Goal: Task Accomplishment & Management: Manage account settings

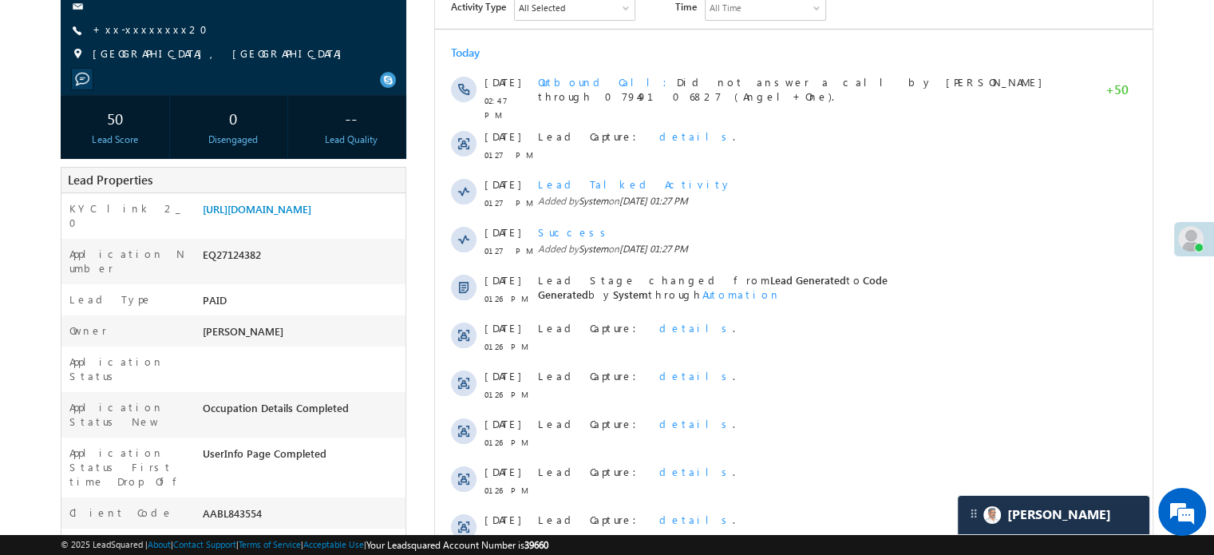
scroll to position [80, 0]
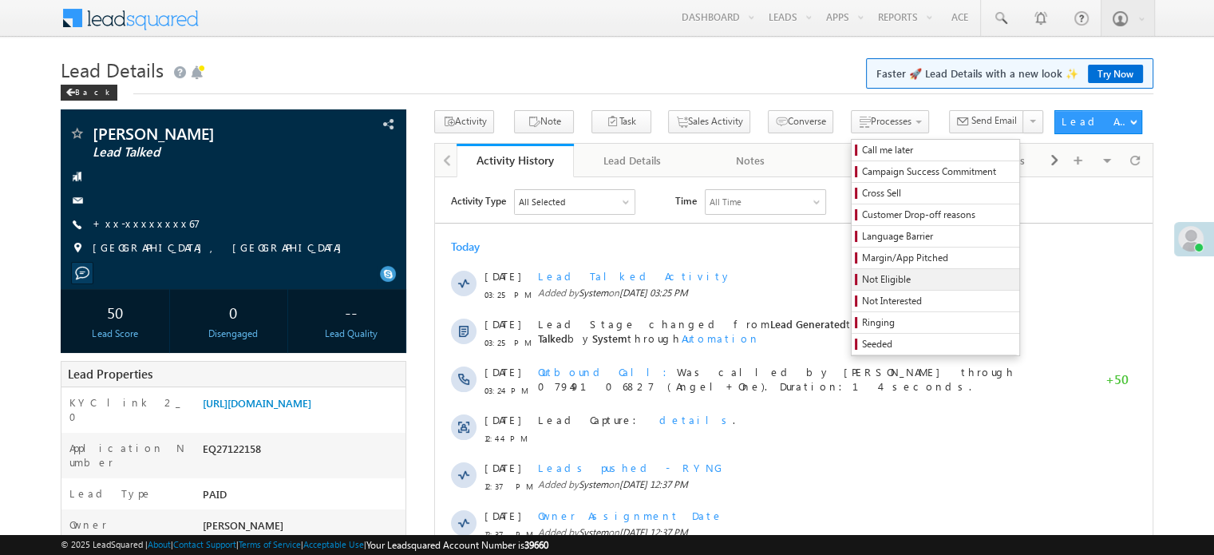
click at [862, 277] on span "Not Eligible" at bounding box center [938, 279] width 152 height 14
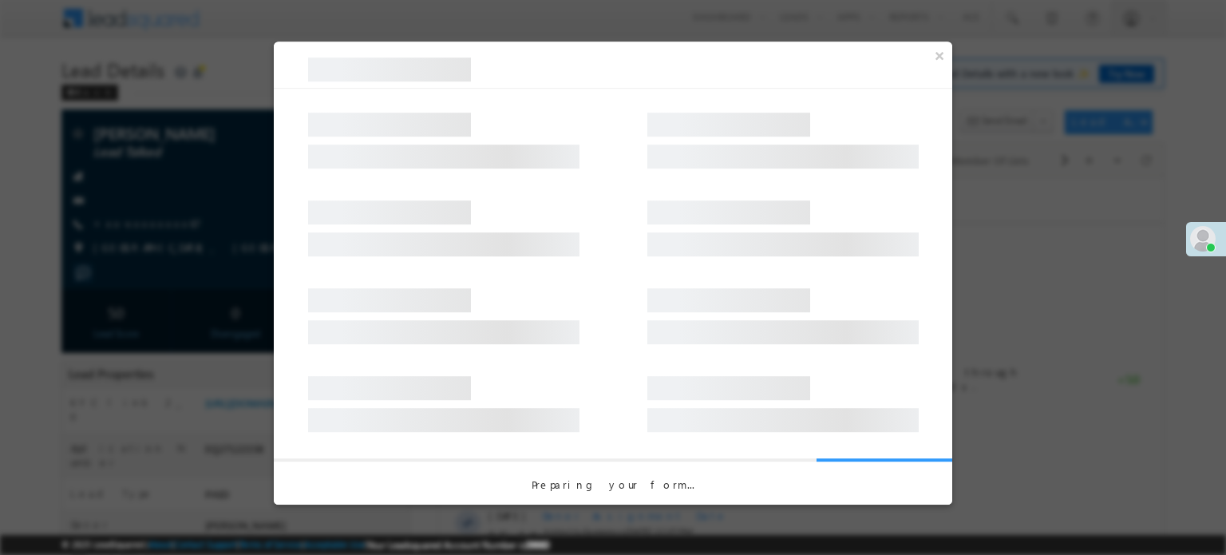
click at [677, 176] on div at bounding box center [613, 133] width 679 height 88
click at [0, 0] on div at bounding box center [0, 0] width 0 height 0
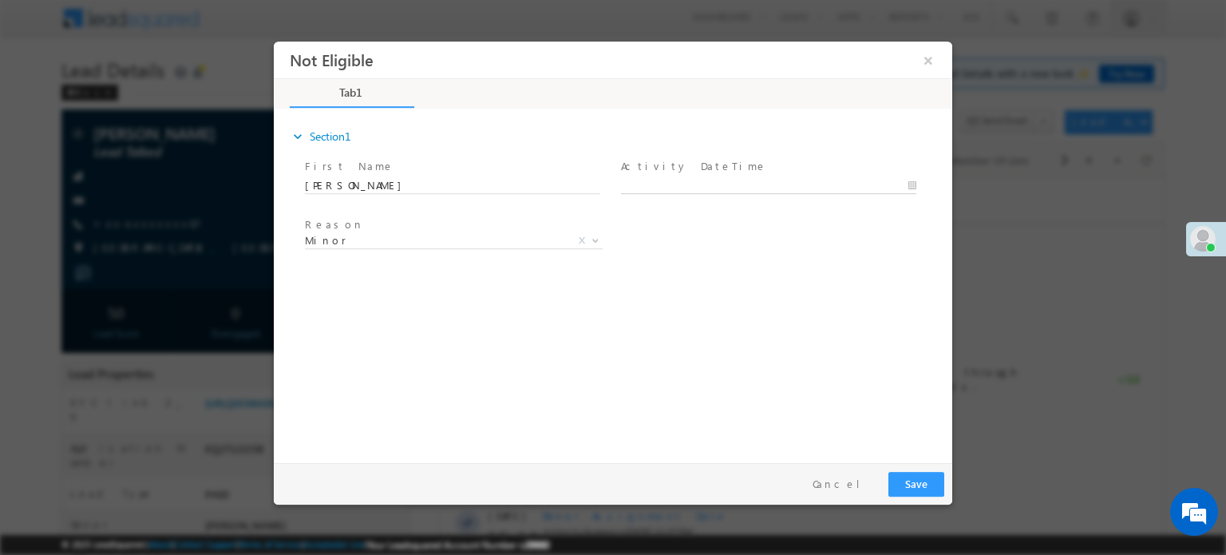
type input "08/13/25 3:26 PM"
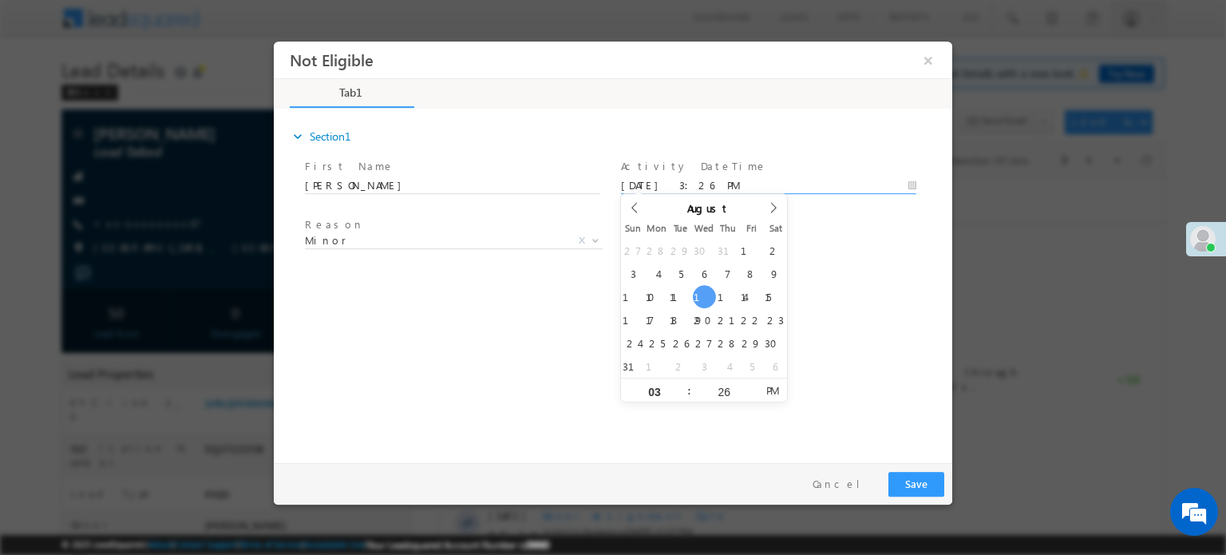
click at [681, 182] on input "08/13/25 3:26 PM" at bounding box center [768, 185] width 295 height 16
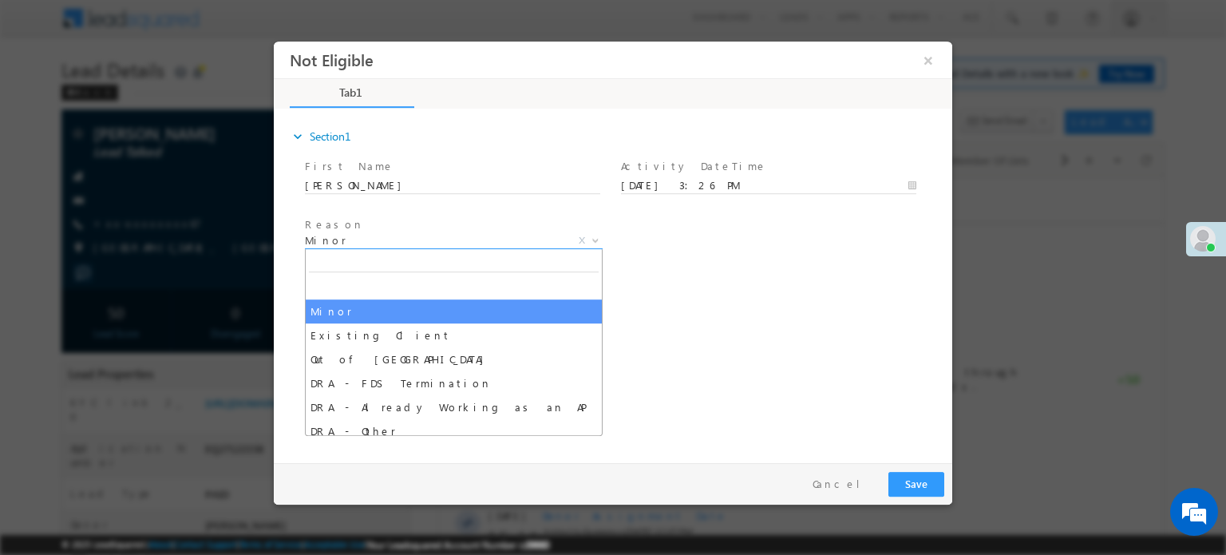
click at [479, 238] on span "Minor" at bounding box center [434, 239] width 259 height 14
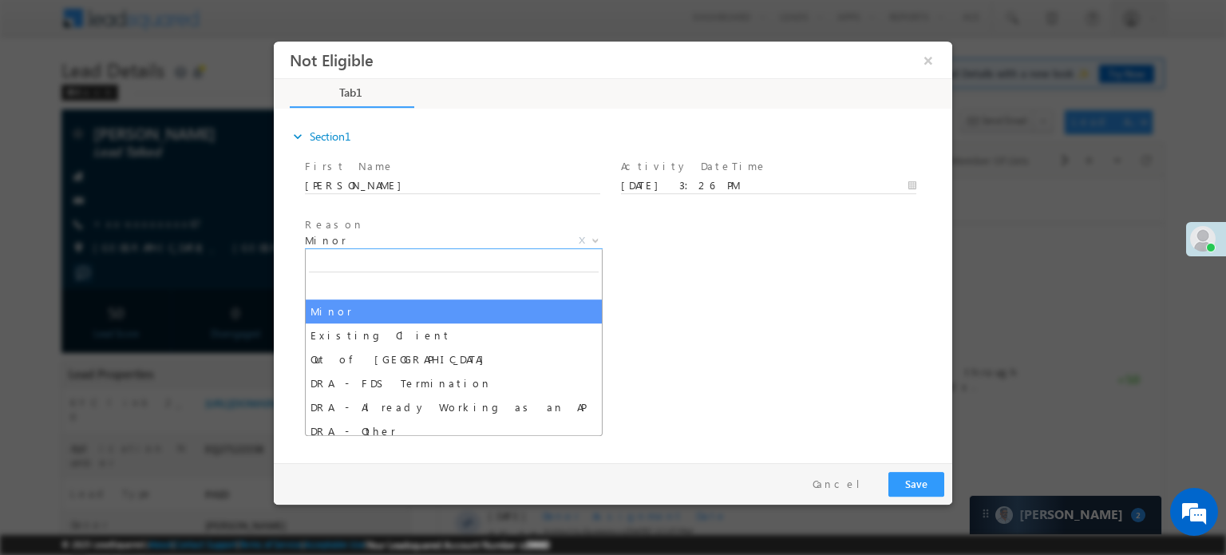
drag, startPoint x: 449, startPoint y: 323, endPoint x: 453, endPoint y: 303, distance: 19.8
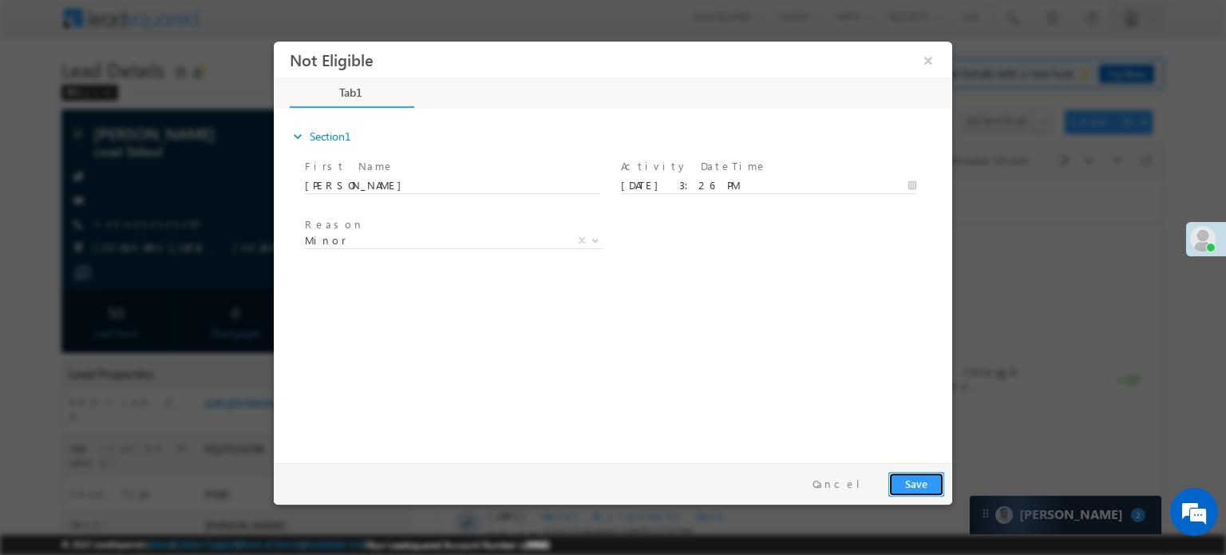
click at [904, 489] on button "Save" at bounding box center [917, 483] width 56 height 25
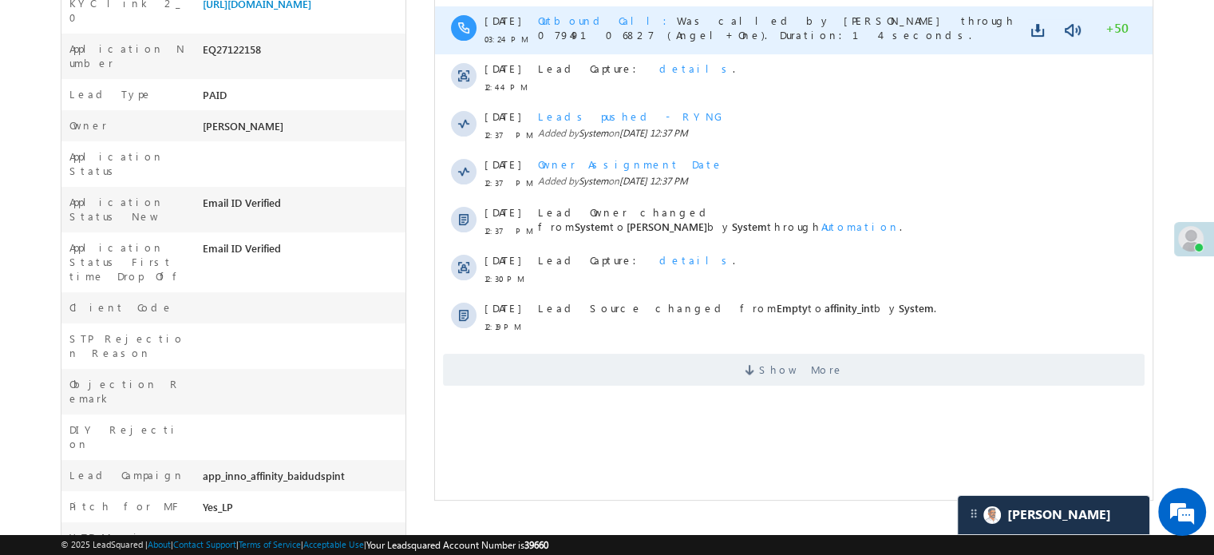
scroll to position [81, 0]
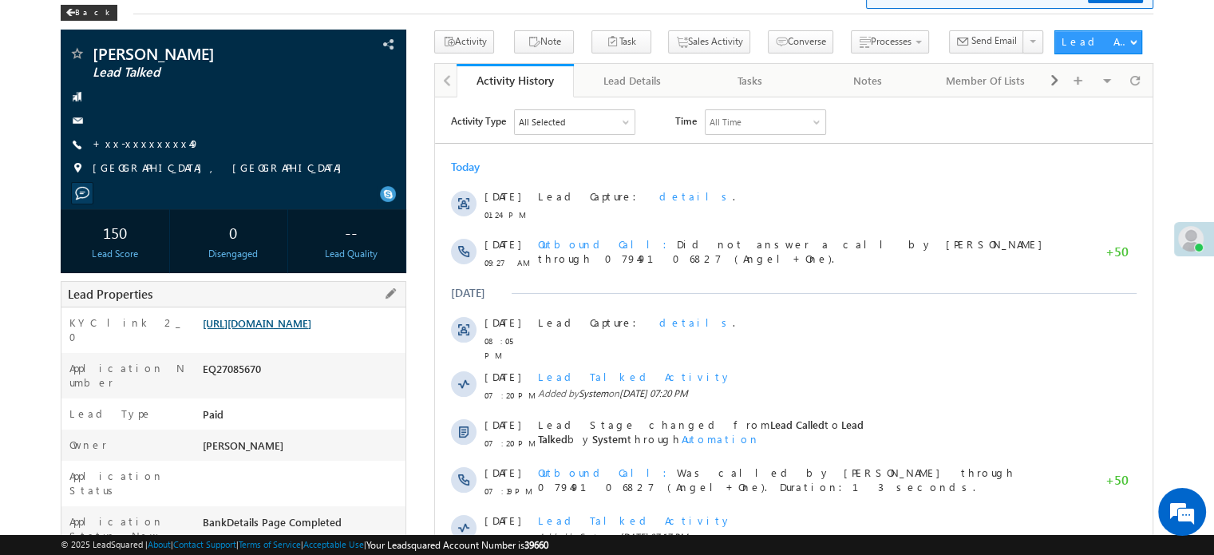
click at [274, 323] on link "https://angelbroking1-pk3em7sa.customui-test.leadsquared.com?leadId=f7d3f0a3-3f…" at bounding box center [257, 323] width 109 height 14
click at [126, 145] on link "+xx-xxxxxxxx49" at bounding box center [146, 144] width 107 height 14
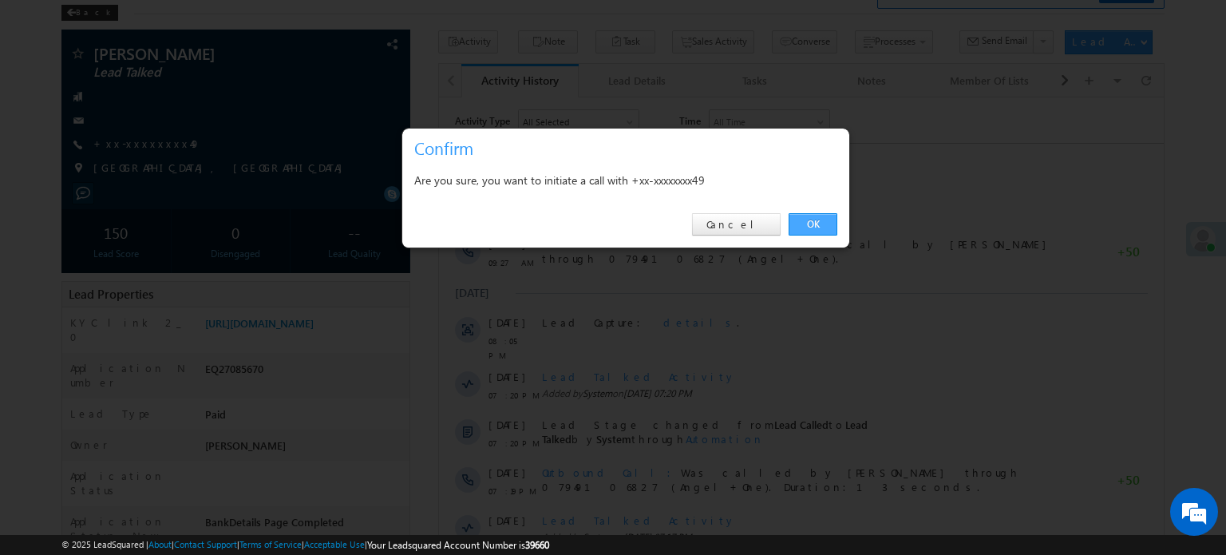
click at [806, 226] on link "OK" at bounding box center [813, 224] width 49 height 22
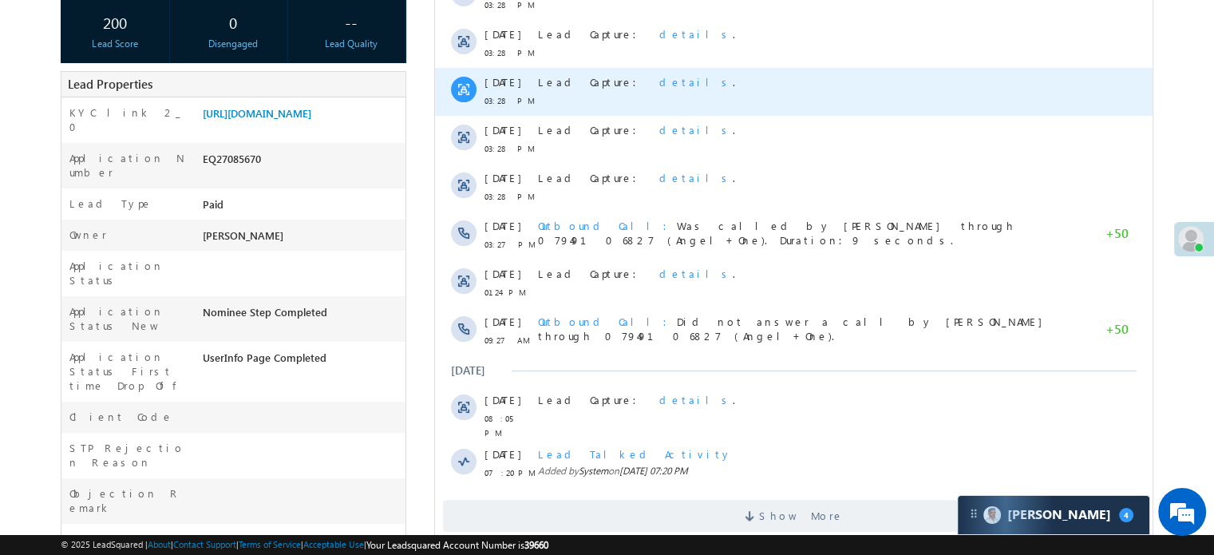
scroll to position [160, 0]
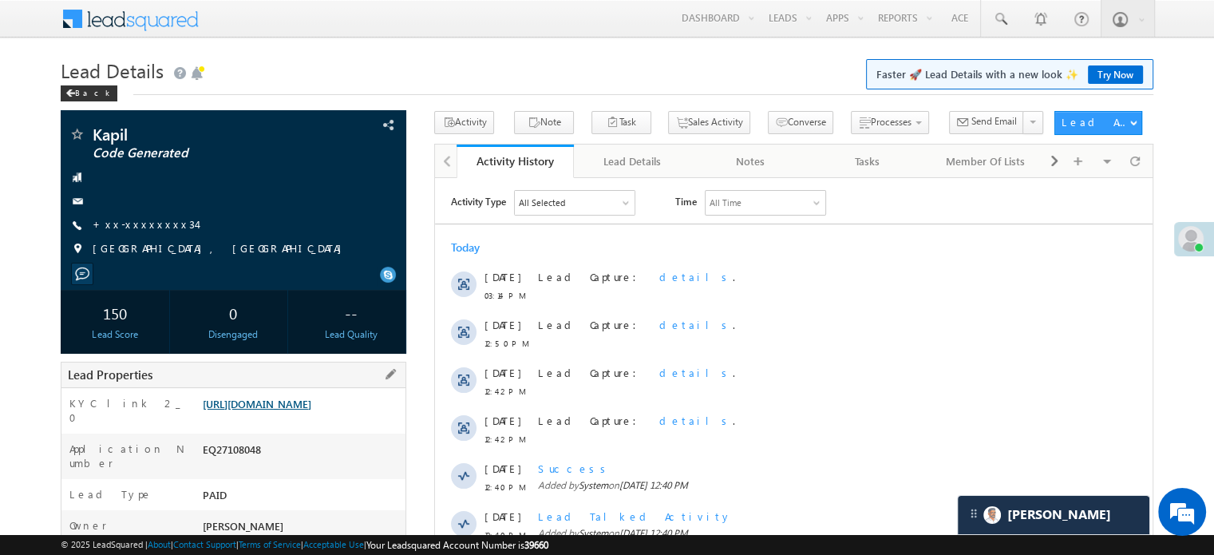
click at [275, 410] on link "https://angelbroking1-pk3em7sa.customui-test.leadsquared.com?leadId=29c0c12d-2d…" at bounding box center [257, 404] width 109 height 14
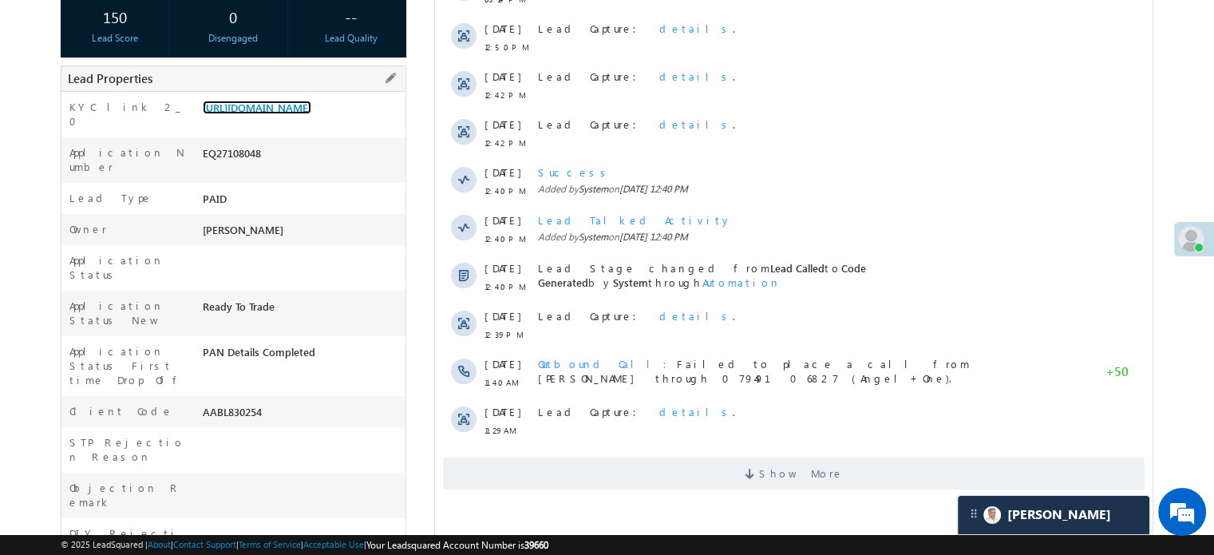
scroll to position [319, 0]
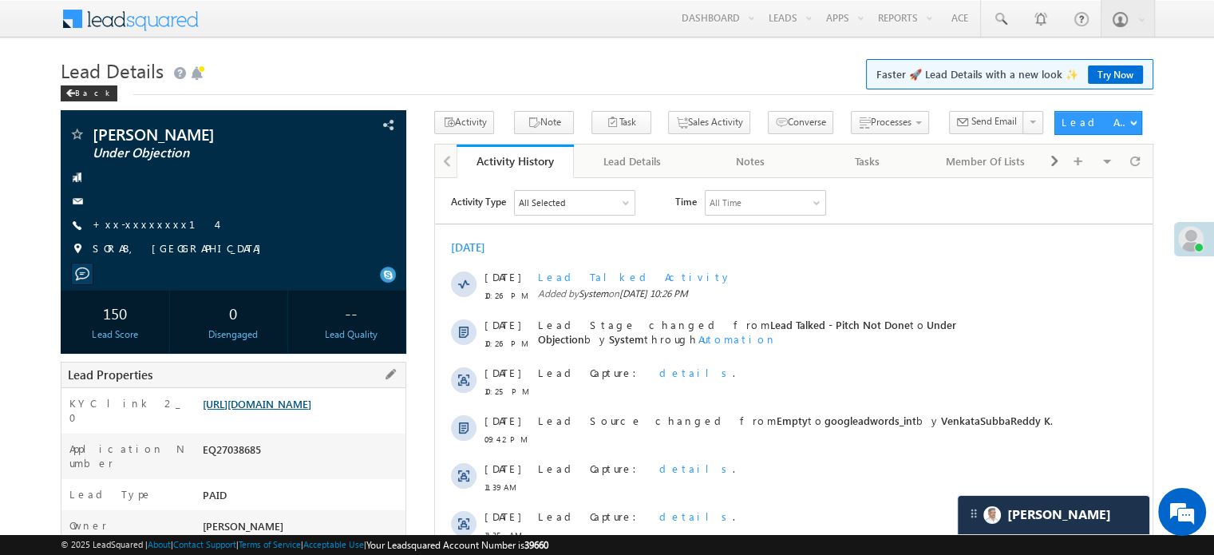
click at [297, 410] on link "[URL][DOMAIN_NAME]" at bounding box center [257, 404] width 109 height 14
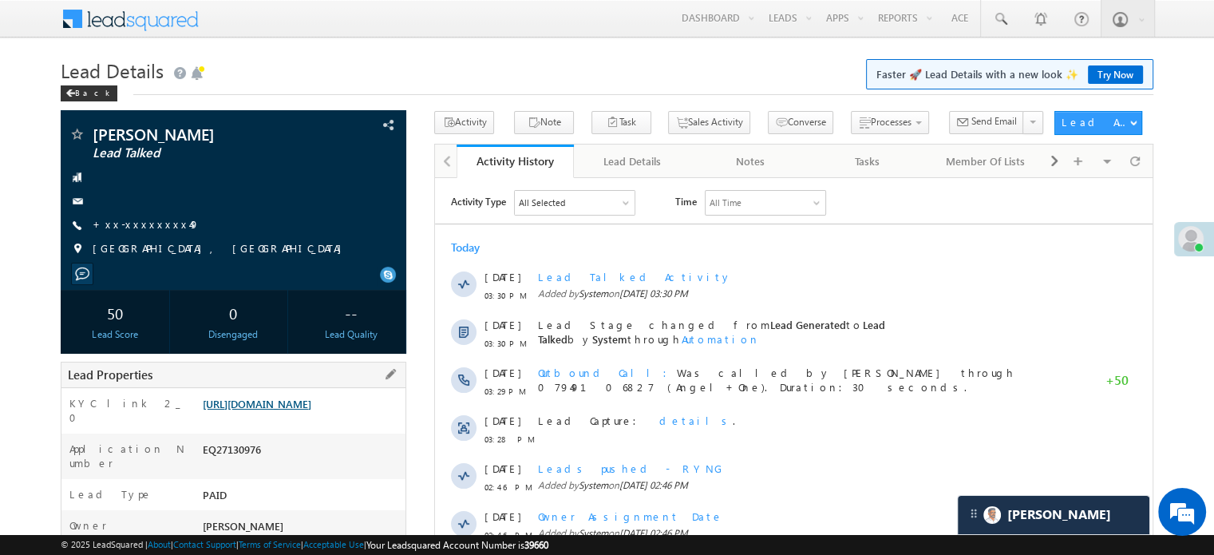
click at [238, 403] on link "https://angelbroking1-pk3em7sa.customui-test.leadsquared.com?leadId=1aef377d-76…" at bounding box center [257, 404] width 109 height 14
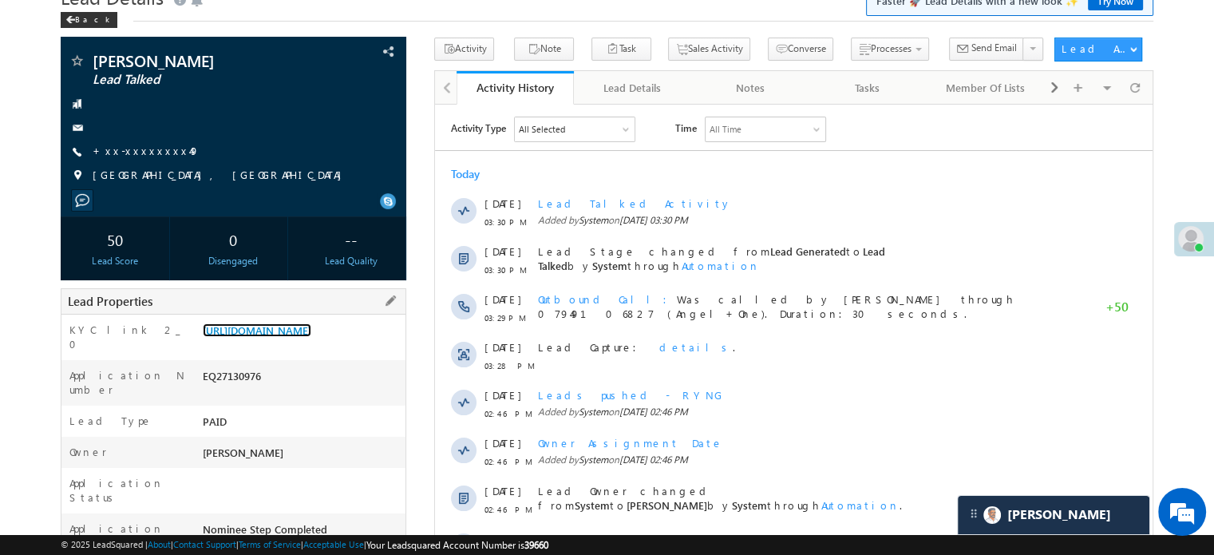
scroll to position [160, 0]
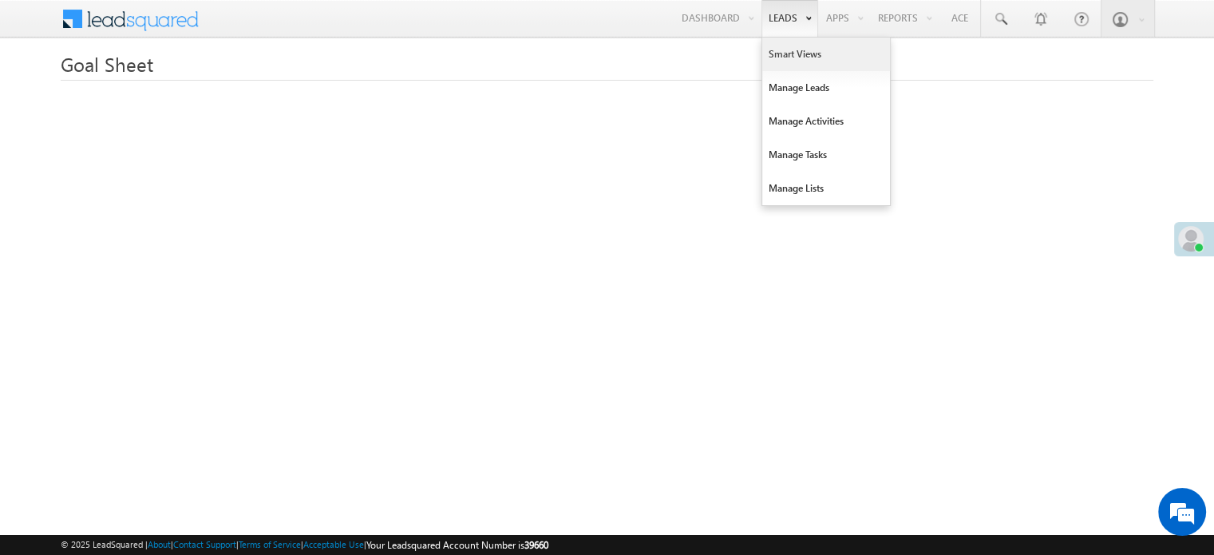
click at [796, 49] on link "Smart Views" at bounding box center [826, 55] width 128 height 34
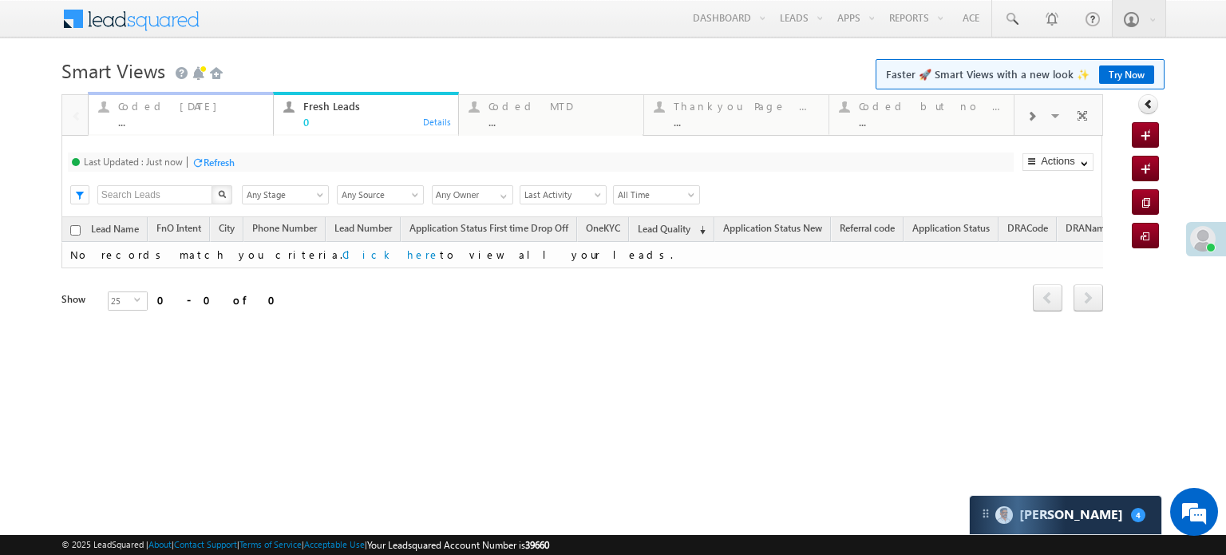
click at [154, 111] on div "Coded Today" at bounding box center [190, 106] width 145 height 13
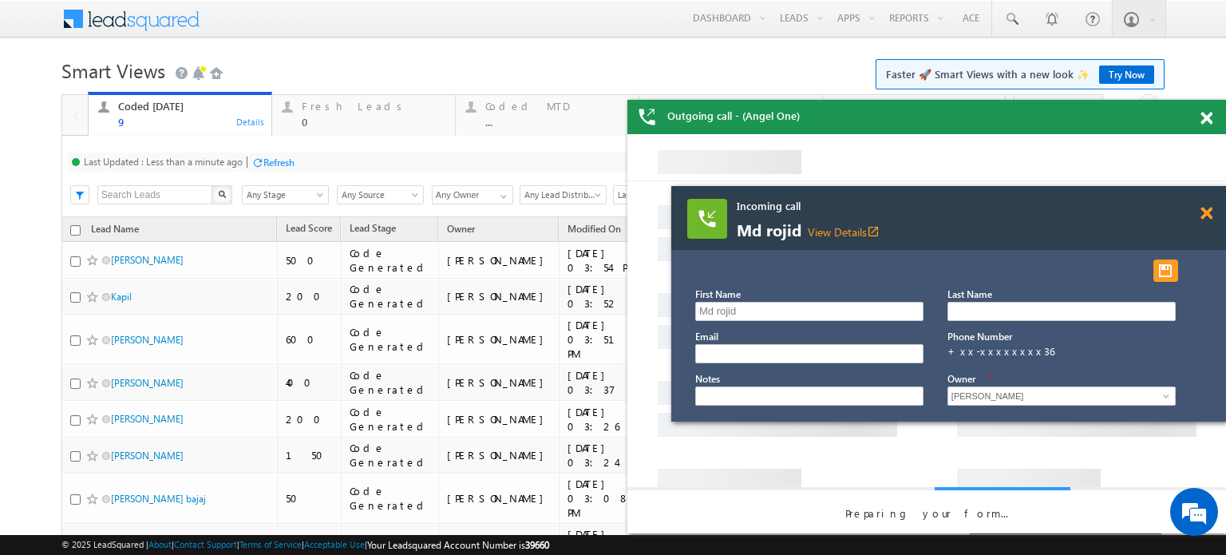
click at [1210, 212] on span at bounding box center [1207, 214] width 12 height 14
click at [1208, 126] on div at bounding box center [1216, 115] width 22 height 31
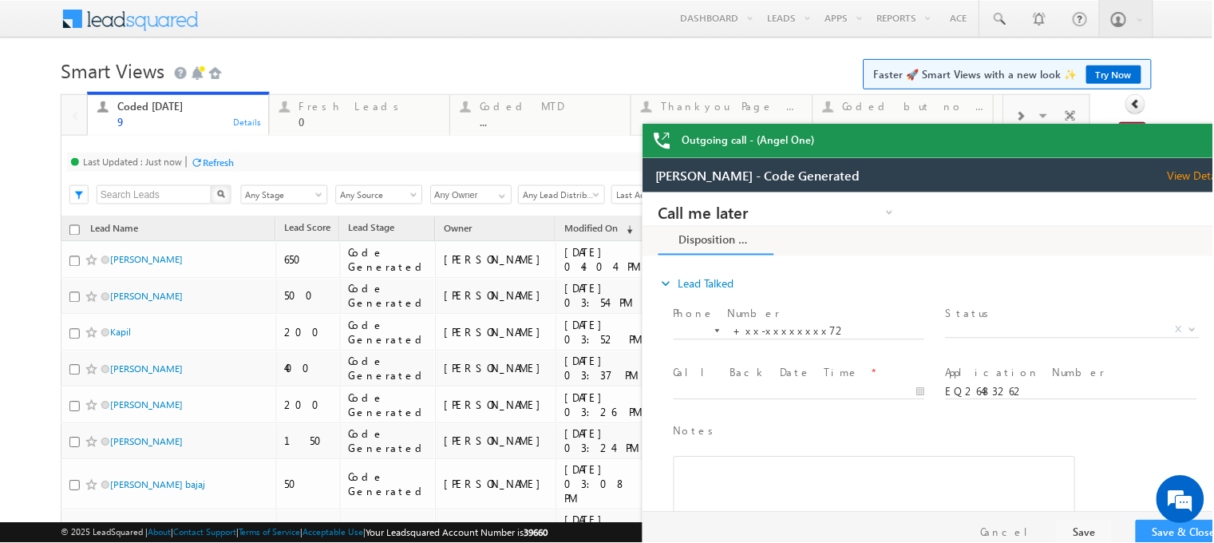
click at [1214, 0] on html "Outgoing call - (Angel One) Menu Priya Rathore priya .rath ore@a ngelb rokin g.…" at bounding box center [607, 0] width 1214 height 0
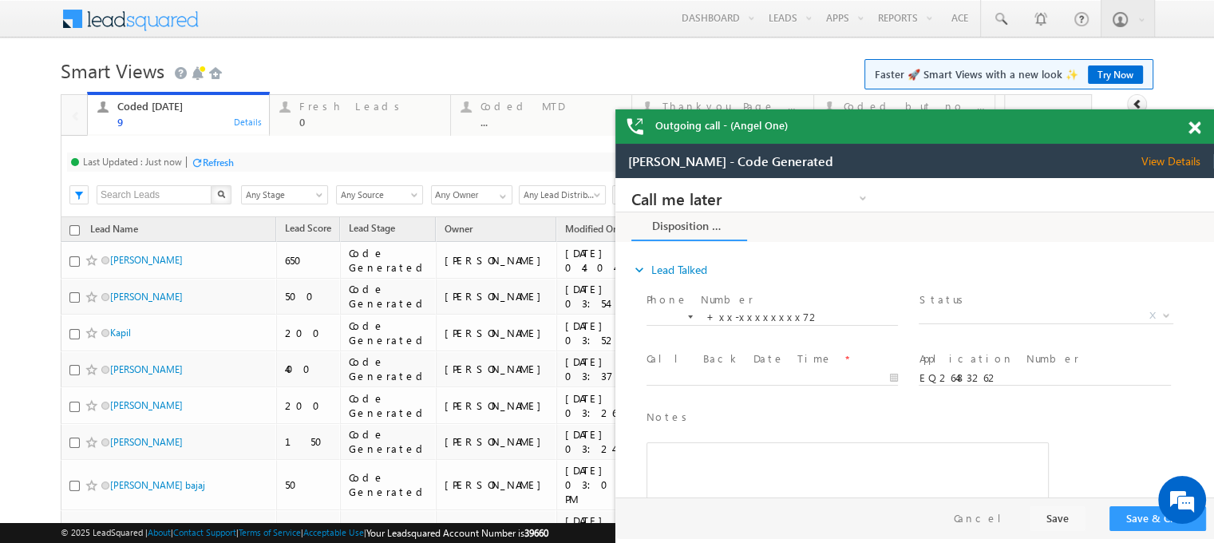
drag, startPoint x: 1079, startPoint y: 153, endPoint x: 1015, endPoint y: 173, distance: 67.7
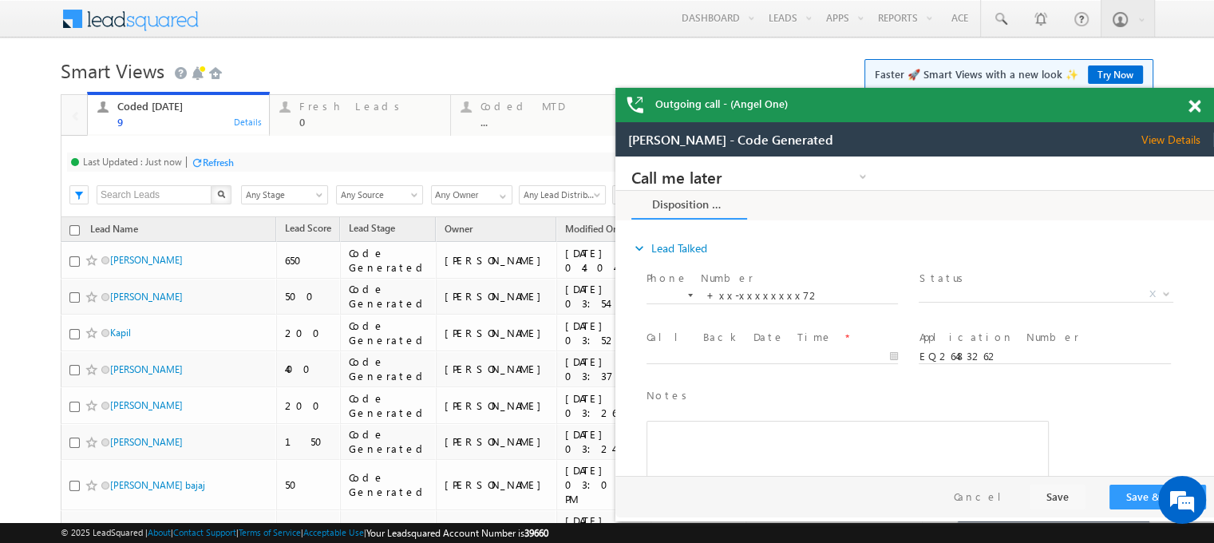
click at [1197, 117] on div at bounding box center [1204, 103] width 22 height 31
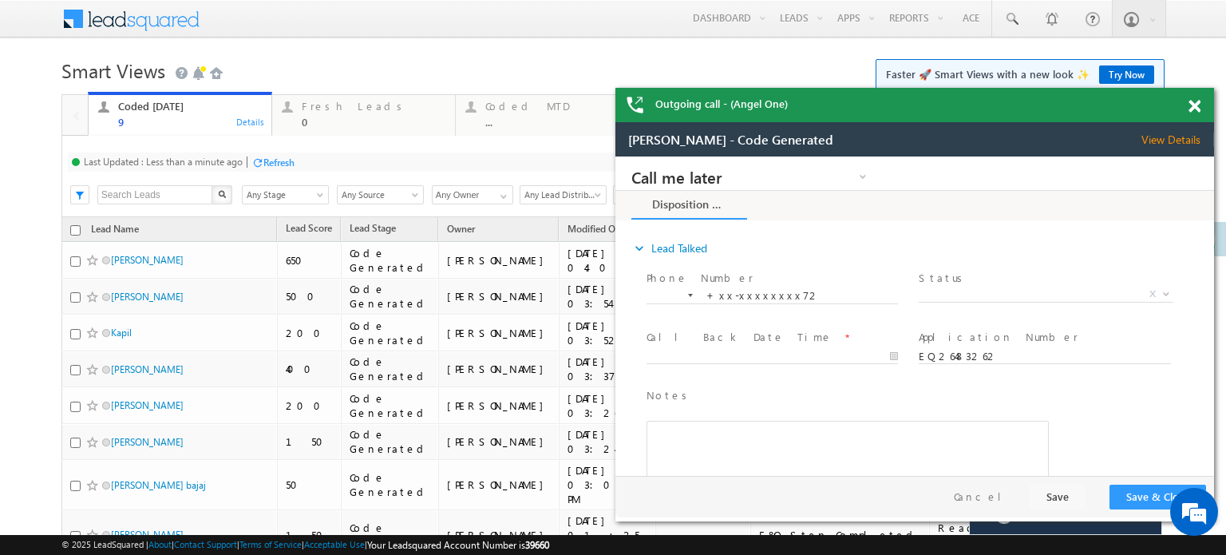
click at [1190, 95] on div "Outgoing call - (Angel One)" at bounding box center [915, 105] width 599 height 34
click at [1193, 108] on span at bounding box center [1195, 107] width 12 height 14
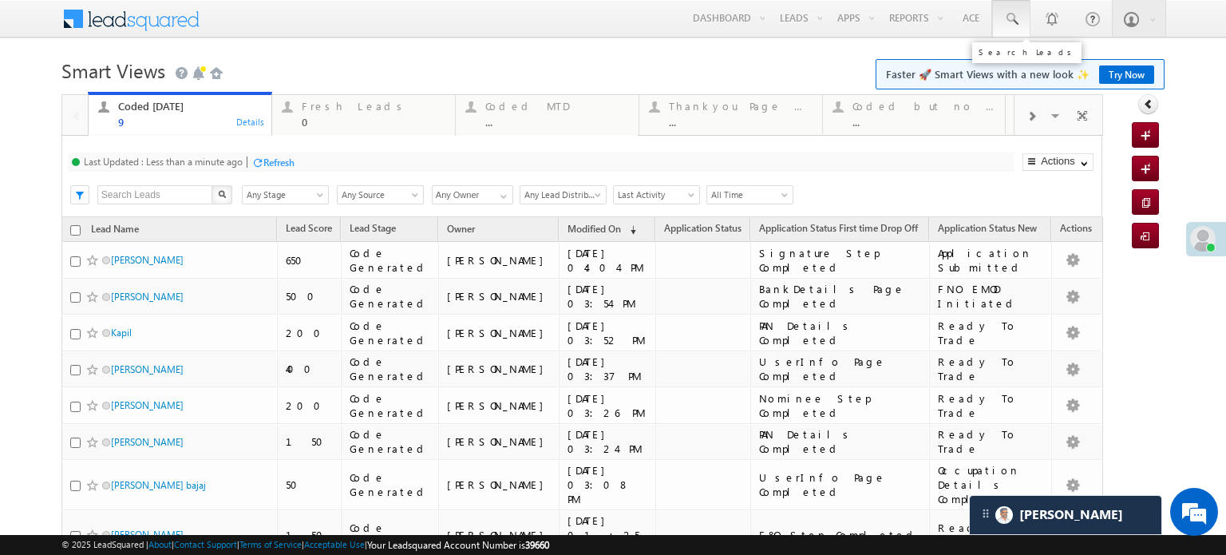
click at [1003, 29] on link at bounding box center [1011, 18] width 38 height 37
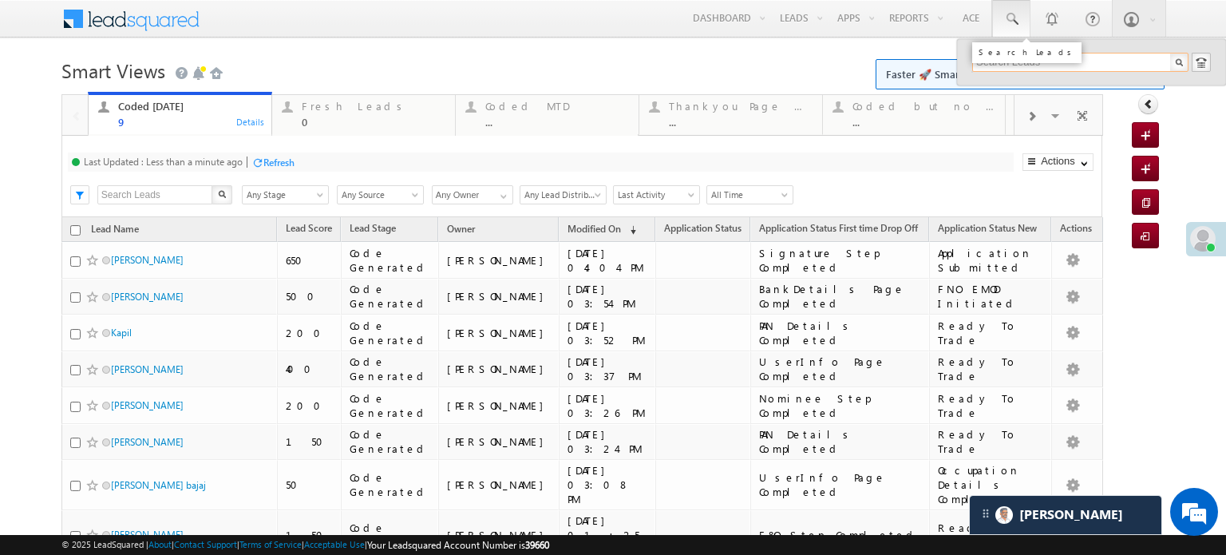
paste input "EQ27119863"
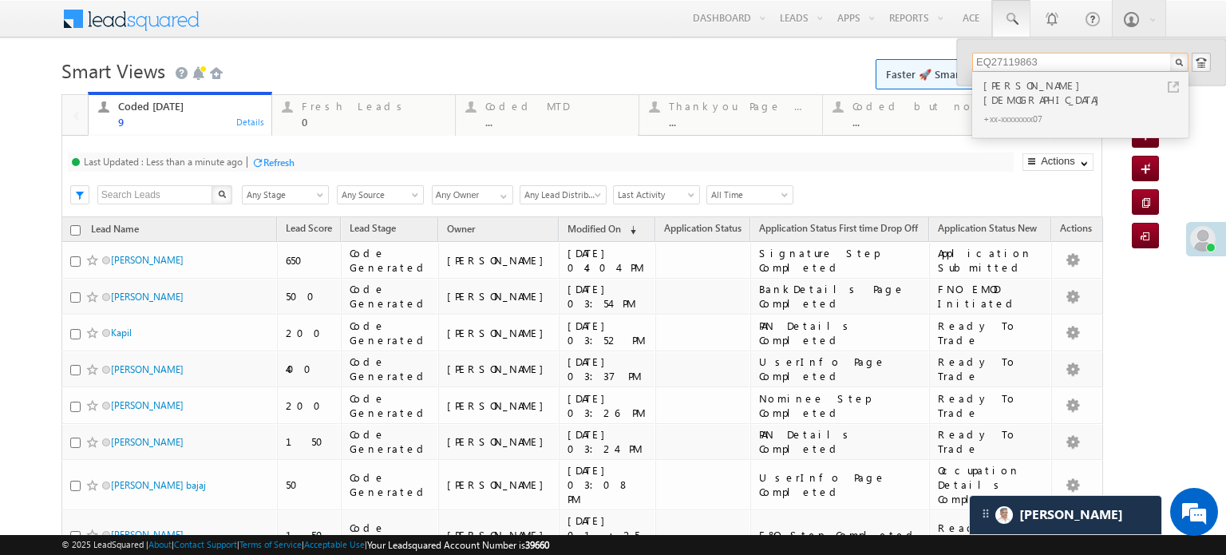
type input "EQ27119863"
click at [1060, 87] on div "Asraful islam" at bounding box center [1087, 93] width 214 height 32
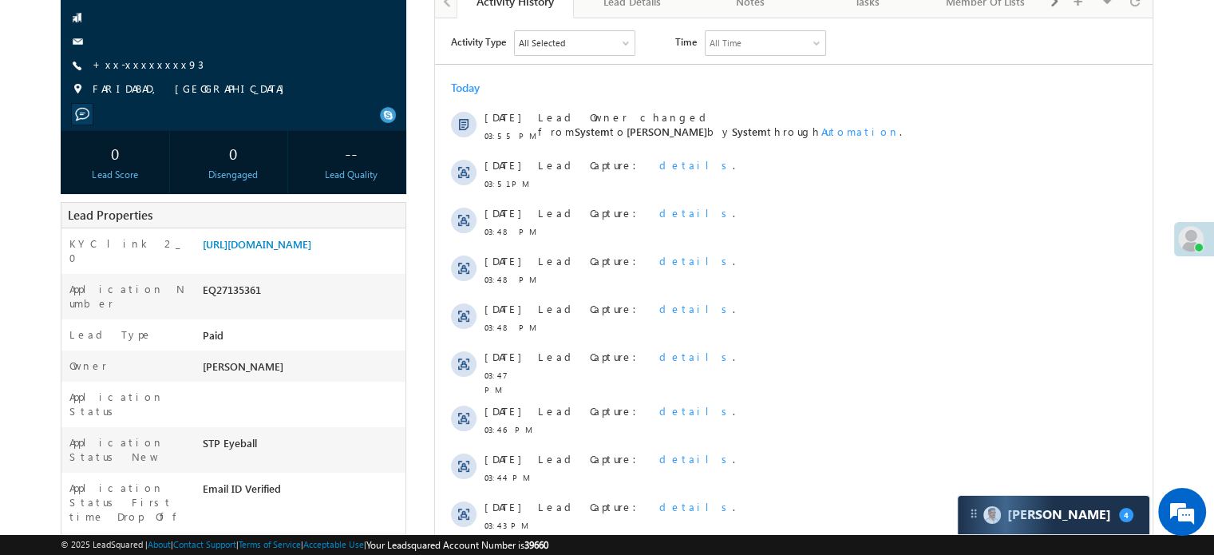
scroll to position [160, 0]
click at [311, 251] on link "https://angelbroking1-pk3em7sa.customui-test.leadsquared.com?leadId=9b367ea1-31…" at bounding box center [257, 244] width 109 height 14
click at [131, 59] on link "+xx-xxxxxxxx93" at bounding box center [148, 64] width 111 height 14
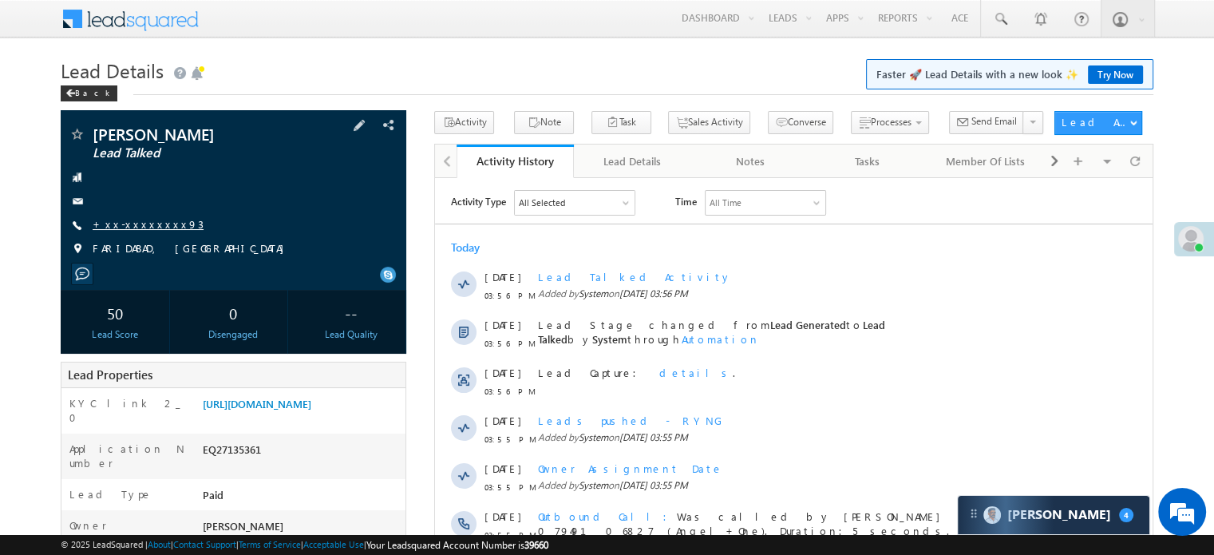
click at [137, 223] on link "+xx-xxxxxxxx93" at bounding box center [148, 224] width 111 height 14
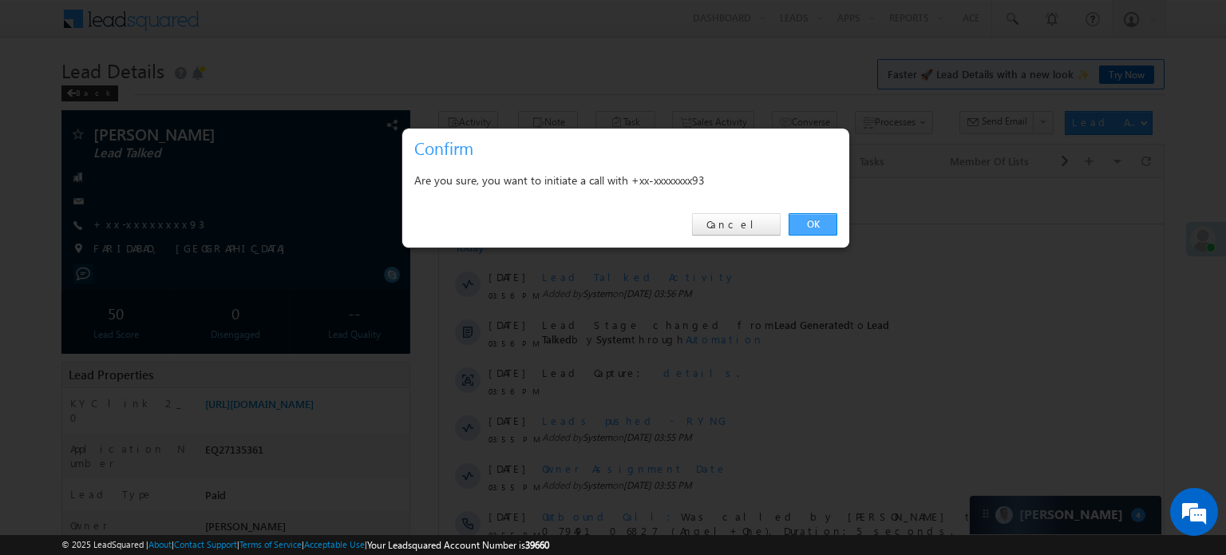
click at [811, 232] on link "OK" at bounding box center [813, 224] width 49 height 22
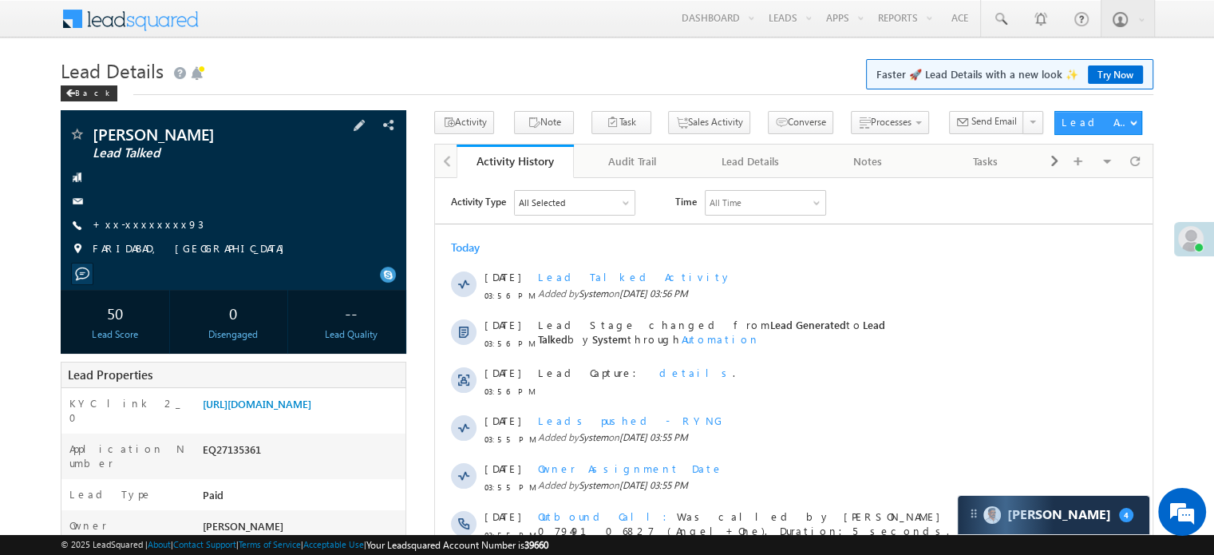
scroll to position [160, 0]
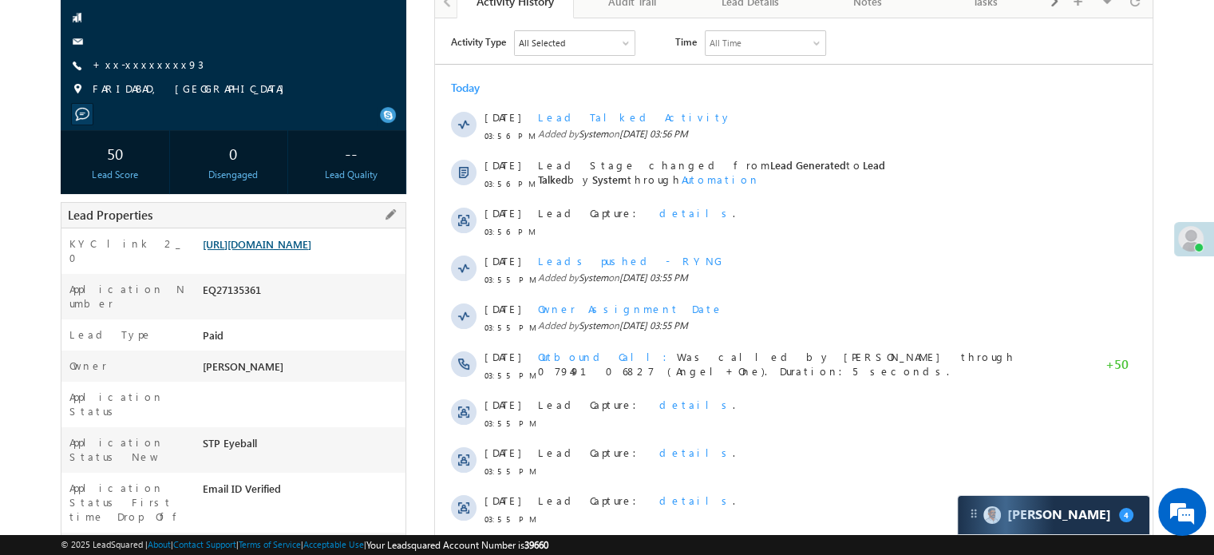
click at [311, 251] on link "[URL][DOMAIN_NAME]" at bounding box center [257, 244] width 109 height 14
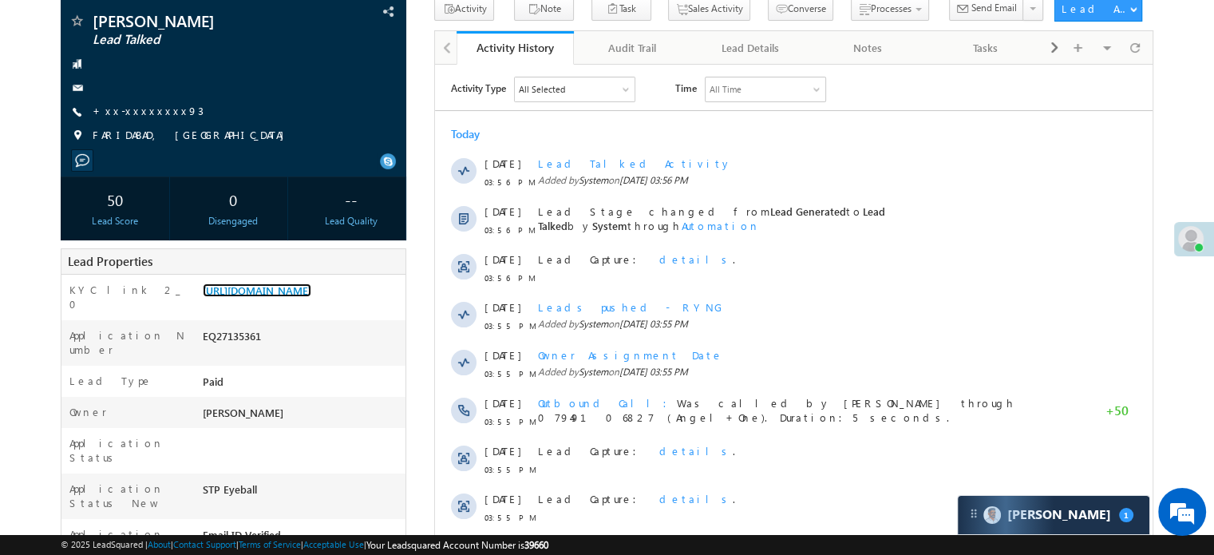
scroll to position [0, 0]
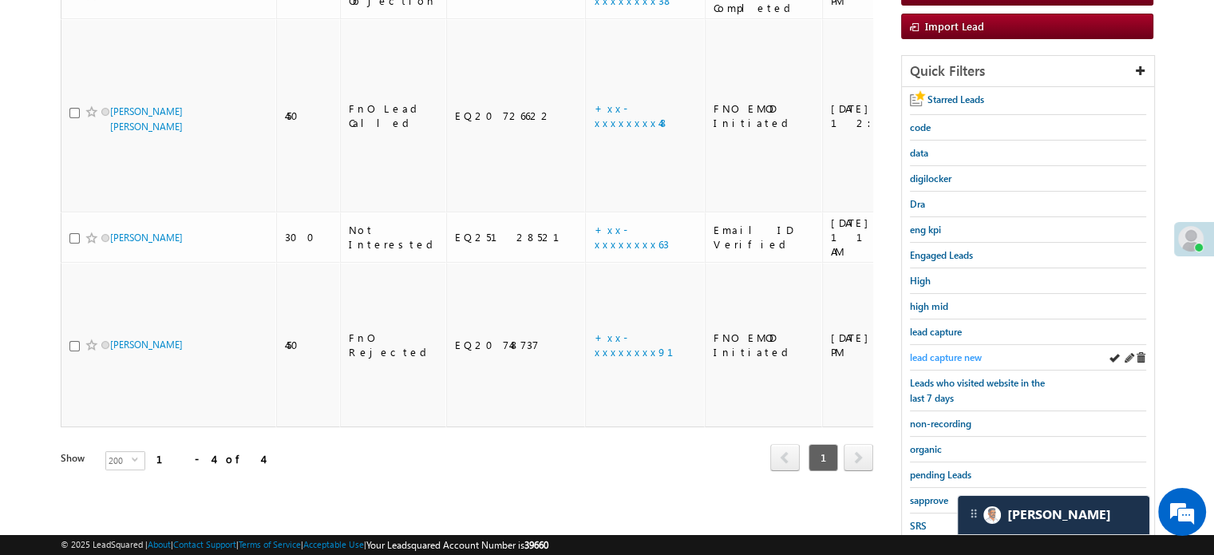
click at [935, 351] on span "lead capture new" at bounding box center [946, 357] width 72 height 12
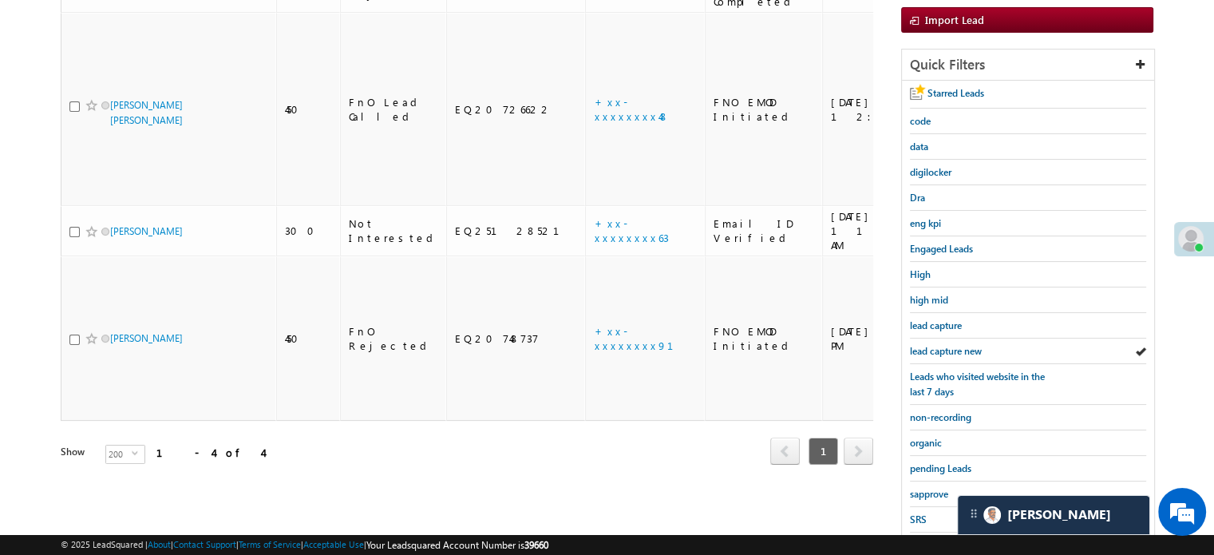
scroll to position [342, 0]
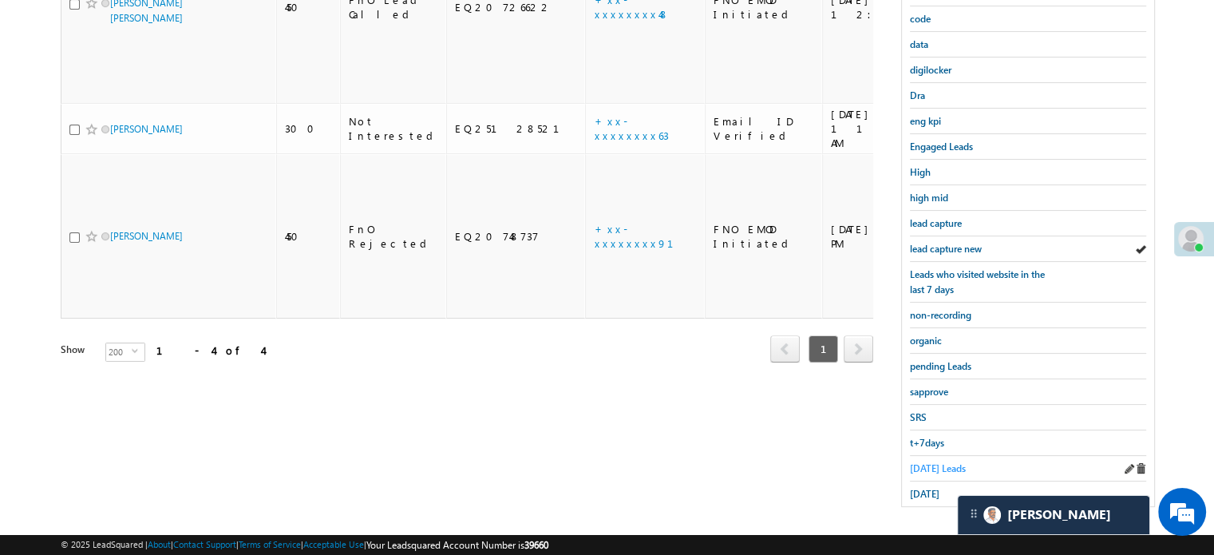
click at [928, 462] on span "Today's Leads" at bounding box center [938, 468] width 56 height 12
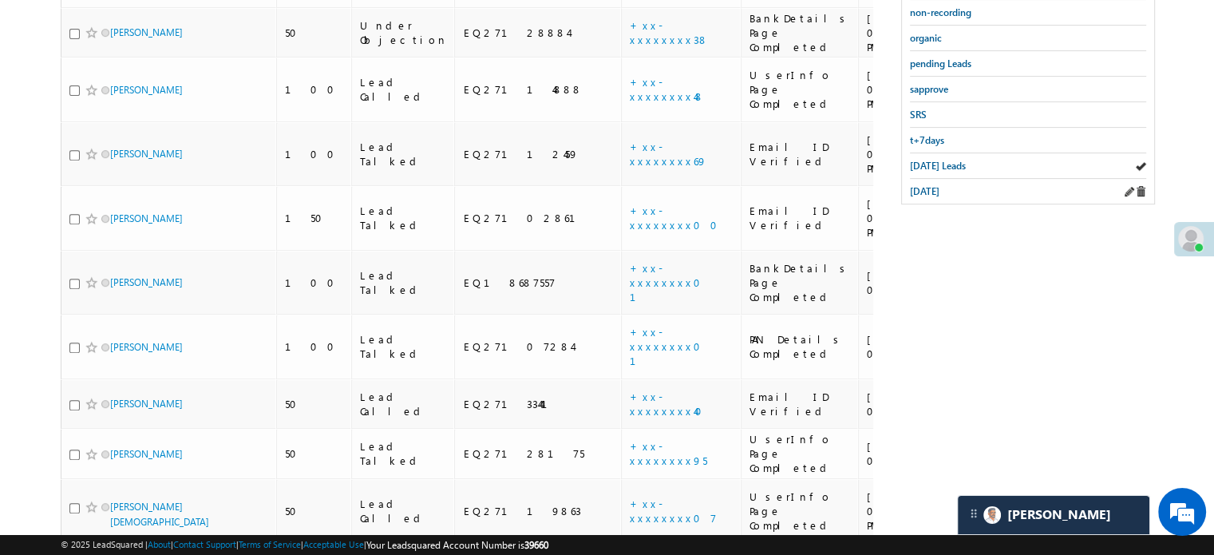
scroll to position [469, 0]
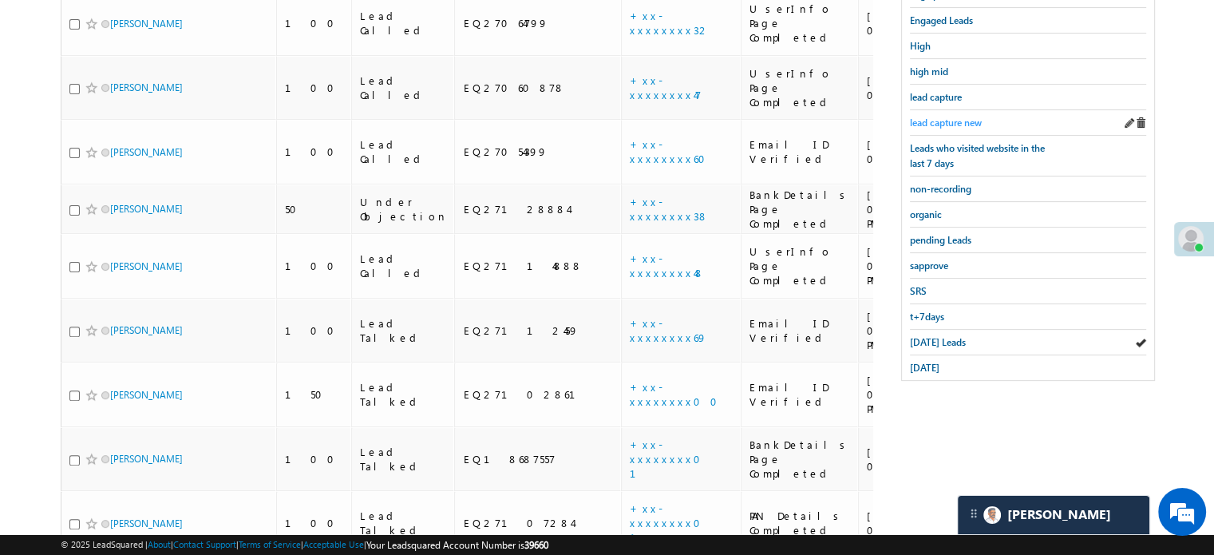
click at [934, 117] on span "lead capture new" at bounding box center [946, 123] width 72 height 12
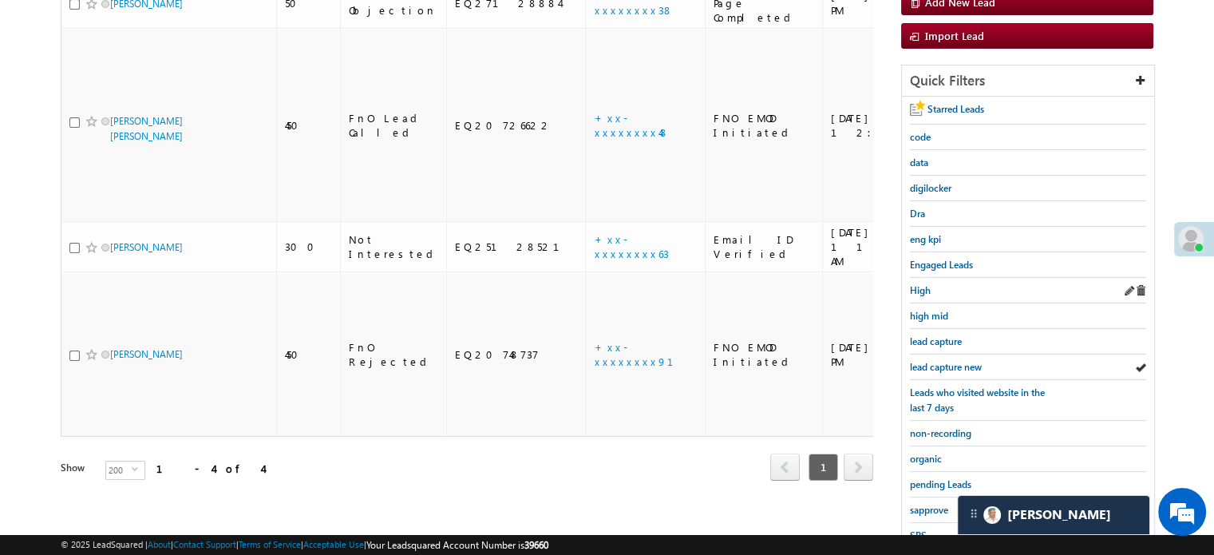
scroll to position [342, 0]
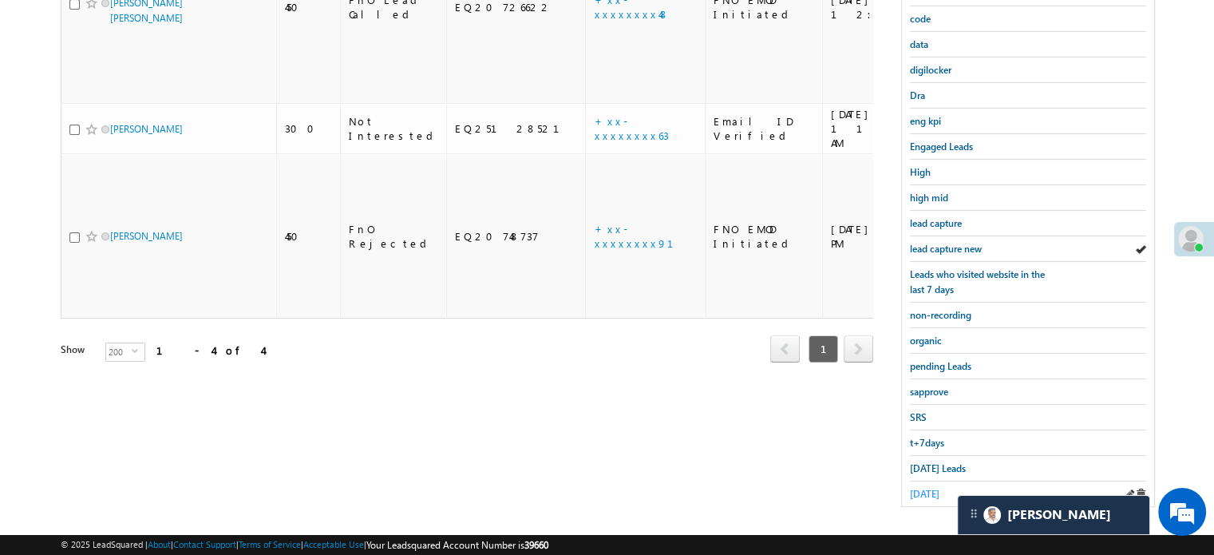
click at [923, 488] on span "yesterday" at bounding box center [925, 494] width 30 height 12
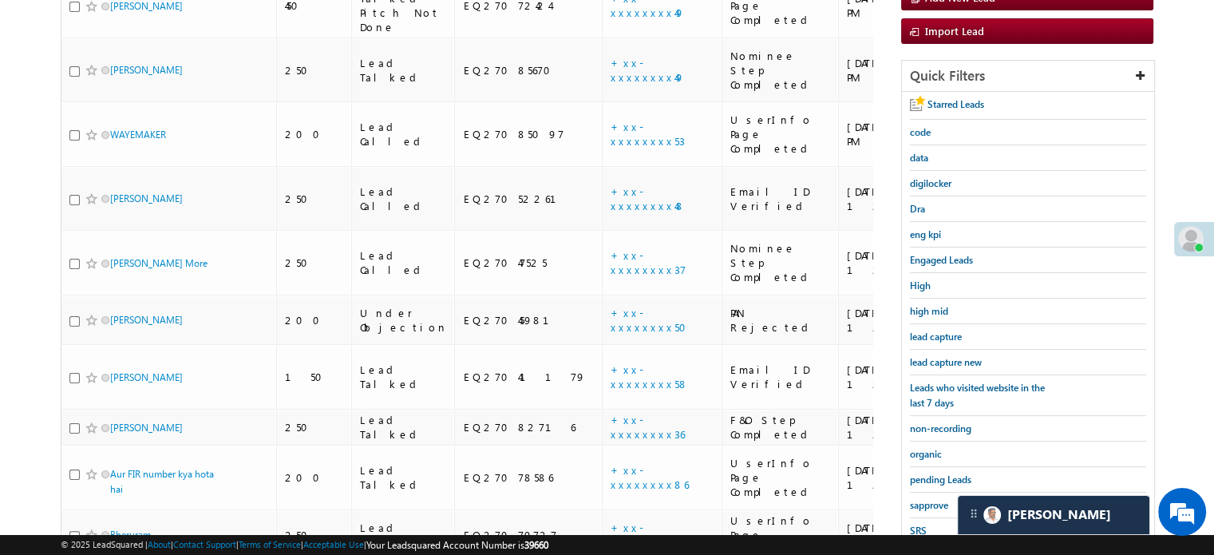
scroll to position [118, 0]
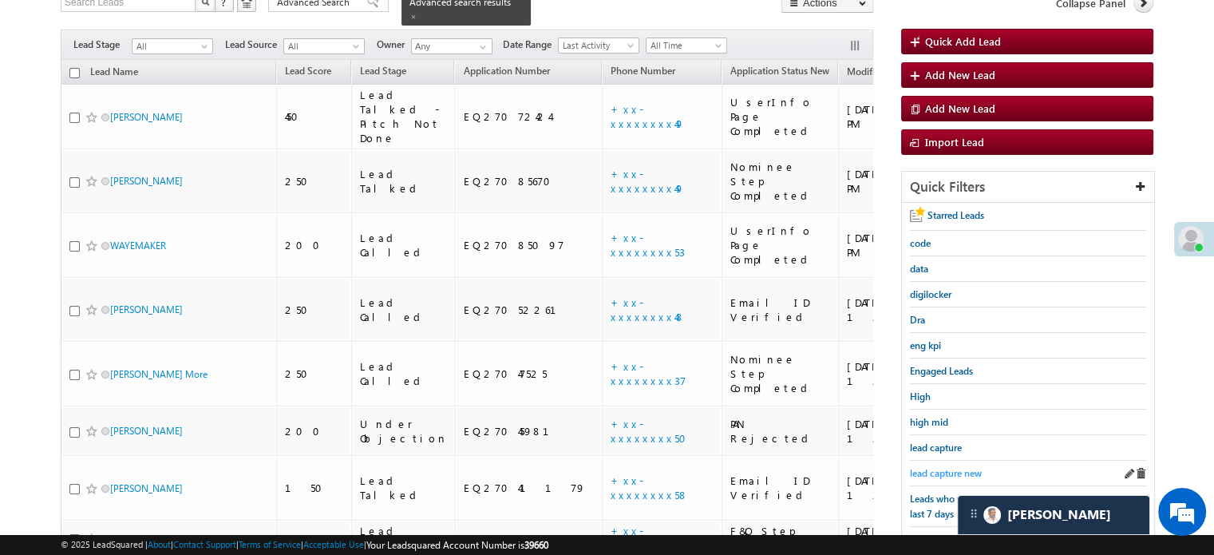
click at [960, 472] on span "lead capture new" at bounding box center [946, 473] width 72 height 12
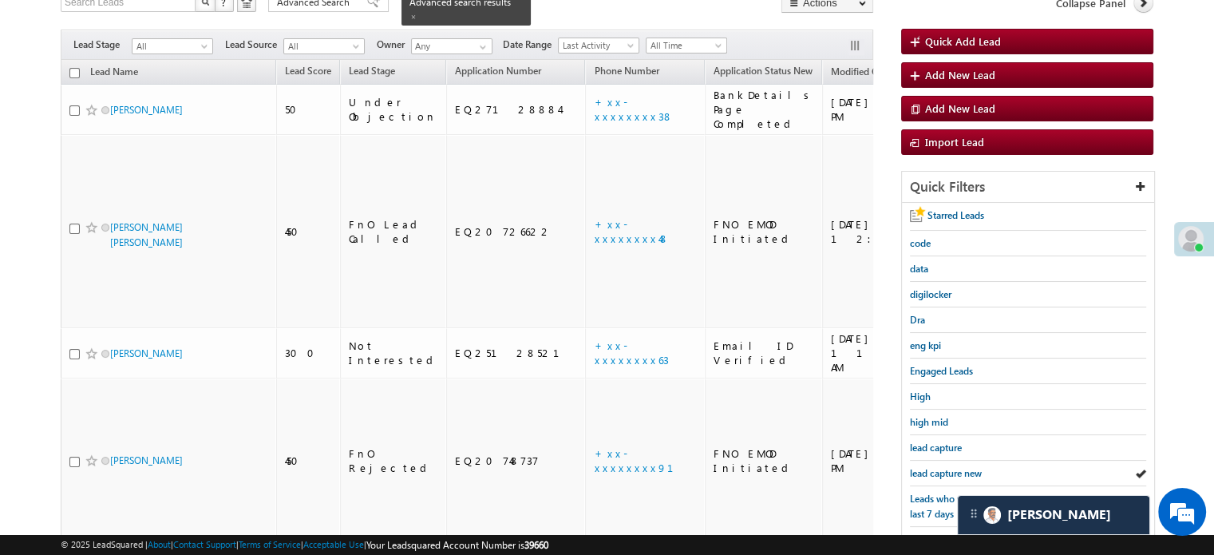
click at [960, 472] on span "lead capture new" at bounding box center [946, 473] width 72 height 12
click at [960, 467] on span "lead capture new" at bounding box center [946, 473] width 72 height 12
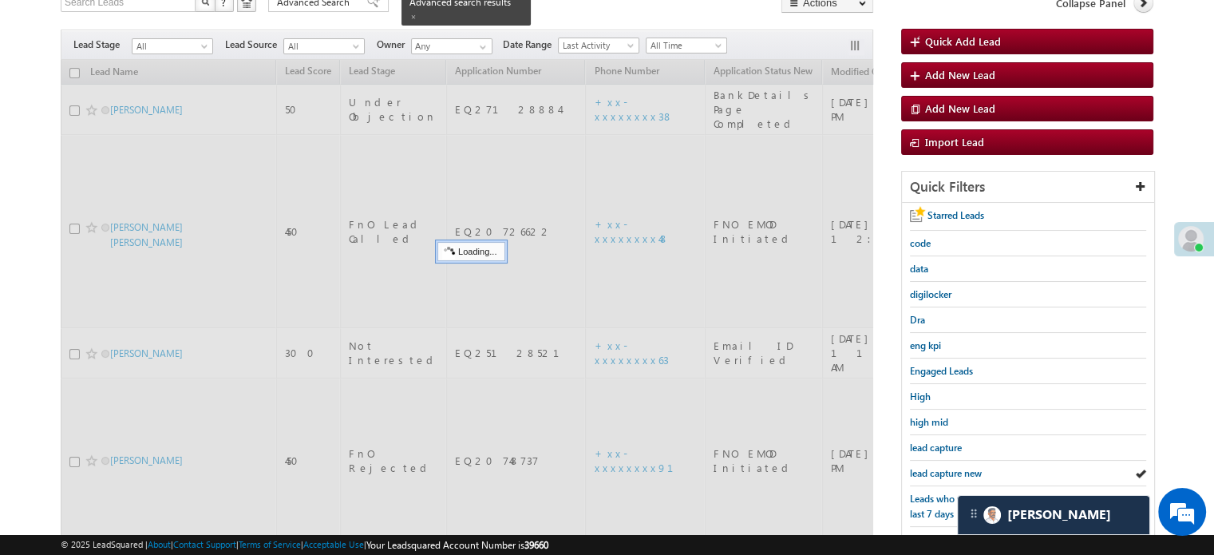
click at [960, 467] on span "lead capture new" at bounding box center [946, 473] width 72 height 12
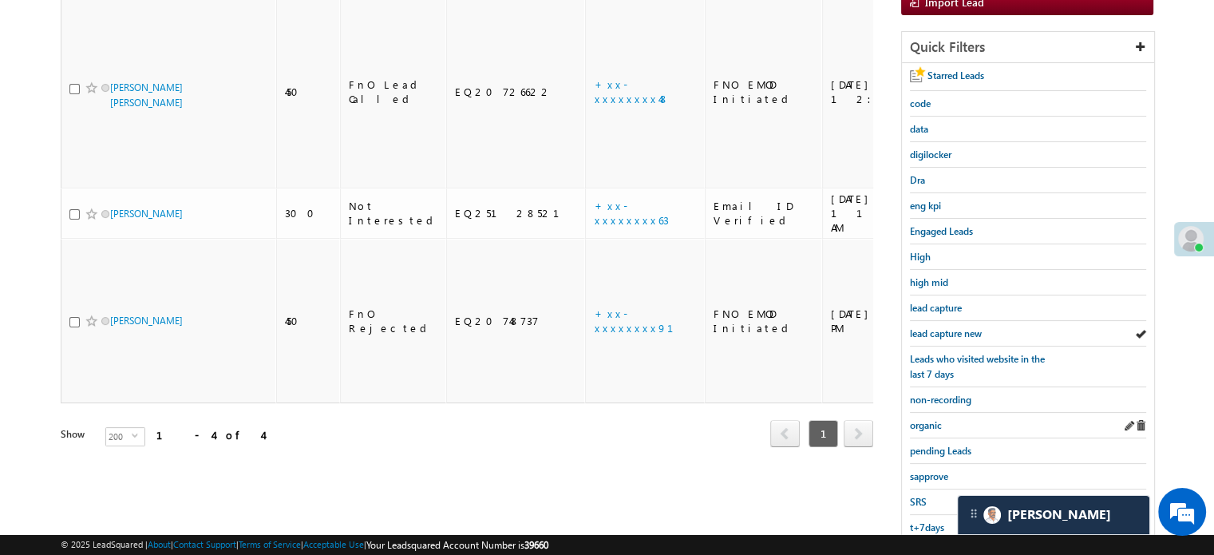
scroll to position [342, 0]
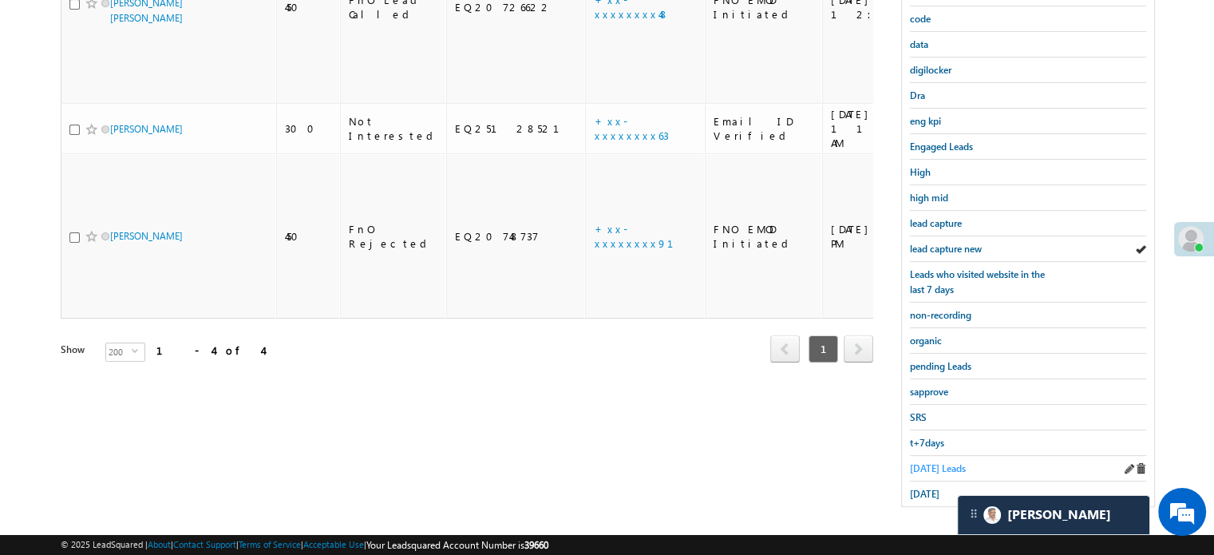
click at [945, 462] on span "Today's Leads" at bounding box center [938, 468] width 56 height 12
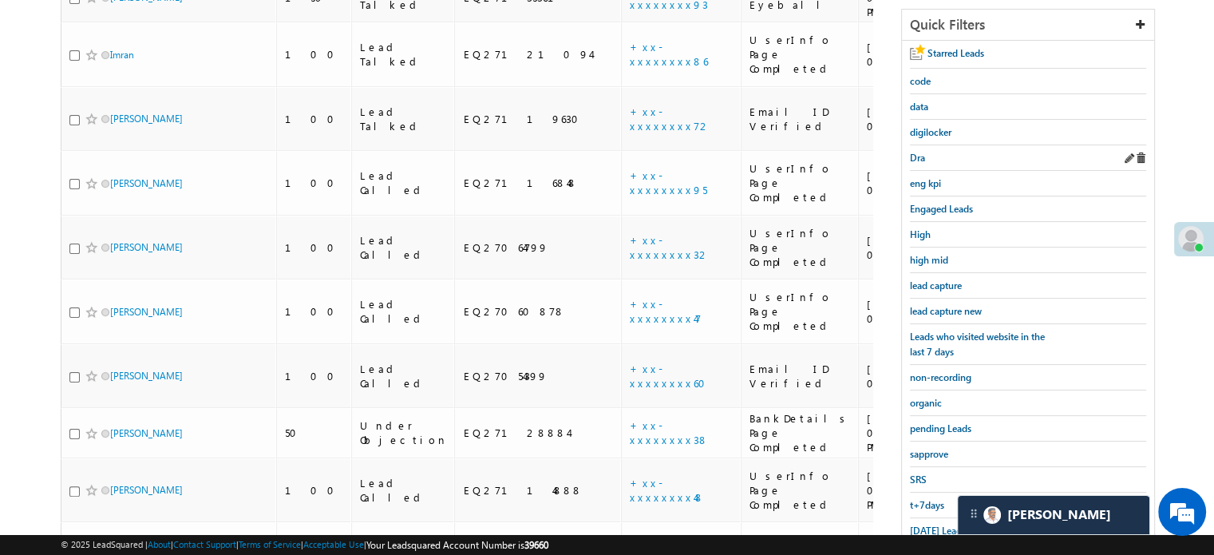
scroll to position [375, 0]
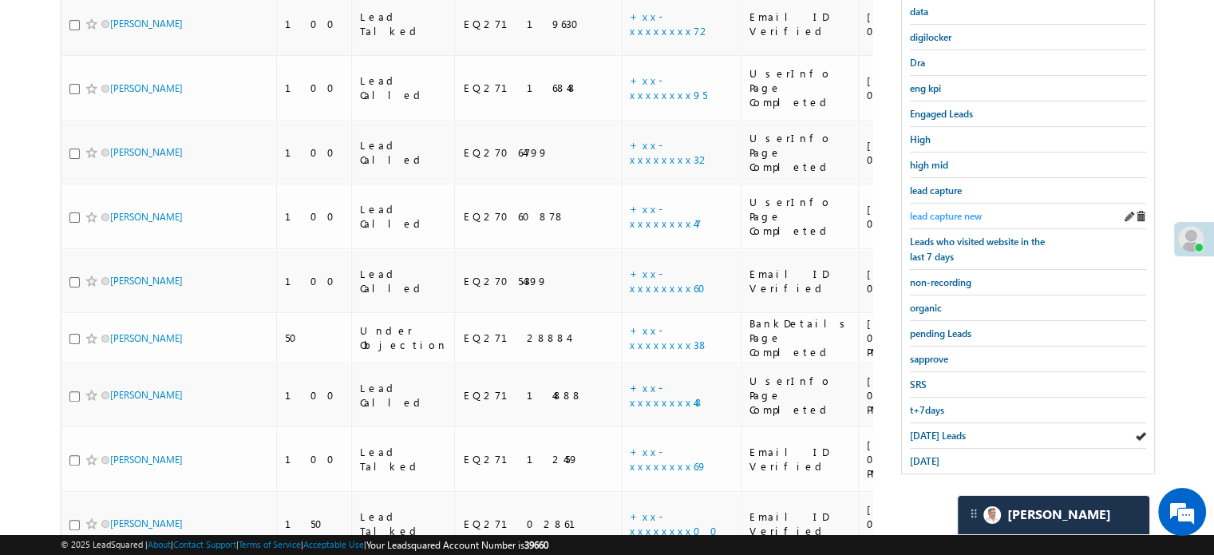
click at [948, 211] on span "lead capture new" at bounding box center [946, 216] width 72 height 12
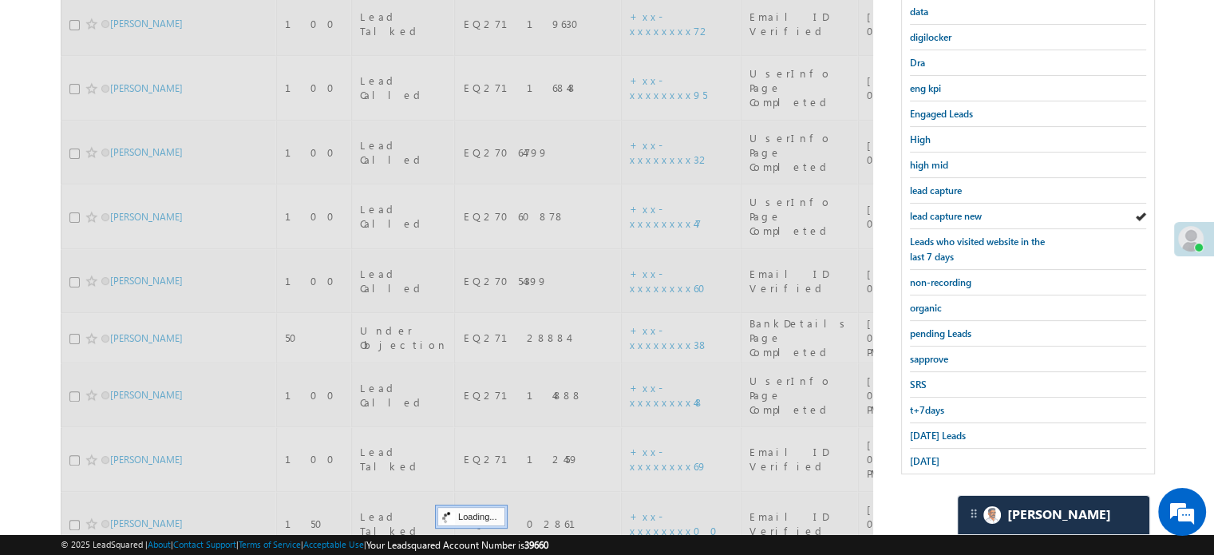
click at [948, 211] on span "lead capture new" at bounding box center [946, 216] width 72 height 12
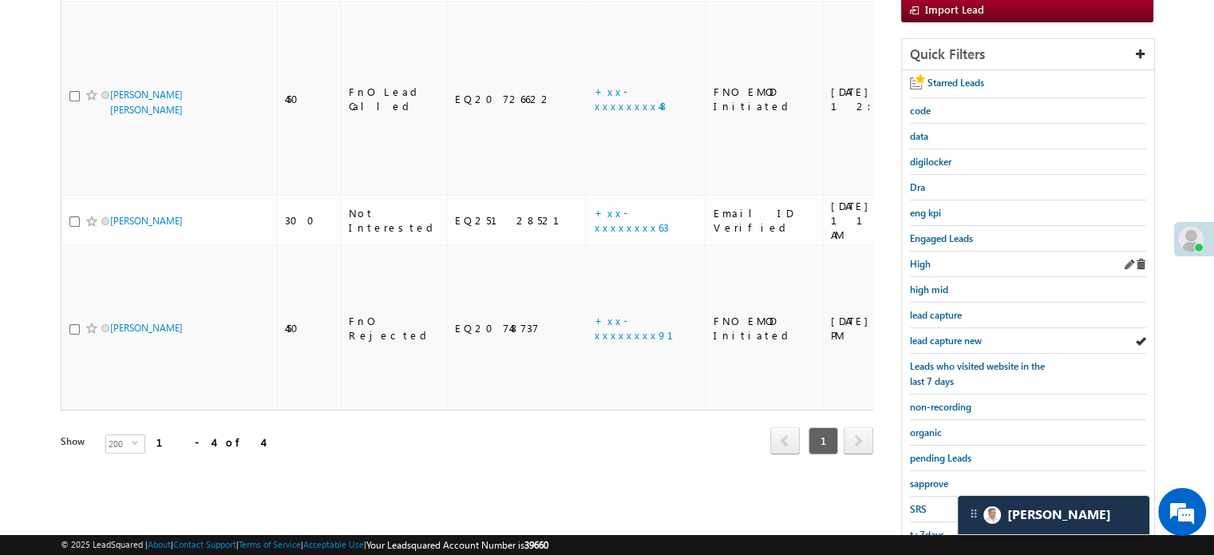
scroll to position [183, 0]
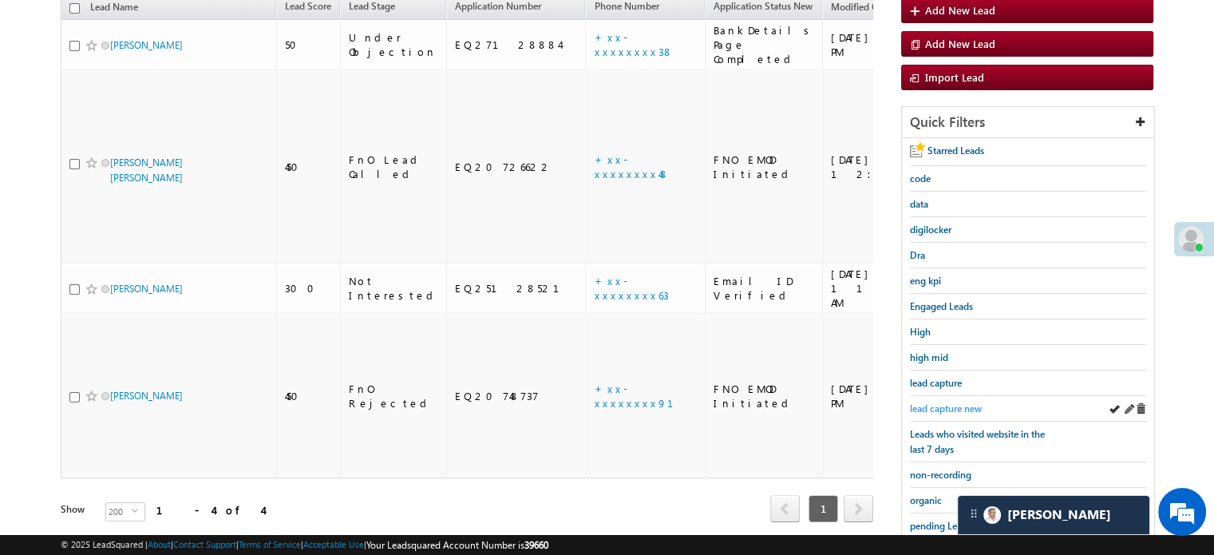
click at [936, 402] on span "lead capture new" at bounding box center [946, 408] width 72 height 12
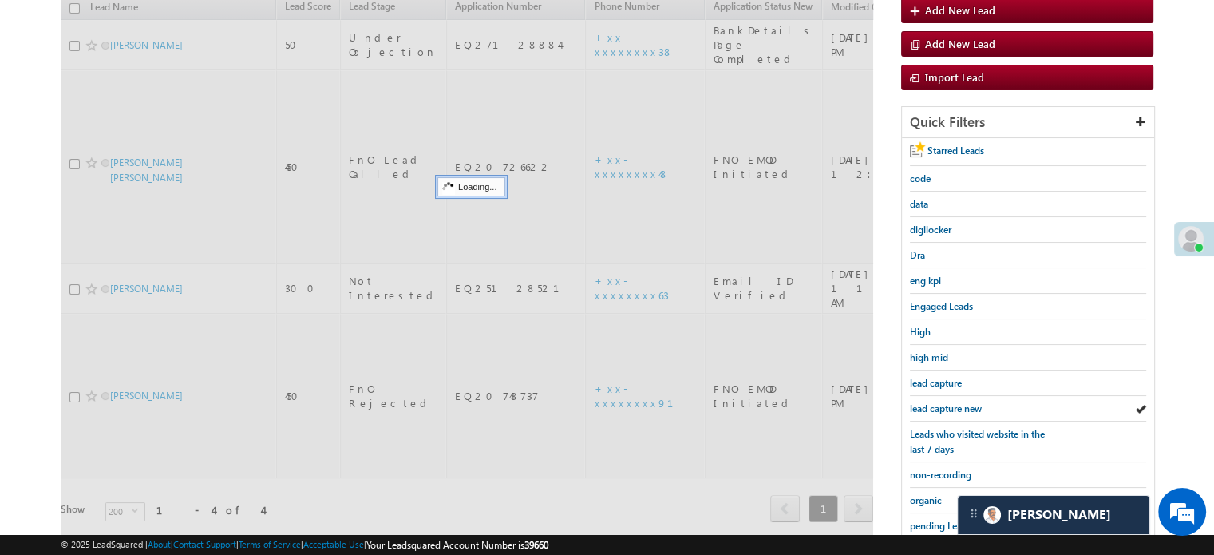
click at [934, 402] on span "lead capture new" at bounding box center [946, 408] width 72 height 12
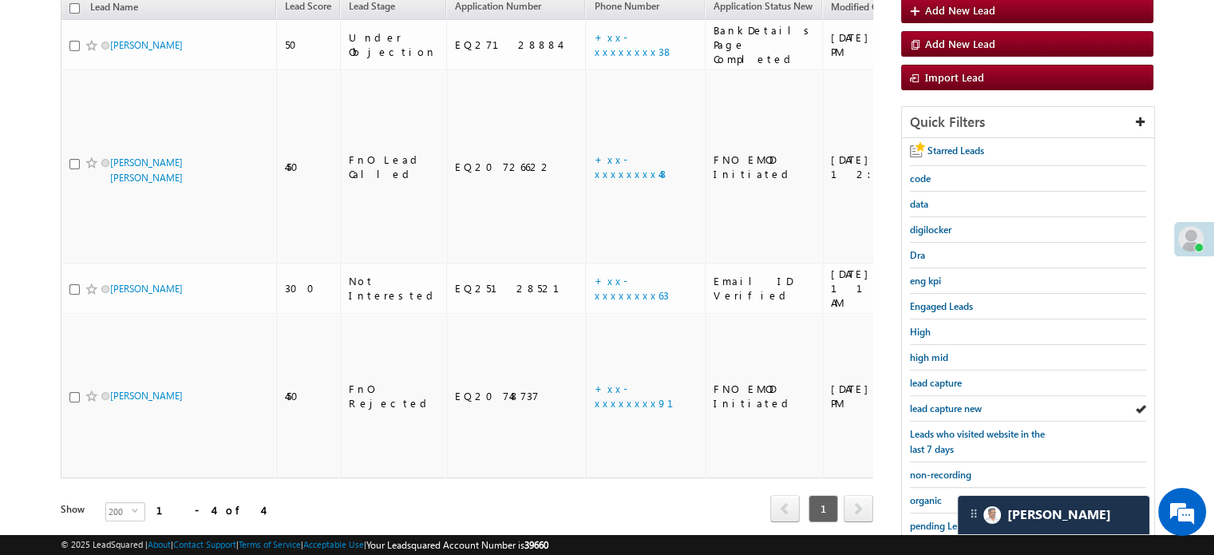
click at [934, 402] on span "lead capture new" at bounding box center [946, 408] width 72 height 12
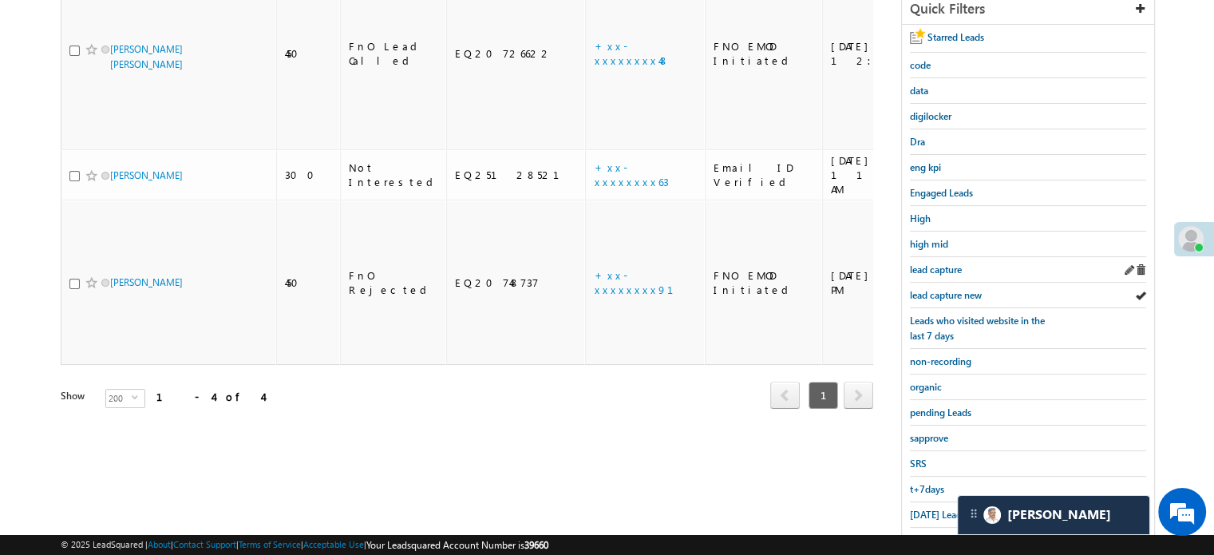
scroll to position [342, 0]
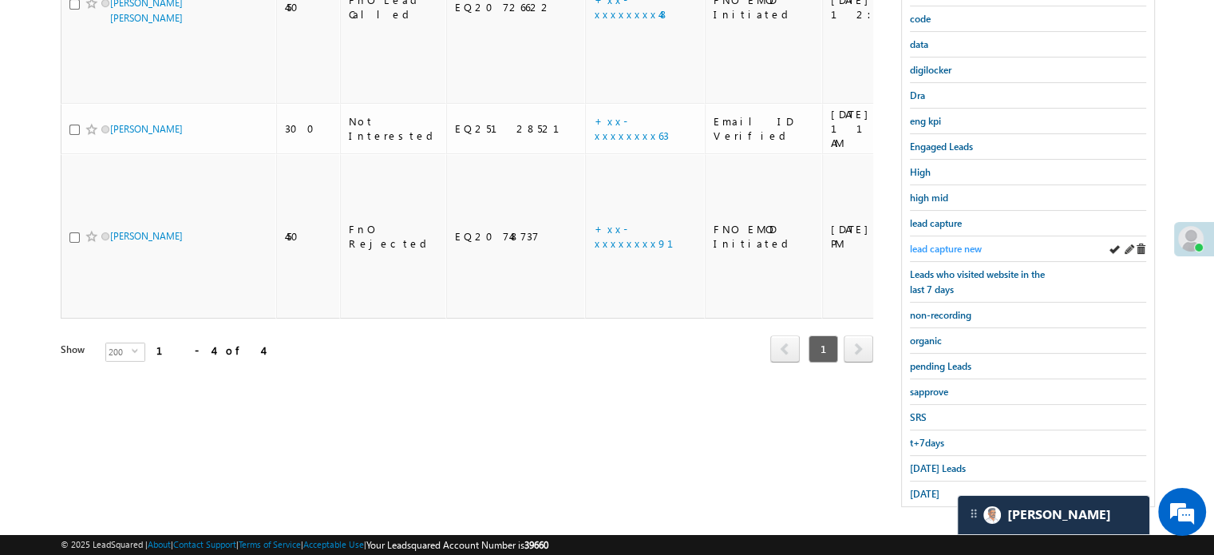
click at [952, 244] on span "lead capture new" at bounding box center [946, 249] width 72 height 12
click at [935, 465] on span "Today's Leads" at bounding box center [938, 468] width 56 height 12
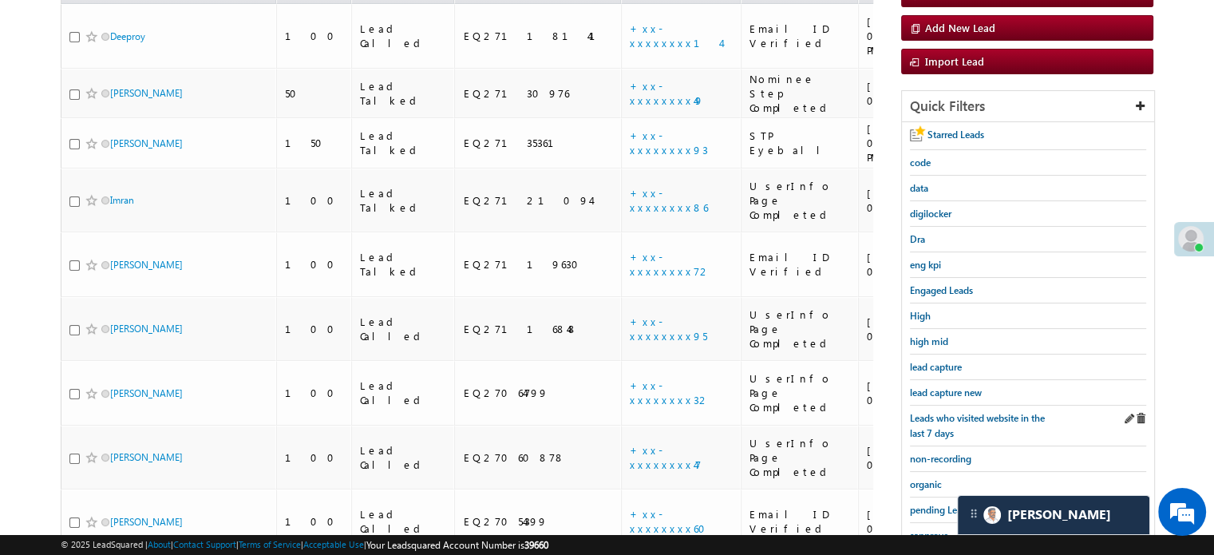
scroll to position [103, 0]
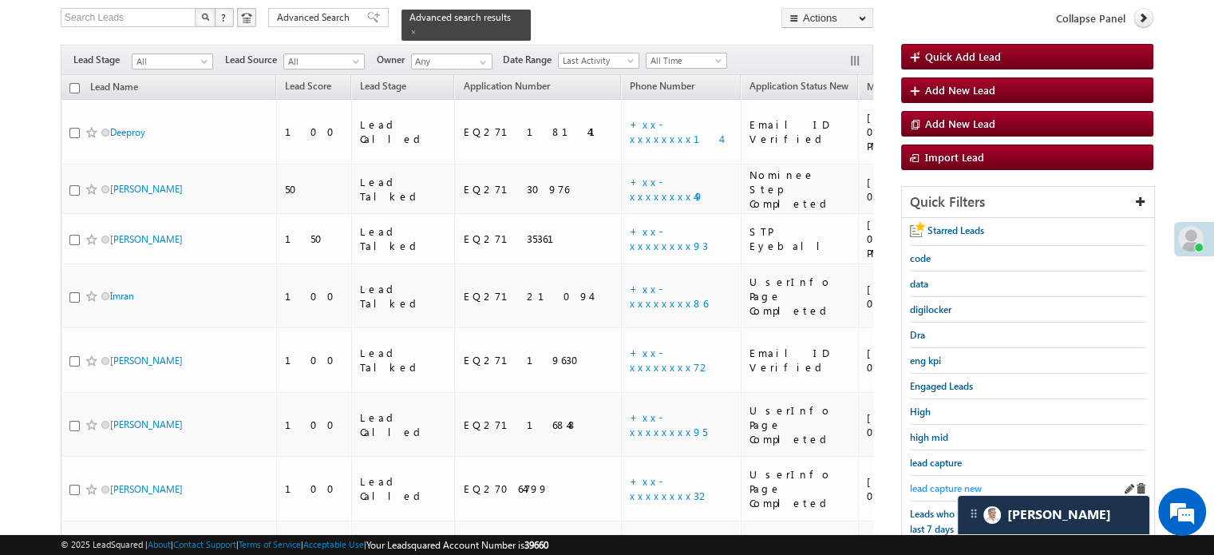
click at [938, 483] on span "lead capture new" at bounding box center [946, 488] width 72 height 12
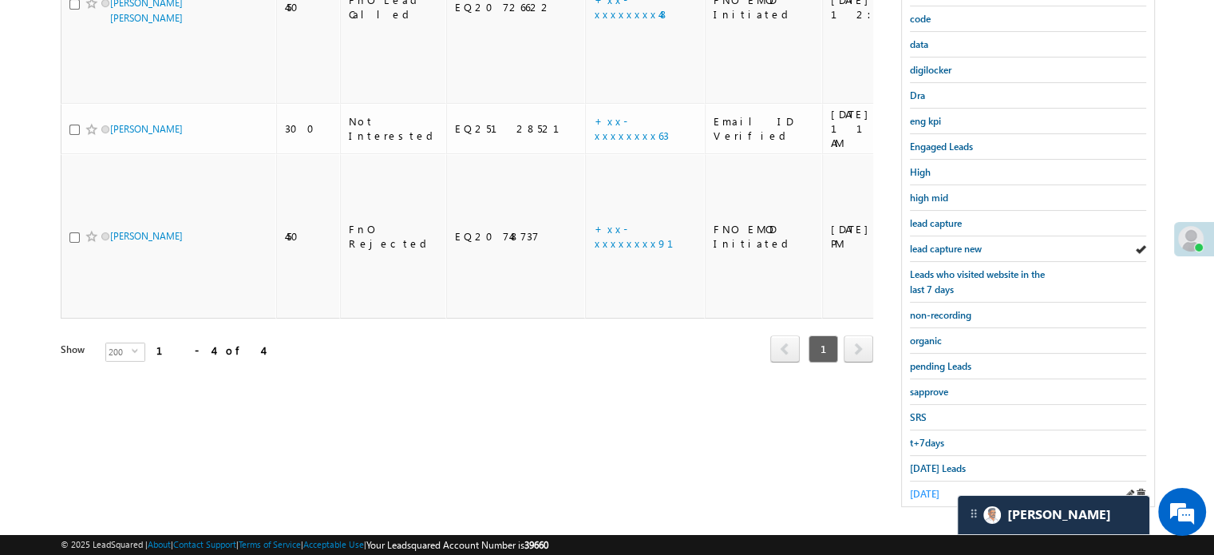
click at [923, 488] on span "yesterday" at bounding box center [925, 494] width 30 height 12
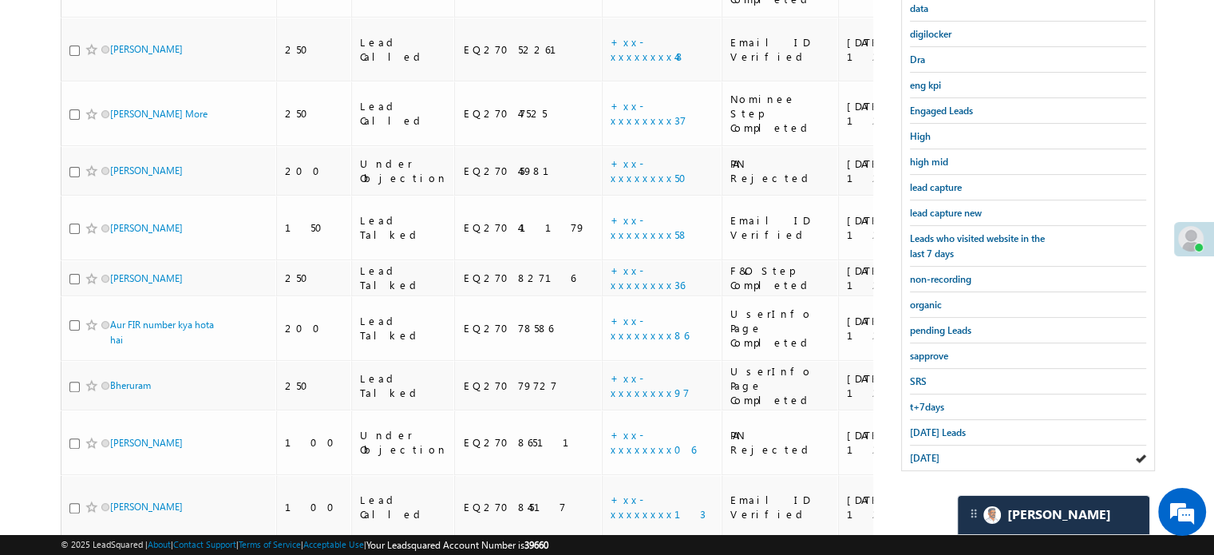
scroll to position [469, 0]
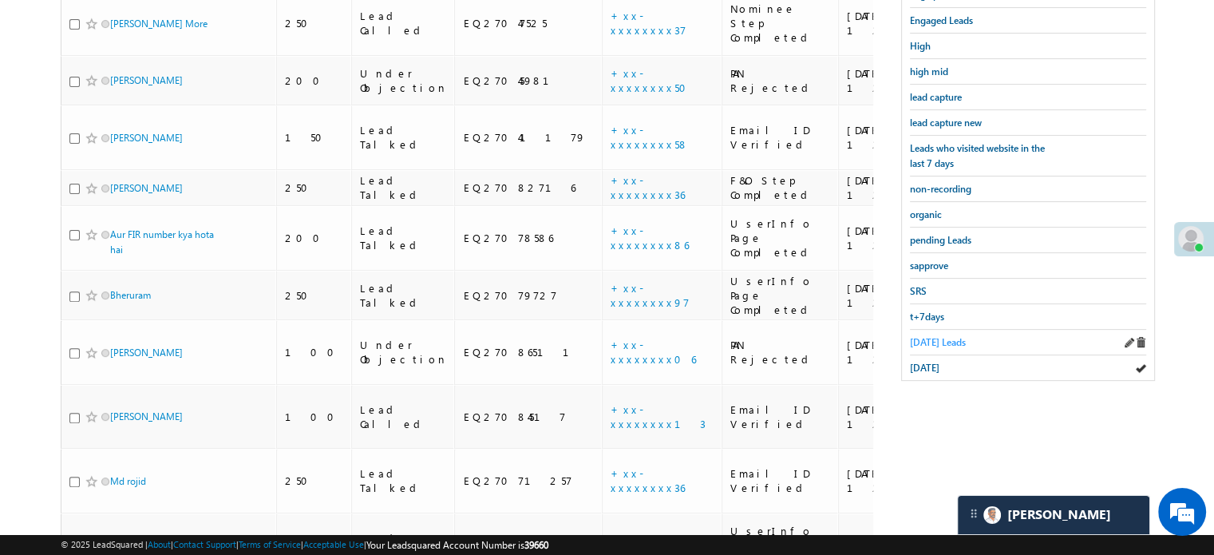
click at [929, 336] on span "Today's Leads" at bounding box center [938, 342] width 56 height 12
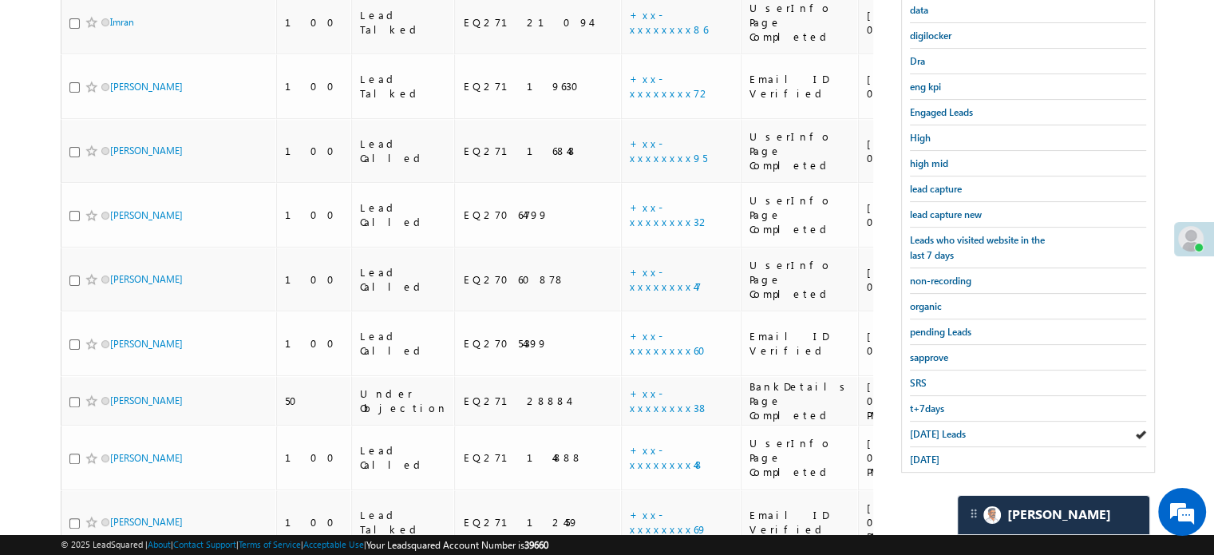
scroll to position [309, 0]
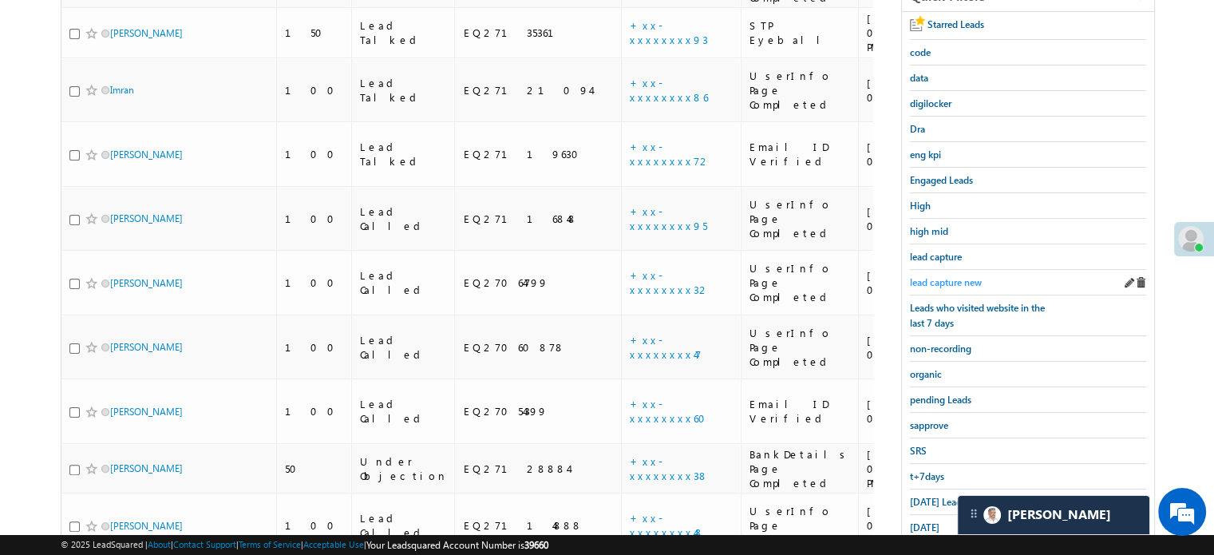
click at [936, 282] on span "lead capture new" at bounding box center [946, 282] width 72 height 12
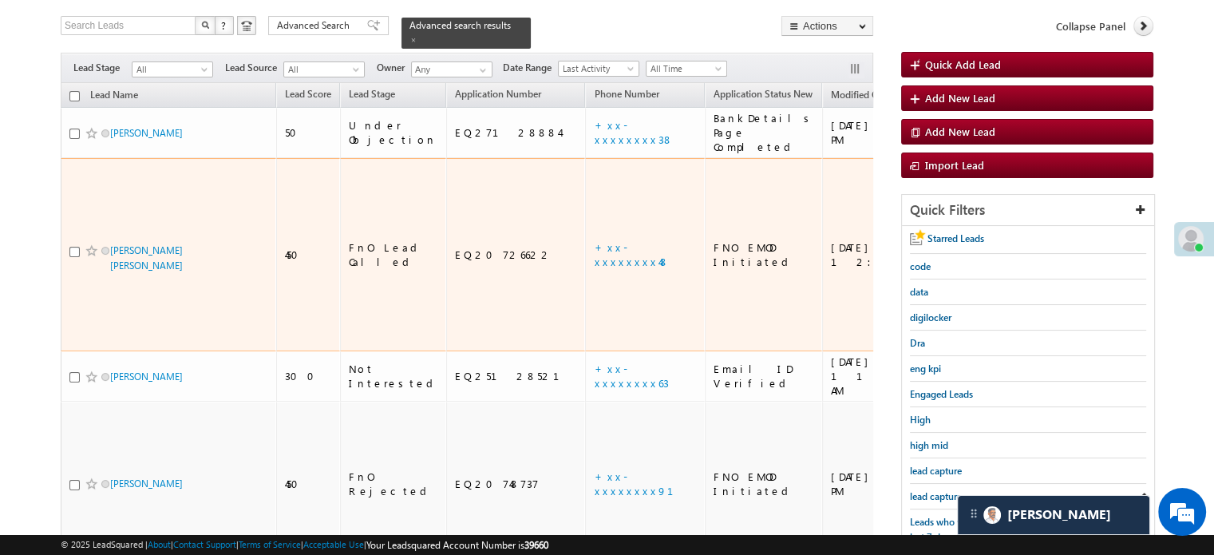
scroll to position [240, 0]
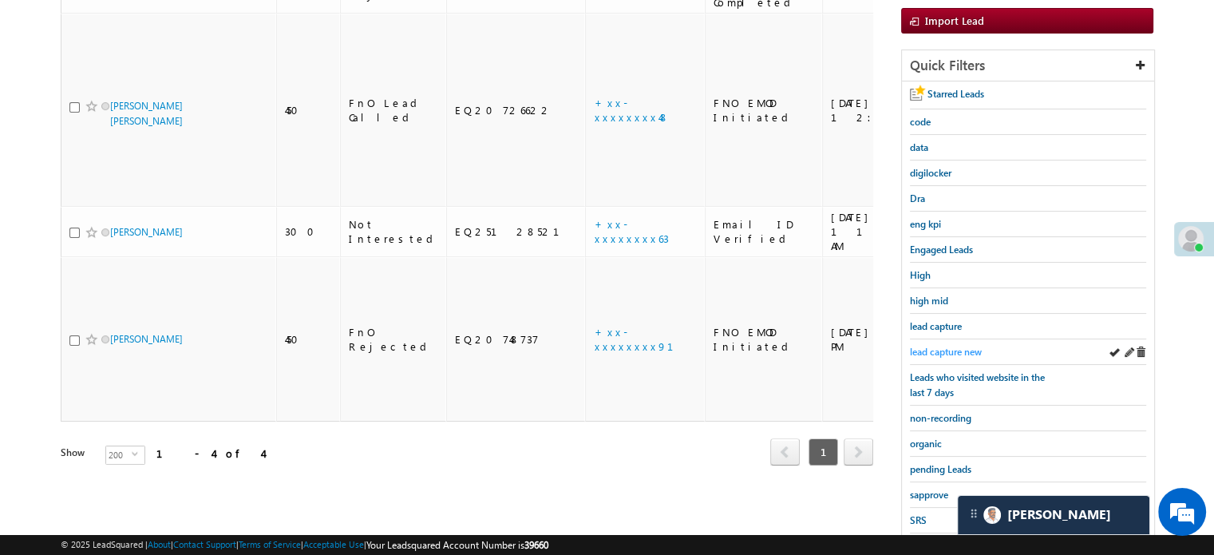
click at [936, 344] on link "lead capture new" at bounding box center [946, 351] width 72 height 15
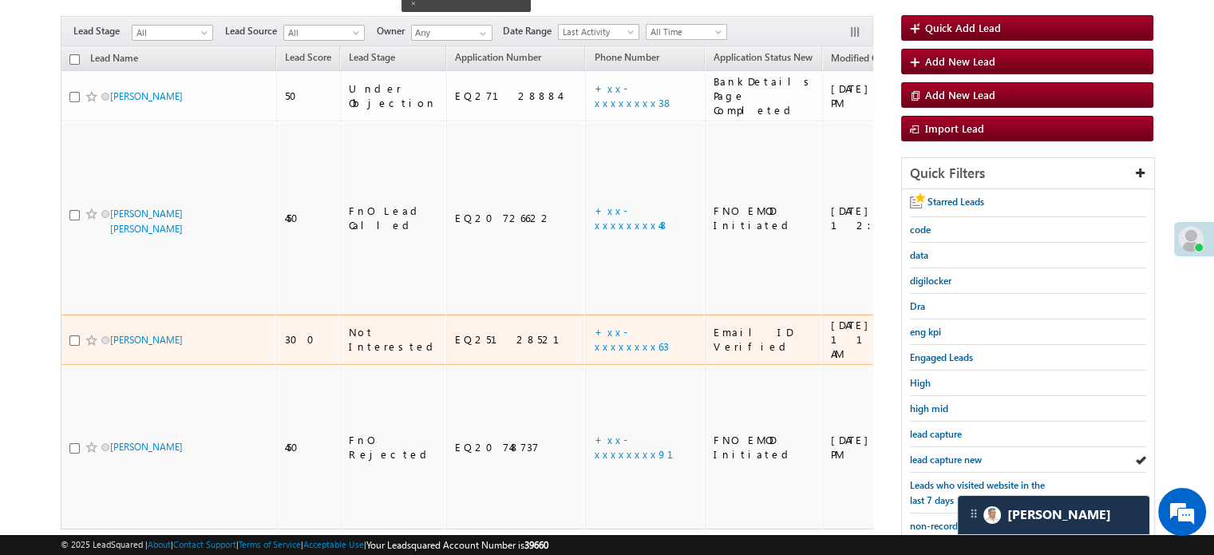
scroll to position [160, 0]
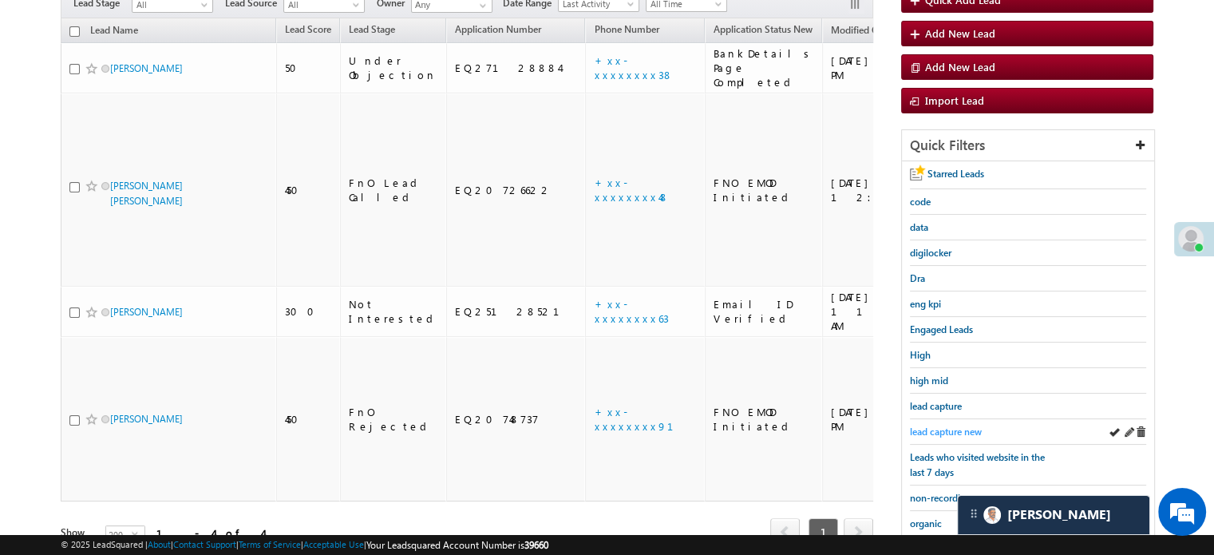
click at [921, 426] on span "lead capture new" at bounding box center [946, 432] width 72 height 12
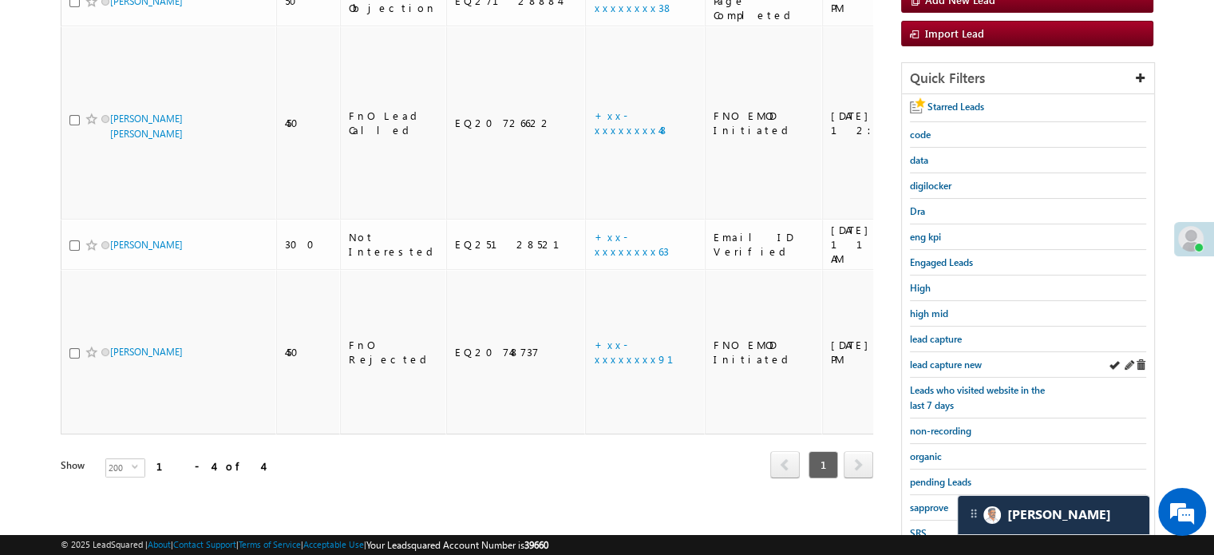
scroll to position [240, 0]
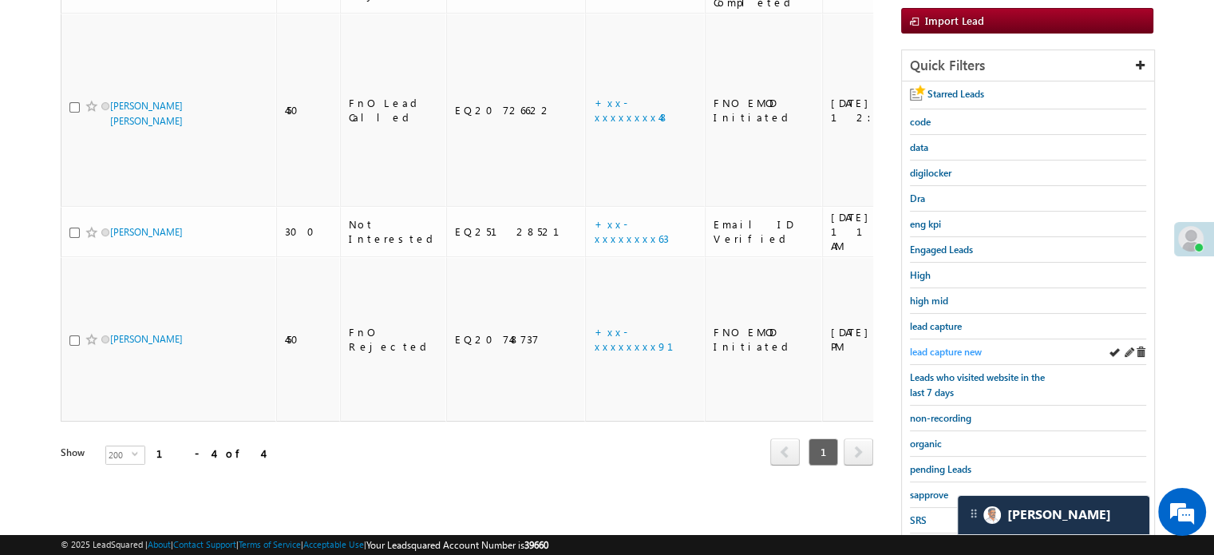
click at [940, 354] on link "lead capture new" at bounding box center [946, 351] width 72 height 15
click at [947, 346] on span "lead capture new" at bounding box center [946, 352] width 72 height 12
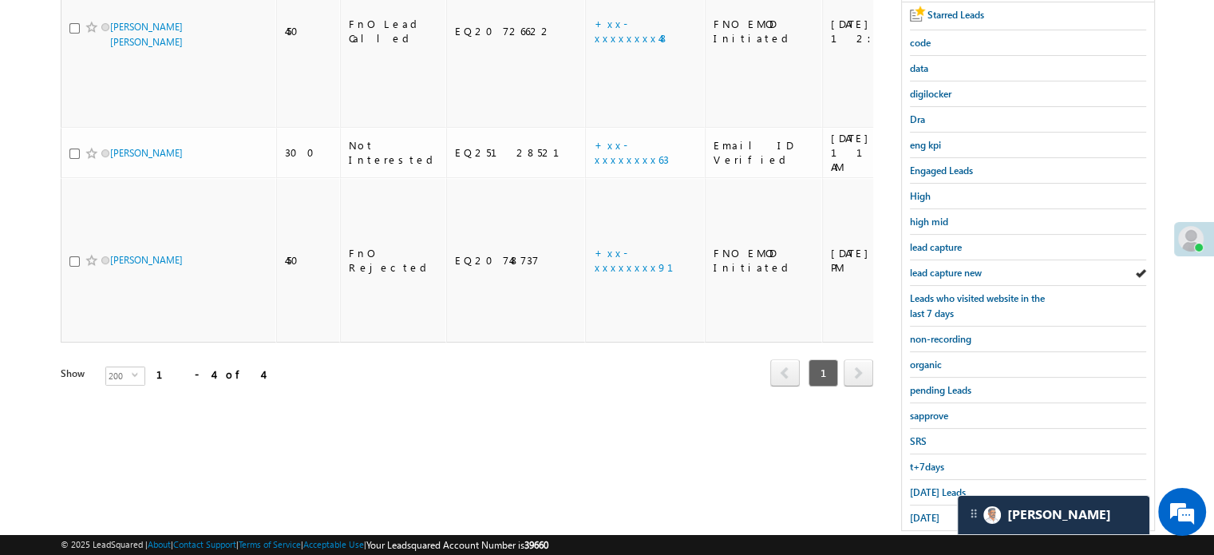
scroll to position [319, 0]
click at [939, 270] on span "lead capture new" at bounding box center [946, 272] width 72 height 12
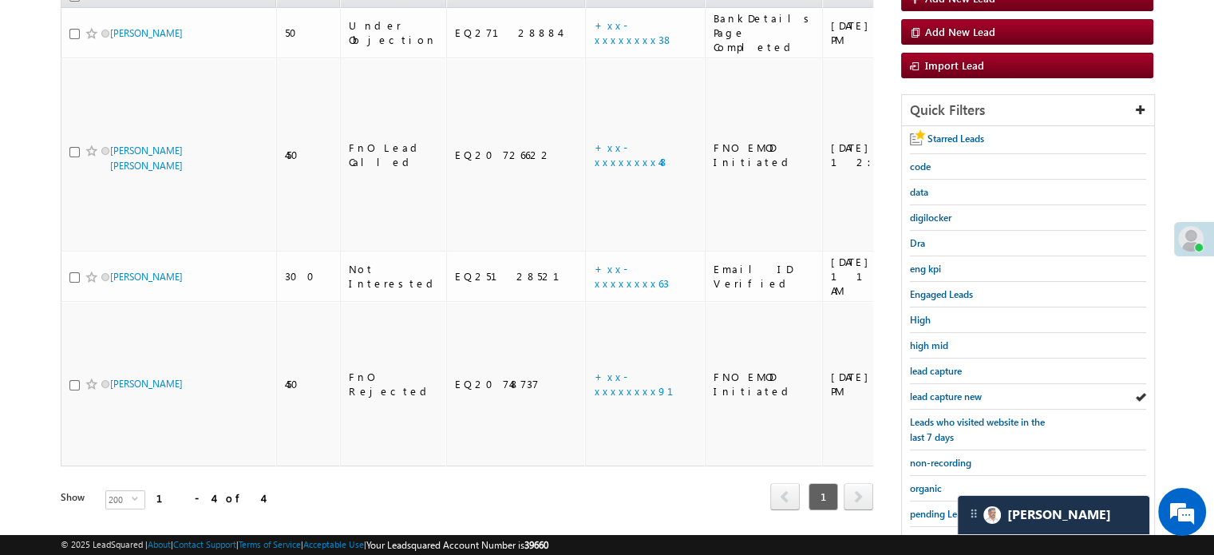
scroll to position [342, 0]
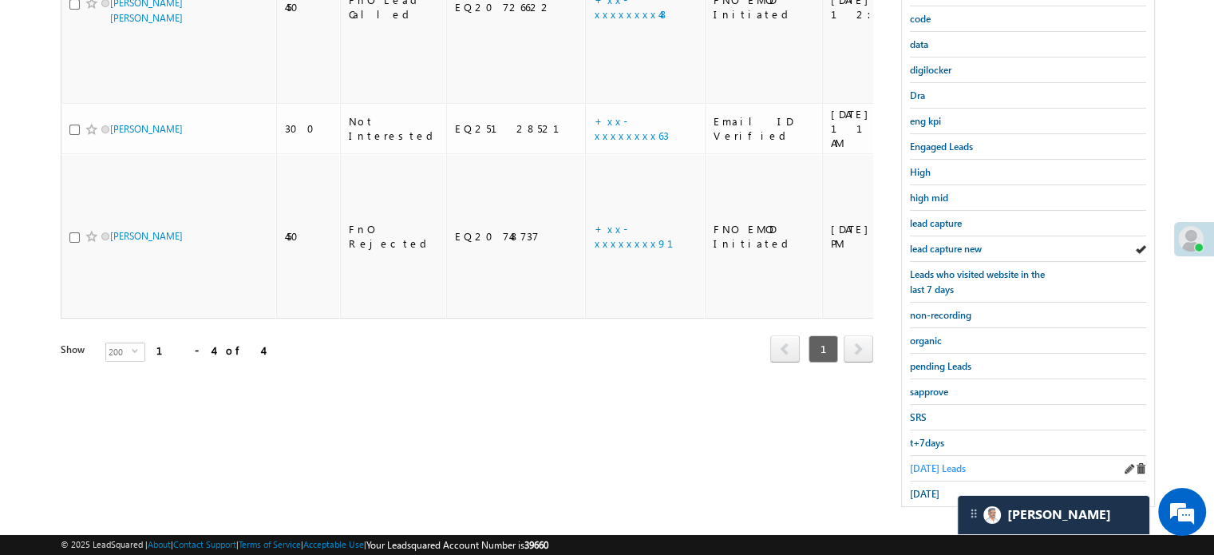
click at [925, 462] on span "Today's Leads" at bounding box center [938, 468] width 56 height 12
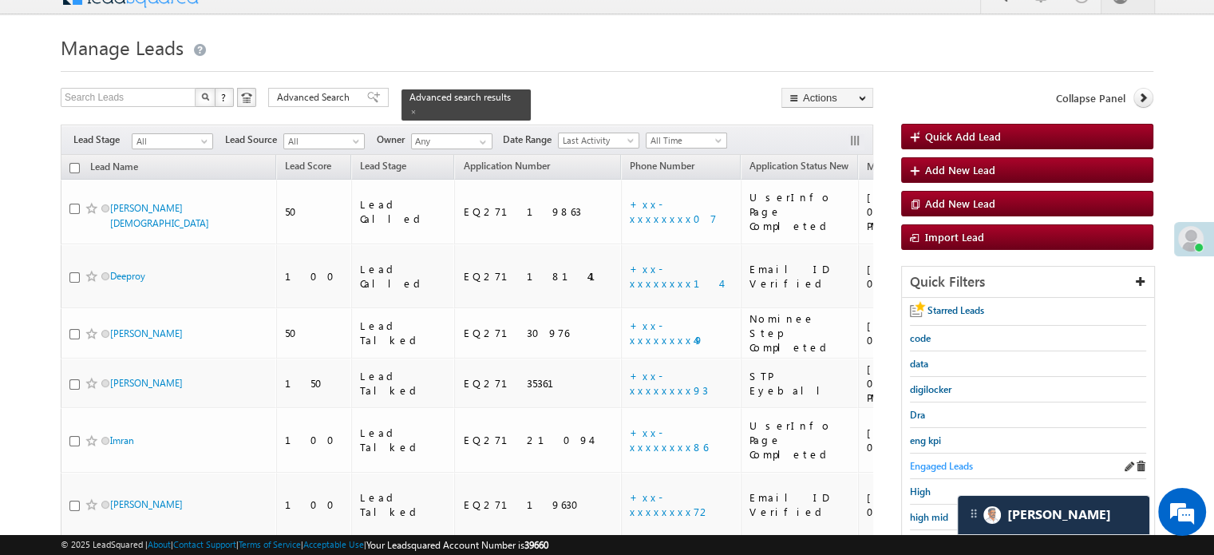
scroll to position [183, 0]
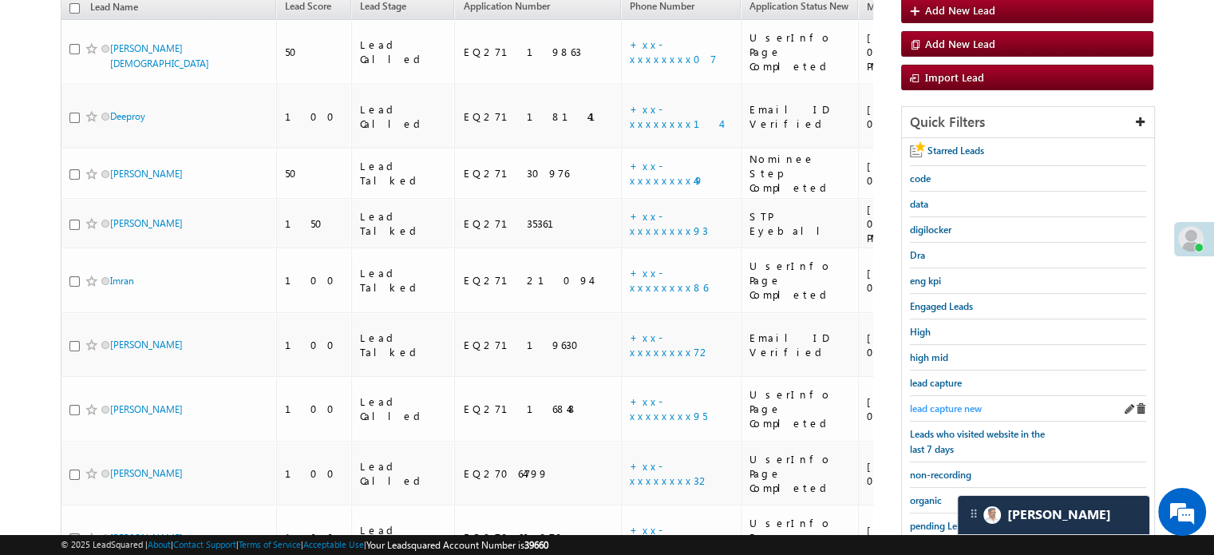
click at [935, 401] on link "lead capture new" at bounding box center [946, 408] width 72 height 15
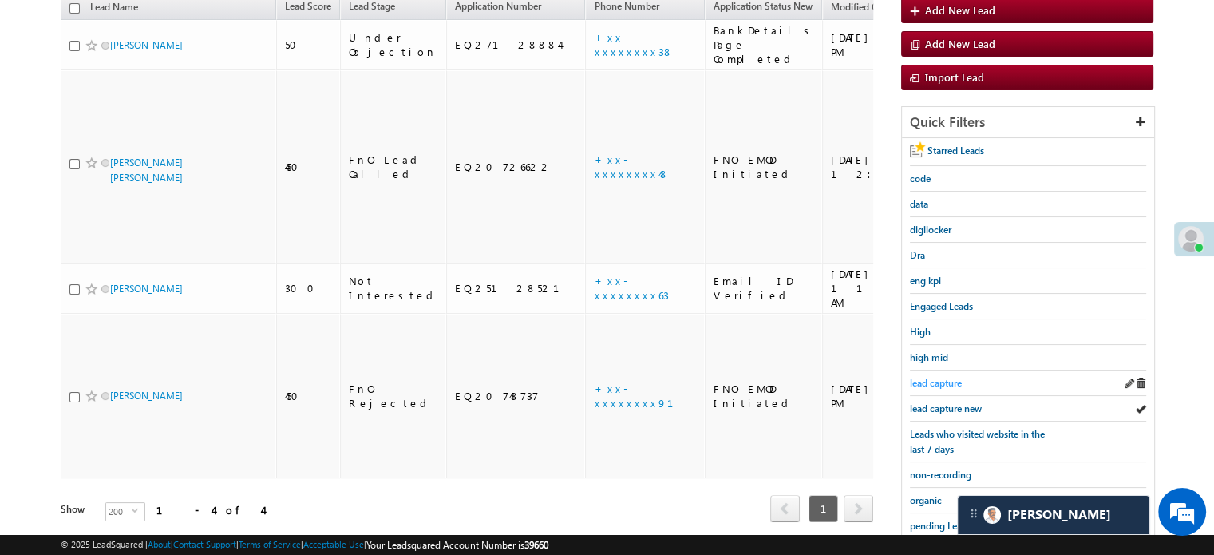
scroll to position [103, 0]
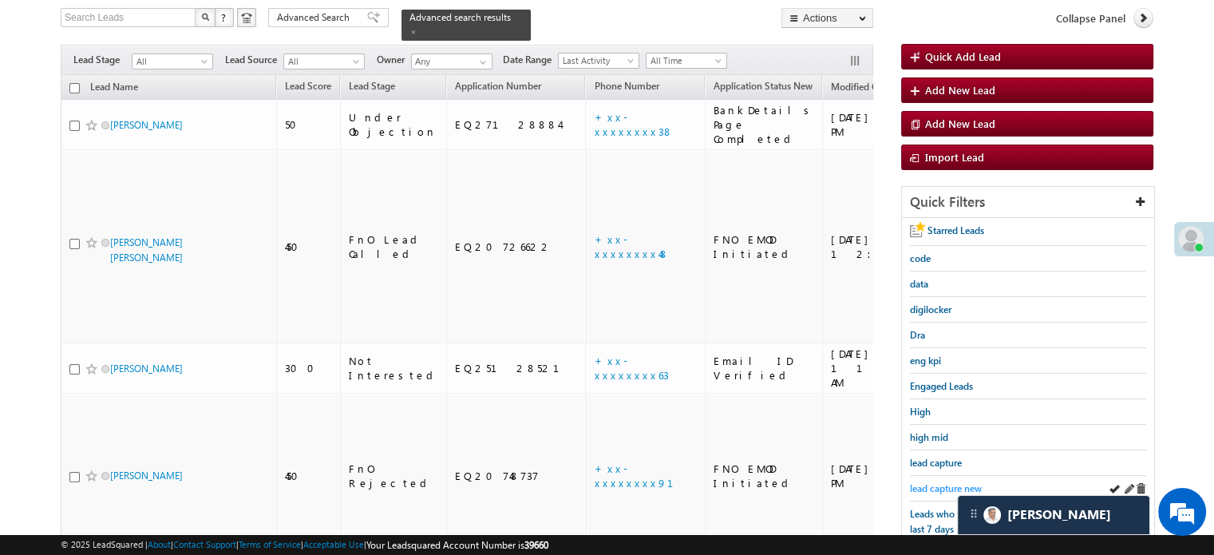
click at [940, 482] on span "lead capture new" at bounding box center [946, 488] width 72 height 12
click at [929, 484] on span "lead capture new" at bounding box center [946, 488] width 72 height 12
click at [926, 482] on span "lead capture new" at bounding box center [946, 488] width 72 height 12
click at [909, 482] on div "Starred Leads code data digilocker Dra eng kpi Engaged Leads High high mid lead…" at bounding box center [1028, 482] width 252 height 528
click at [932, 484] on span "lead capture new" at bounding box center [946, 488] width 72 height 12
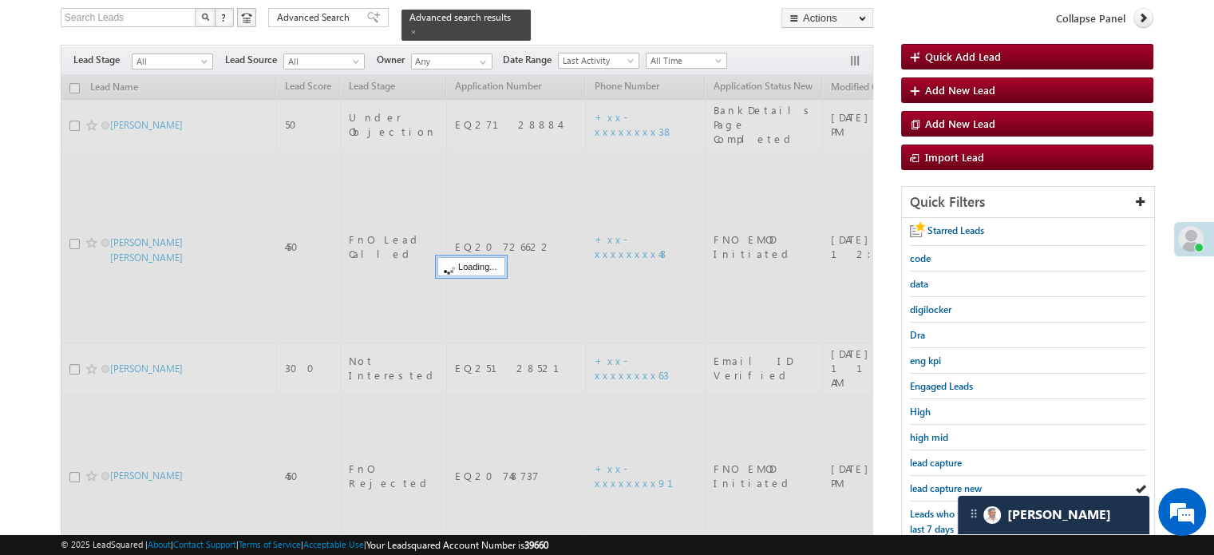
click at [932, 484] on span "lead capture new" at bounding box center [946, 488] width 72 height 12
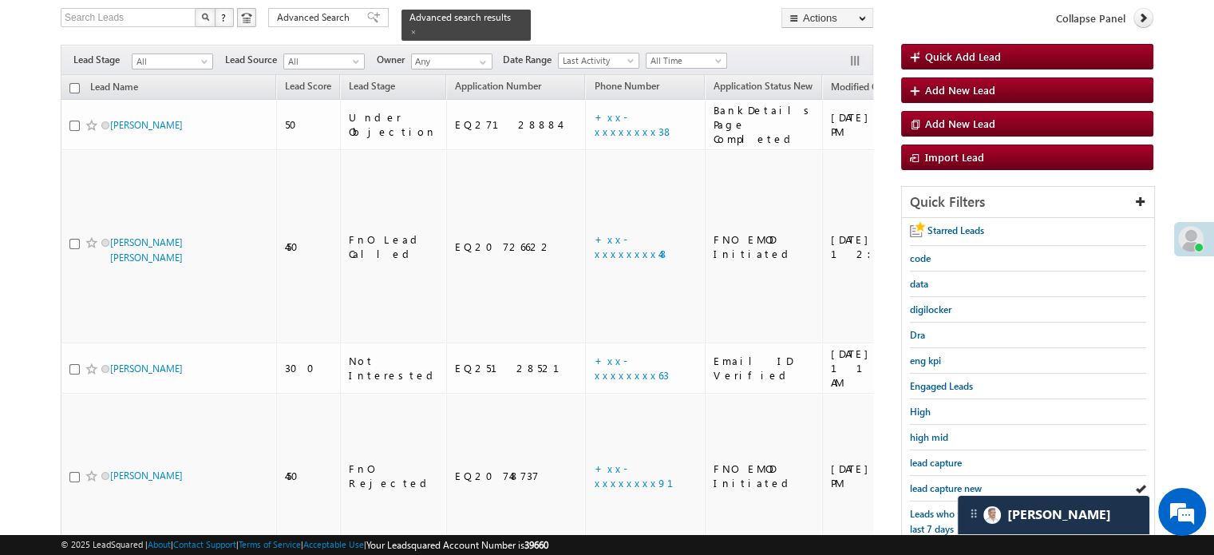
click at [932, 484] on span "lead capture new" at bounding box center [946, 488] width 72 height 12
click at [936, 476] on div "lead capture new" at bounding box center [1028, 489] width 236 height 26
click at [939, 485] on span "lead capture new" at bounding box center [946, 488] width 72 height 12
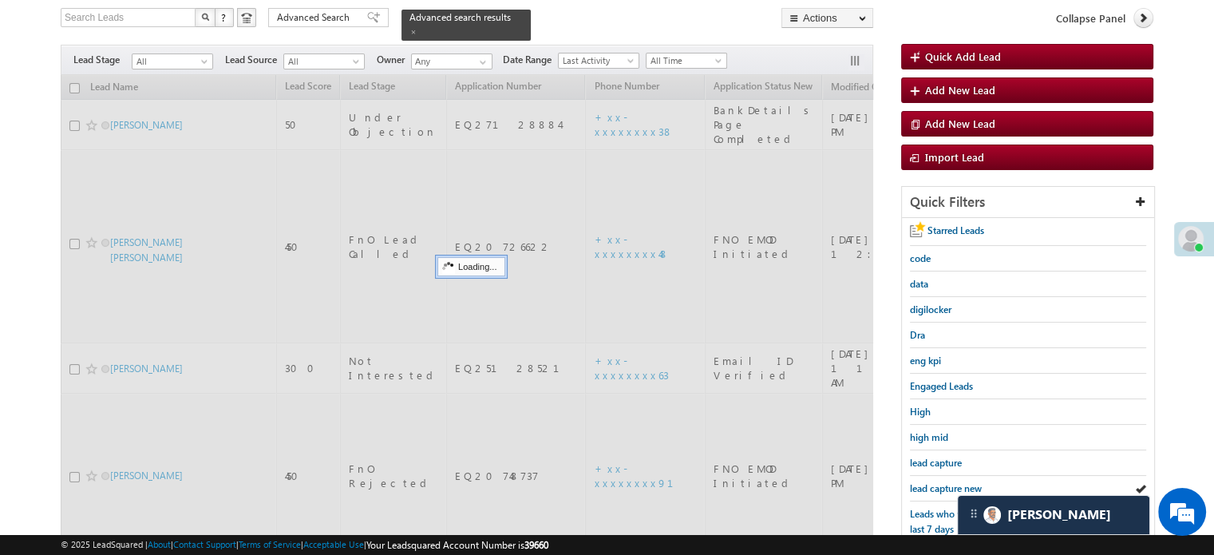
click at [939, 485] on span "lead capture new" at bounding box center [946, 488] width 72 height 12
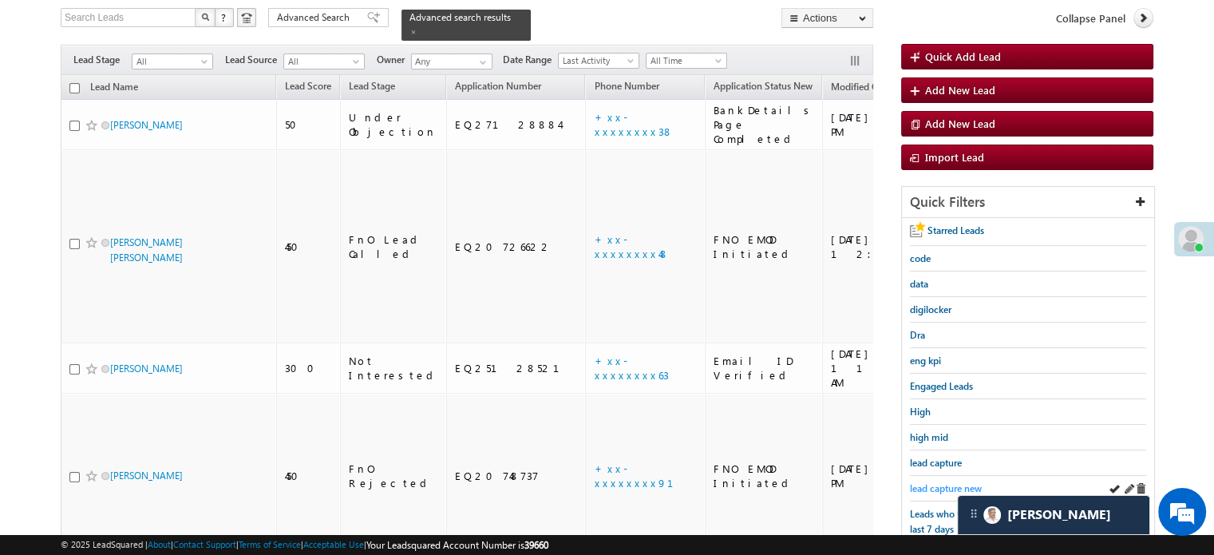
click at [934, 482] on span "lead capture new" at bounding box center [946, 488] width 72 height 12
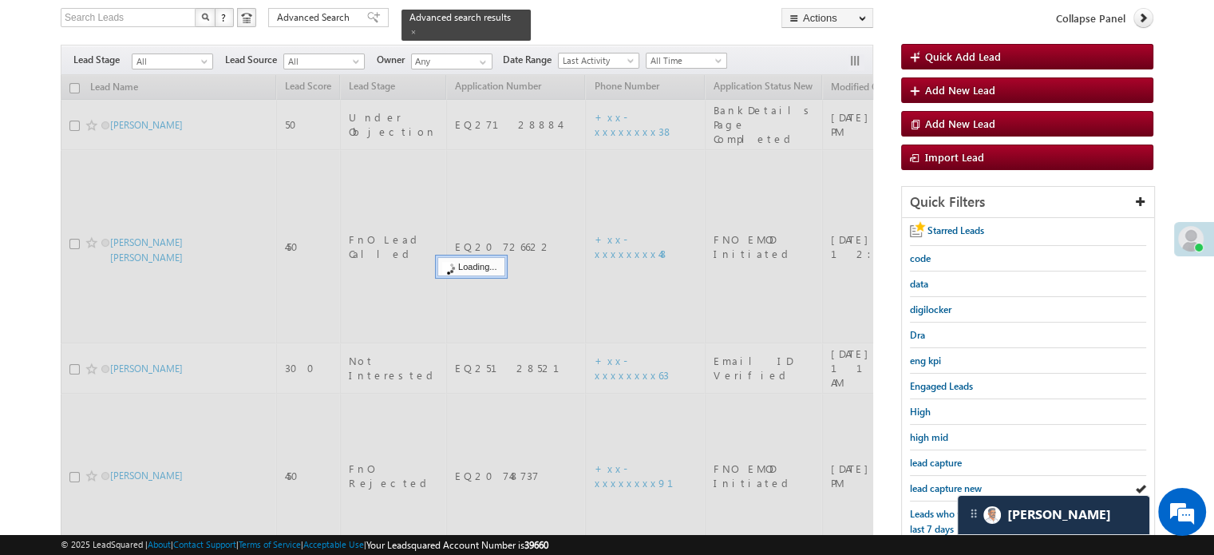
click at [934, 482] on span "lead capture new" at bounding box center [946, 488] width 72 height 12
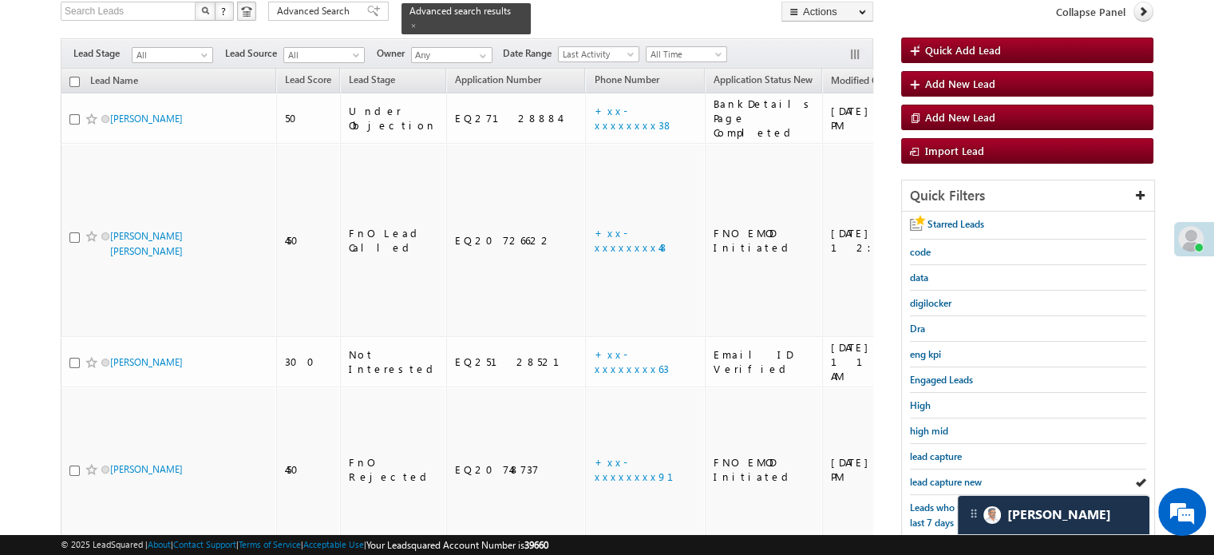
scroll to position [342, 0]
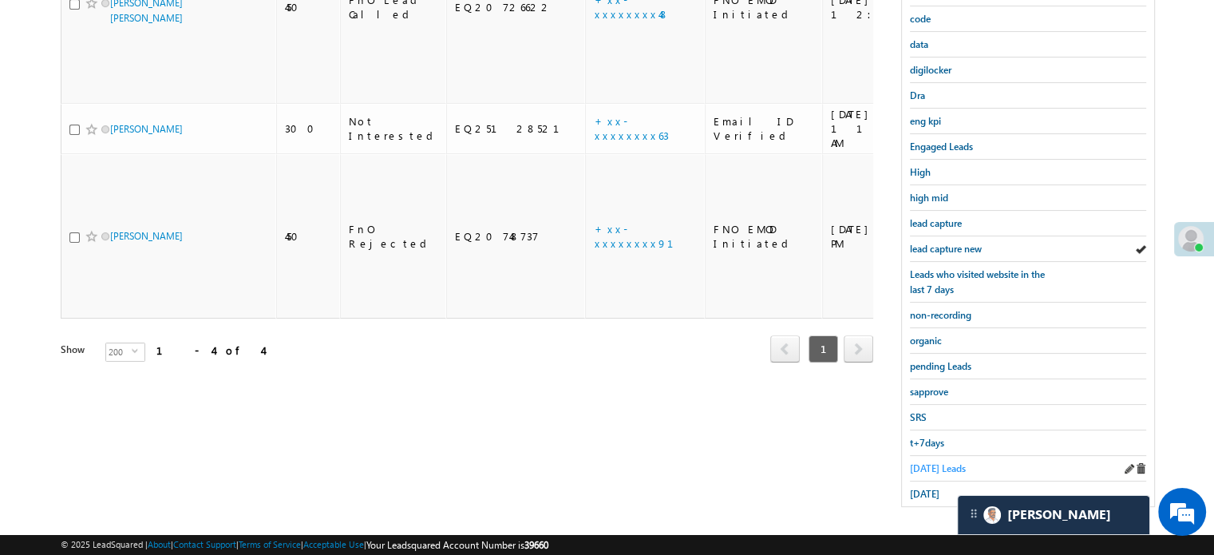
click at [948, 462] on span "Today's Leads" at bounding box center [938, 468] width 56 height 12
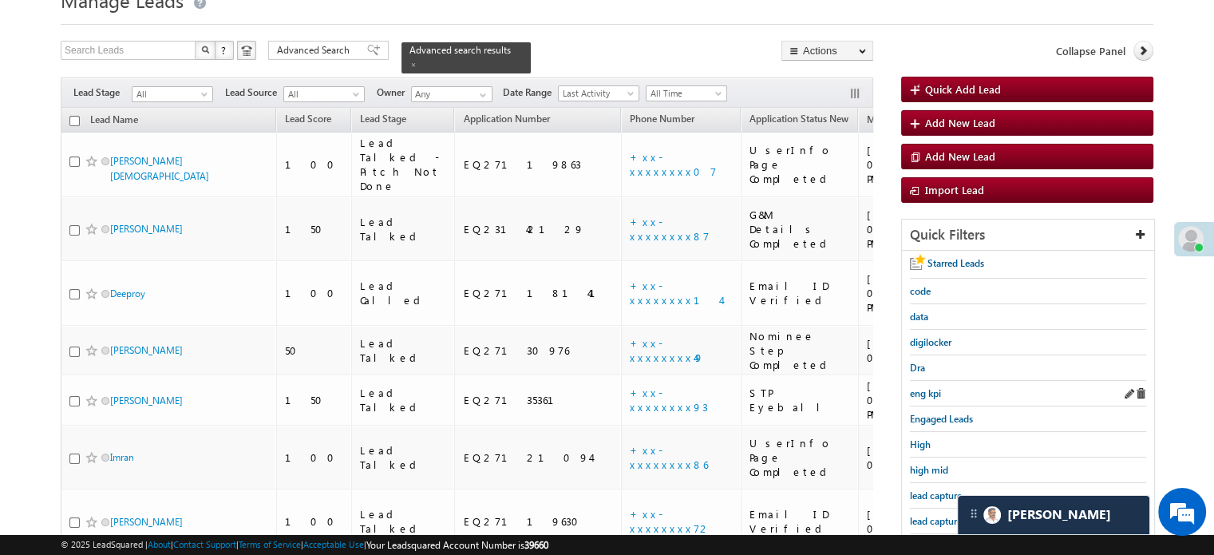
scroll to position [160, 0]
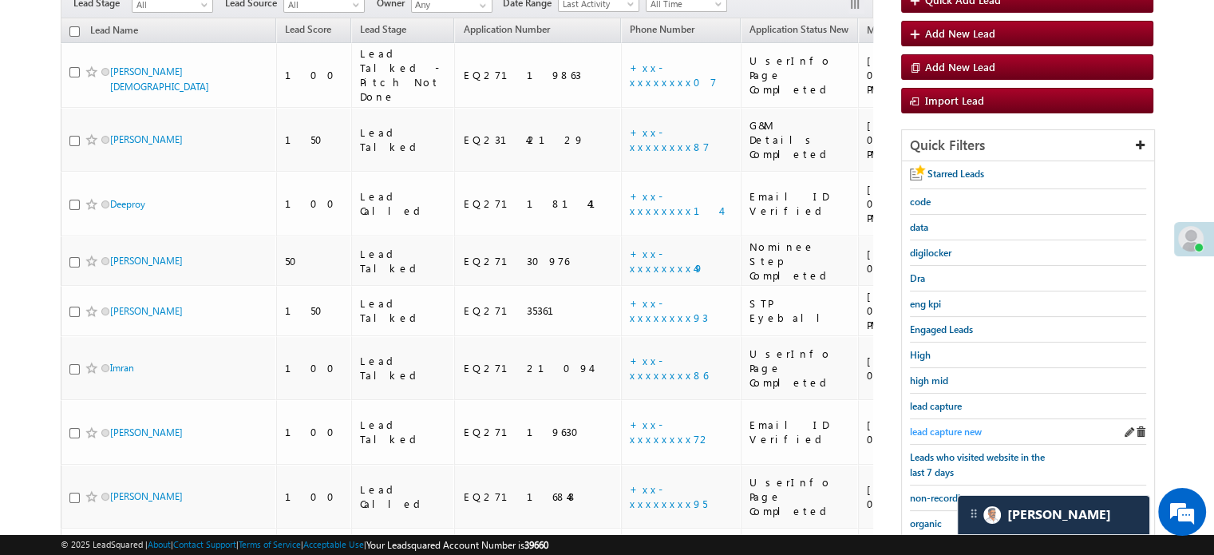
click at [936, 426] on span "lead capture new" at bounding box center [946, 432] width 72 height 12
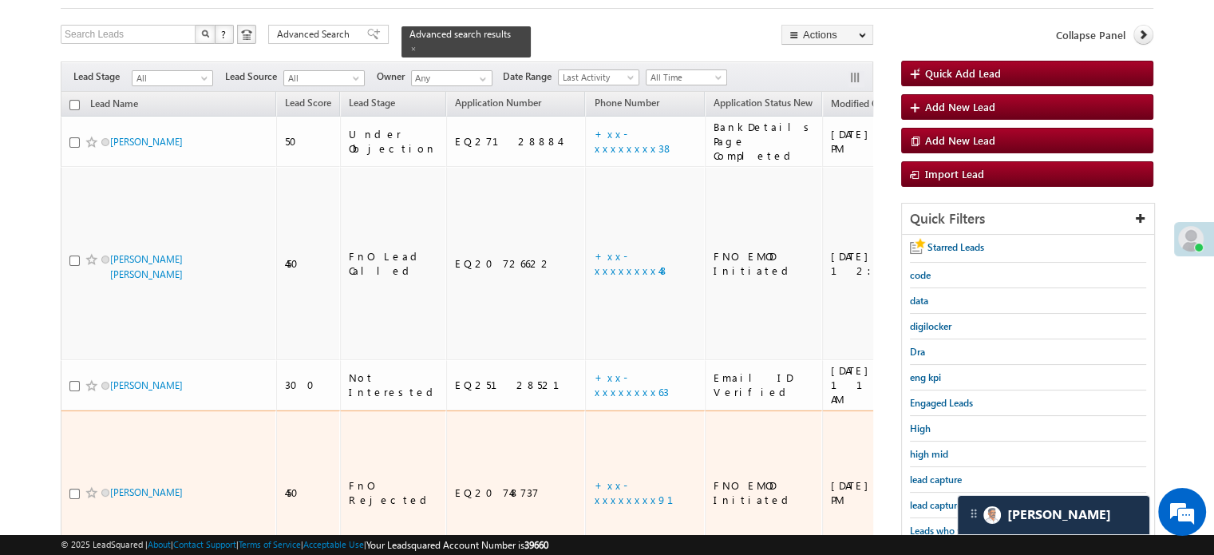
scroll to position [342, 0]
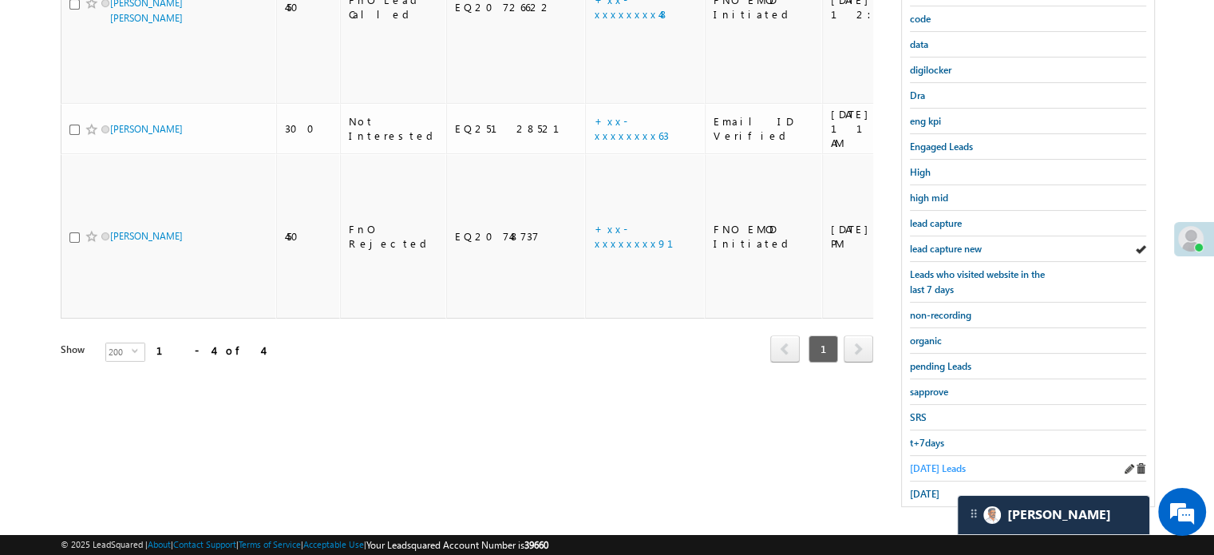
click at [931, 462] on span "Today's Leads" at bounding box center [938, 468] width 56 height 12
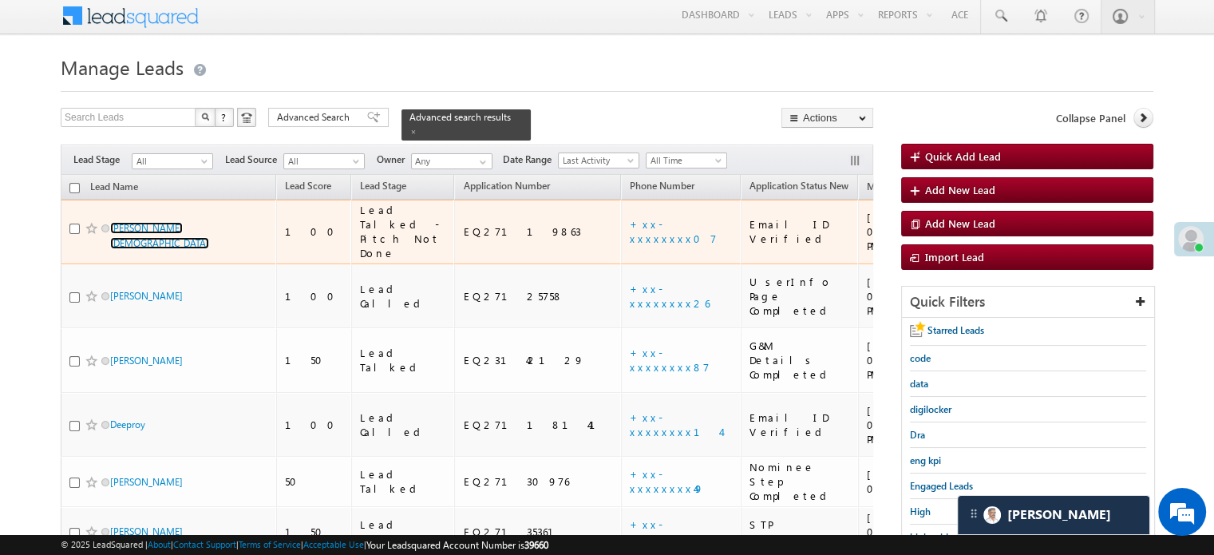
scroll to position [0, 0]
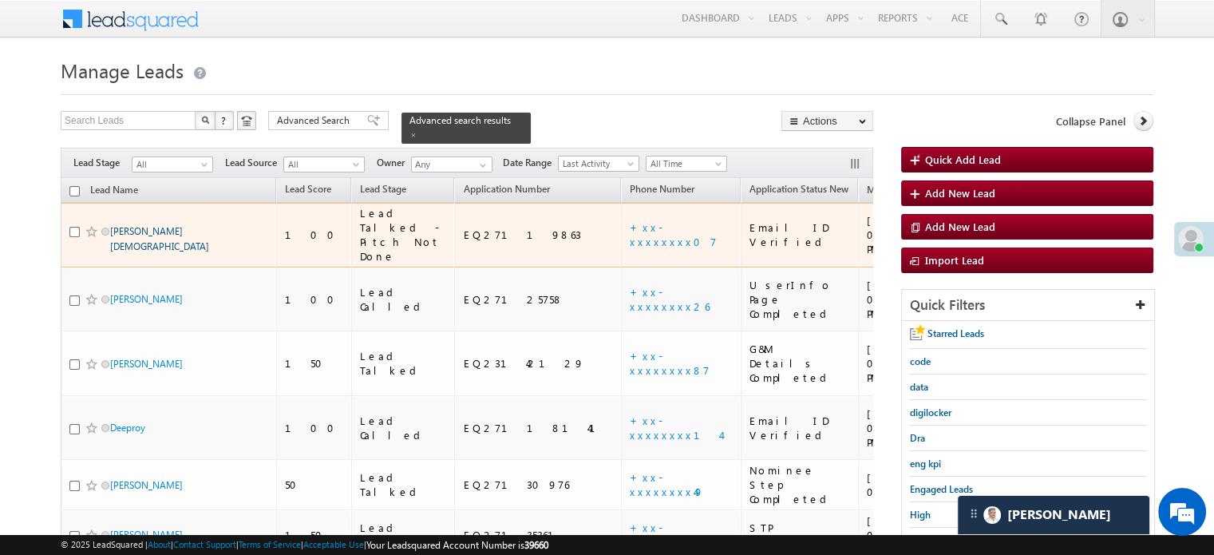
drag, startPoint x: 120, startPoint y: 207, endPoint x: 116, endPoint y: 221, distance: 14.9
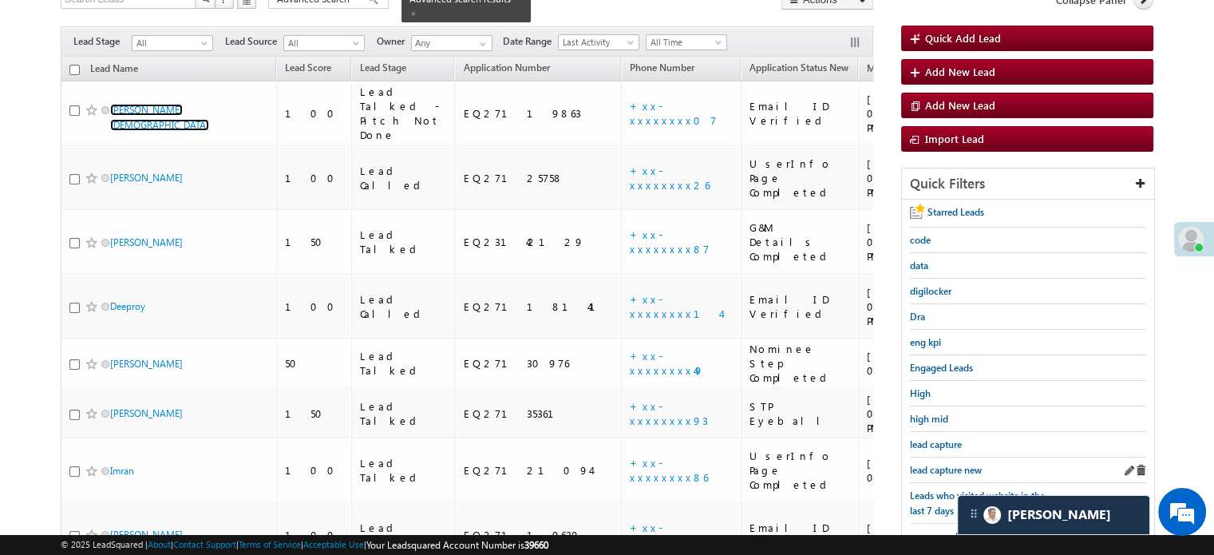
scroll to position [160, 0]
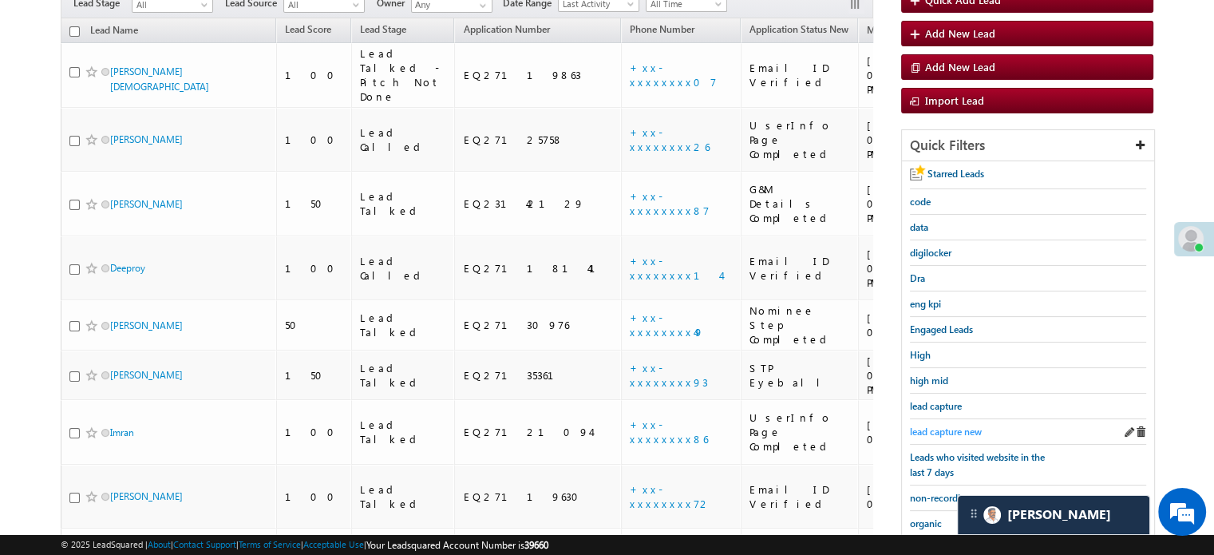
click at [931, 433] on span "lead capture new" at bounding box center [946, 432] width 72 height 12
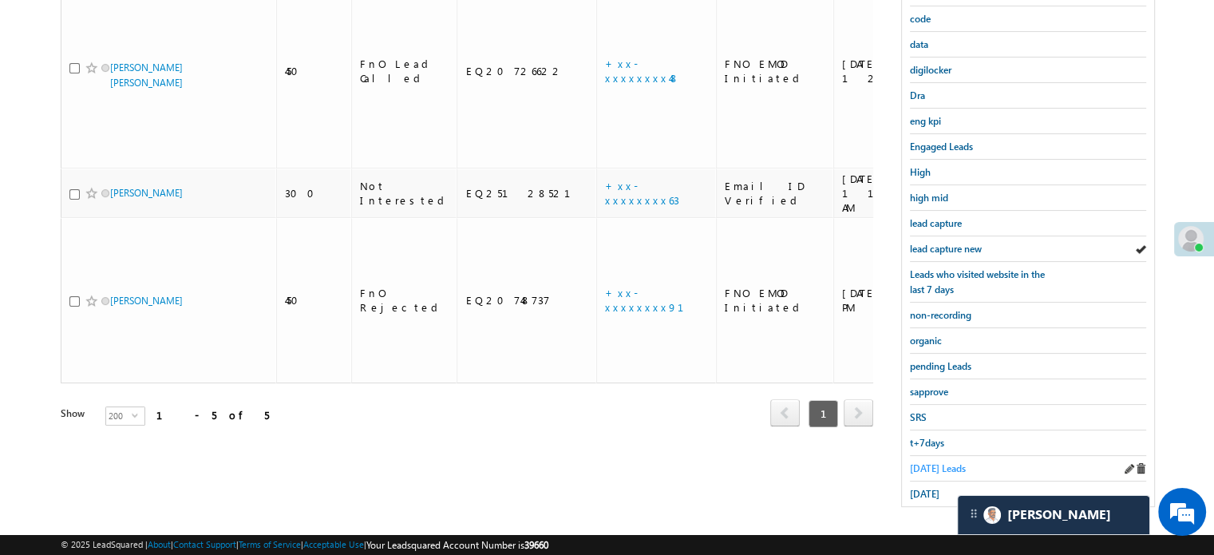
click at [925, 462] on span "Today's Leads" at bounding box center [938, 468] width 56 height 12
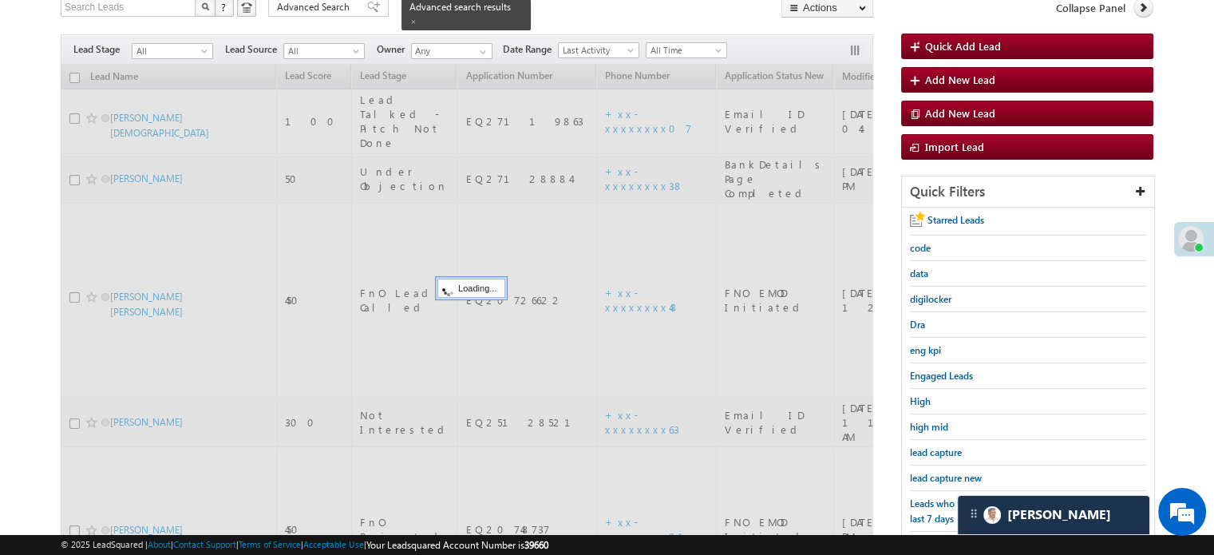
scroll to position [103, 0]
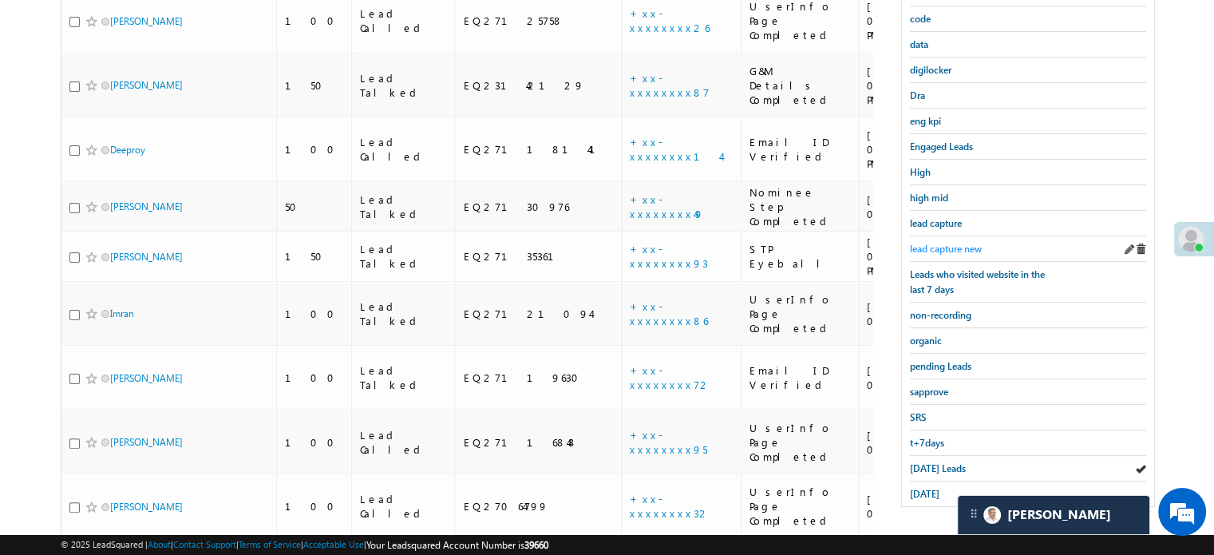
click at [940, 248] on span "lead capture new" at bounding box center [946, 249] width 72 height 12
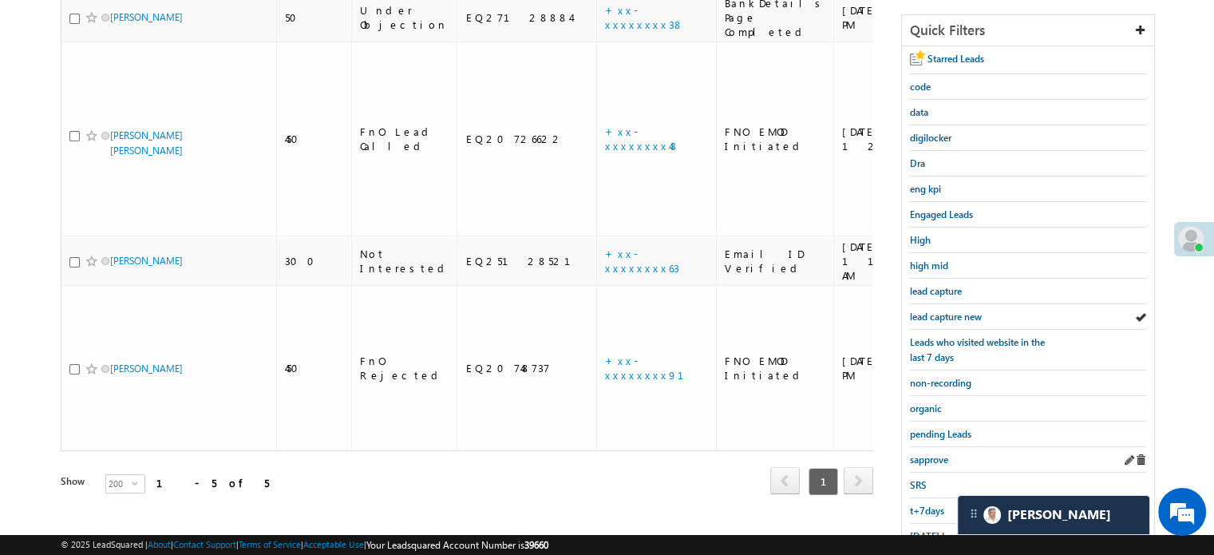
scroll to position [342, 0]
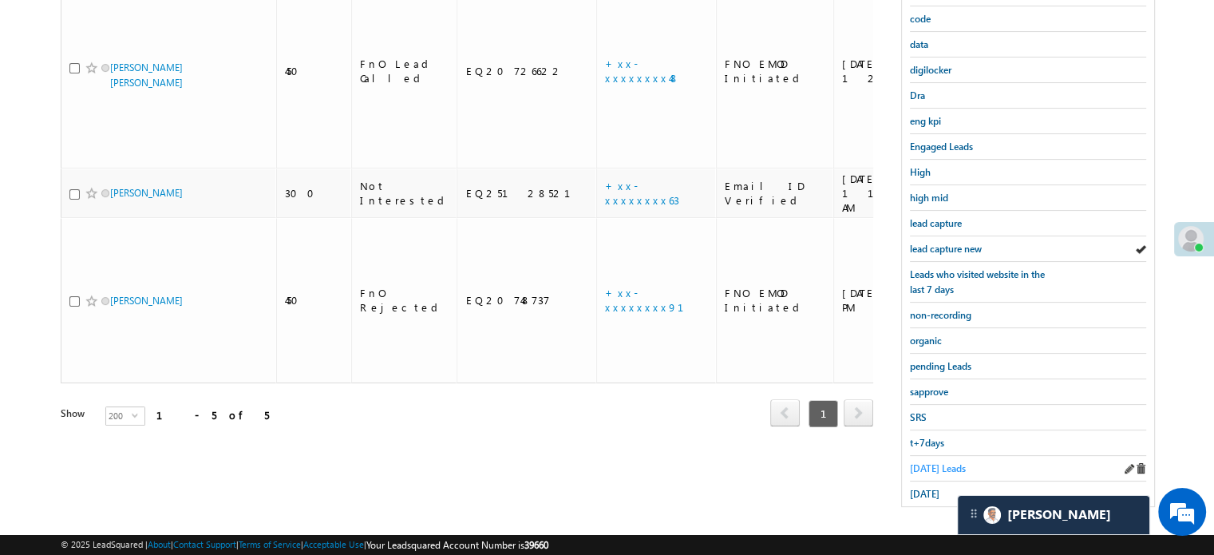
click at [920, 462] on span "Today's Leads" at bounding box center [938, 468] width 56 height 12
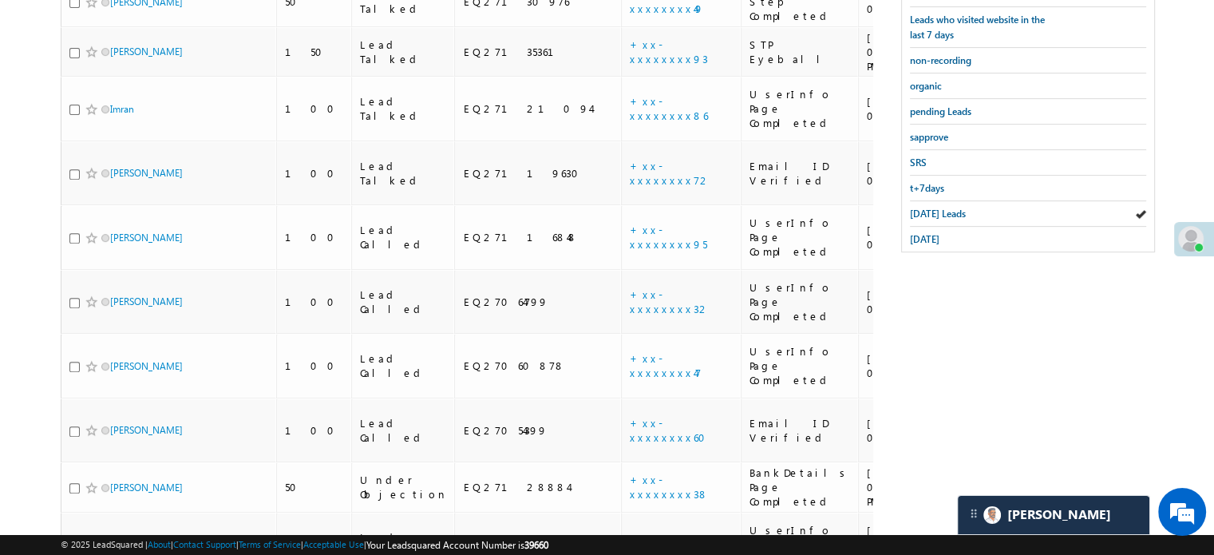
scroll to position [350, 0]
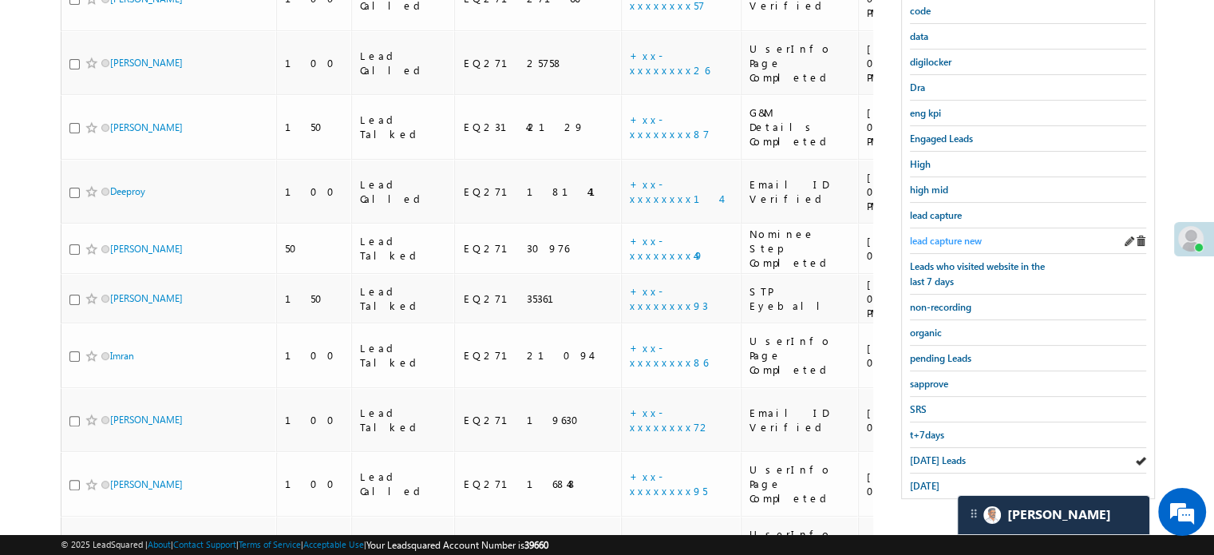
click at [938, 237] on span "lead capture new" at bounding box center [946, 241] width 72 height 12
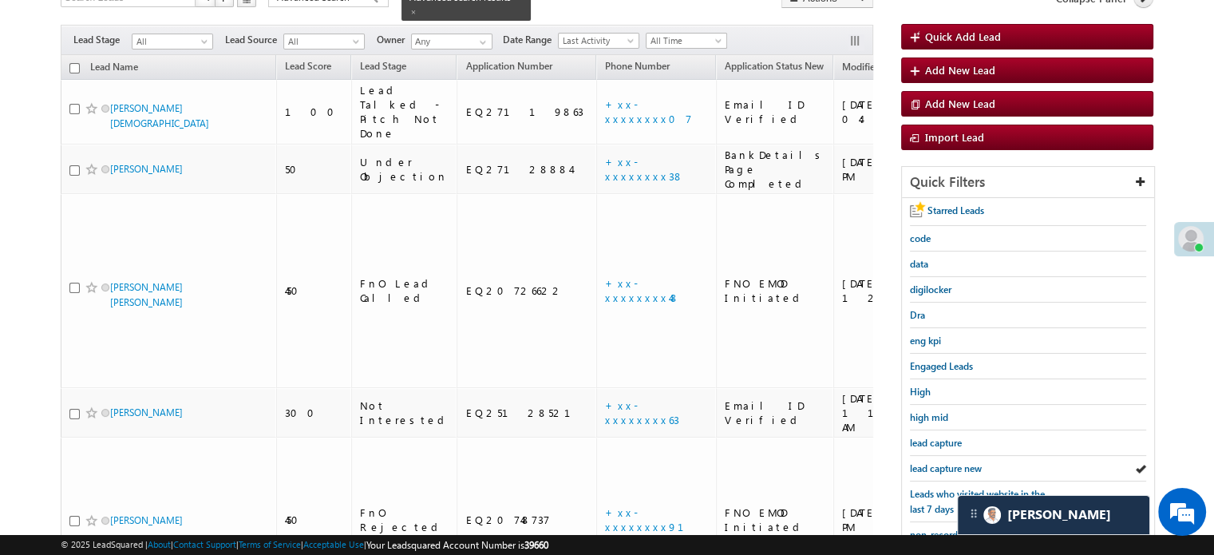
scroll to position [271, 0]
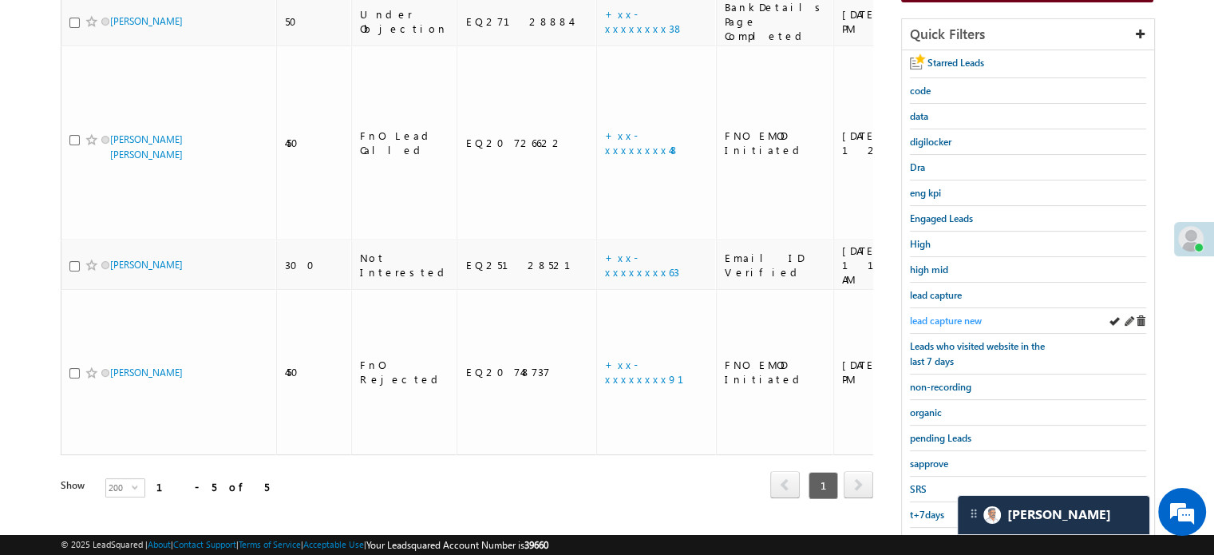
click at [948, 319] on span "lead capture new" at bounding box center [946, 321] width 72 height 12
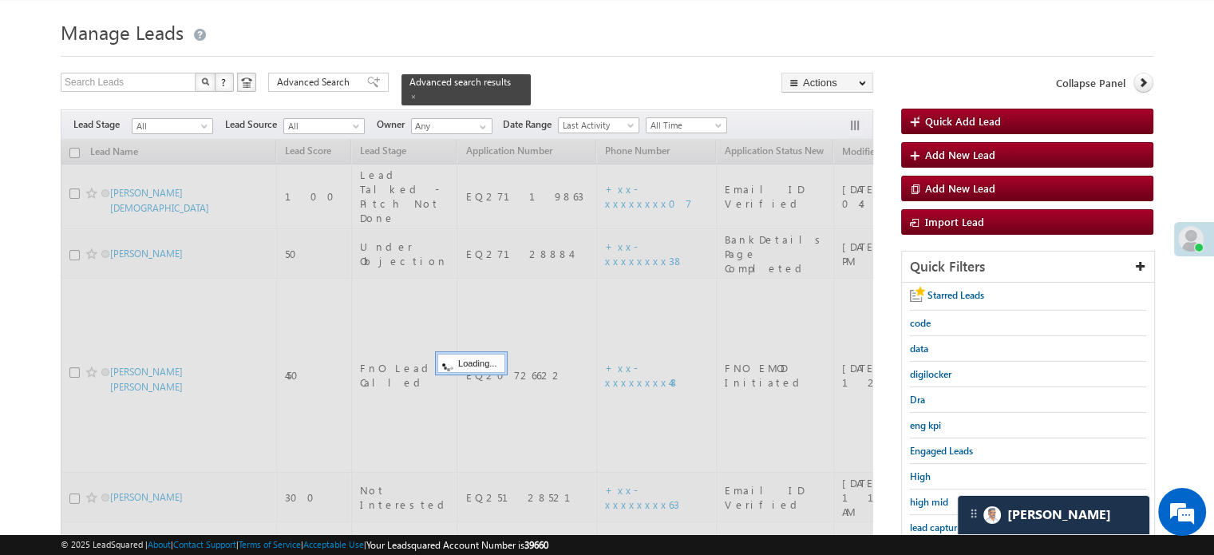
scroll to position [31, 0]
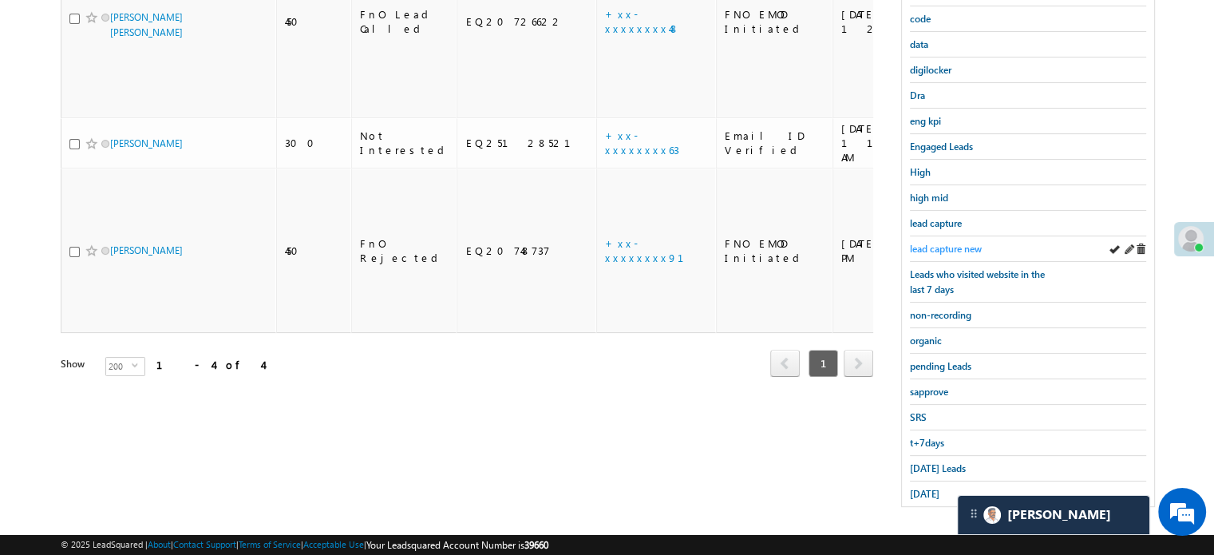
click at [965, 243] on span "lead capture new" at bounding box center [946, 249] width 72 height 12
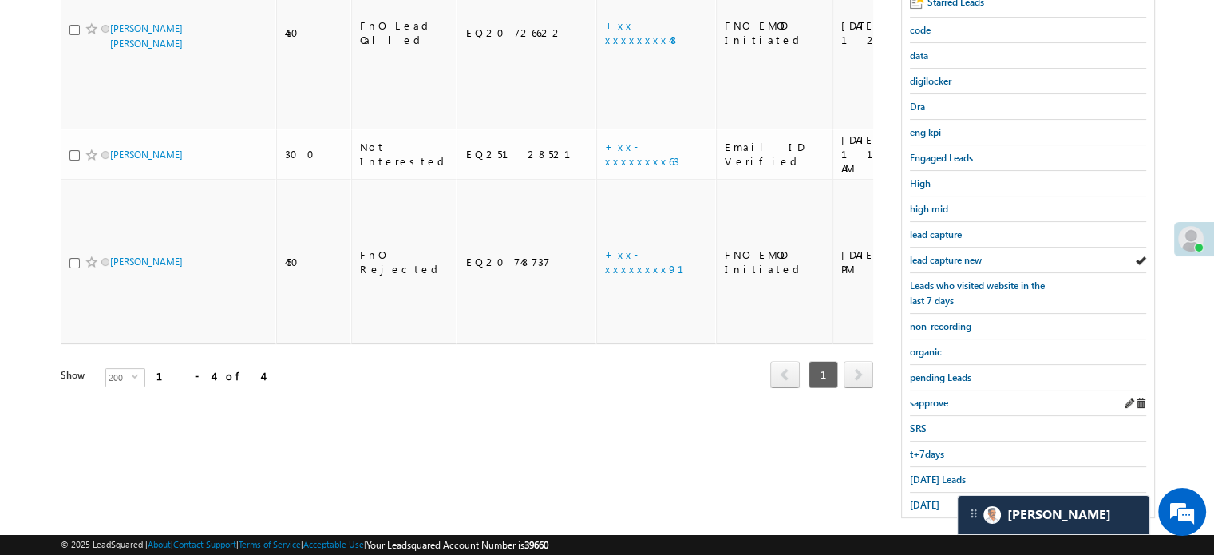
scroll to position [342, 0]
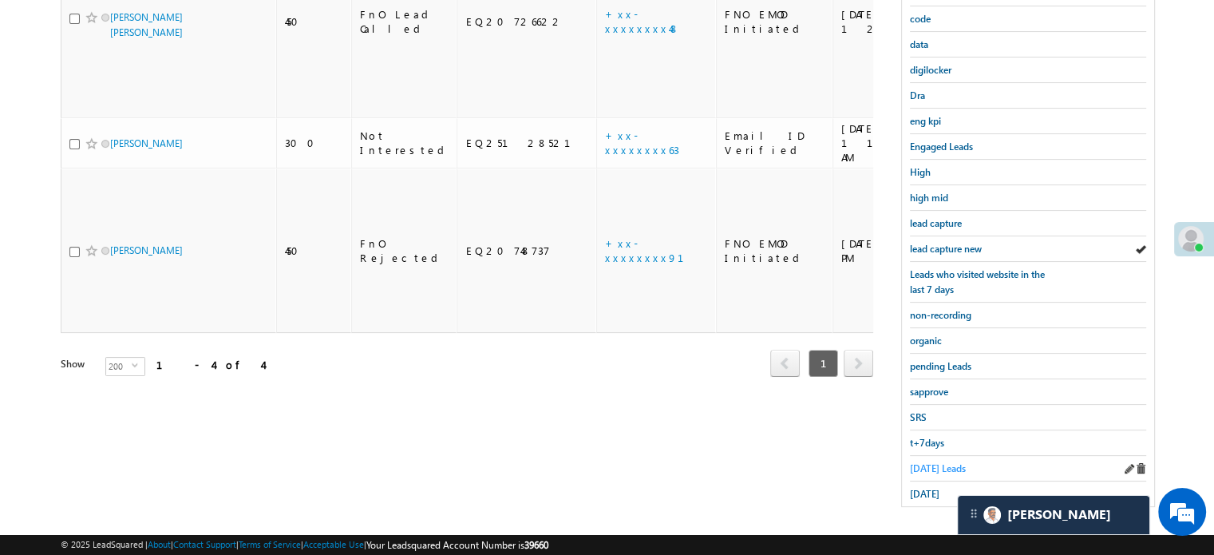
click at [930, 462] on span "Today's Leads" at bounding box center [938, 468] width 56 height 12
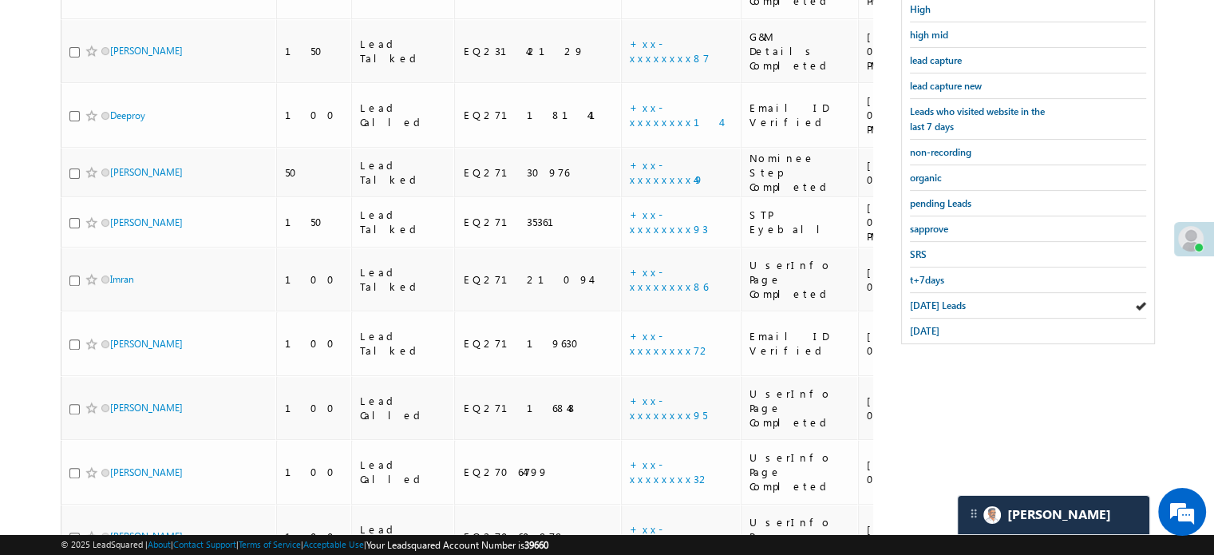
scroll to position [182, 0]
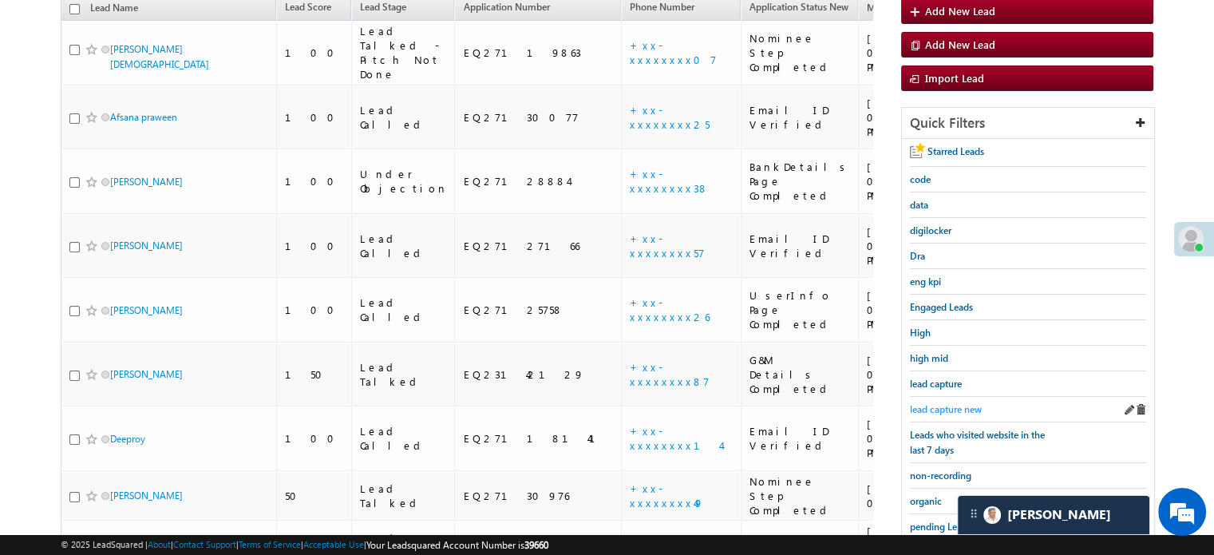
click at [944, 404] on span "lead capture new" at bounding box center [946, 409] width 72 height 12
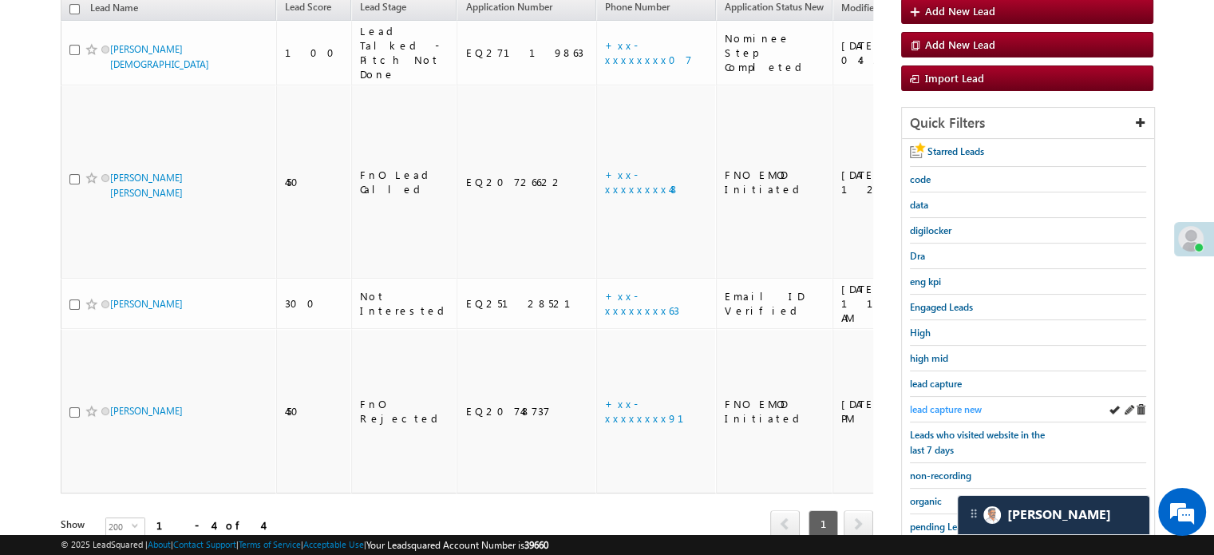
click at [968, 410] on span "lead capture new" at bounding box center [946, 409] width 72 height 12
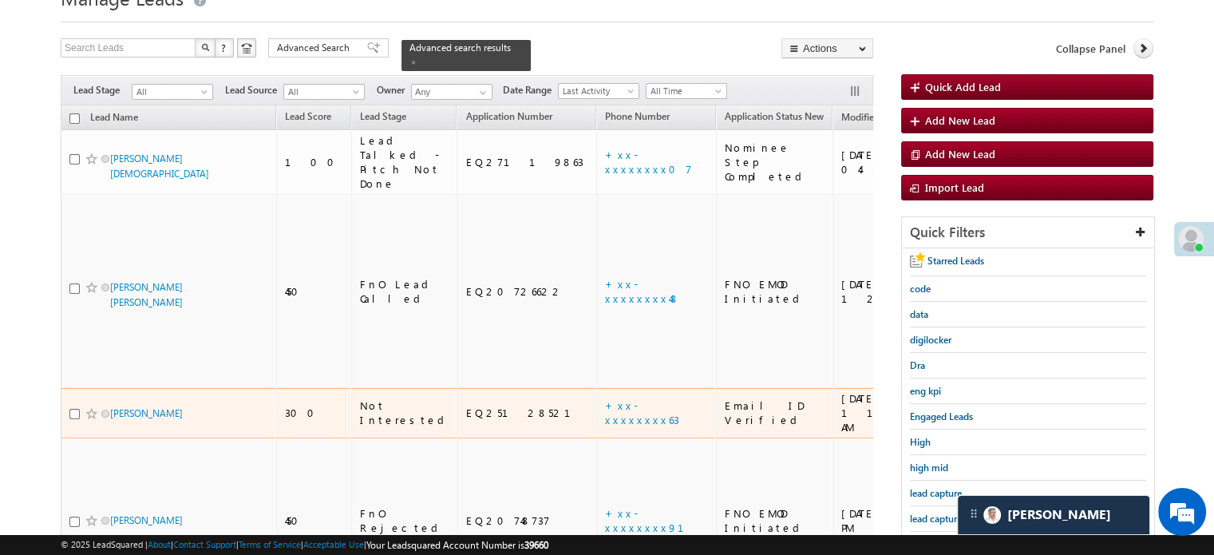
scroll to position [160, 0]
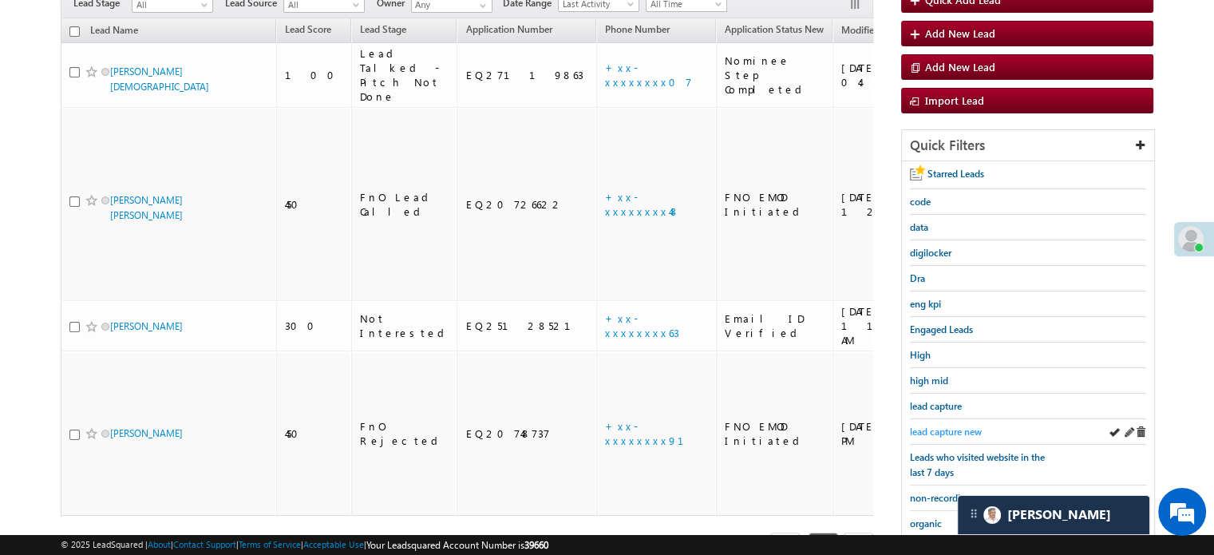
click at [963, 426] on span "lead capture new" at bounding box center [946, 432] width 72 height 12
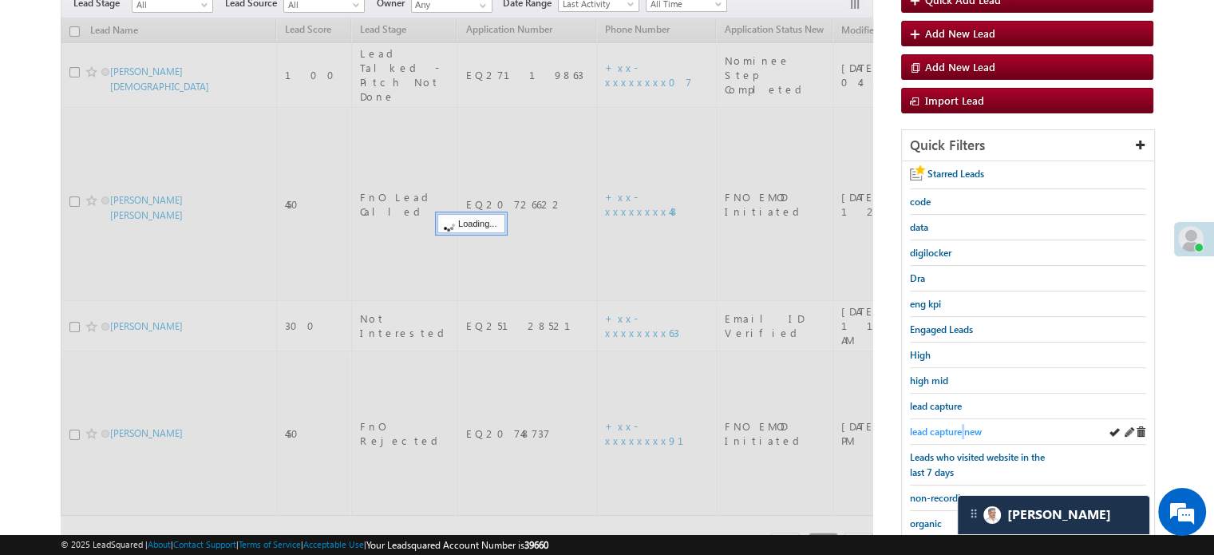
click at [963, 426] on span "lead capture new" at bounding box center [946, 432] width 72 height 12
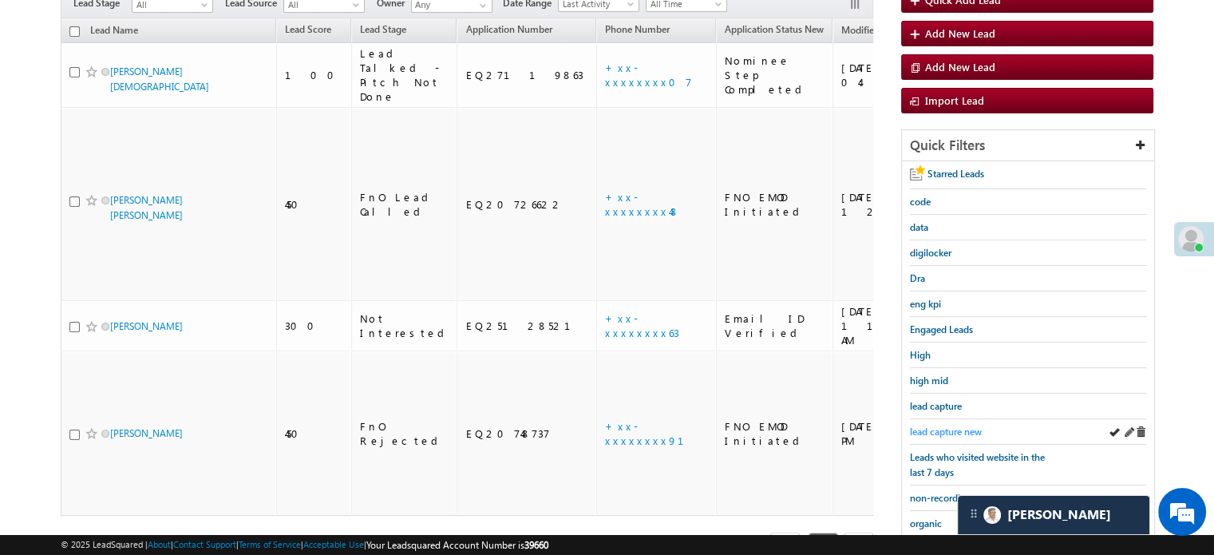
click at [952, 426] on span "lead capture new" at bounding box center [946, 432] width 72 height 12
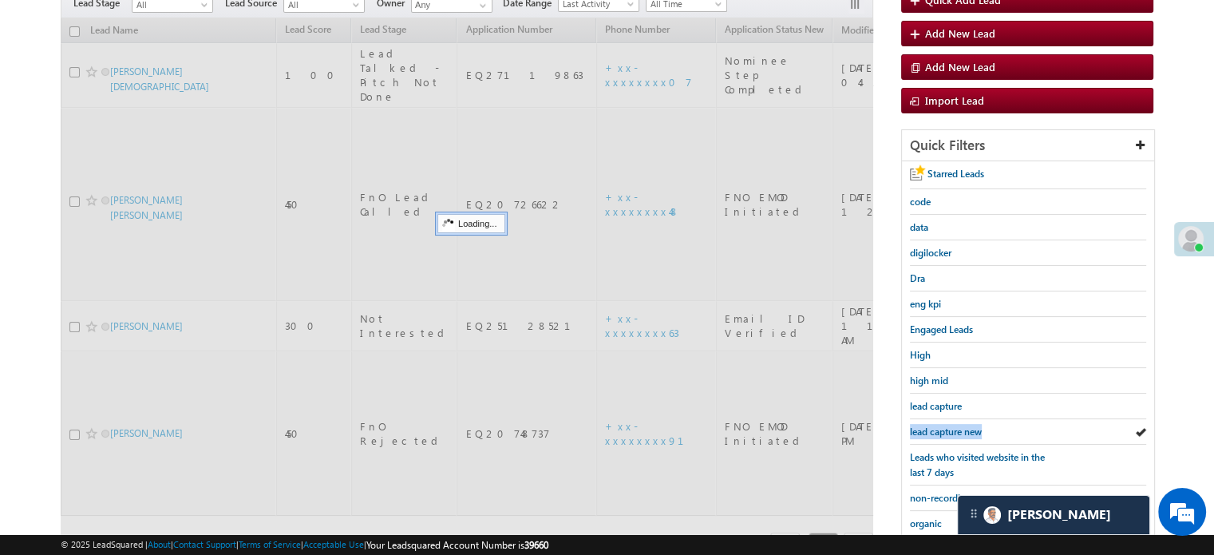
click at [952, 426] on span "lead capture new" at bounding box center [946, 432] width 72 height 12
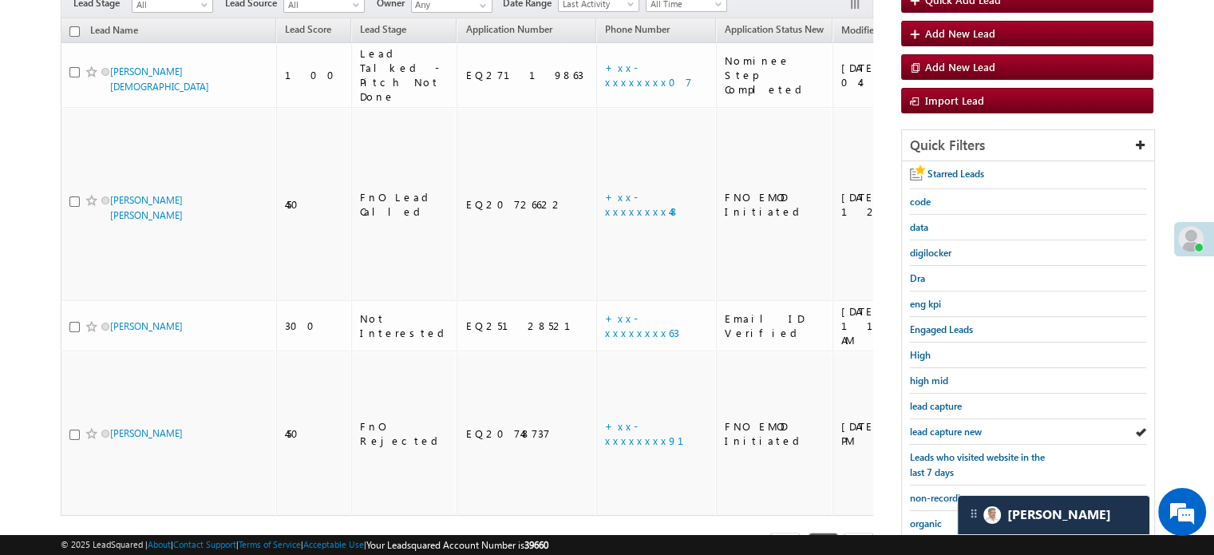
click at [952, 426] on span "lead capture new" at bounding box center [946, 432] width 72 height 12
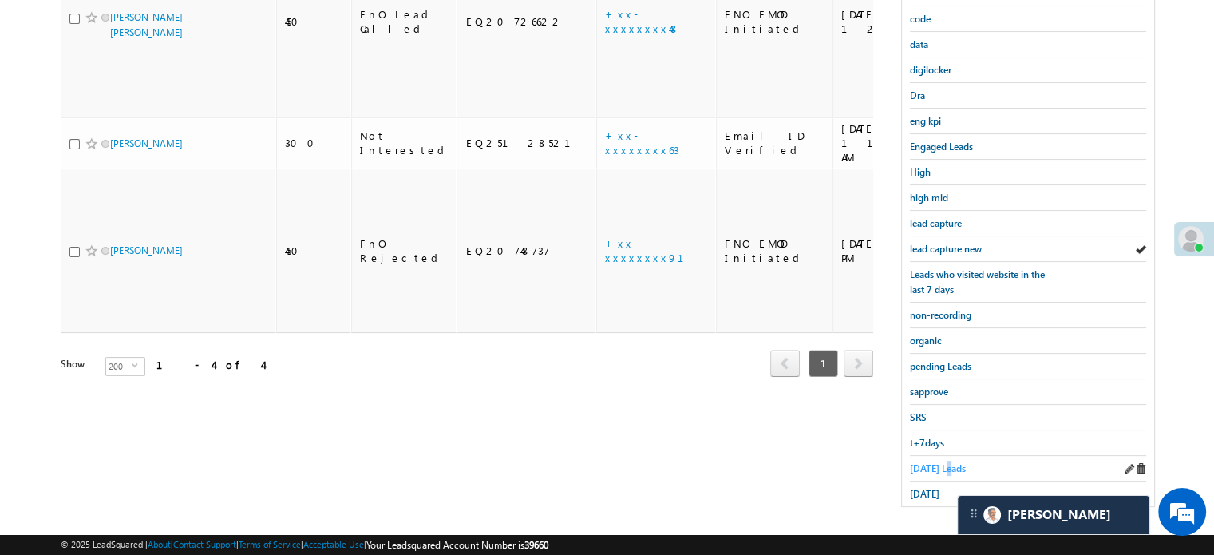
click at [948, 465] on span "Today's Leads" at bounding box center [938, 468] width 56 height 12
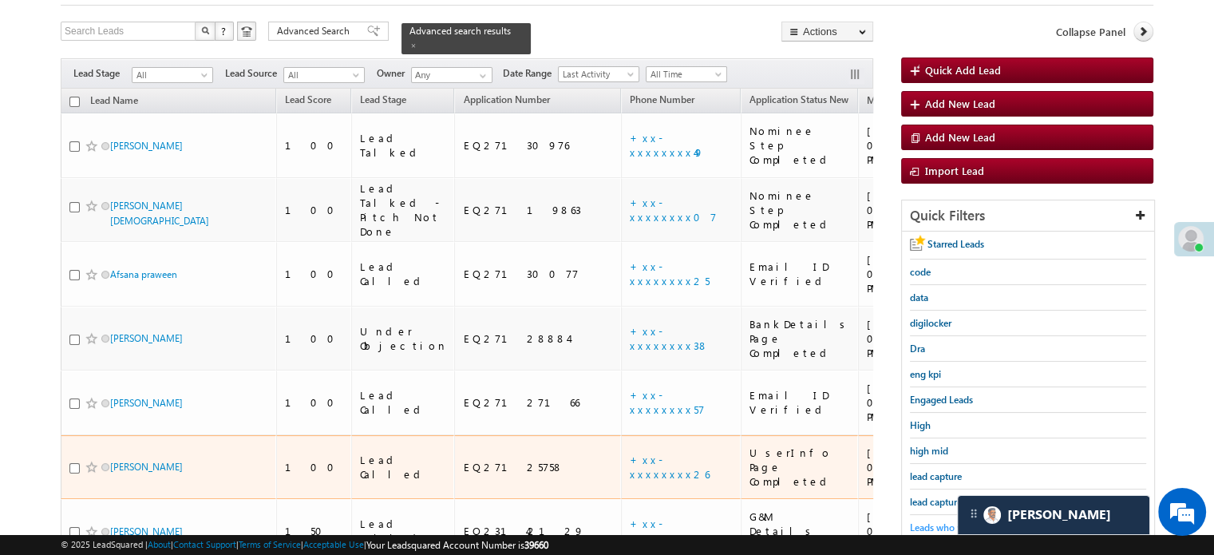
scroll to position [195, 0]
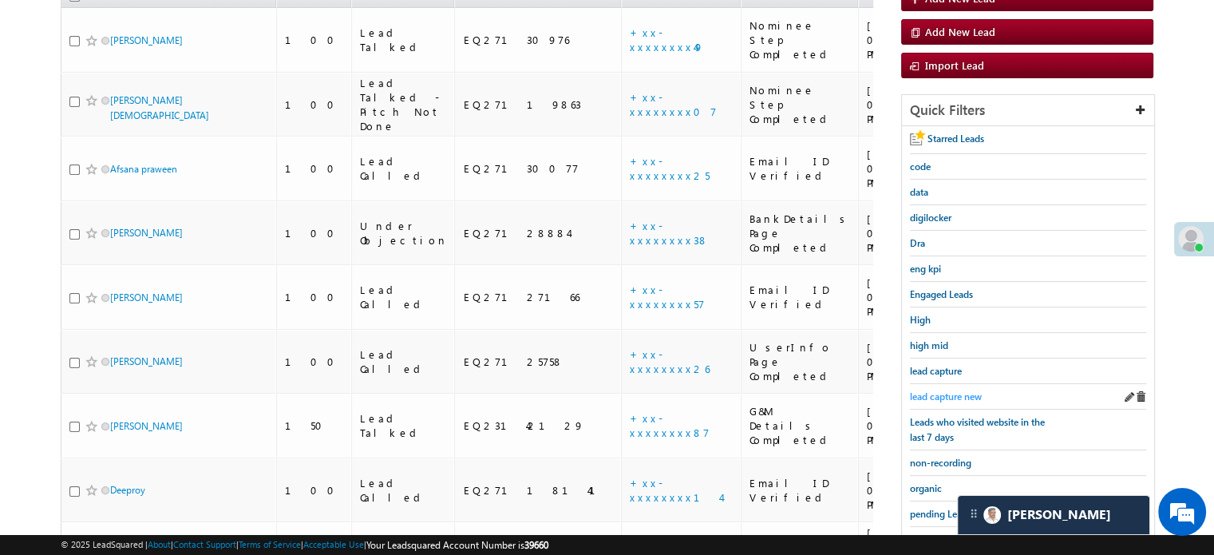
click at [952, 392] on span "lead capture new" at bounding box center [946, 396] width 72 height 12
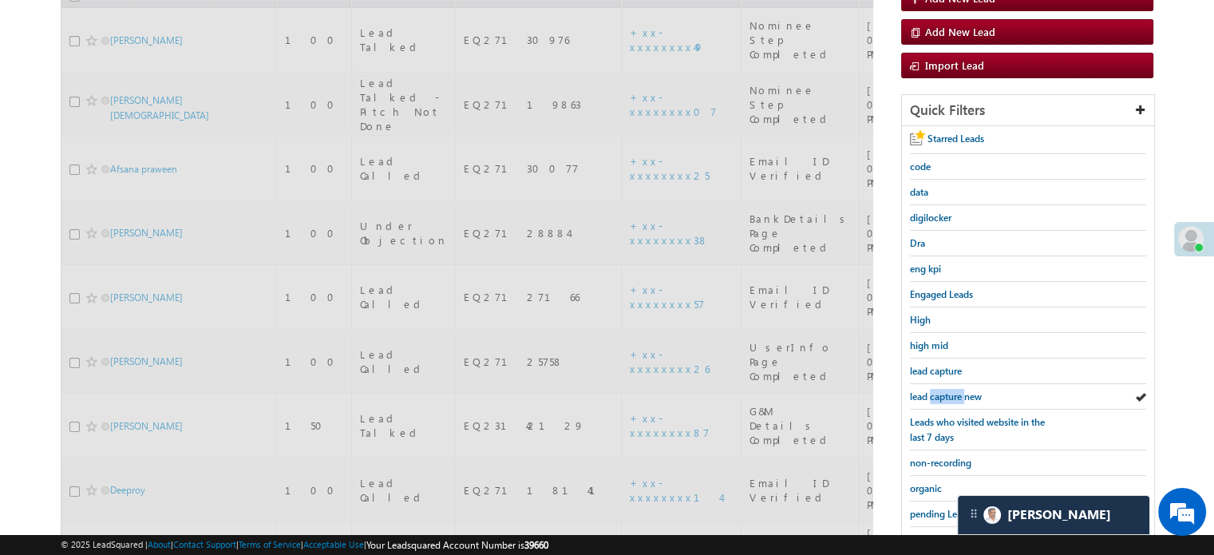
click at [952, 392] on span "lead capture new" at bounding box center [946, 396] width 72 height 12
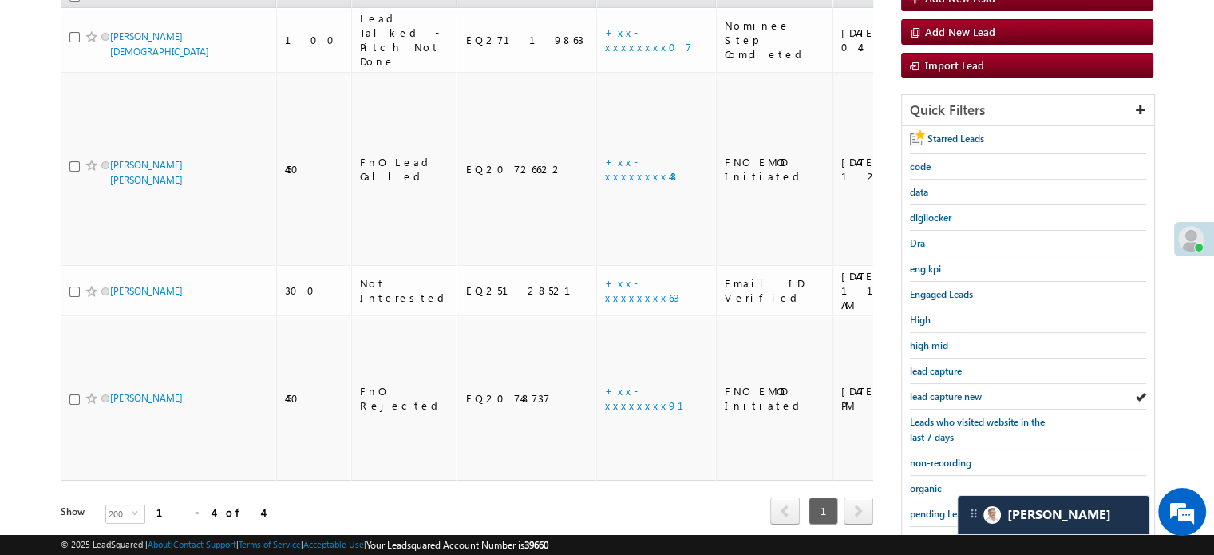
click at [952, 392] on span "lead capture new" at bounding box center [946, 396] width 72 height 12
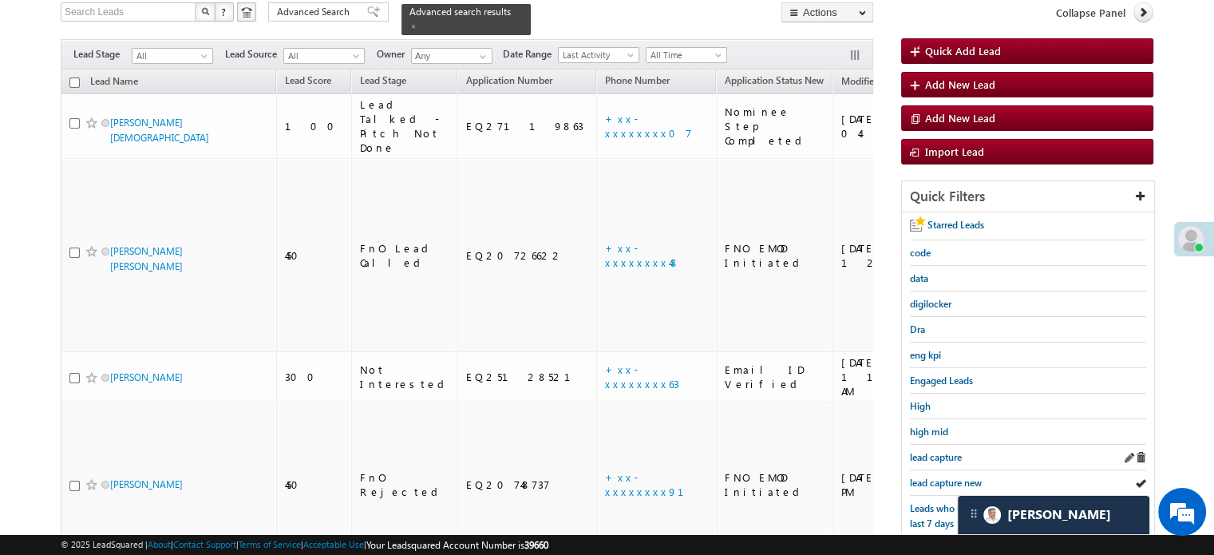
scroll to position [240, 0]
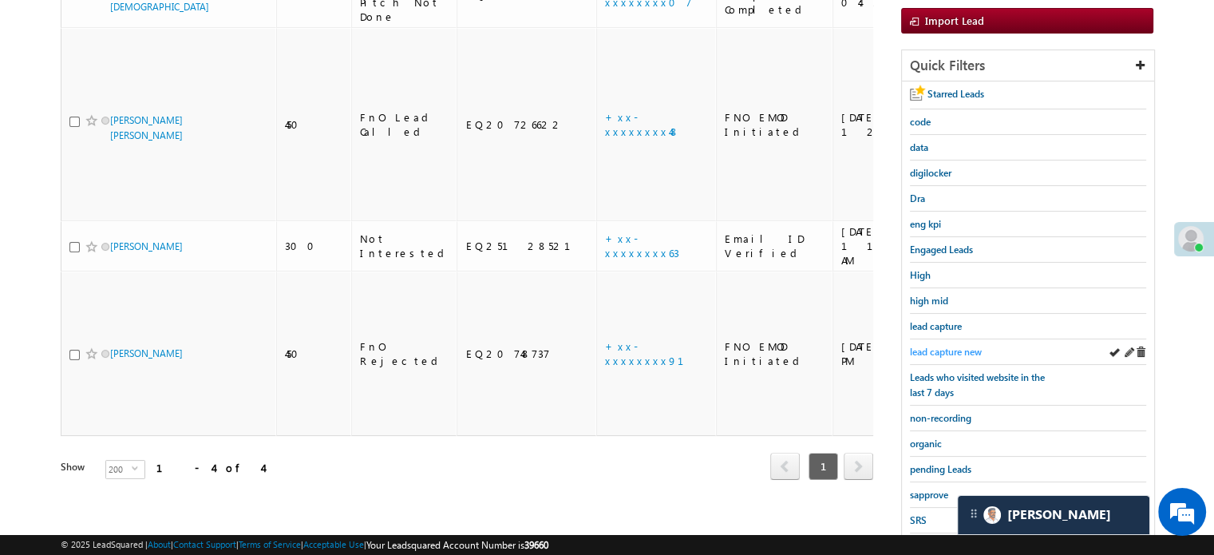
click at [952, 346] on span "lead capture new" at bounding box center [946, 352] width 72 height 12
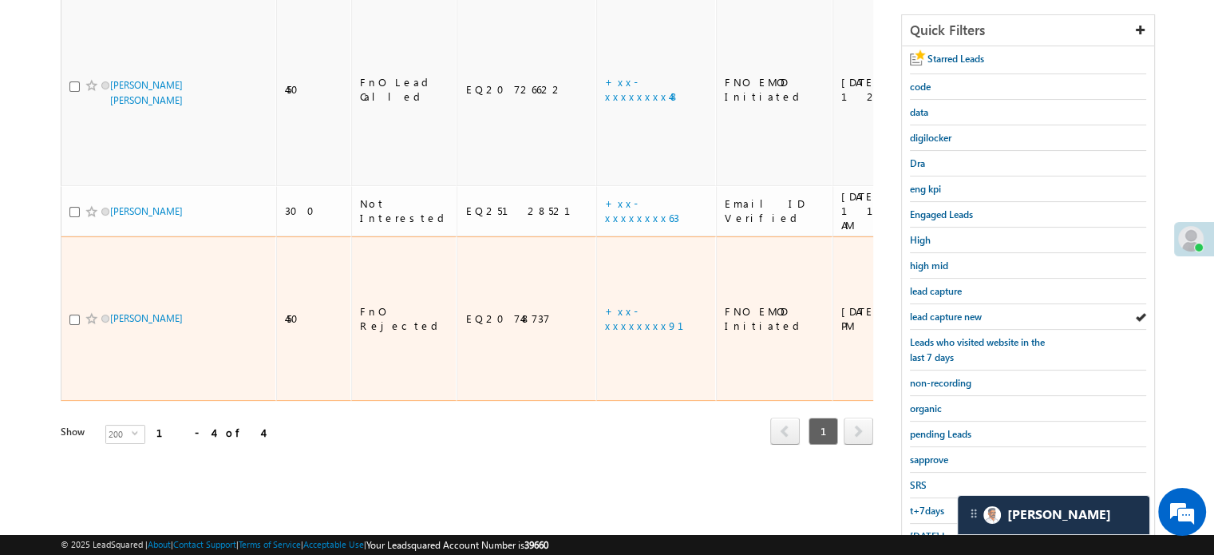
scroll to position [319, 0]
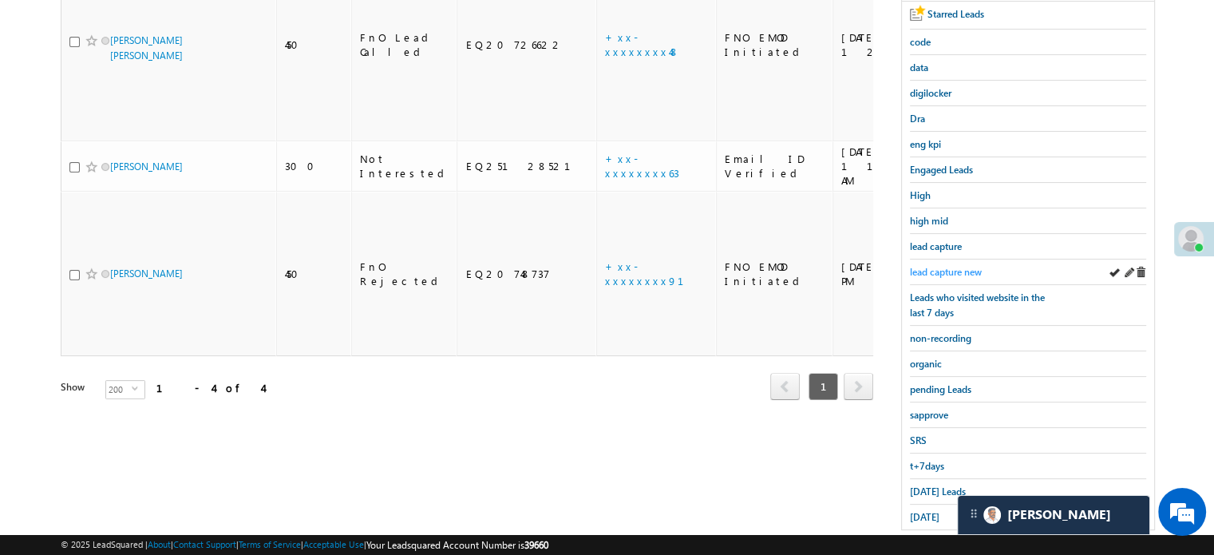
click at [964, 266] on span "lead capture new" at bounding box center [946, 272] width 72 height 12
click at [958, 266] on span "lead capture new" at bounding box center [946, 272] width 72 height 12
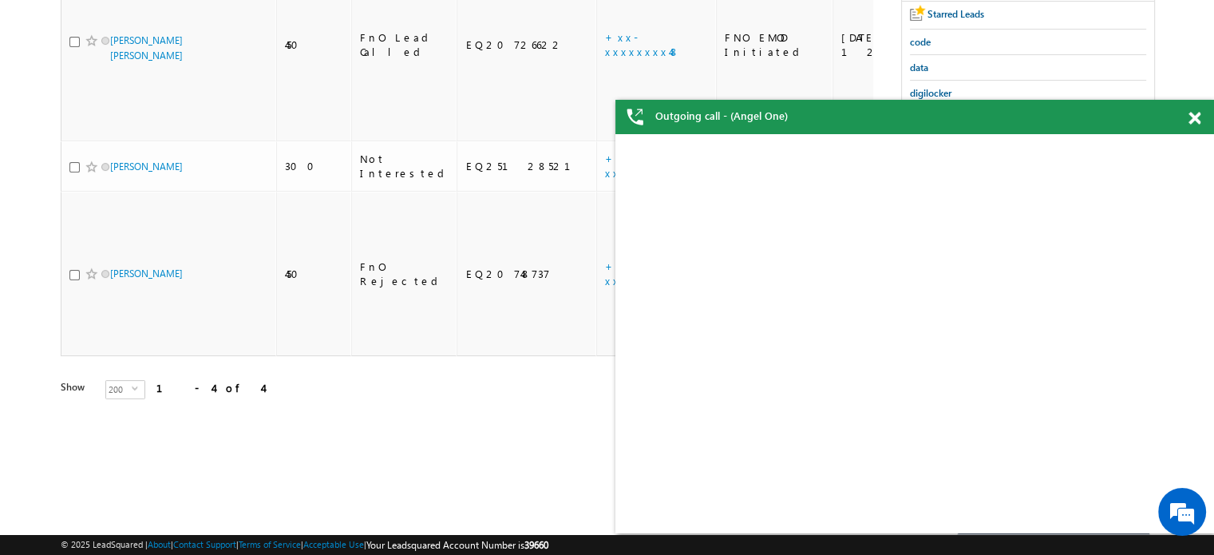
scroll to position [0, 0]
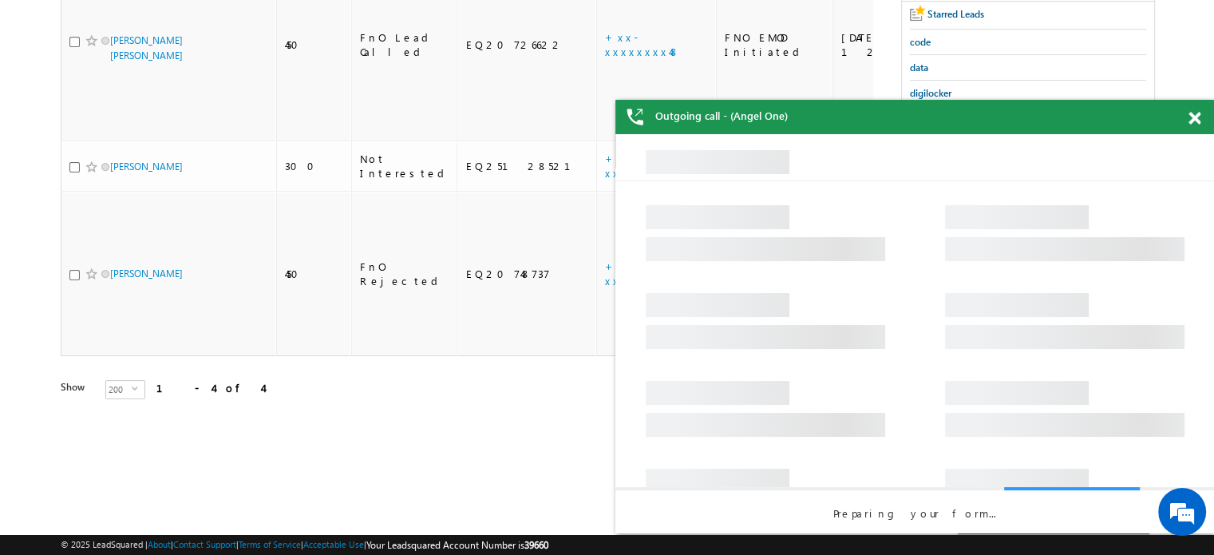
click at [1201, 117] on div at bounding box center [1204, 115] width 22 height 31
click at [1191, 119] on span at bounding box center [1195, 119] width 12 height 14
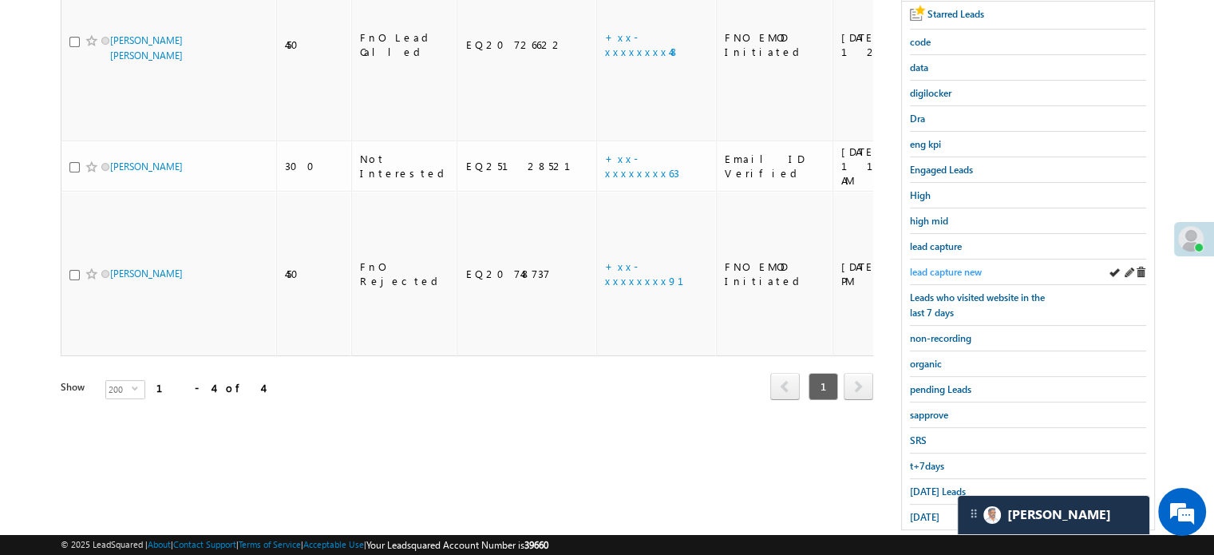
drag, startPoint x: 960, startPoint y: 271, endPoint x: 792, endPoint y: 285, distance: 169.1
click at [959, 271] on span "lead capture new" at bounding box center [946, 272] width 72 height 12
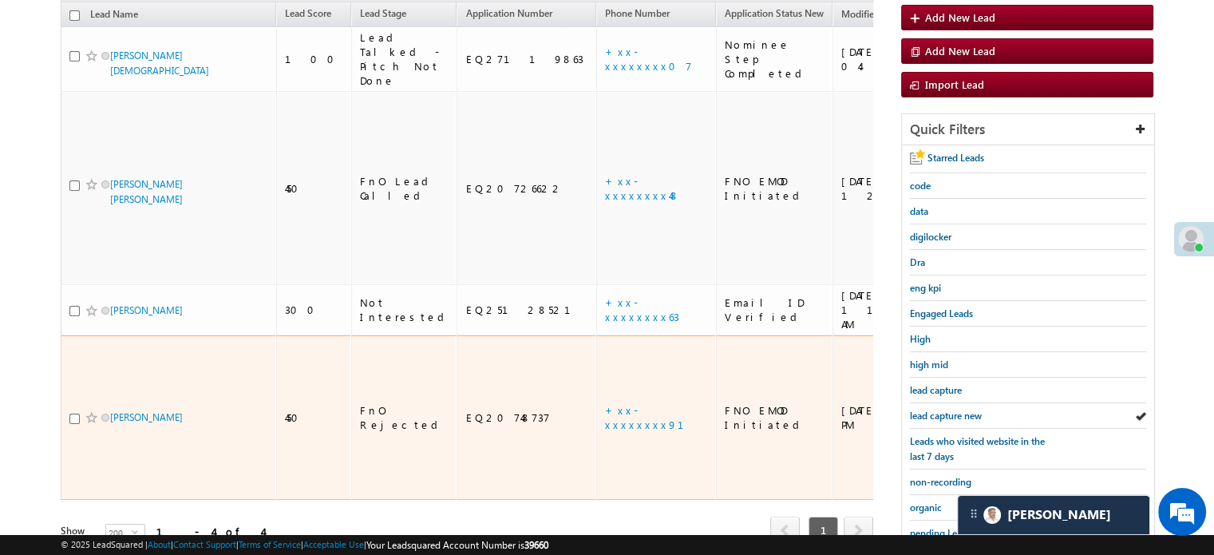
scroll to position [240, 0]
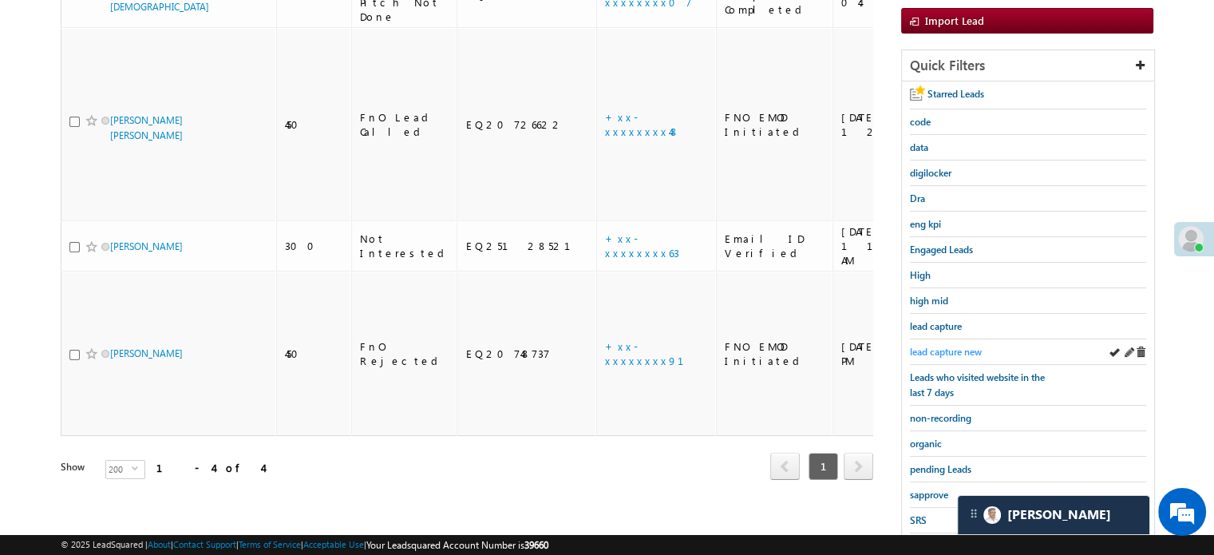
click at [965, 349] on span "lead capture new" at bounding box center [946, 352] width 72 height 12
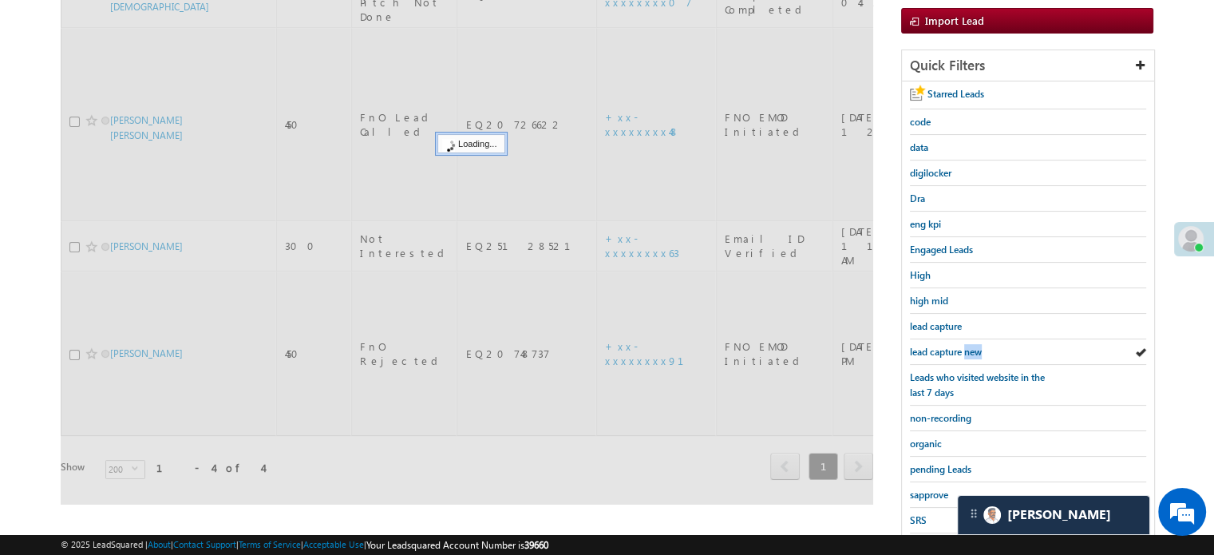
click at [965, 349] on span "lead capture new" at bounding box center [946, 352] width 72 height 12
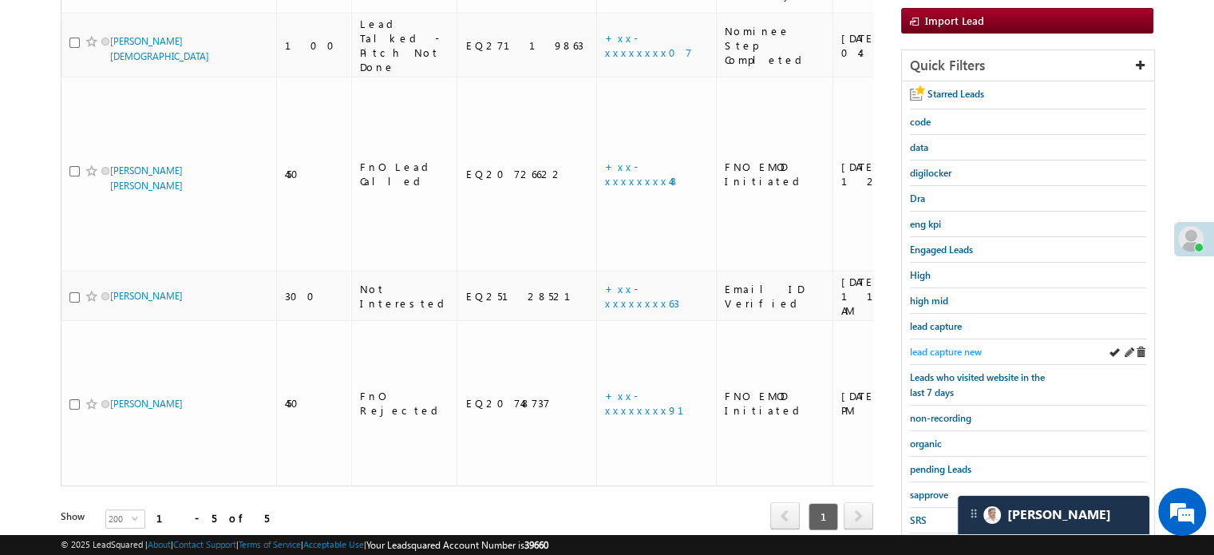
click at [923, 350] on span "lead capture new" at bounding box center [946, 352] width 72 height 12
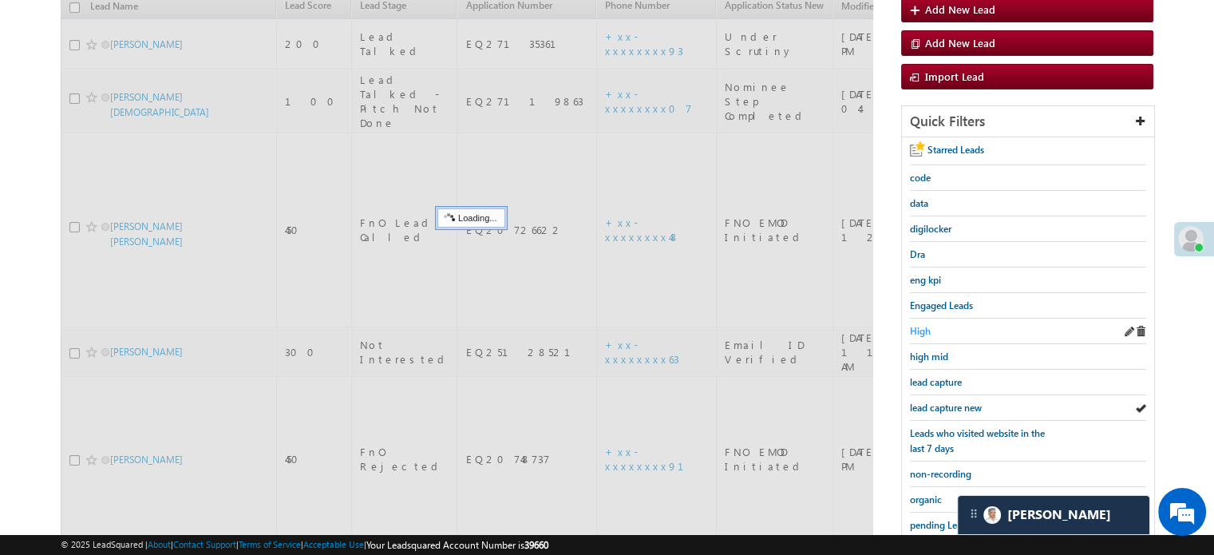
scroll to position [160, 0]
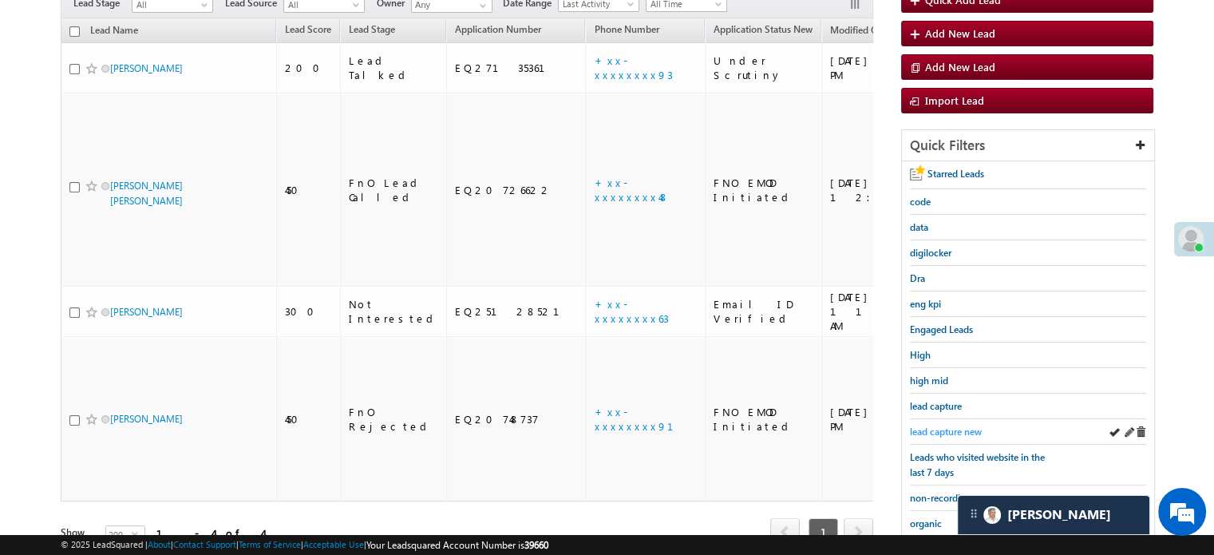
click at [971, 426] on span "lead capture new" at bounding box center [946, 432] width 72 height 12
click at [974, 426] on span "lead capture new" at bounding box center [946, 432] width 72 height 12
click at [939, 426] on span "lead capture new" at bounding box center [946, 432] width 72 height 12
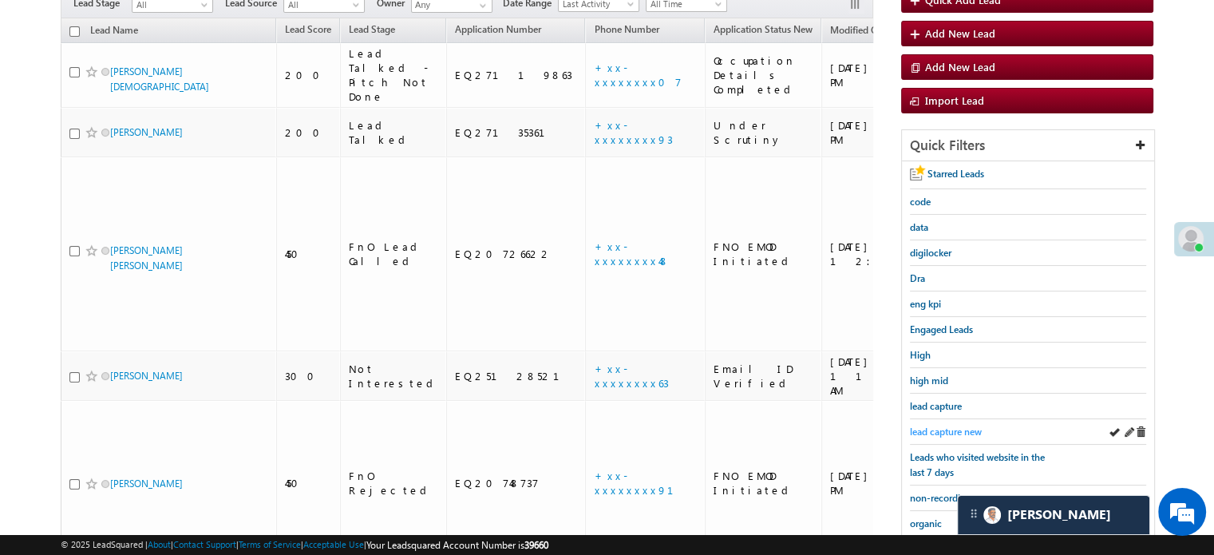
click at [937, 430] on span "lead capture new" at bounding box center [946, 432] width 72 height 12
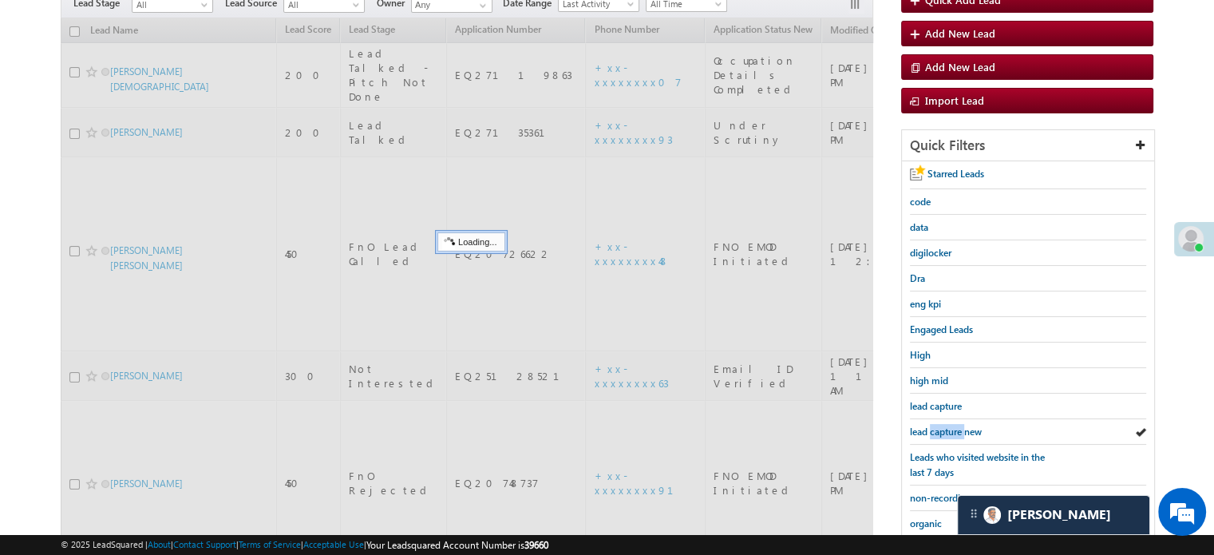
click at [937, 430] on span "lead capture new" at bounding box center [946, 432] width 72 height 12
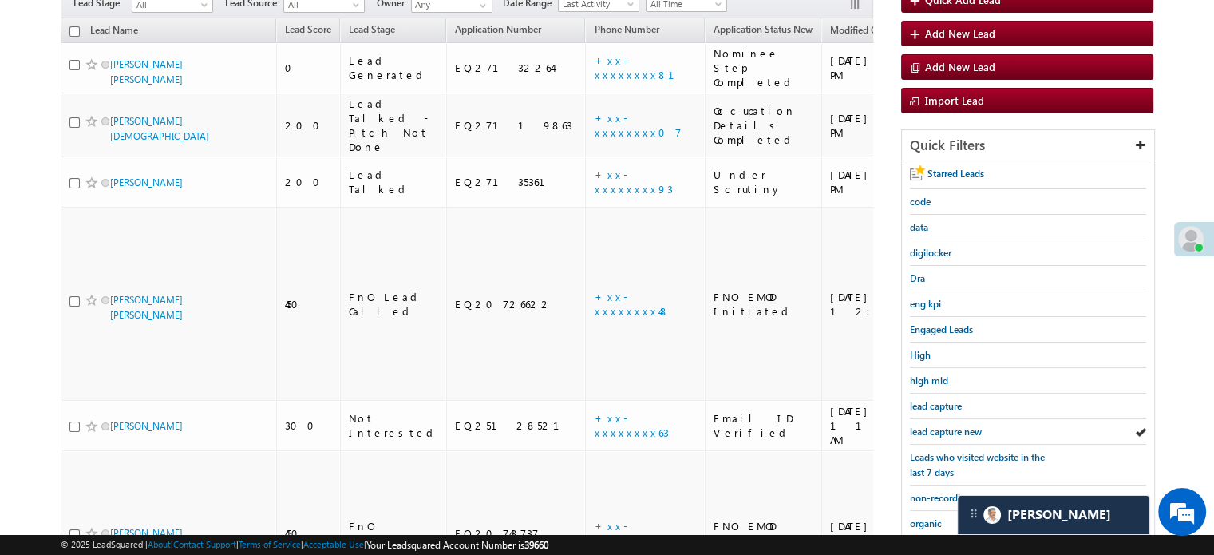
click at [937, 430] on span "lead capture new" at bounding box center [946, 432] width 72 height 12
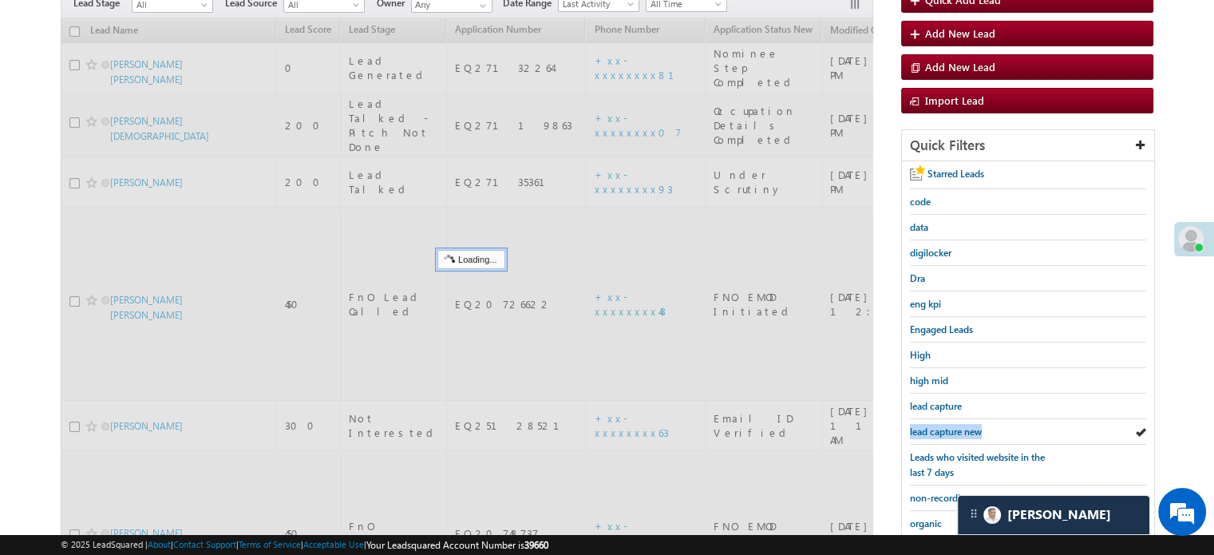
click at [937, 430] on span "lead capture new" at bounding box center [946, 432] width 72 height 12
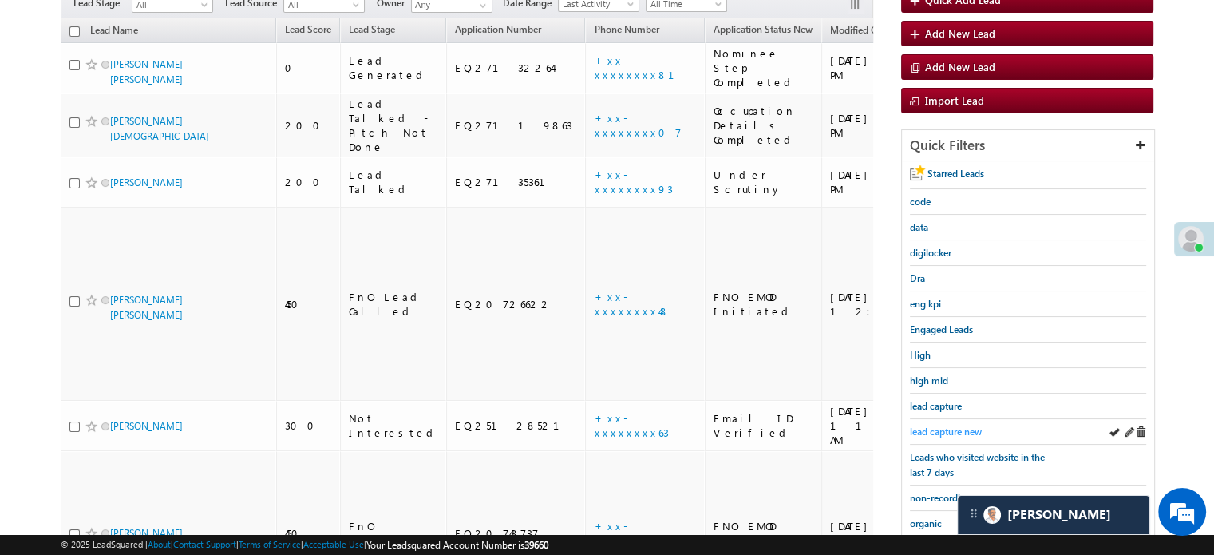
click at [932, 428] on span "lead capture new" at bounding box center [946, 432] width 72 height 12
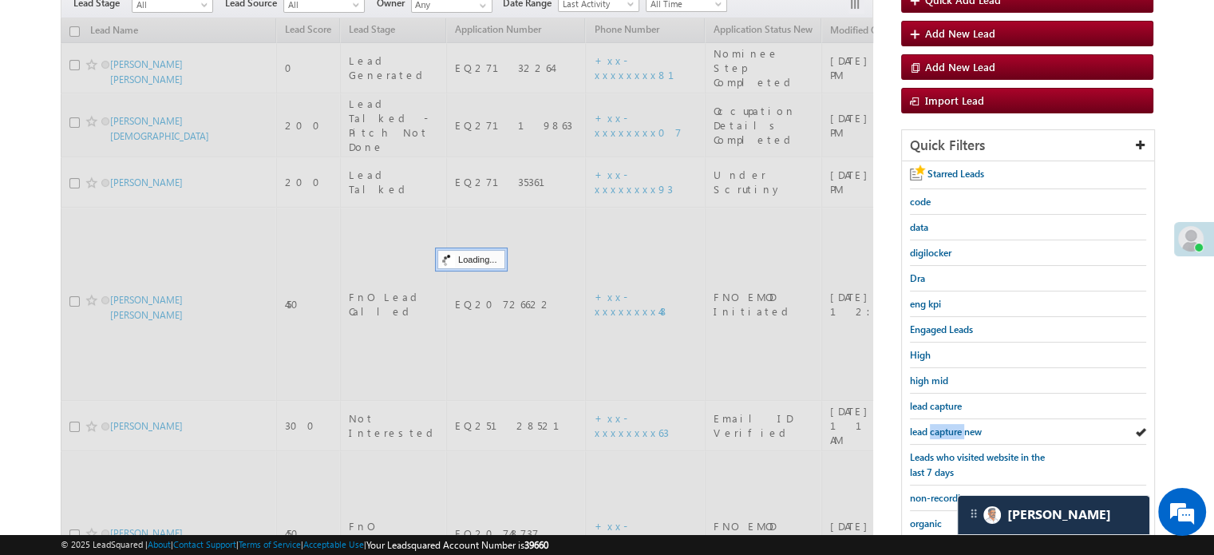
click at [932, 428] on span "lead capture new" at bounding box center [946, 432] width 72 height 12
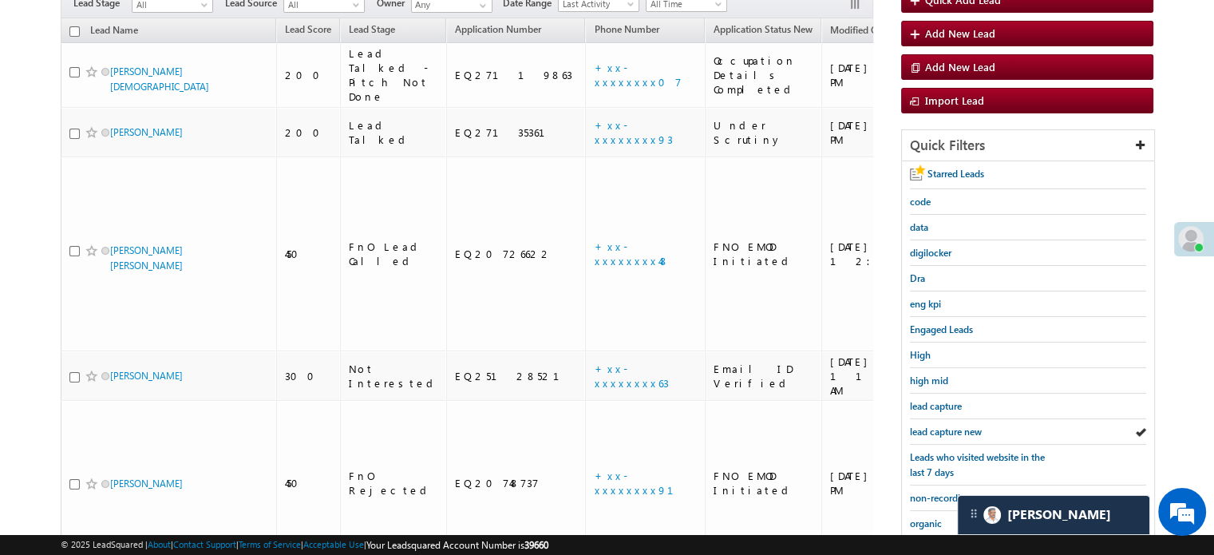
click at [932, 428] on span "lead capture new" at bounding box center [946, 432] width 72 height 12
click at [968, 424] on link "lead capture new" at bounding box center [946, 431] width 72 height 15
click at [936, 419] on div "lead capture new" at bounding box center [1028, 432] width 236 height 26
click at [939, 426] on span "lead capture new" at bounding box center [946, 432] width 72 height 12
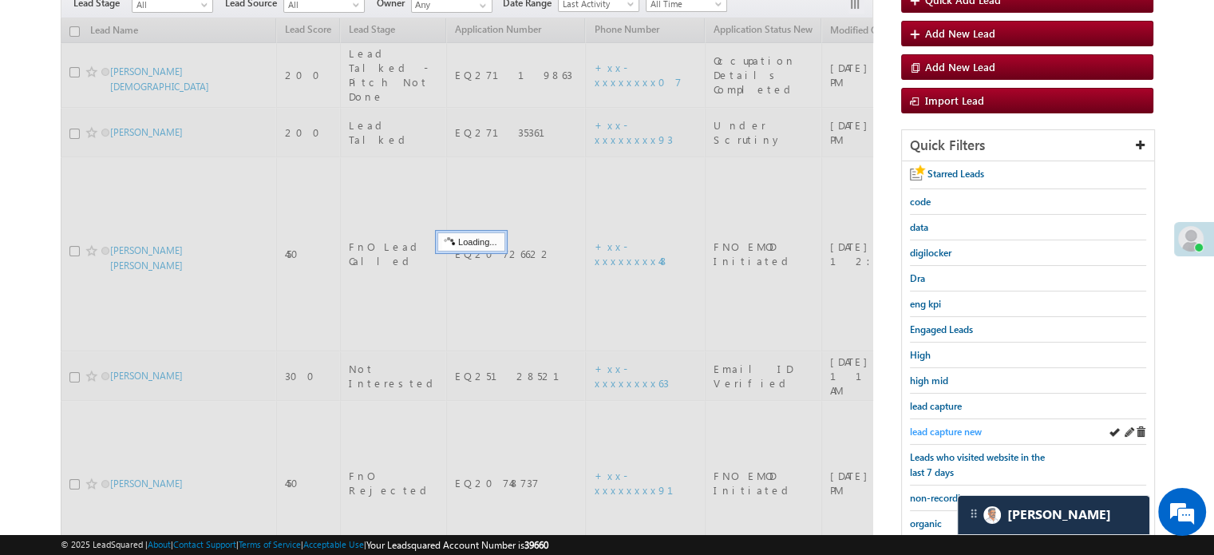
click at [940, 426] on span "lead capture new" at bounding box center [946, 432] width 72 height 12
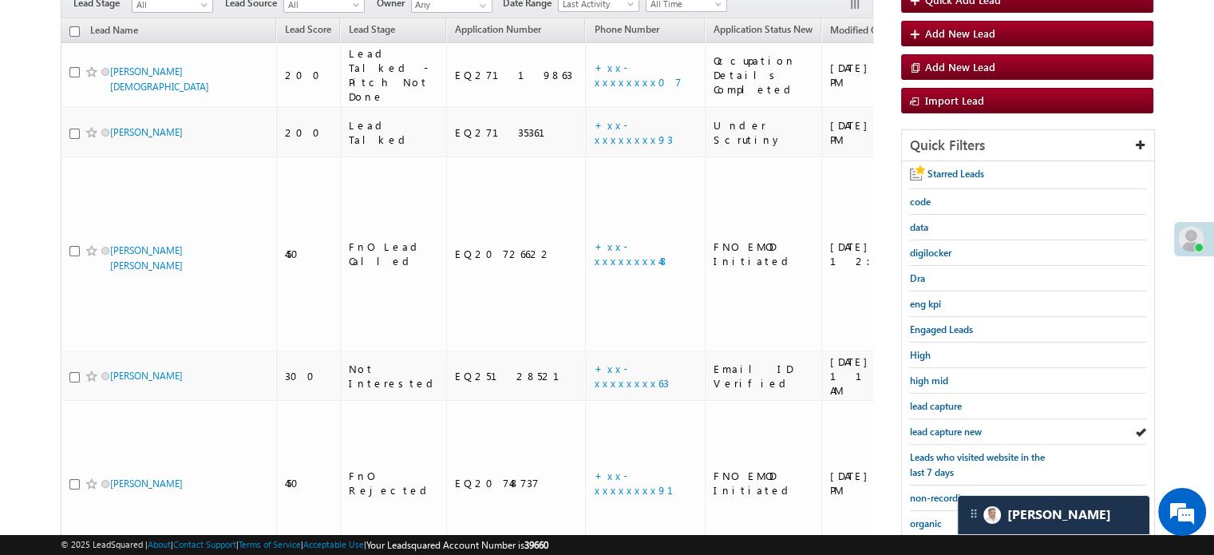
click at [942, 426] on span "lead capture new" at bounding box center [946, 432] width 72 height 12
click at [968, 426] on span "lead capture new" at bounding box center [946, 432] width 72 height 12
click at [956, 419] on div "lead capture new" at bounding box center [1028, 432] width 236 height 26
click at [958, 419] on div "lead capture new" at bounding box center [1028, 432] width 236 height 26
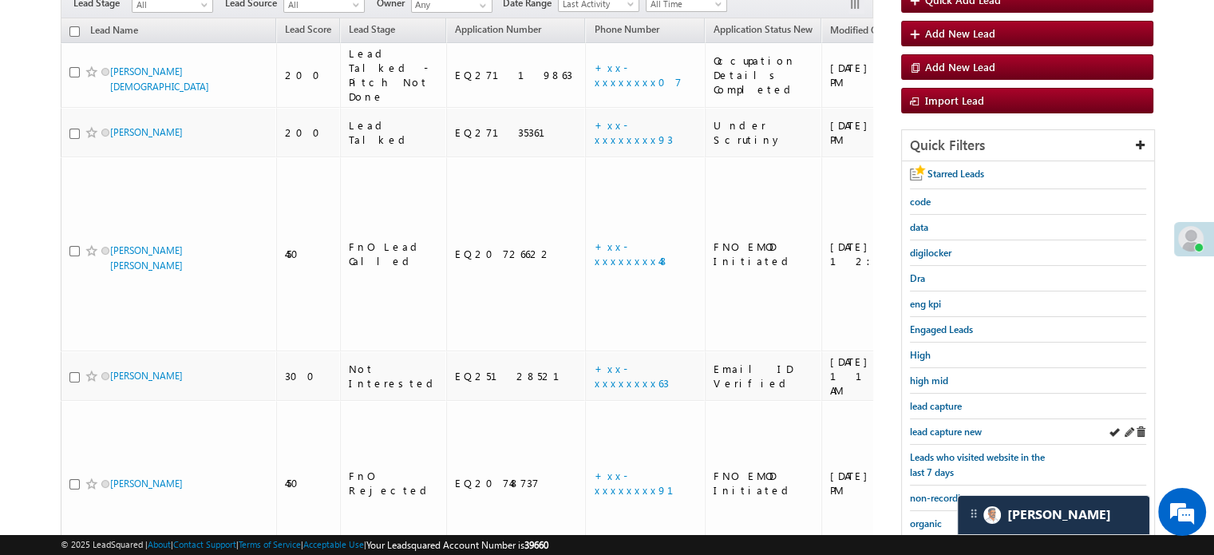
click at [959, 419] on div "lead capture new" at bounding box center [1028, 432] width 236 height 26
click at [955, 426] on span "lead capture new" at bounding box center [946, 432] width 72 height 12
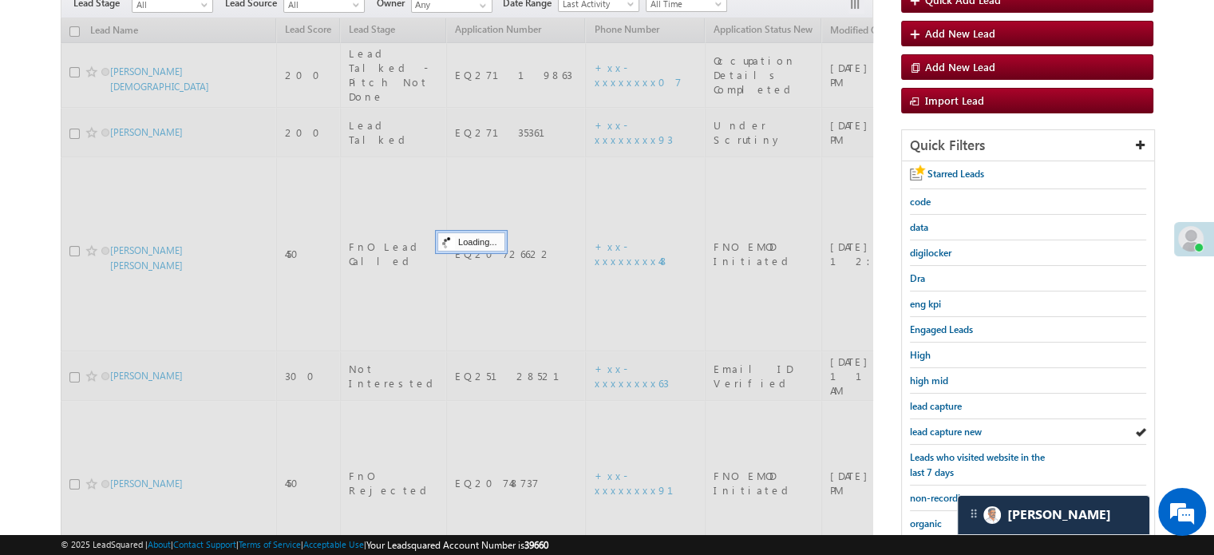
click at [955, 426] on span "lead capture new" at bounding box center [946, 432] width 72 height 12
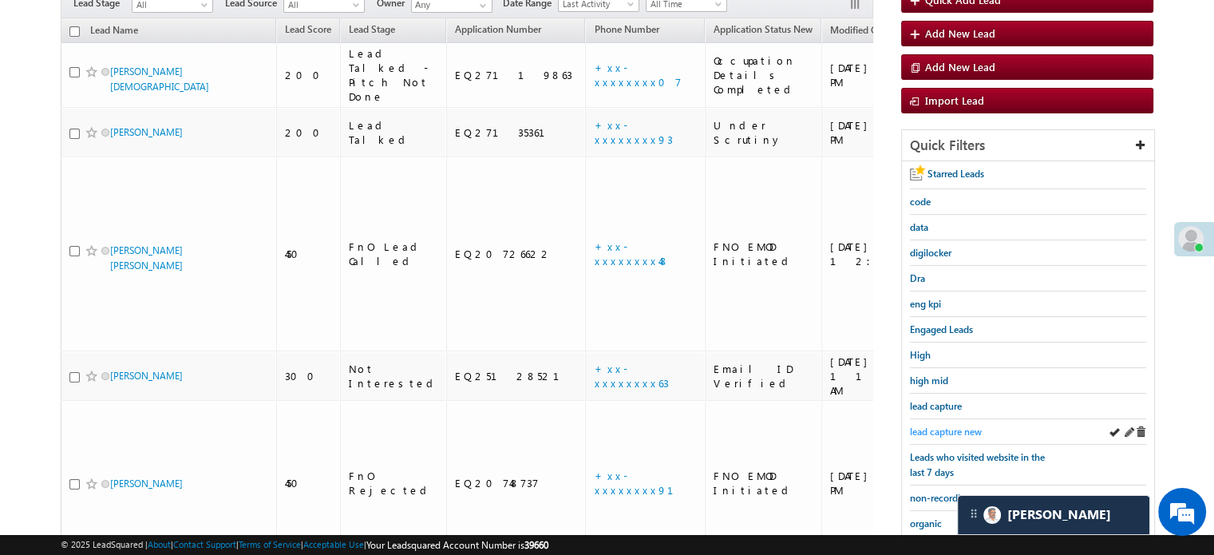
click at [960, 419] on div "lead capture new" at bounding box center [1028, 432] width 236 height 26
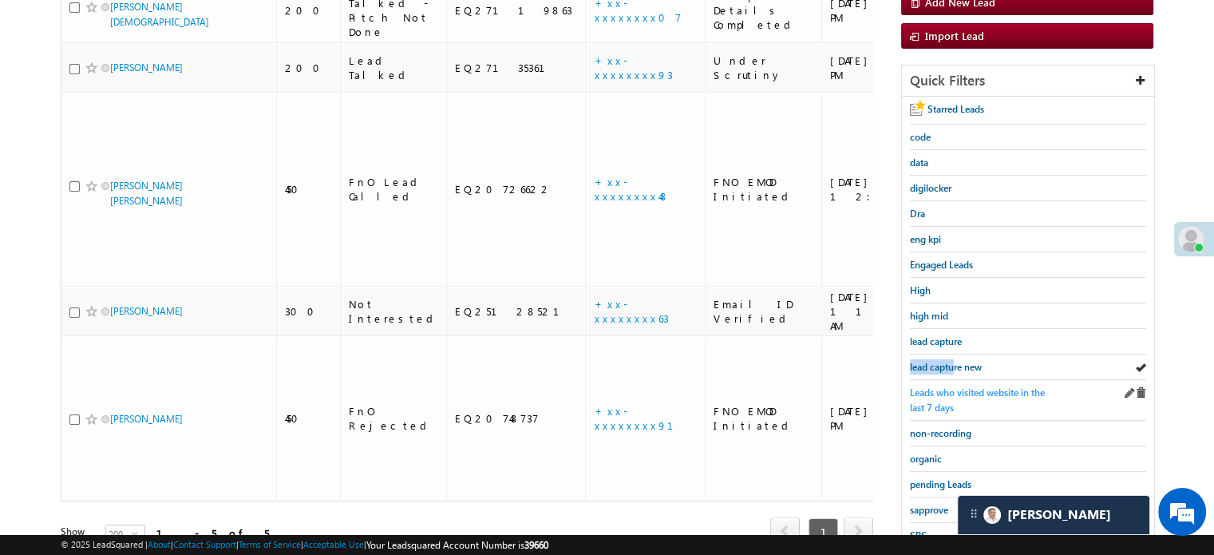
scroll to position [342, 0]
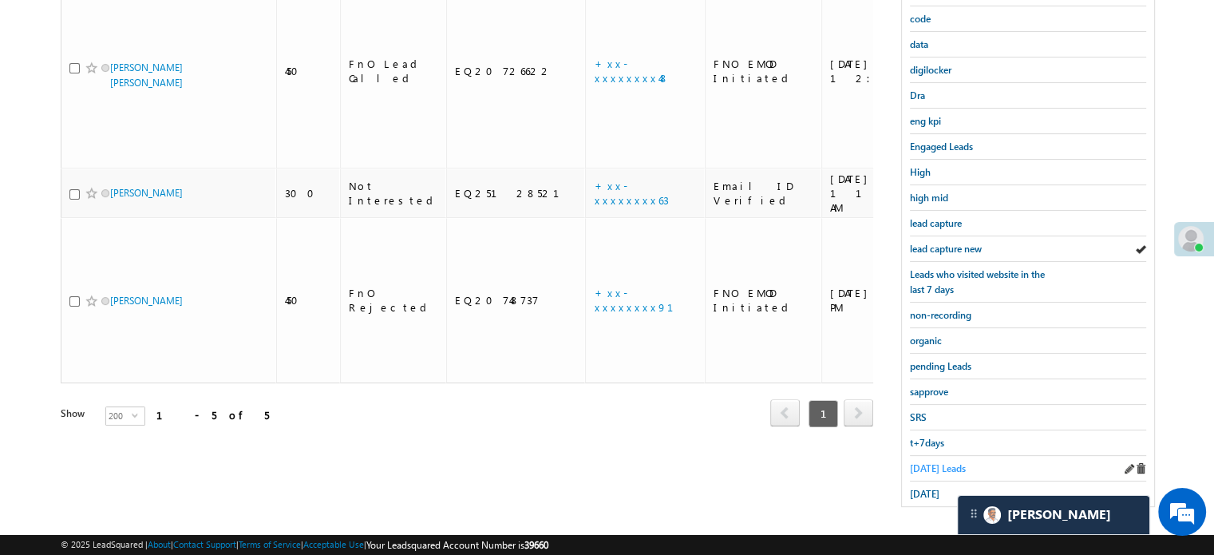
click at [928, 465] on span "Today's Leads" at bounding box center [938, 468] width 56 height 12
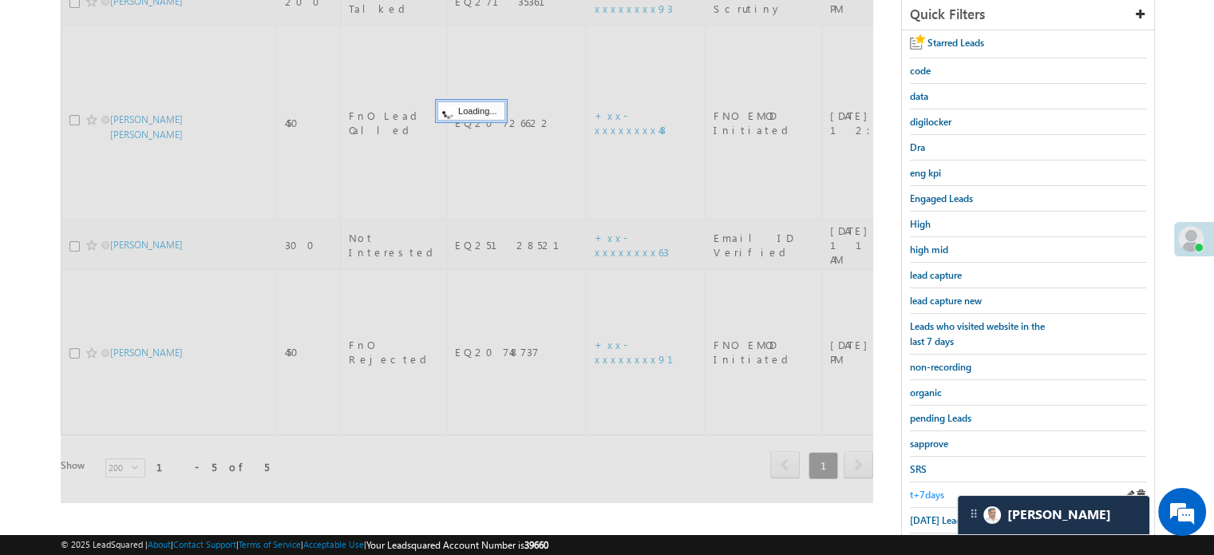
scroll to position [103, 0]
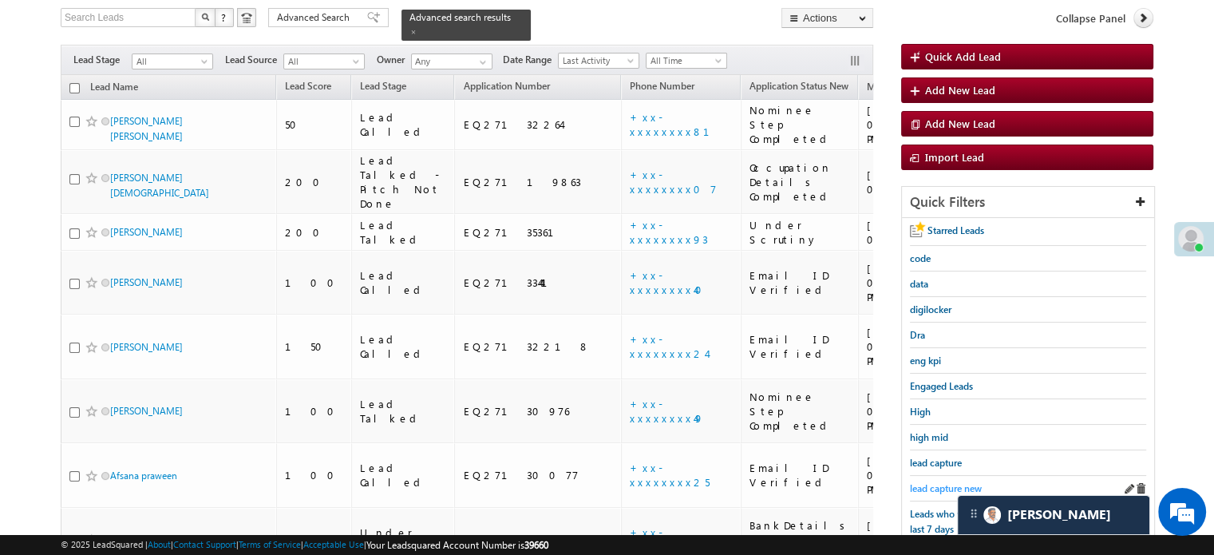
click at [937, 482] on span "lead capture new" at bounding box center [946, 488] width 72 height 12
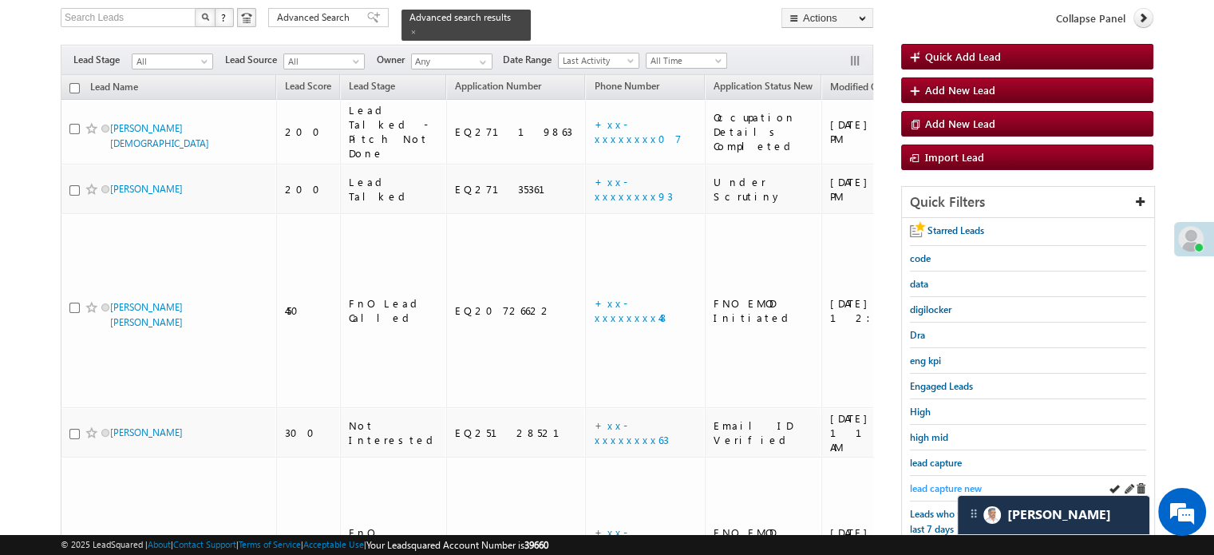
click at [930, 481] on link "lead capture new" at bounding box center [946, 488] width 72 height 15
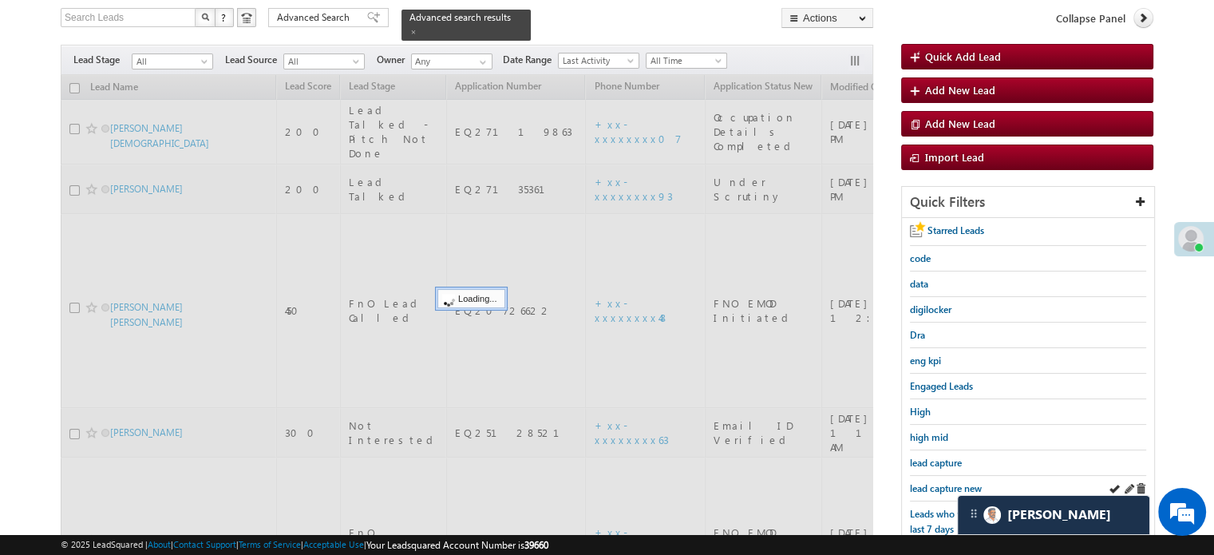
click at [932, 476] on div "lead capture new" at bounding box center [1028, 489] width 236 height 26
click at [937, 476] on div "lead capture new" at bounding box center [1028, 489] width 236 height 26
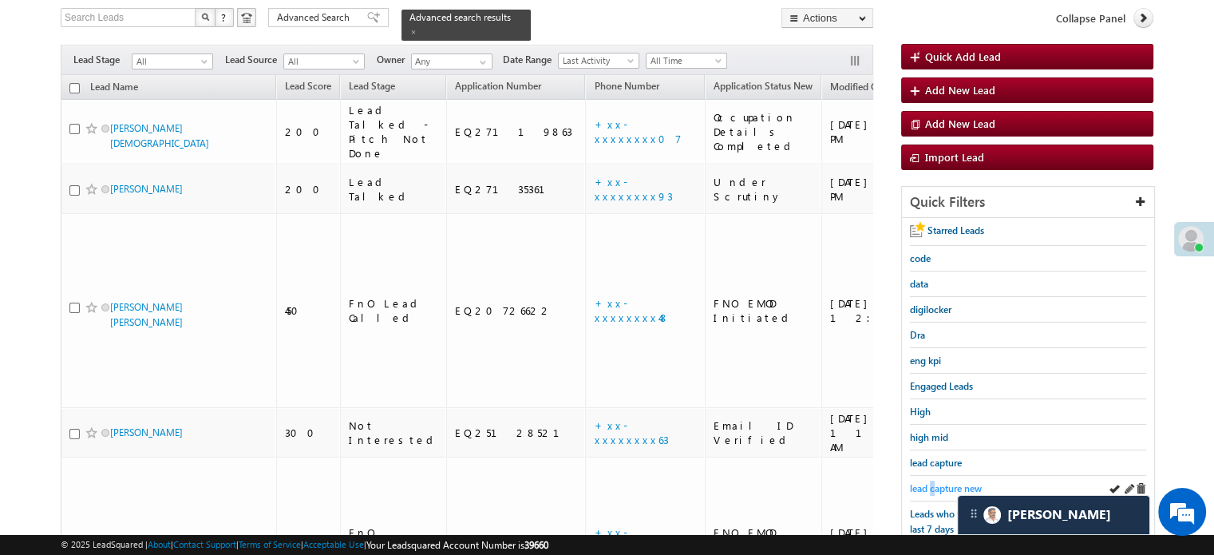
click at [934, 481] on link "lead capture new" at bounding box center [946, 488] width 72 height 15
click at [921, 485] on span "lead capture new" at bounding box center [946, 488] width 72 height 12
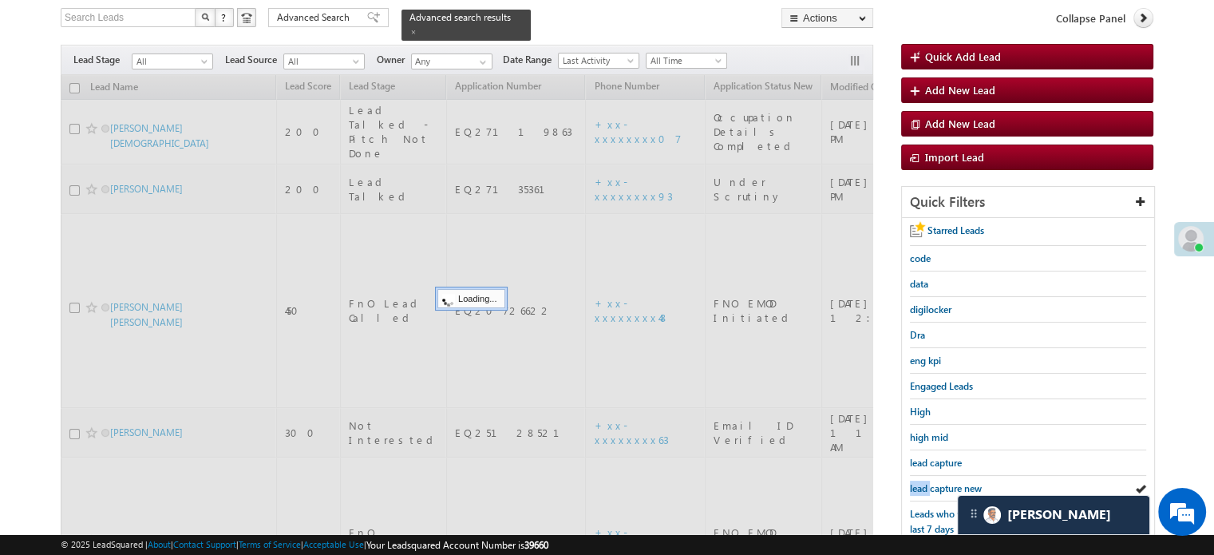
click at [921, 485] on span "lead capture new" at bounding box center [946, 488] width 72 height 12
click at [921, 487] on span "lead capture new" at bounding box center [946, 488] width 72 height 12
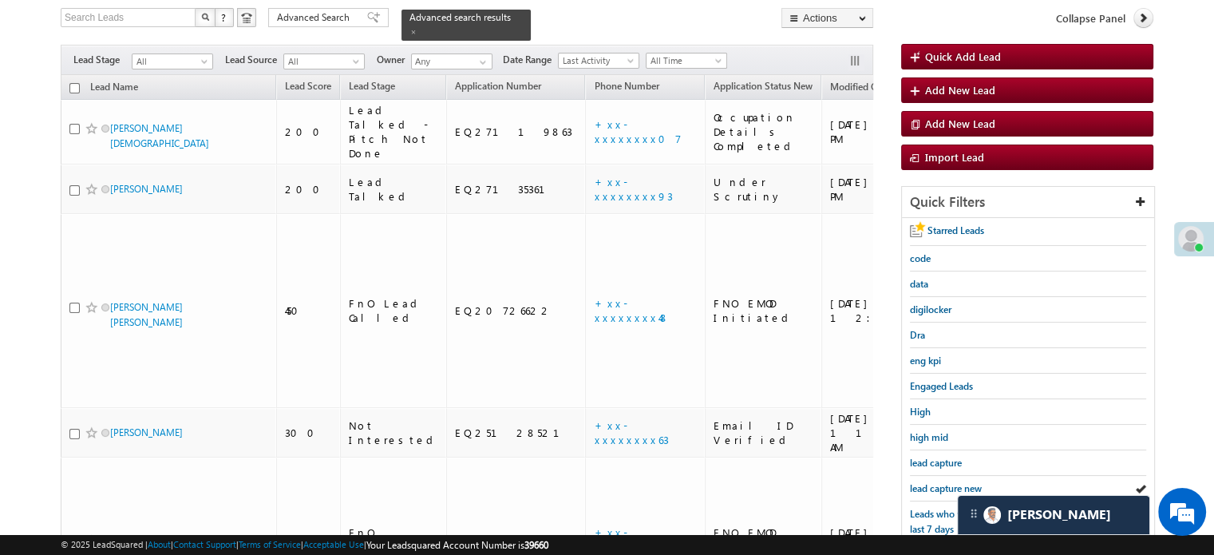
click at [921, 487] on span "lead capture new" at bounding box center [946, 488] width 72 height 12
click at [921, 482] on span "lead capture new" at bounding box center [946, 488] width 72 height 12
click at [925, 481] on link "lead capture new" at bounding box center [946, 488] width 72 height 15
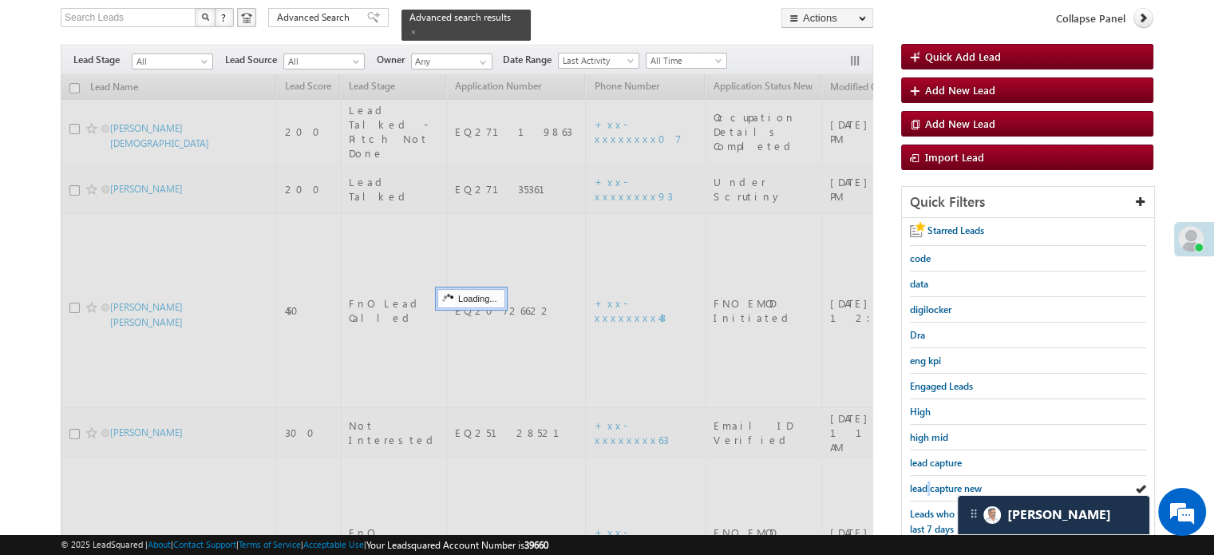
click at [925, 481] on link "lead capture new" at bounding box center [946, 488] width 72 height 15
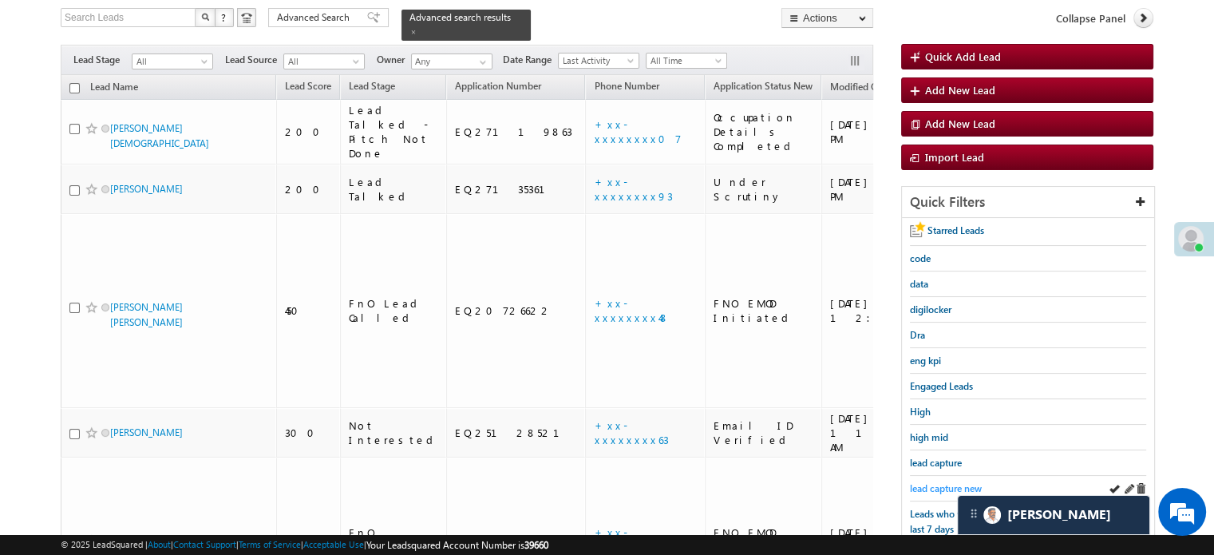
click at [946, 482] on span "lead capture new" at bounding box center [946, 488] width 72 height 12
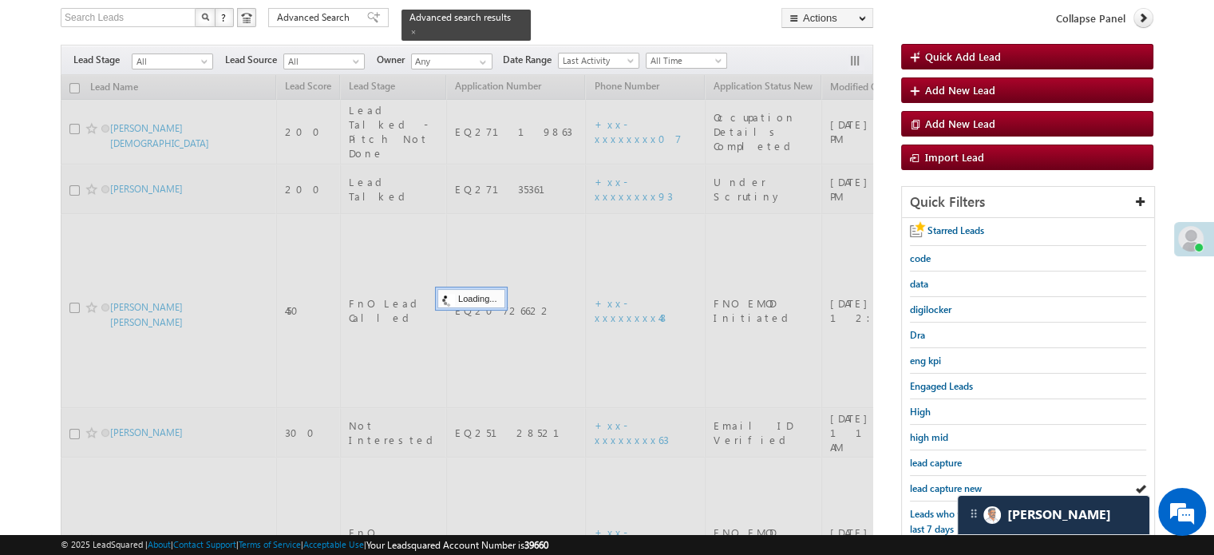
click at [946, 482] on span "lead capture new" at bounding box center [946, 488] width 72 height 12
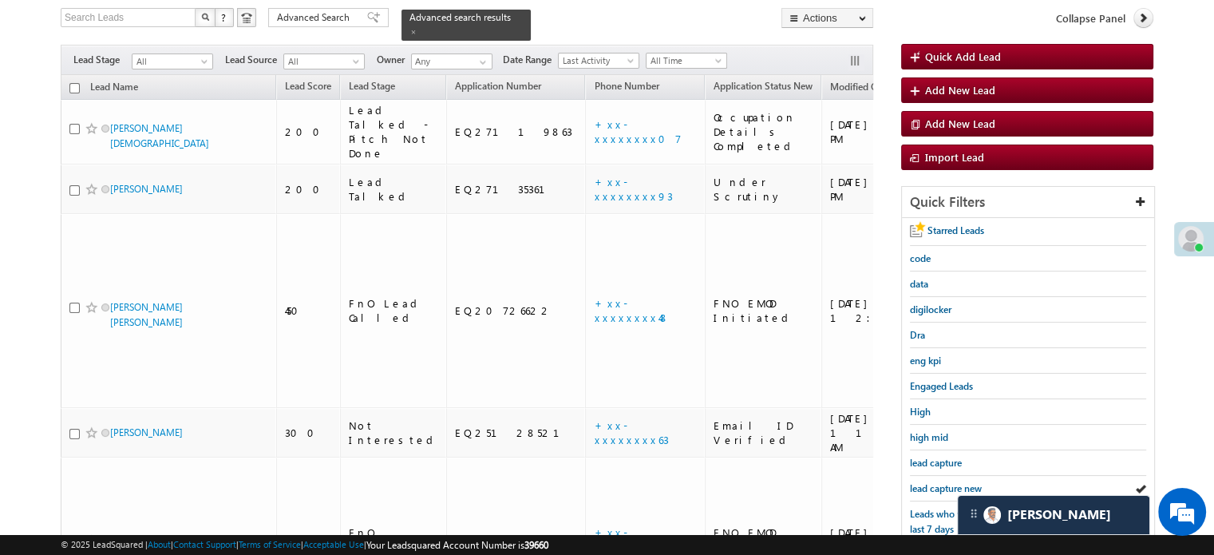
click at [946, 482] on span "lead capture new" at bounding box center [946, 488] width 72 height 12
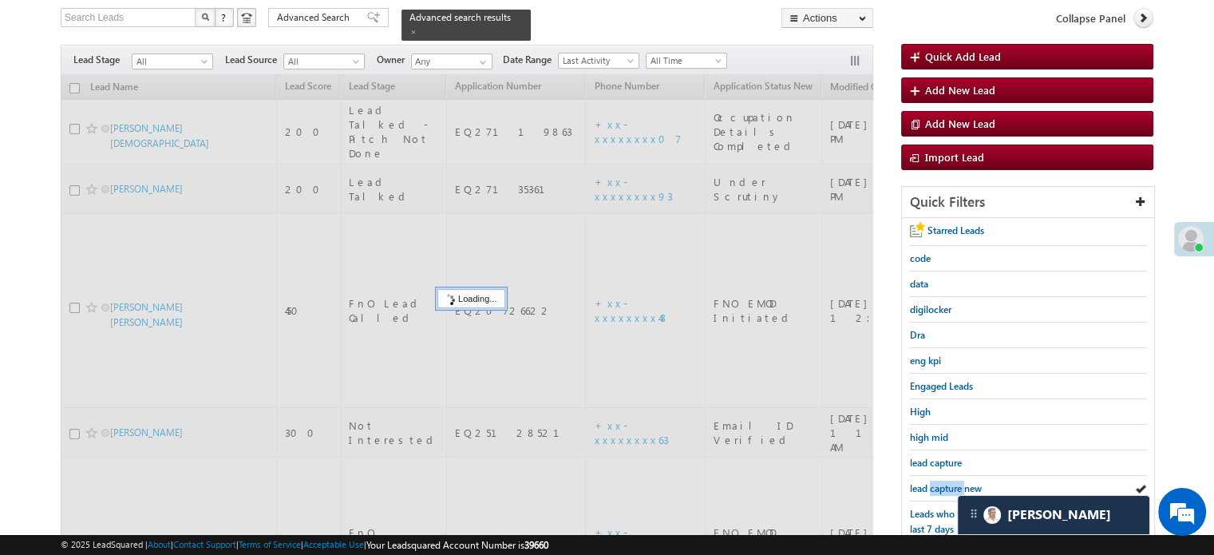
click at [946, 482] on span "lead capture new" at bounding box center [946, 488] width 72 height 12
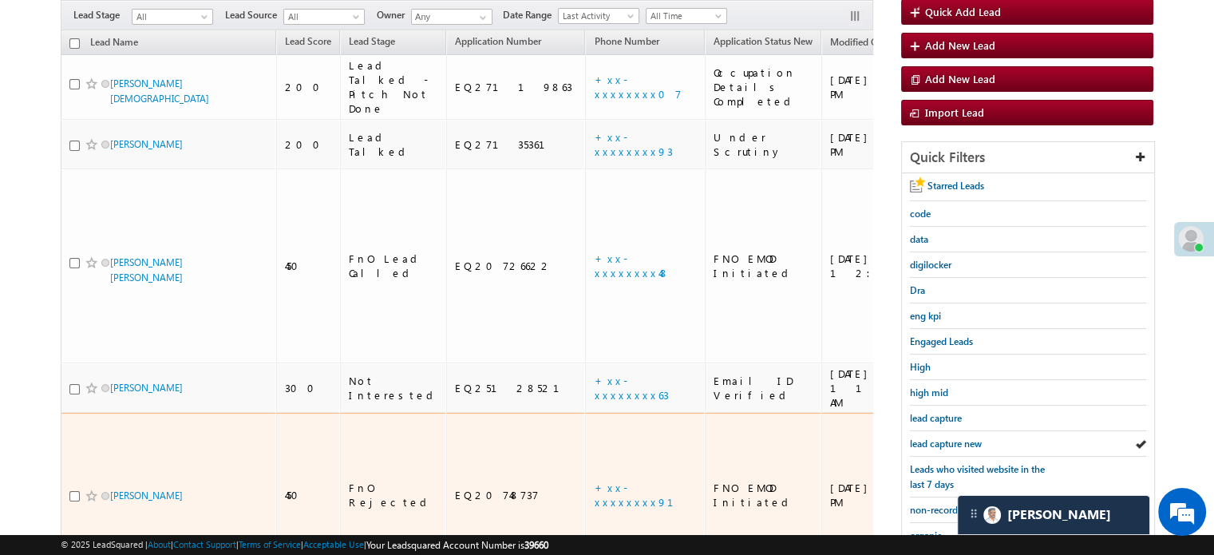
scroll to position [263, 0]
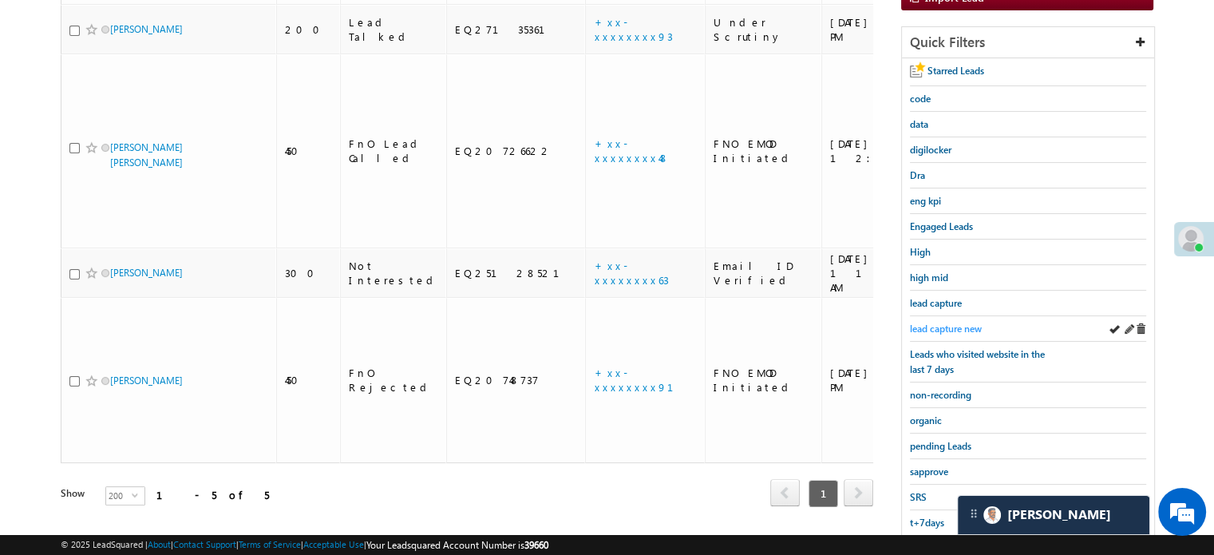
click at [938, 327] on span "lead capture new" at bounding box center [946, 329] width 72 height 12
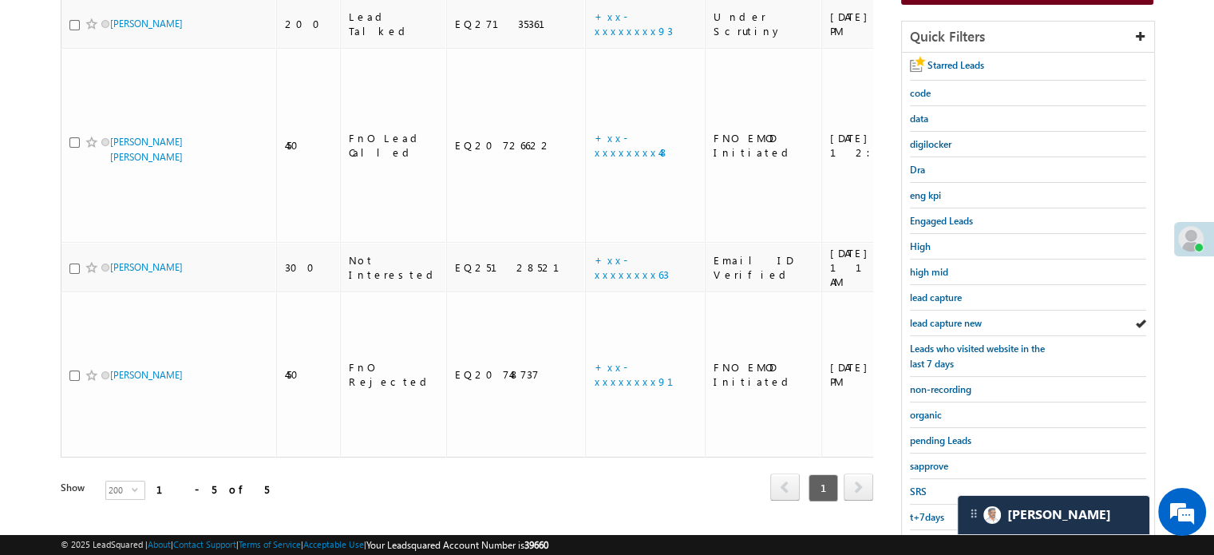
scroll to position [342, 0]
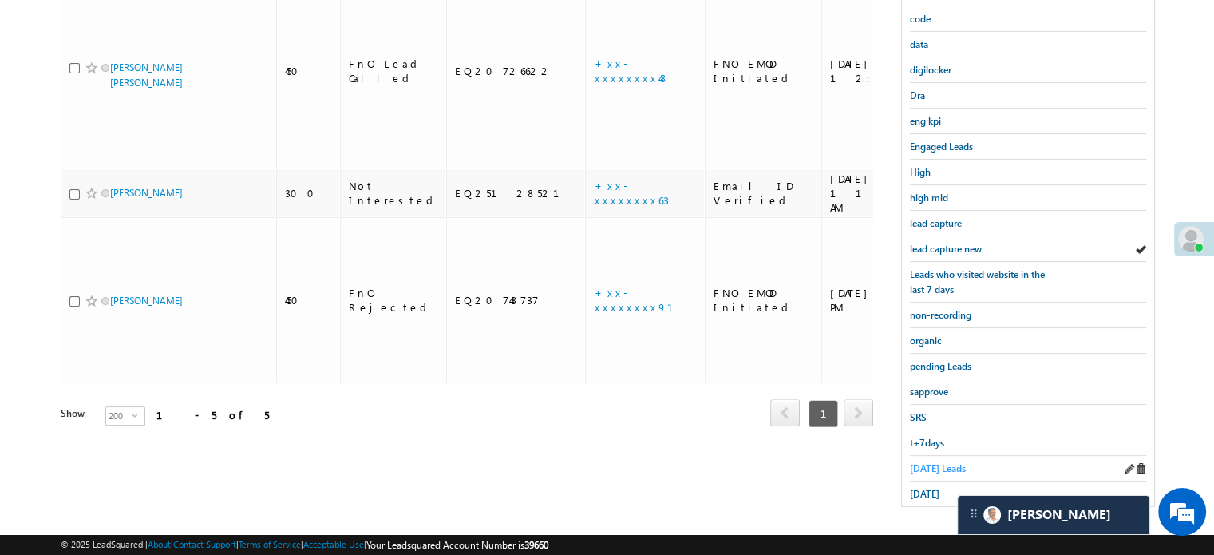
click at [928, 464] on span "Today's Leads" at bounding box center [938, 468] width 56 height 12
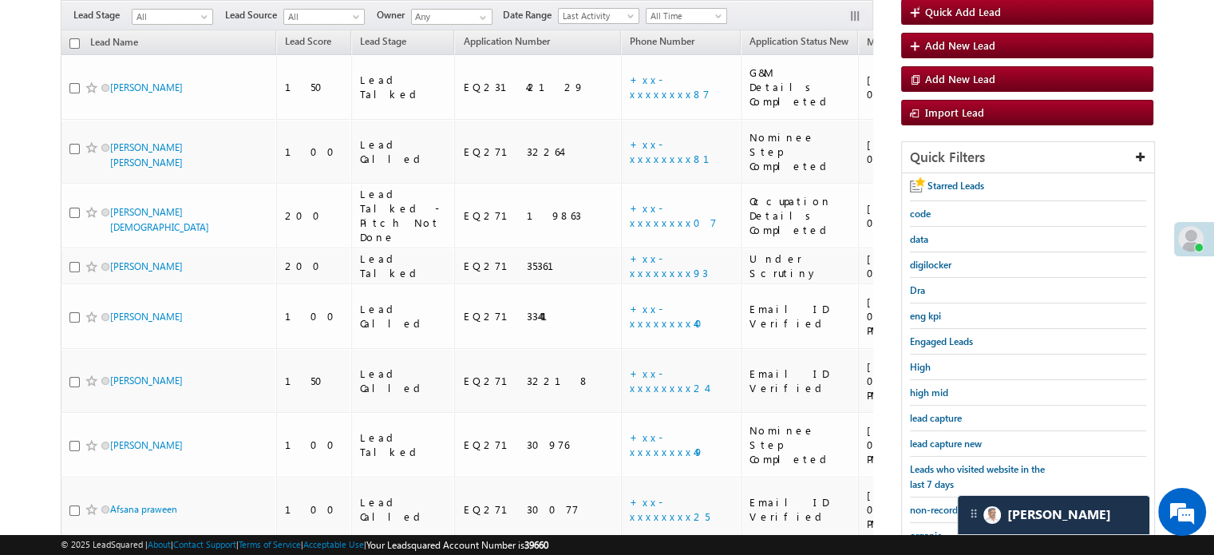
scroll to position [183, 0]
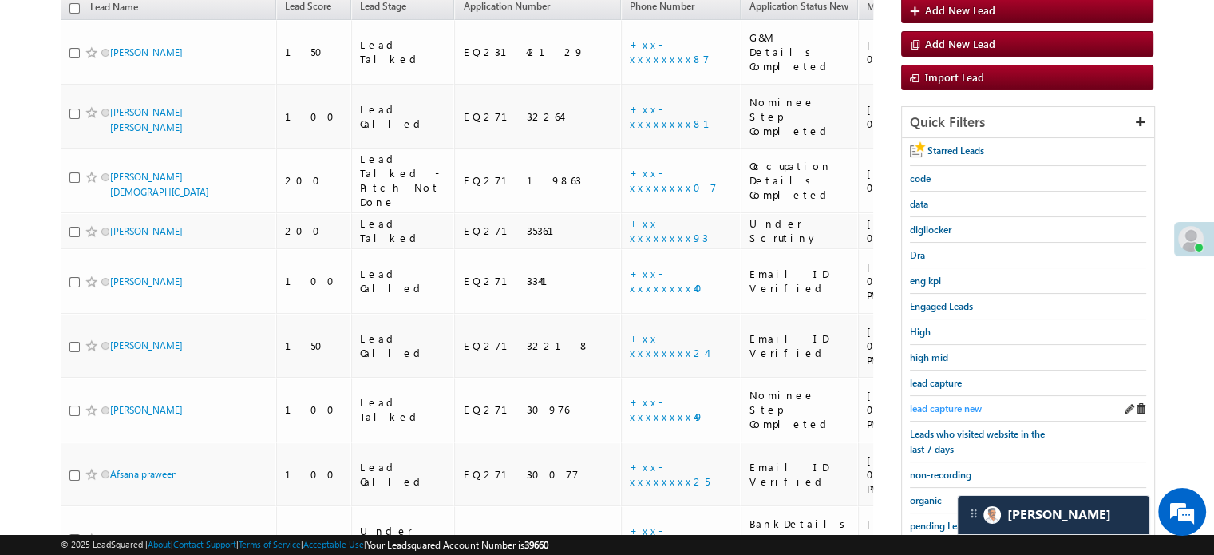
click at [921, 402] on span "lead capture new" at bounding box center [946, 408] width 72 height 12
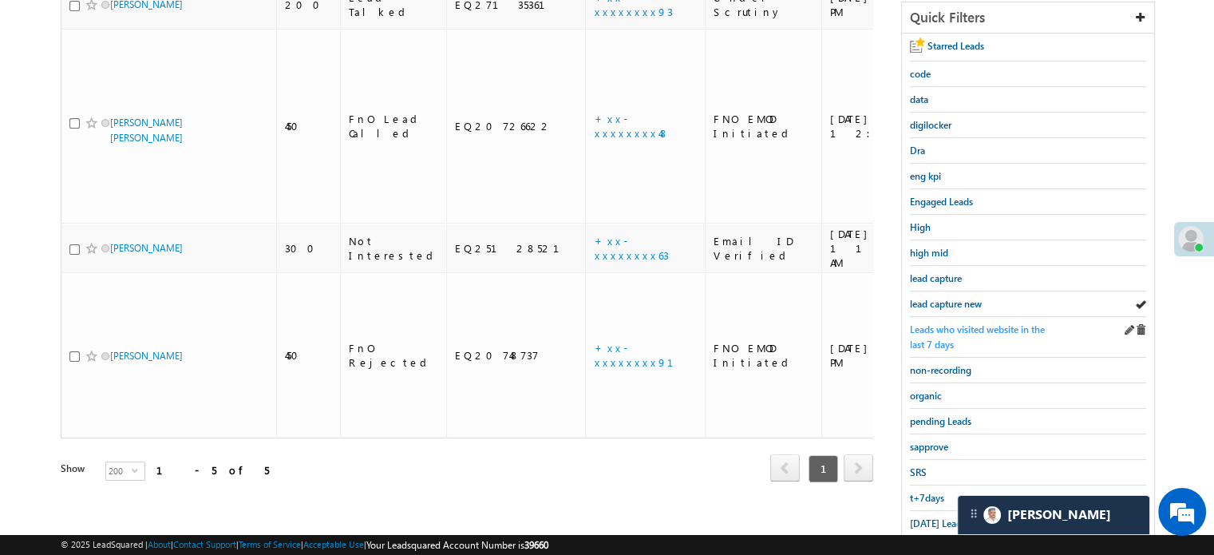
scroll to position [342, 0]
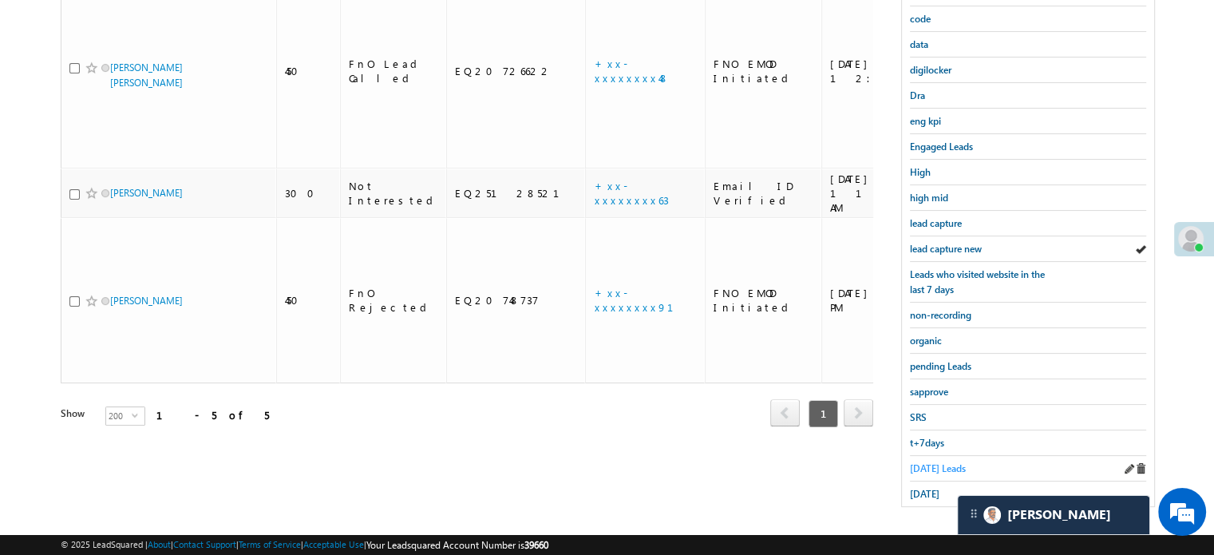
click at [916, 462] on span "Today's Leads" at bounding box center [938, 468] width 56 height 12
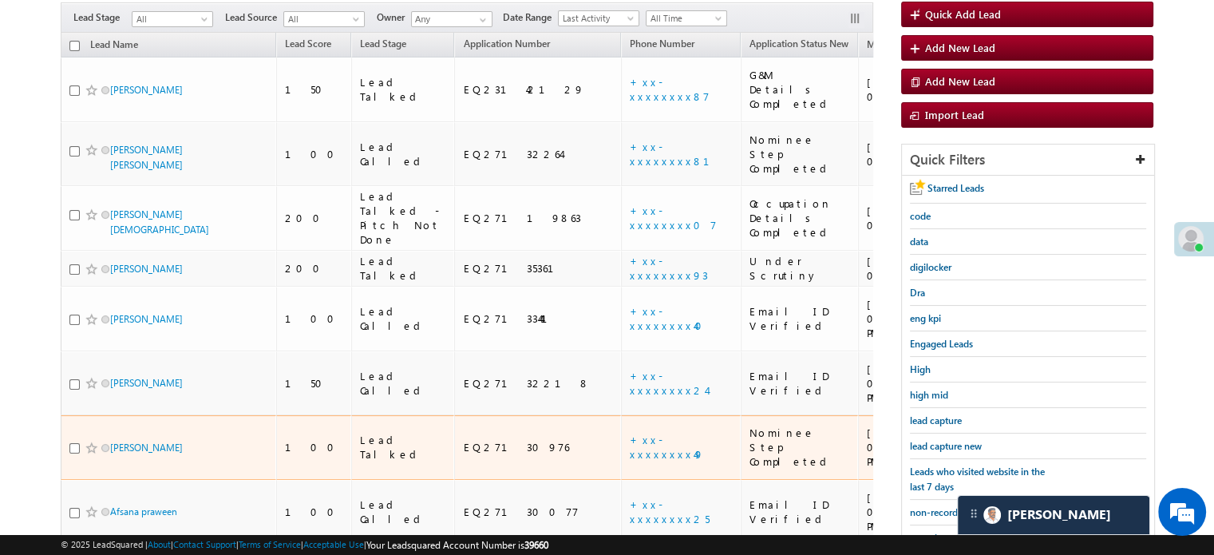
scroll to position [263, 0]
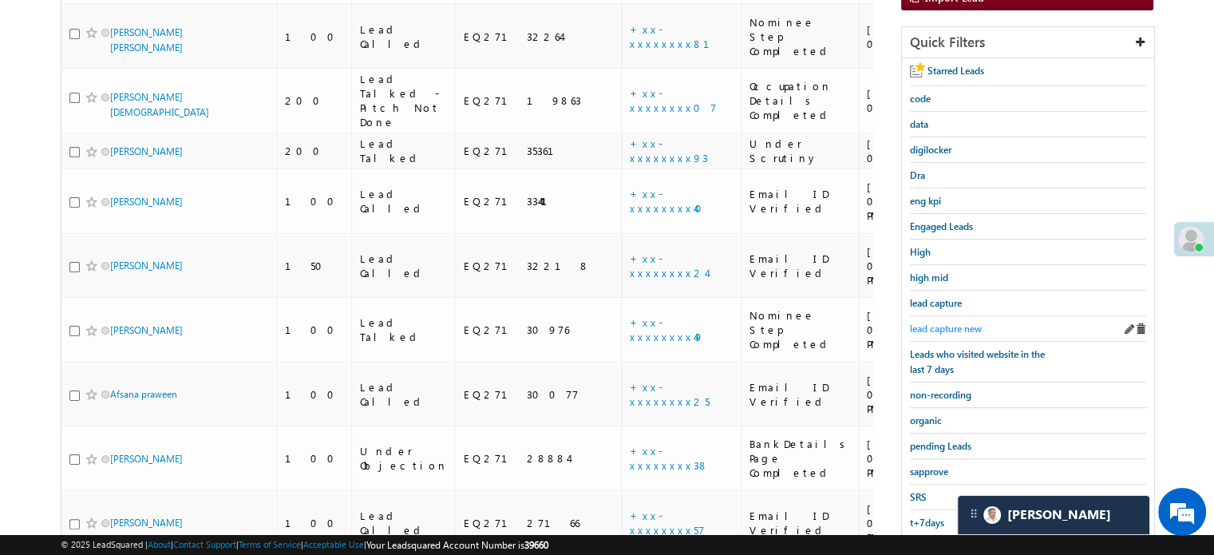
click at [938, 328] on span "lead capture new" at bounding box center [946, 329] width 72 height 12
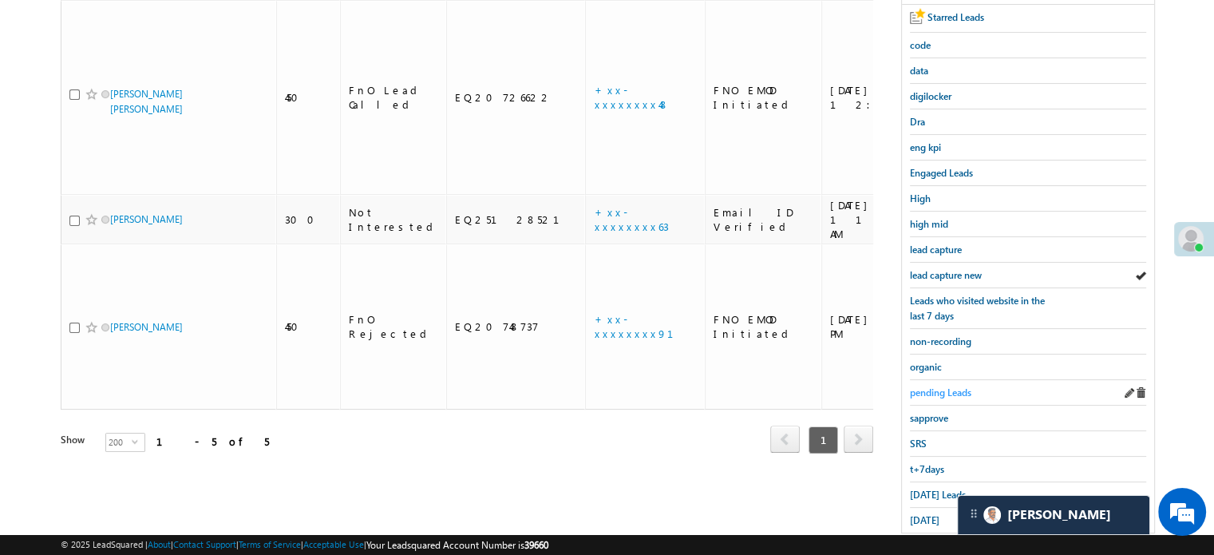
scroll to position [342, 0]
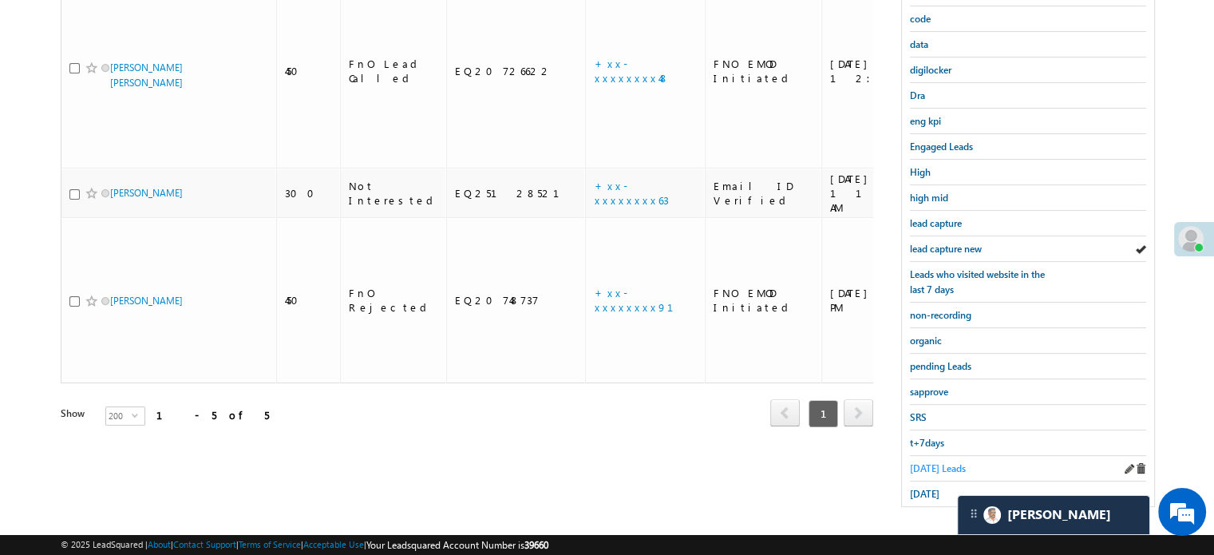
click at [927, 462] on span "Today's Leads" at bounding box center [938, 468] width 56 height 12
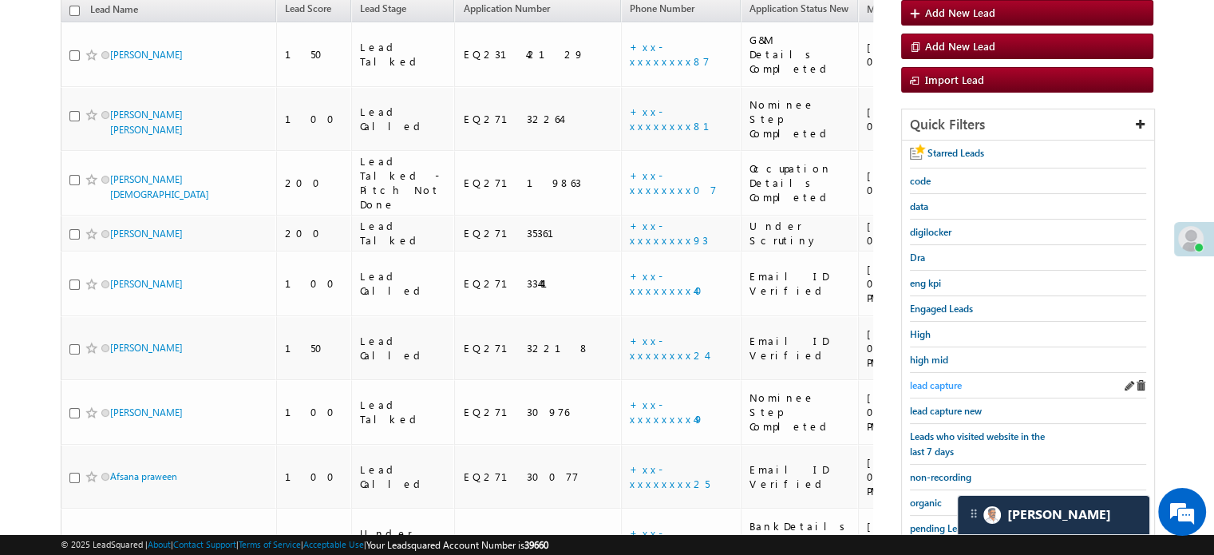
scroll to position [183, 0]
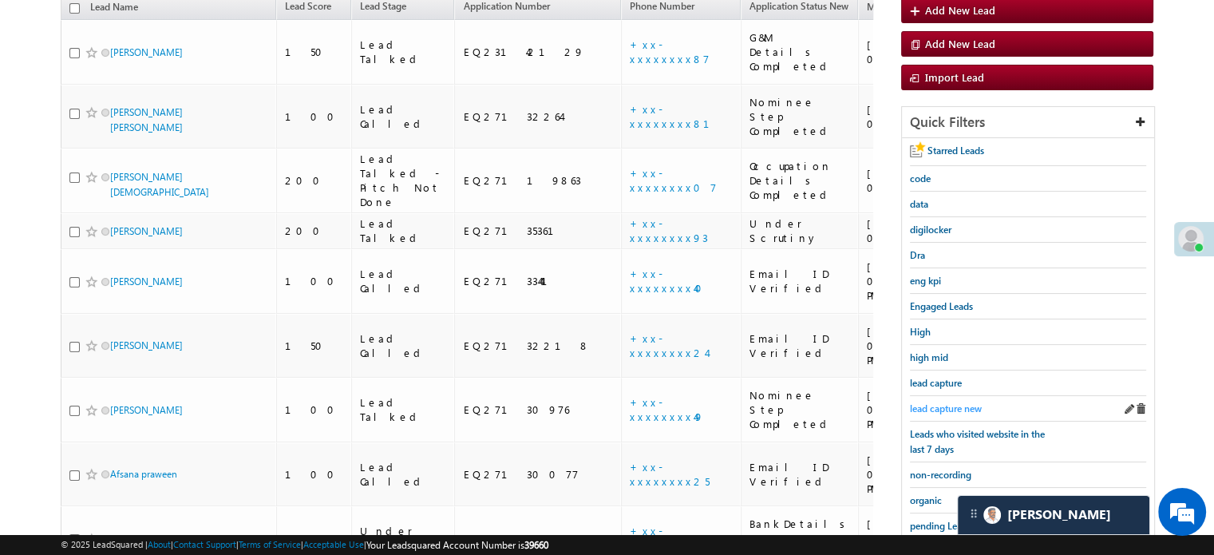
click at [936, 402] on span "lead capture new" at bounding box center [946, 408] width 72 height 12
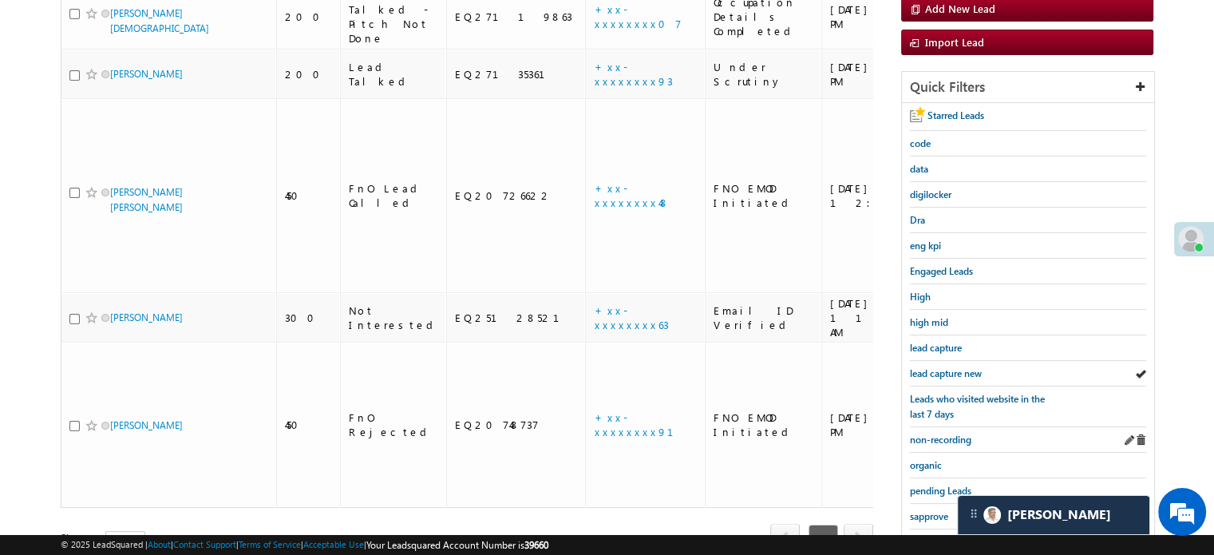
scroll to position [263, 0]
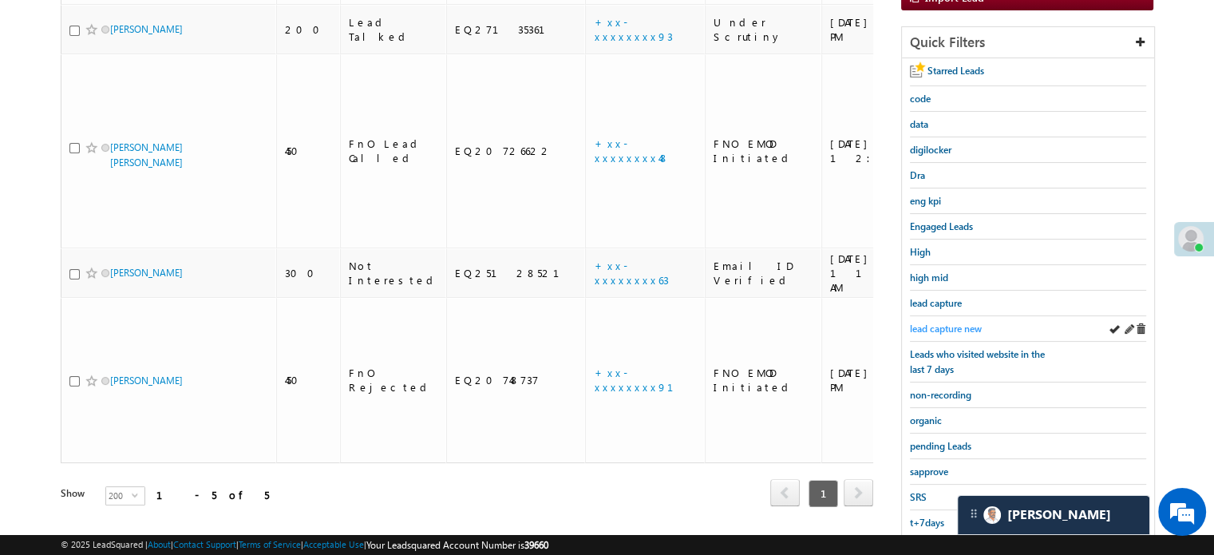
click at [947, 324] on span "lead capture new" at bounding box center [946, 329] width 72 height 12
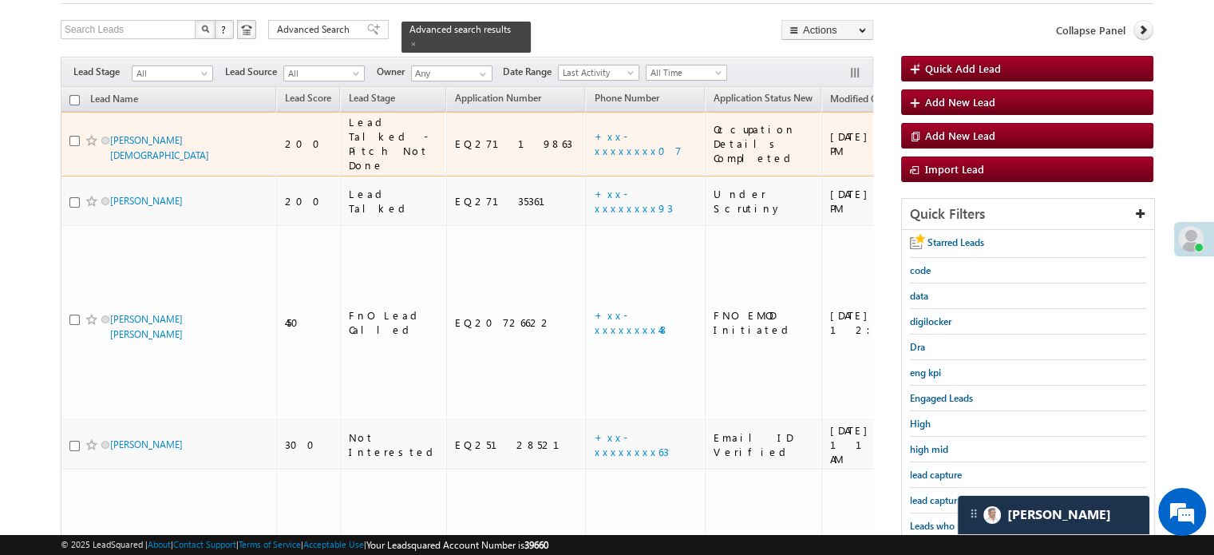
scroll to position [183, 0]
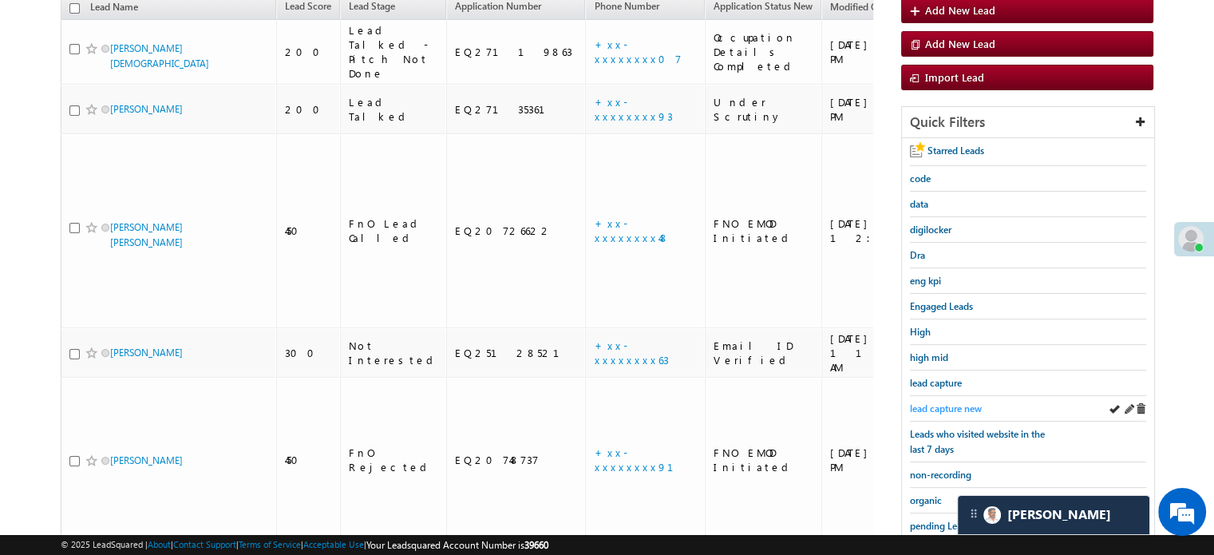
click at [940, 402] on span "lead capture new" at bounding box center [946, 408] width 72 height 12
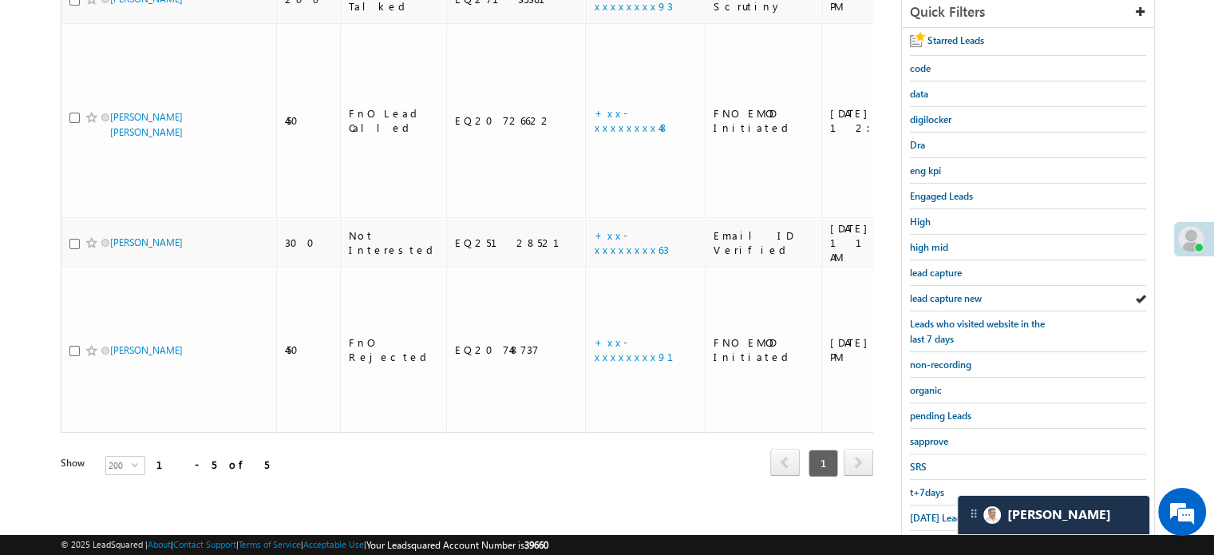
scroll to position [342, 0]
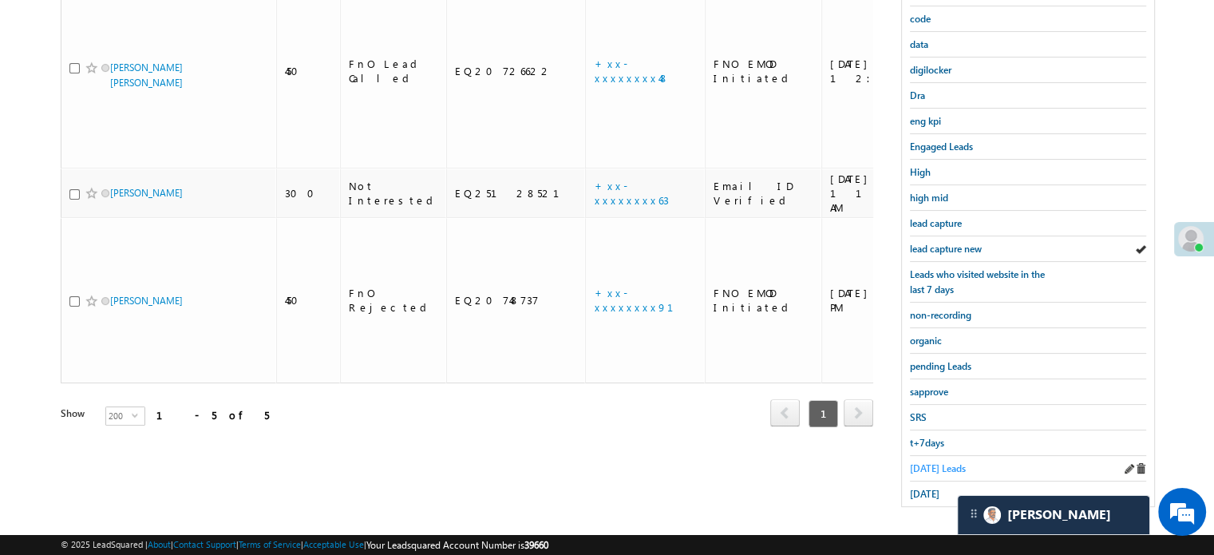
click at [929, 465] on span "Today's Leads" at bounding box center [938, 468] width 56 height 12
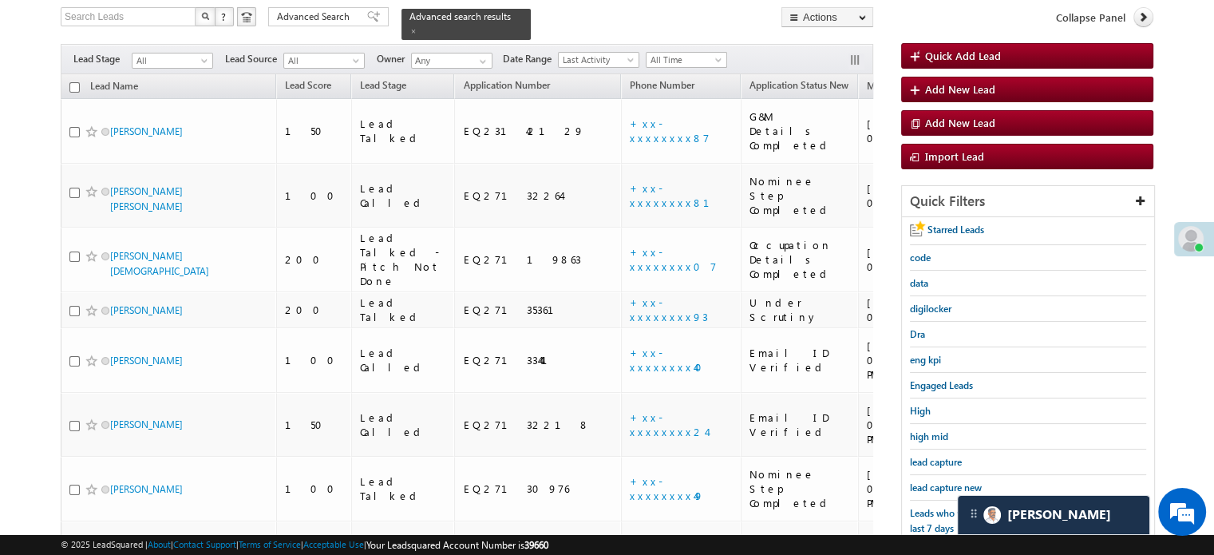
scroll to position [103, 0]
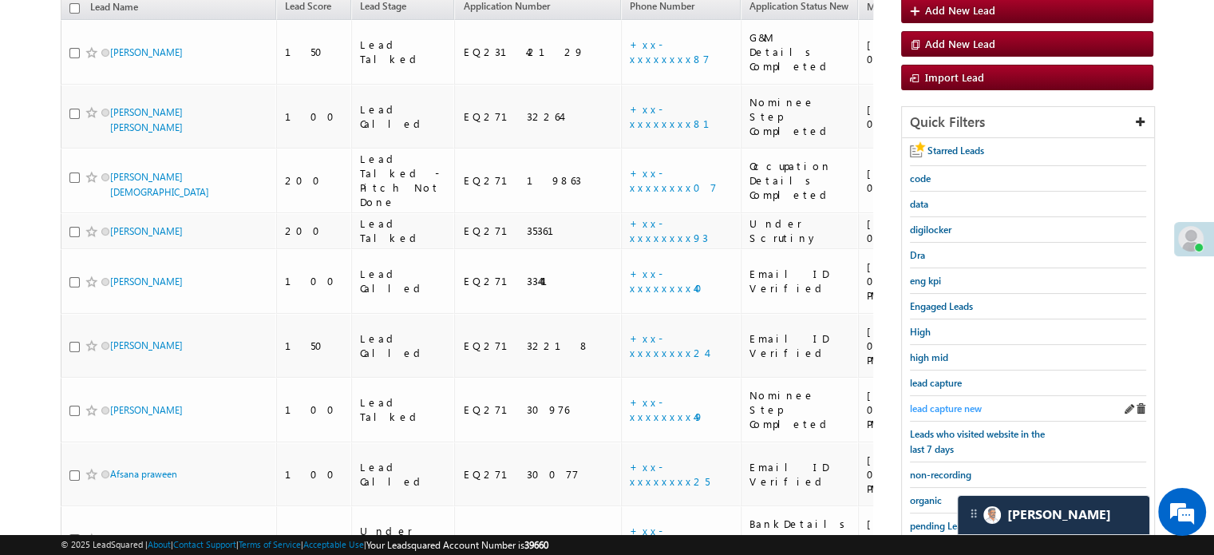
click at [932, 407] on span "lead capture new" at bounding box center [946, 408] width 72 height 12
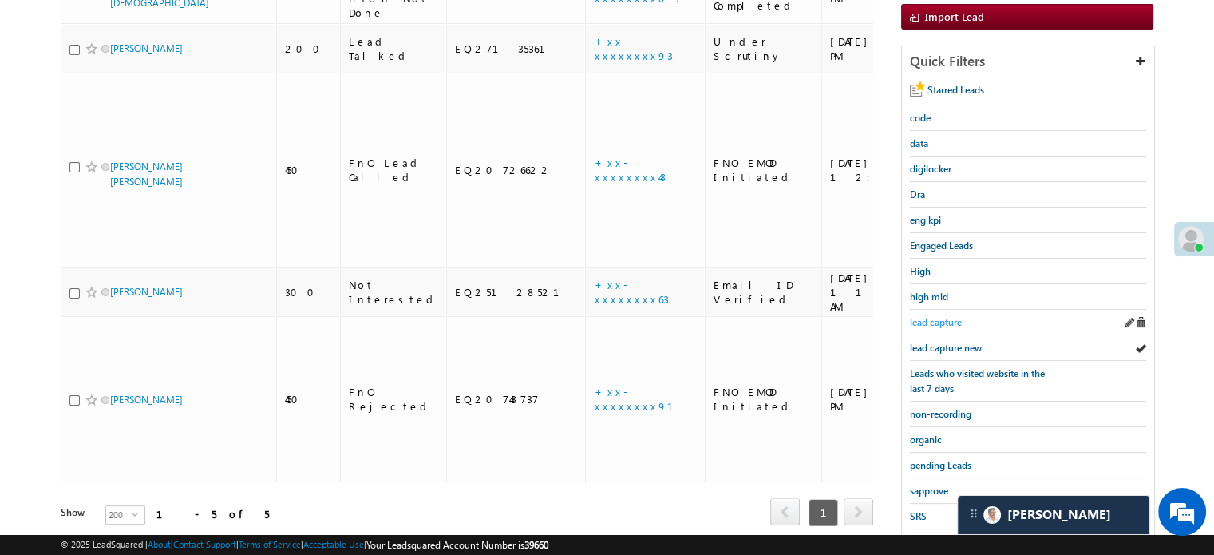
scroll to position [342, 0]
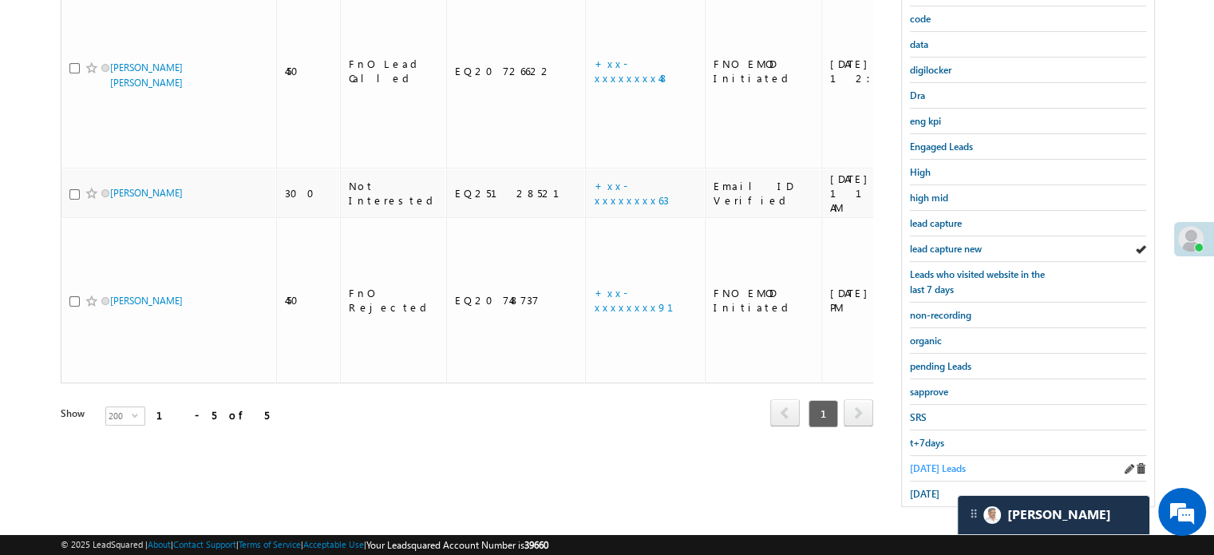
click at [928, 462] on span "Today's Leads" at bounding box center [938, 468] width 56 height 12
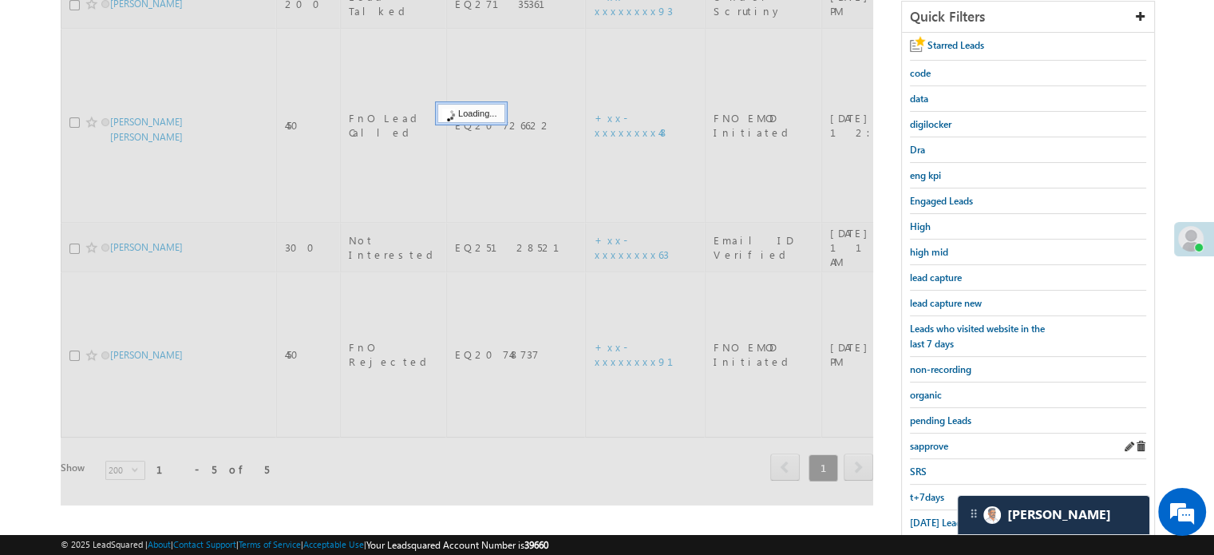
scroll to position [183, 0]
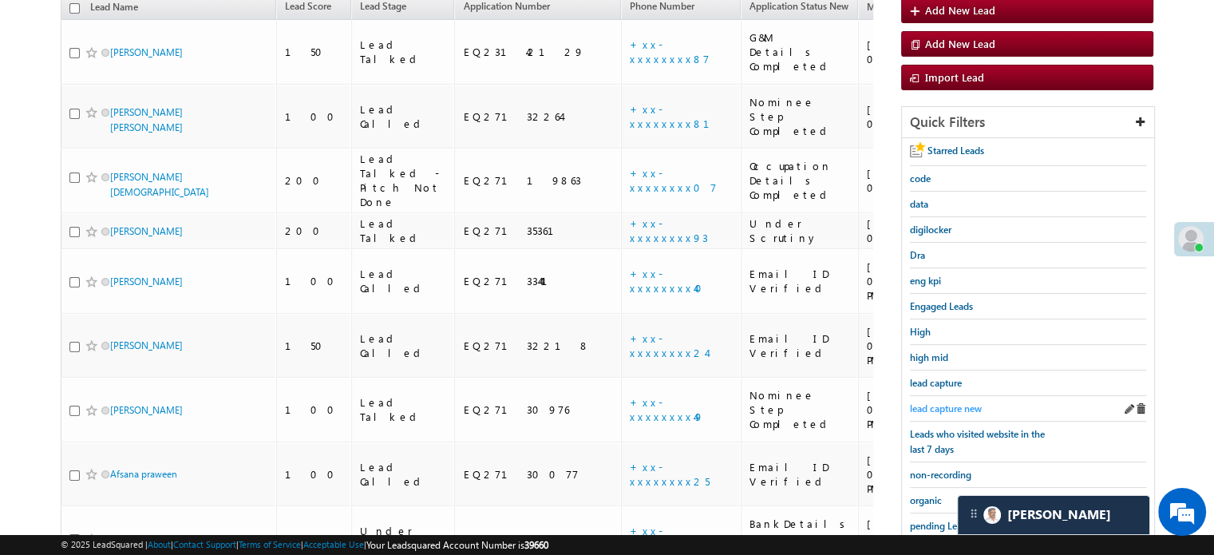
click at [940, 402] on span "lead capture new" at bounding box center [946, 408] width 72 height 12
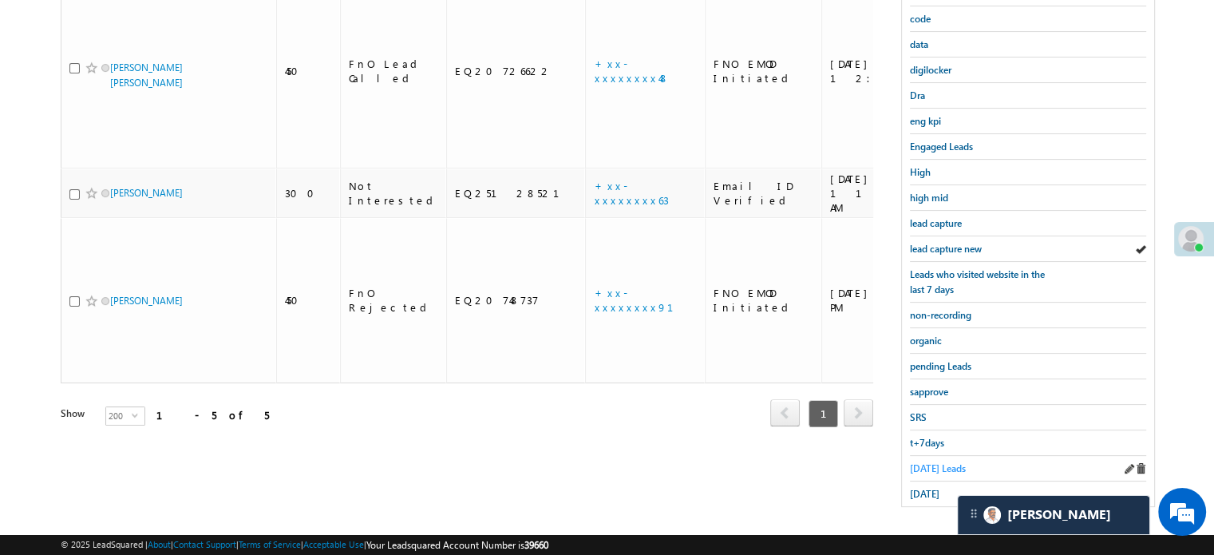
click at [925, 462] on span "Today's Leads" at bounding box center [938, 468] width 56 height 12
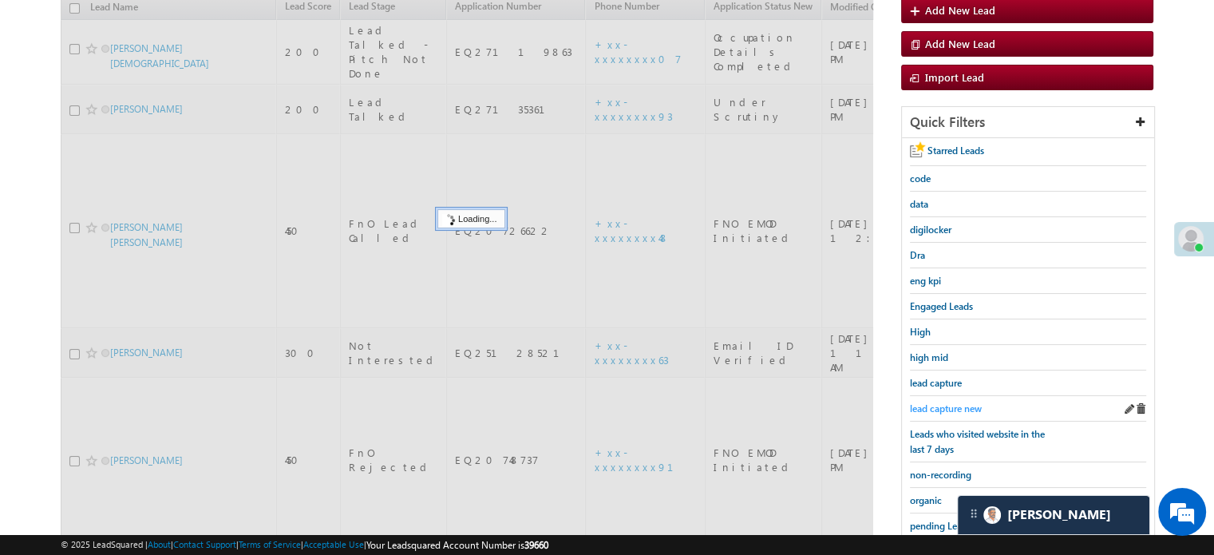
click at [945, 406] on span "lead capture new" at bounding box center [946, 408] width 72 height 12
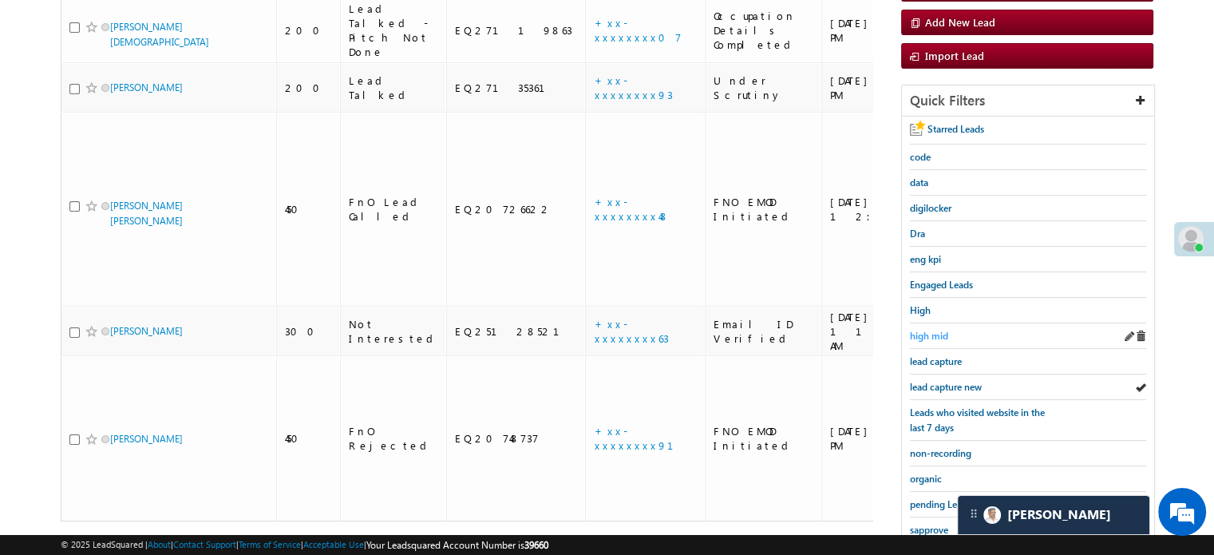
scroll to position [342, 0]
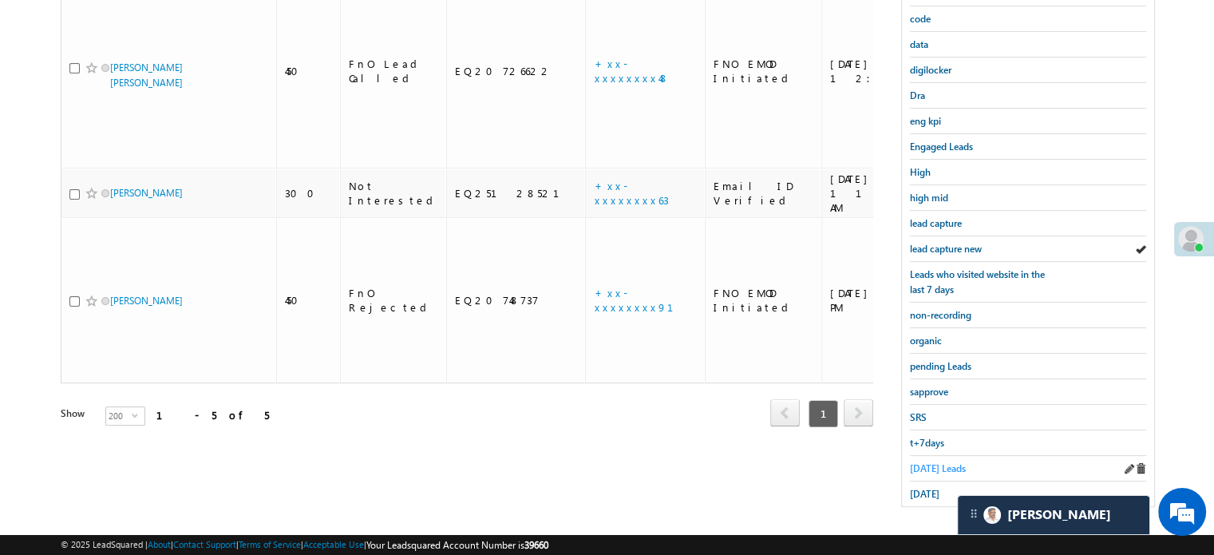
click at [929, 462] on span "Today's Leads" at bounding box center [938, 468] width 56 height 12
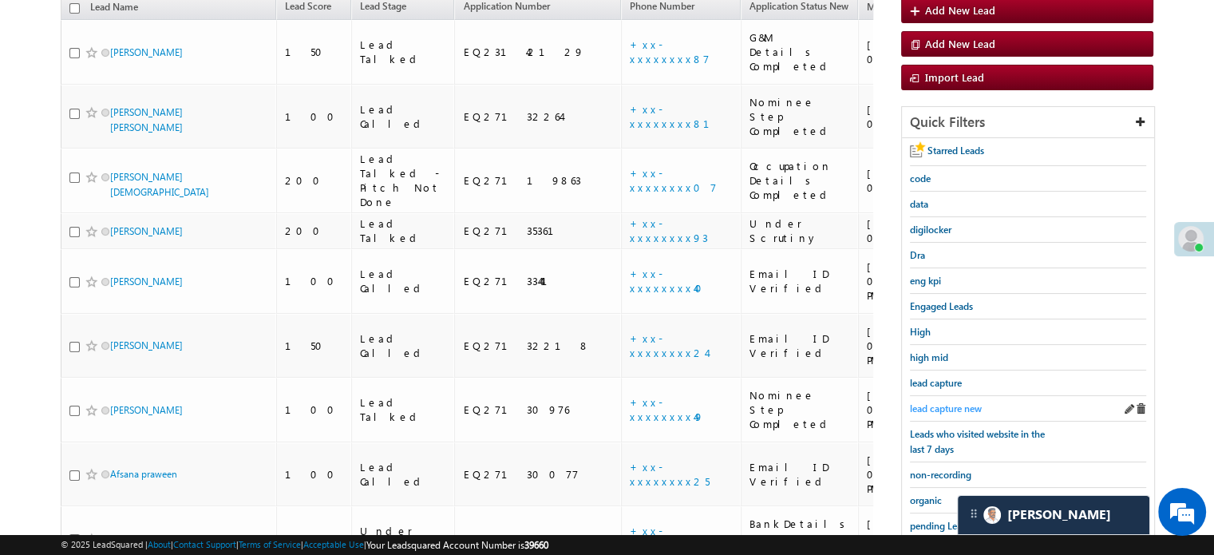
click at [941, 403] on span "lead capture new" at bounding box center [946, 408] width 72 height 12
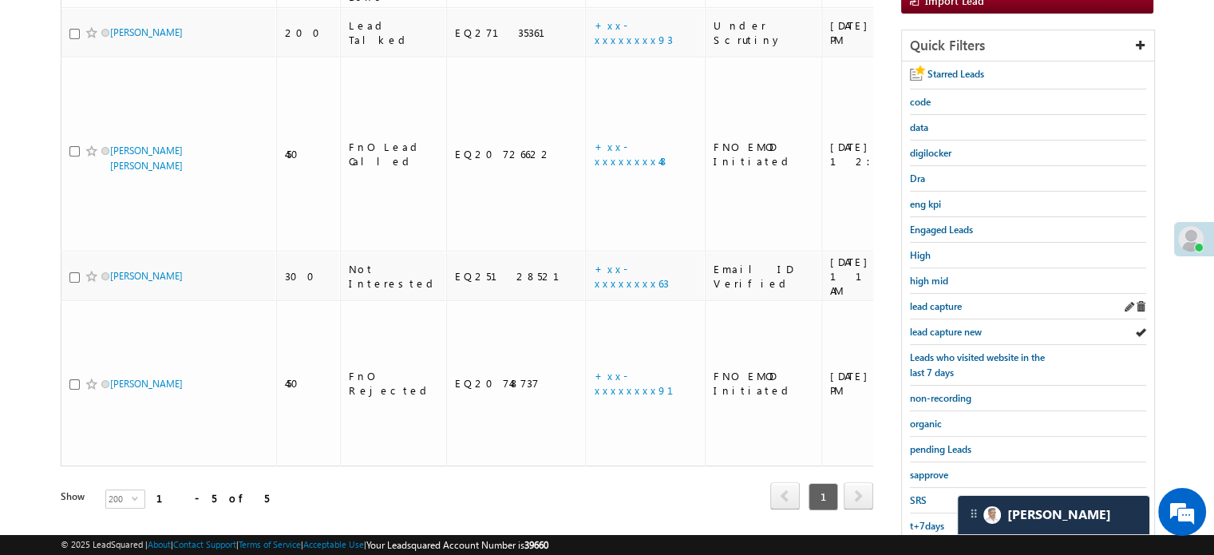
scroll to position [263, 0]
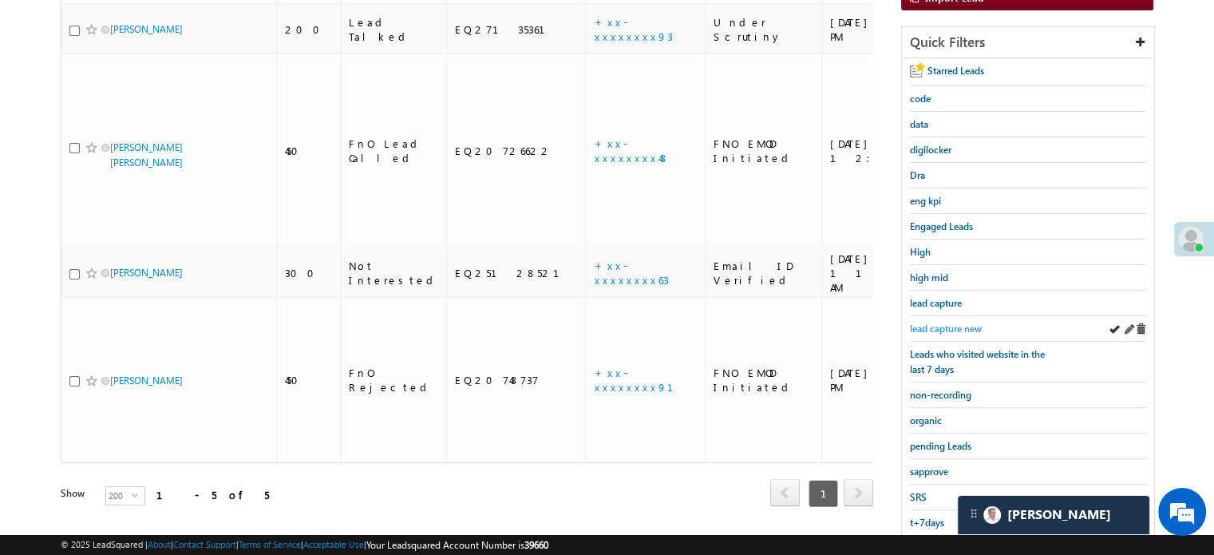
click at [955, 323] on span "lead capture new" at bounding box center [946, 329] width 72 height 12
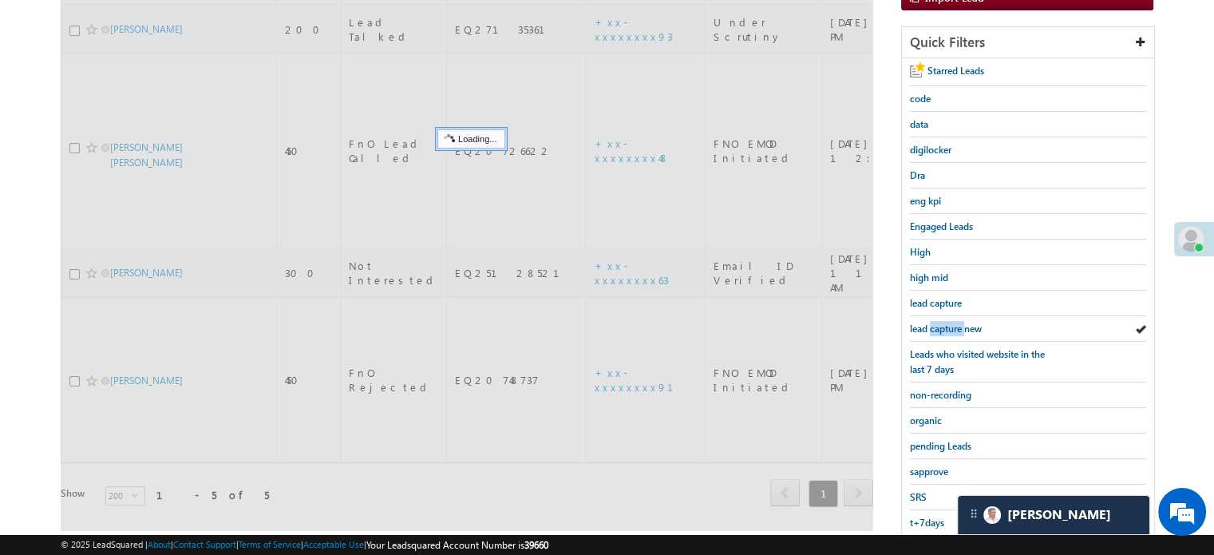
click at [955, 323] on span "lead capture new" at bounding box center [946, 329] width 72 height 12
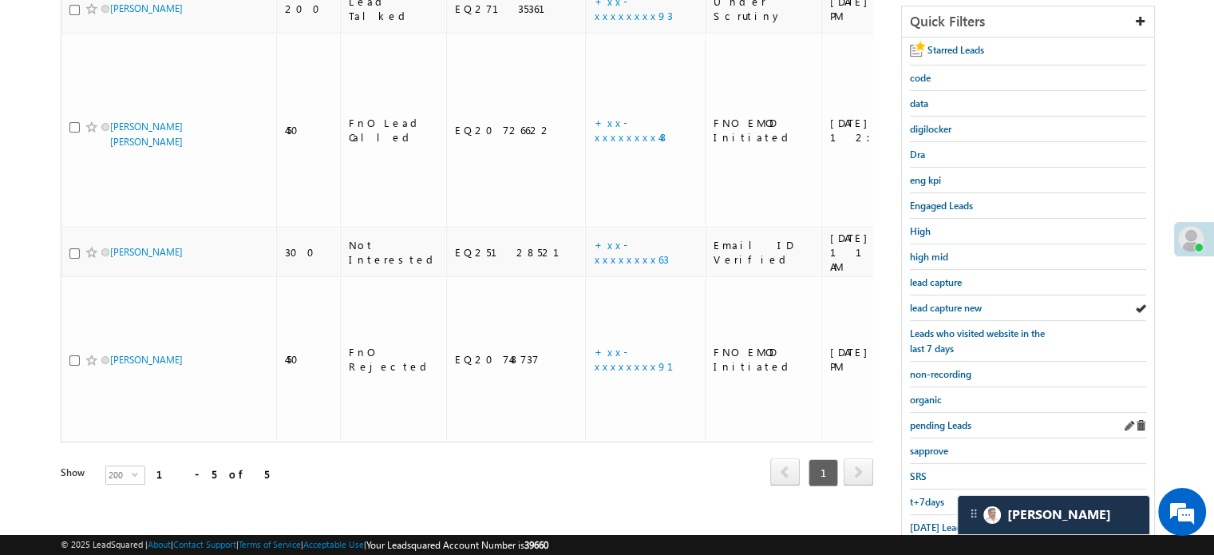
scroll to position [342, 0]
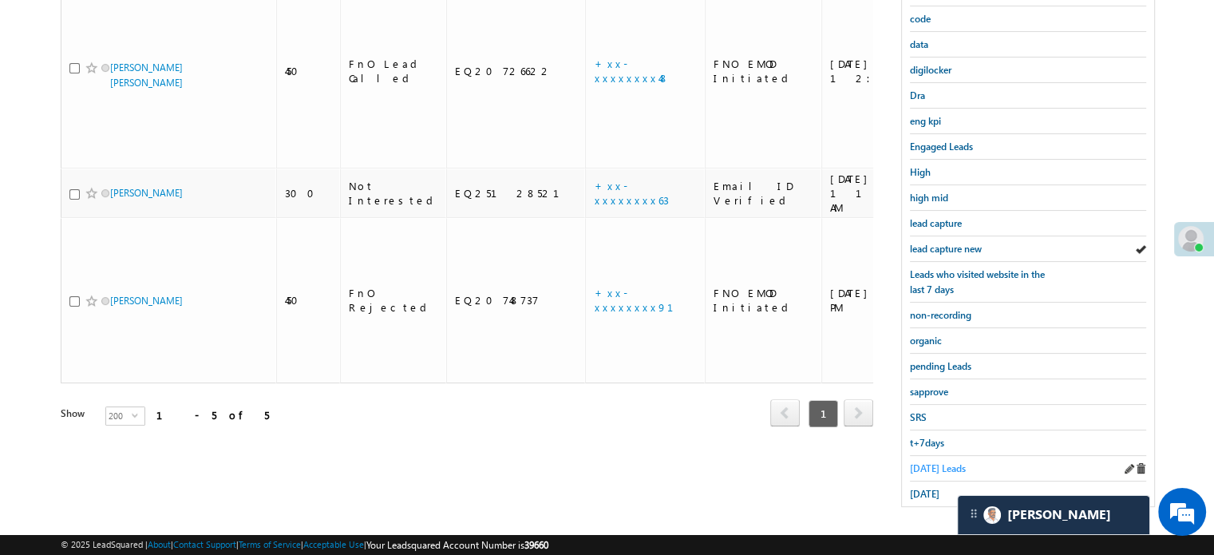
click at [932, 462] on span "Today's Leads" at bounding box center [938, 468] width 56 height 12
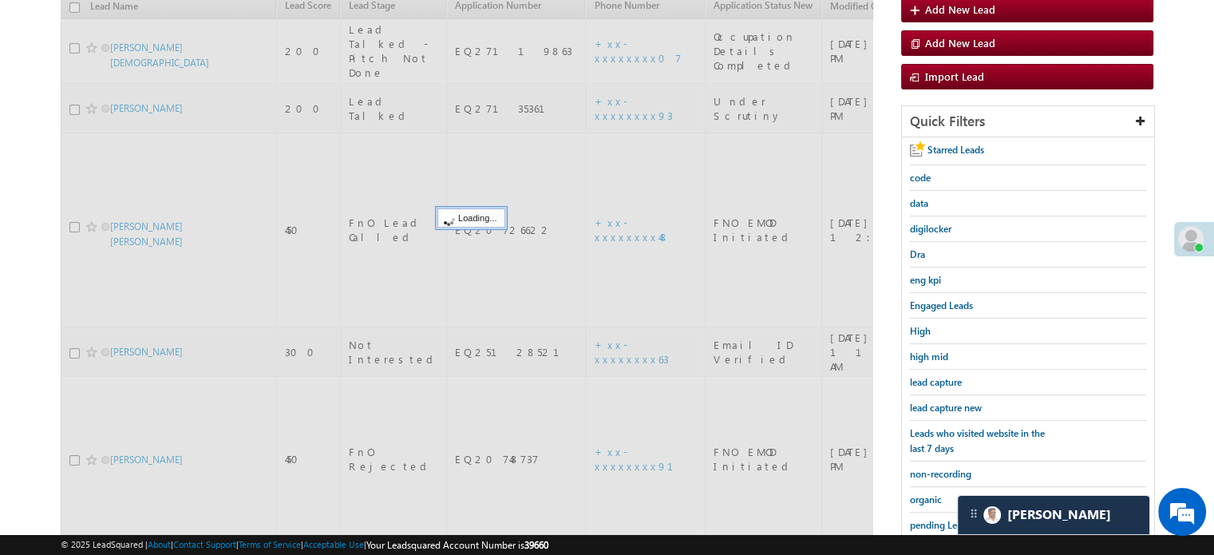
scroll to position [183, 0]
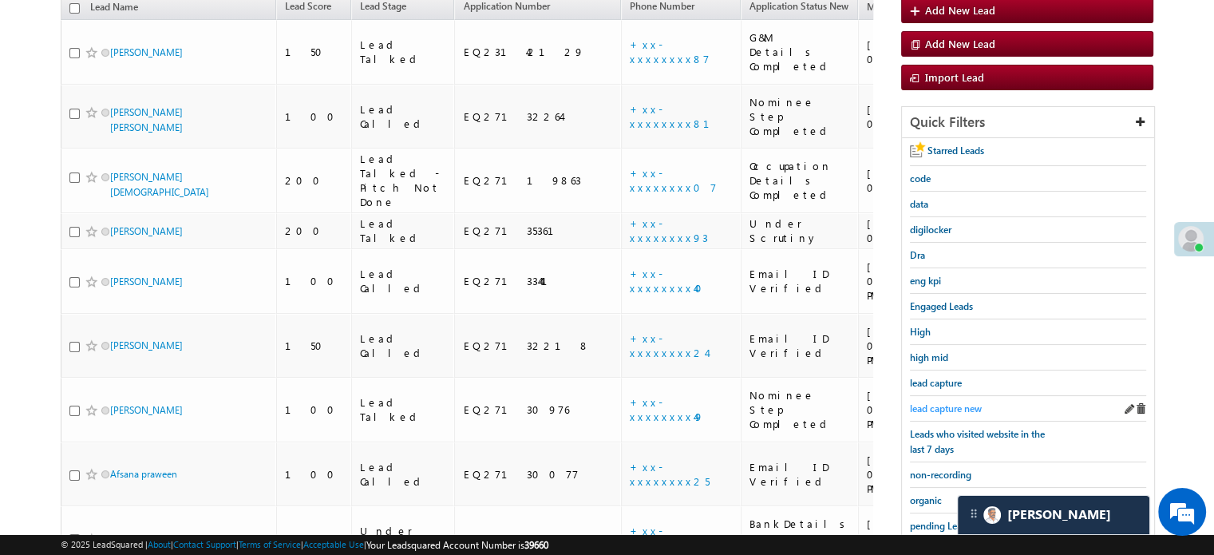
click at [957, 405] on span "lead capture new" at bounding box center [946, 408] width 72 height 12
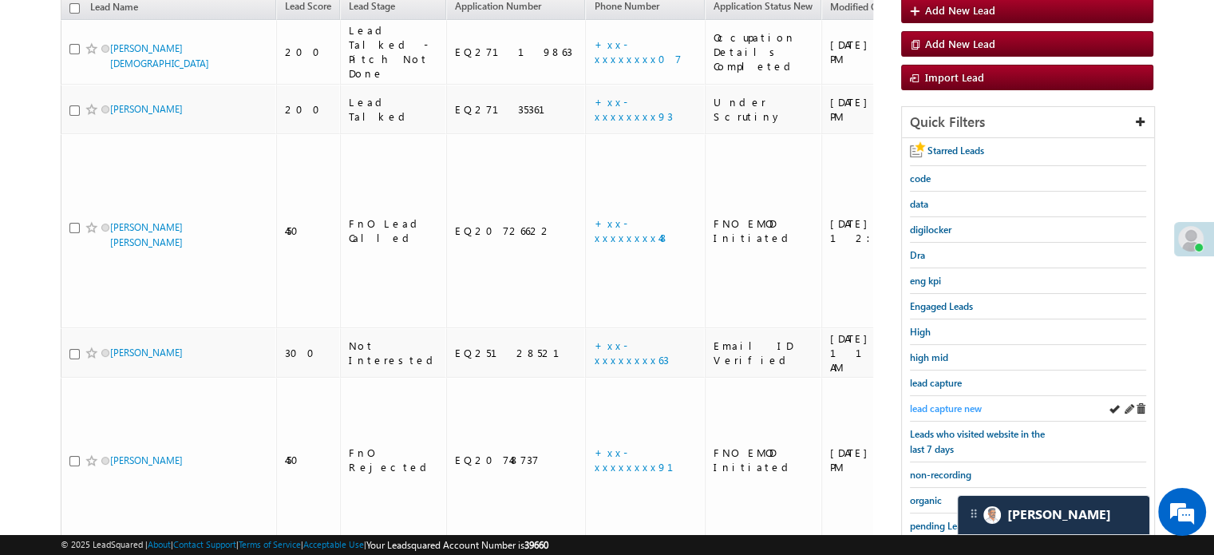
click at [958, 402] on span "lead capture new" at bounding box center [946, 408] width 72 height 12
click at [926, 402] on span "lead capture new" at bounding box center [946, 408] width 72 height 12
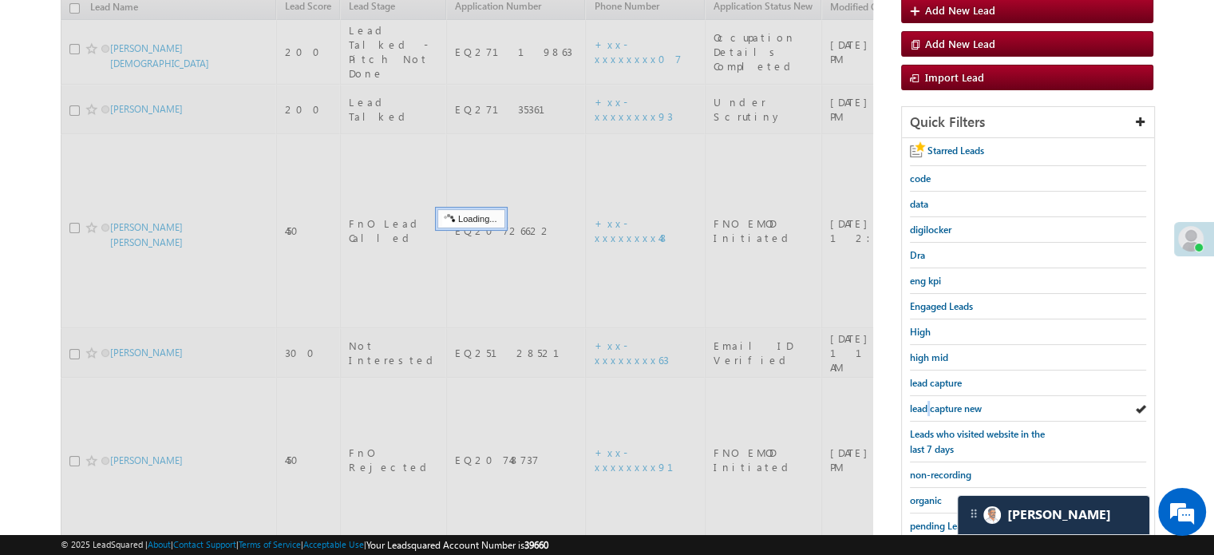
click at [926, 402] on span "lead capture new" at bounding box center [946, 408] width 72 height 12
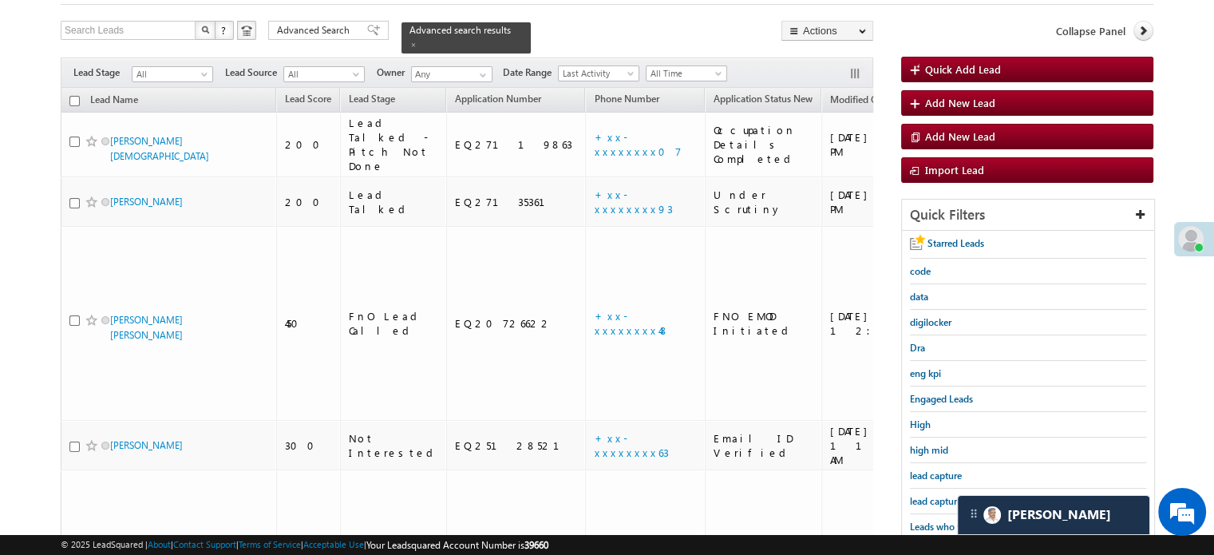
scroll to position [160, 0]
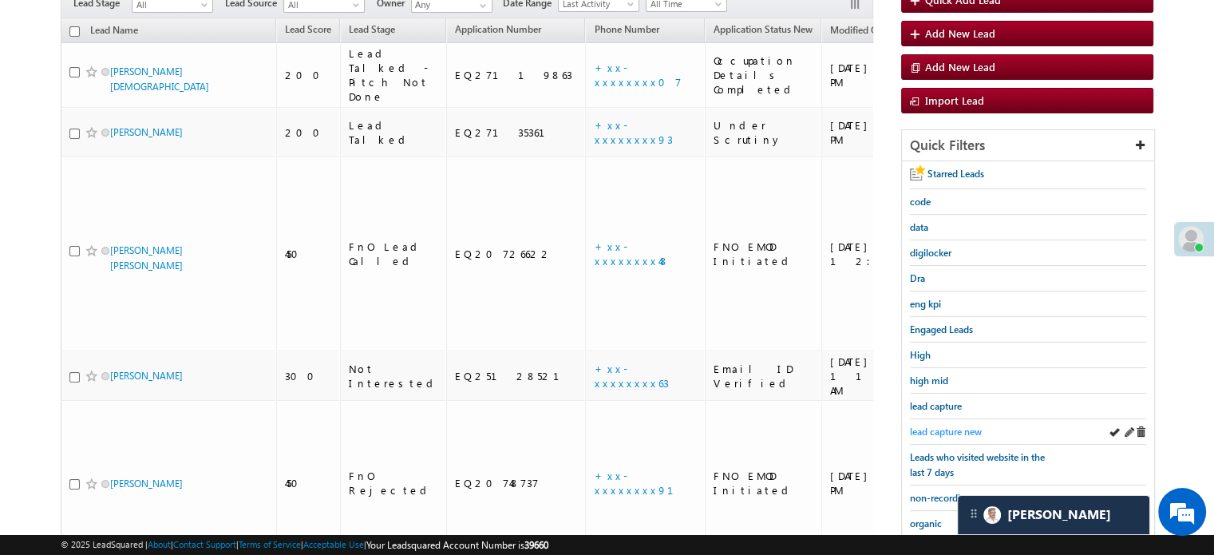
click at [945, 426] on span "lead capture new" at bounding box center [946, 432] width 72 height 12
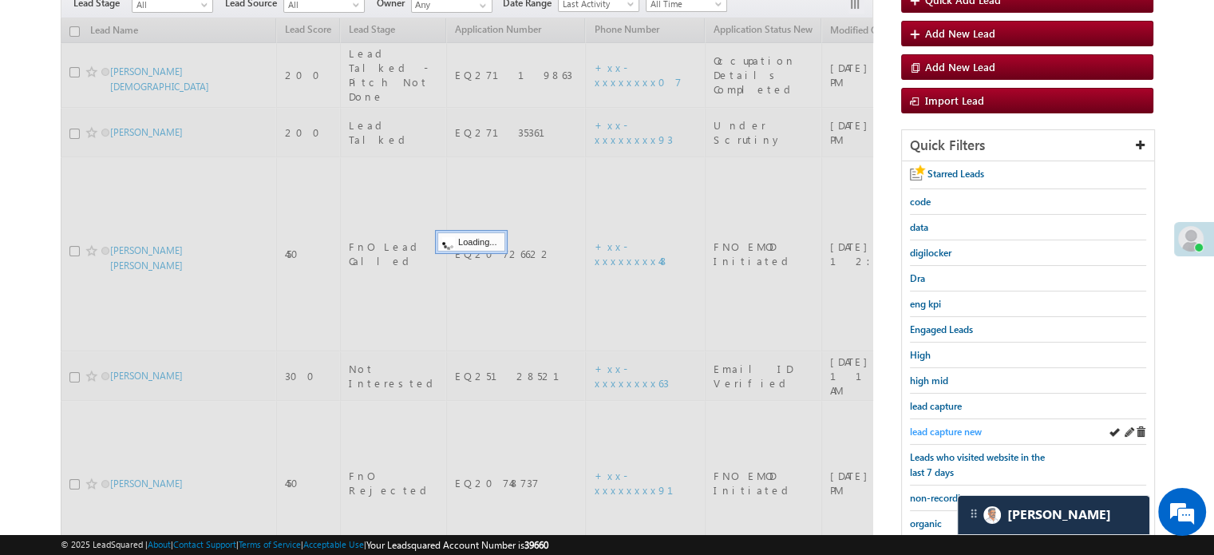
scroll to position [0, 0]
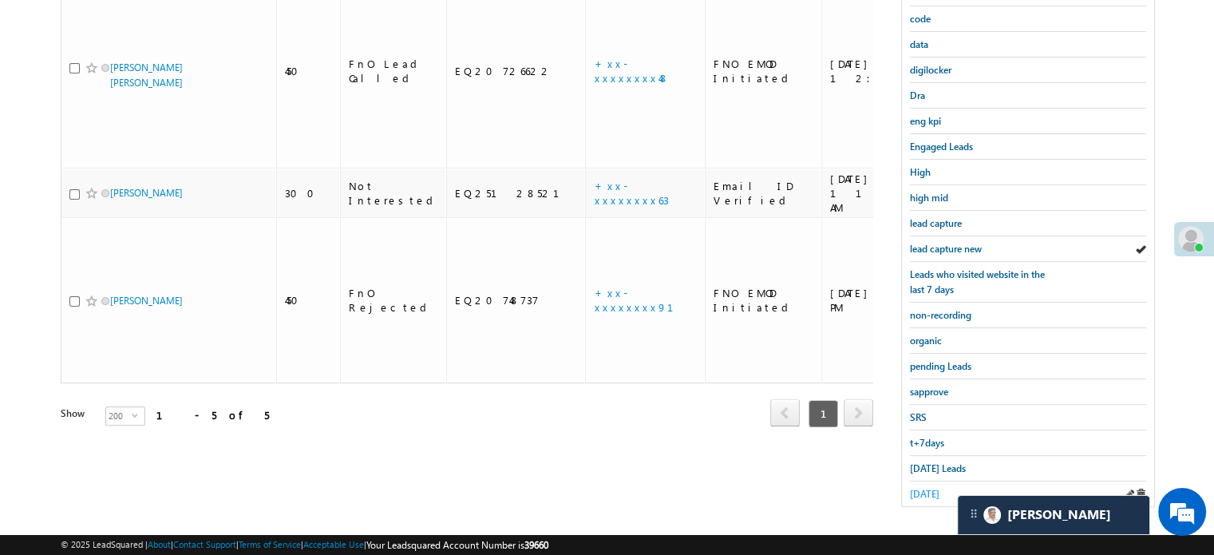
click at [926, 486] on link "[DATE]" at bounding box center [925, 493] width 30 height 15
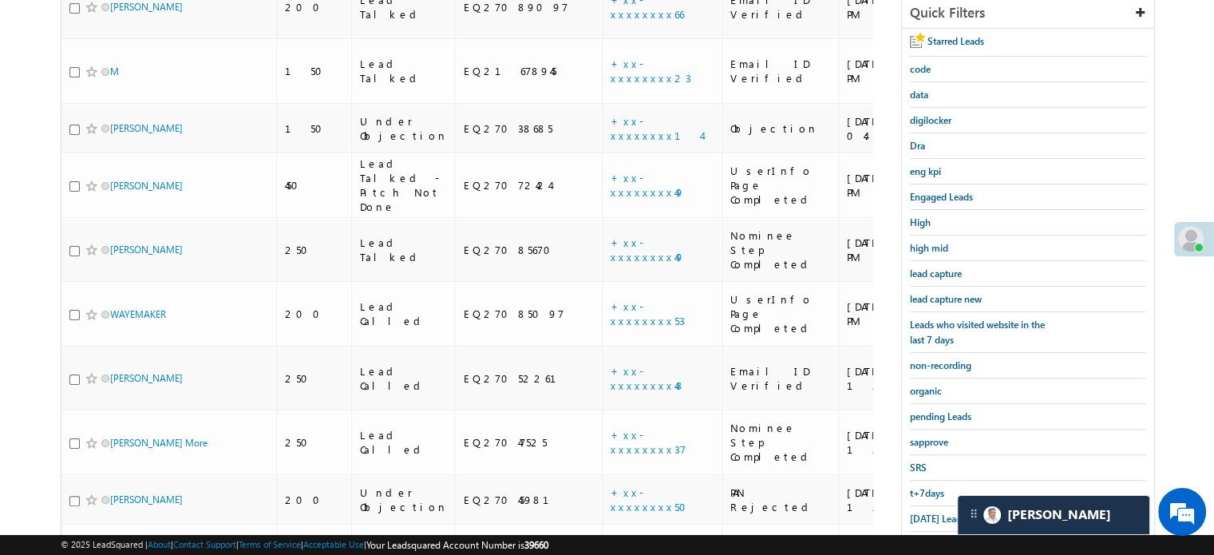
scroll to position [243, 0]
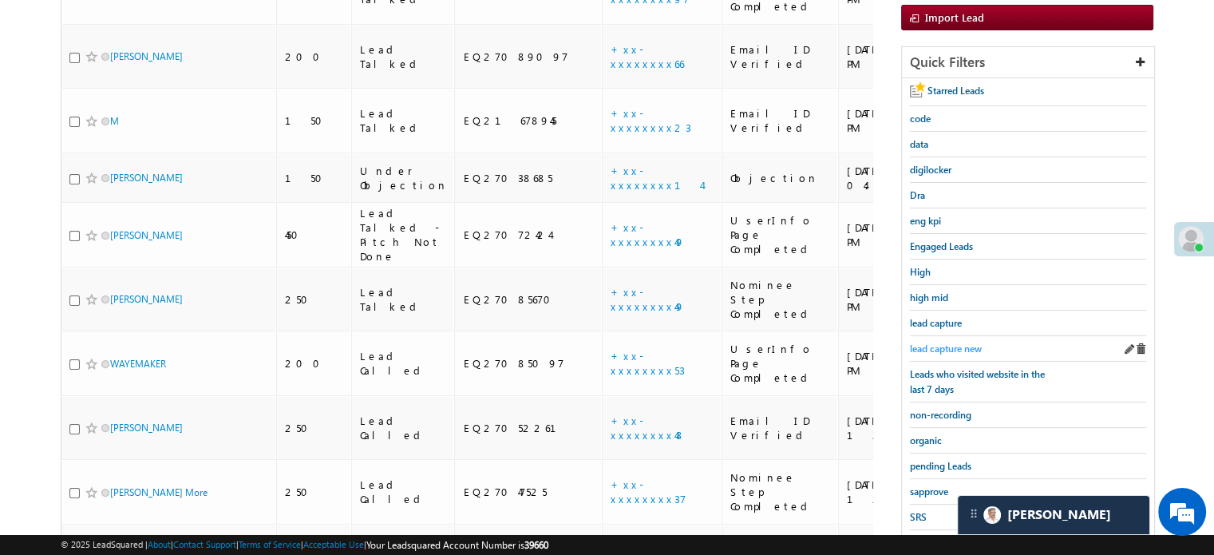
click at [951, 348] on span "lead capture new" at bounding box center [946, 348] width 72 height 12
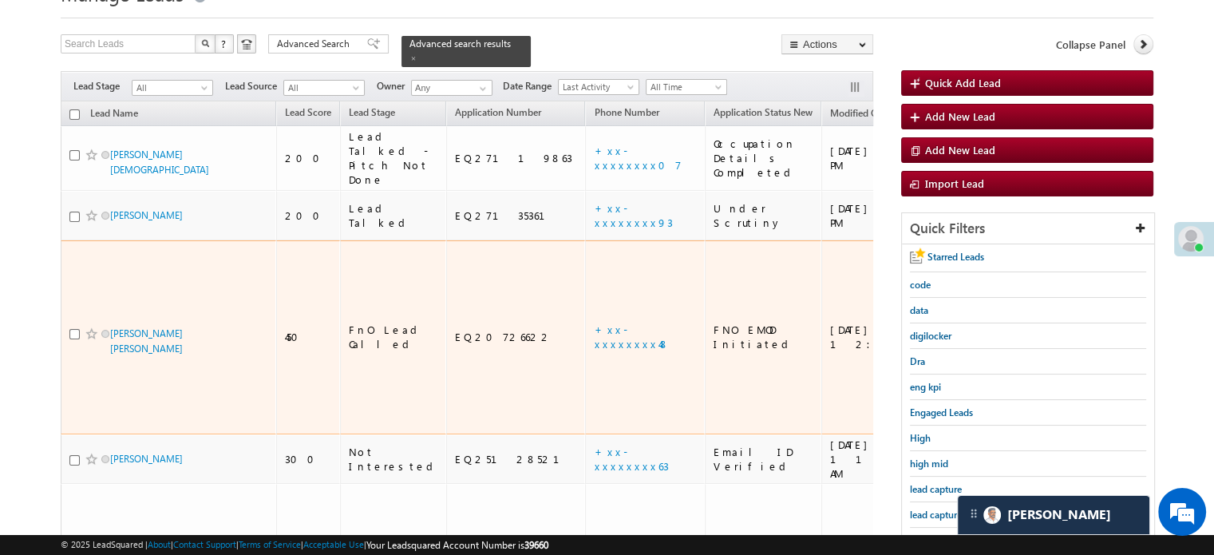
scroll to position [163, 0]
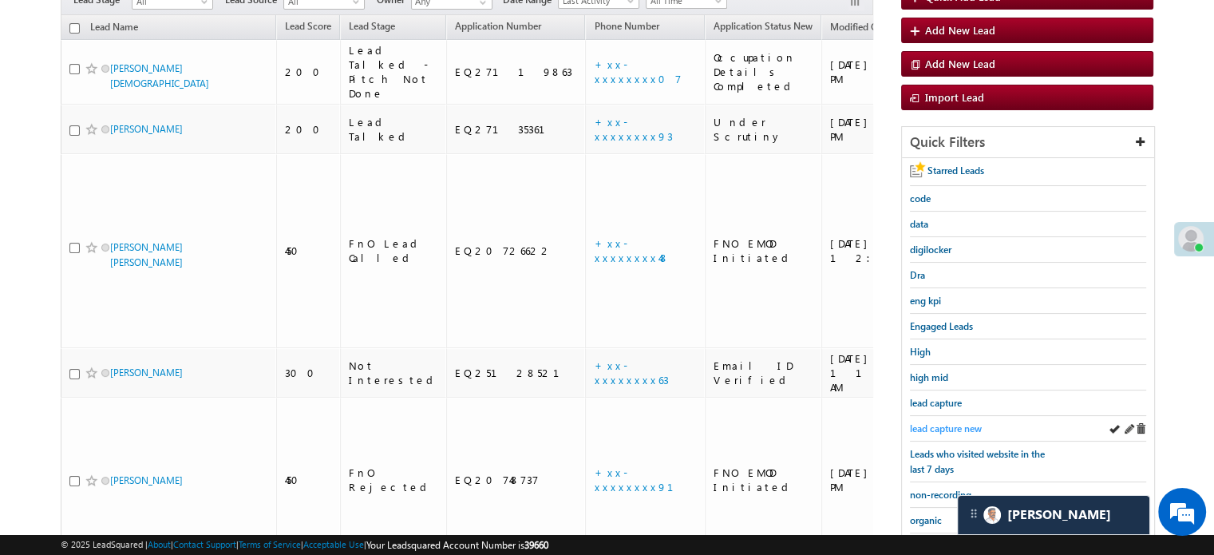
click at [945, 427] on span "lead capture new" at bounding box center [946, 428] width 72 height 12
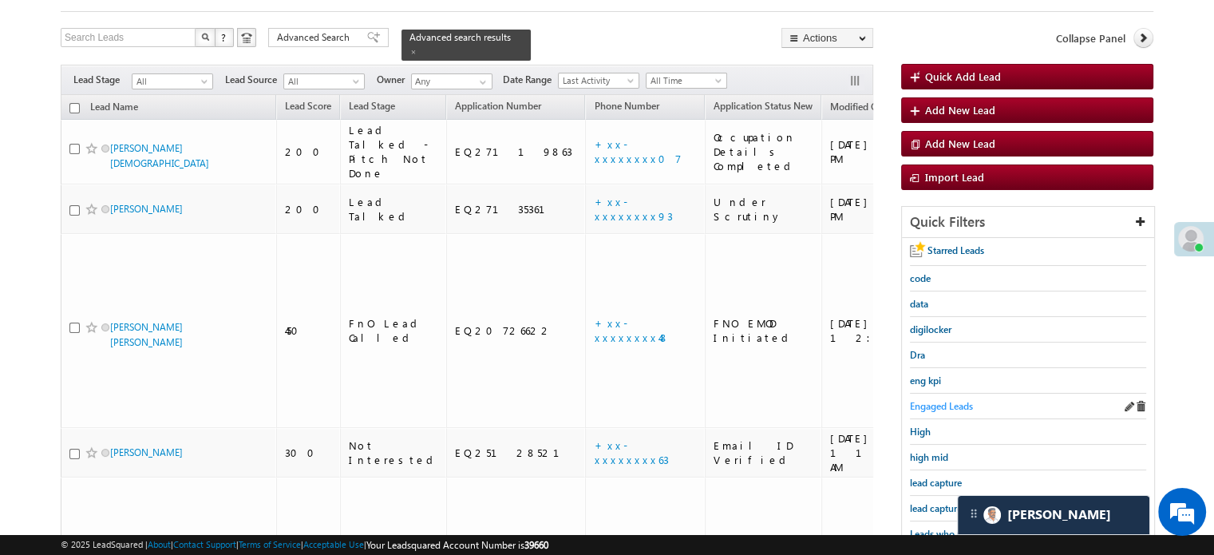
scroll to position [160, 0]
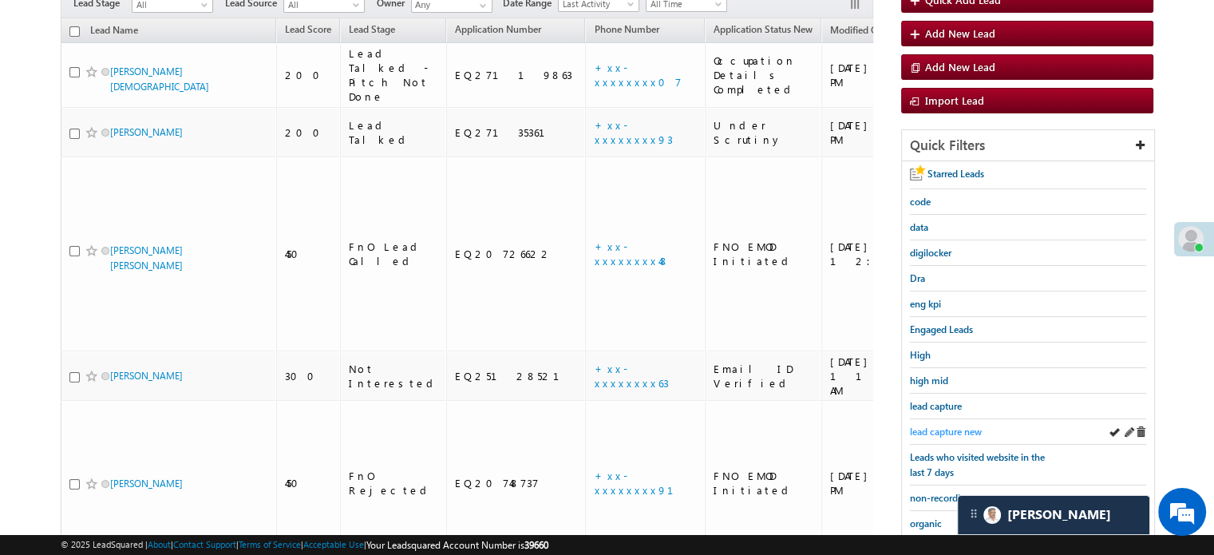
click at [942, 426] on span "lead capture new" at bounding box center [946, 432] width 72 height 12
click at [946, 426] on span "lead capture new" at bounding box center [946, 432] width 72 height 12
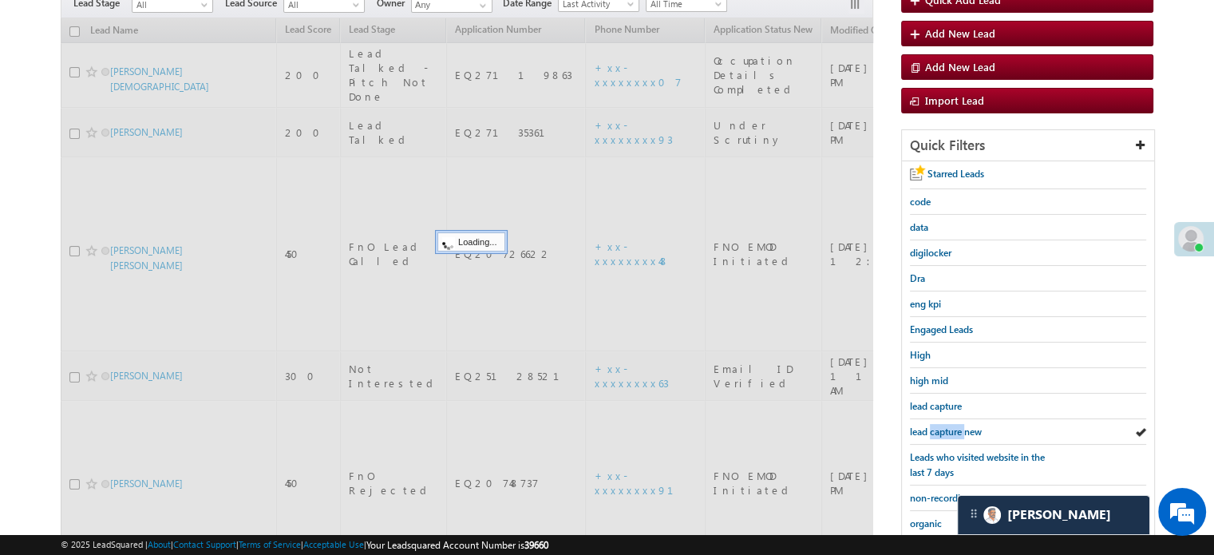
click at [946, 426] on span "lead capture new" at bounding box center [946, 432] width 72 height 12
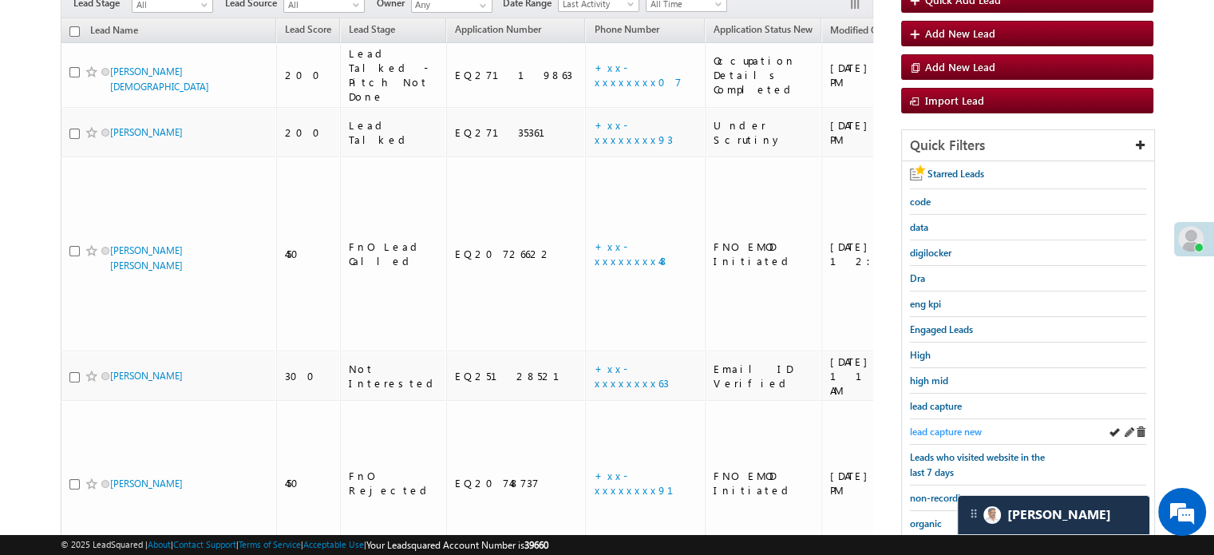
click at [942, 430] on span "lead capture new" at bounding box center [946, 432] width 72 height 12
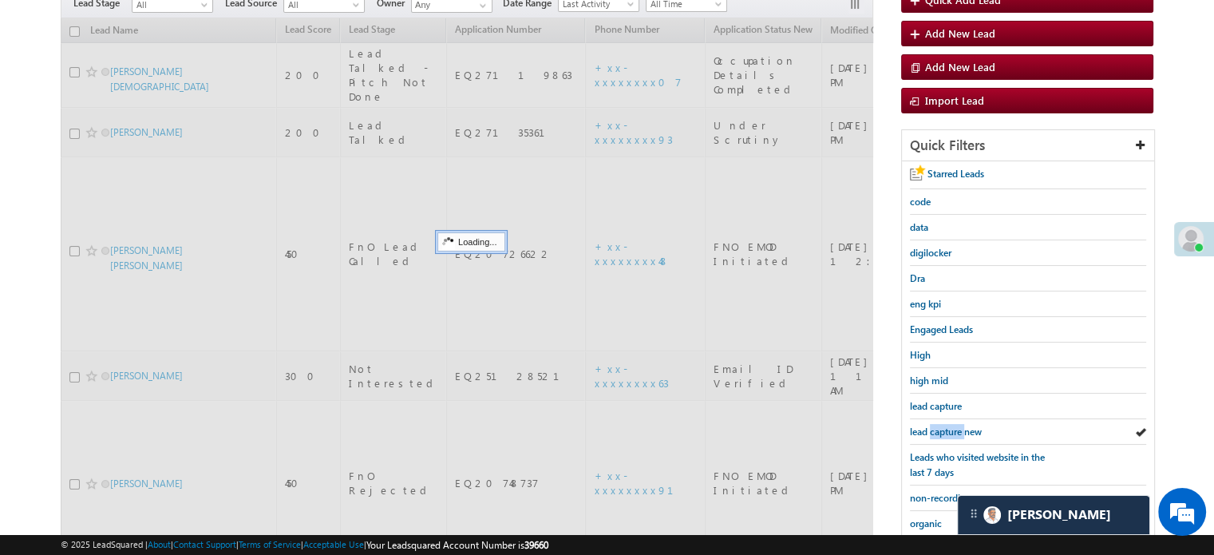
click at [942, 430] on span "lead capture new" at bounding box center [946, 432] width 72 height 12
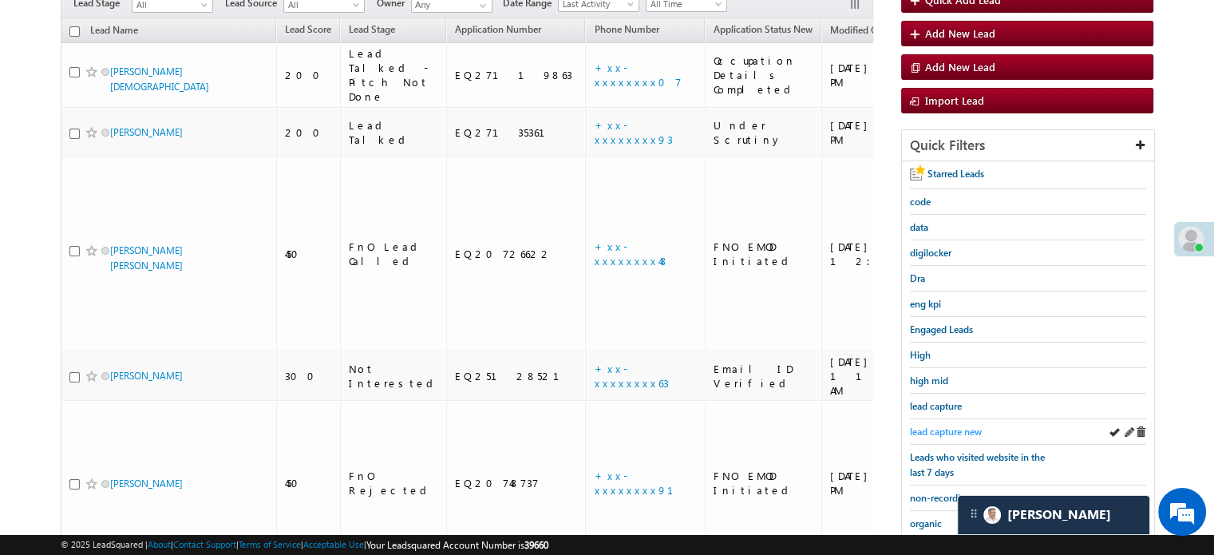
click at [940, 428] on span "lead capture new" at bounding box center [946, 432] width 72 height 12
click at [958, 426] on span "lead capture new" at bounding box center [946, 432] width 72 height 12
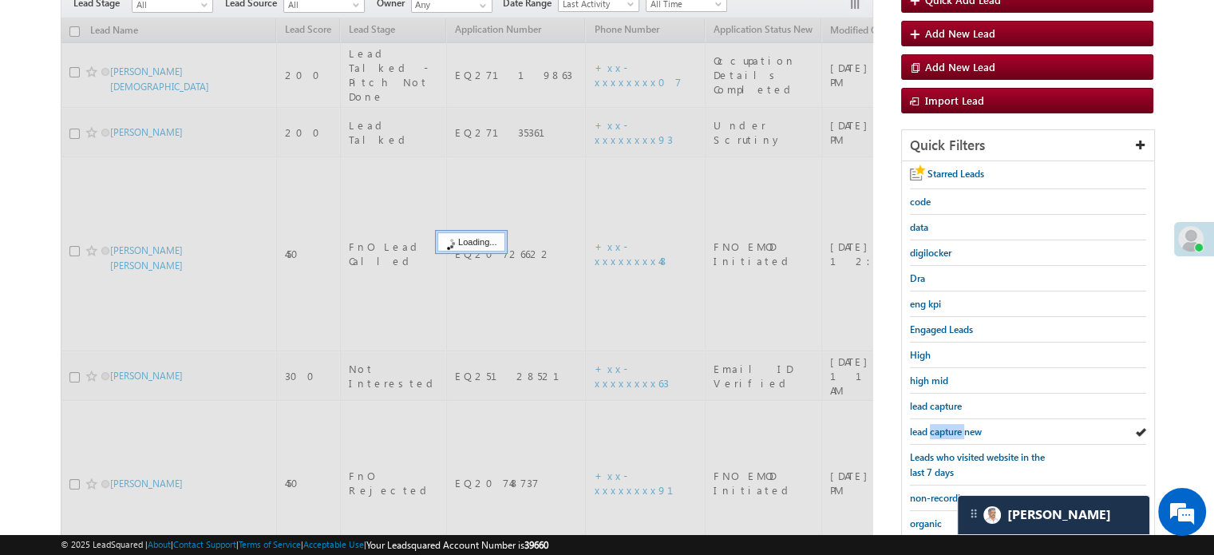
click at [958, 426] on span "lead capture new" at bounding box center [946, 432] width 72 height 12
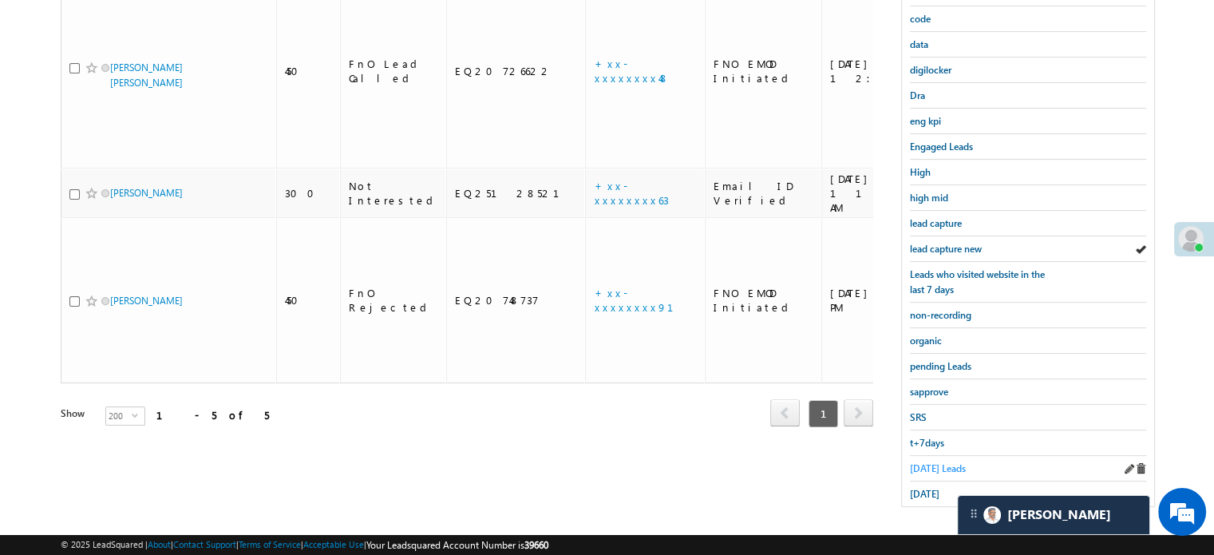
click at [917, 462] on span "Today's Leads" at bounding box center [938, 468] width 56 height 12
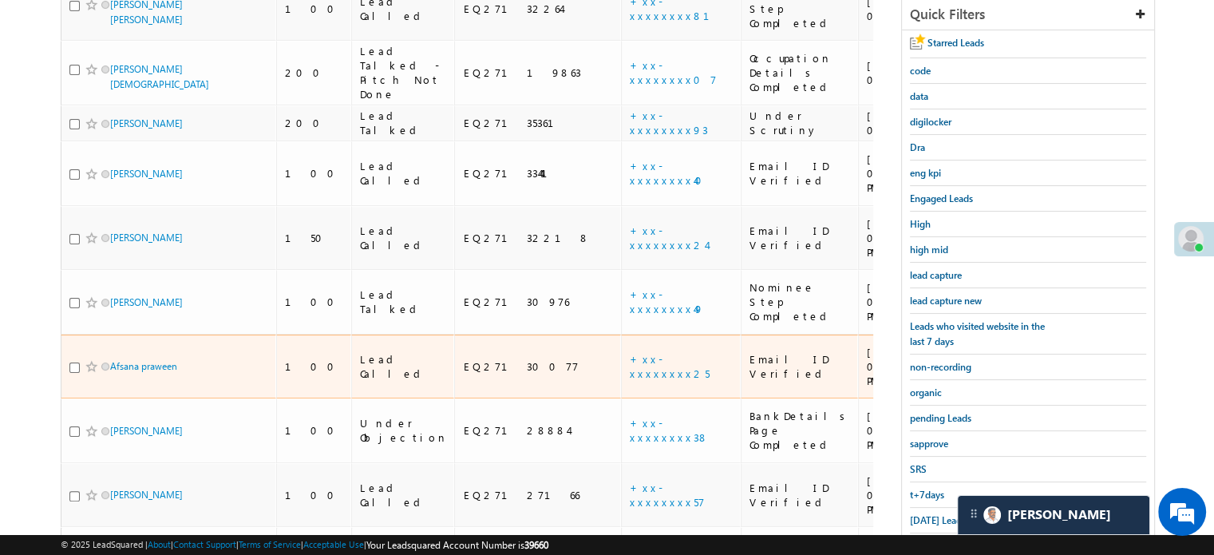
scroll to position [342, 0]
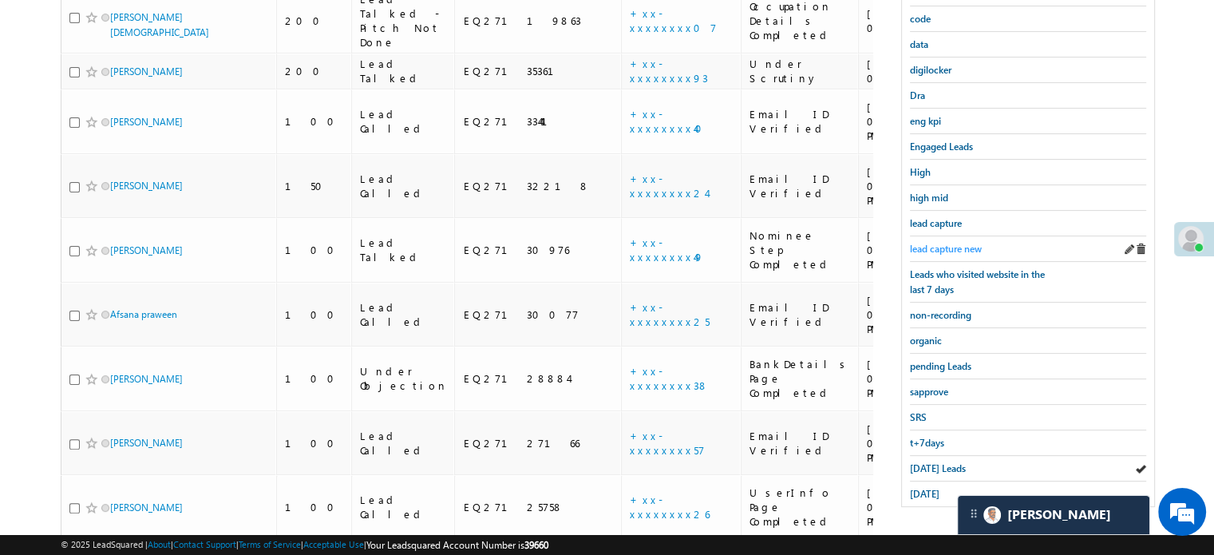
click at [932, 243] on span "lead capture new" at bounding box center [946, 249] width 72 height 12
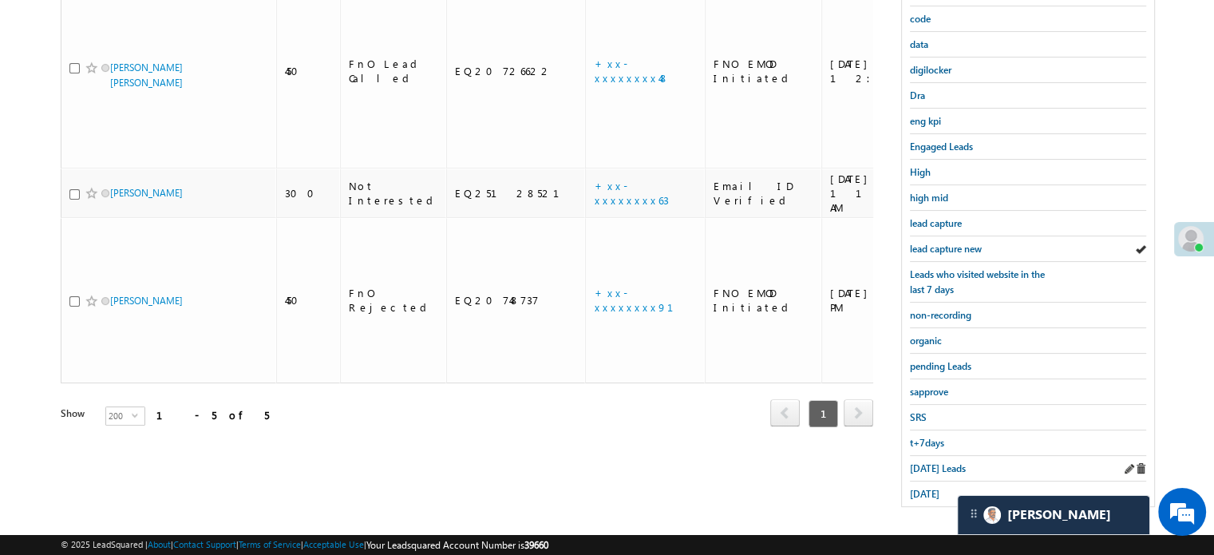
click at [939, 456] on div "Today's Leads" at bounding box center [1028, 469] width 236 height 26
click at [936, 461] on link "Today's Leads" at bounding box center [938, 468] width 56 height 15
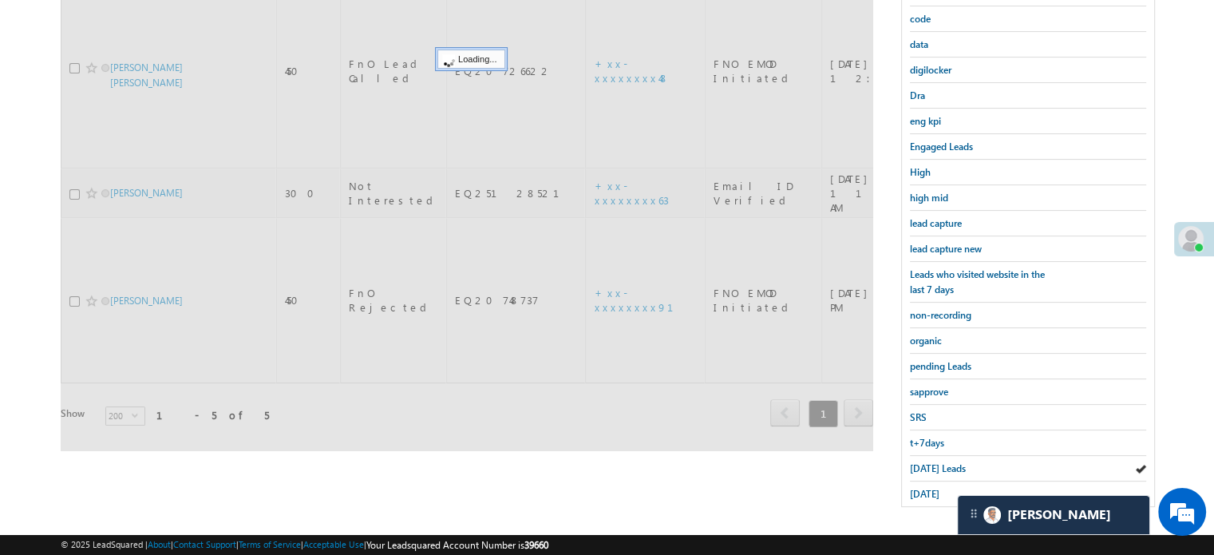
click at [936, 461] on link "Today's Leads" at bounding box center [938, 468] width 56 height 15
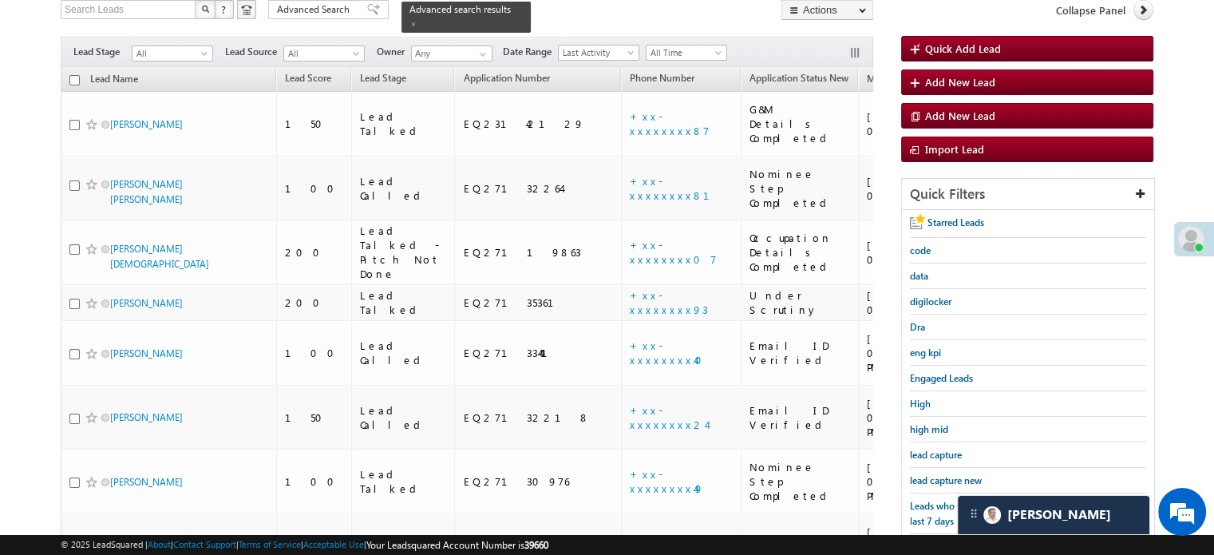
scroll to position [103, 0]
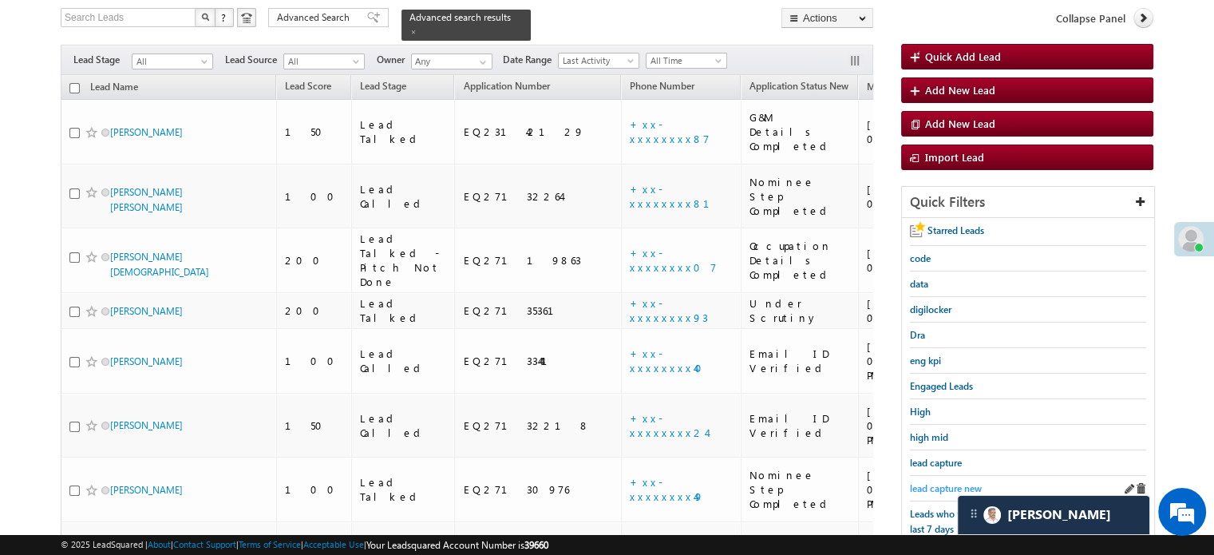
click at [930, 486] on span "lead capture new" at bounding box center [946, 488] width 72 height 12
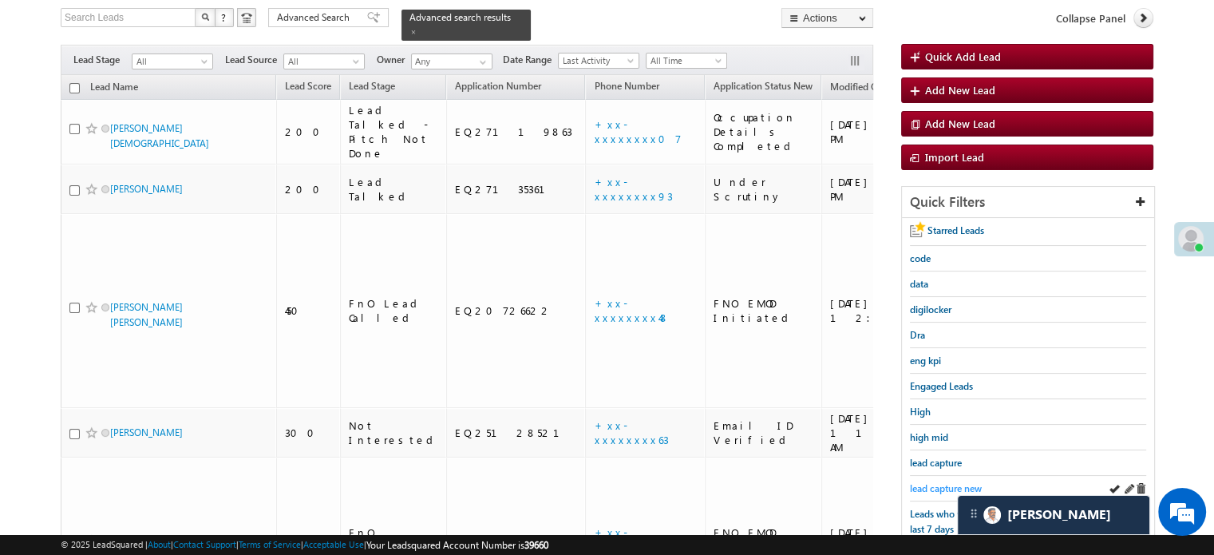
click at [948, 481] on link "lead capture new" at bounding box center [946, 488] width 72 height 15
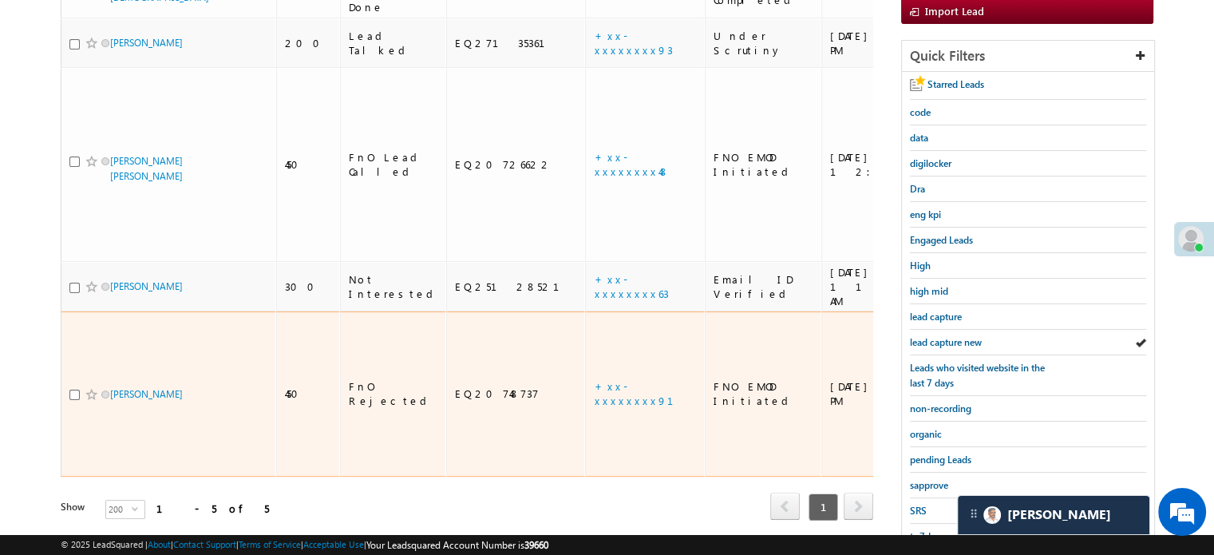
scroll to position [342, 0]
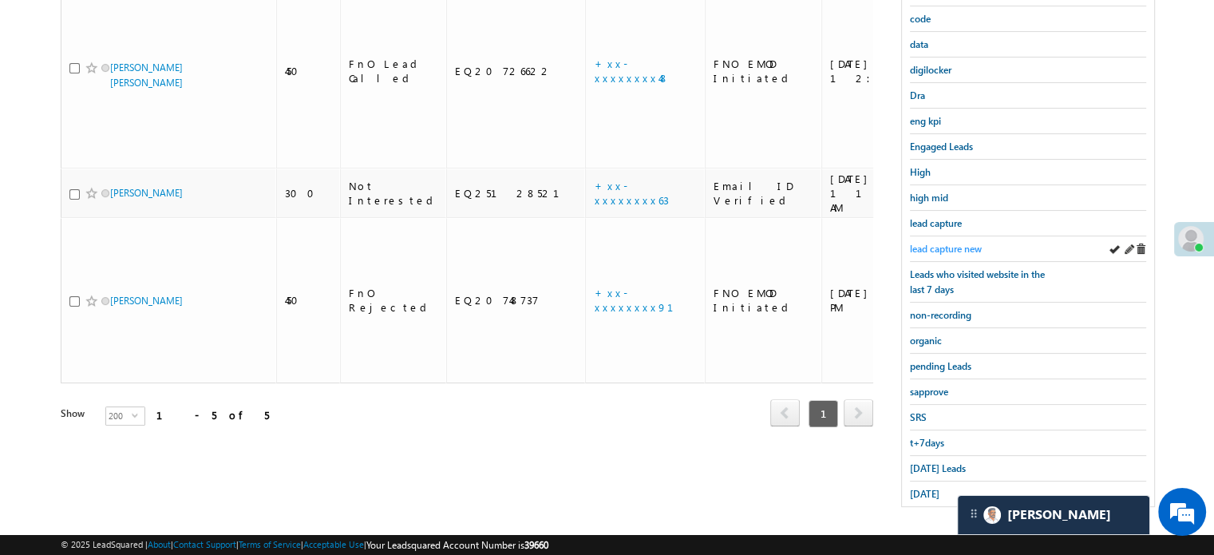
click at [968, 245] on span "lead capture new" at bounding box center [946, 249] width 72 height 12
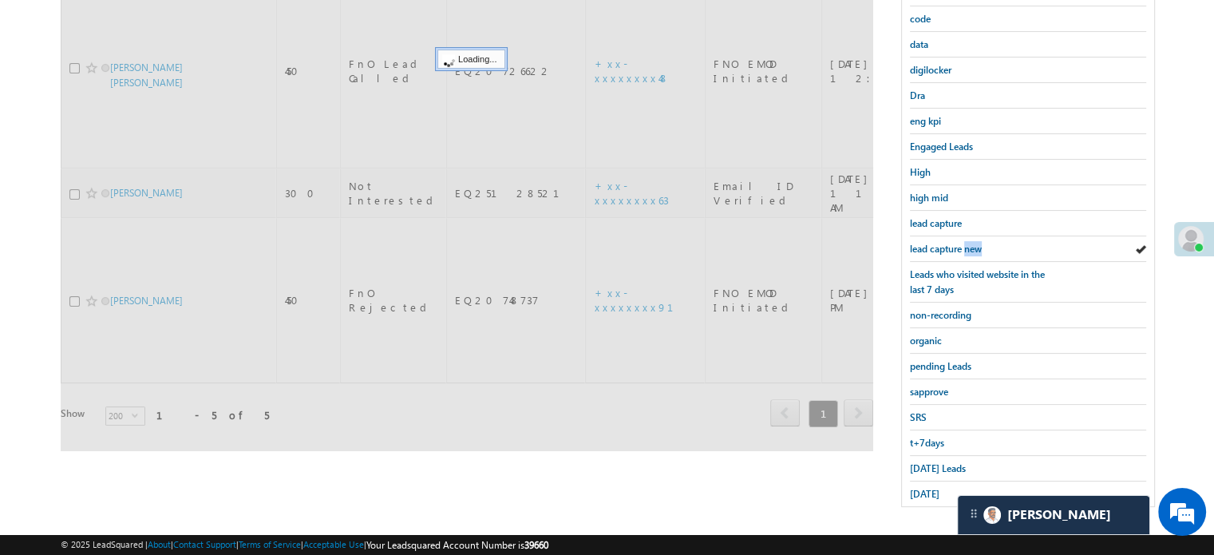
click at [968, 245] on span "lead capture new" at bounding box center [946, 249] width 72 height 12
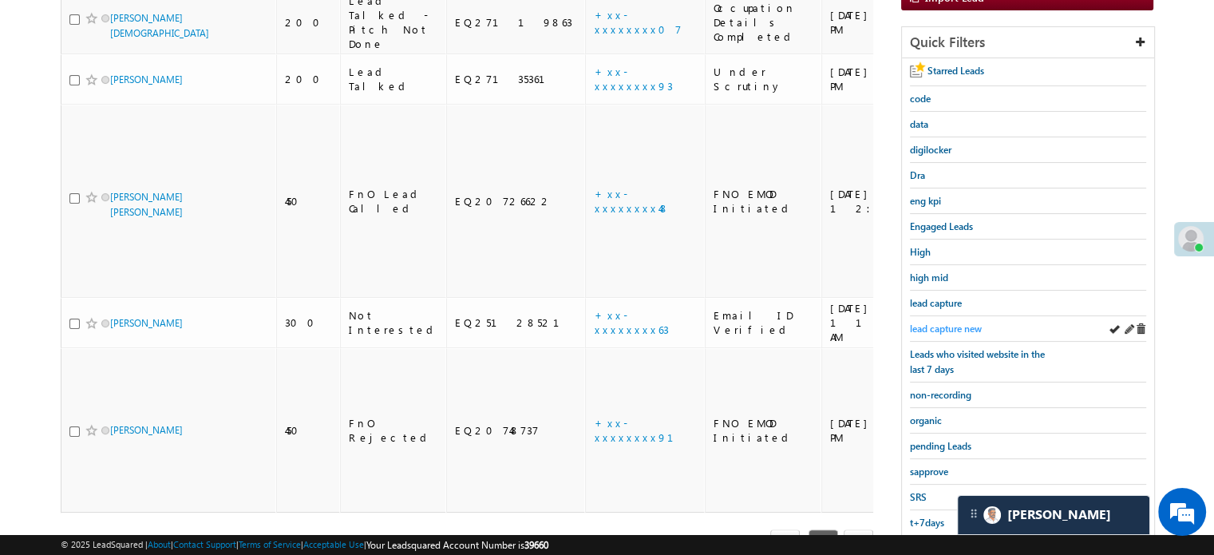
click at [936, 323] on span "lead capture new" at bounding box center [946, 329] width 72 height 12
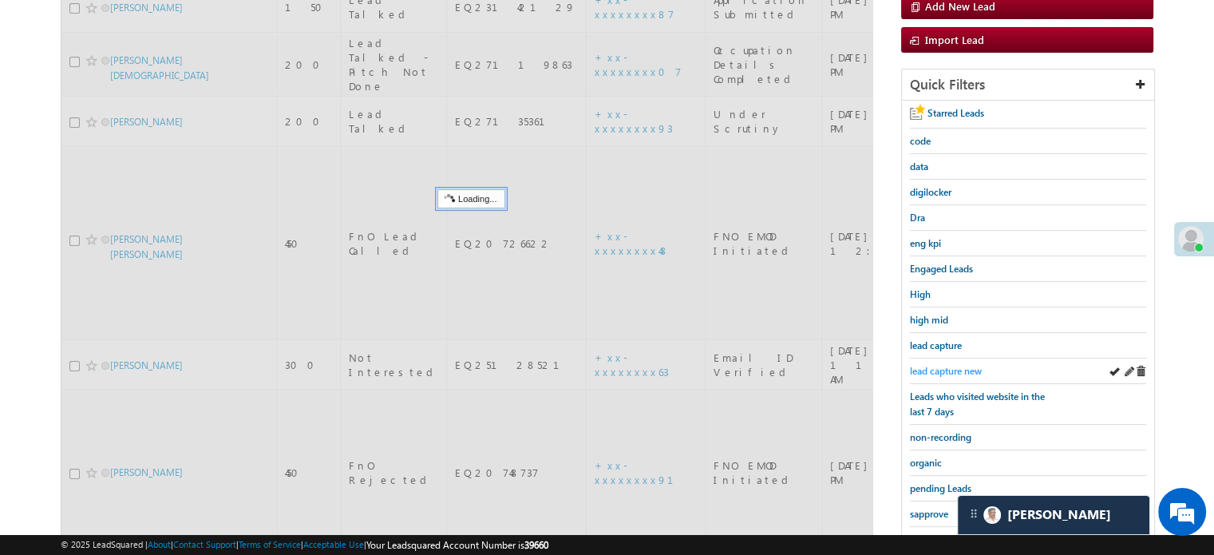
scroll to position [183, 0]
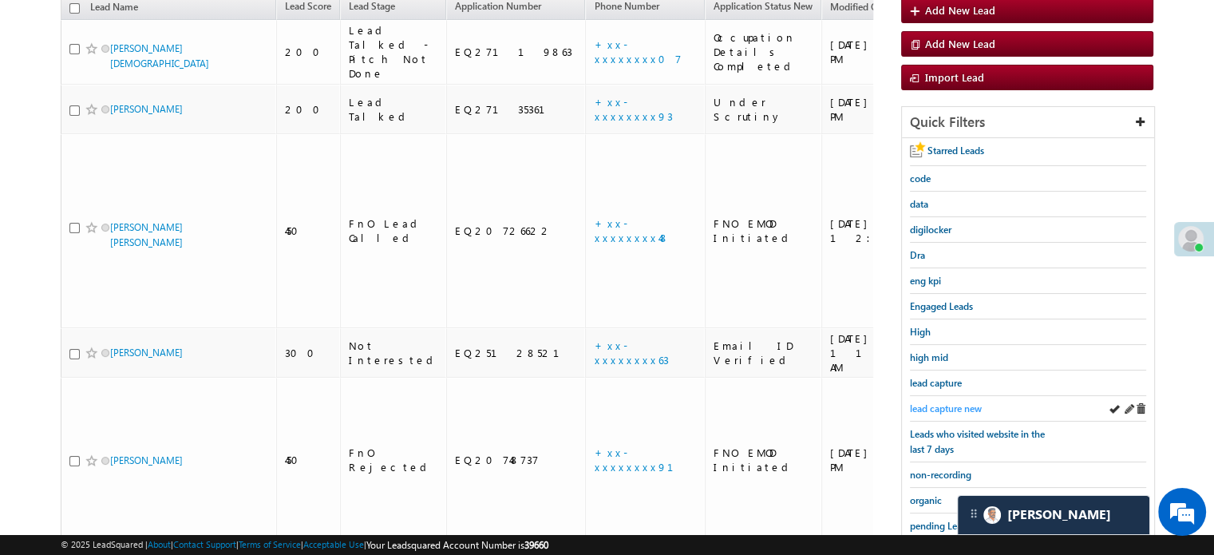
click at [958, 402] on span "lead capture new" at bounding box center [946, 408] width 72 height 12
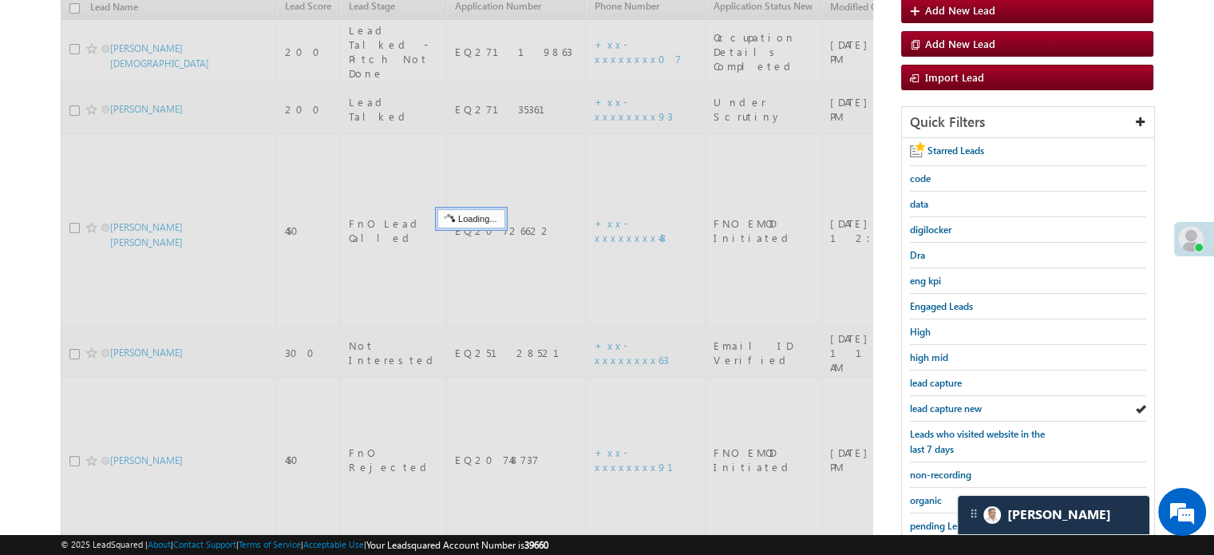
click at [958, 402] on span "lead capture new" at bounding box center [946, 408] width 72 height 12
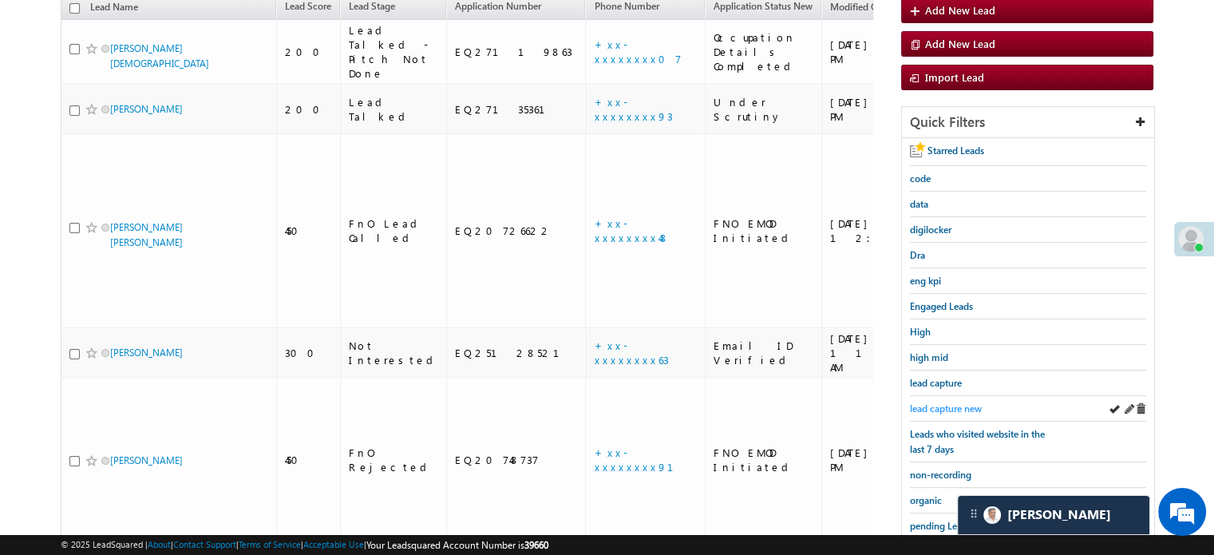
click at [922, 405] on span "lead capture new" at bounding box center [946, 408] width 72 height 12
click at [925, 401] on link "lead capture new" at bounding box center [946, 408] width 72 height 15
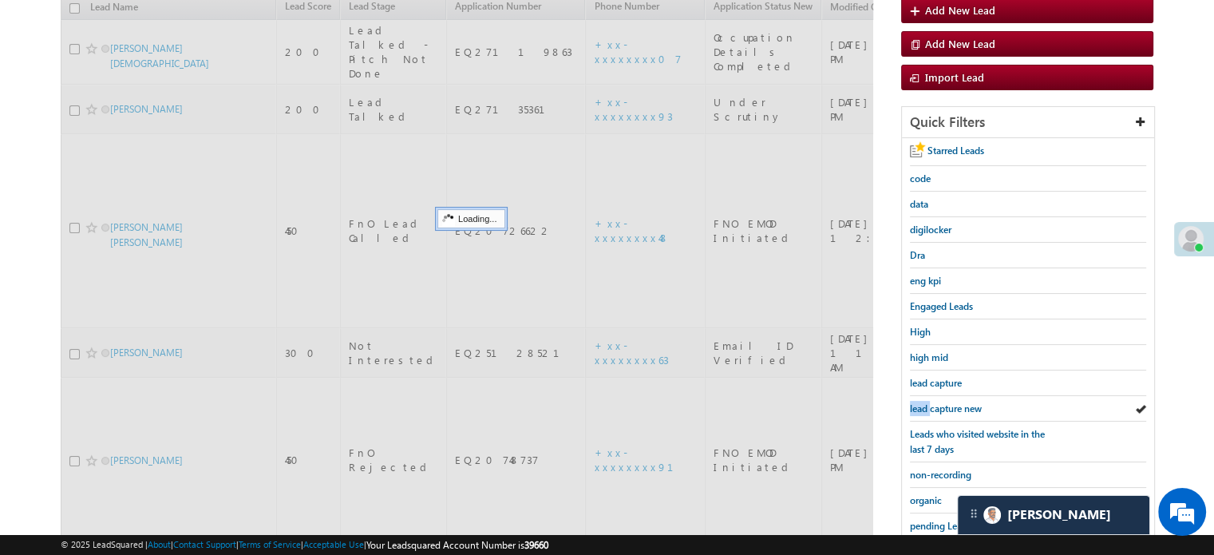
click at [925, 401] on link "lead capture new" at bounding box center [946, 408] width 72 height 15
click at [929, 401] on link "lead capture new" at bounding box center [946, 408] width 72 height 15
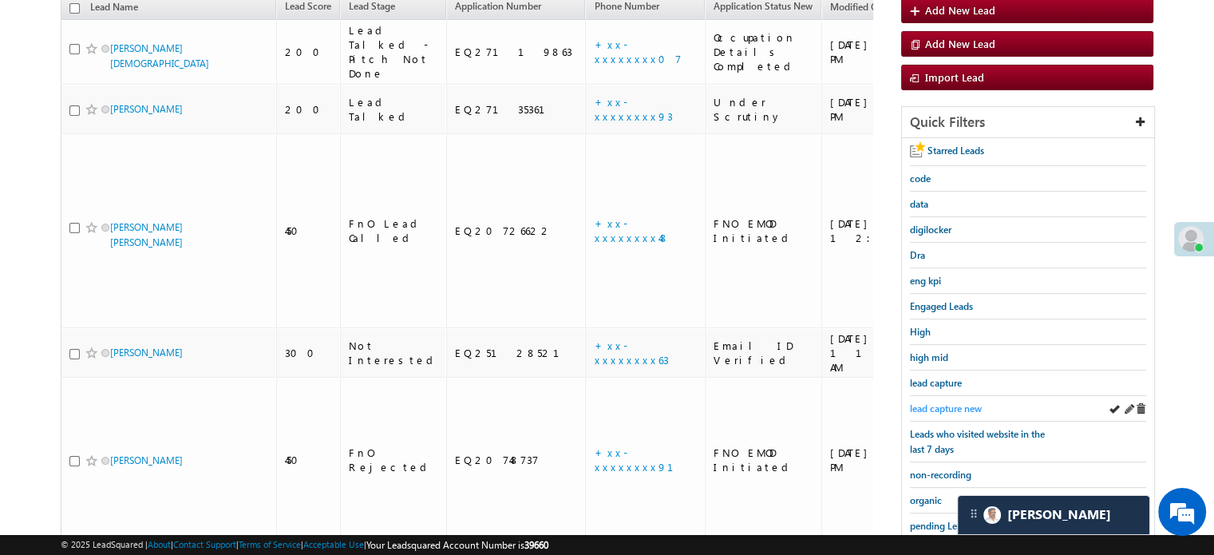
click at [951, 406] on span "lead capture new" at bounding box center [946, 408] width 72 height 12
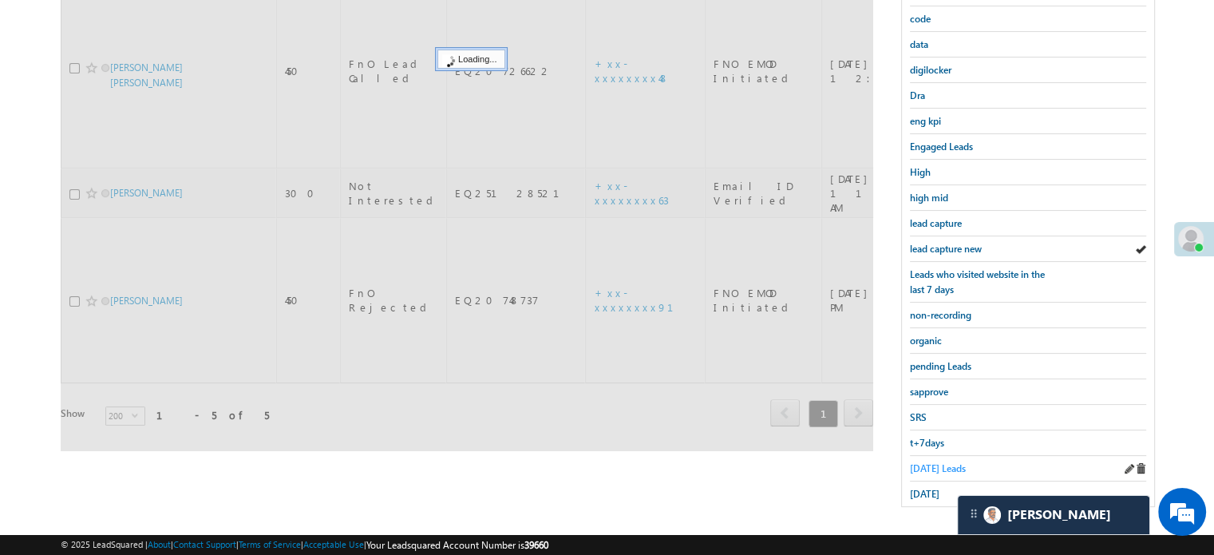
click at [926, 462] on span "Today's Leads" at bounding box center [938, 468] width 56 height 12
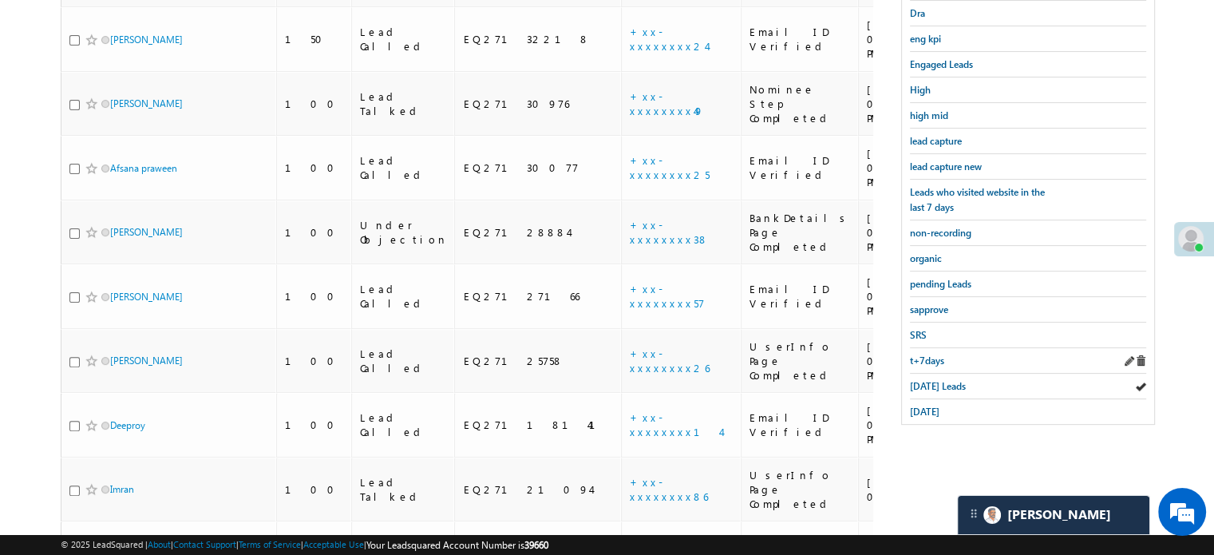
scroll to position [209, 0]
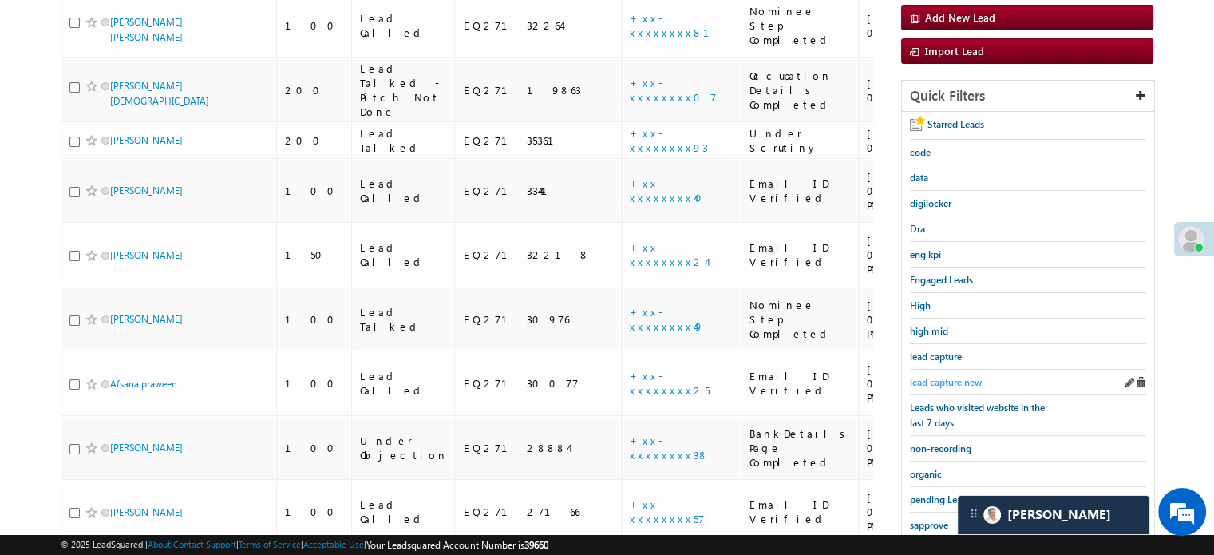
click at [931, 377] on span "lead capture new" at bounding box center [946, 382] width 72 height 12
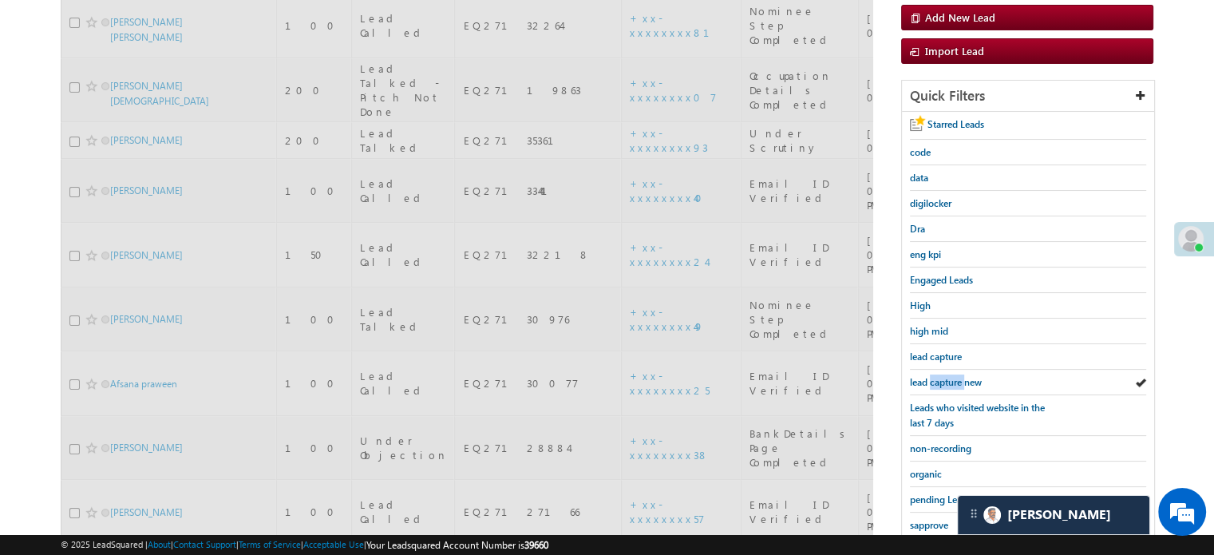
click at [931, 377] on span "lead capture new" at bounding box center [946, 382] width 72 height 12
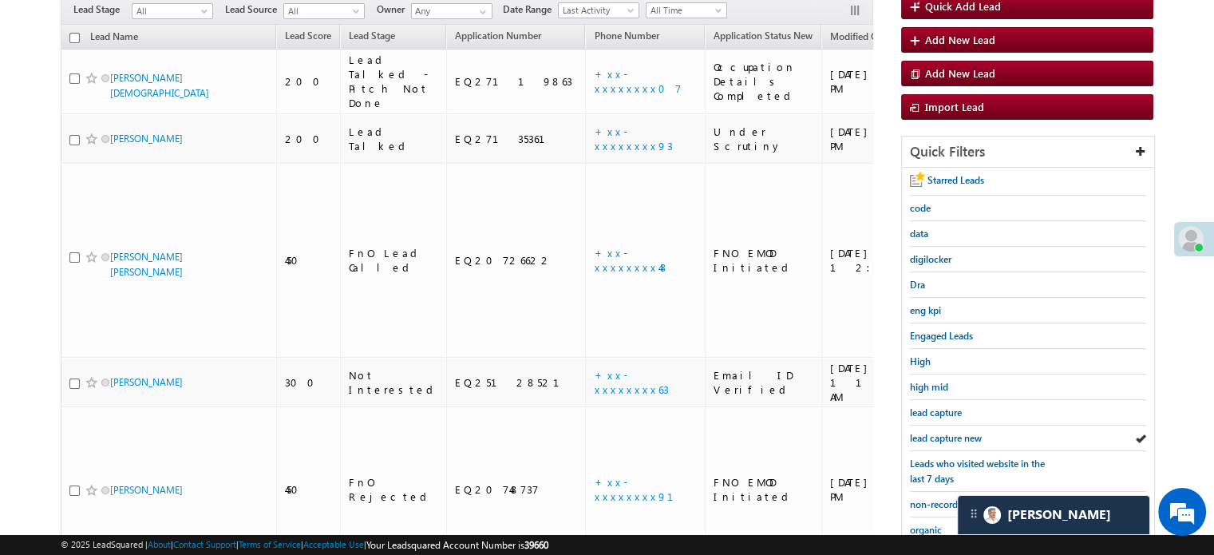
scroll to position [240, 0]
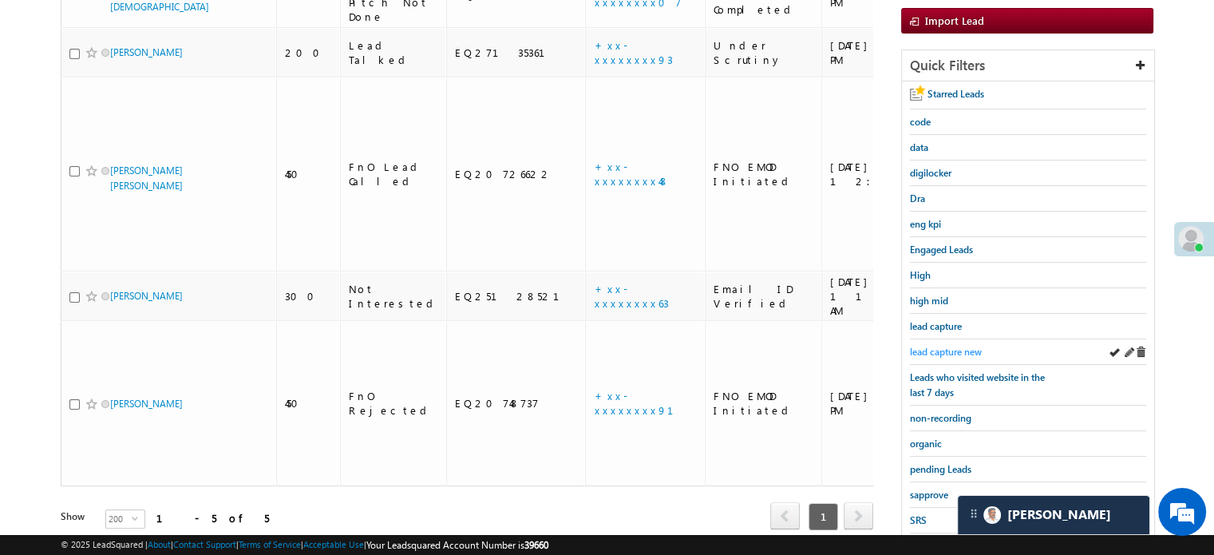
click at [942, 354] on link "lead capture new" at bounding box center [946, 351] width 72 height 15
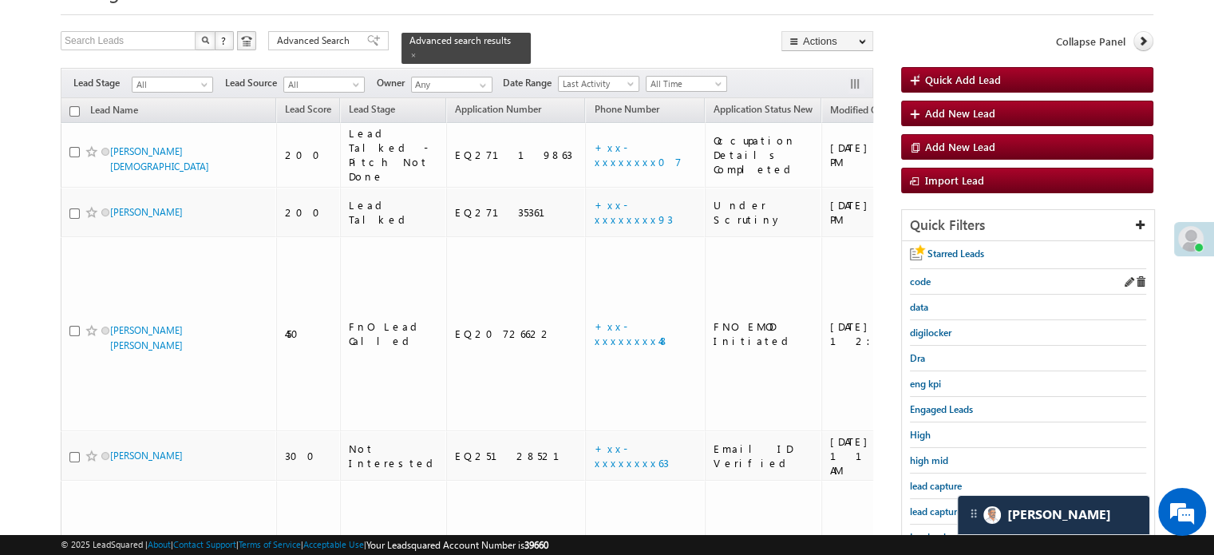
scroll to position [160, 0]
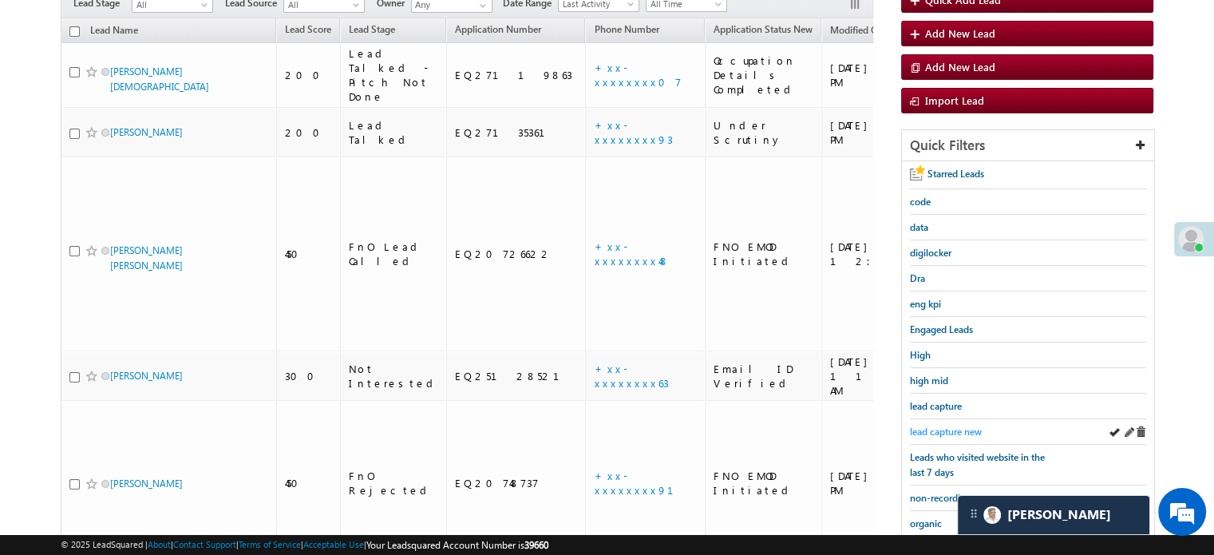
click at [946, 426] on span "lead capture new" at bounding box center [946, 432] width 72 height 12
click at [944, 427] on span "lead capture new" at bounding box center [946, 432] width 72 height 12
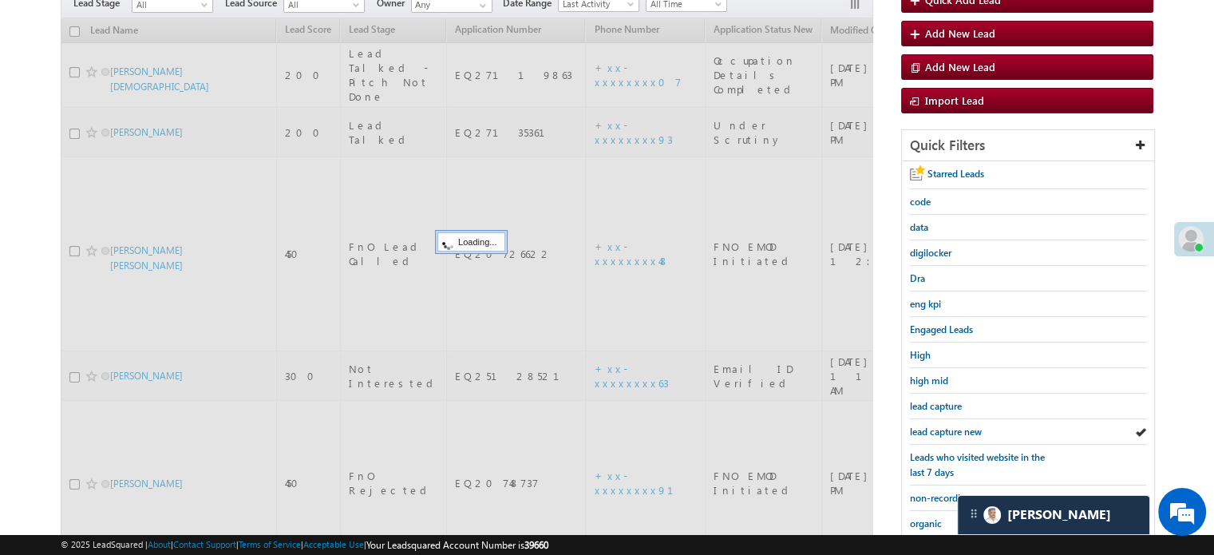
click at [944, 427] on span "lead capture new" at bounding box center [946, 432] width 72 height 12
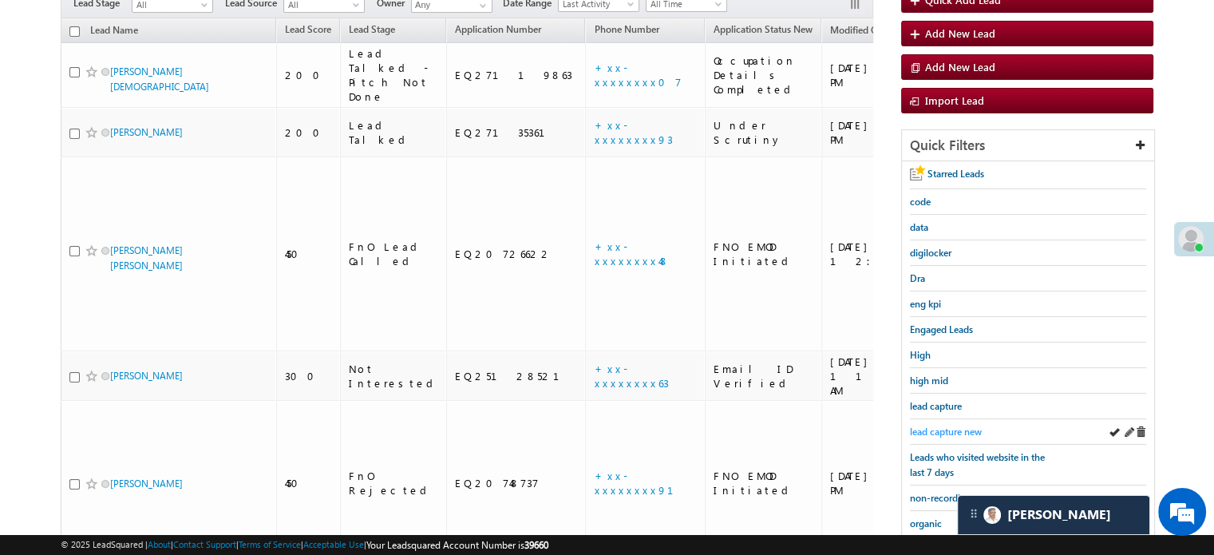
click at [945, 428] on span "lead capture new" at bounding box center [946, 432] width 72 height 12
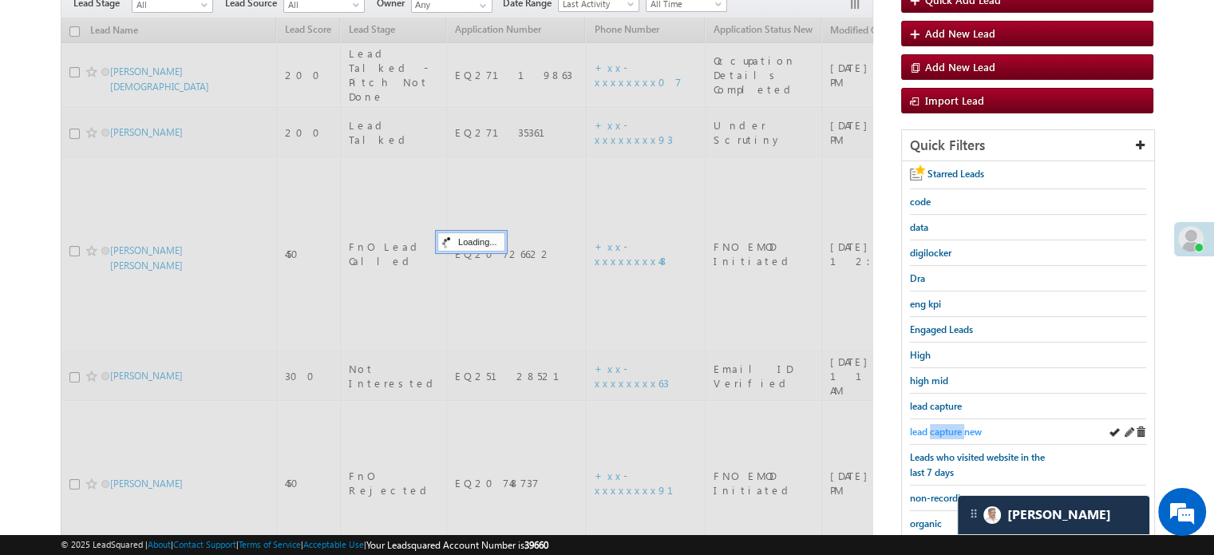
click at [946, 428] on span "lead capture new" at bounding box center [946, 432] width 72 height 12
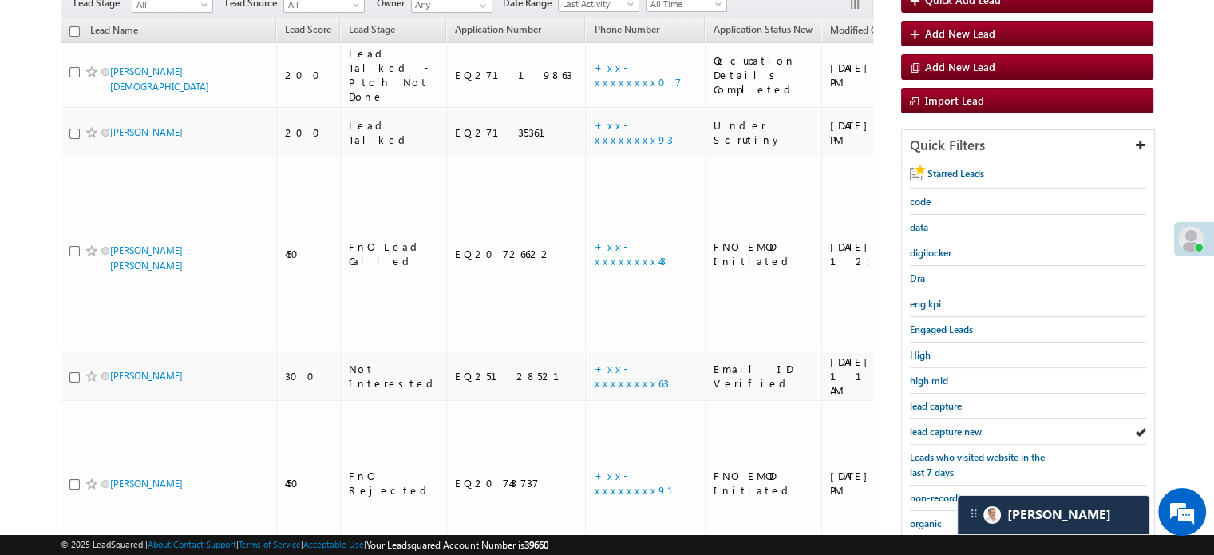
click at [946, 428] on span "lead capture new" at bounding box center [946, 432] width 72 height 12
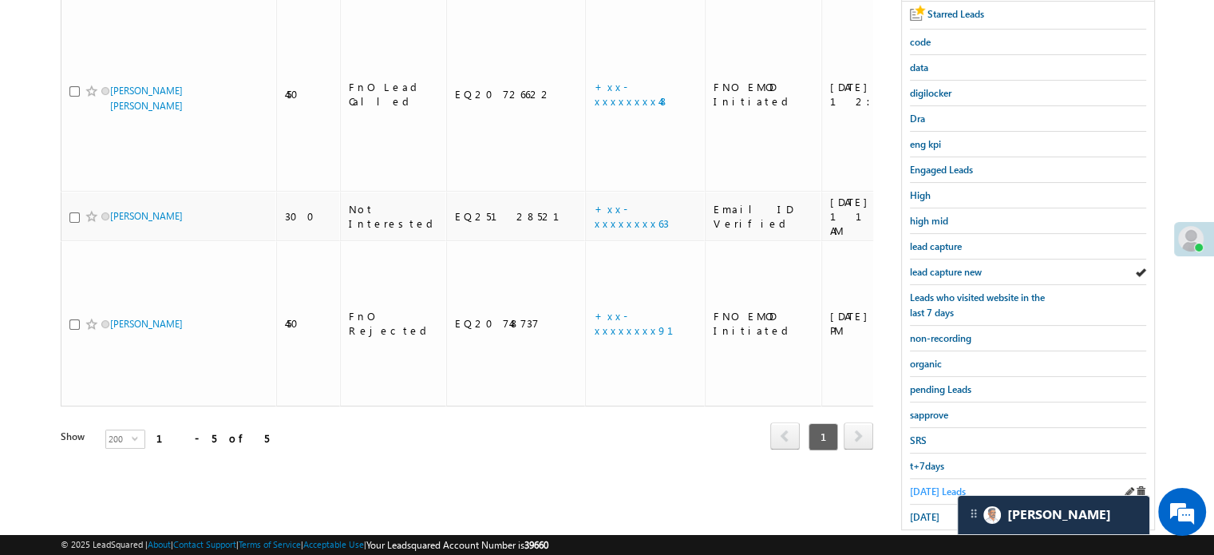
click at [920, 485] on span "Today's Leads" at bounding box center [938, 491] width 56 height 12
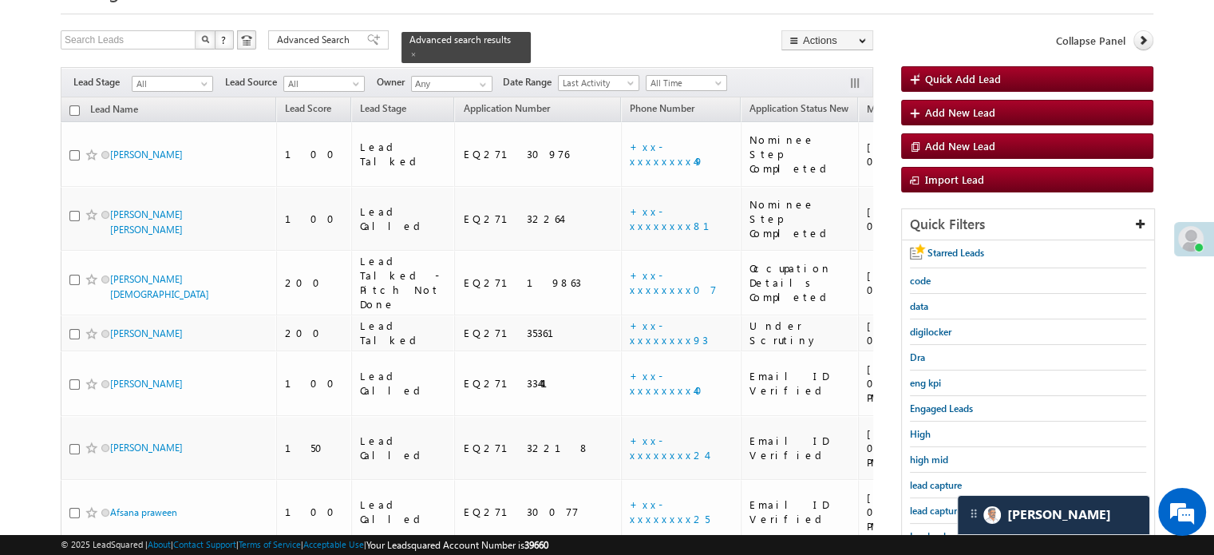
scroll to position [80, 0]
click at [920, 509] on span "lead capture new" at bounding box center [946, 511] width 72 height 12
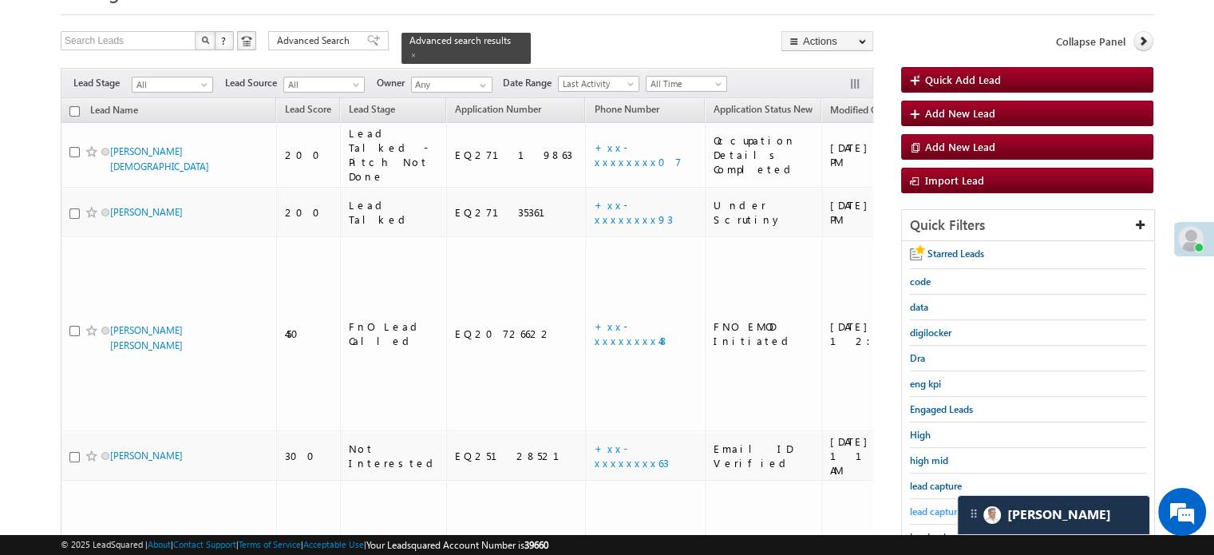
click at [913, 505] on span "lead capture new" at bounding box center [946, 511] width 72 height 12
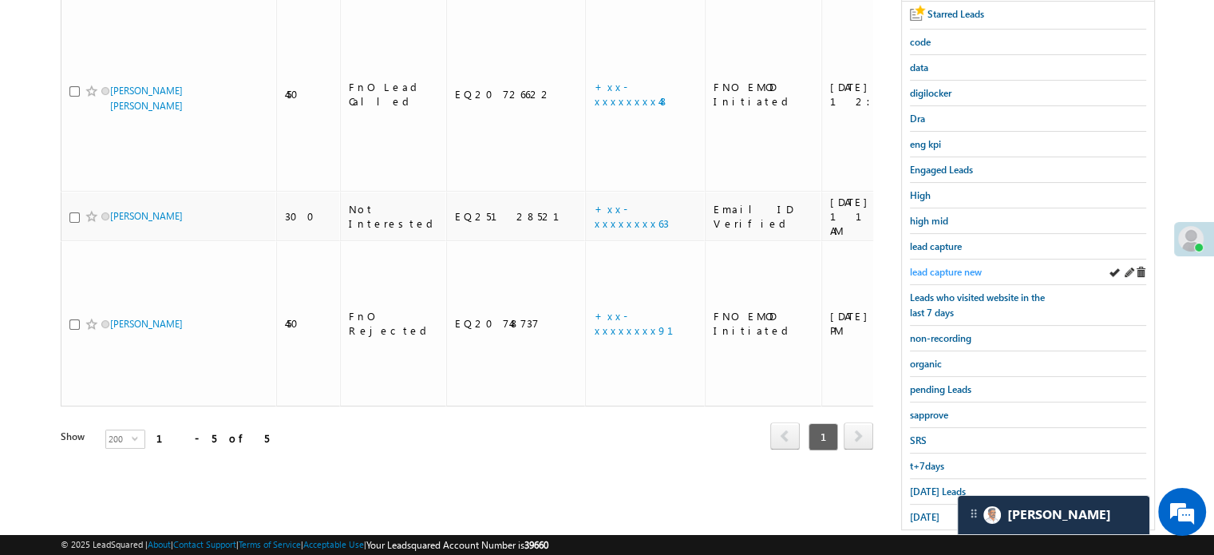
click at [926, 268] on span "lead capture new" at bounding box center [946, 272] width 72 height 12
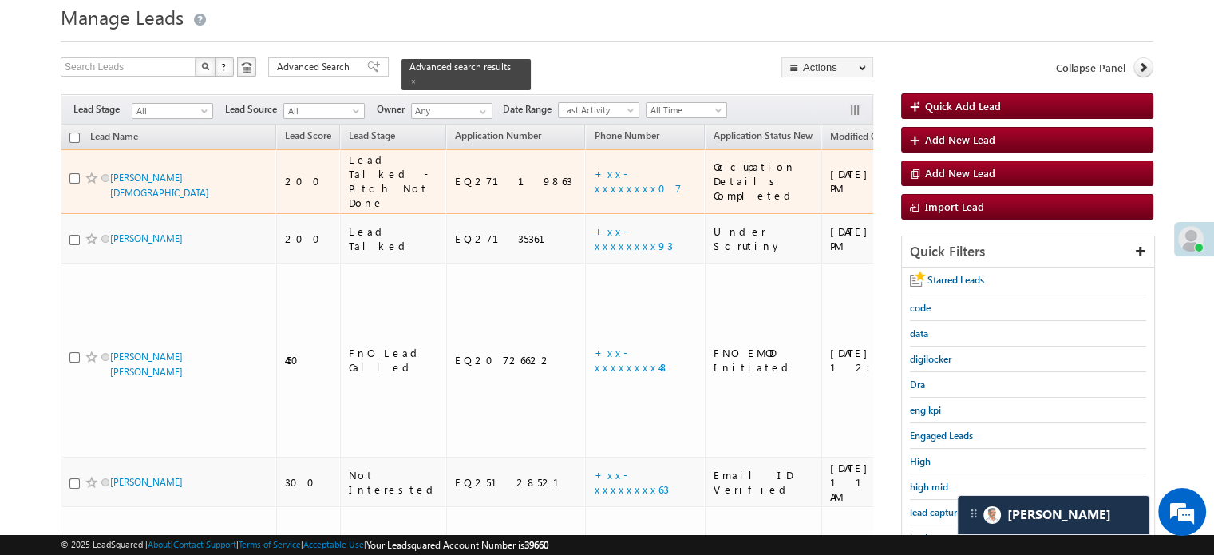
scroll to position [160, 0]
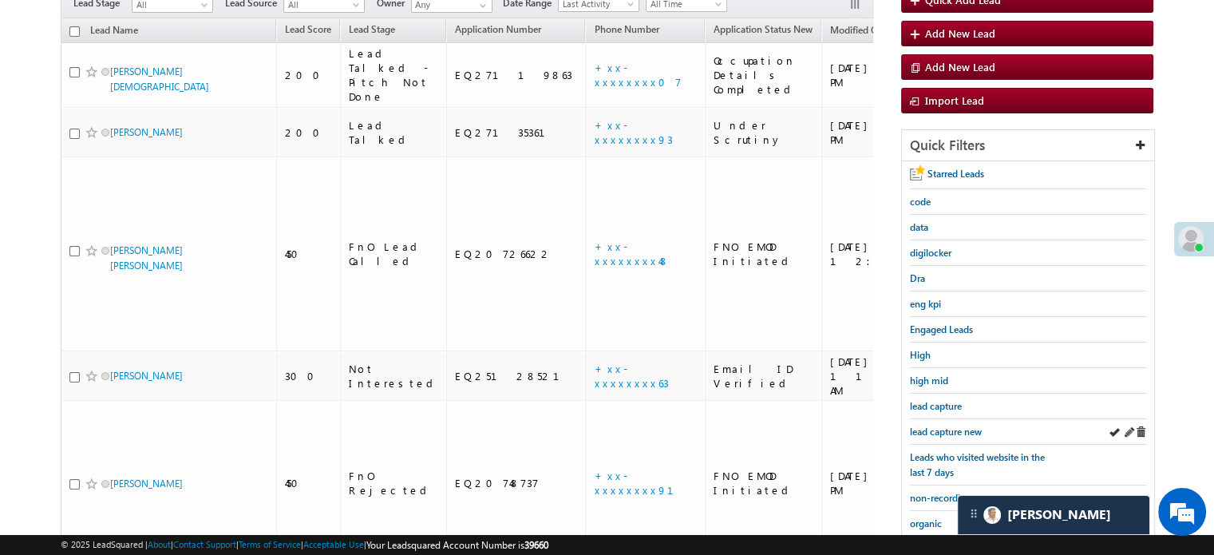
click at [942, 445] on div "Leads who visited website in the last 7 days" at bounding box center [1028, 465] width 236 height 41
click at [941, 435] on div "lead capture new" at bounding box center [1028, 432] width 236 height 26
click at [936, 426] on span "lead capture new" at bounding box center [946, 432] width 72 height 12
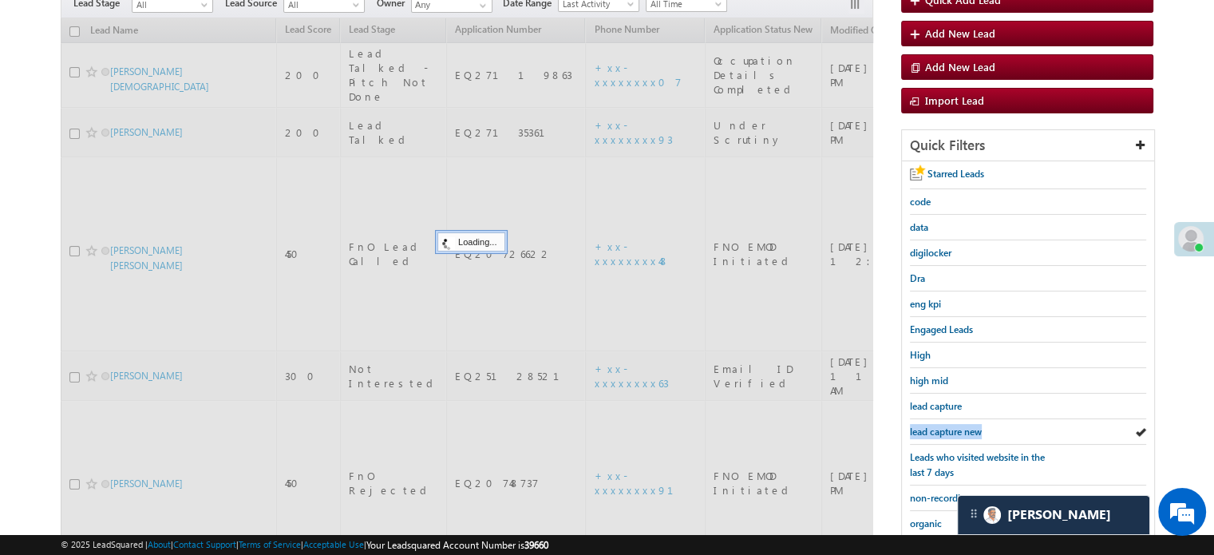
click at [936, 426] on span "lead capture new" at bounding box center [946, 432] width 72 height 12
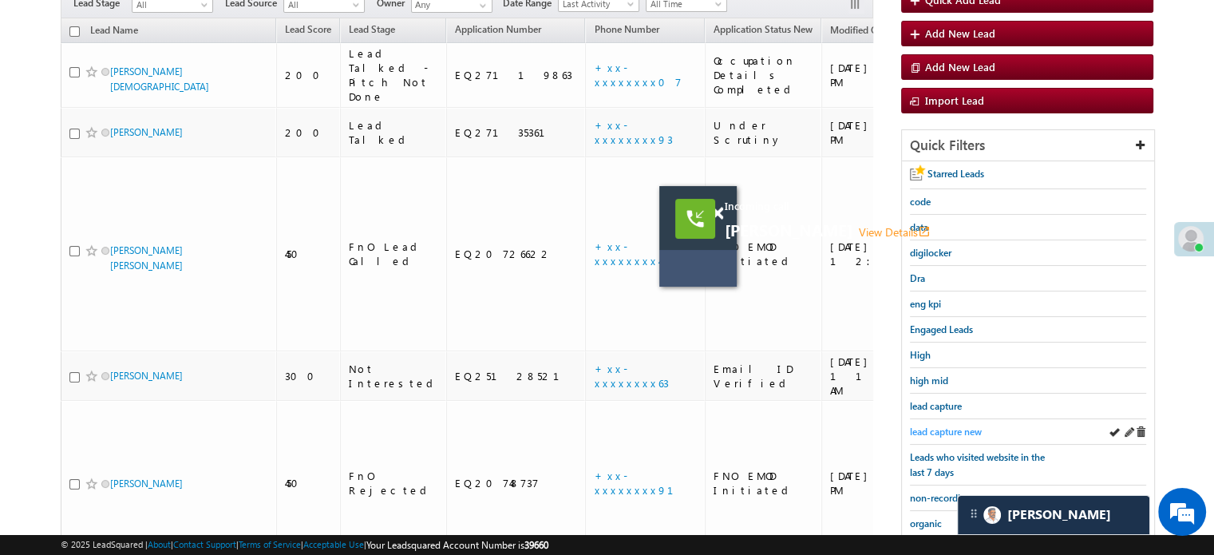
click at [971, 426] on span "lead capture new" at bounding box center [946, 432] width 72 height 12
click at [718, 210] on span at bounding box center [717, 214] width 12 height 14
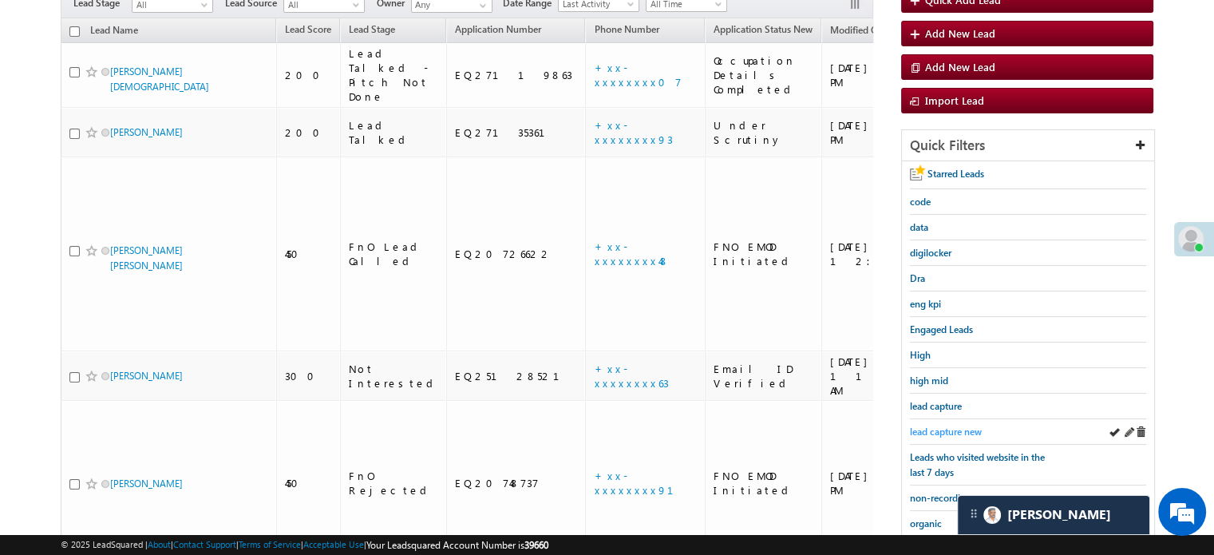
click at [926, 426] on span "lead capture new" at bounding box center [946, 432] width 72 height 12
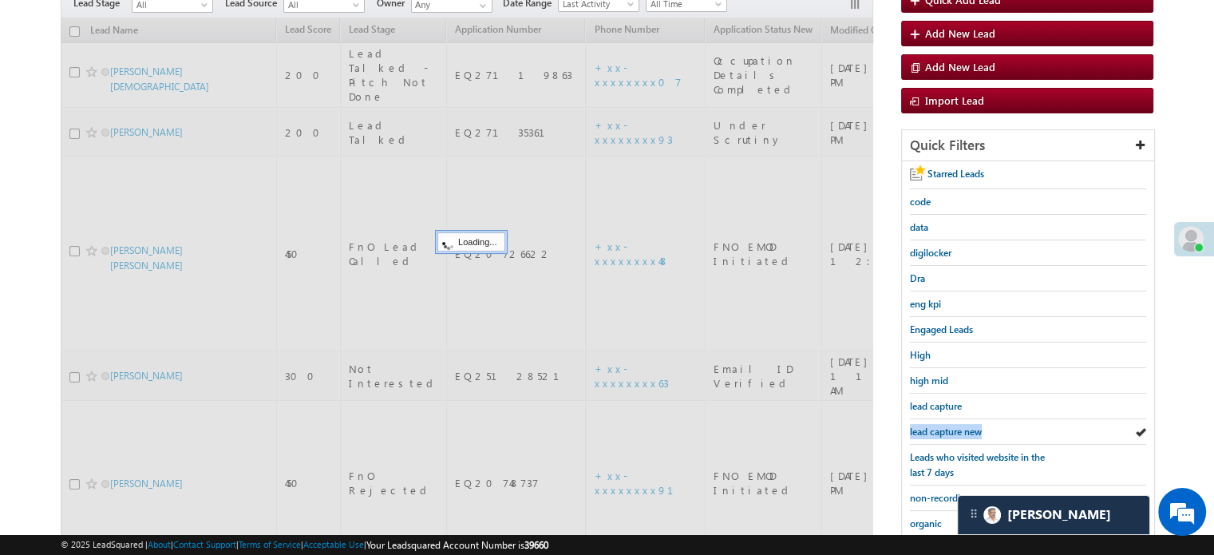
click at [926, 426] on span "lead capture new" at bounding box center [946, 432] width 72 height 12
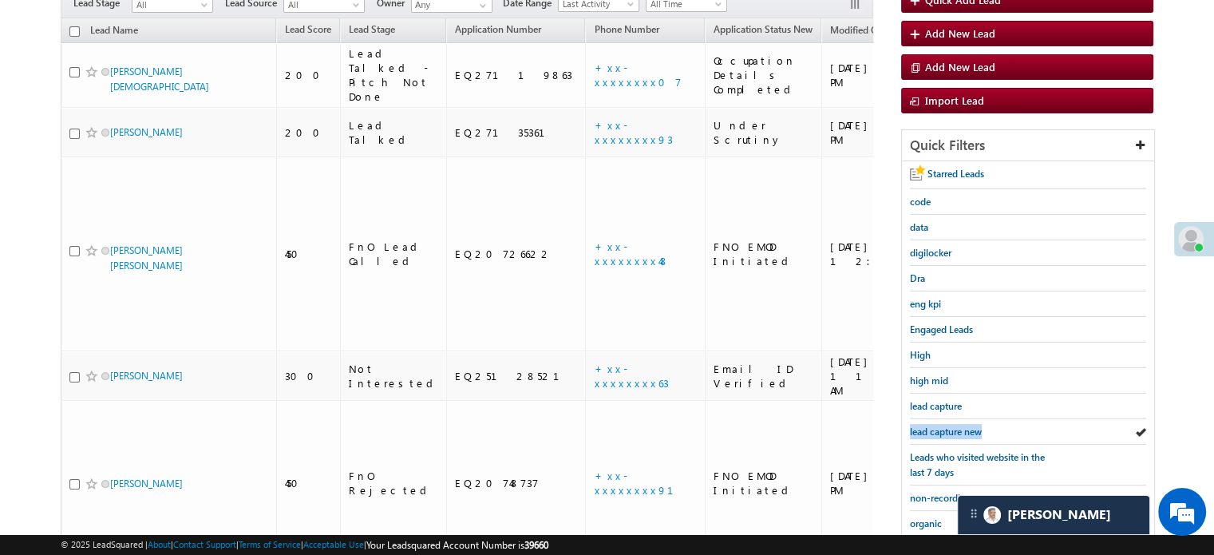
click at [926, 426] on span "lead capture new" at bounding box center [946, 432] width 72 height 12
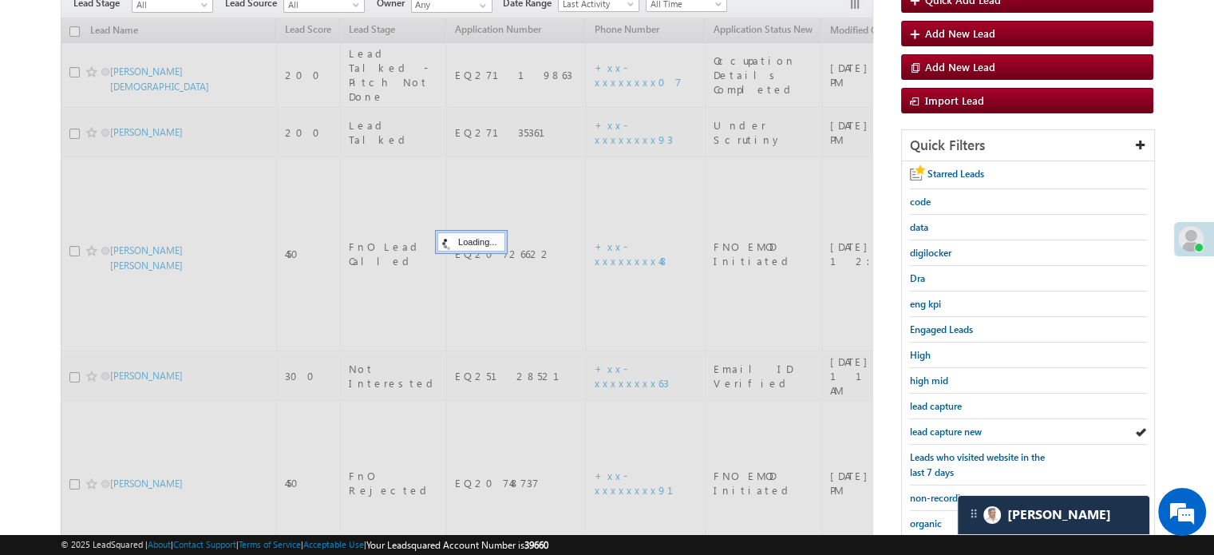
click at [926, 426] on span "lead capture new" at bounding box center [946, 432] width 72 height 12
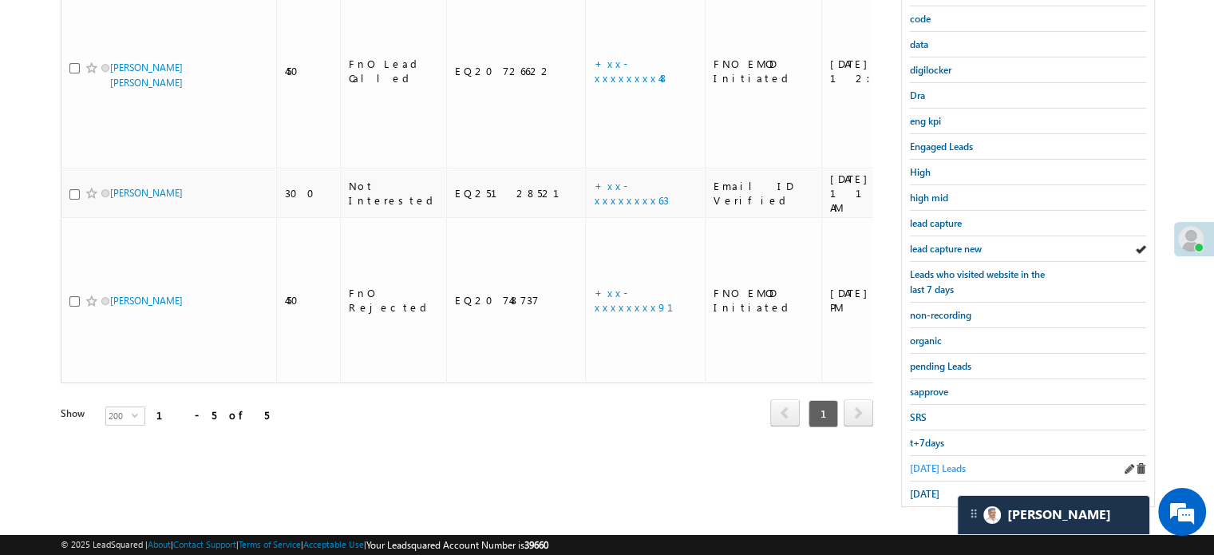
click at [913, 462] on span "Today's Leads" at bounding box center [938, 468] width 56 height 12
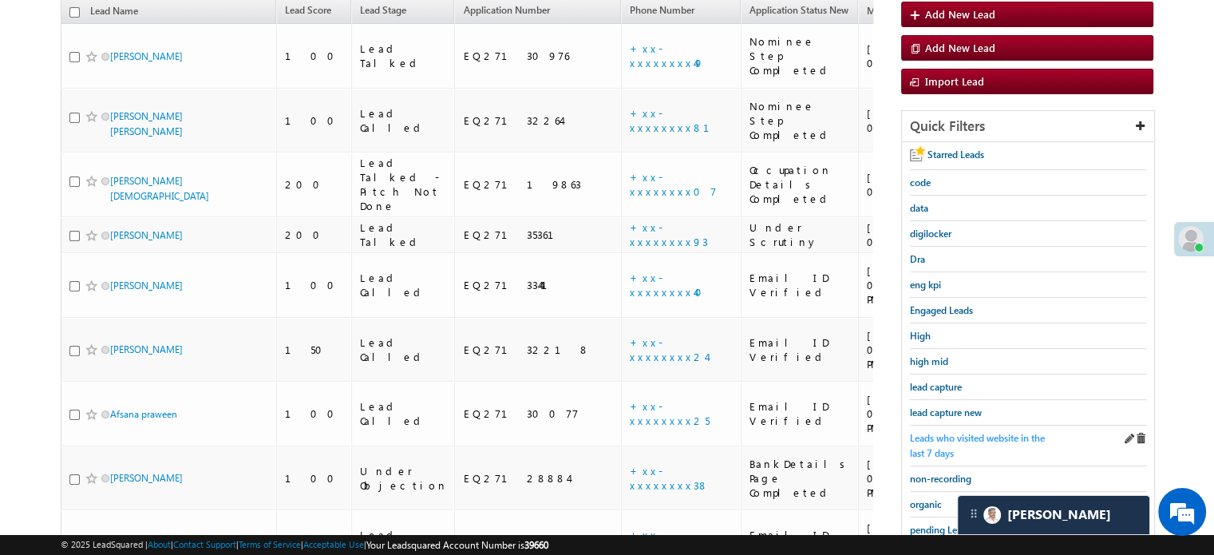
scroll to position [183, 0]
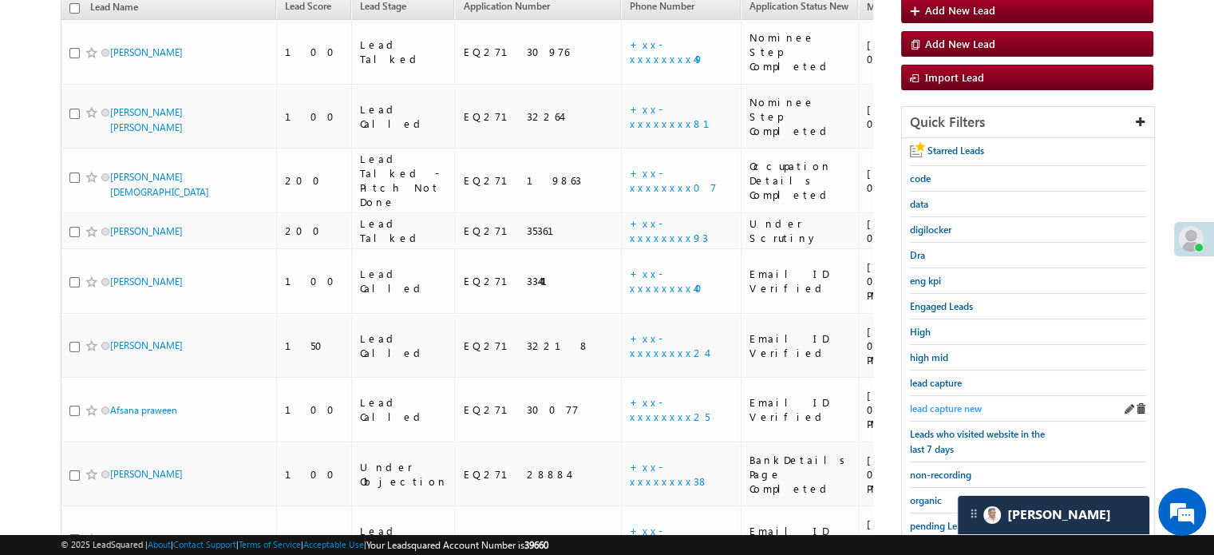
click at [924, 402] on span "lead capture new" at bounding box center [946, 408] width 72 height 12
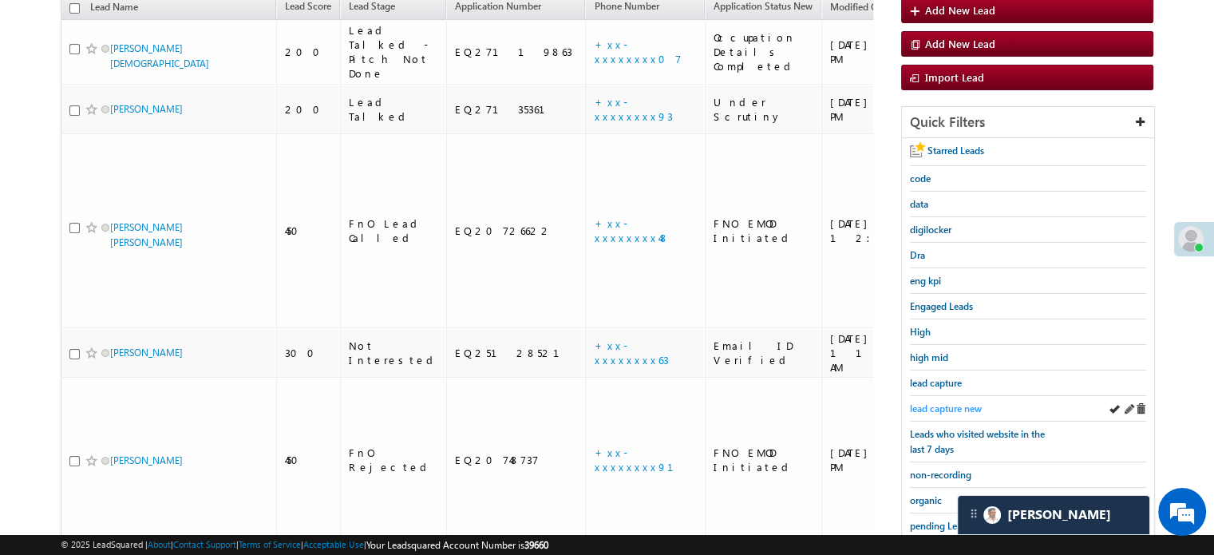
click at [937, 402] on span "lead capture new" at bounding box center [946, 408] width 72 height 12
click at [940, 396] on div "lead capture new" at bounding box center [1028, 409] width 236 height 26
click at [939, 396] on div "lead capture new" at bounding box center [1028, 409] width 236 height 26
click at [932, 402] on span "lead capture new" at bounding box center [946, 408] width 72 height 12
click at [936, 402] on span "lead capture new" at bounding box center [946, 408] width 72 height 12
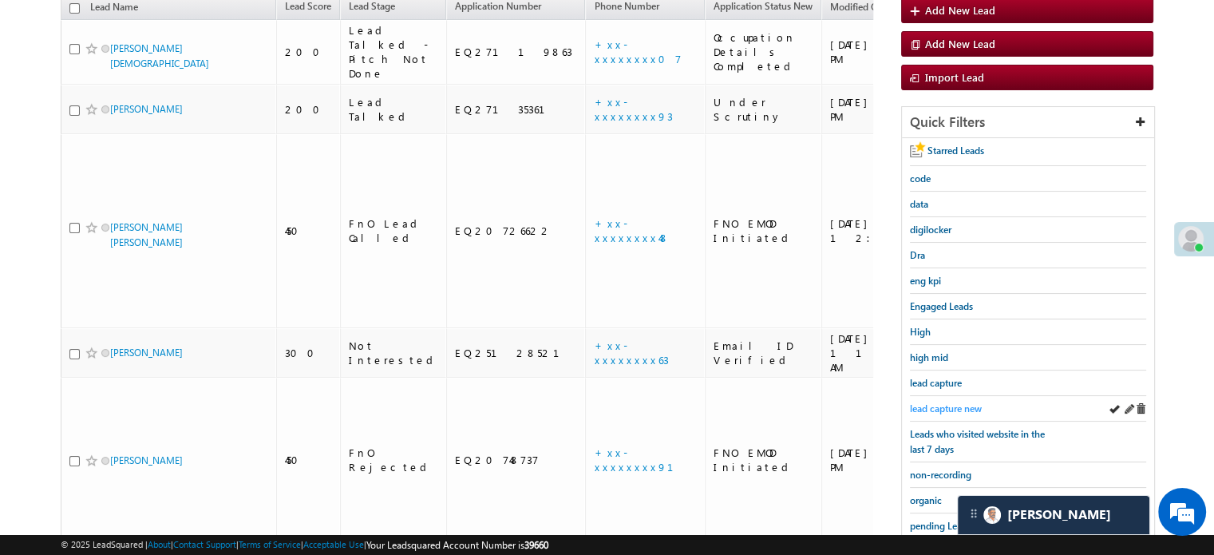
click at [921, 405] on span "lead capture new" at bounding box center [946, 408] width 72 height 12
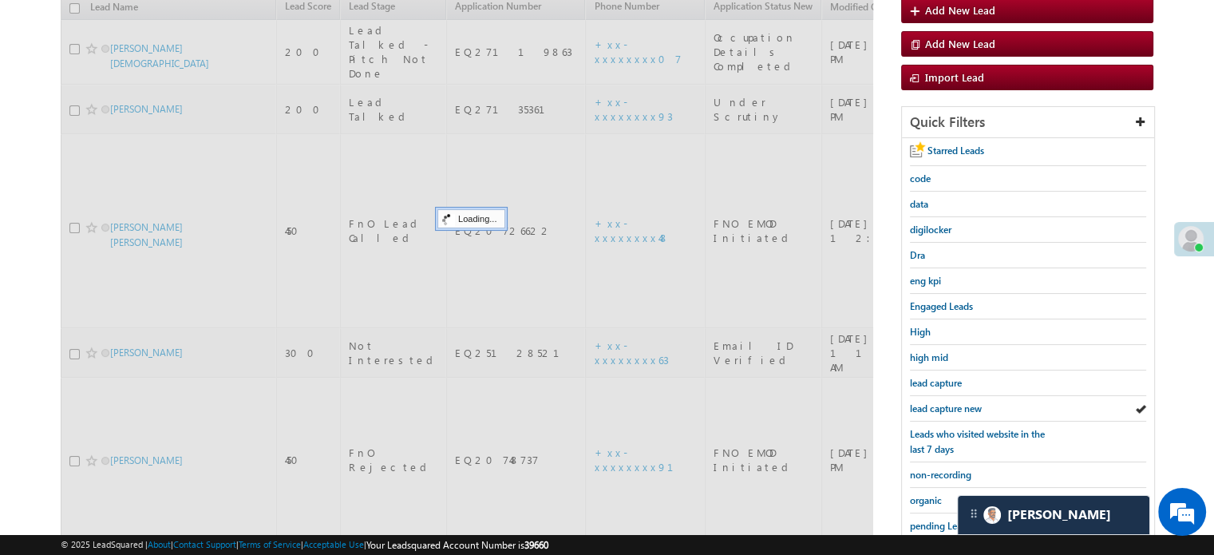
click at [921, 405] on span "lead capture new" at bounding box center [946, 408] width 72 height 12
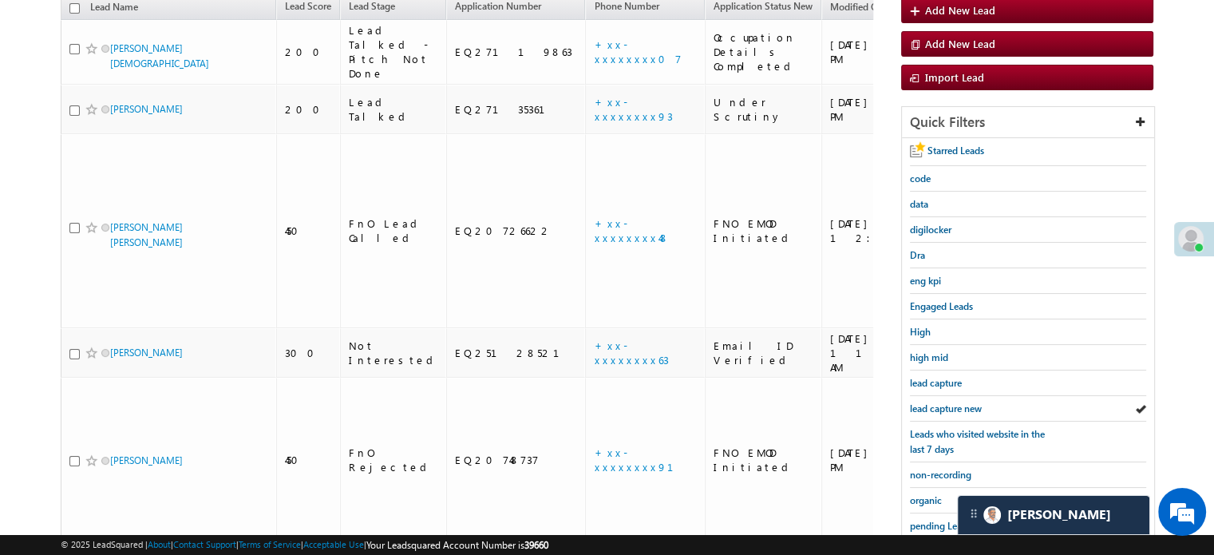
click at [921, 405] on span "lead capture new" at bounding box center [946, 408] width 72 height 12
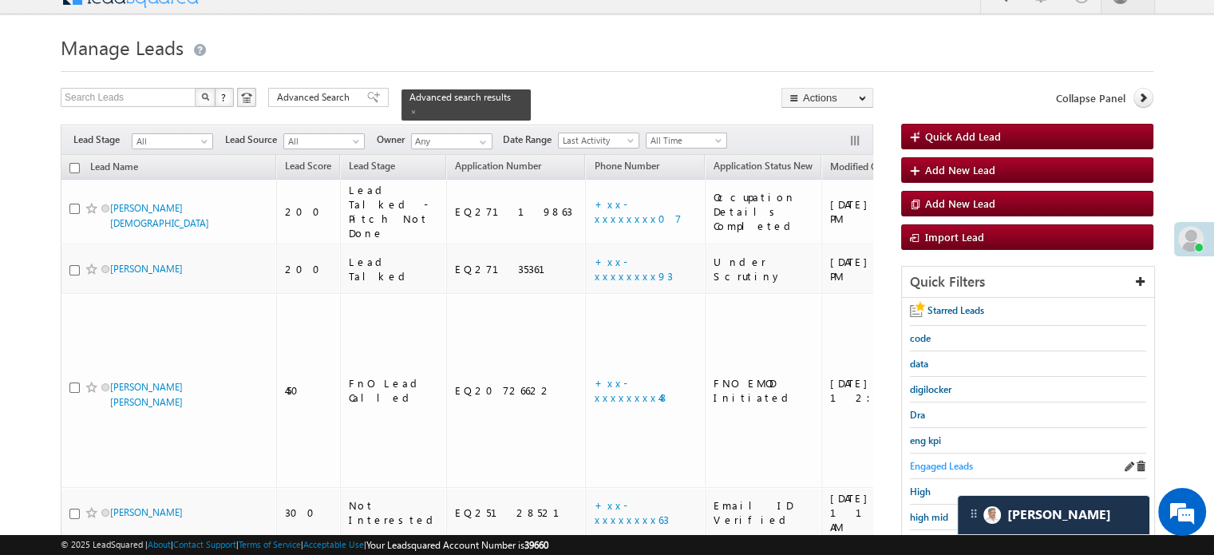
scroll to position [103, 0]
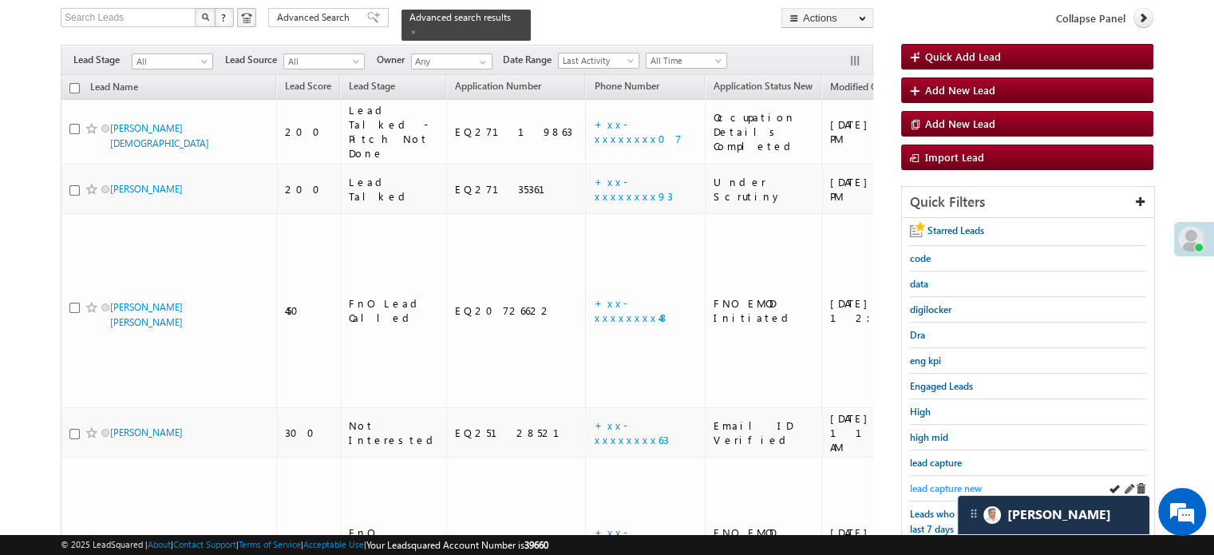
click at [929, 482] on span "lead capture new" at bounding box center [946, 488] width 72 height 12
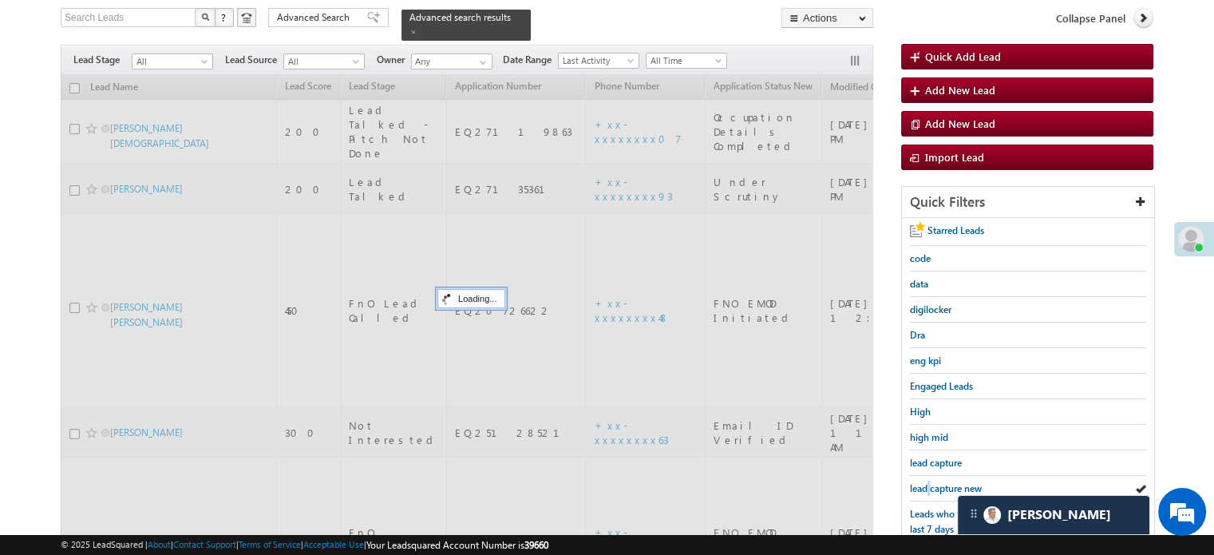
click at [929, 482] on span "lead capture new" at bounding box center [946, 488] width 72 height 12
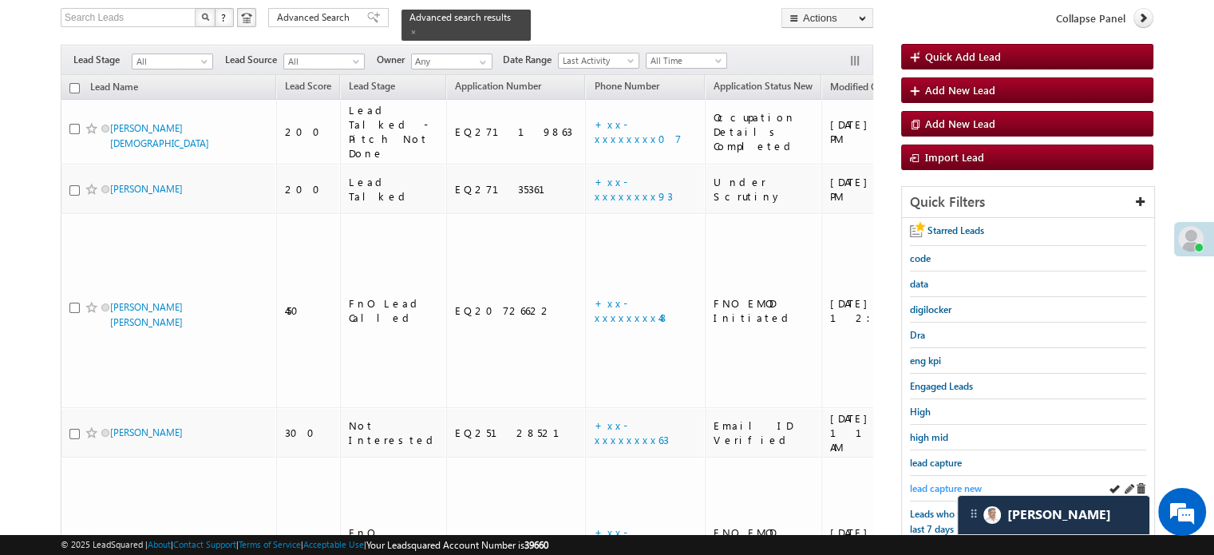
click at [935, 482] on span "lead capture new" at bounding box center [946, 488] width 72 height 12
click at [926, 489] on span "lead capture new" at bounding box center [946, 488] width 72 height 12
click at [932, 482] on span "lead capture new" at bounding box center [946, 488] width 72 height 12
click at [926, 482] on span "lead capture new" at bounding box center [946, 488] width 72 height 12
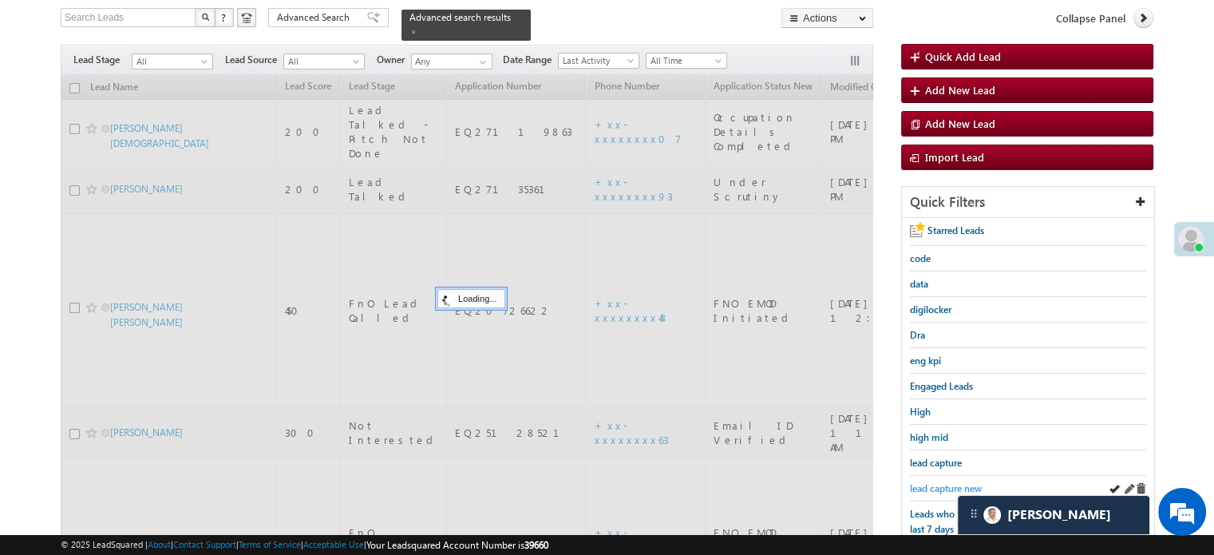
click at [946, 481] on link "lead capture new" at bounding box center [946, 488] width 72 height 15
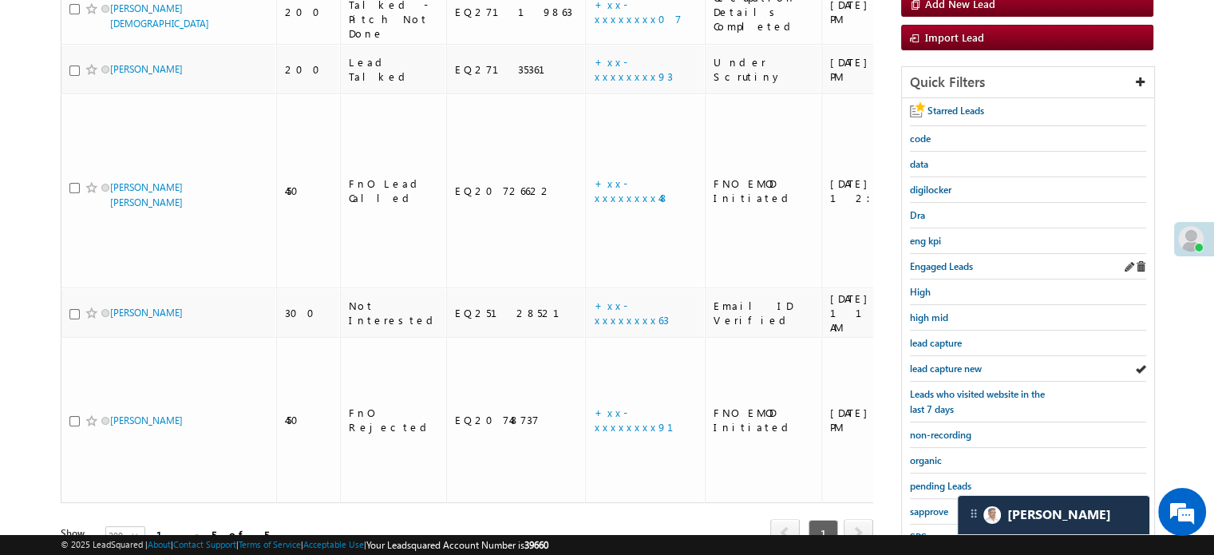
scroll to position [183, 0]
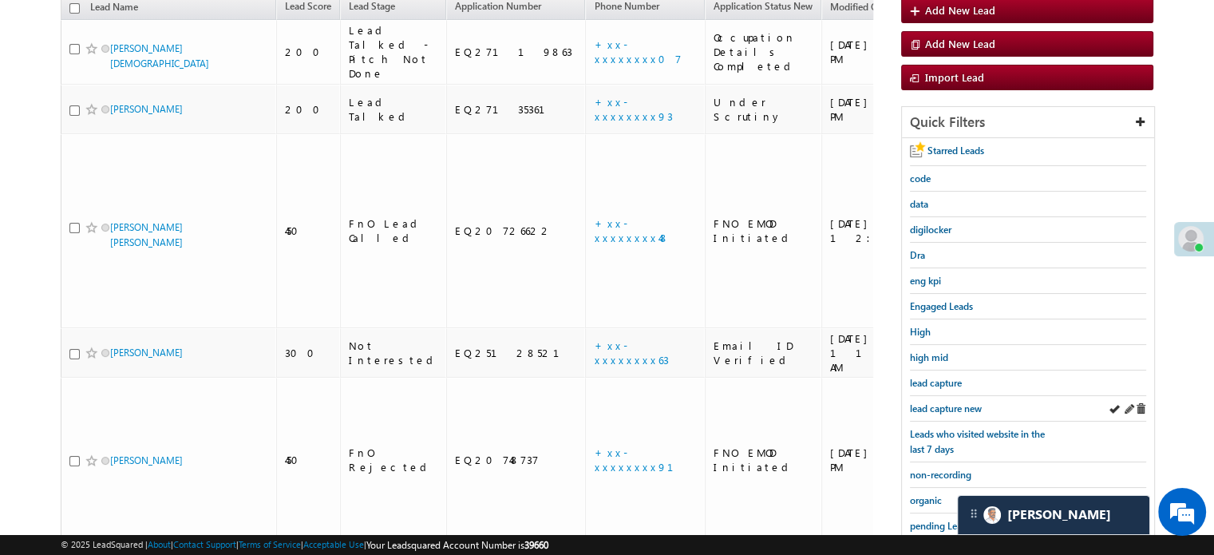
click at [939, 396] on div "lead capture new" at bounding box center [1028, 409] width 236 height 26
click at [940, 401] on link "lead capture new" at bounding box center [946, 408] width 72 height 15
click at [937, 402] on span "lead capture new" at bounding box center [946, 408] width 72 height 12
click at [936, 404] on span "lead capture new" at bounding box center [946, 408] width 72 height 12
click at [948, 402] on span "lead capture new" at bounding box center [946, 408] width 72 height 12
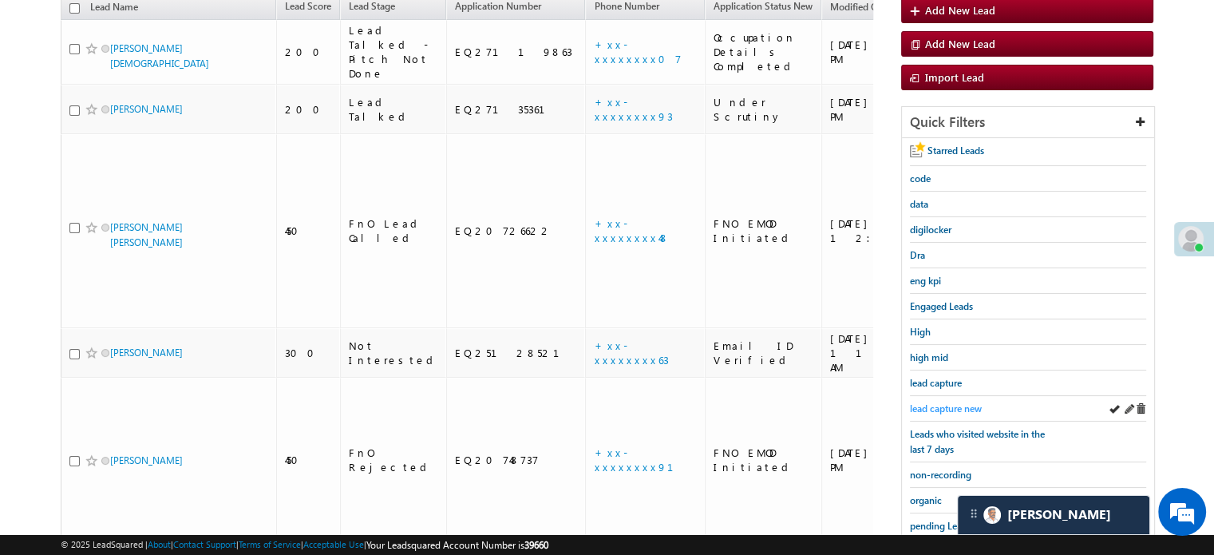
click at [946, 402] on span "lead capture new" at bounding box center [946, 408] width 72 height 12
click at [928, 409] on span "lead capture new" at bounding box center [946, 408] width 72 height 12
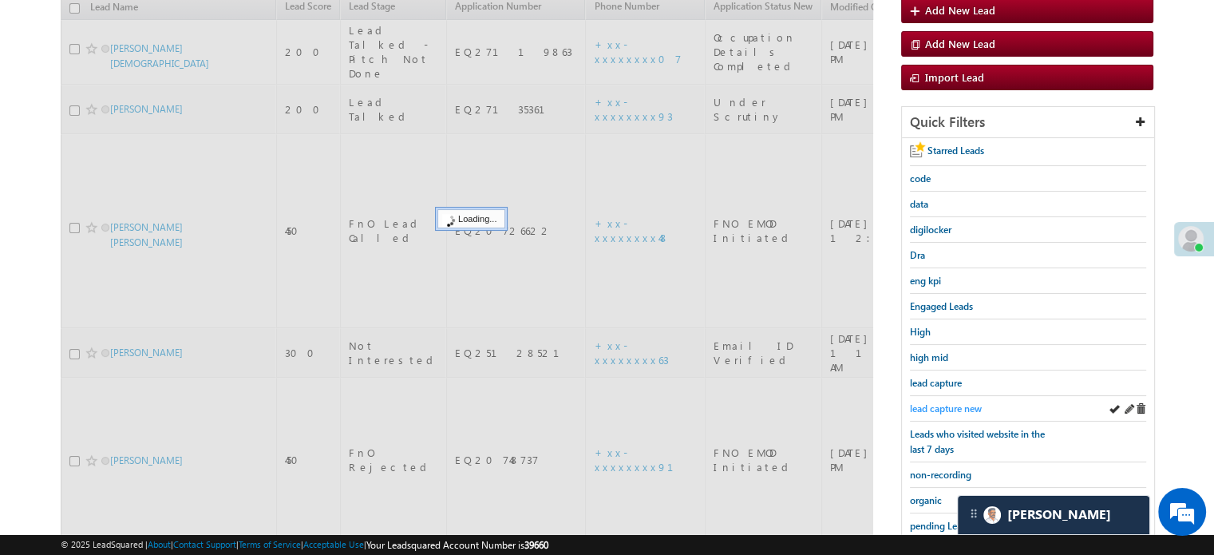
click at [932, 406] on span "lead capture new" at bounding box center [946, 408] width 72 height 12
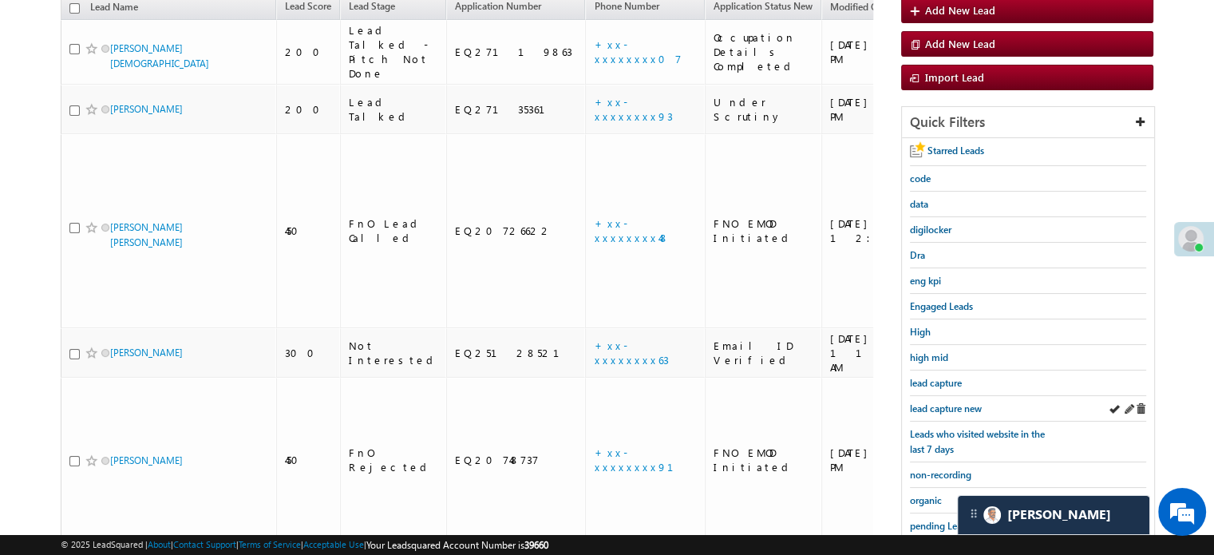
click at [960, 396] on div "lead capture new" at bounding box center [1028, 409] width 236 height 26
click at [957, 396] on div "lead capture new" at bounding box center [1028, 409] width 236 height 26
click at [954, 411] on div "lead capture new" at bounding box center [1028, 409] width 236 height 26
click at [954, 402] on span "lead capture new" at bounding box center [946, 408] width 72 height 12
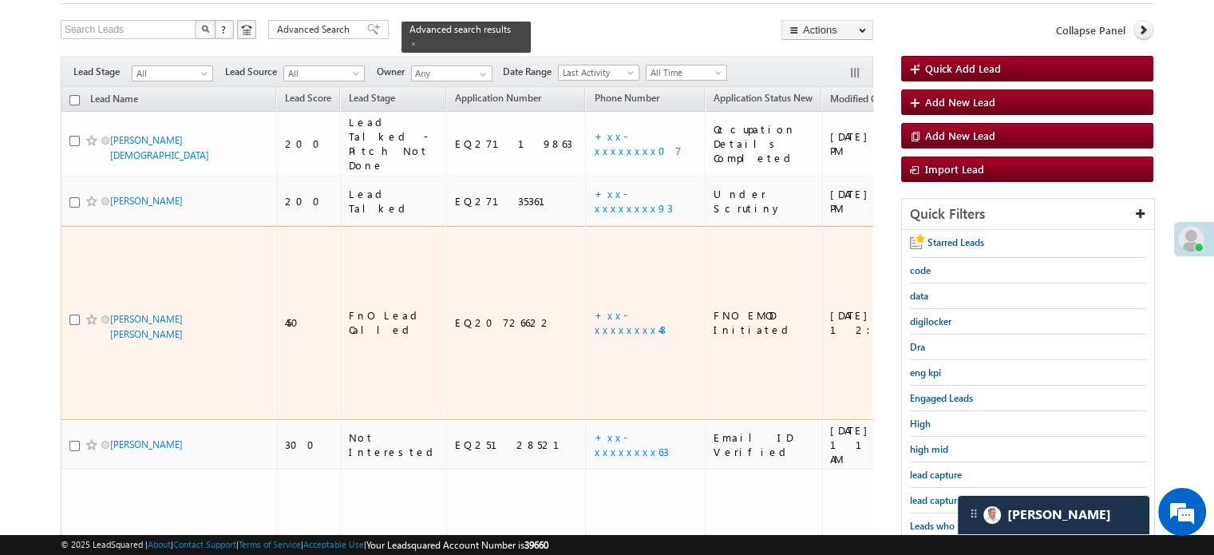
scroll to position [160, 0]
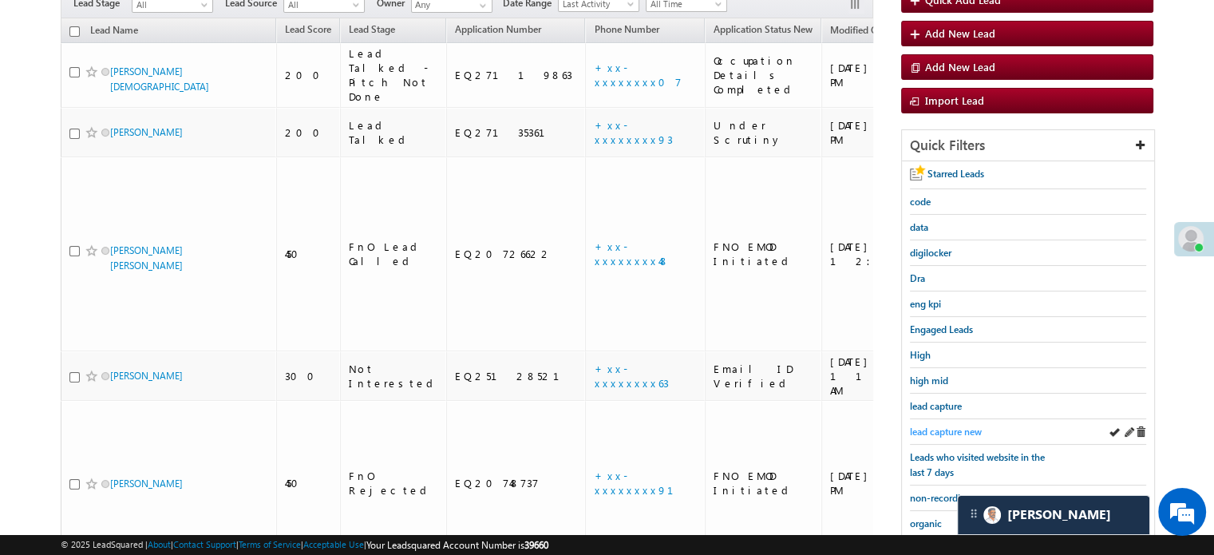
click at [940, 428] on span "lead capture new" at bounding box center [946, 432] width 72 height 12
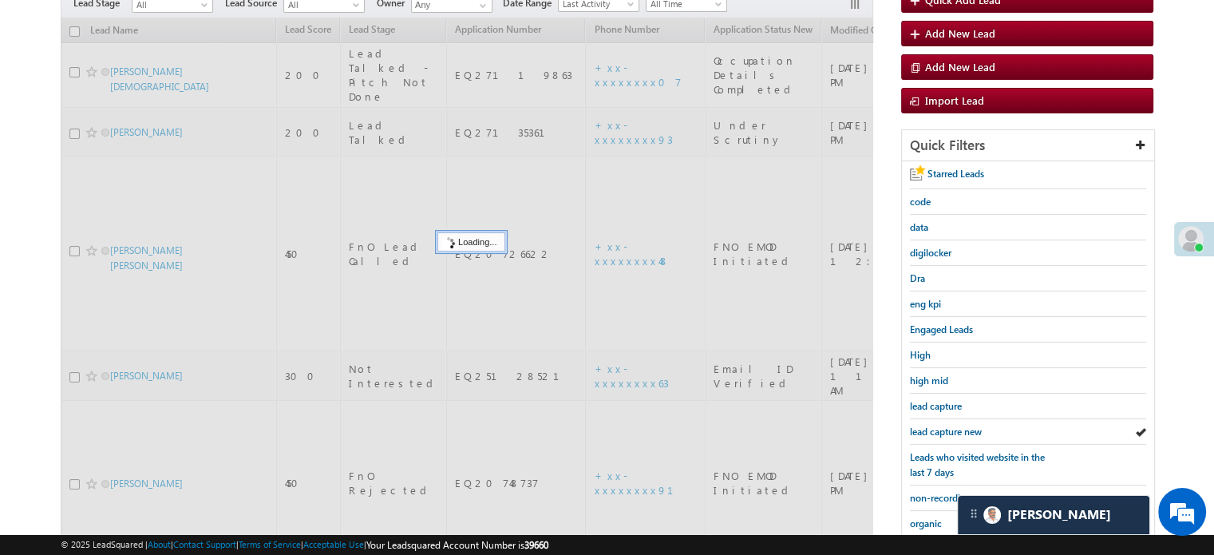
click at [940, 428] on span "lead capture new" at bounding box center [946, 432] width 72 height 12
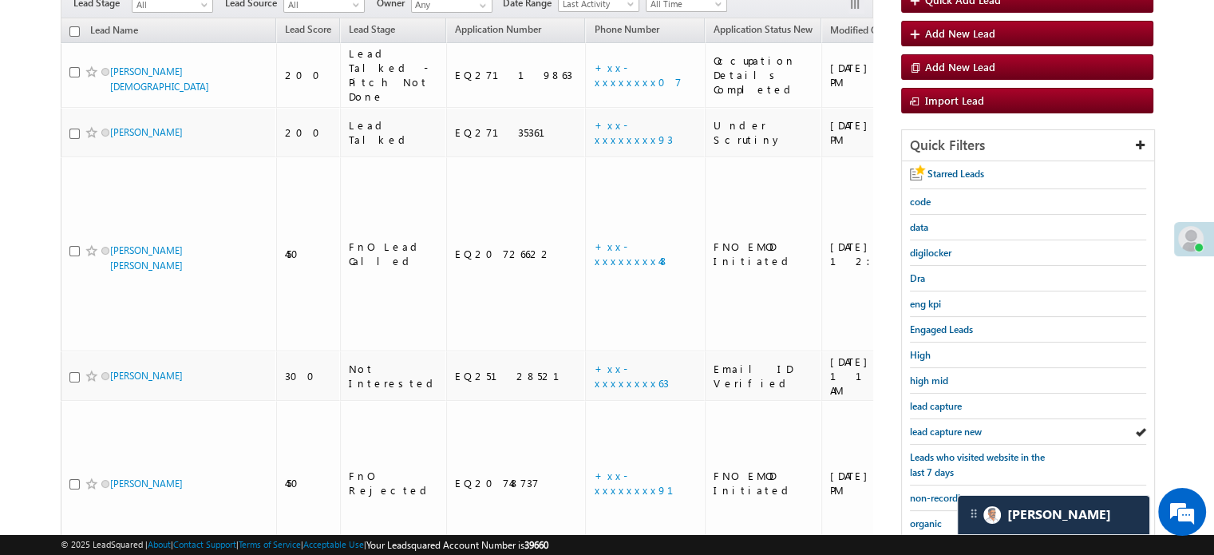
click at [940, 428] on span "lead capture new" at bounding box center [946, 432] width 72 height 12
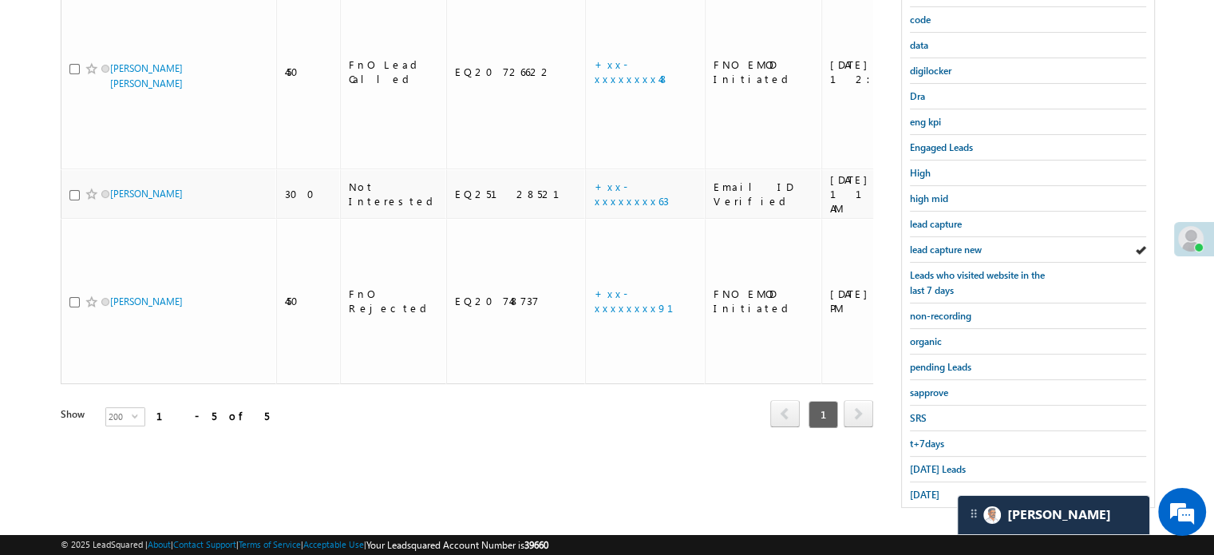
scroll to position [342, 0]
click at [926, 463] on span "Today's Leads" at bounding box center [938, 468] width 56 height 12
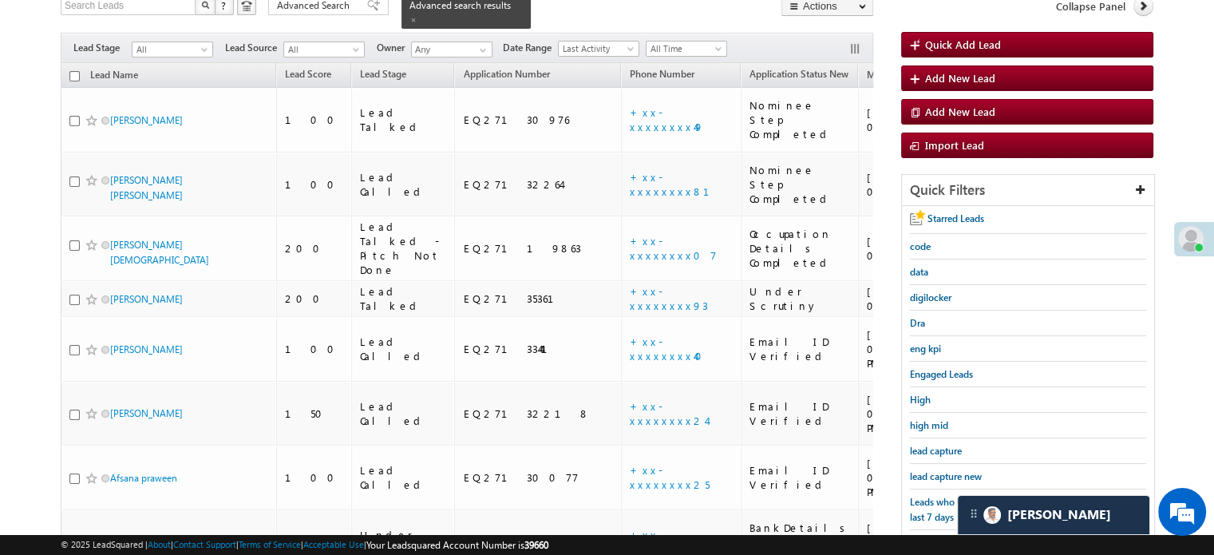
scroll to position [183, 0]
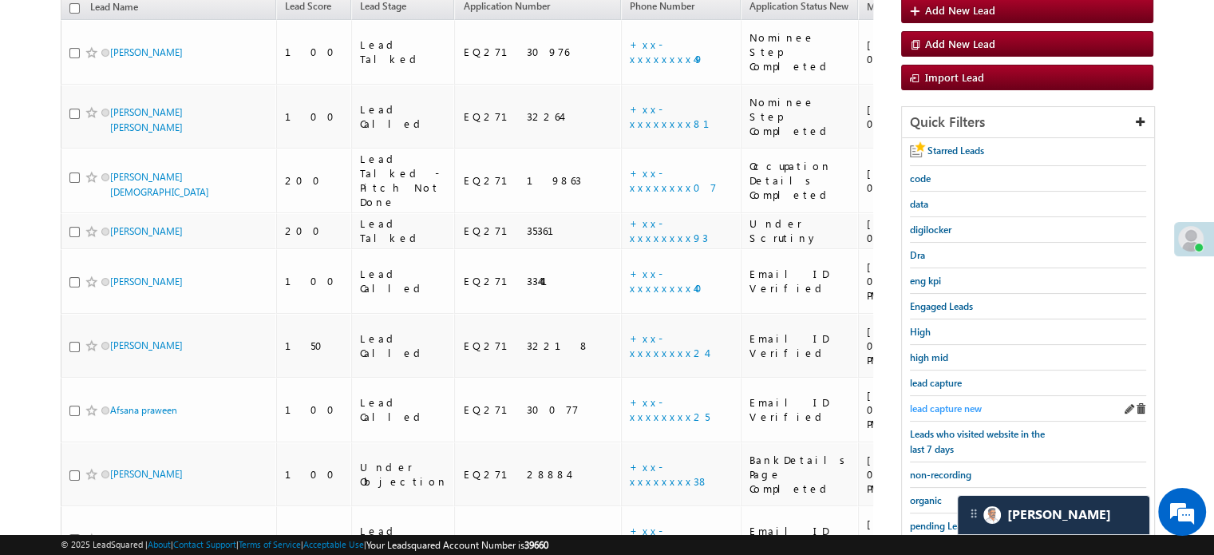
click at [924, 405] on span "lead capture new" at bounding box center [946, 408] width 72 height 12
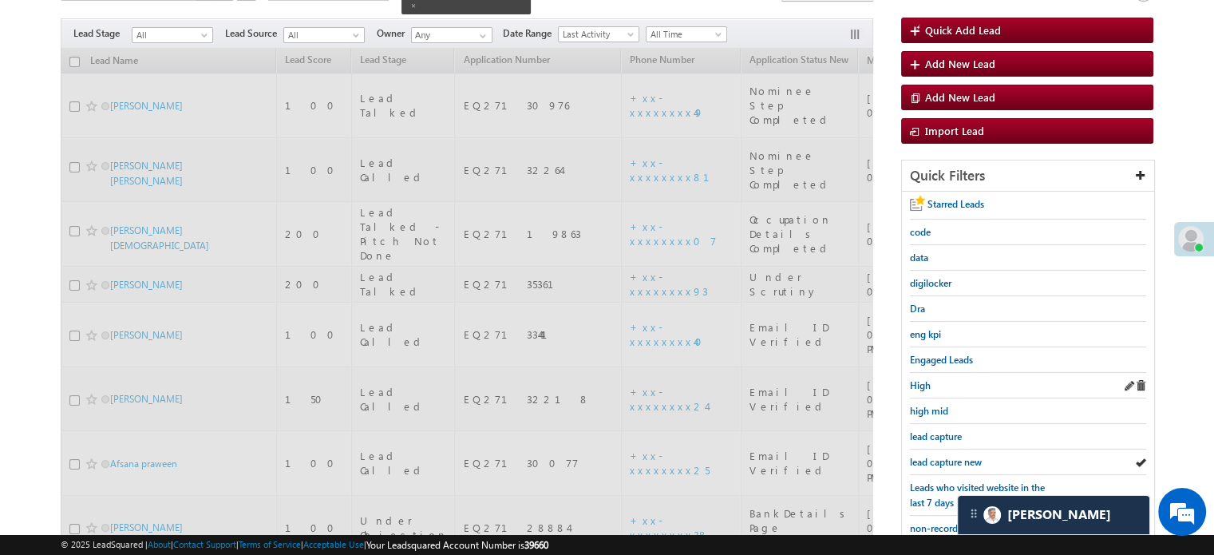
scroll to position [103, 0]
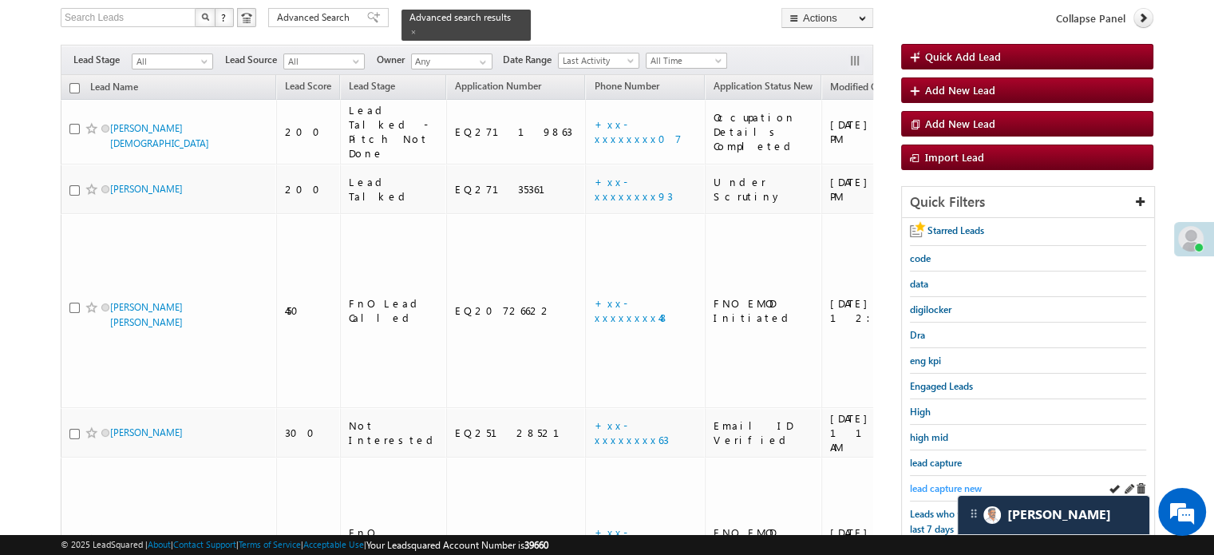
click at [937, 482] on span "lead capture new" at bounding box center [946, 488] width 72 height 12
click at [933, 476] on div "lead capture new" at bounding box center [1028, 489] width 236 height 26
click at [939, 482] on span "lead capture new" at bounding box center [946, 488] width 72 height 12
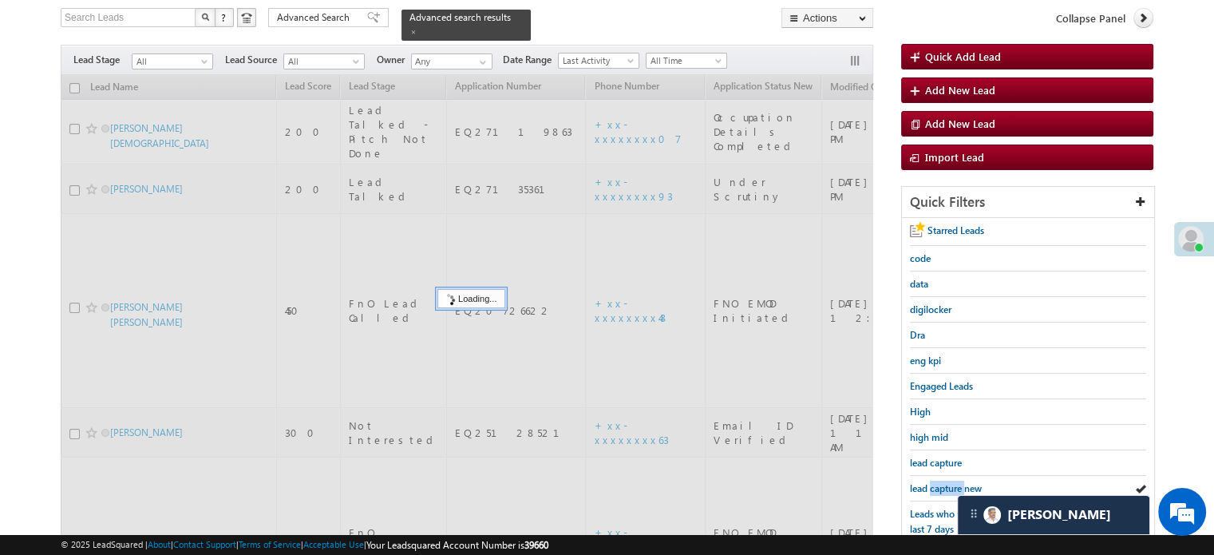
click at [939, 482] on span "lead capture new" at bounding box center [946, 488] width 72 height 12
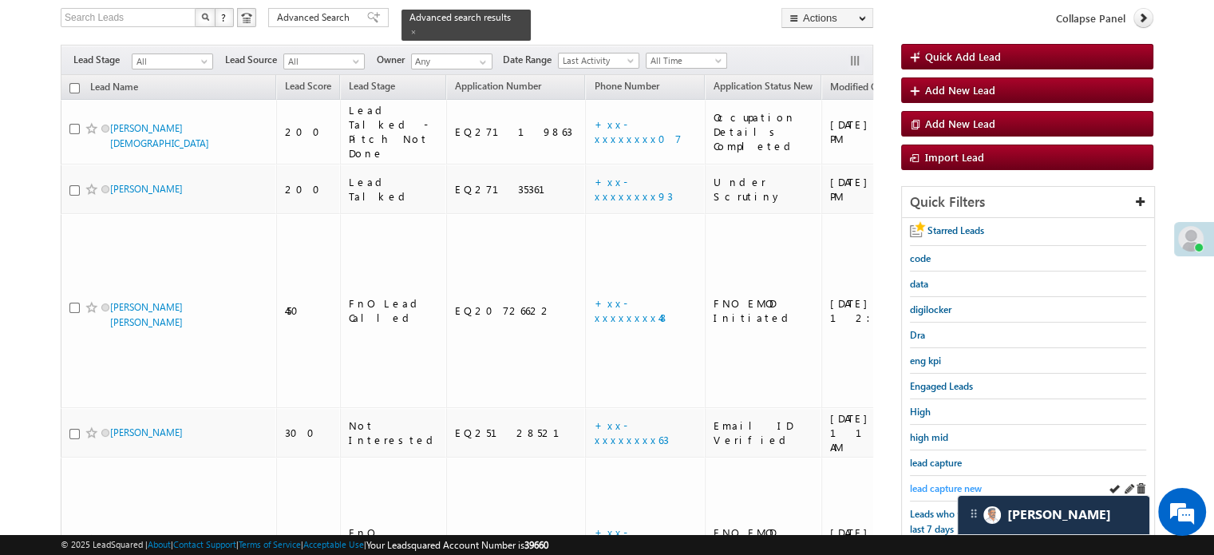
click at [955, 482] on span "lead capture new" at bounding box center [946, 488] width 72 height 12
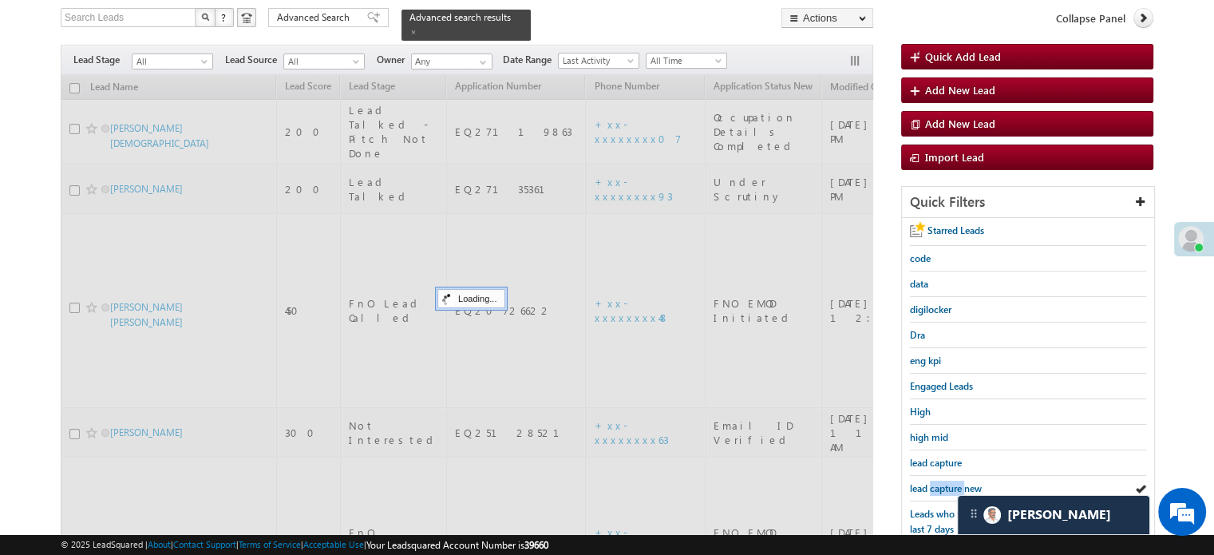
click at [955, 482] on span "lead capture new" at bounding box center [946, 488] width 72 height 12
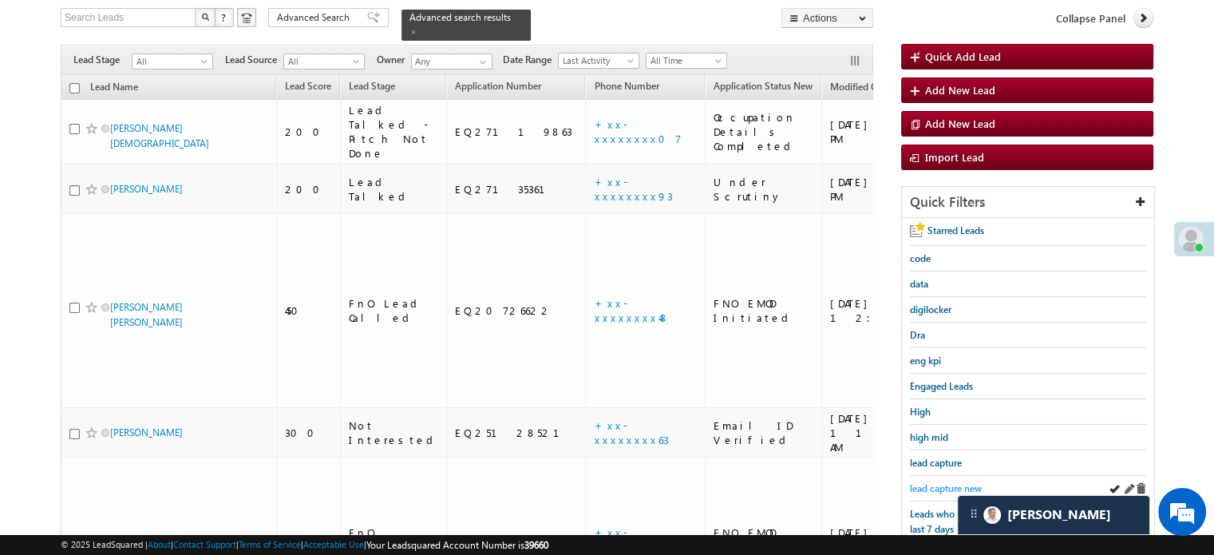
click at [942, 482] on span "lead capture new" at bounding box center [946, 488] width 72 height 12
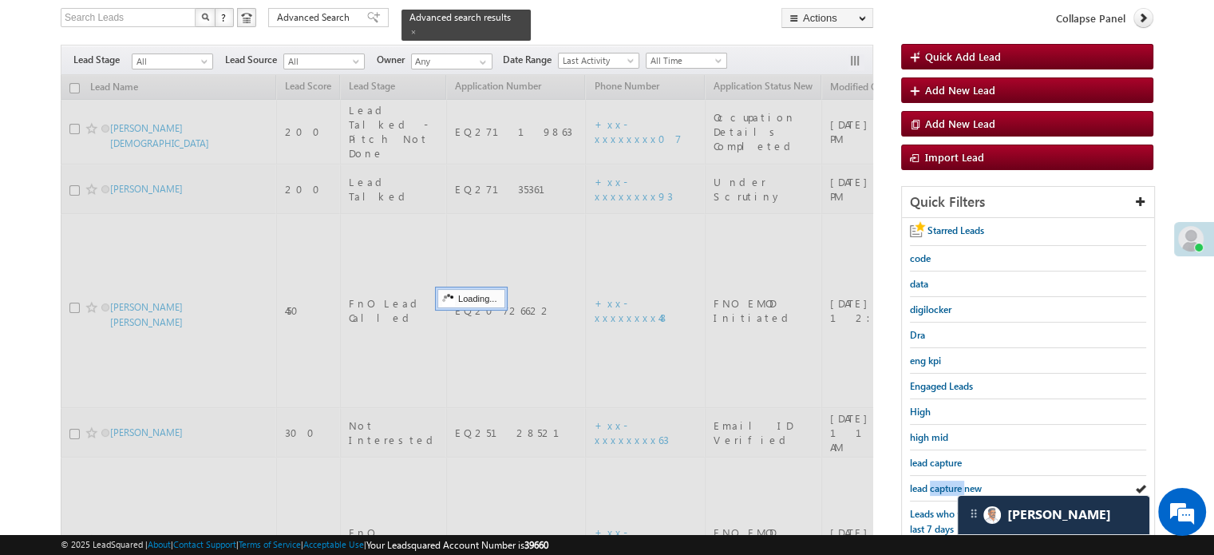
click at [942, 482] on span "lead capture new" at bounding box center [946, 488] width 72 height 12
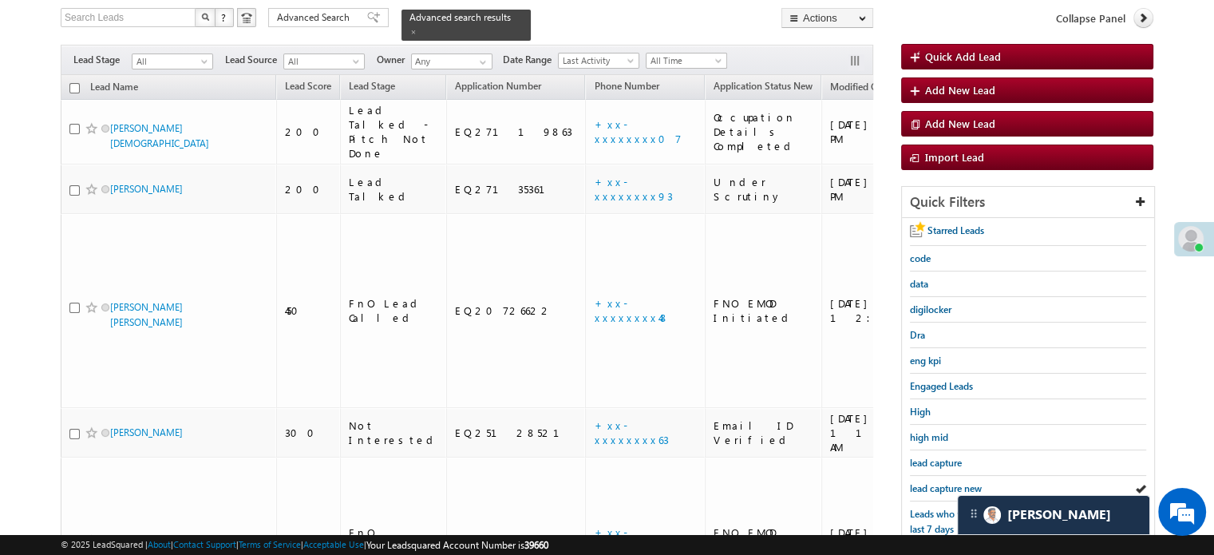
scroll to position [342, 0]
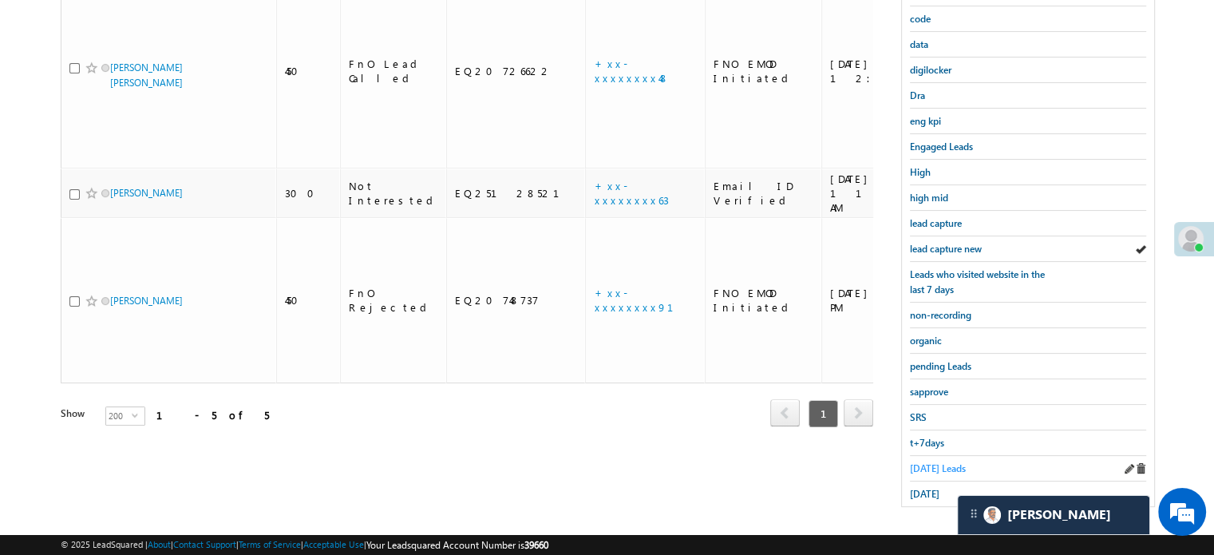
click at [932, 462] on span "Today's Leads" at bounding box center [938, 468] width 56 height 12
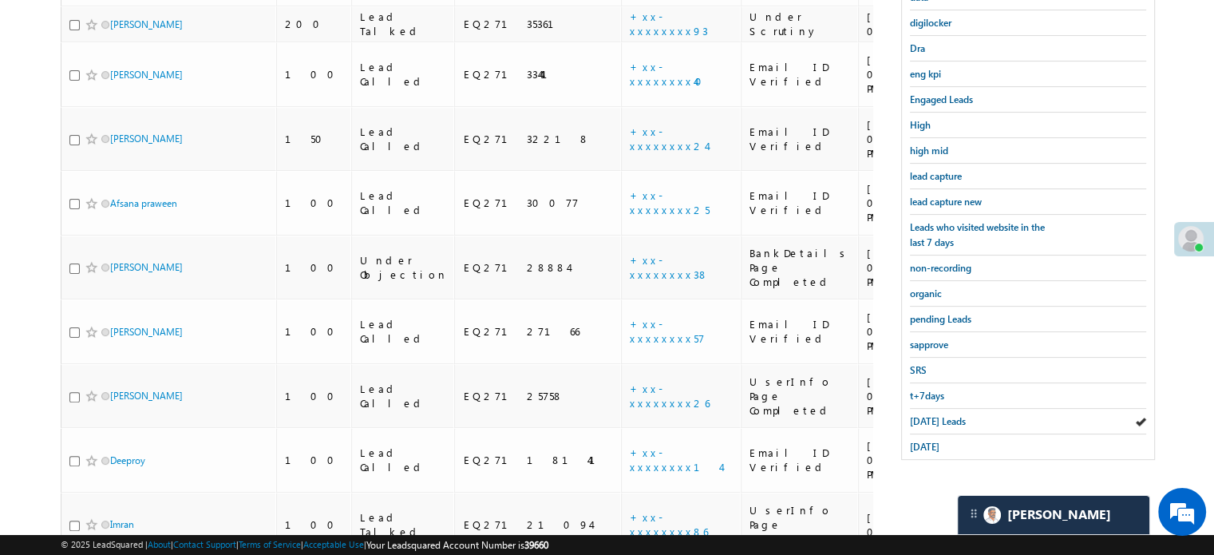
scroll to position [209, 0]
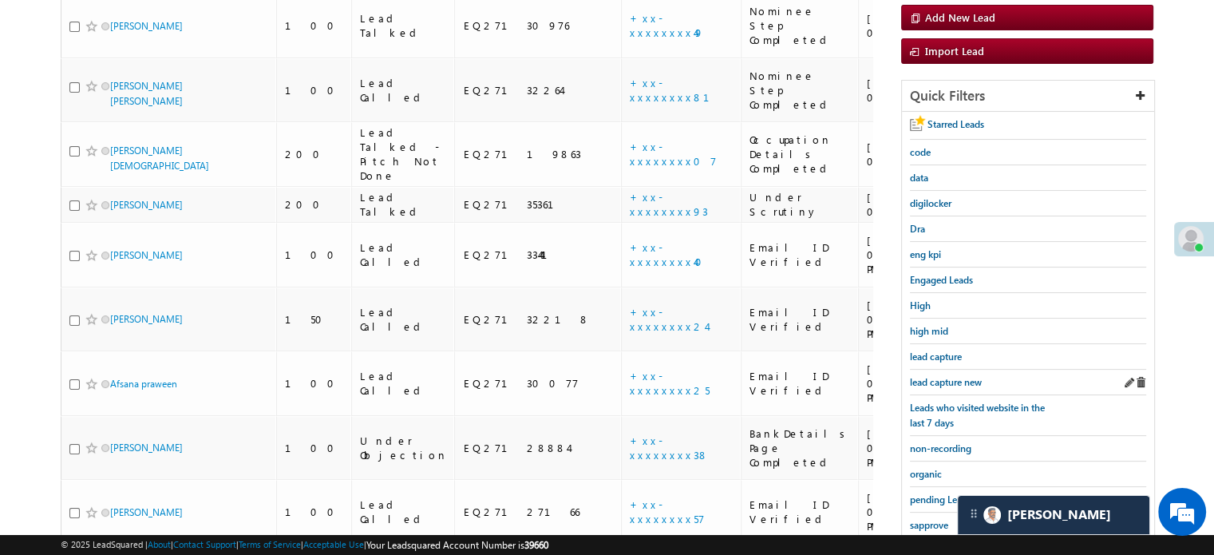
click at [935, 370] on div "lead capture new" at bounding box center [1028, 383] width 236 height 26
click at [936, 376] on span "lead capture new" at bounding box center [946, 382] width 72 height 12
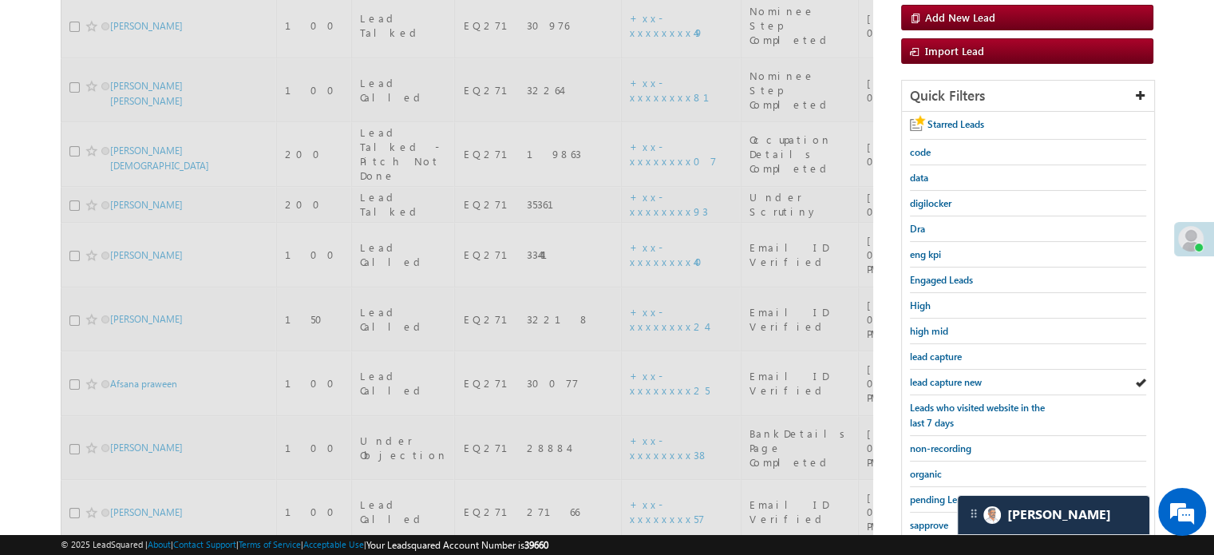
click at [936, 376] on span "lead capture new" at bounding box center [946, 382] width 72 height 12
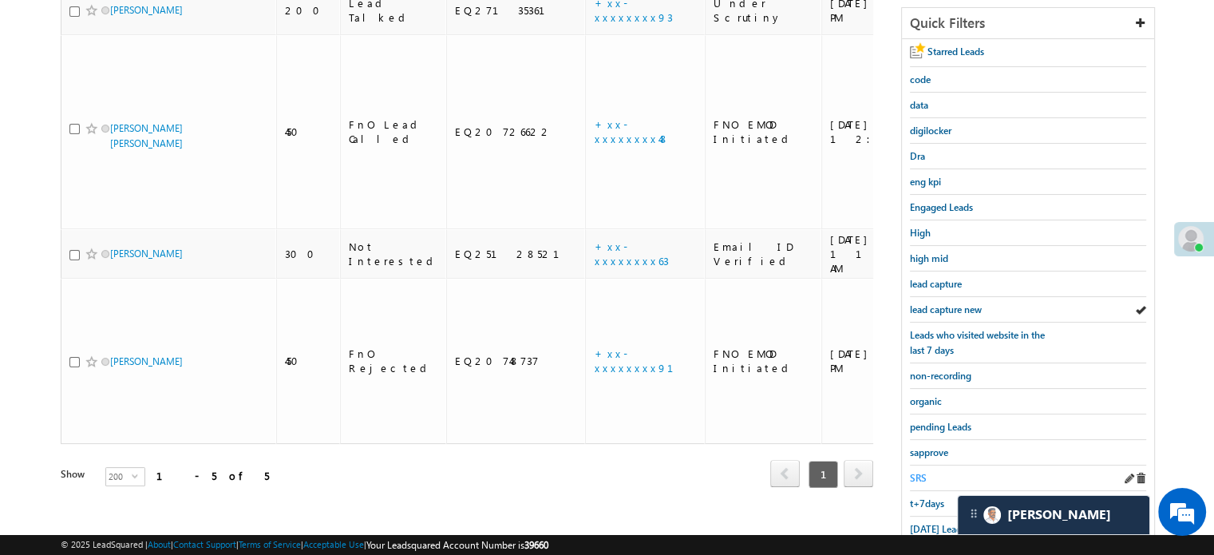
scroll to position [342, 0]
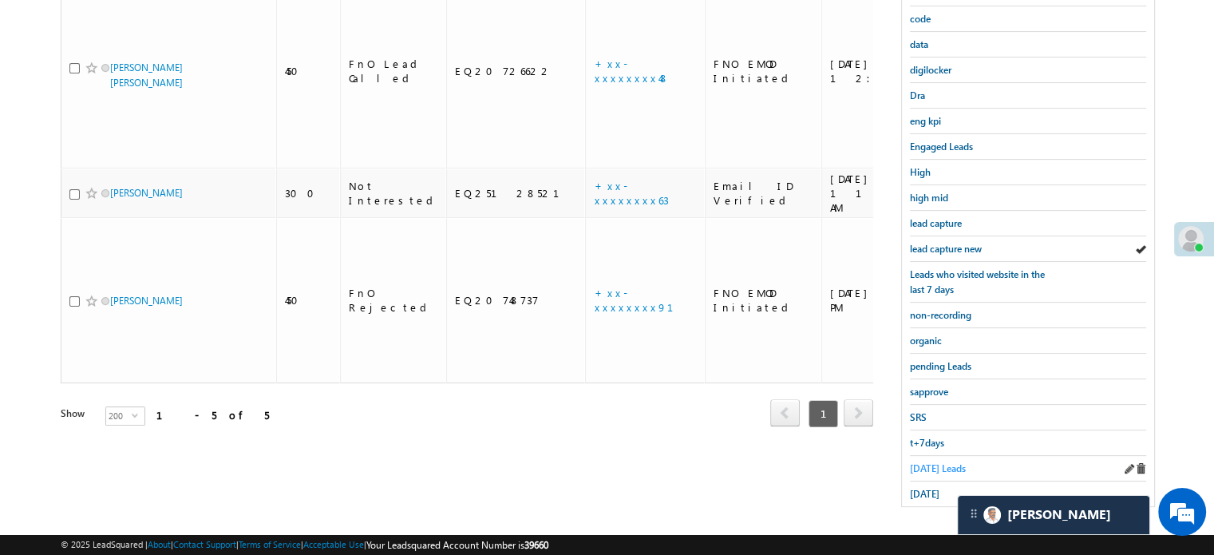
click at [925, 462] on span "Today's Leads" at bounding box center [938, 468] width 56 height 12
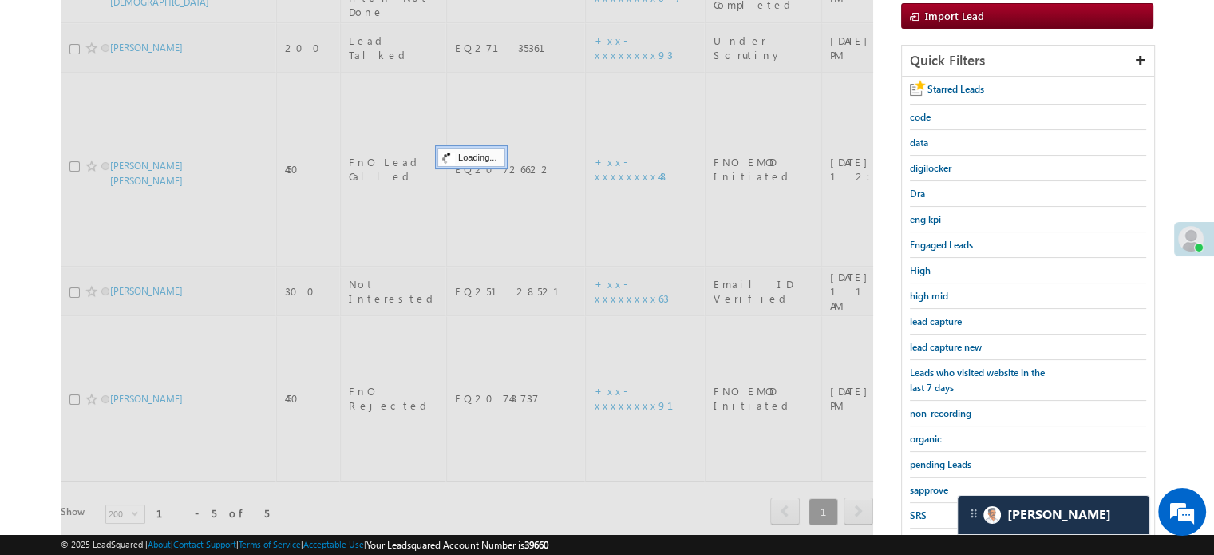
scroll to position [103, 0]
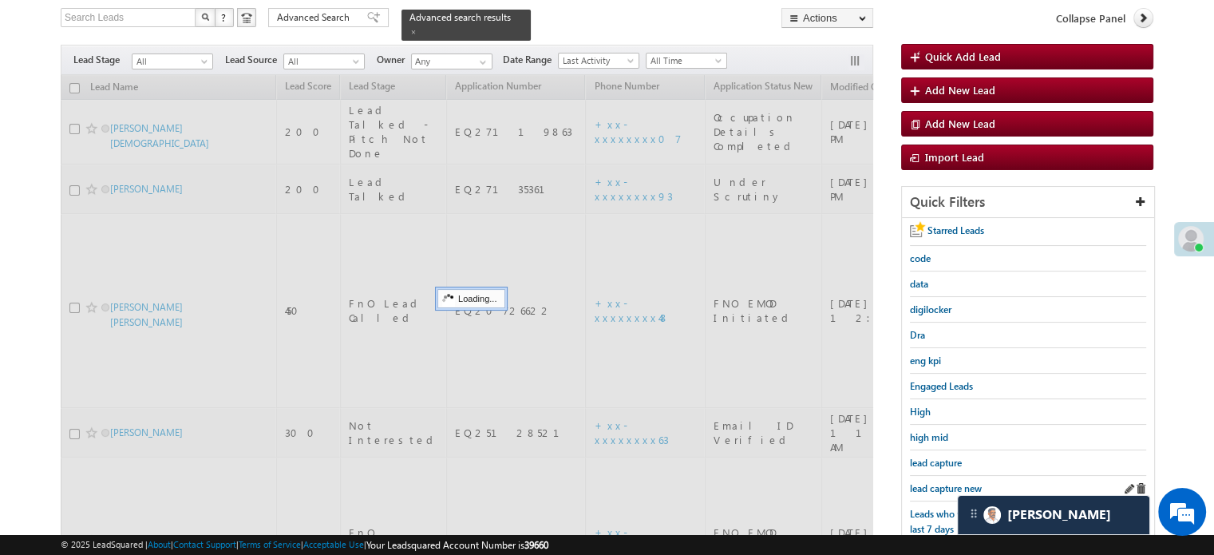
click at [921, 476] on div "lead capture new" at bounding box center [1028, 489] width 236 height 26
drag, startPoint x: 922, startPoint y: 475, endPoint x: 924, endPoint y: 484, distance: 8.9
click at [923, 476] on div "lead capture new" at bounding box center [1028, 489] width 236 height 26
click at [924, 484] on span "lead capture new" at bounding box center [946, 488] width 72 height 12
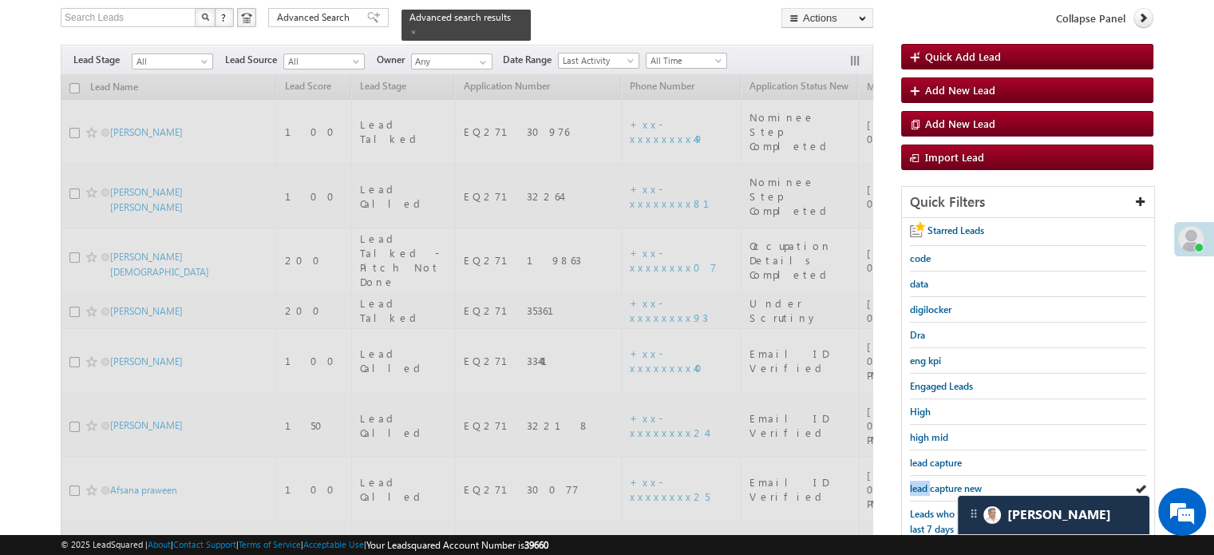
click at [924, 484] on span "lead capture new" at bounding box center [946, 488] width 72 height 12
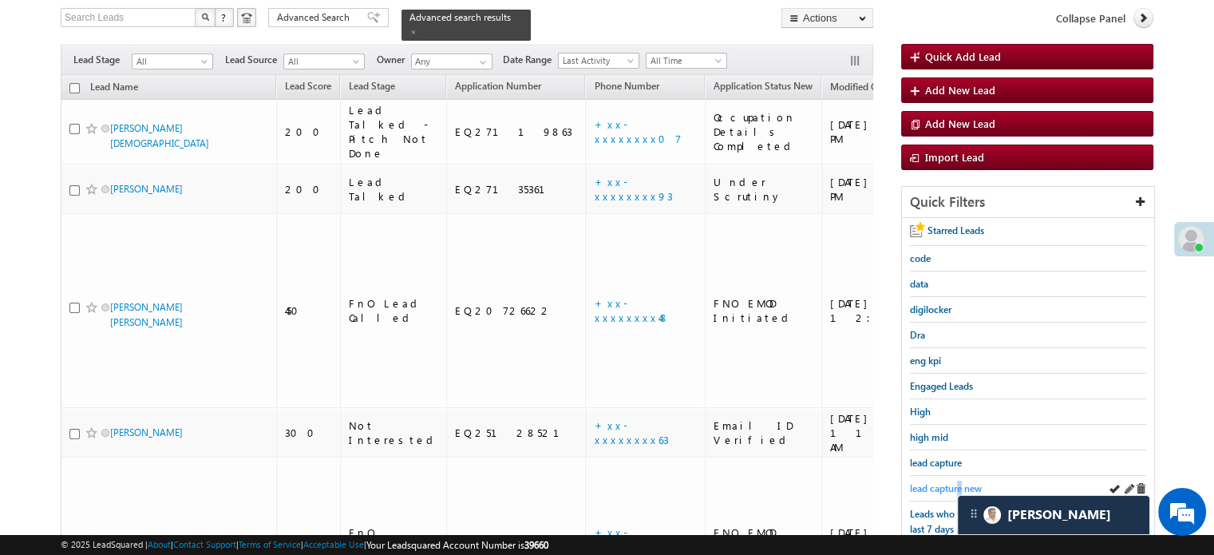
click at [960, 482] on span "lead capture new" at bounding box center [946, 488] width 72 height 12
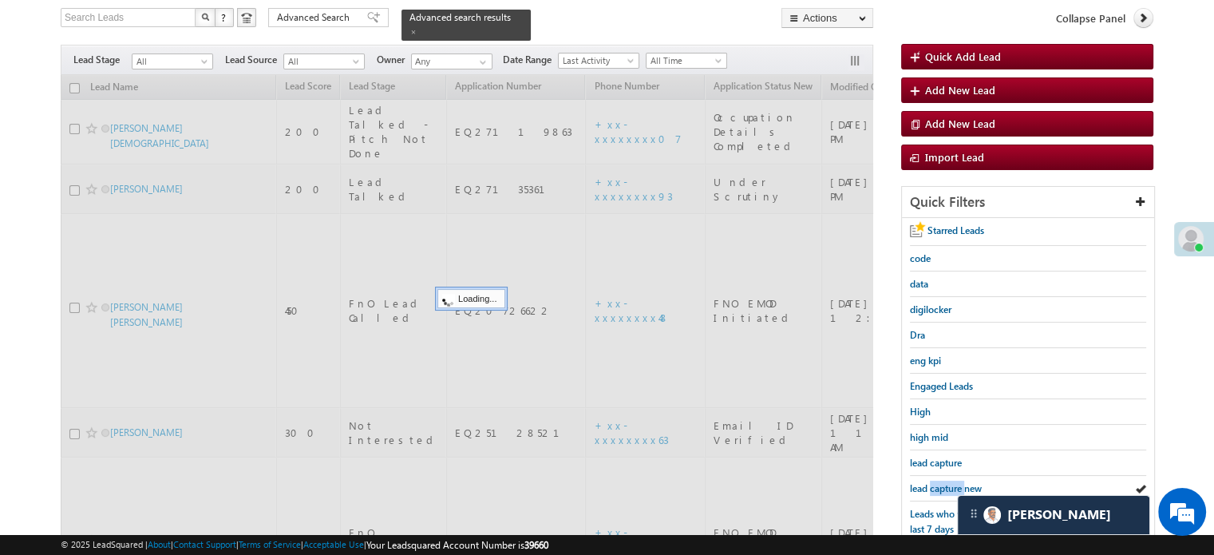
click at [960, 482] on span "lead capture new" at bounding box center [946, 488] width 72 height 12
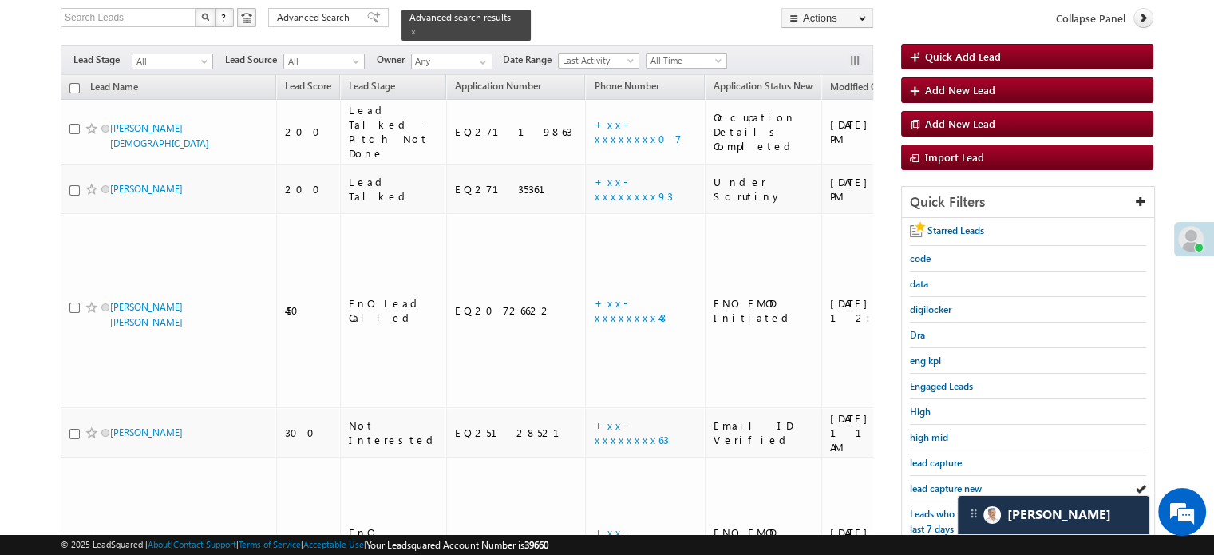
click at [960, 482] on span "lead capture new" at bounding box center [946, 488] width 72 height 12
click at [946, 483] on span "lead capture new" at bounding box center [946, 488] width 72 height 12
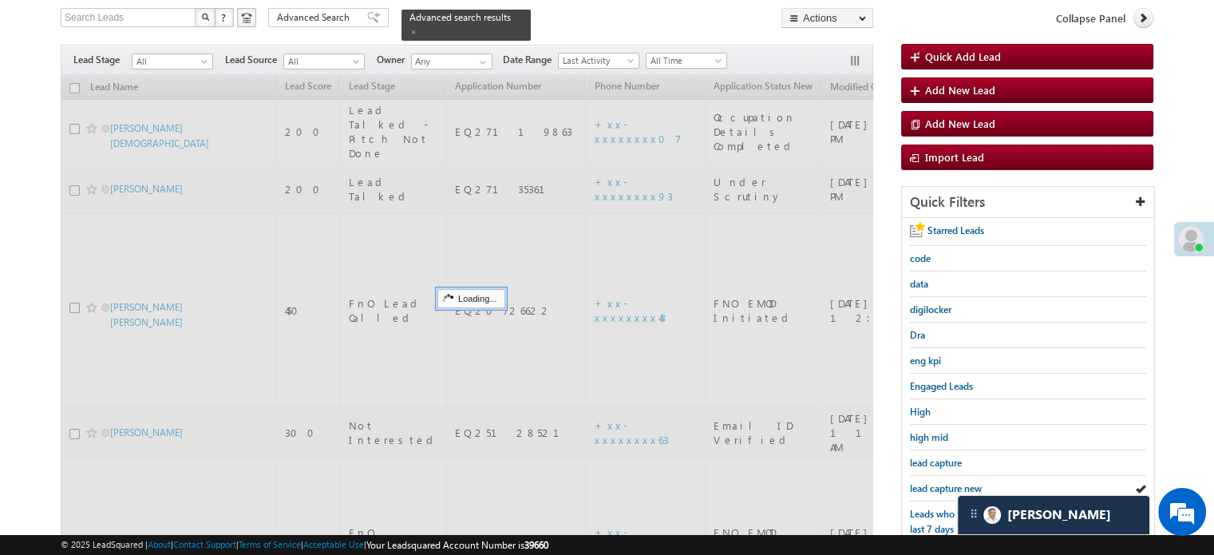
click at [946, 483] on span "lead capture new" at bounding box center [946, 488] width 72 height 12
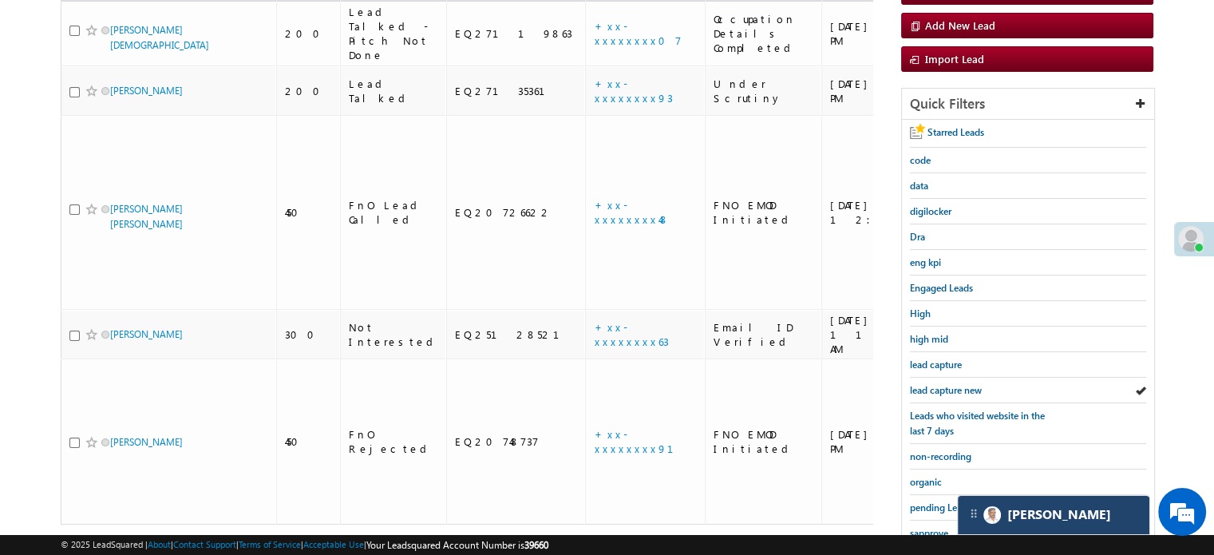
scroll to position [342, 0]
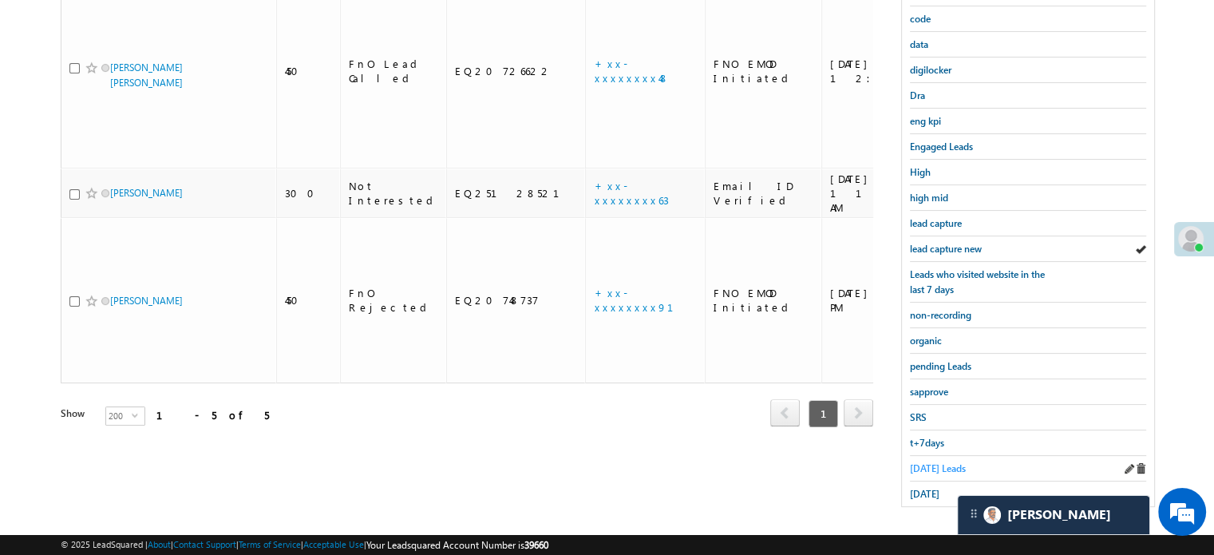
click at [929, 462] on span "Today's Leads" at bounding box center [938, 468] width 56 height 12
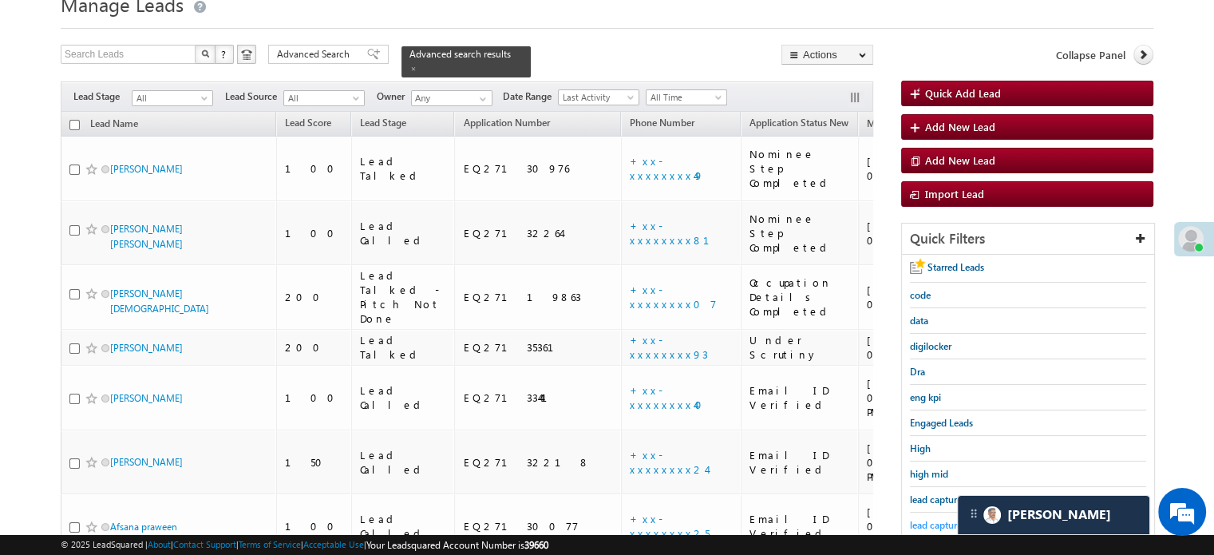
scroll to position [103, 0]
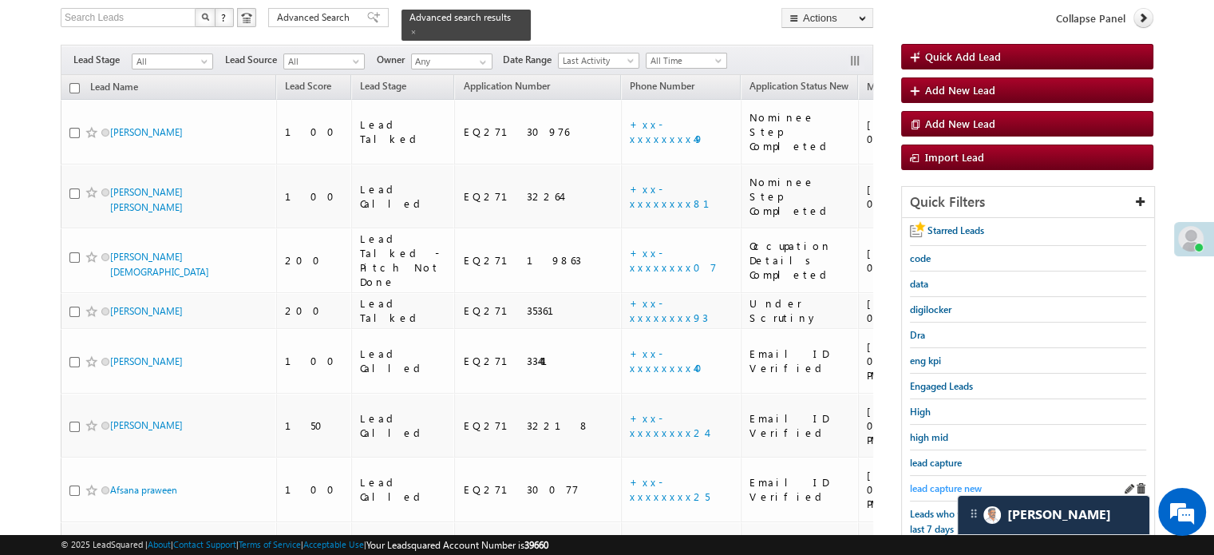
click at [916, 482] on span "lead capture new" at bounding box center [946, 488] width 72 height 12
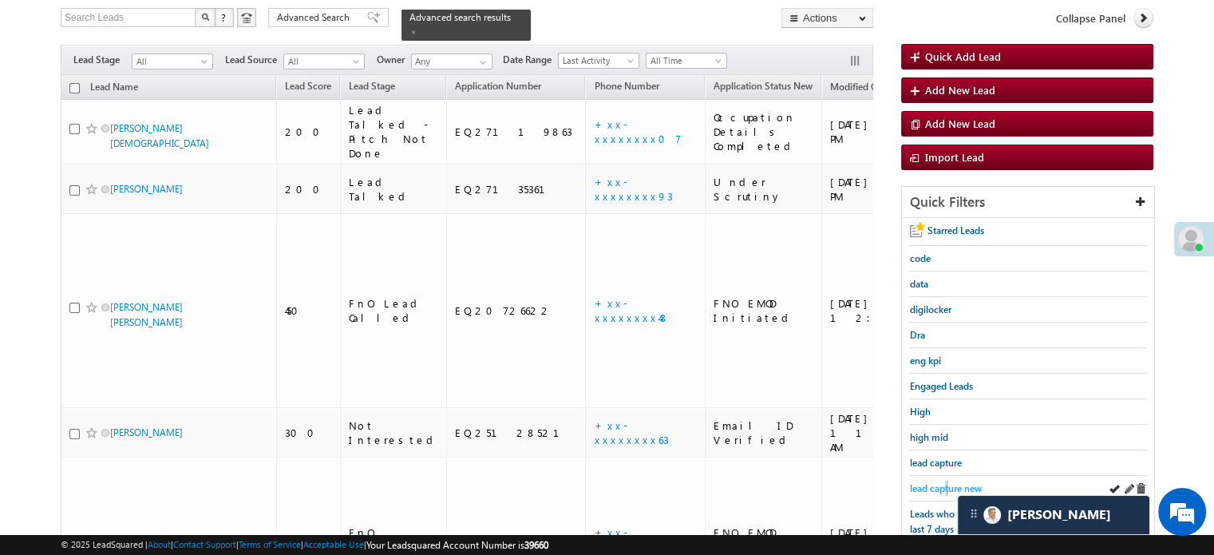
click at [948, 482] on span "lead capture new" at bounding box center [946, 488] width 72 height 12
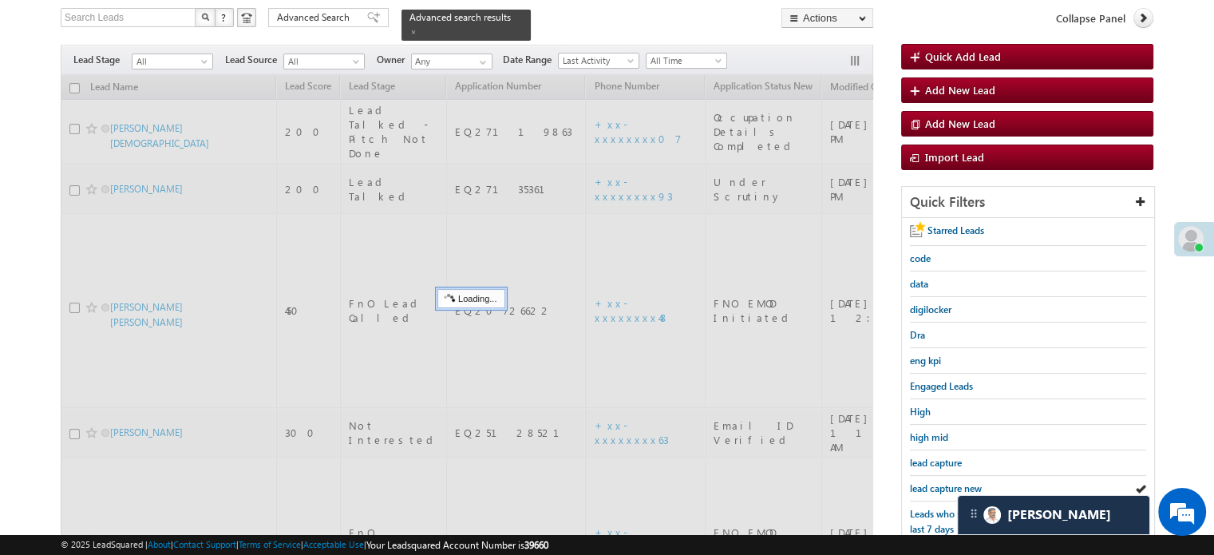
click at [948, 482] on span "lead capture new" at bounding box center [946, 488] width 72 height 12
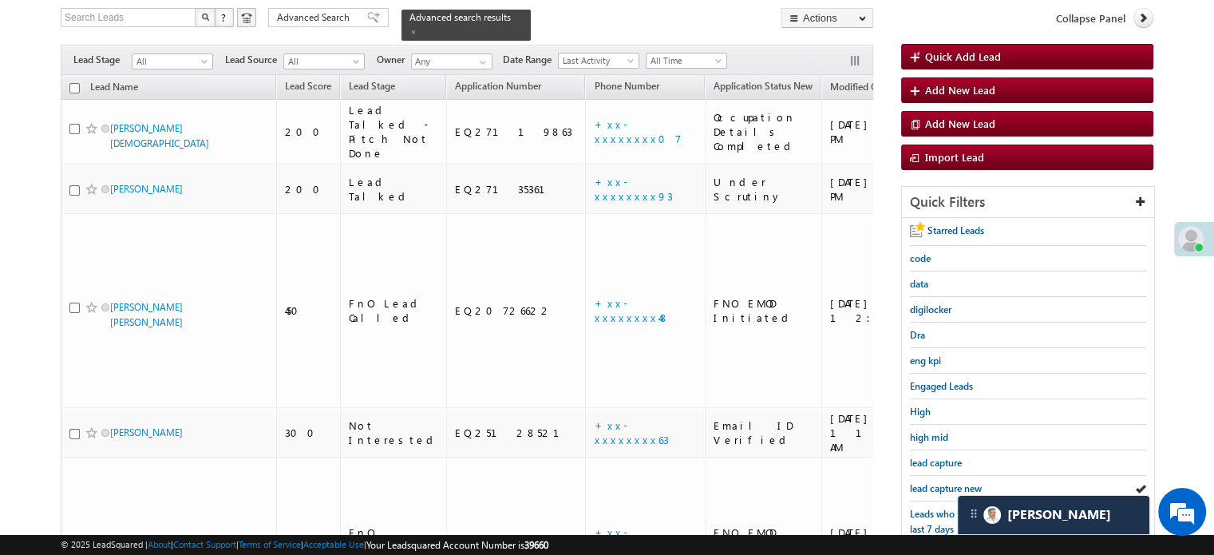
click at [948, 482] on span "lead capture new" at bounding box center [946, 488] width 72 height 12
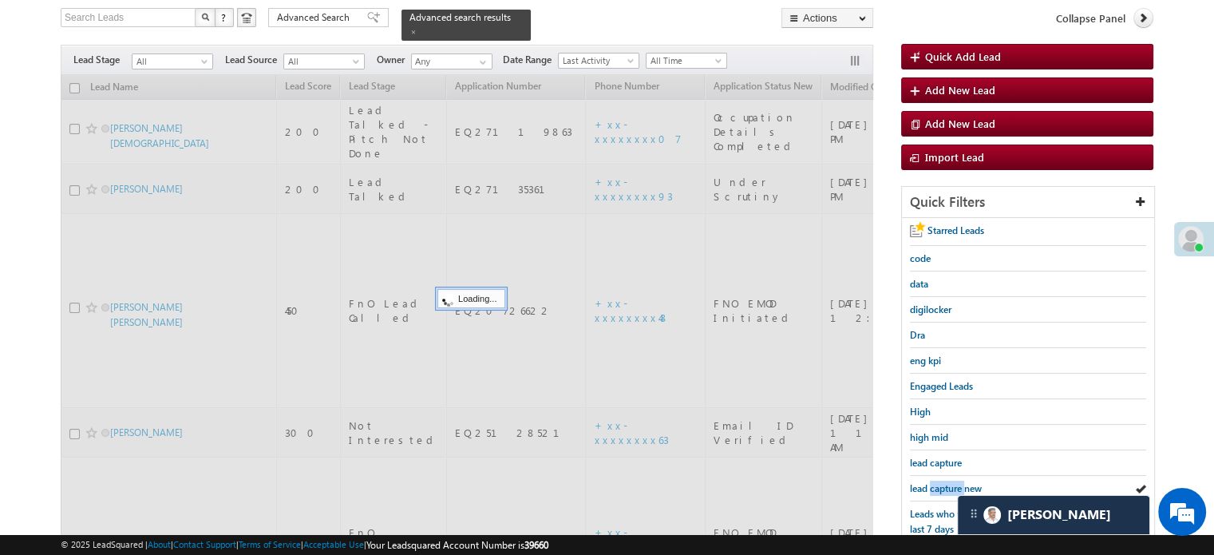
click at [948, 482] on span "lead capture new" at bounding box center [946, 488] width 72 height 12
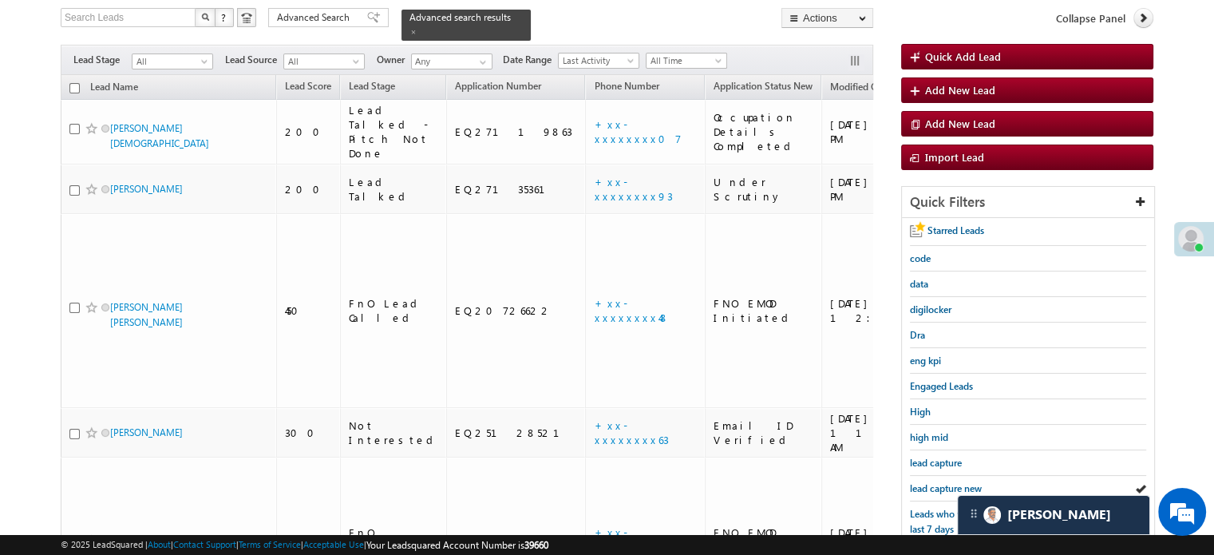
click at [948, 482] on span "lead capture new" at bounding box center [946, 488] width 72 height 12
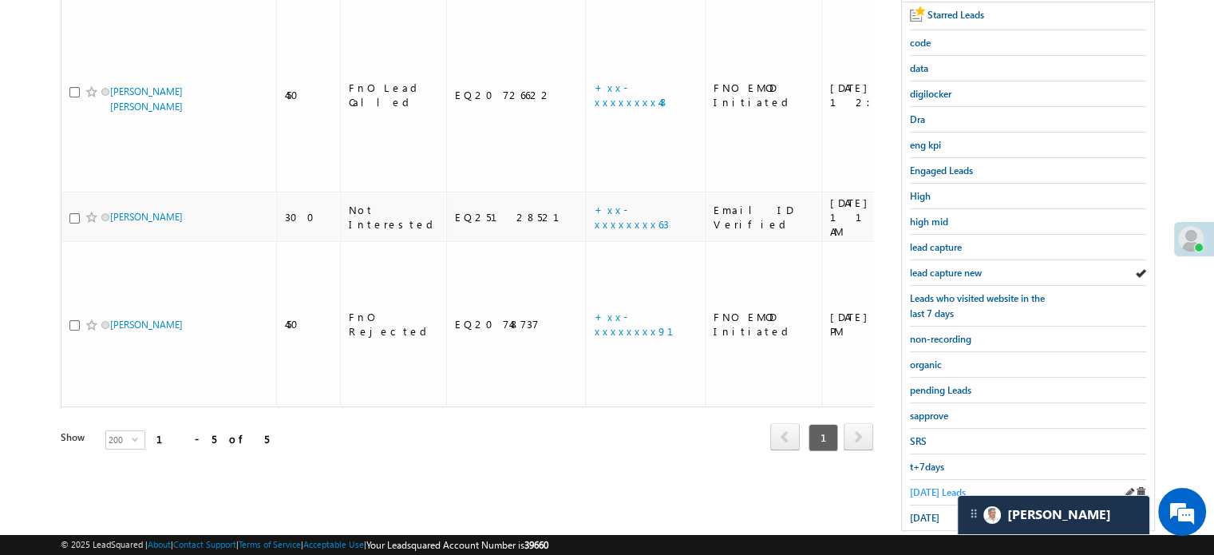
scroll to position [342, 0]
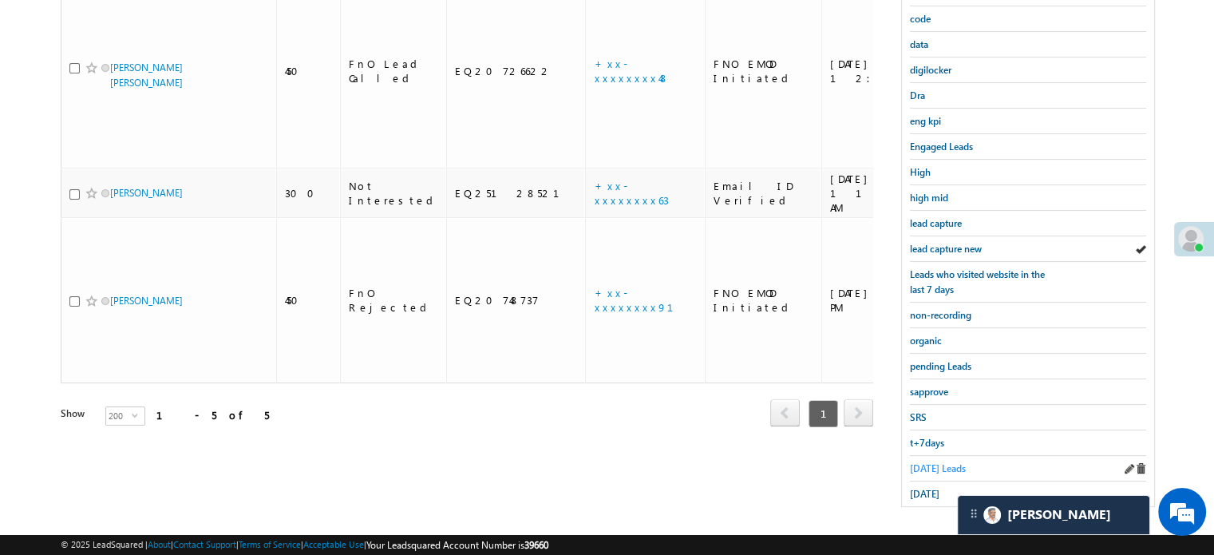
click at [945, 462] on span "Today's Leads" at bounding box center [938, 468] width 56 height 12
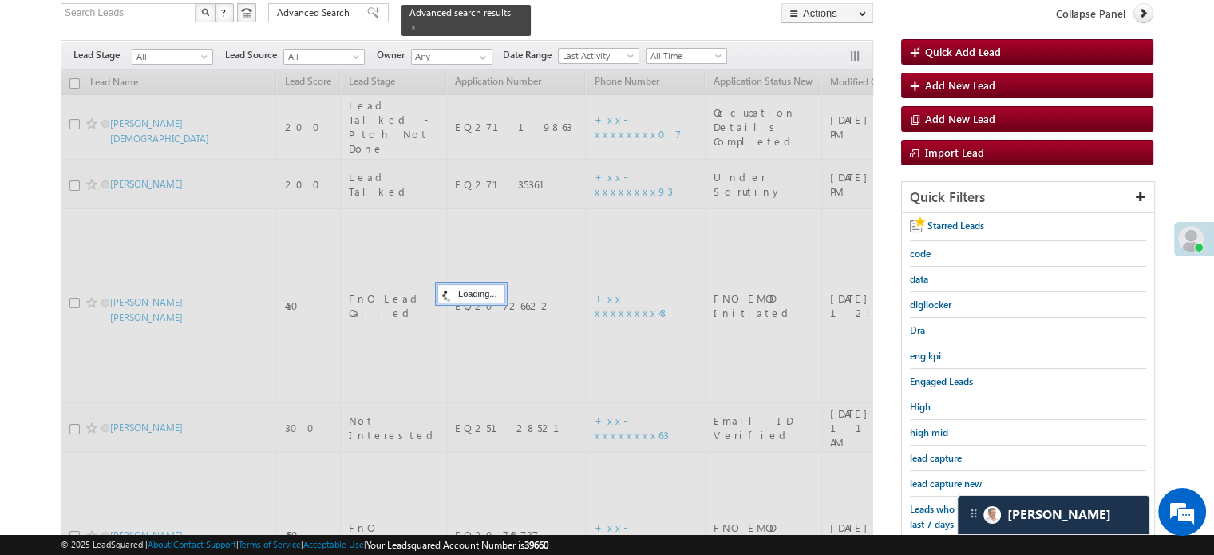
scroll to position [103, 0]
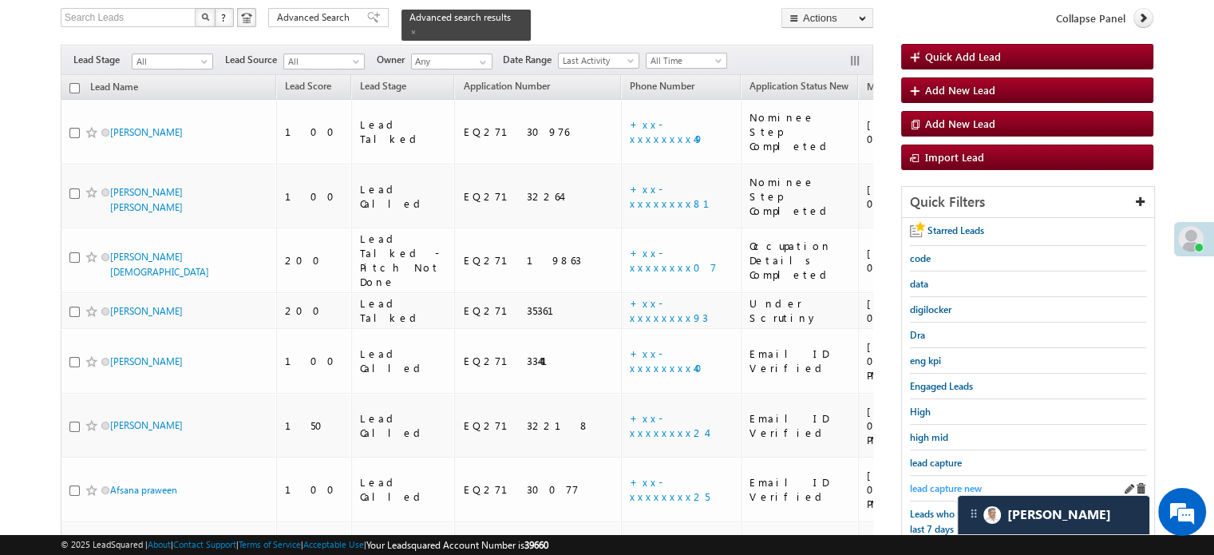
click at [928, 482] on span "lead capture new" at bounding box center [946, 488] width 72 height 12
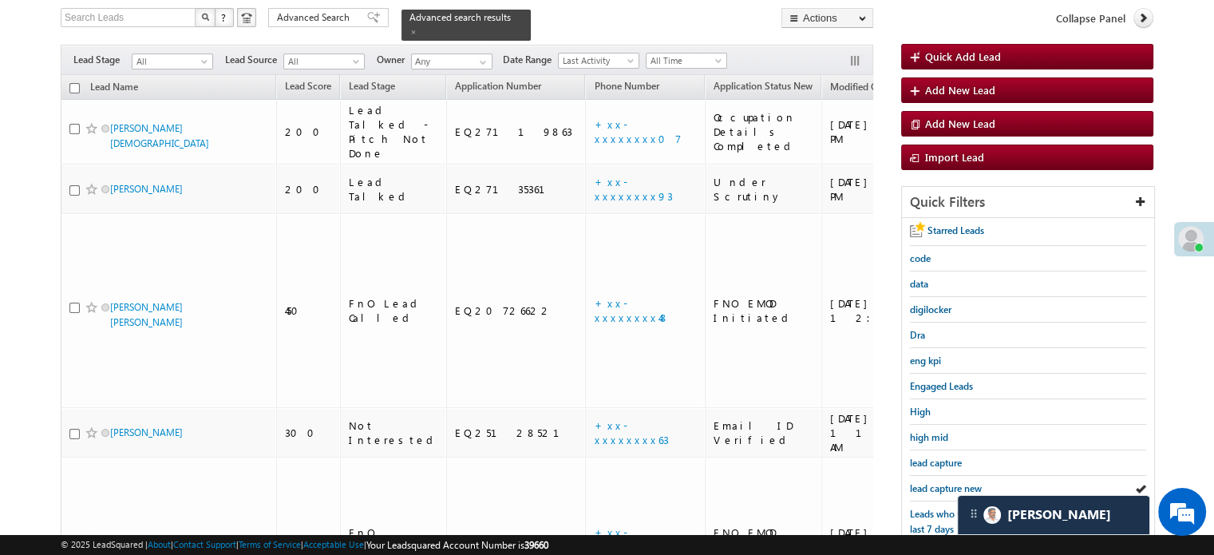
click at [885, 505] on div "Search Leads X ? 5 results found Advanced Search Advanced Search Advanced searc…" at bounding box center [607, 385] width 1093 height 754
click at [885, 507] on div "Search Leads X ? 5 results found Advanced Search Advanced Search Advanced searc…" at bounding box center [607, 385] width 1093 height 754
click at [883, 507] on div "Search Leads X ? 5 results found Advanced Search Advanced Search Advanced searc…" at bounding box center [607, 385] width 1093 height 754
click at [932, 485] on span "lead capture new" at bounding box center [946, 488] width 72 height 12
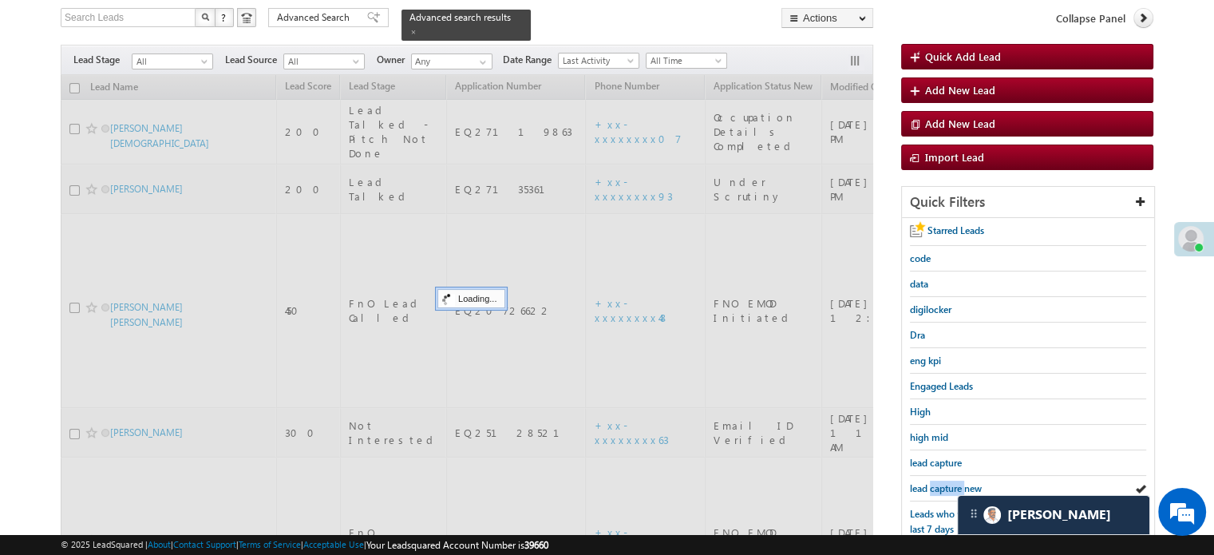
click at [932, 485] on span "lead capture new" at bounding box center [946, 488] width 72 height 12
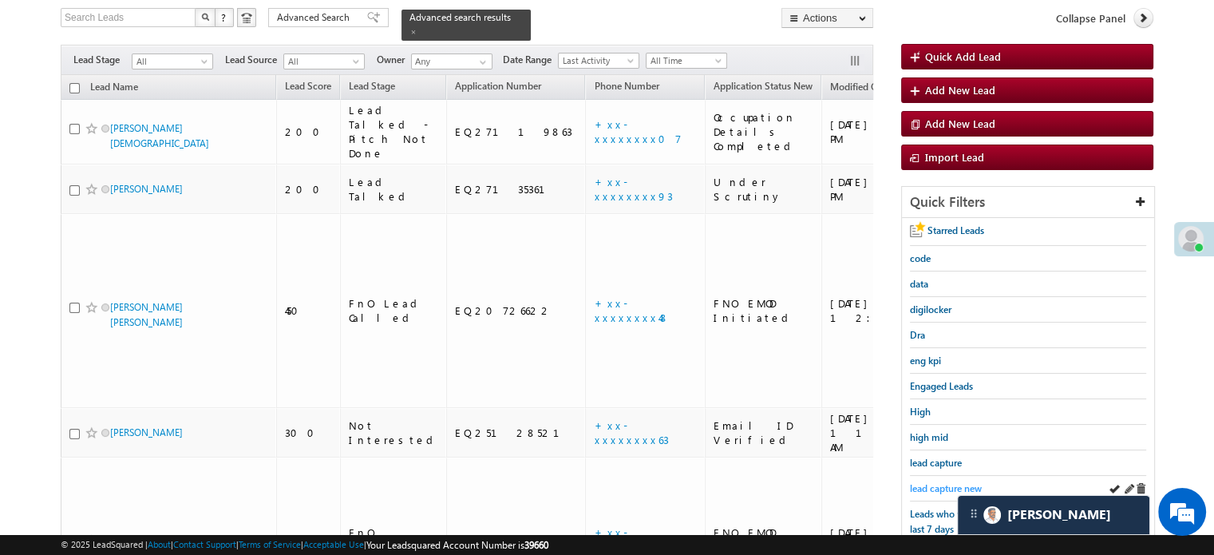
click at [923, 484] on span "lead capture new" at bounding box center [946, 488] width 72 height 12
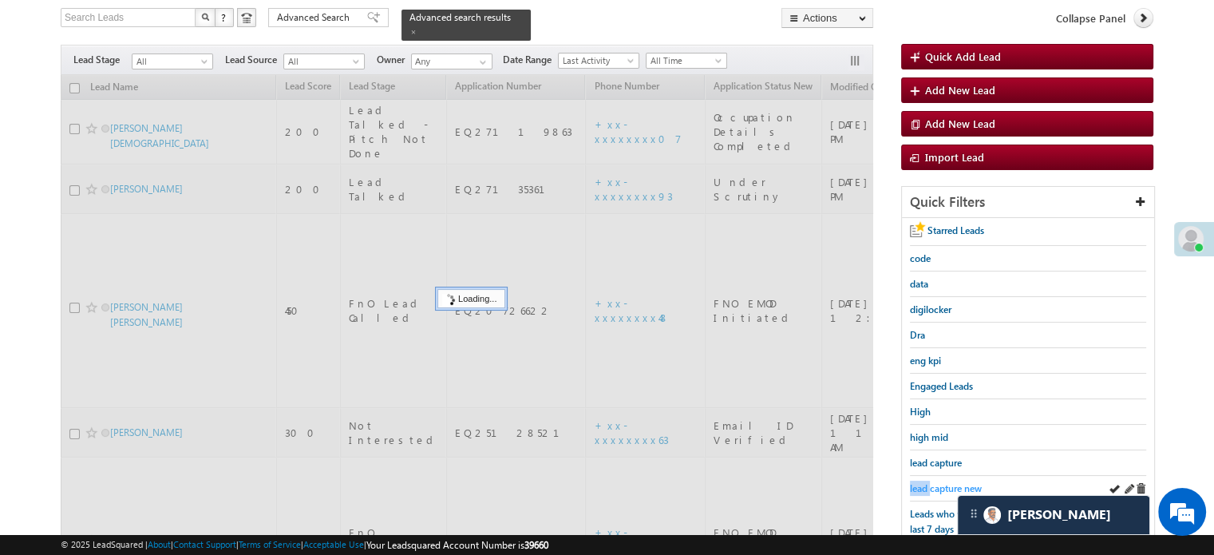
click at [923, 484] on span "lead capture new" at bounding box center [946, 488] width 72 height 12
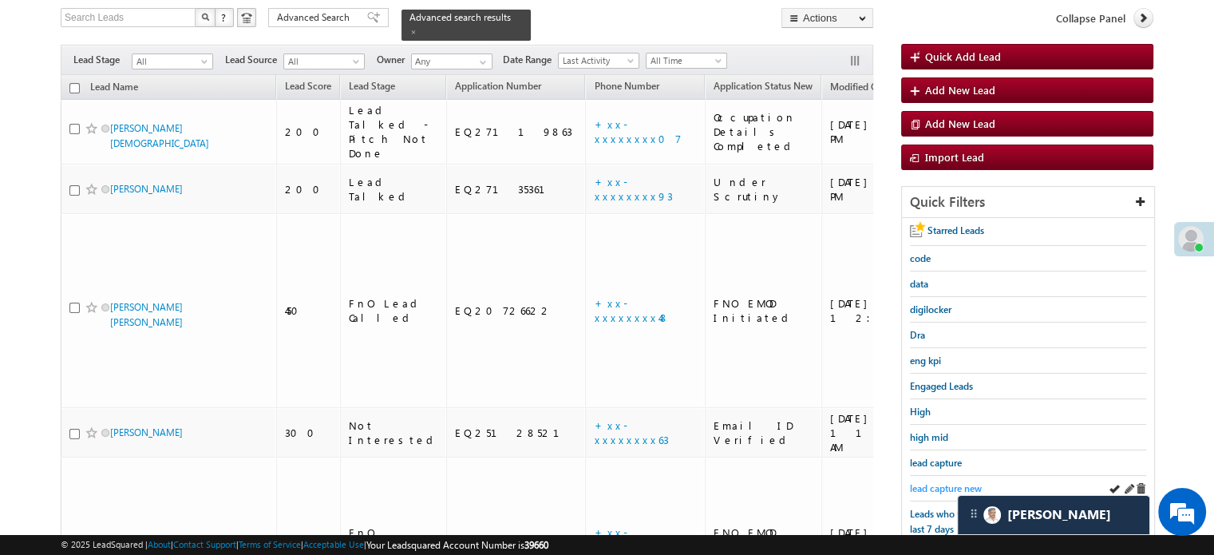
click at [950, 488] on span "lead capture new" at bounding box center [946, 488] width 72 height 12
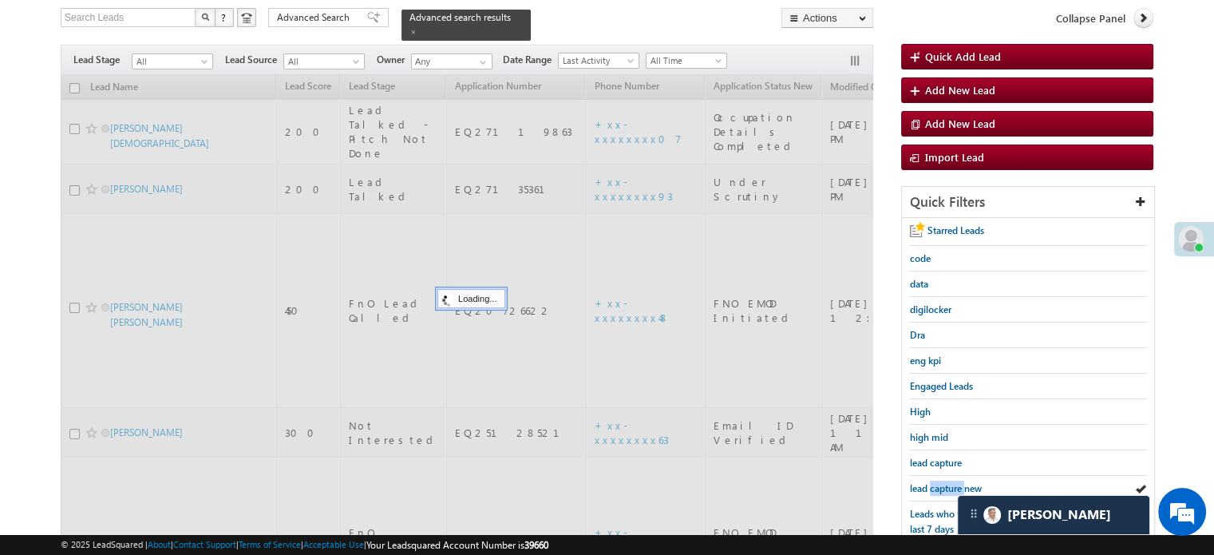
click at [950, 488] on span "lead capture new" at bounding box center [946, 488] width 72 height 12
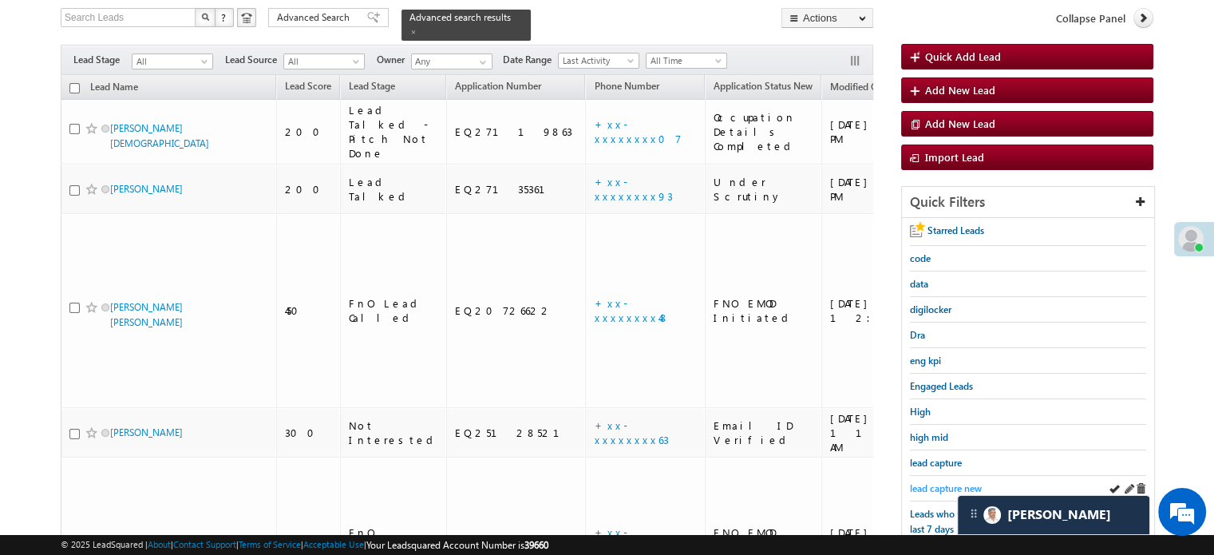
click at [932, 482] on span "lead capture new" at bounding box center [946, 488] width 72 height 12
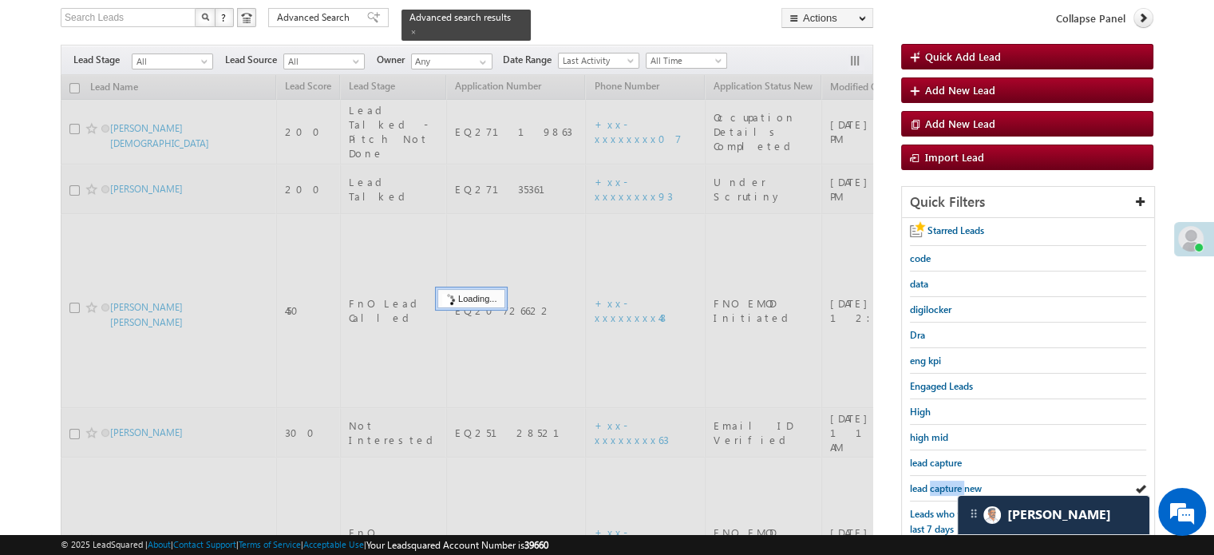
click at [932, 482] on span "lead capture new" at bounding box center [946, 488] width 72 height 12
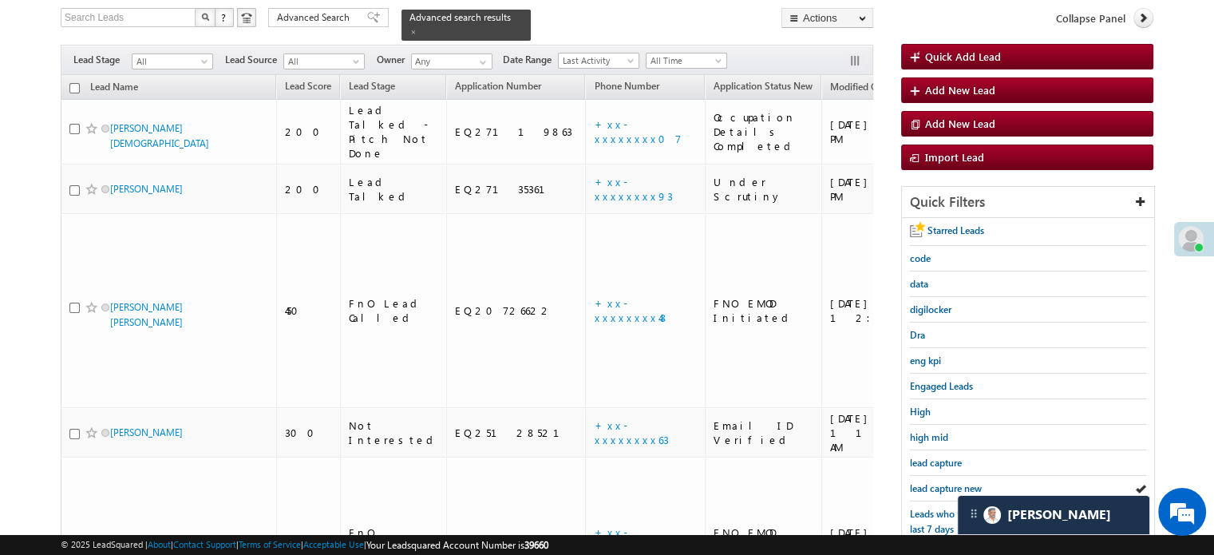
click at [932, 482] on span "lead capture new" at bounding box center [946, 488] width 72 height 12
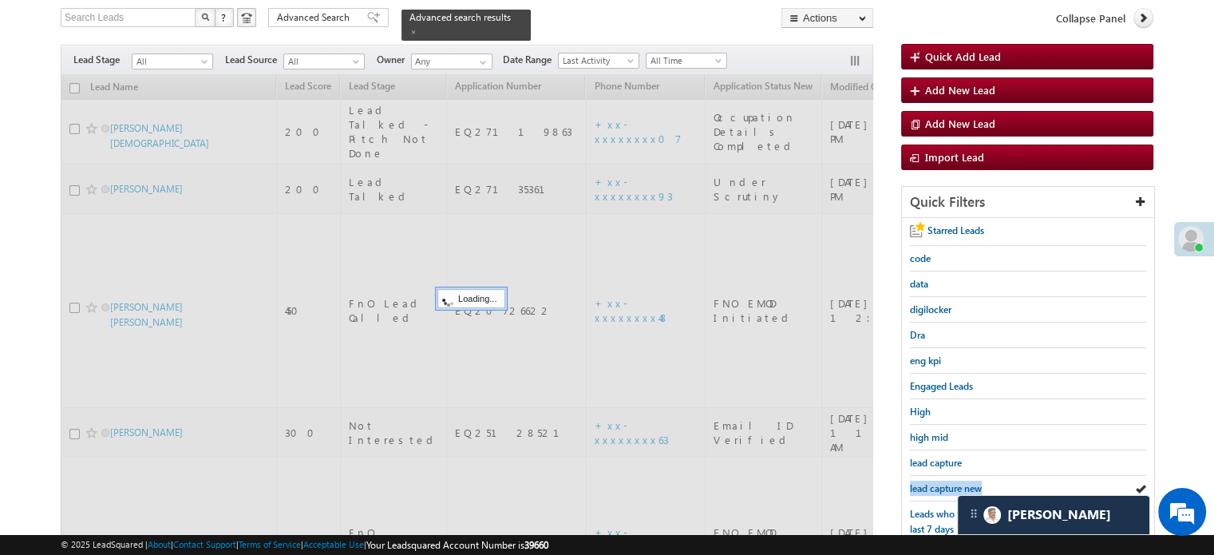
click at [932, 482] on span "lead capture new" at bounding box center [946, 488] width 72 height 12
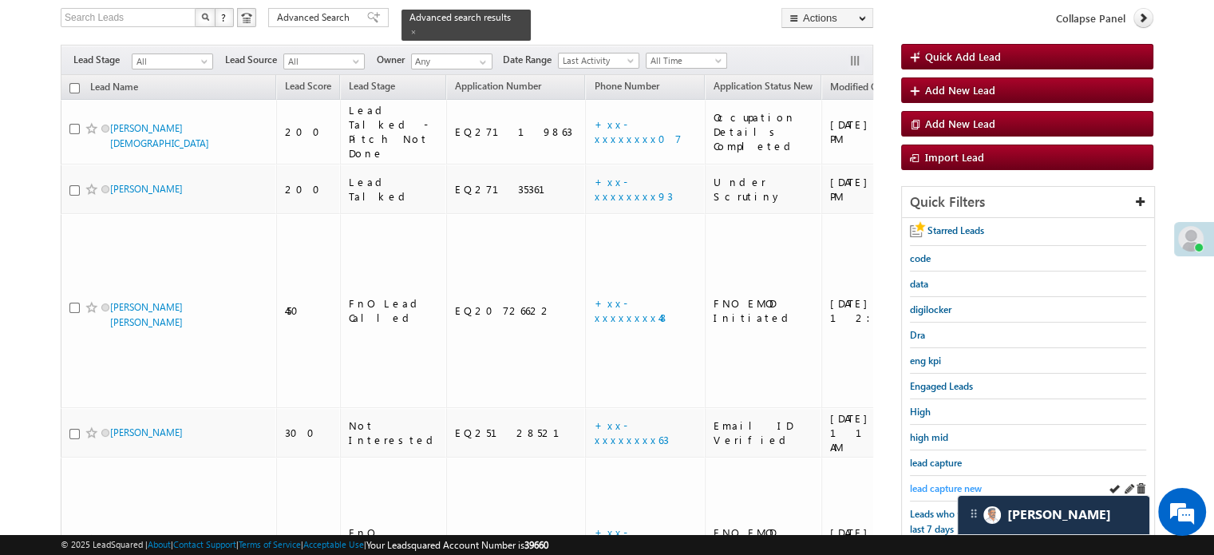
click at [966, 482] on span "lead capture new" at bounding box center [946, 488] width 72 height 12
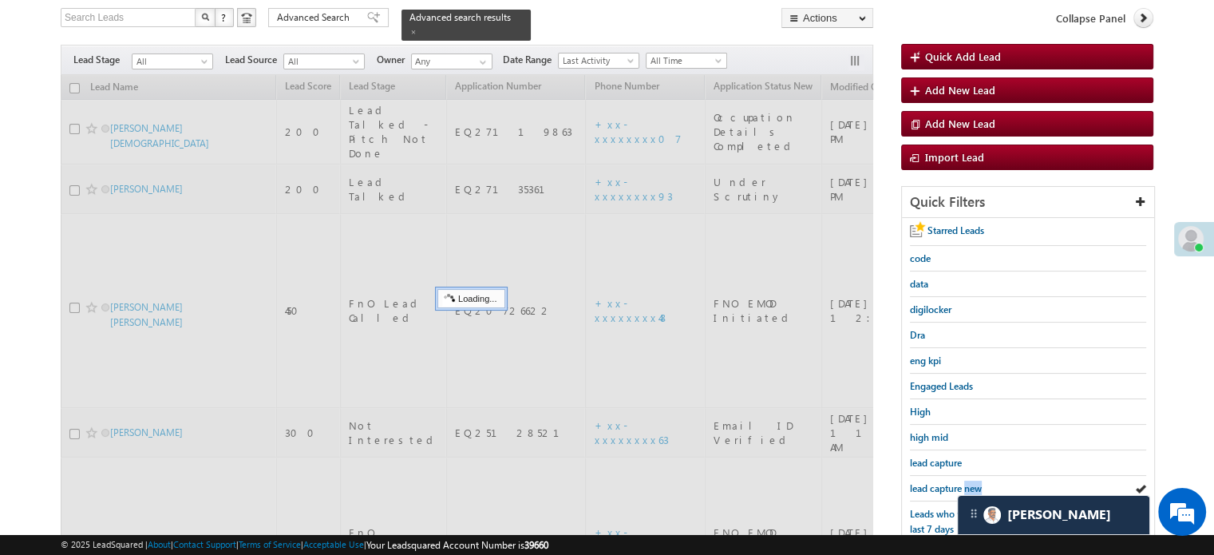
click at [966, 482] on span "lead capture new" at bounding box center [946, 488] width 72 height 12
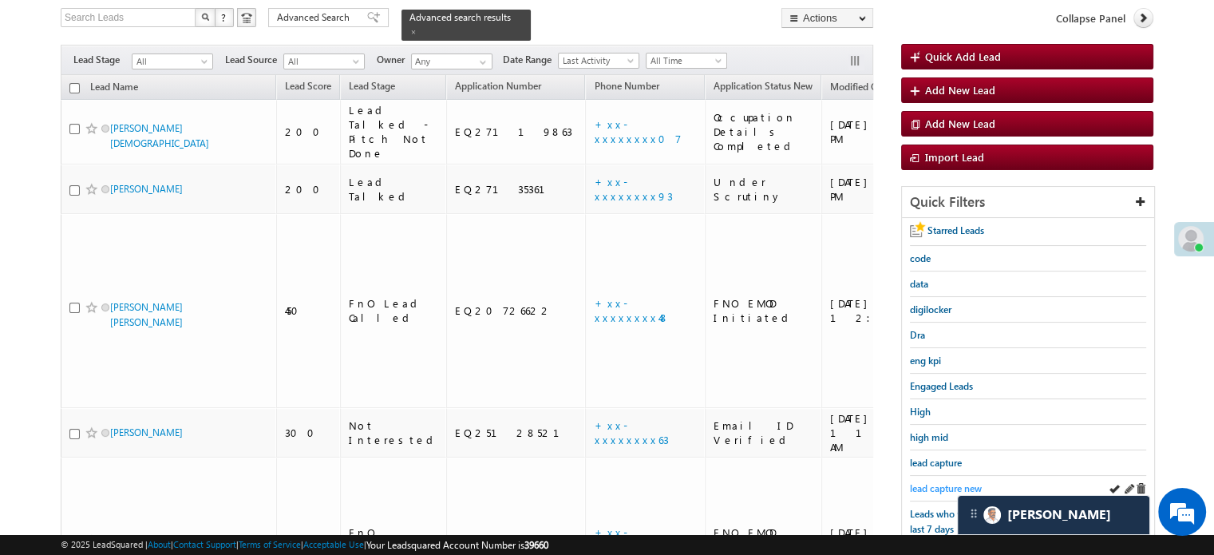
click at [931, 482] on span "lead capture new" at bounding box center [946, 488] width 72 height 12
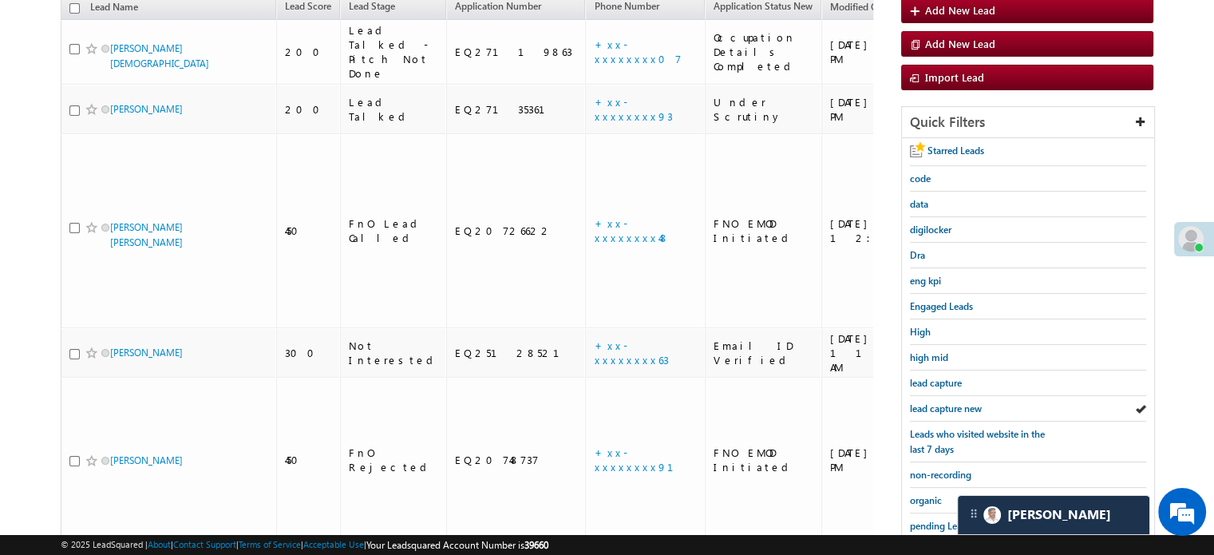
scroll to position [342, 0]
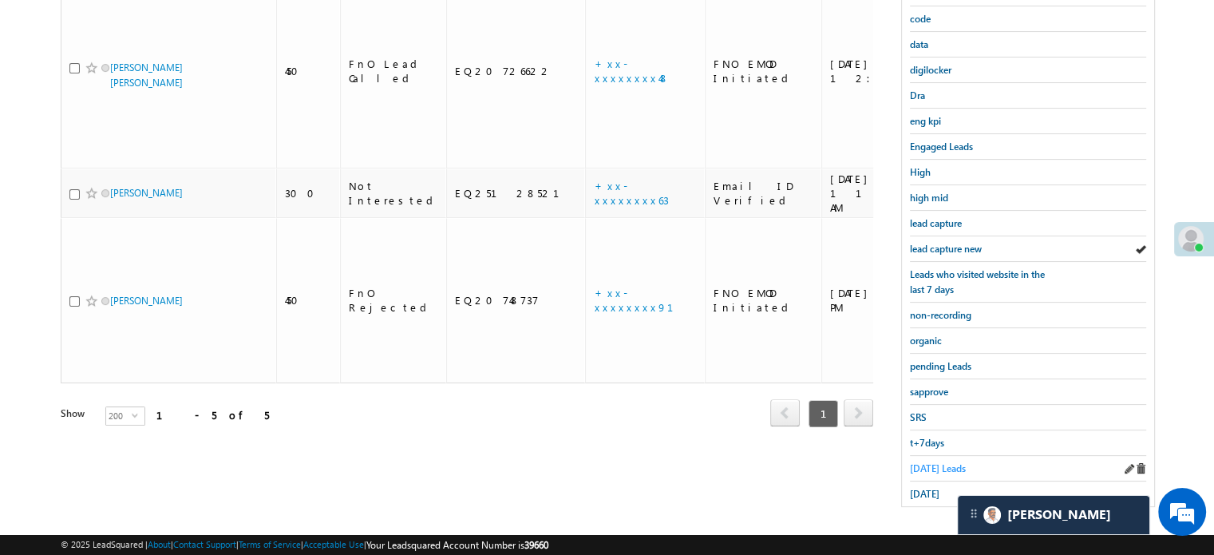
click at [928, 462] on span "Today's Leads" at bounding box center [938, 468] width 56 height 12
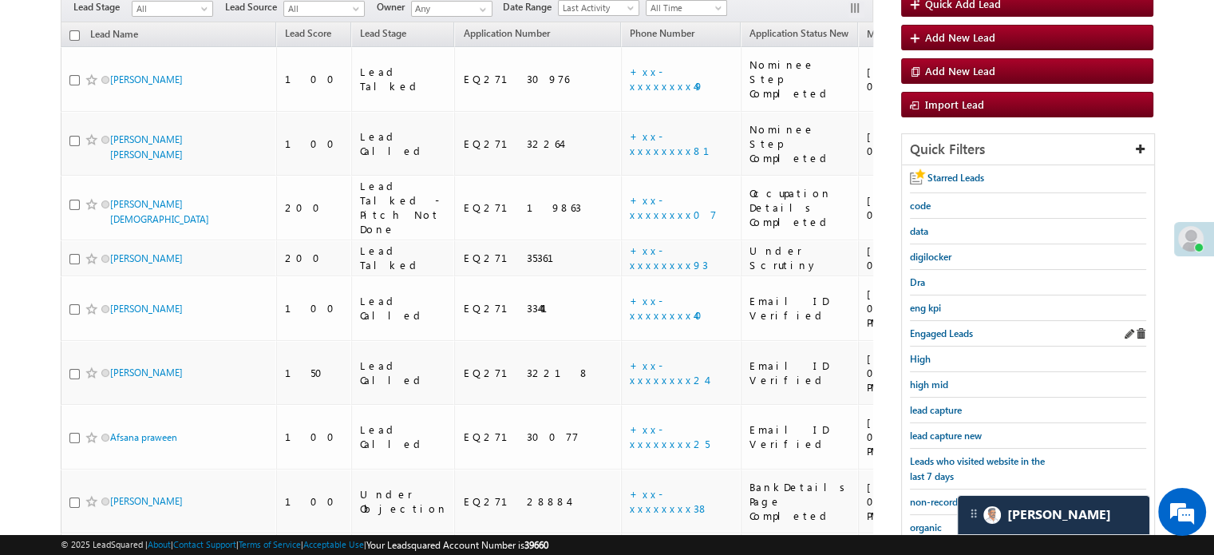
scroll to position [183, 0]
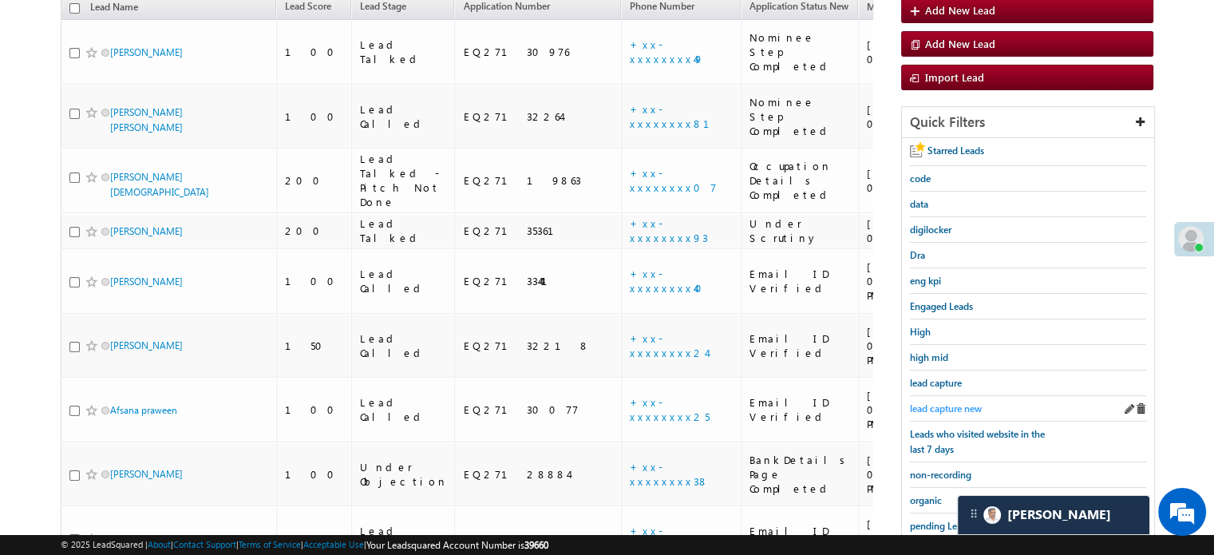
click at [926, 402] on span "lead capture new" at bounding box center [946, 408] width 72 height 12
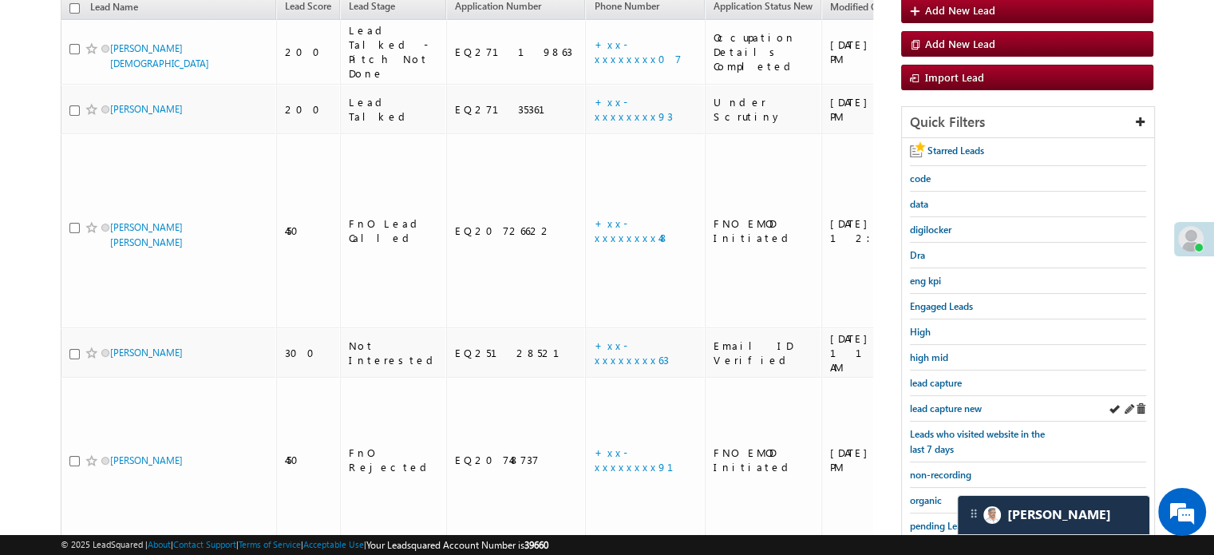
click at [929, 413] on div "lead capture new" at bounding box center [1028, 409] width 236 height 26
click at [931, 406] on span "lead capture new" at bounding box center [946, 408] width 72 height 12
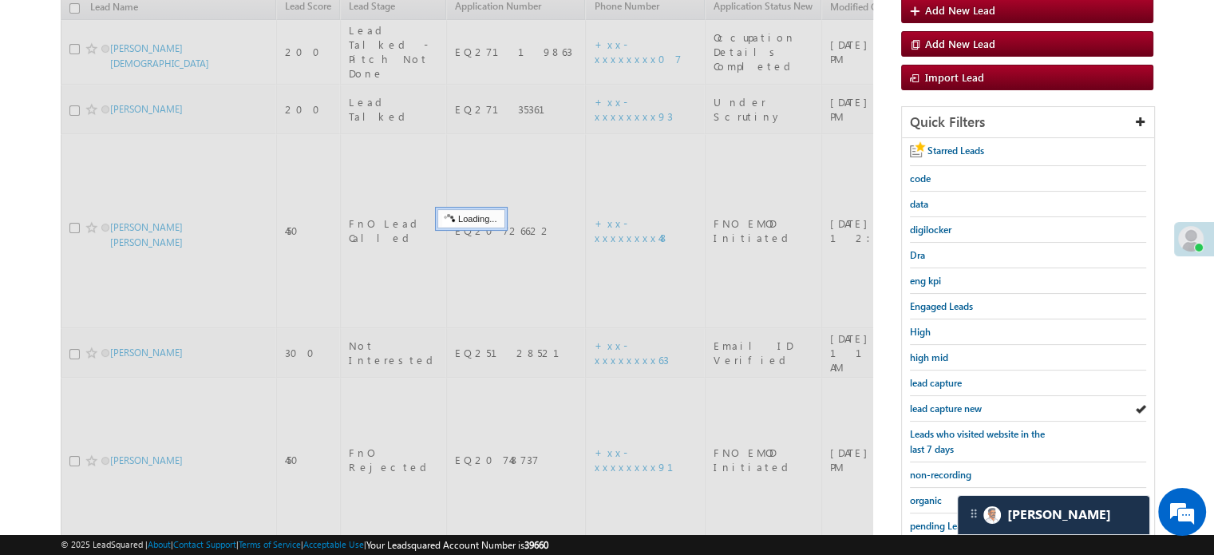
click at [931, 406] on span "lead capture new" at bounding box center [946, 408] width 72 height 12
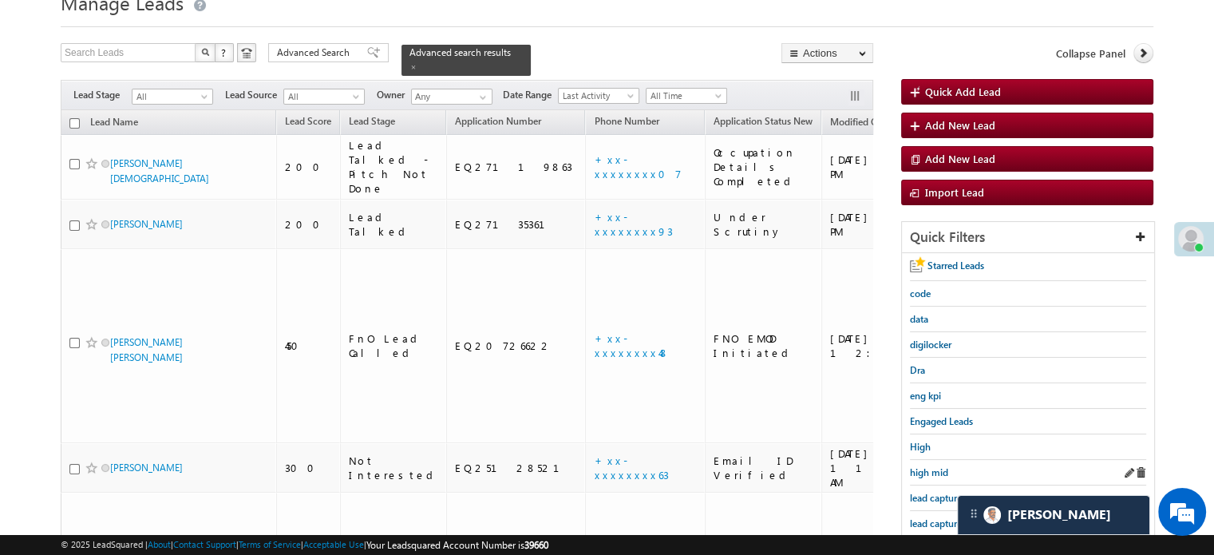
scroll to position [103, 0]
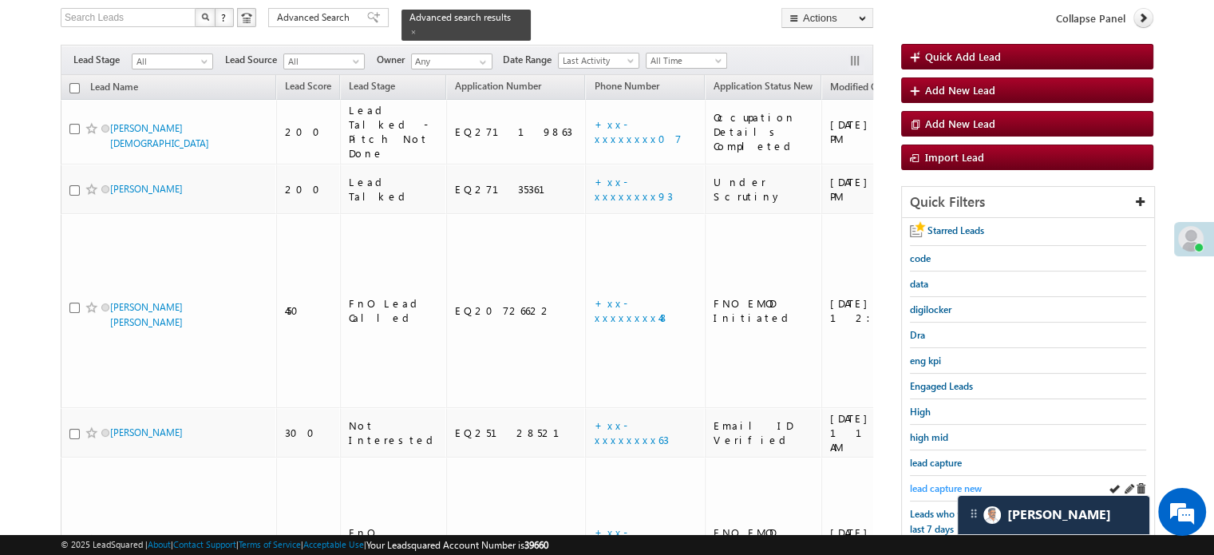
click at [937, 485] on span "lead capture new" at bounding box center [946, 488] width 72 height 12
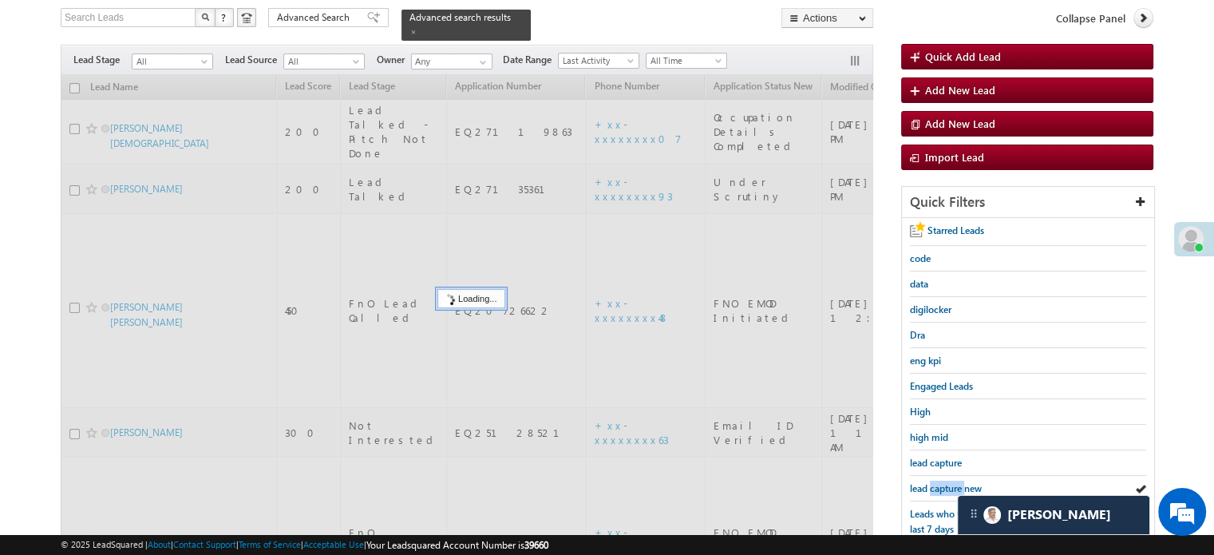
click at [937, 485] on span "lead capture new" at bounding box center [946, 488] width 72 height 12
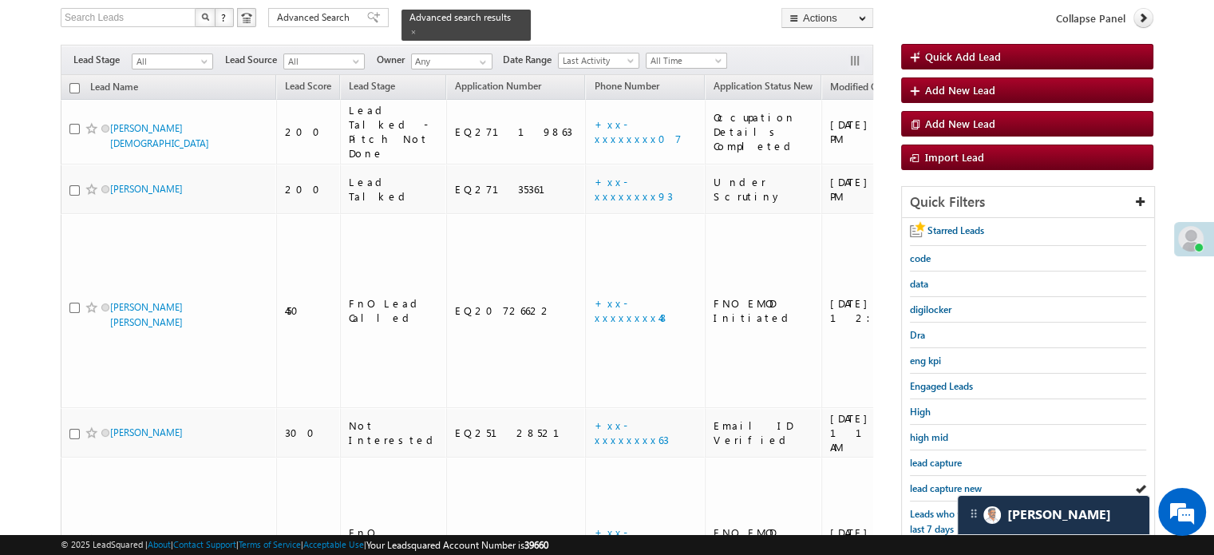
click at [937, 485] on span "lead capture new" at bounding box center [946, 488] width 72 height 12
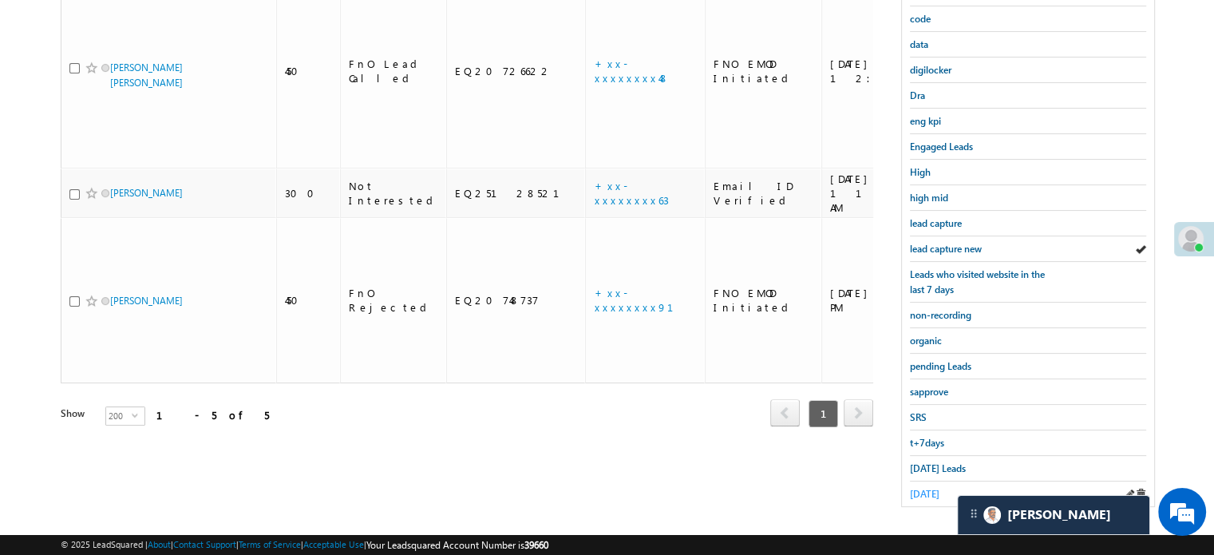
click at [921, 488] on span "[DATE]" at bounding box center [925, 494] width 30 height 12
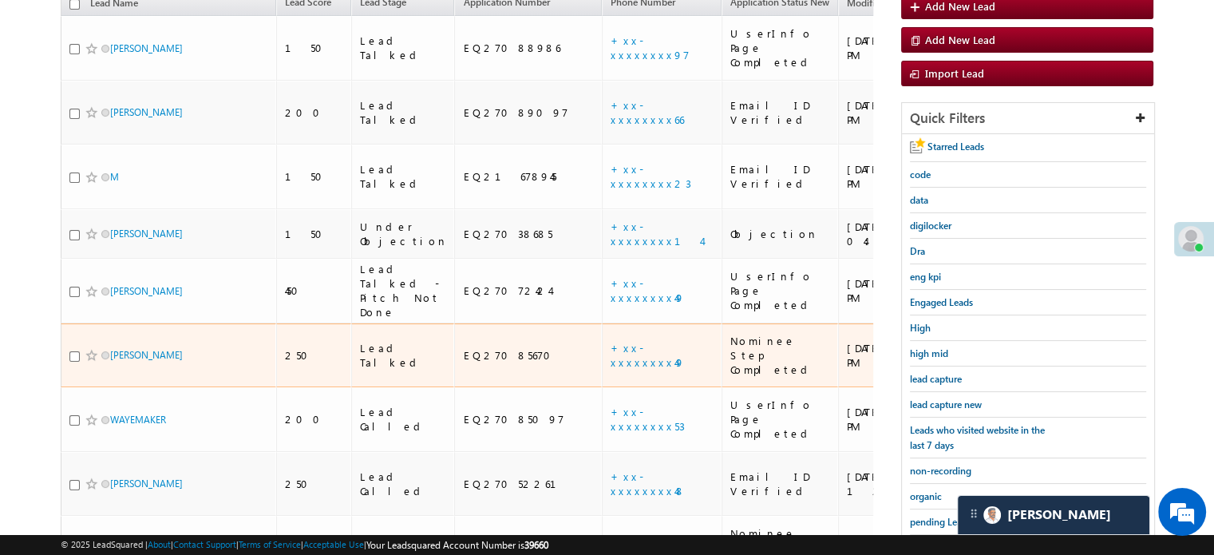
scroll to position [163, 0]
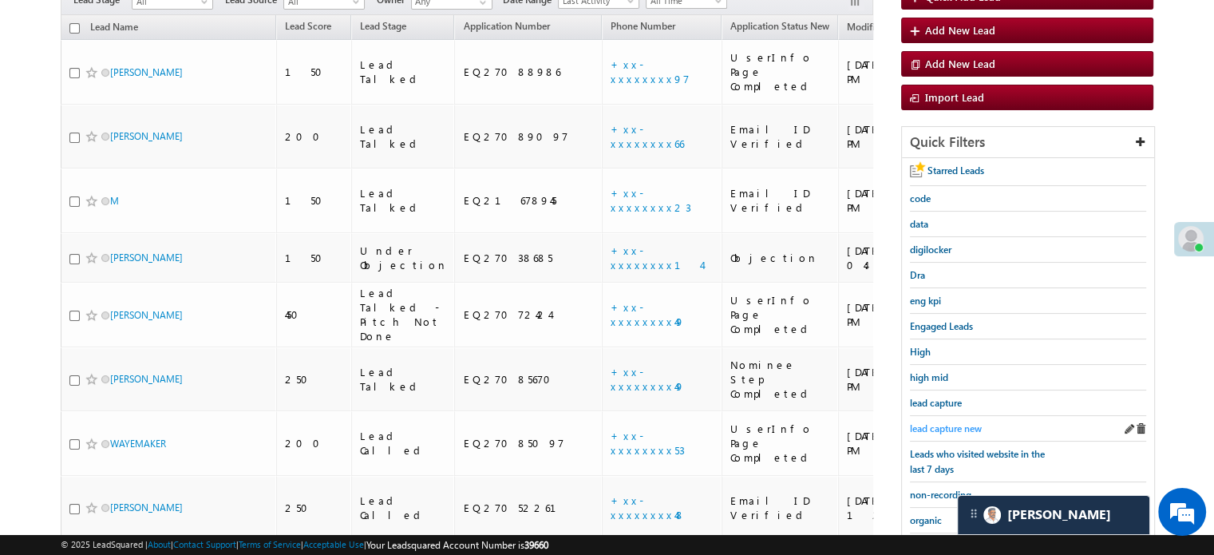
click at [935, 421] on link "lead capture new" at bounding box center [946, 428] width 72 height 15
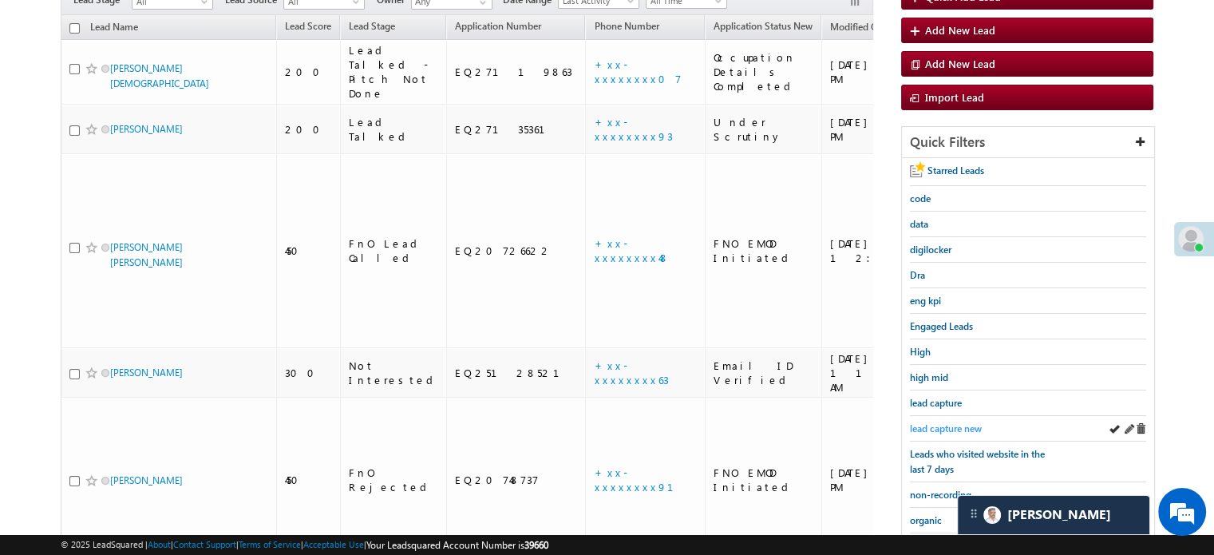
click at [925, 421] on link "lead capture new" at bounding box center [946, 428] width 72 height 15
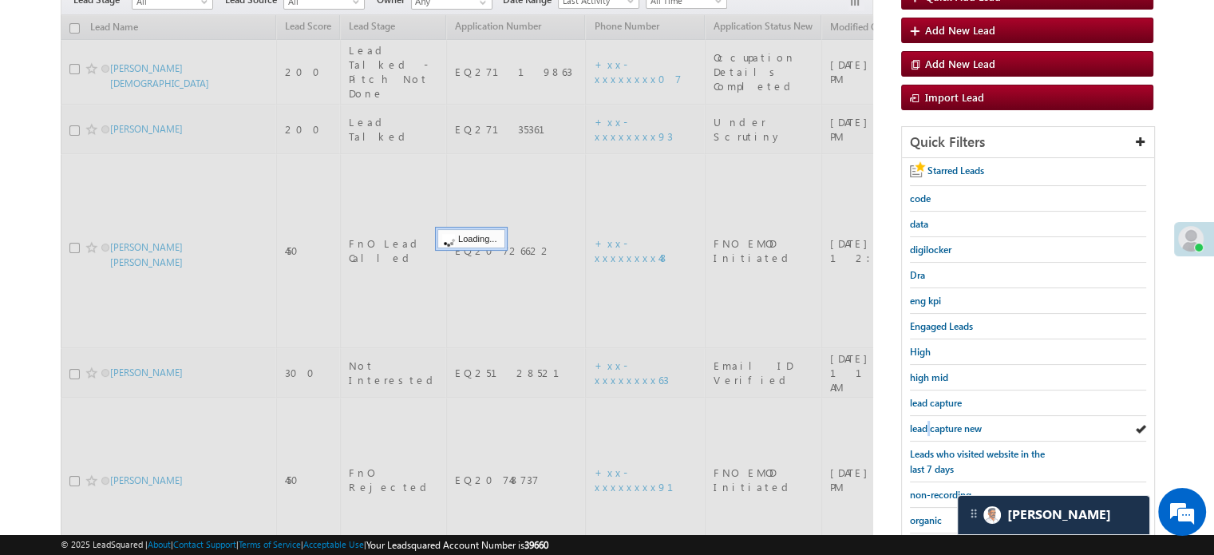
click at [925, 421] on link "lead capture new" at bounding box center [946, 428] width 72 height 15
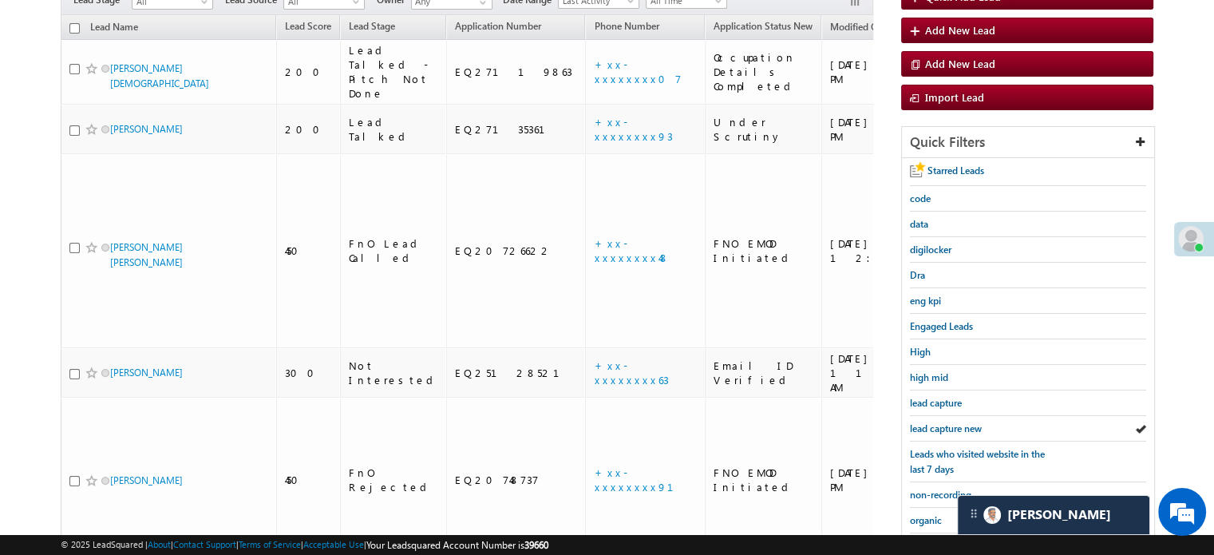
click at [925, 421] on link "lead capture new" at bounding box center [946, 428] width 72 height 15
click at [967, 426] on span "lead capture new" at bounding box center [946, 428] width 72 height 12
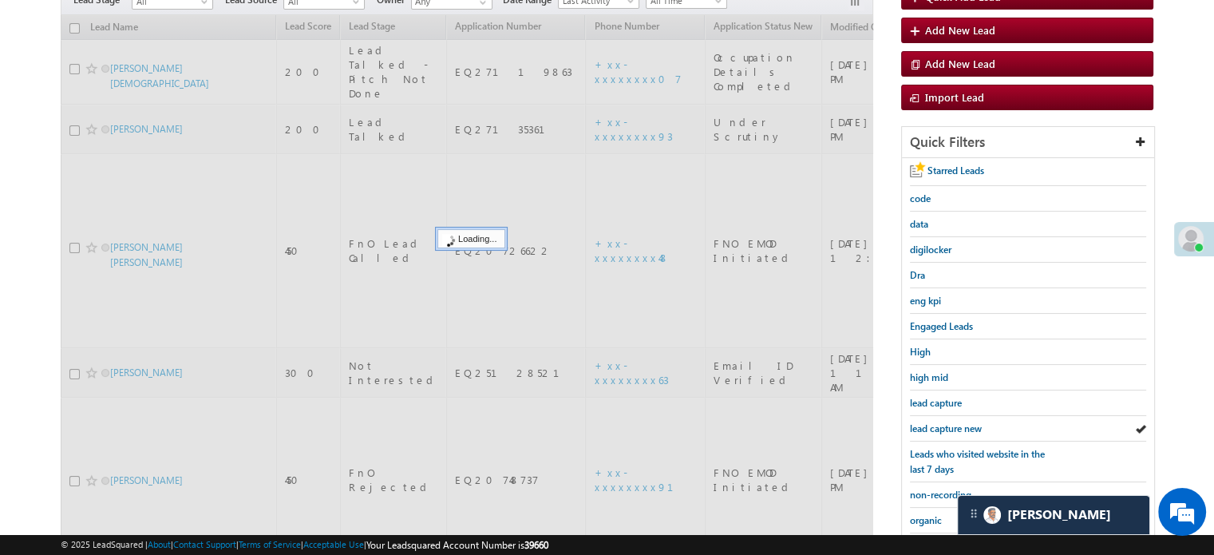
click at [964, 427] on span "lead capture new" at bounding box center [946, 428] width 72 height 12
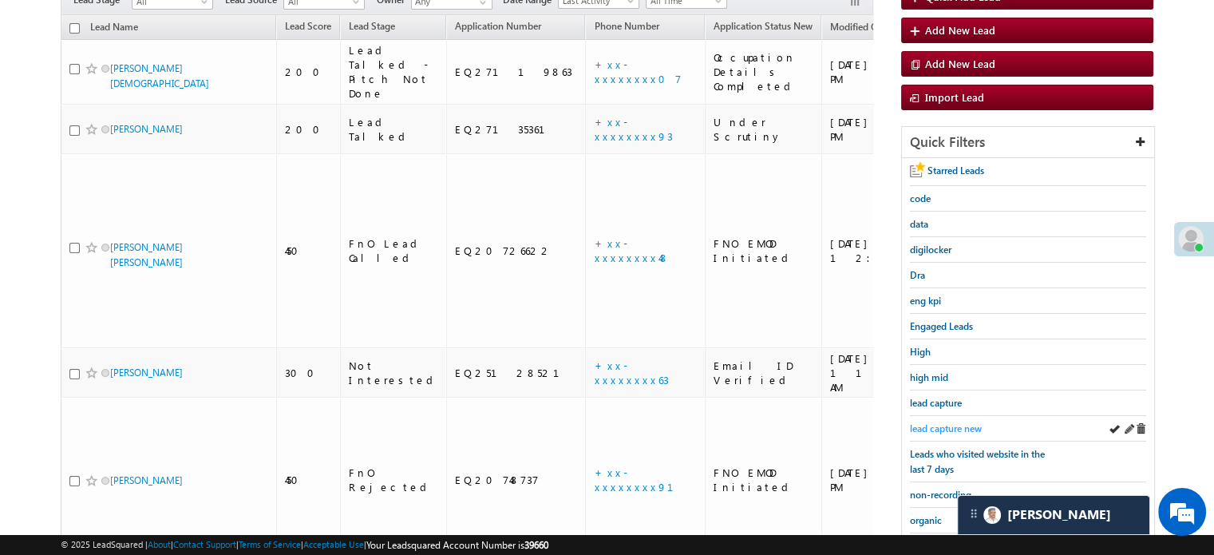
click at [960, 422] on span "lead capture new" at bounding box center [946, 428] width 72 height 12
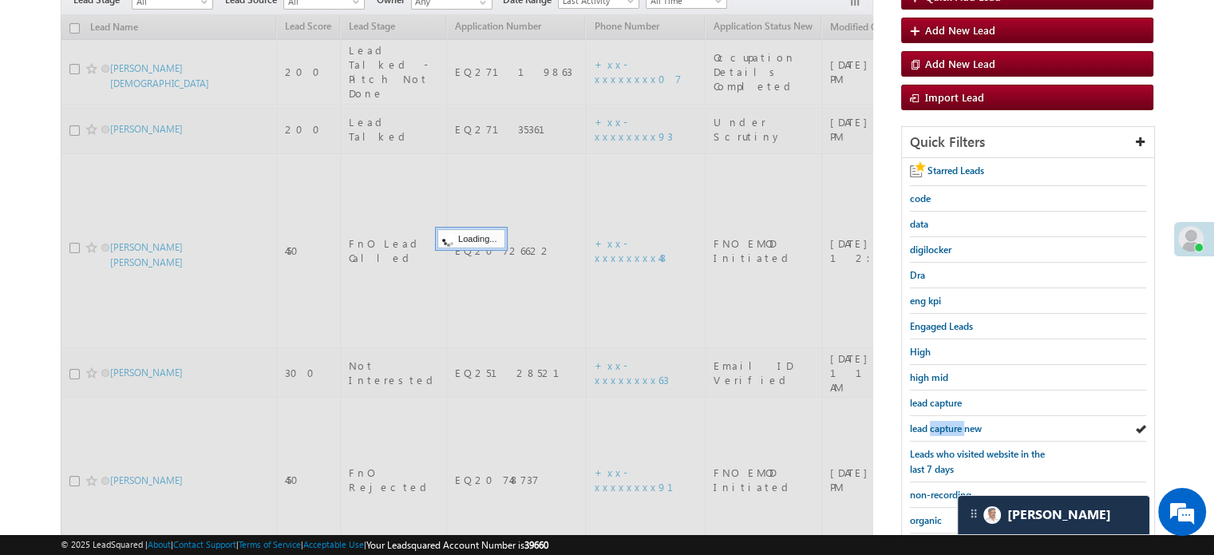
click at [960, 422] on span "lead capture new" at bounding box center [946, 428] width 72 height 12
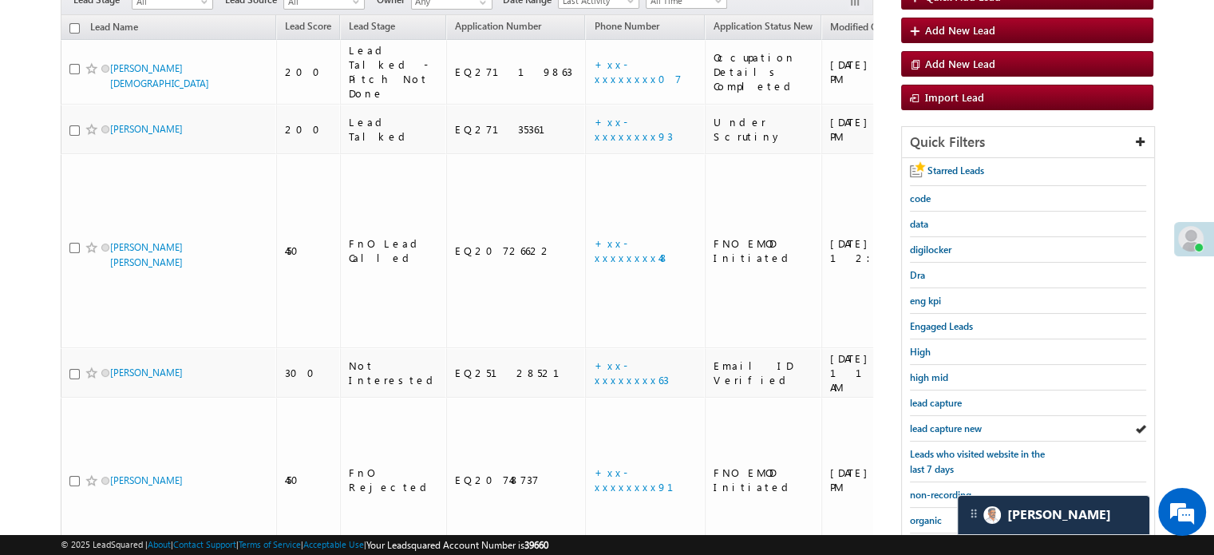
click at [960, 422] on span "lead capture new" at bounding box center [946, 428] width 72 height 12
click at [954, 422] on span "lead capture new" at bounding box center [946, 428] width 72 height 12
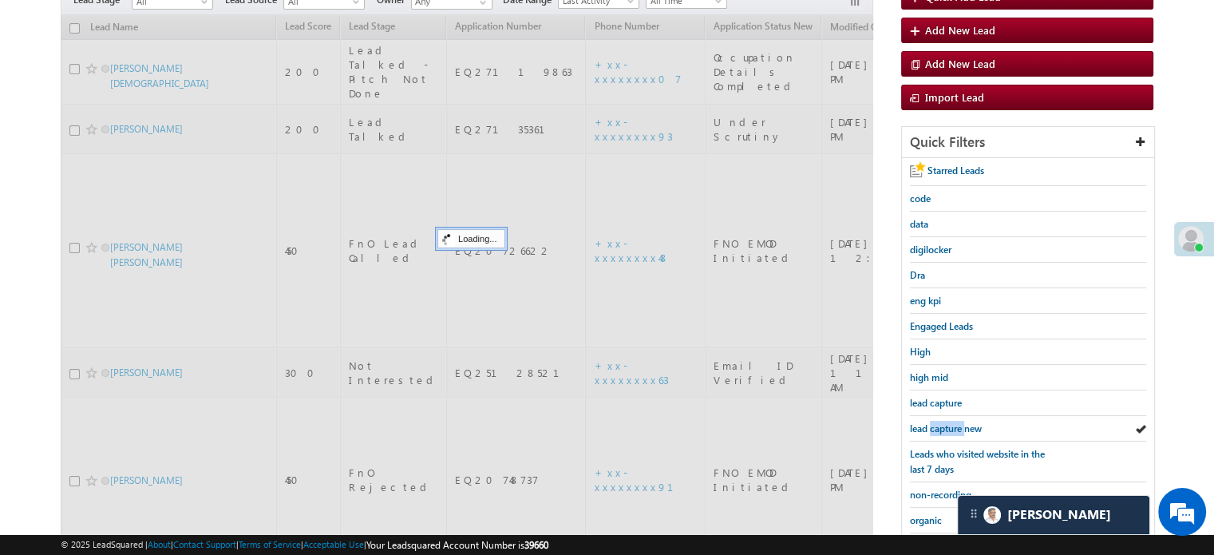
click at [954, 422] on span "lead capture new" at bounding box center [946, 428] width 72 height 12
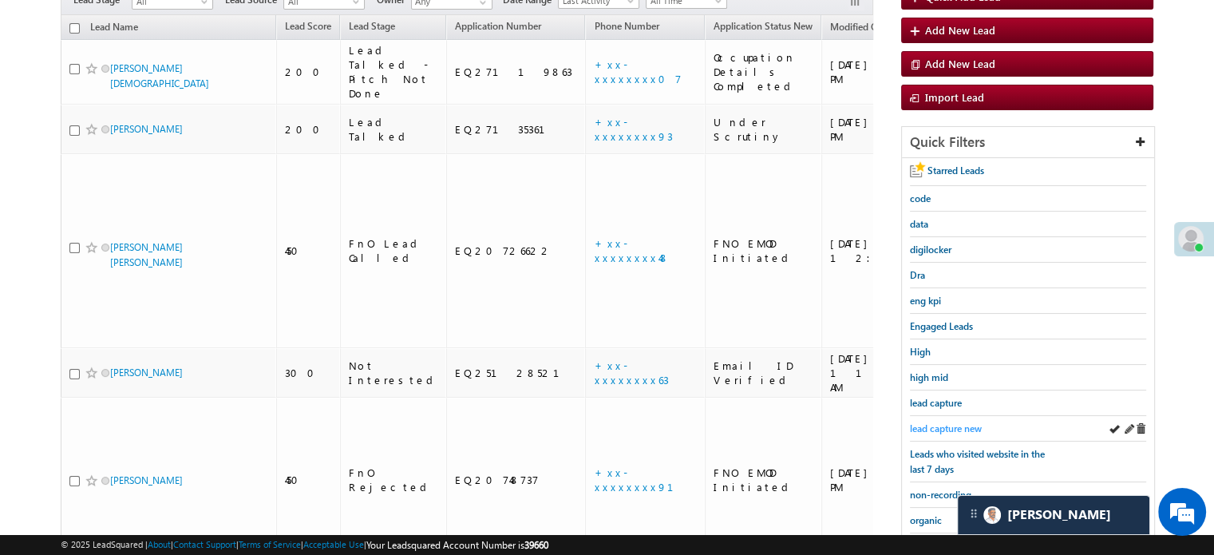
click at [950, 430] on link "lead capture new" at bounding box center [946, 428] width 72 height 15
click at [968, 422] on span "lead capture new" at bounding box center [946, 428] width 72 height 12
click at [947, 426] on span "lead capture new" at bounding box center [946, 428] width 72 height 12
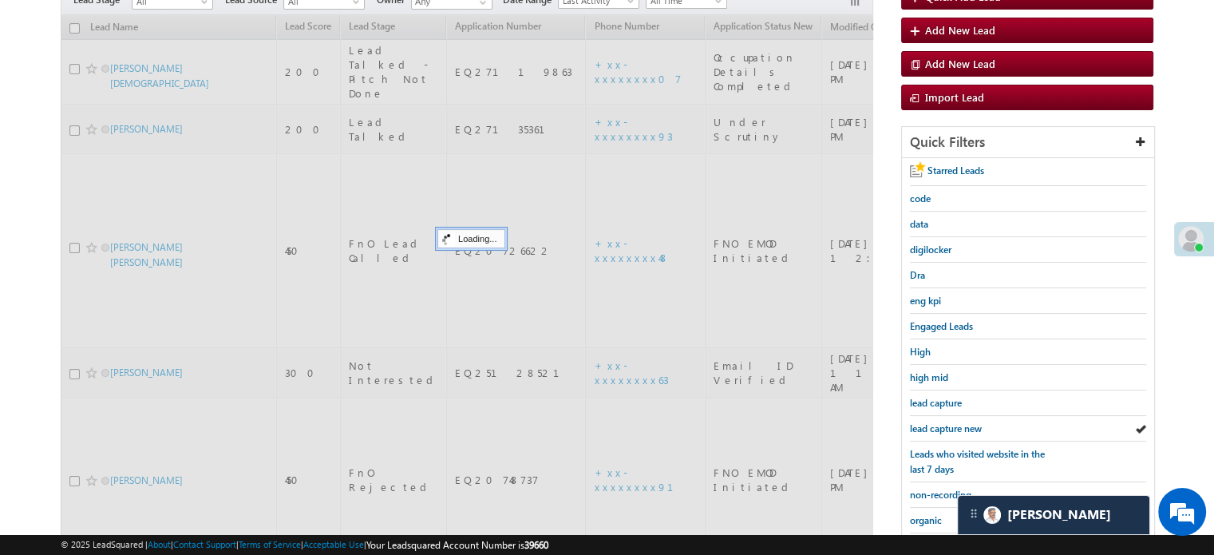
click at [947, 426] on span "lead capture new" at bounding box center [946, 428] width 72 height 12
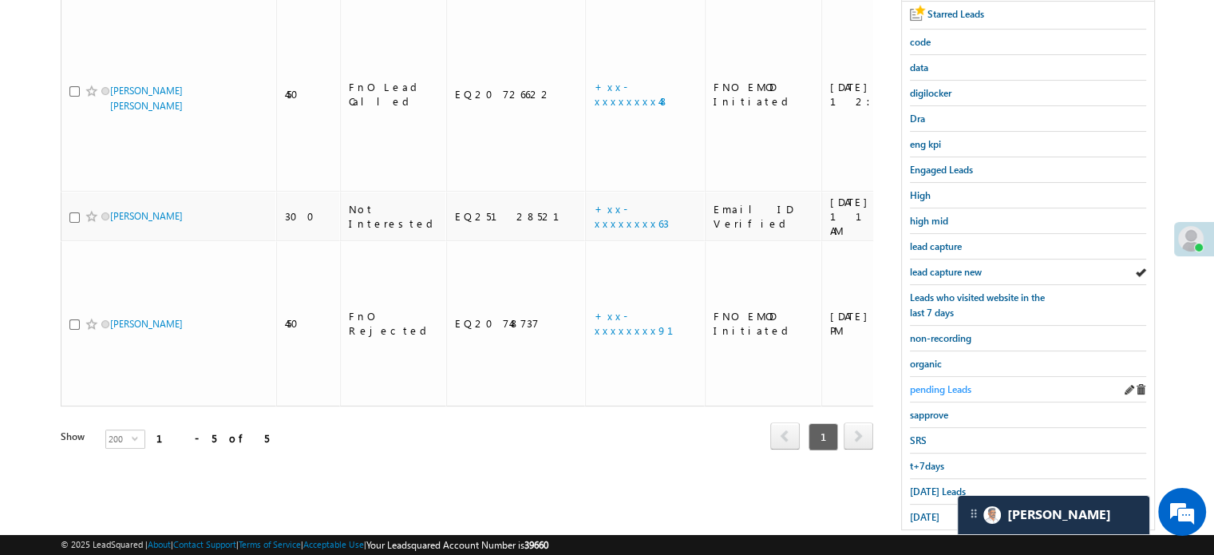
scroll to position [342, 0]
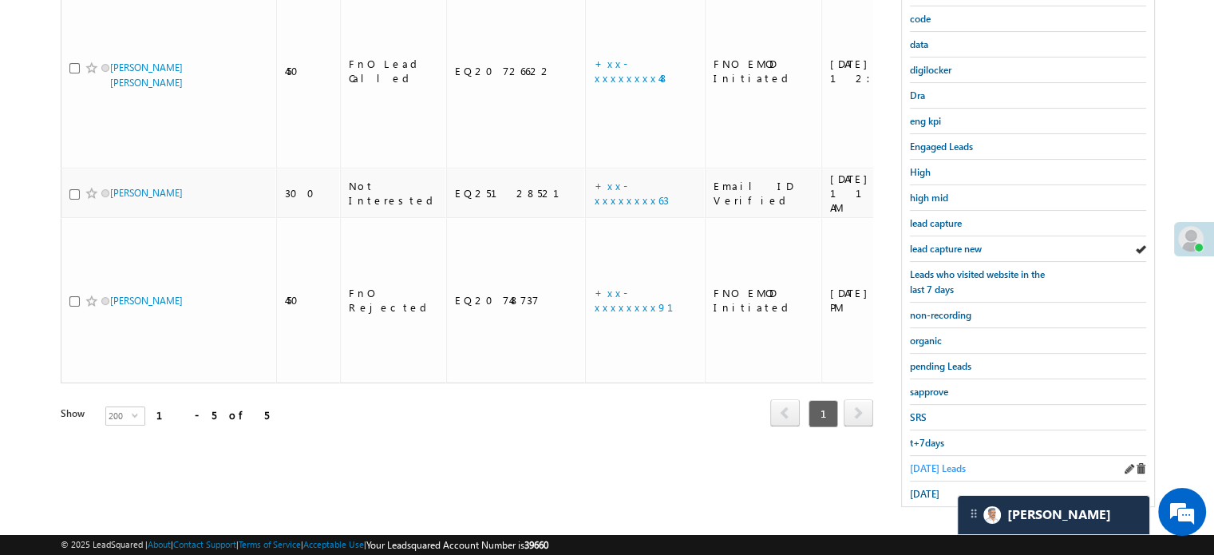
click at [934, 463] on span "Today's Leads" at bounding box center [938, 468] width 56 height 12
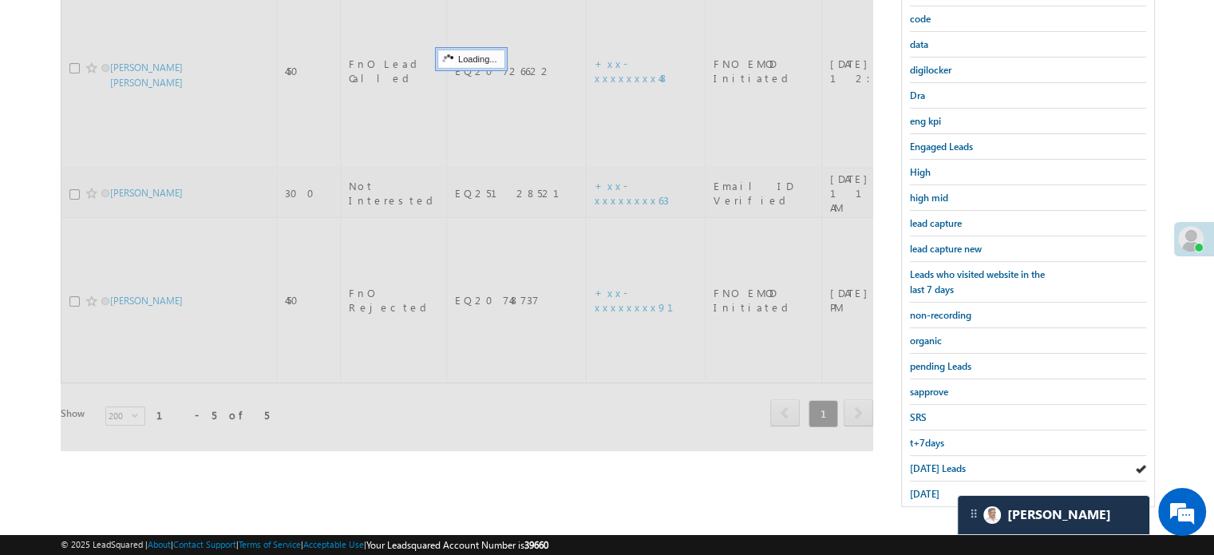
click at [930, 463] on span "Today's Leads" at bounding box center [938, 468] width 56 height 12
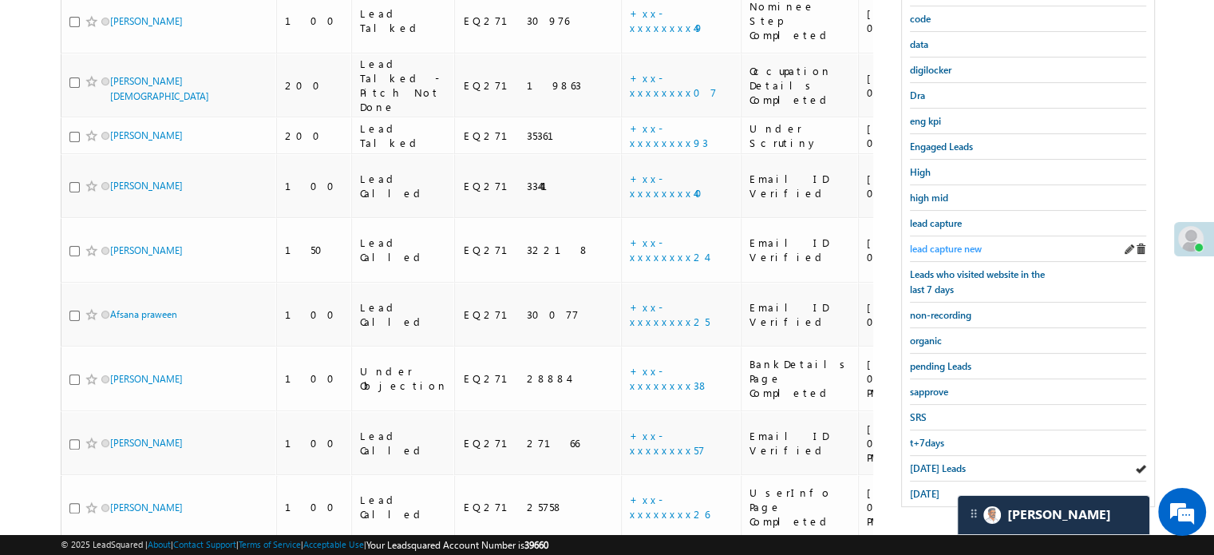
click at [921, 244] on span "lead capture new" at bounding box center [946, 249] width 72 height 12
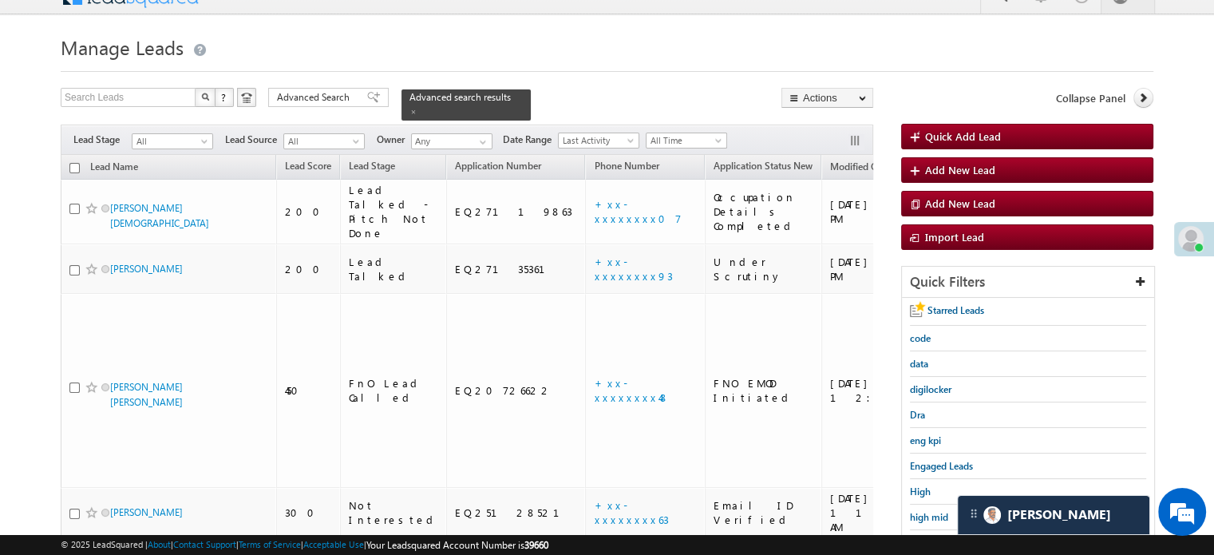
scroll to position [263, 0]
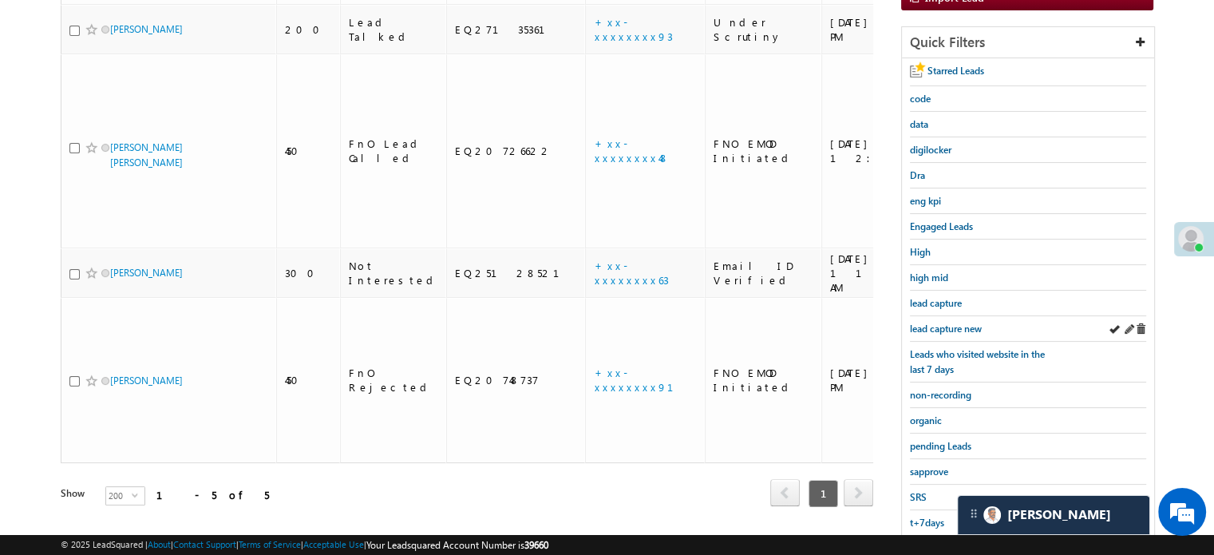
click at [939, 316] on div "lead capture new" at bounding box center [1028, 329] width 236 height 26
click at [941, 316] on div "lead capture new" at bounding box center [1028, 329] width 236 height 26
click at [943, 323] on span "lead capture new" at bounding box center [946, 329] width 72 height 12
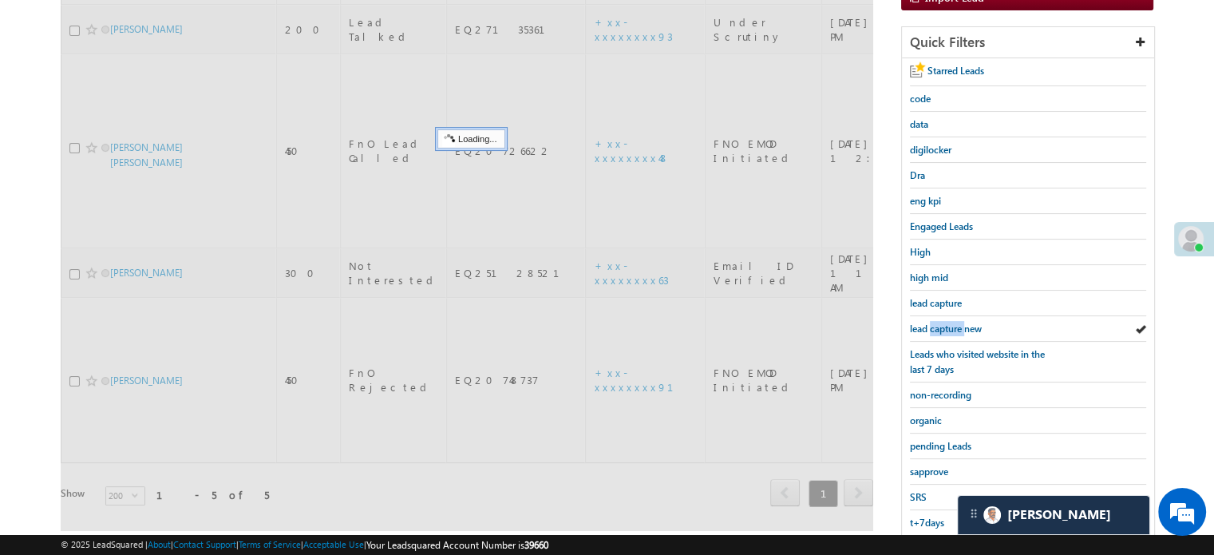
click at [943, 323] on span "lead capture new" at bounding box center [946, 329] width 72 height 12
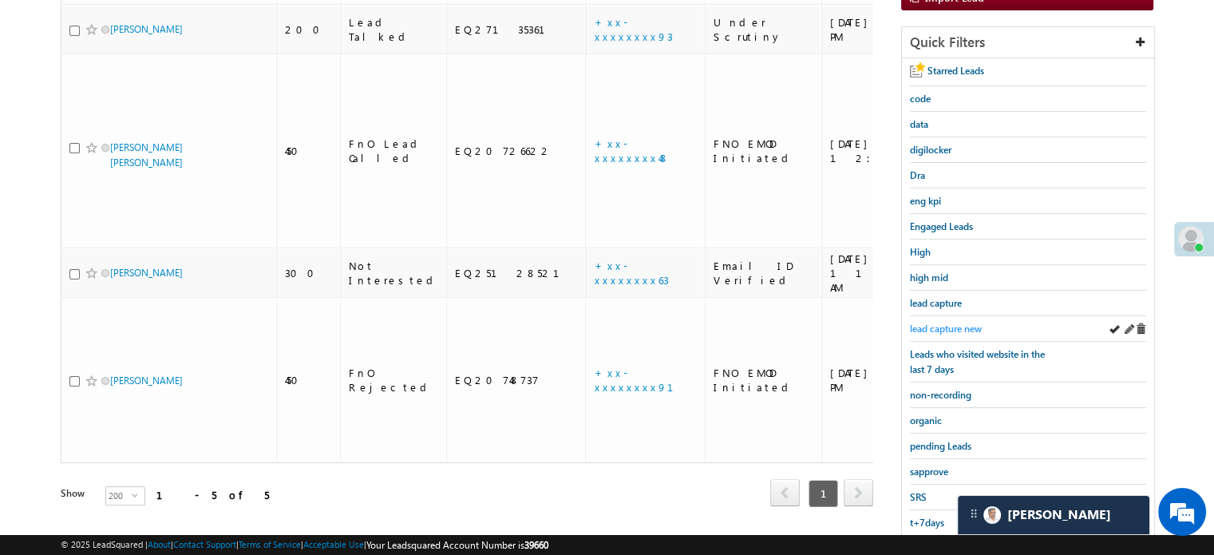
click at [937, 323] on span "lead capture new" at bounding box center [946, 329] width 72 height 12
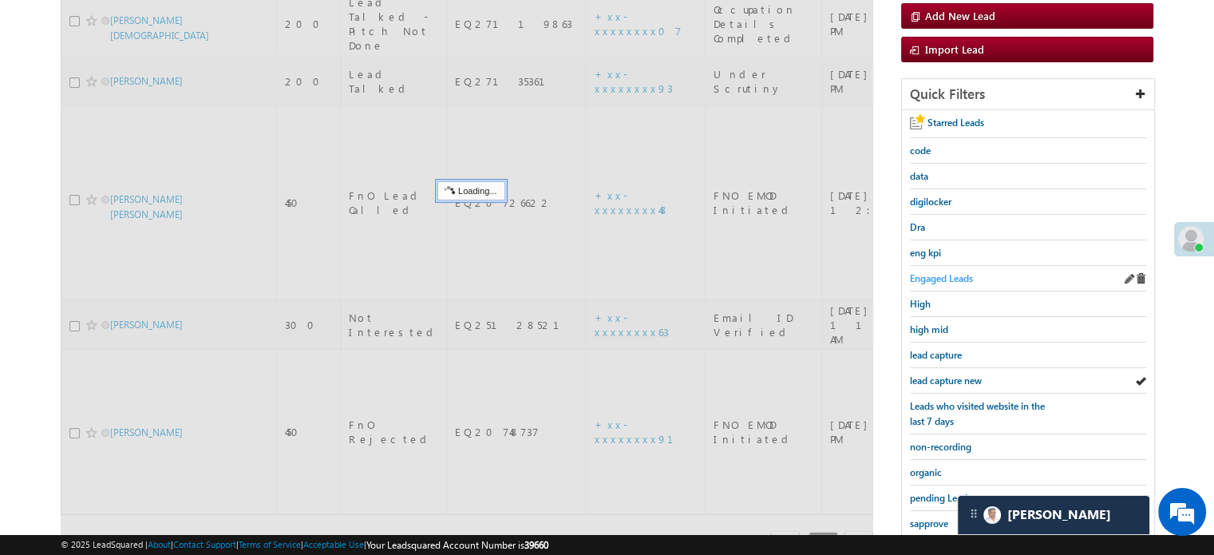
scroll to position [183, 0]
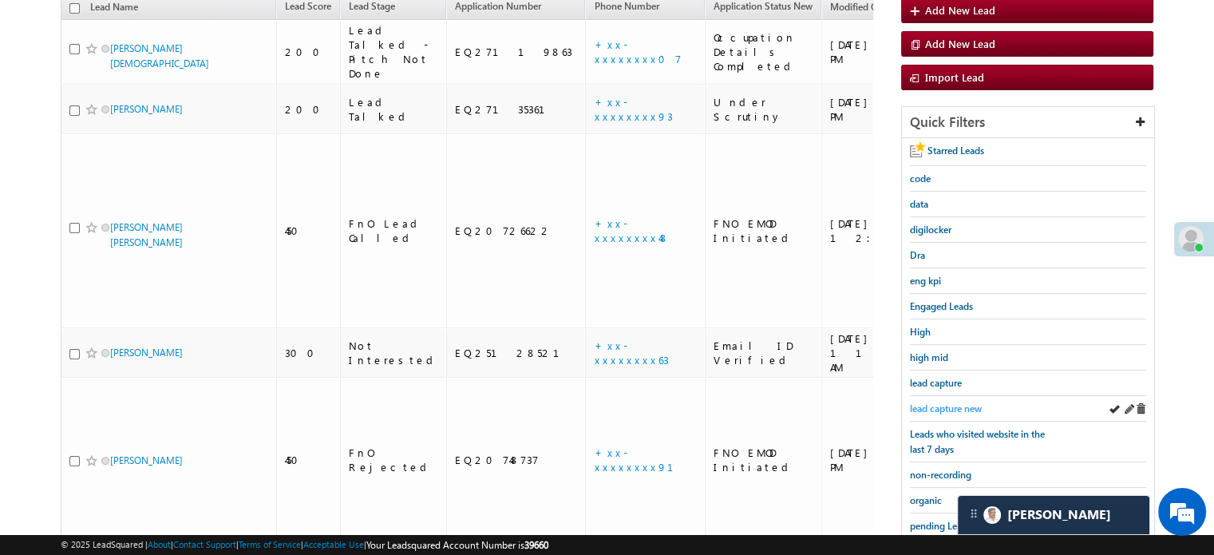
click at [969, 402] on span "lead capture new" at bounding box center [946, 408] width 72 height 12
click at [954, 402] on span "lead capture new" at bounding box center [946, 408] width 72 height 12
click at [950, 401] on link "lead capture new" at bounding box center [946, 408] width 72 height 15
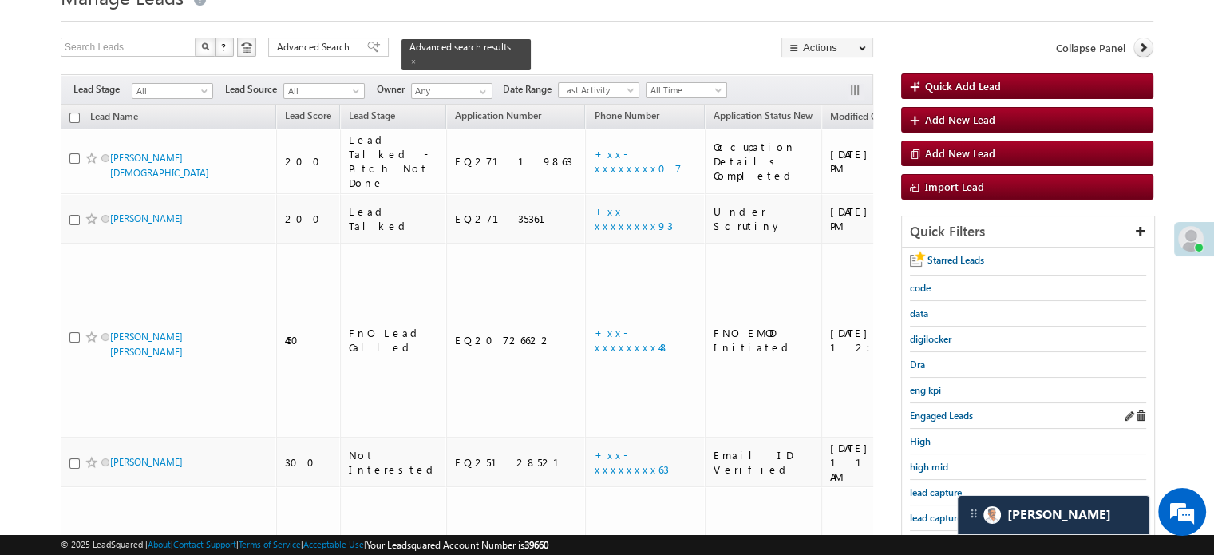
scroll to position [160, 0]
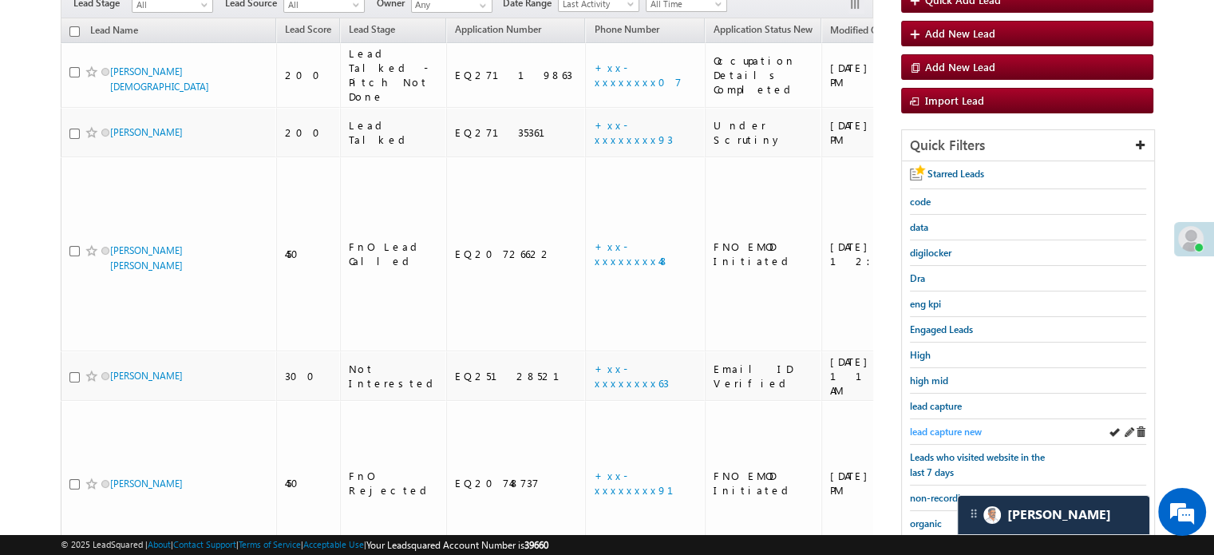
click at [952, 426] on span "lead capture new" at bounding box center [946, 432] width 72 height 12
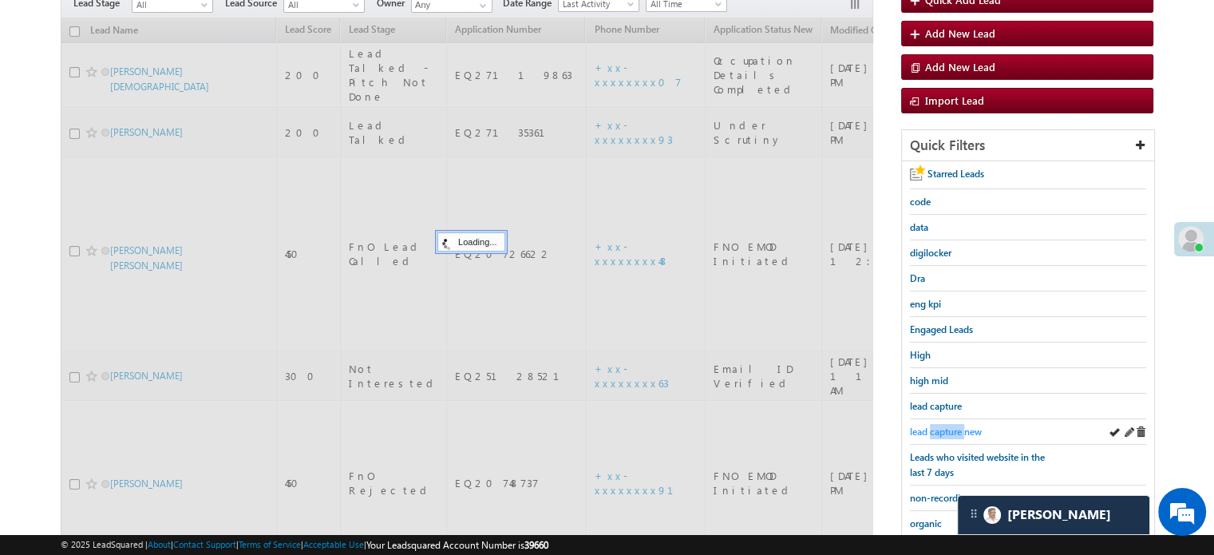
click at [954, 426] on span "lead capture new" at bounding box center [946, 432] width 72 height 12
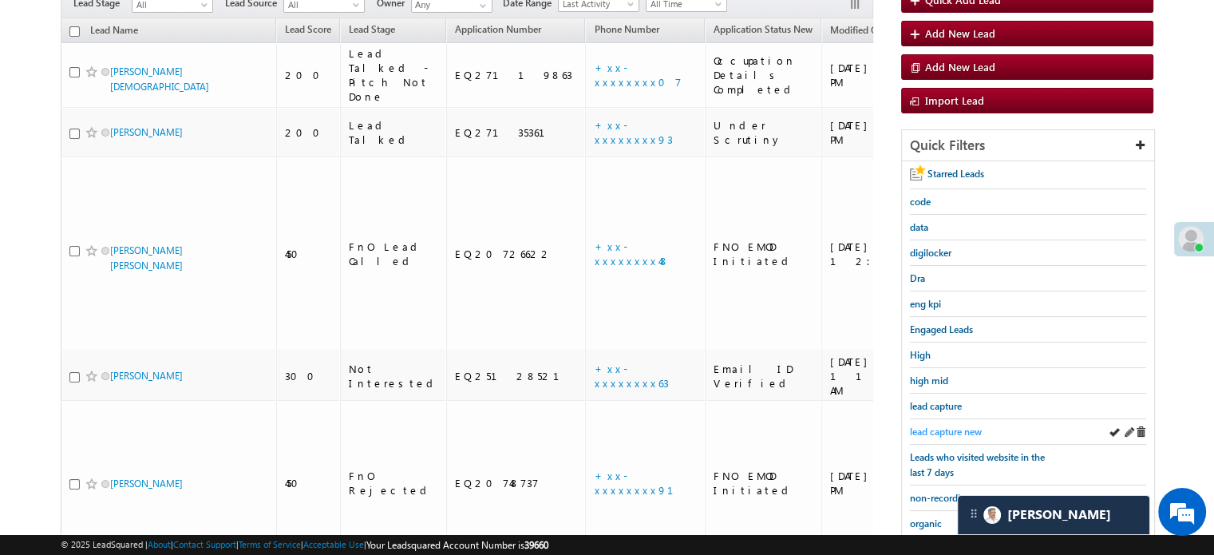
click at [955, 426] on span "lead capture new" at bounding box center [946, 432] width 72 height 12
click at [942, 426] on span "lead capture new" at bounding box center [946, 432] width 72 height 12
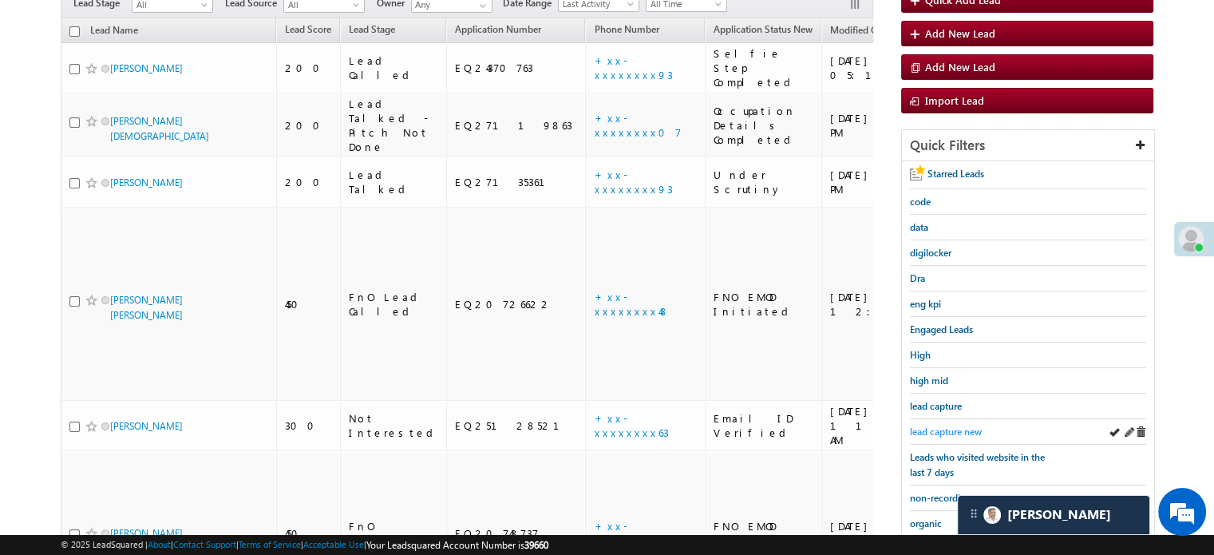
click at [951, 433] on span "lead capture new" at bounding box center [946, 432] width 72 height 12
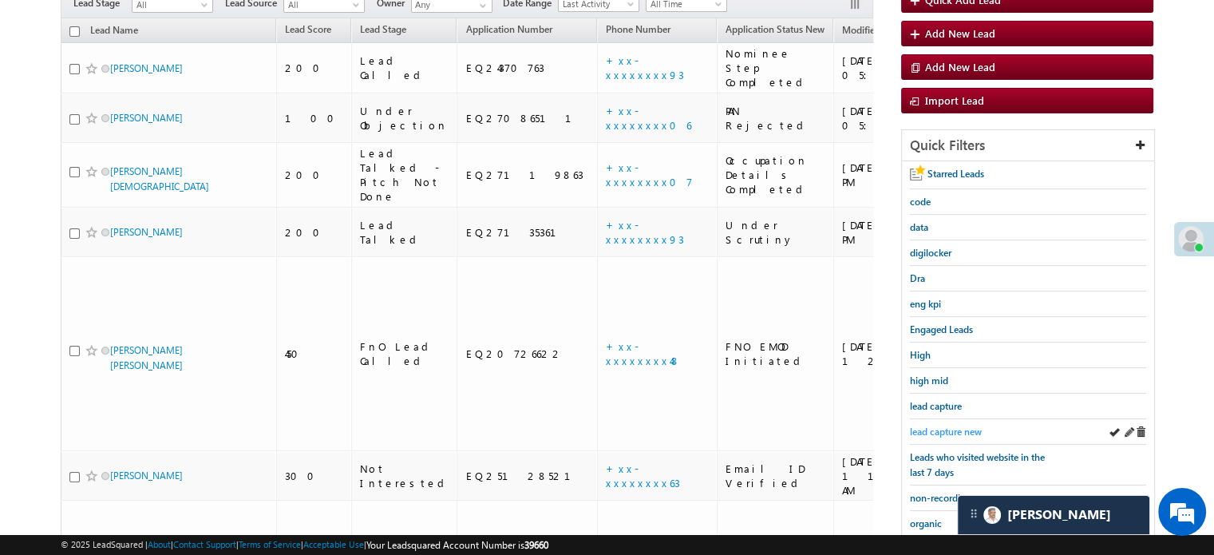
click at [944, 426] on span "lead capture new" at bounding box center [946, 432] width 72 height 12
click at [968, 458] on span "Leads who visited website in the last 7 days" at bounding box center [977, 464] width 135 height 27
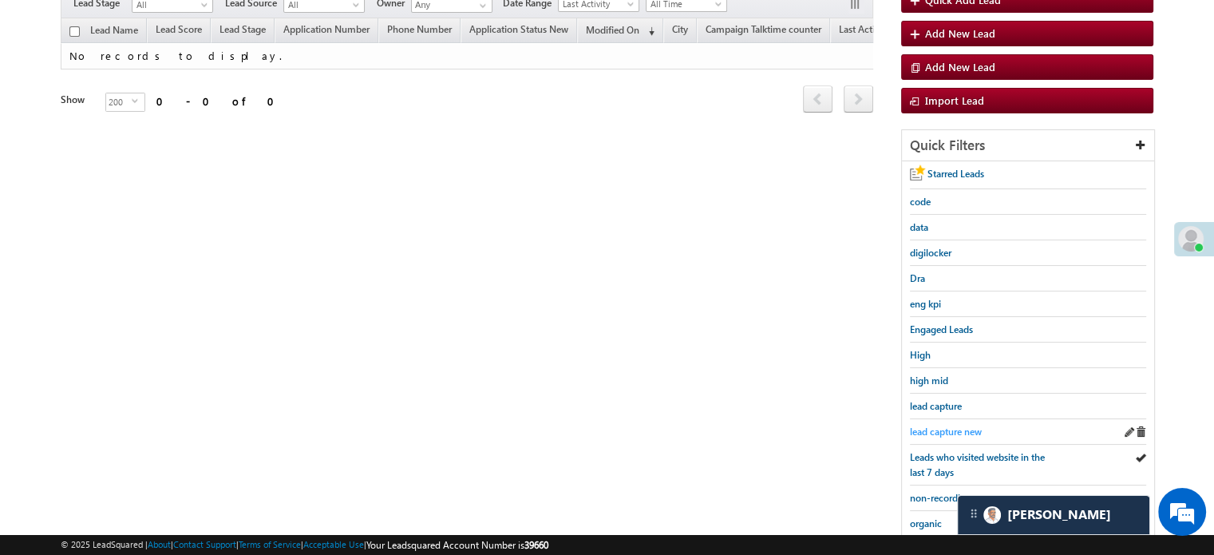
click at [929, 426] on span "lead capture new" at bounding box center [946, 432] width 72 height 12
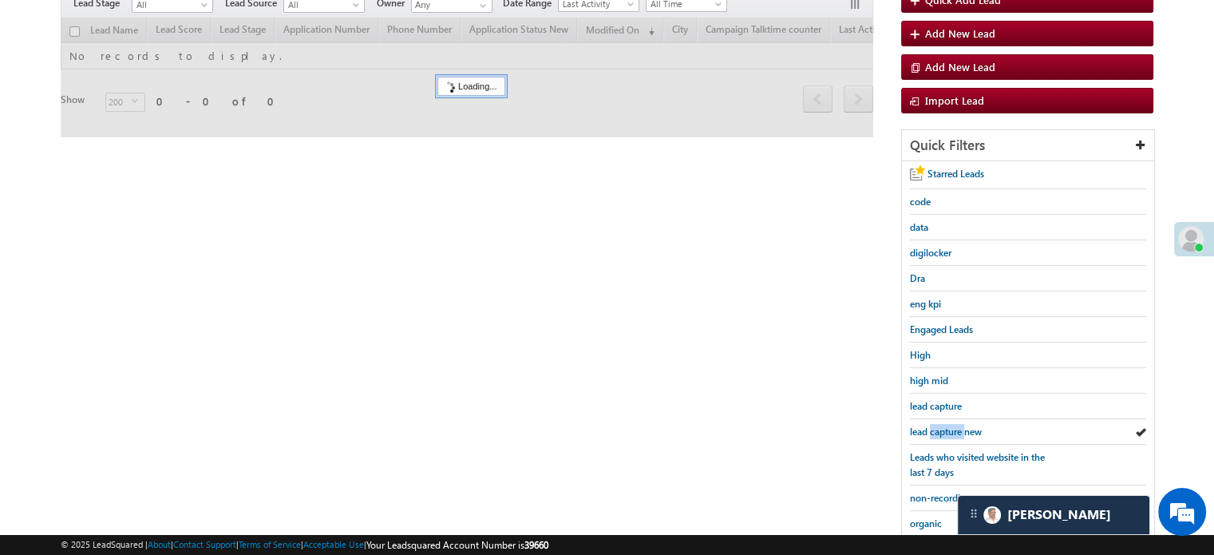
click at [929, 426] on span "lead capture new" at bounding box center [946, 432] width 72 height 12
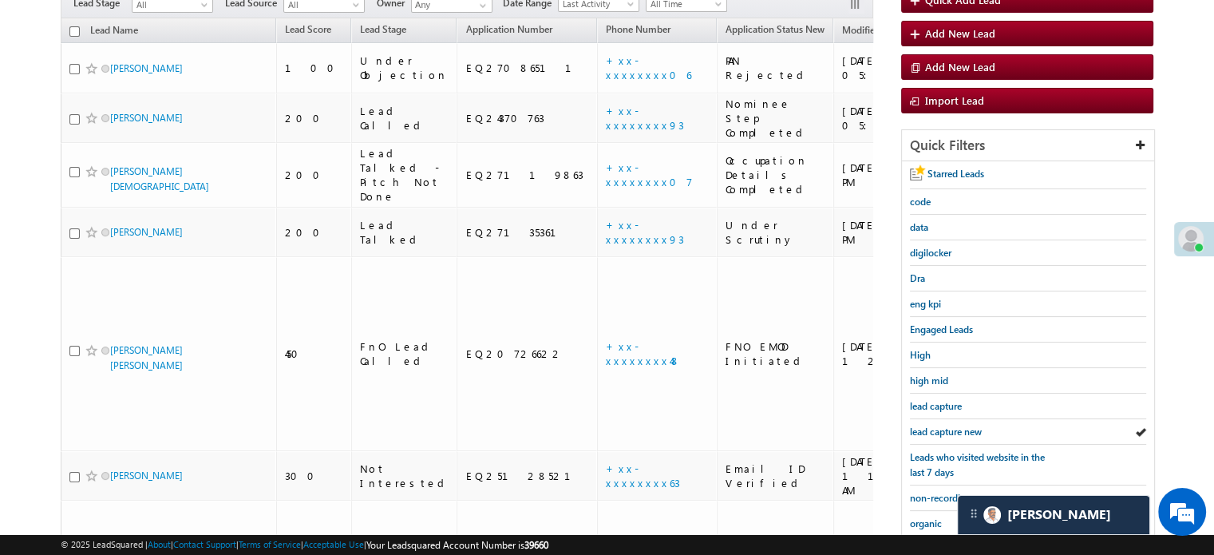
click at [929, 426] on span "lead capture new" at bounding box center [946, 432] width 72 height 12
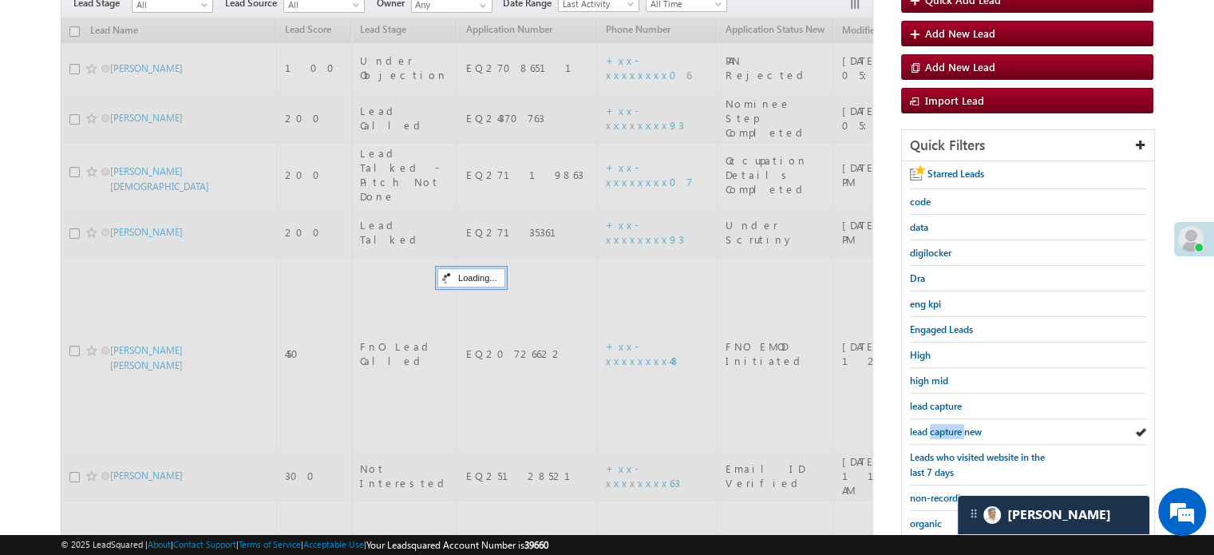
click at [929, 426] on span "lead capture new" at bounding box center [946, 432] width 72 height 12
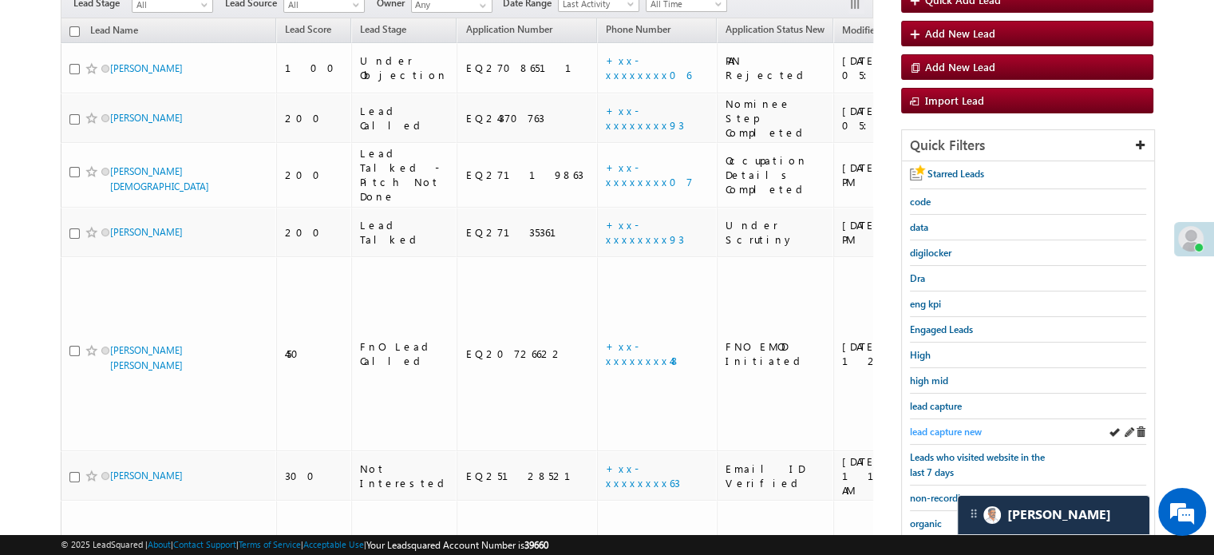
click at [935, 426] on span "lead capture new" at bounding box center [946, 432] width 72 height 12
click at [915, 426] on span "lead capture new" at bounding box center [946, 432] width 72 height 12
click at [940, 426] on span "lead capture new" at bounding box center [946, 432] width 72 height 12
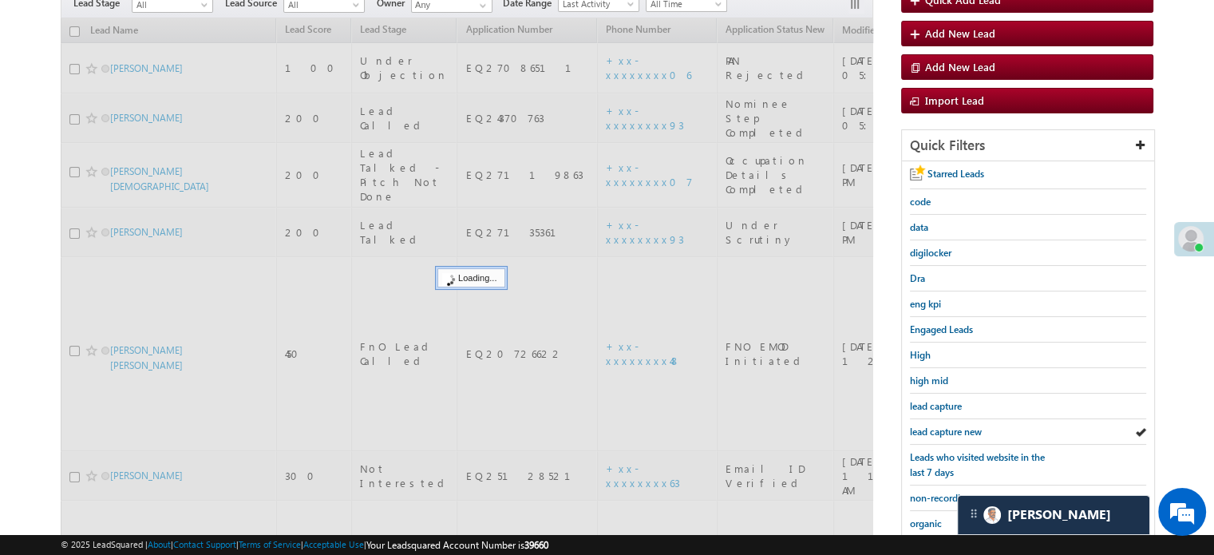
click at [940, 426] on span "lead capture new" at bounding box center [946, 432] width 72 height 12
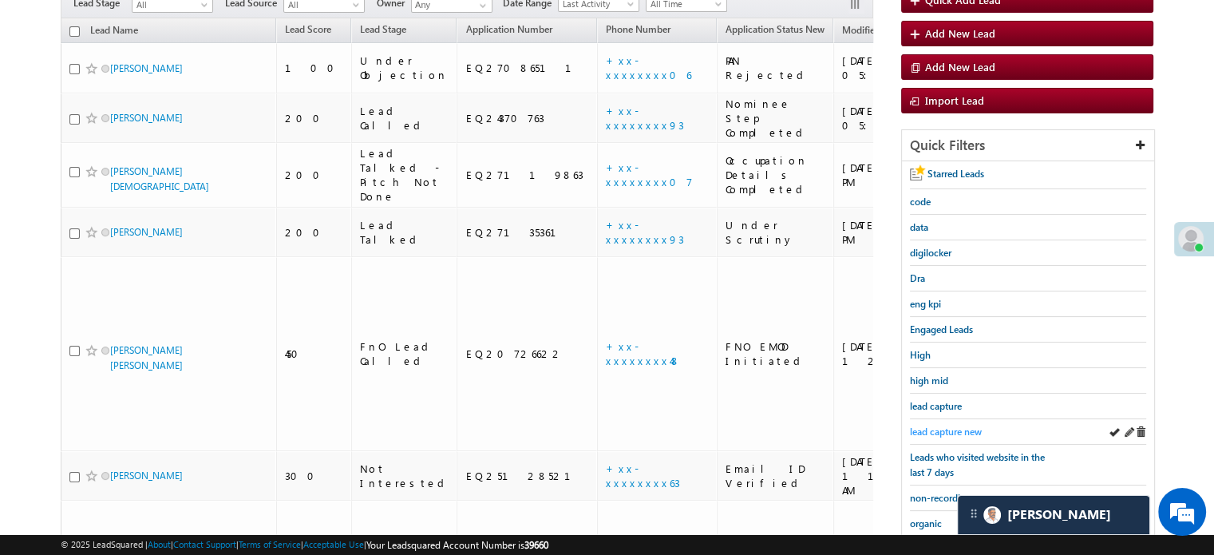
click at [927, 426] on span "lead capture new" at bounding box center [946, 432] width 72 height 12
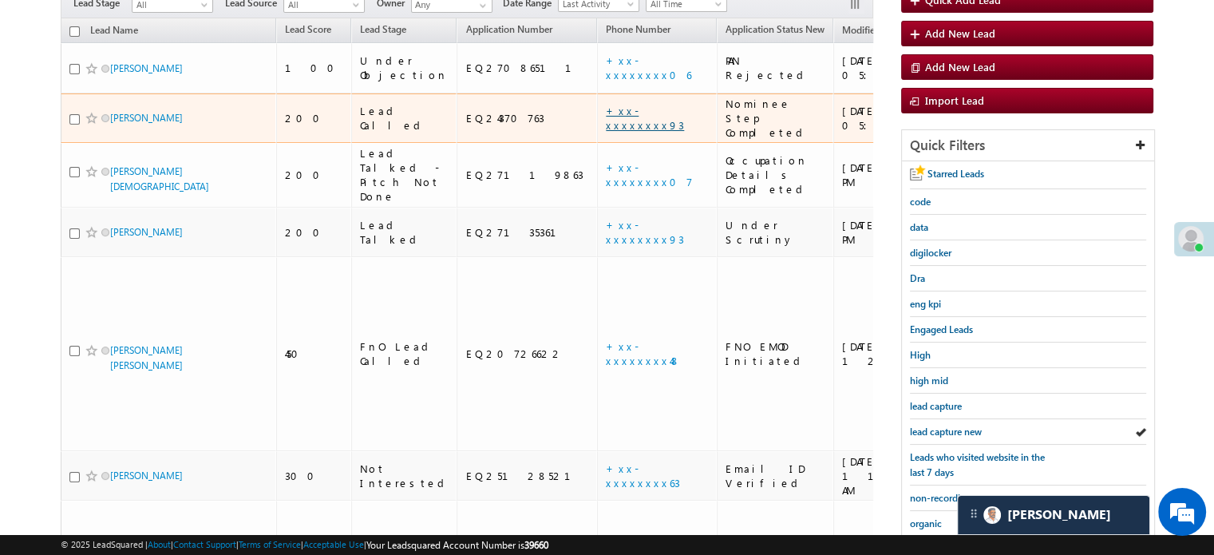
click at [606, 104] on link "+xx-xxxxxxxx93" at bounding box center [645, 118] width 78 height 28
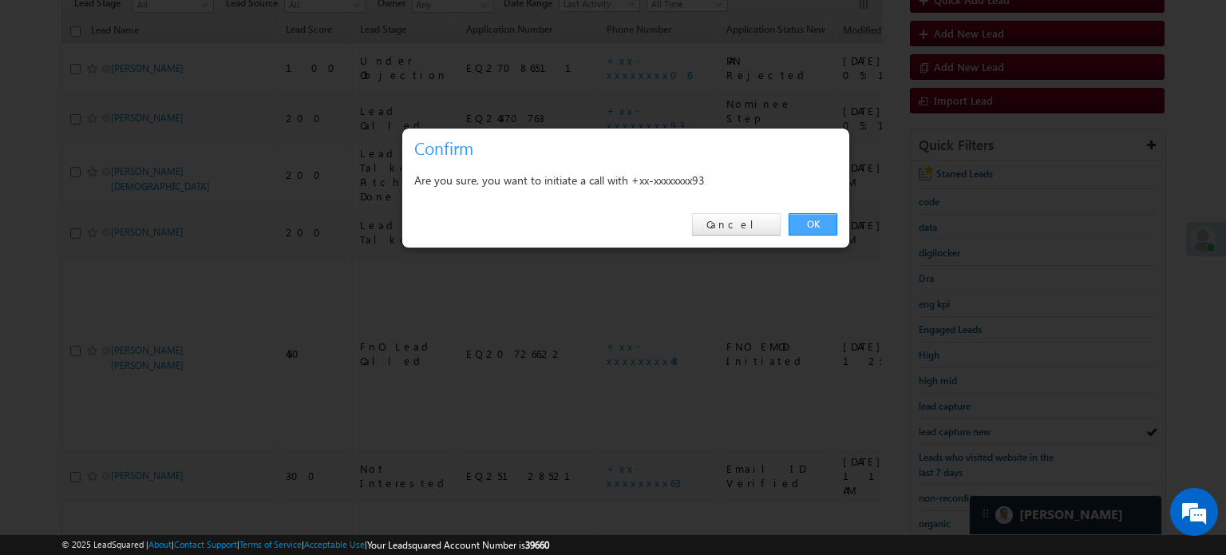
click at [800, 228] on link "OK" at bounding box center [813, 224] width 49 height 22
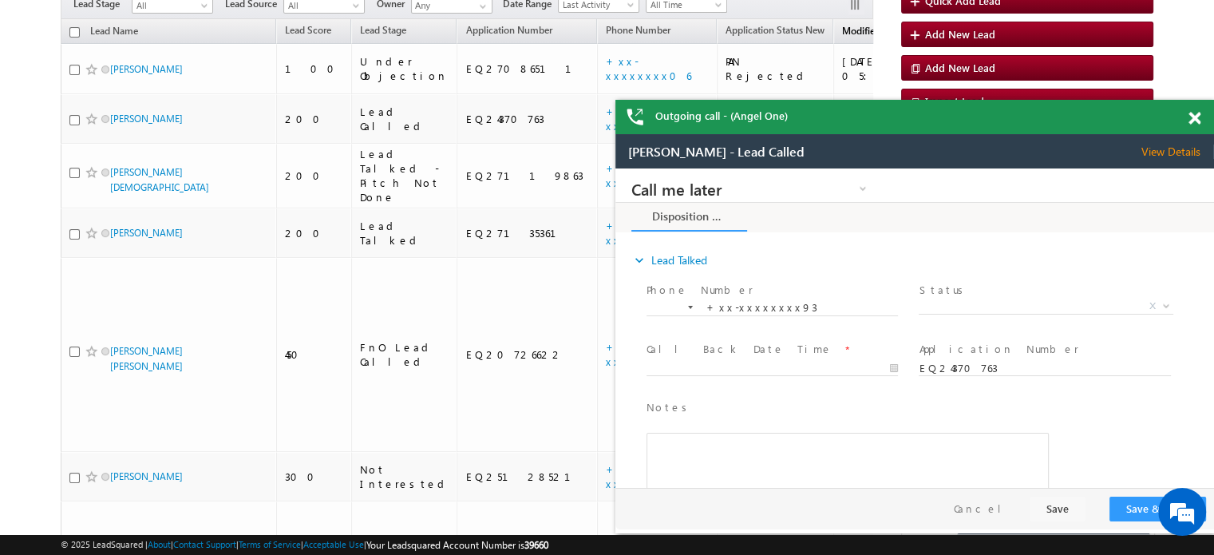
scroll to position [0, 0]
click at [1191, 117] on span at bounding box center [1195, 119] width 12 height 14
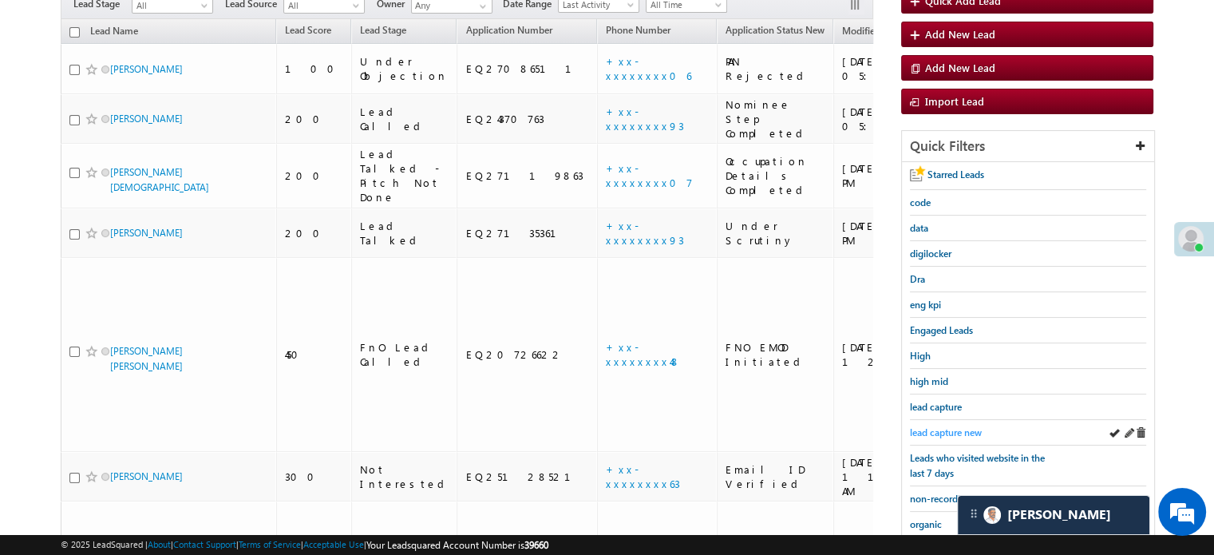
click at [952, 428] on span "lead capture new" at bounding box center [946, 432] width 72 height 12
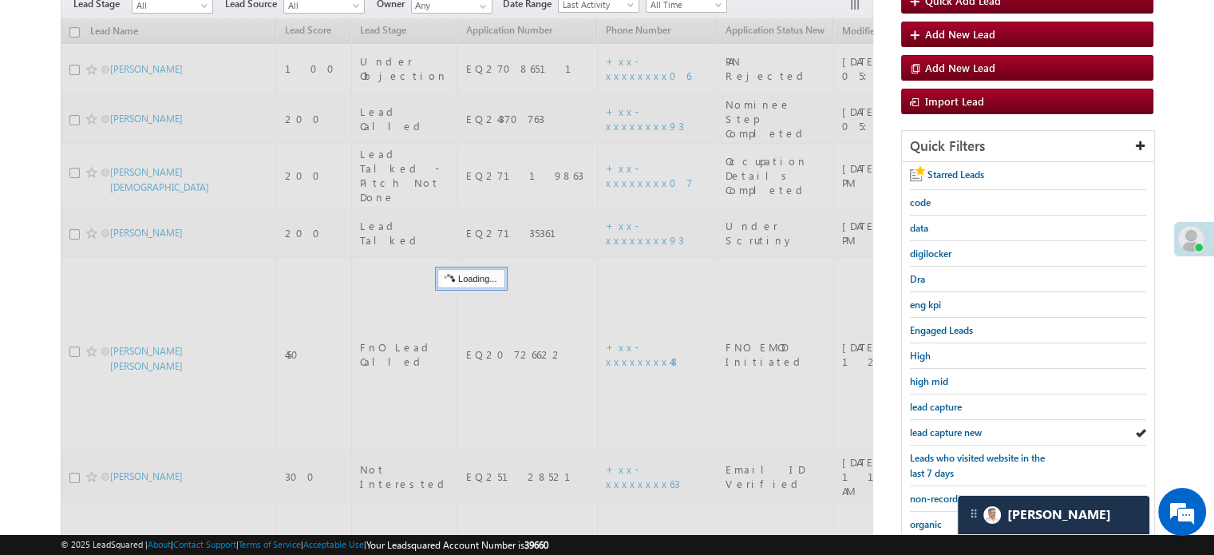
click at [952, 428] on span "lead capture new" at bounding box center [946, 432] width 72 height 12
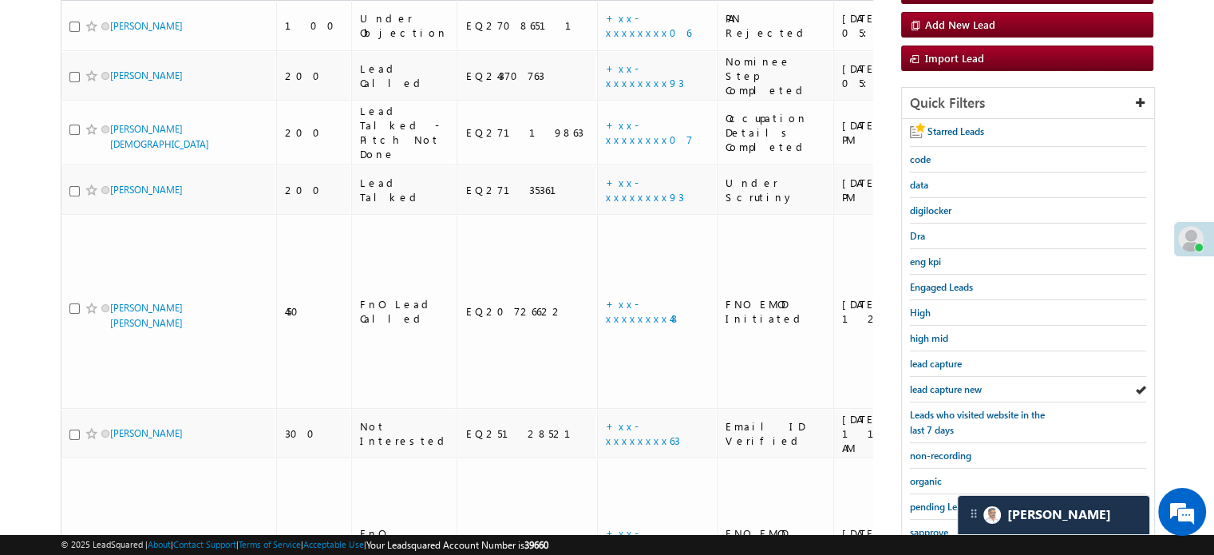
scroll to position [160, 0]
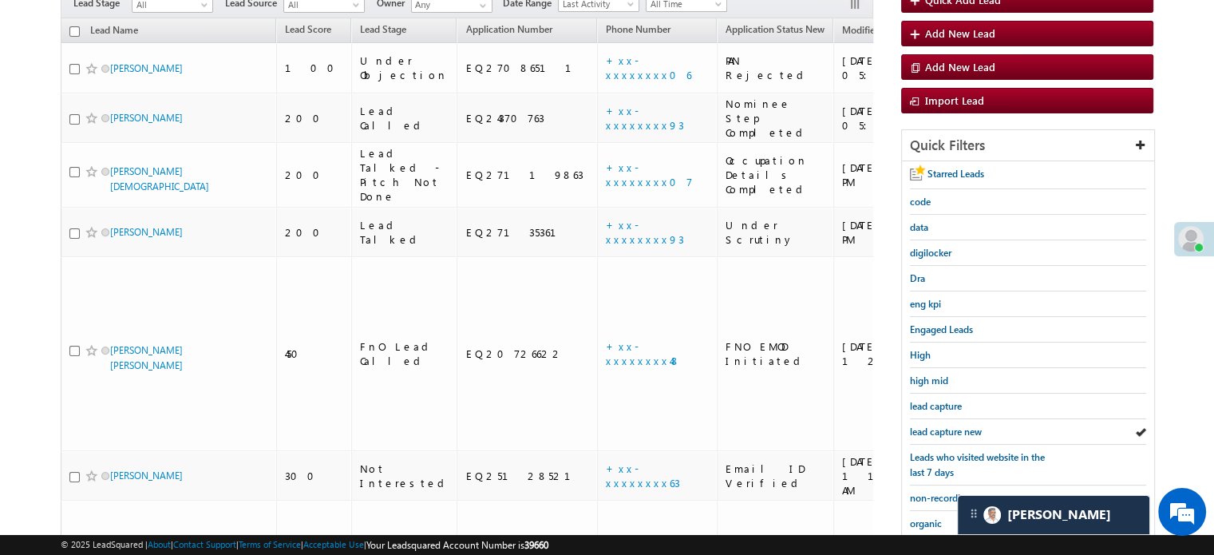
click at [952, 428] on span "lead capture new" at bounding box center [946, 432] width 72 height 12
click at [945, 424] on link "lead capture new" at bounding box center [946, 431] width 72 height 15
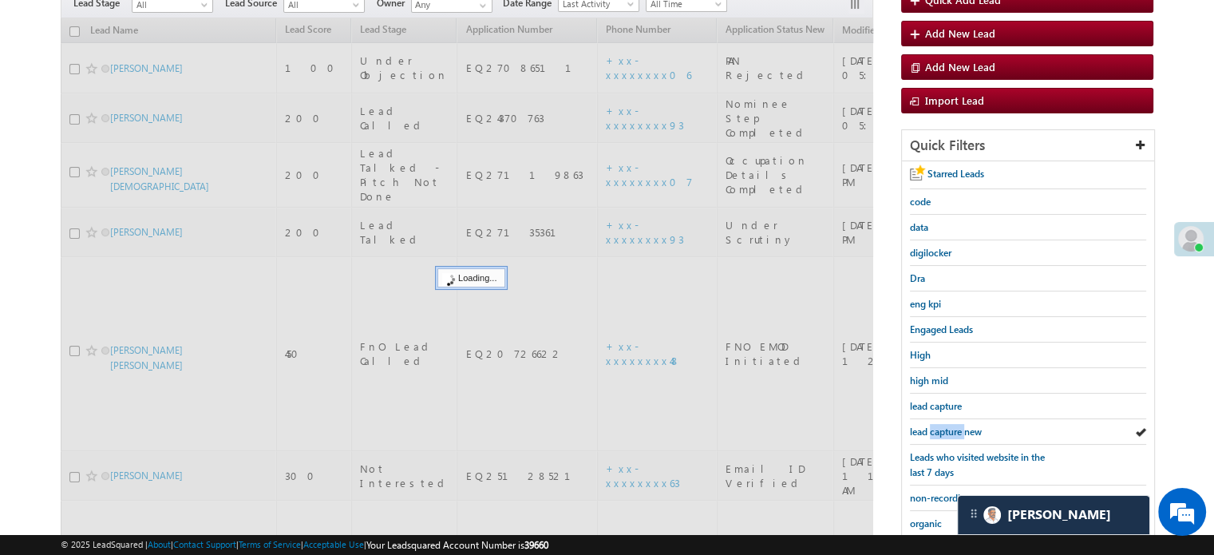
click at [945, 424] on link "lead capture new" at bounding box center [946, 431] width 72 height 15
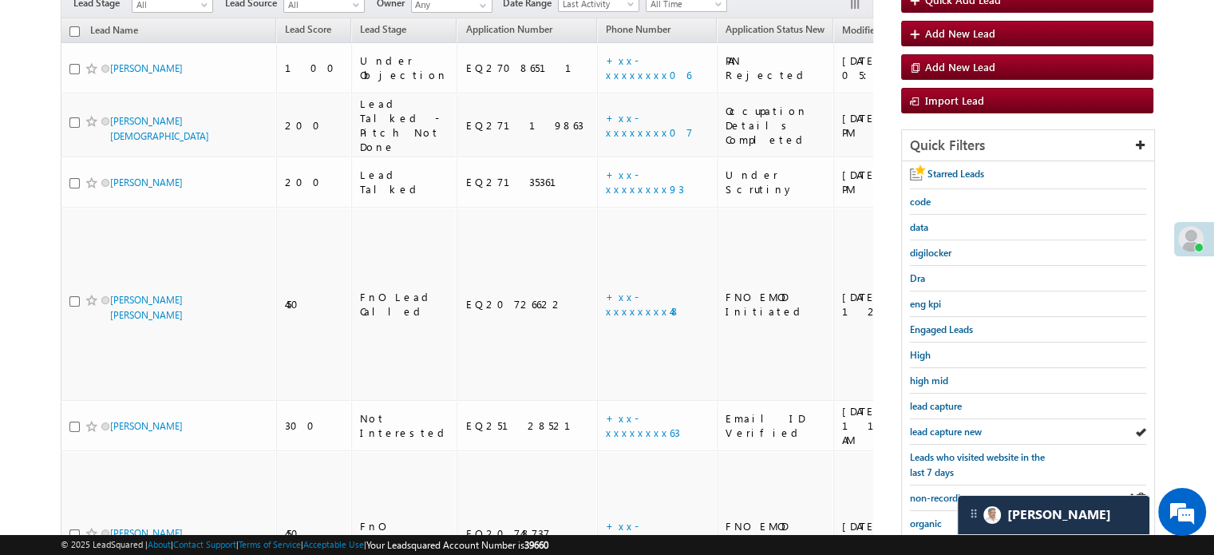
scroll to position [319, 0]
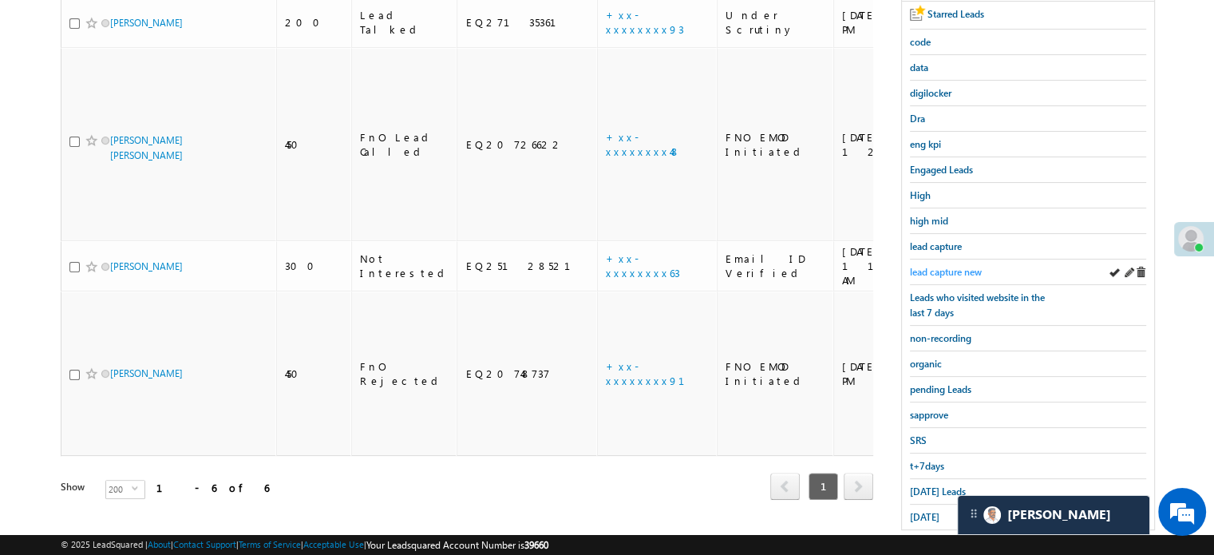
click at [948, 266] on span "lead capture new" at bounding box center [946, 272] width 72 height 12
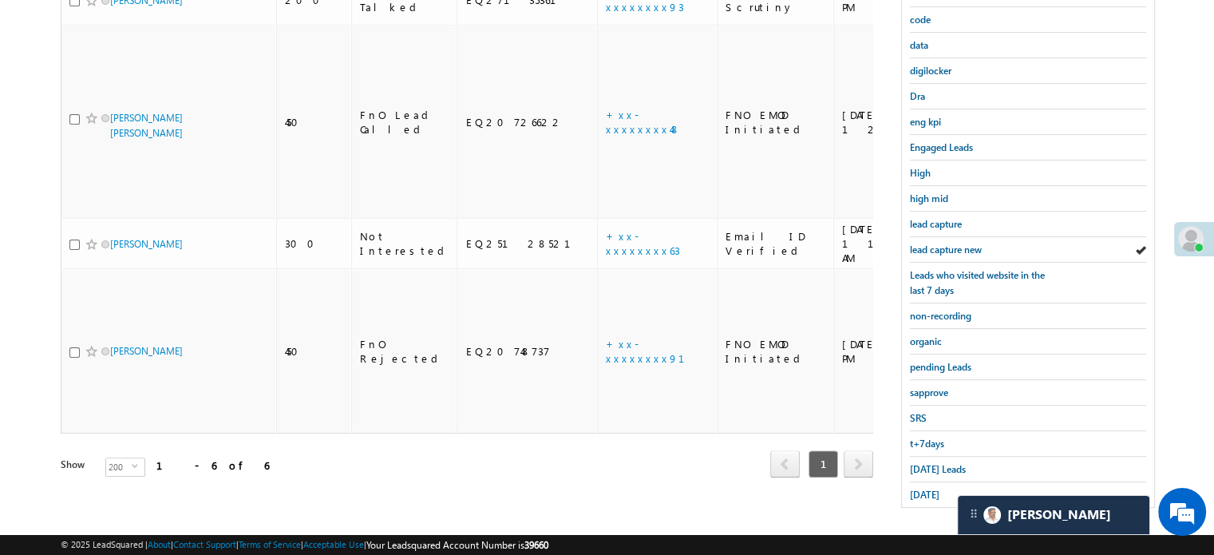
scroll to position [342, 0]
click at [925, 462] on span "Today's Leads" at bounding box center [938, 468] width 56 height 12
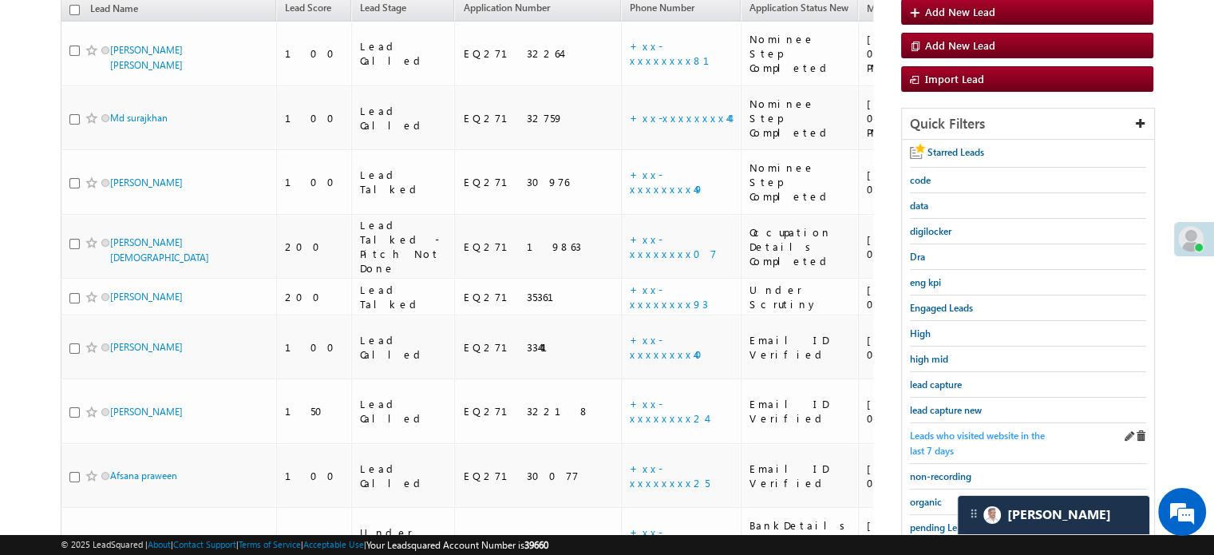
scroll to position [183, 0]
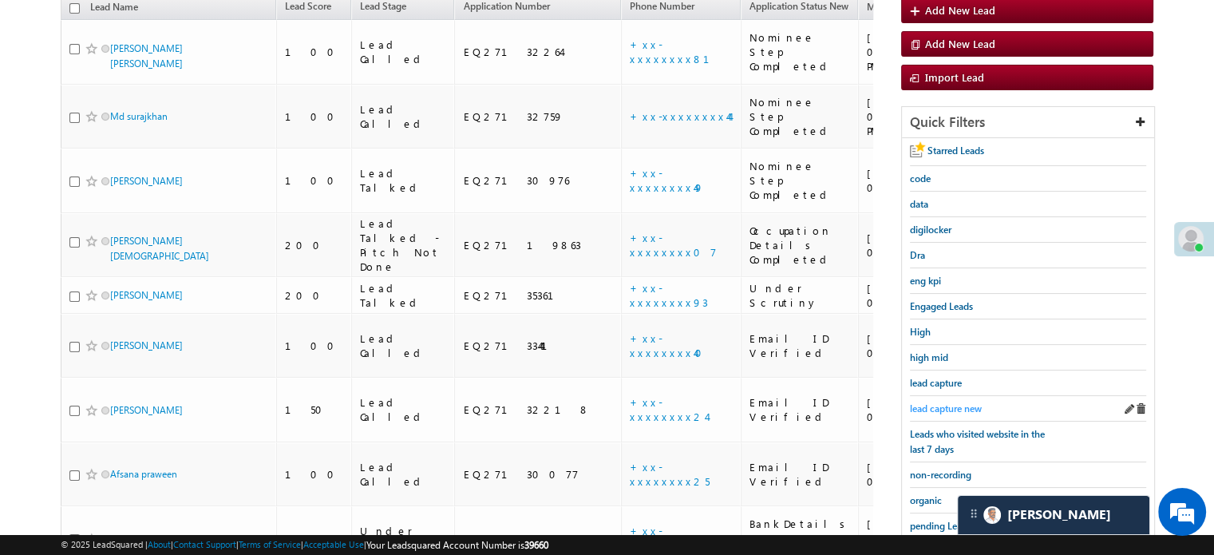
click at [932, 406] on span "lead capture new" at bounding box center [946, 408] width 72 height 12
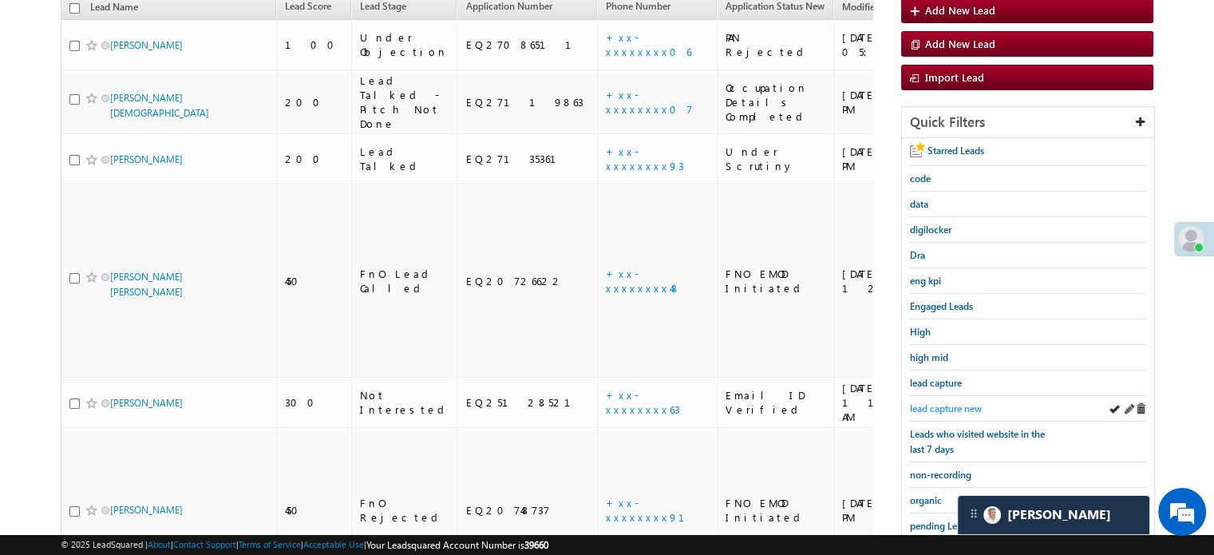
click at [948, 402] on span "lead capture new" at bounding box center [946, 408] width 72 height 12
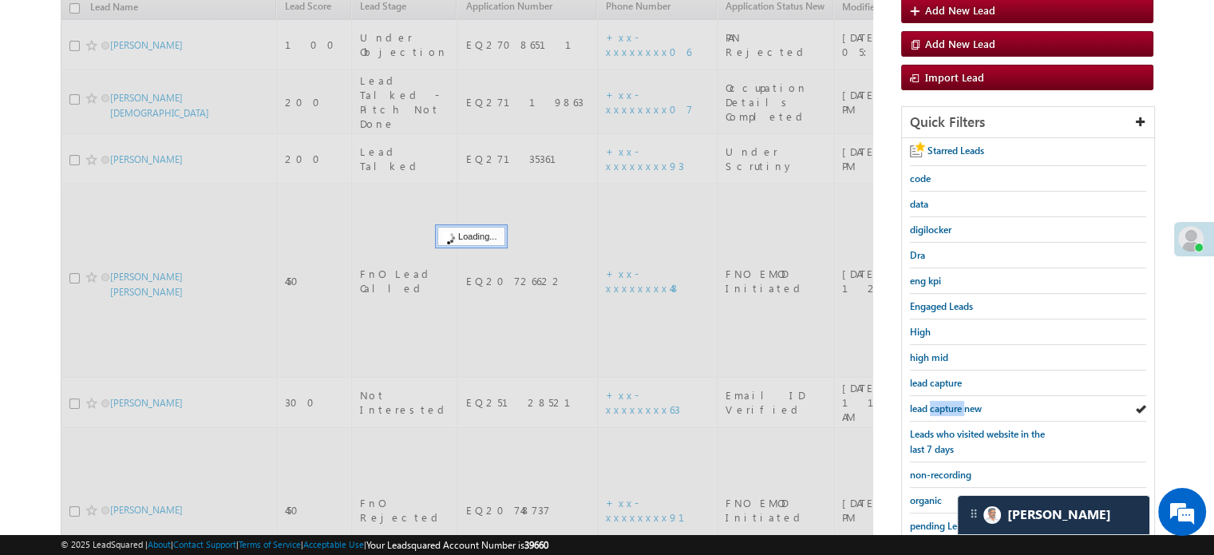
click at [948, 402] on span "lead capture new" at bounding box center [946, 408] width 72 height 12
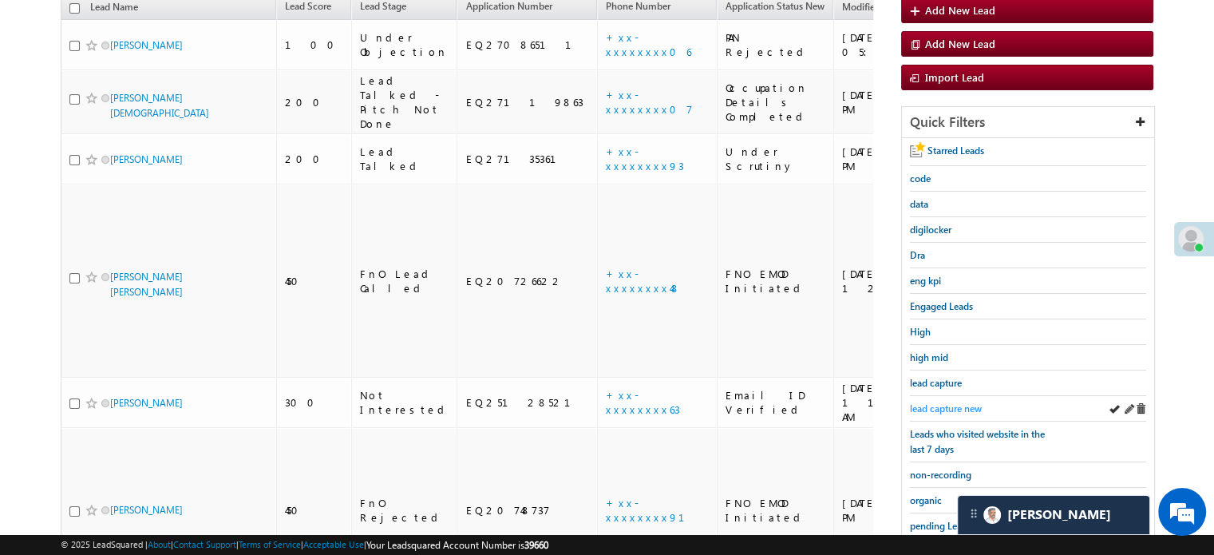
click at [958, 402] on span "lead capture new" at bounding box center [946, 408] width 72 height 12
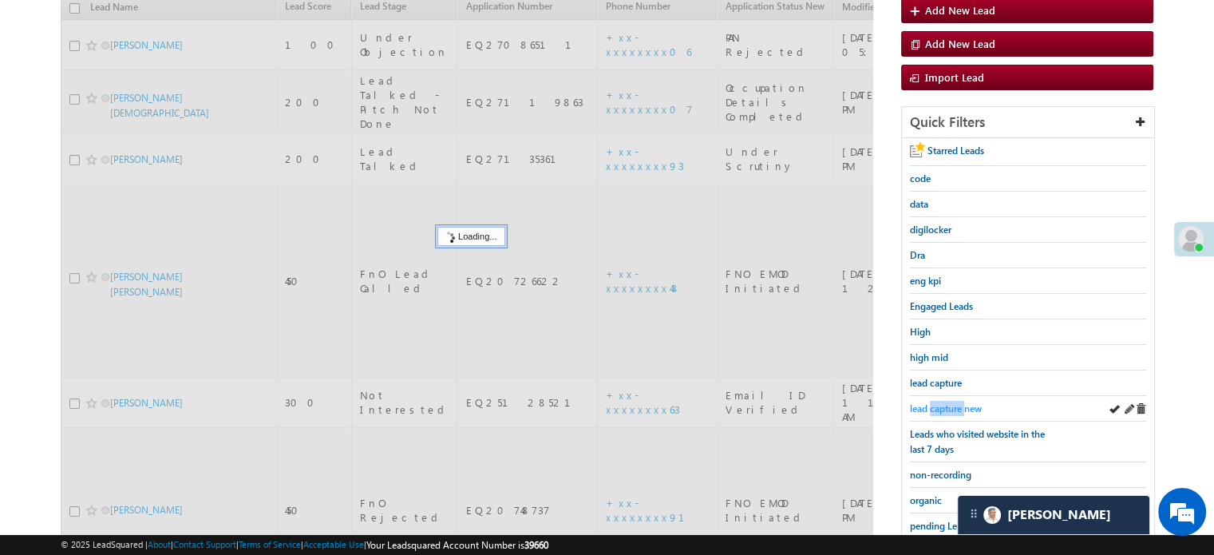
click at [960, 402] on span "lead capture new" at bounding box center [946, 408] width 72 height 12
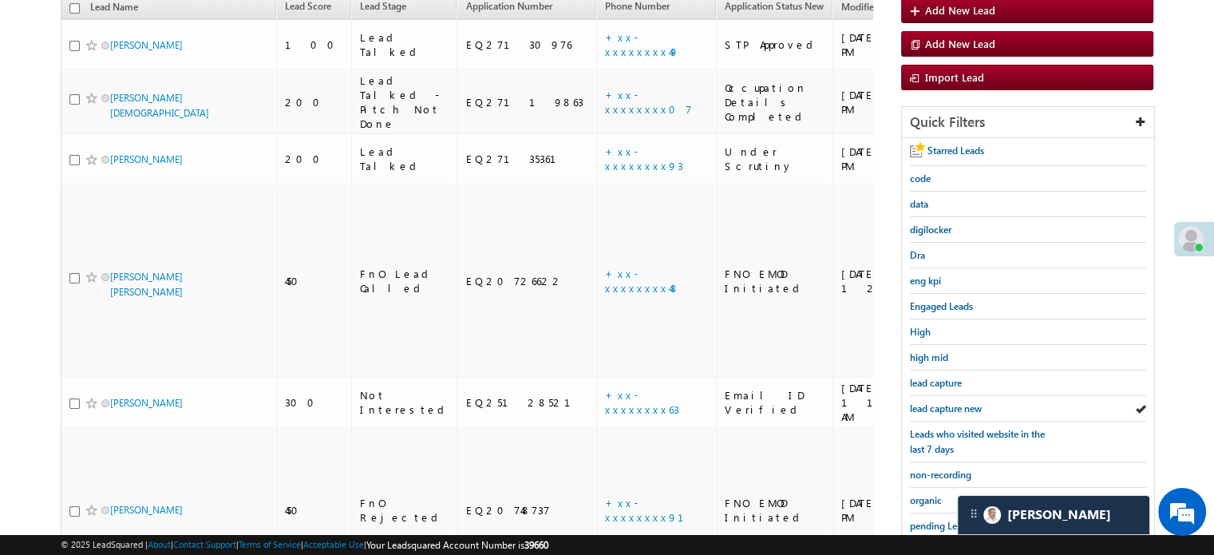
click at [960, 402] on span "lead capture new" at bounding box center [946, 408] width 72 height 12
click at [952, 402] on span "lead capture new" at bounding box center [946, 408] width 72 height 12
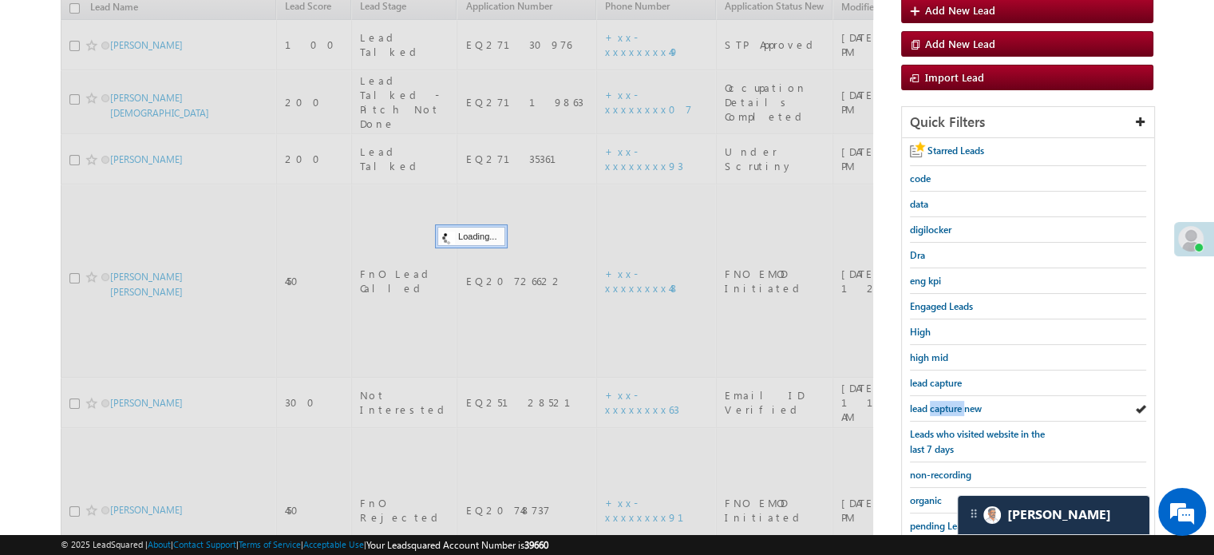
click at [952, 402] on span "lead capture new" at bounding box center [946, 408] width 72 height 12
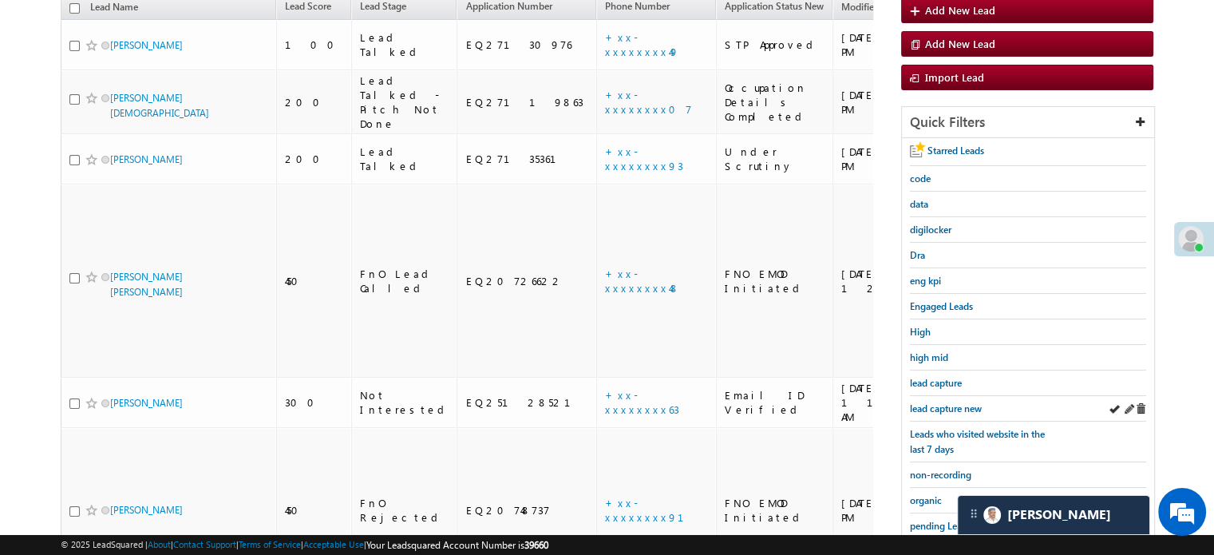
click at [943, 396] on div "lead capture new" at bounding box center [1028, 409] width 236 height 26
click at [944, 396] on div "lead capture new" at bounding box center [1028, 409] width 236 height 26
click at [951, 404] on span "lead capture new" at bounding box center [946, 408] width 72 height 12
click at [968, 407] on span "lead capture new" at bounding box center [946, 408] width 72 height 12
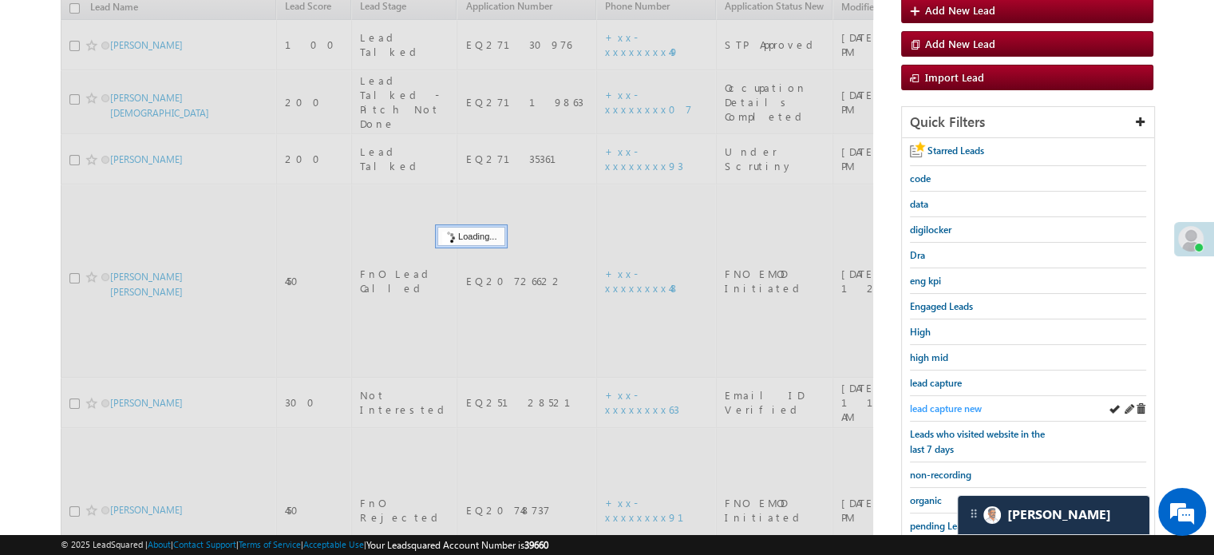
click at [964, 407] on span "lead capture new" at bounding box center [946, 408] width 72 height 12
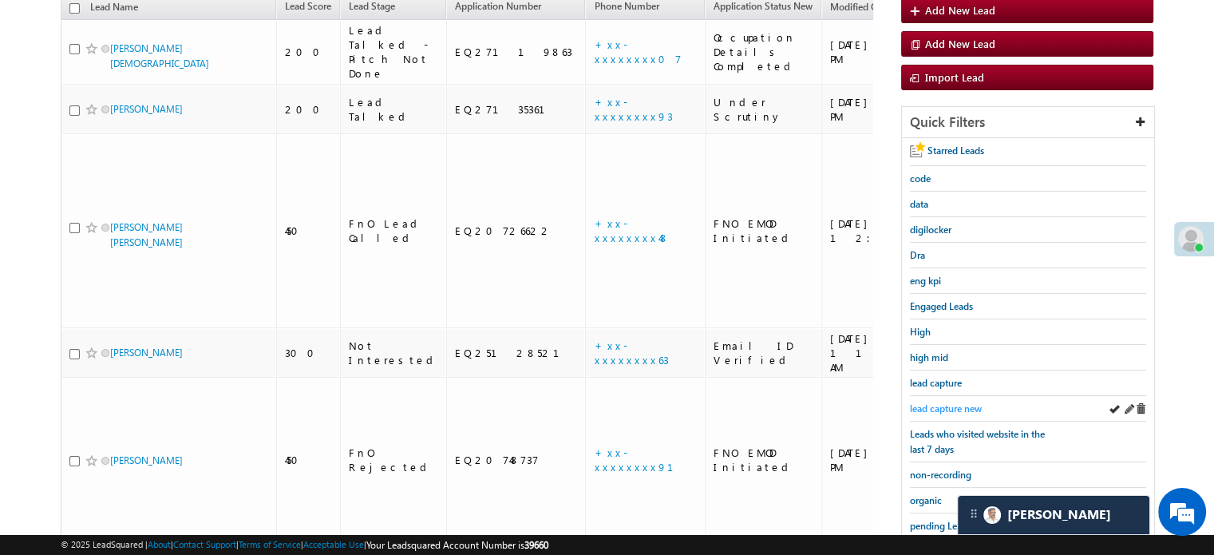
click at [956, 406] on span "lead capture new" at bounding box center [946, 408] width 72 height 12
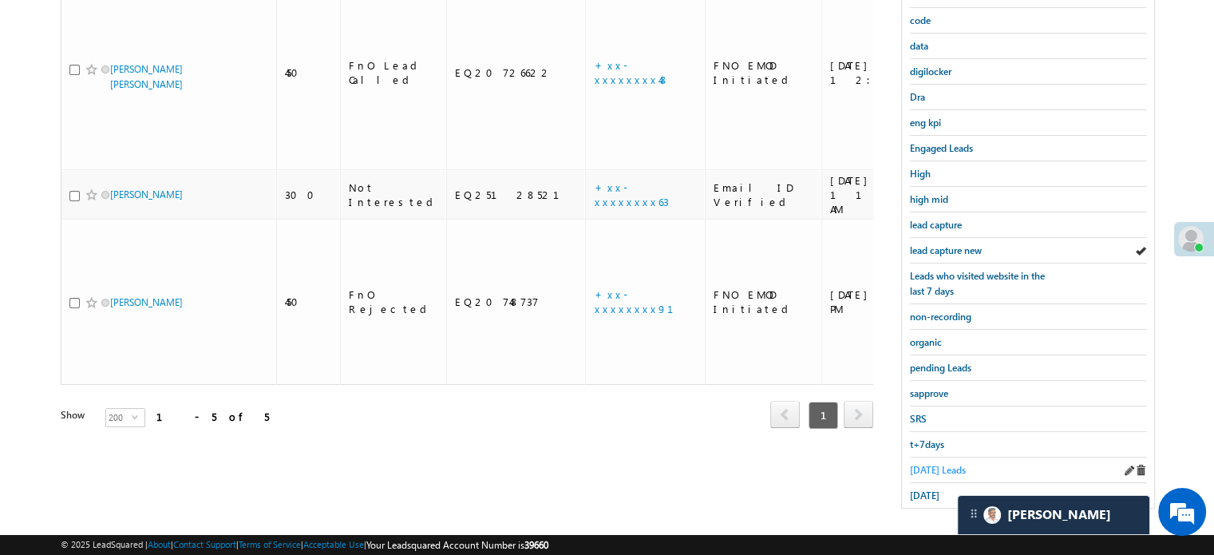
scroll to position [342, 0]
click at [923, 386] on span "sapprove" at bounding box center [929, 392] width 38 height 12
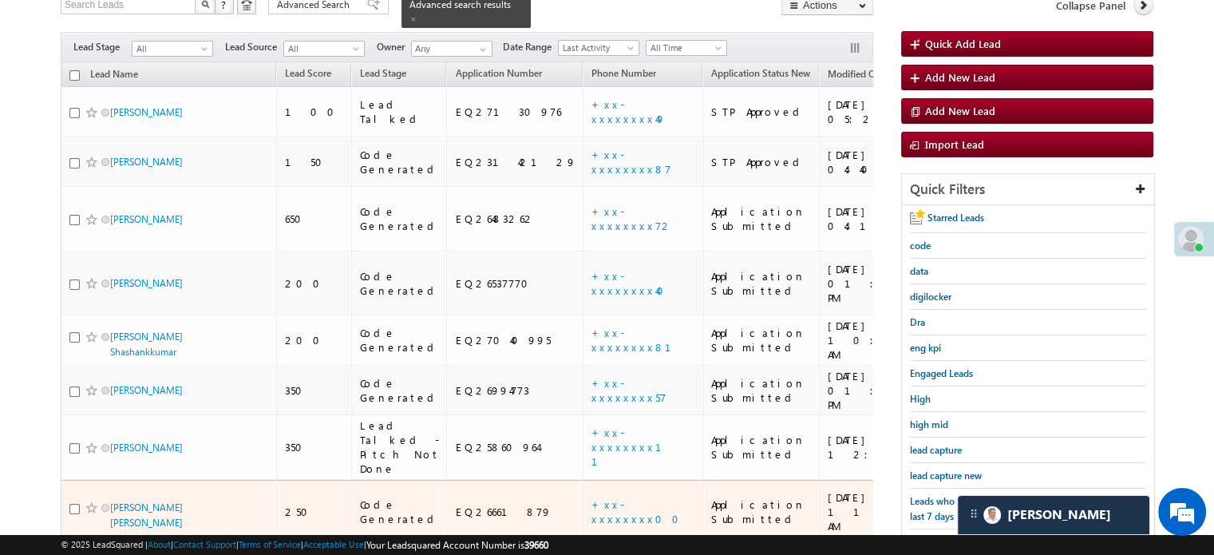
scroll to position [183, 0]
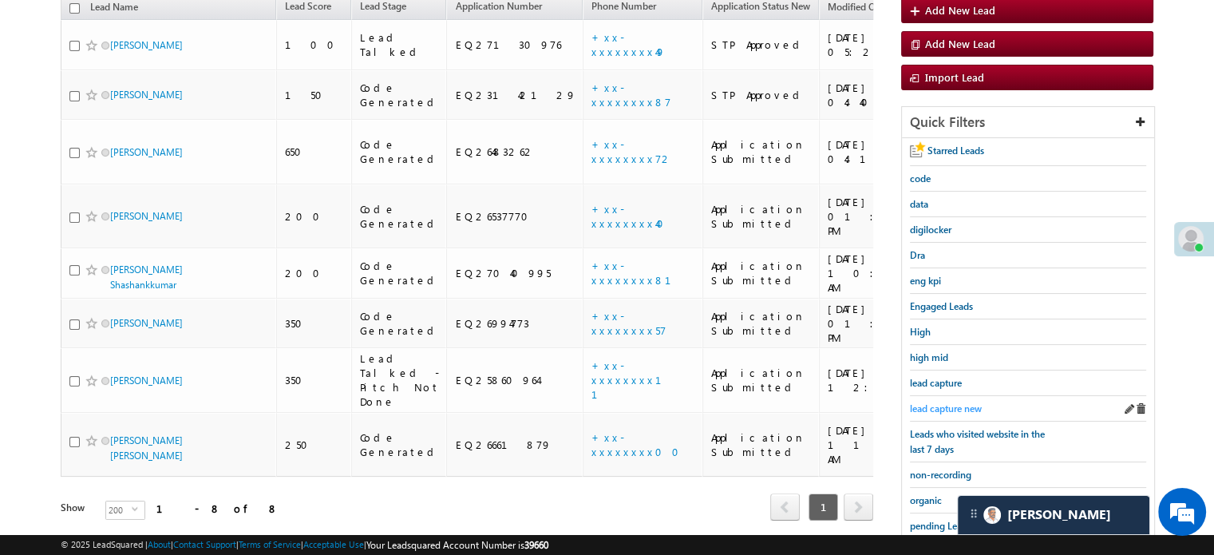
click at [942, 401] on link "lead capture new" at bounding box center [946, 408] width 72 height 15
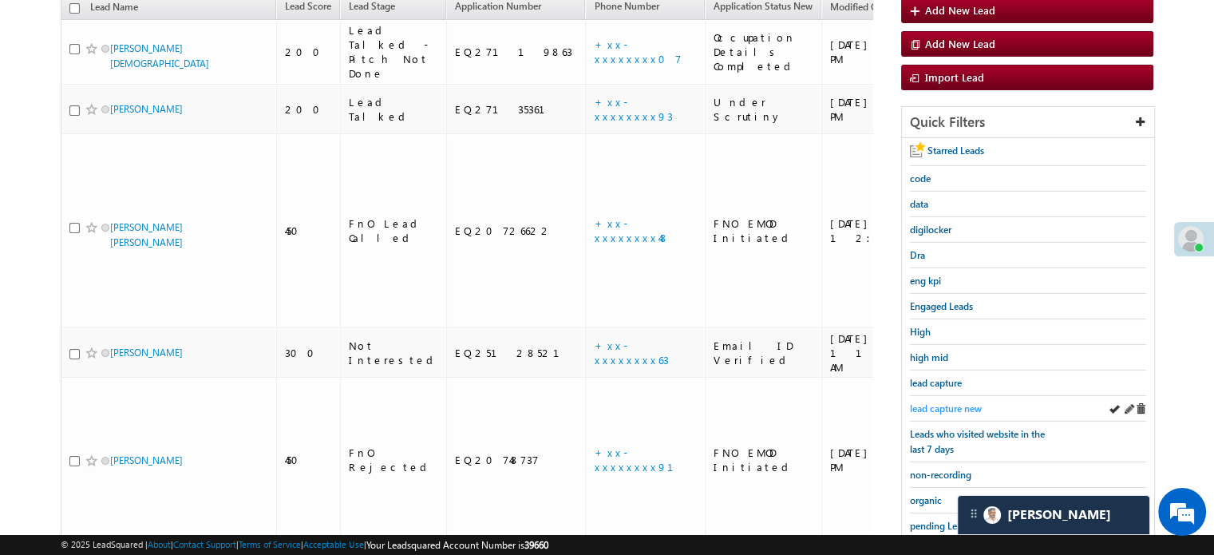
click at [943, 405] on span "lead capture new" at bounding box center [946, 408] width 72 height 12
click at [942, 405] on span "lead capture new" at bounding box center [946, 408] width 72 height 12
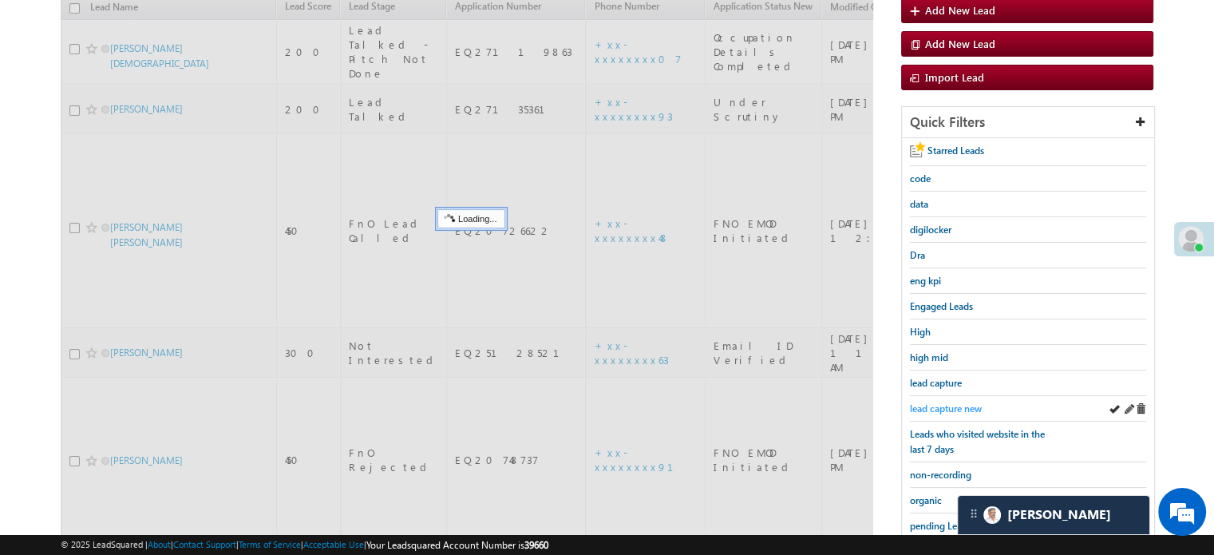
scroll to position [103, 0]
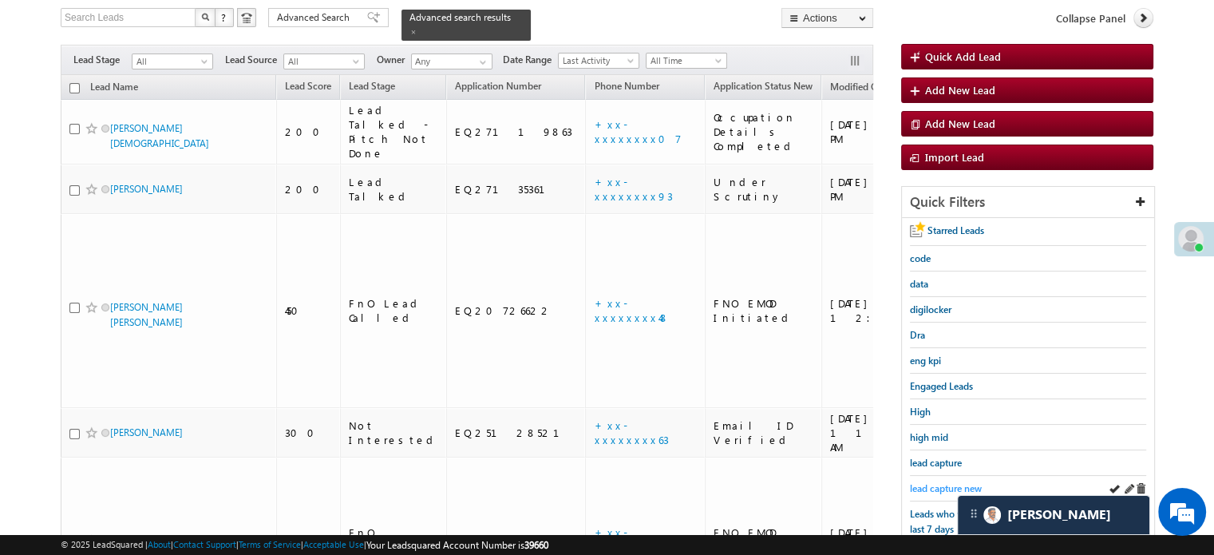
click at [942, 487] on span "lead capture new" at bounding box center [946, 488] width 72 height 12
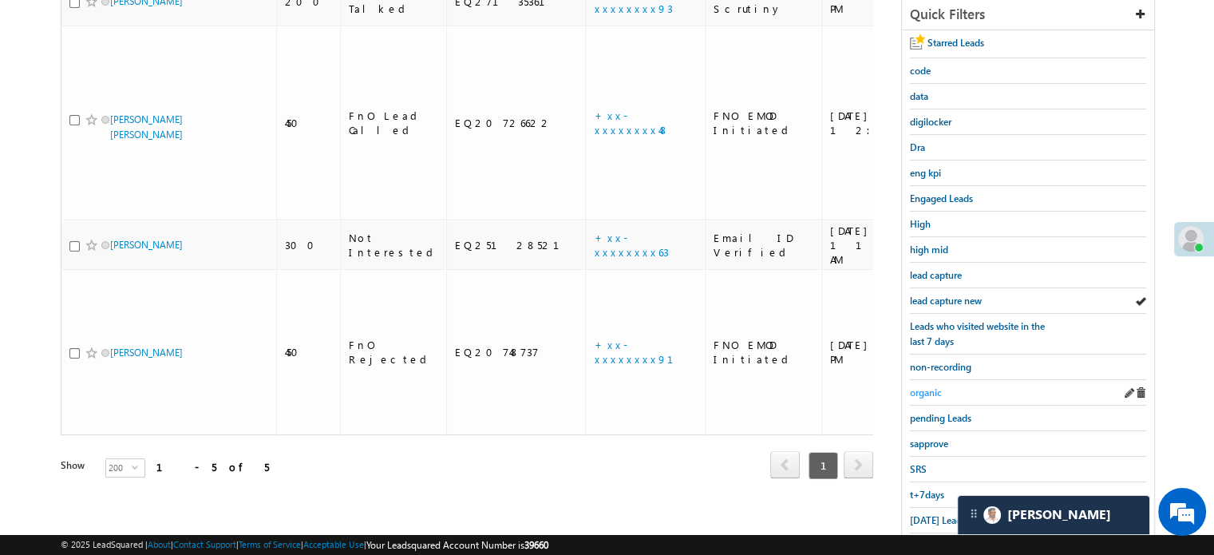
scroll to position [263, 0]
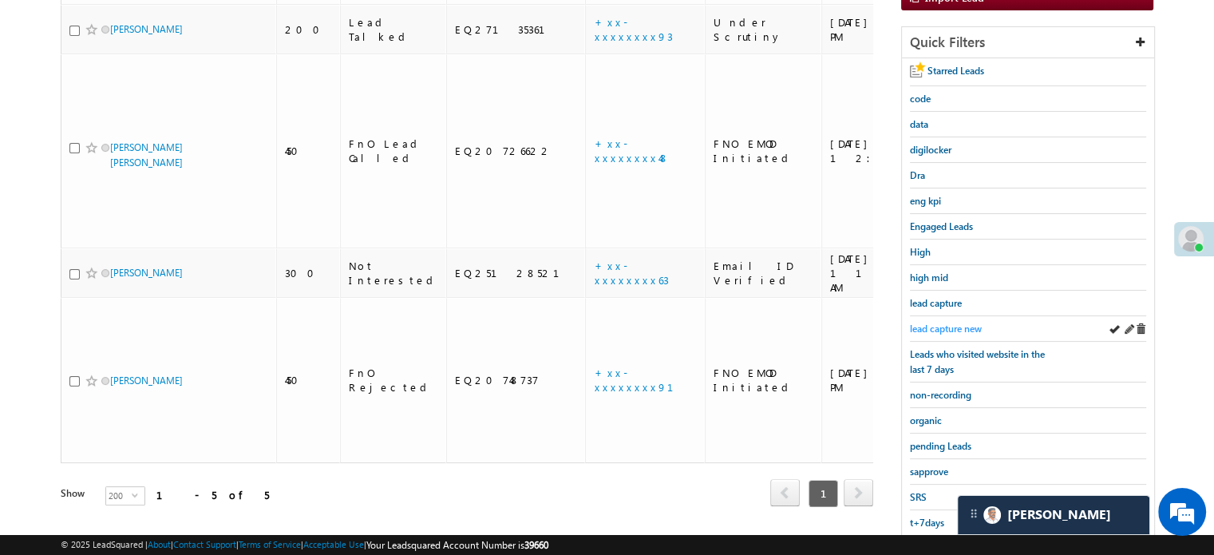
click at [936, 325] on span "lead capture new" at bounding box center [946, 329] width 72 height 12
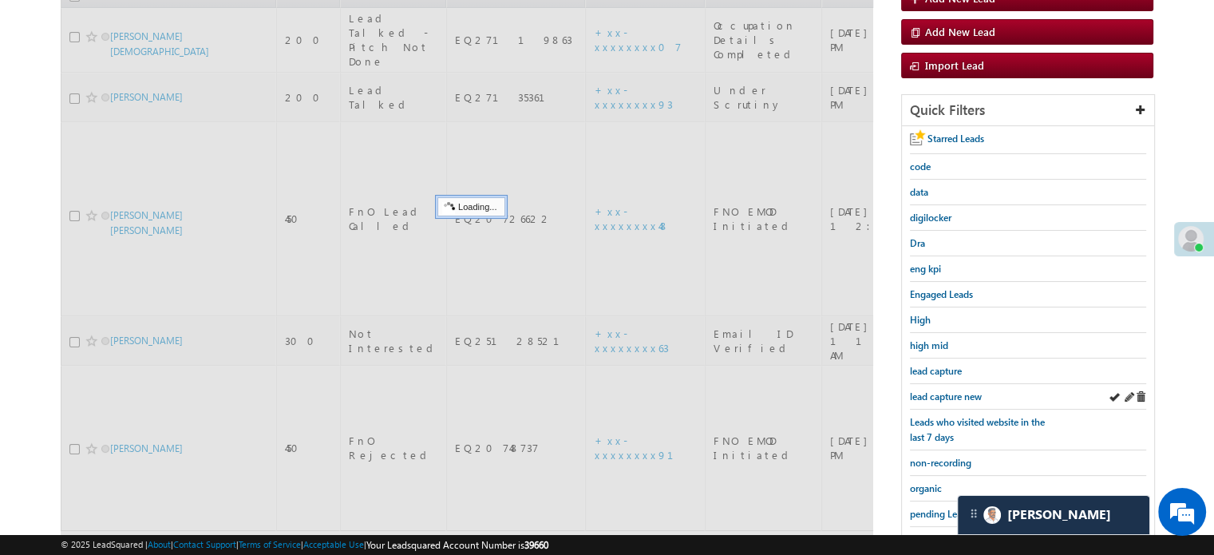
scroll to position [103, 0]
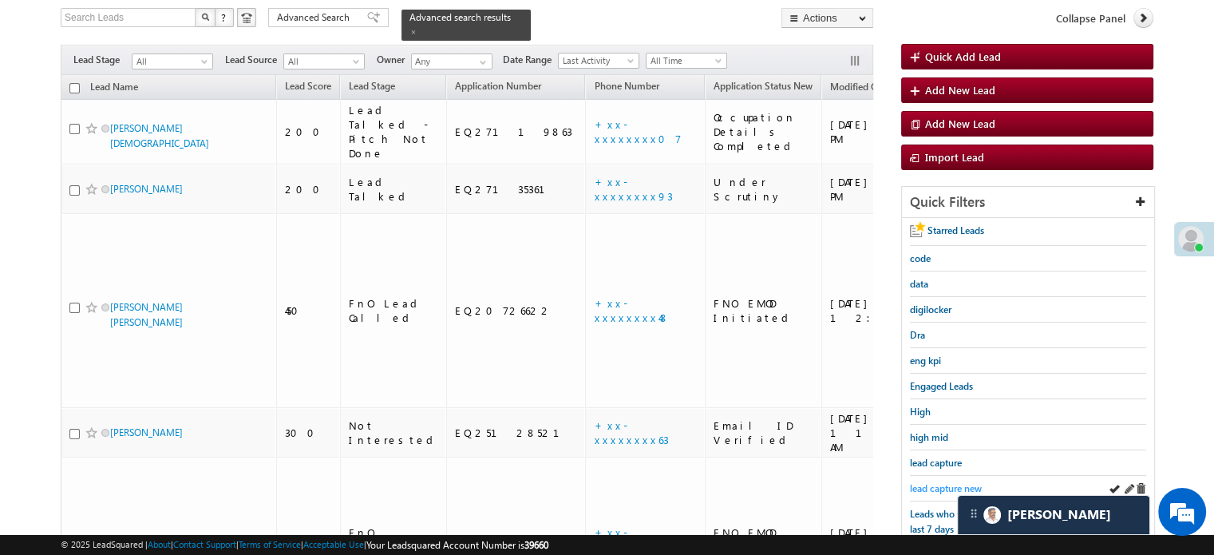
click at [925, 482] on span "lead capture new" at bounding box center [946, 488] width 72 height 12
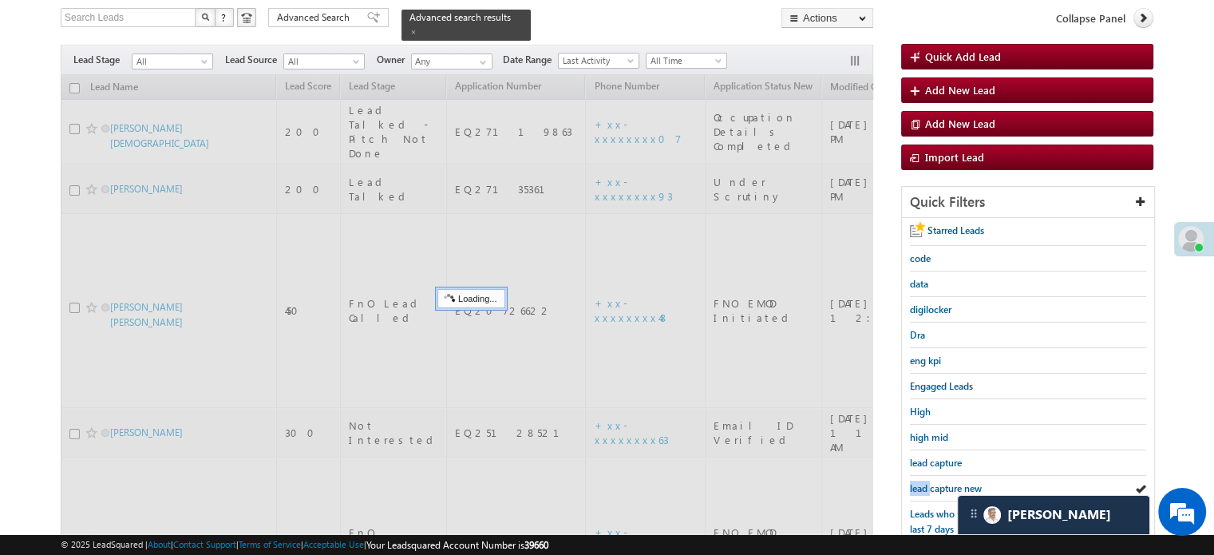
click at [925, 482] on span "lead capture new" at bounding box center [946, 488] width 72 height 12
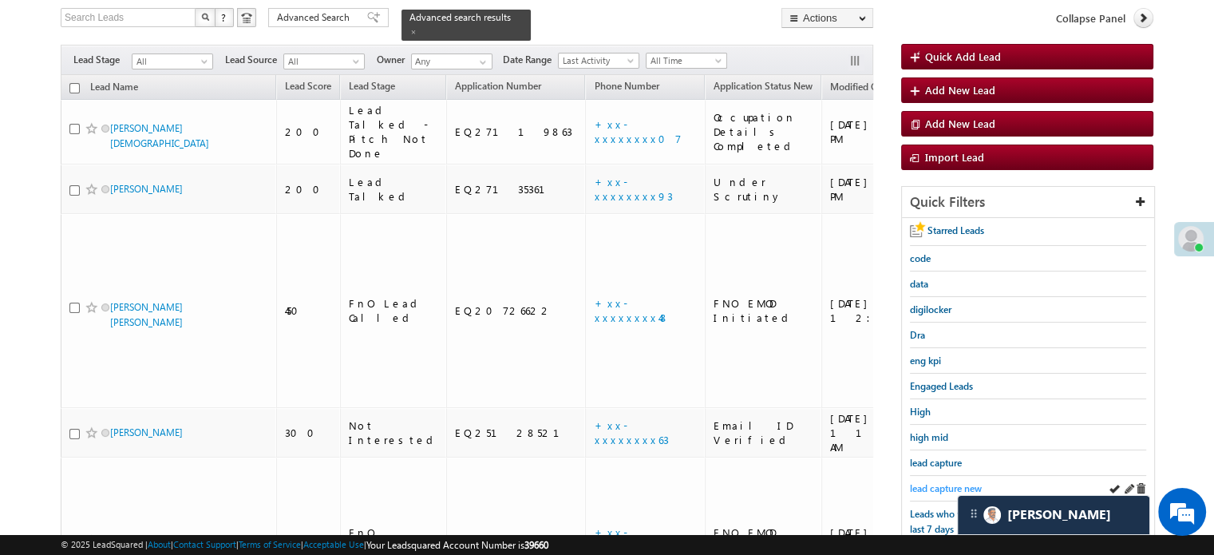
click at [912, 482] on span "lead capture new" at bounding box center [946, 488] width 72 height 12
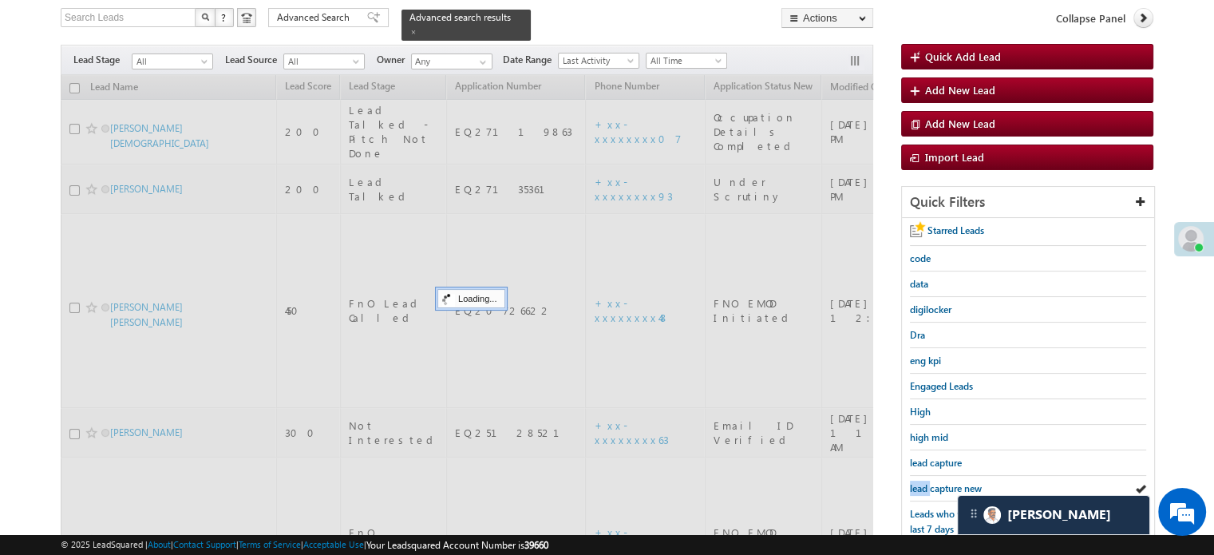
click at [912, 482] on span "lead capture new" at bounding box center [946, 488] width 72 height 12
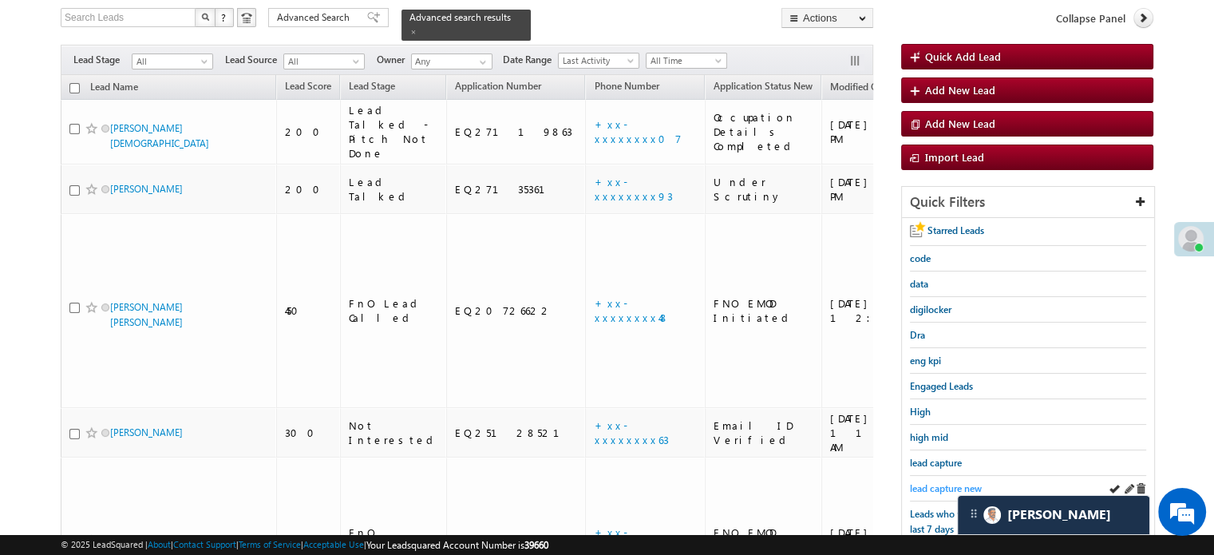
click at [932, 485] on span "lead capture new" at bounding box center [946, 488] width 72 height 12
click at [927, 485] on span "lead capture new" at bounding box center [946, 488] width 72 height 12
click at [932, 485] on span "lead capture new" at bounding box center [946, 488] width 72 height 12
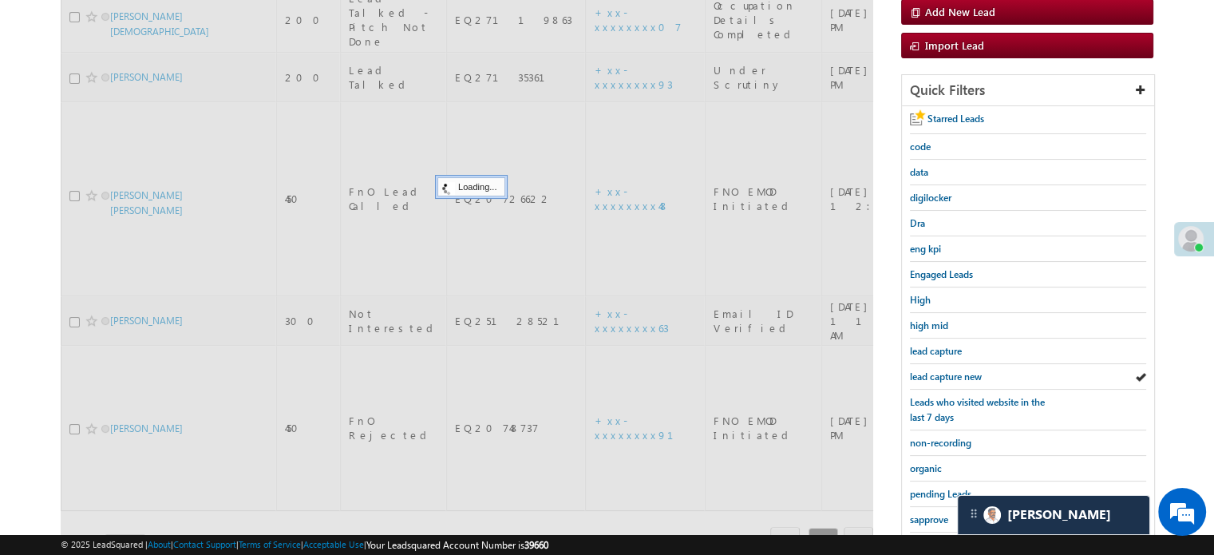
scroll to position [342, 0]
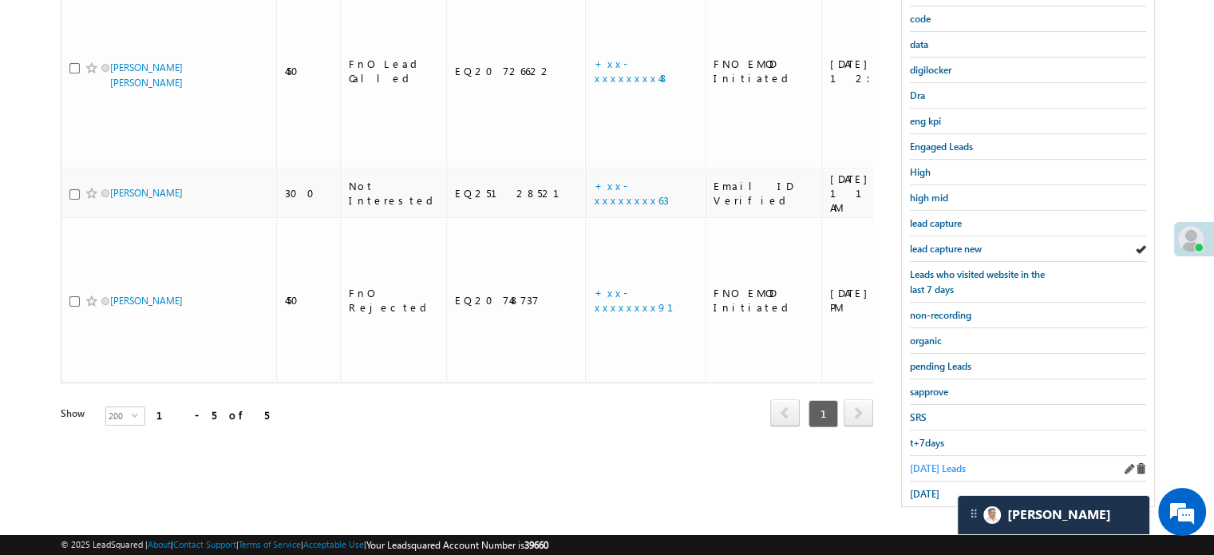
click at [926, 462] on span "Today's Leads" at bounding box center [938, 468] width 56 height 12
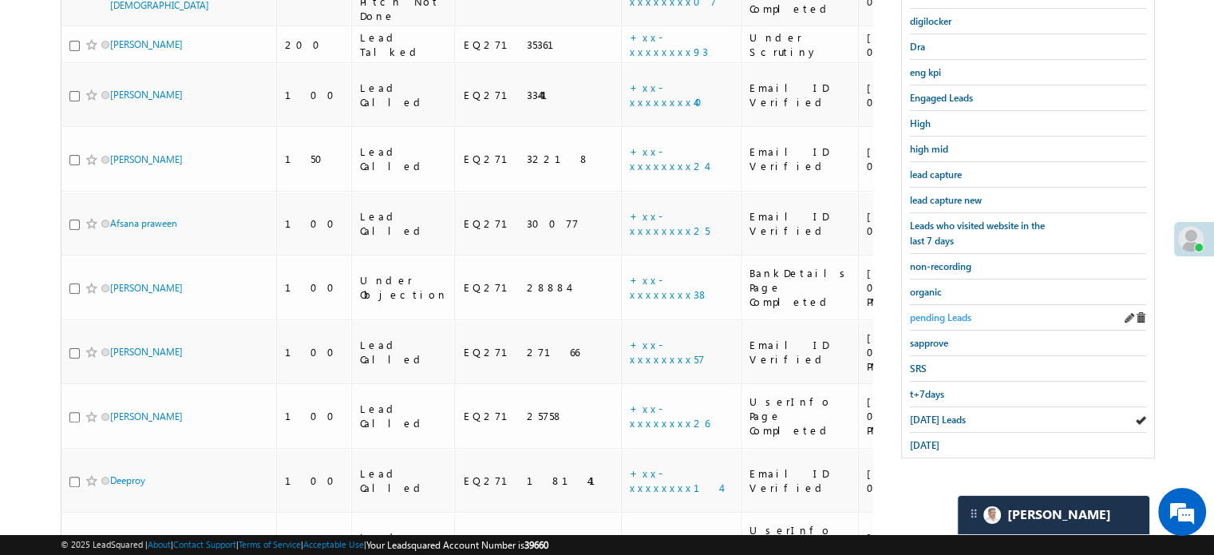
scroll to position [311, 0]
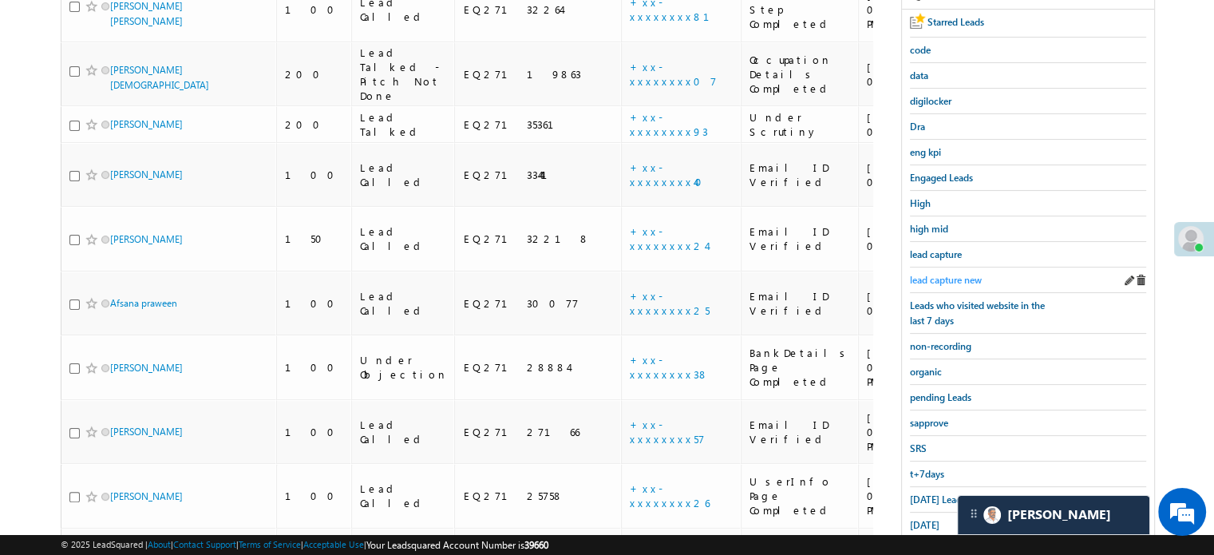
click at [956, 274] on span "lead capture new" at bounding box center [946, 280] width 72 height 12
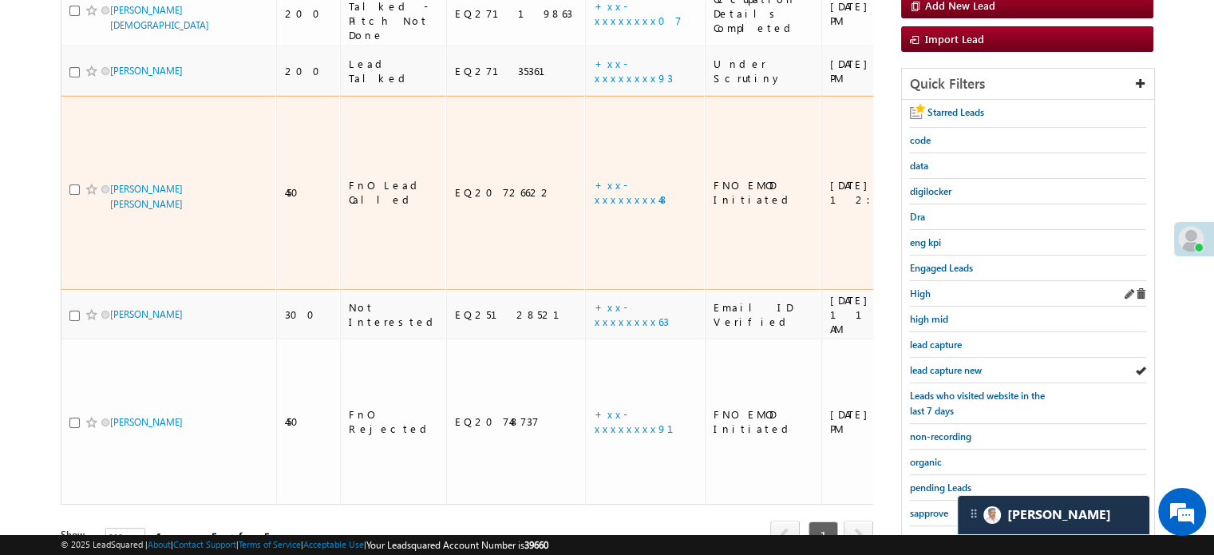
scroll to position [232, 0]
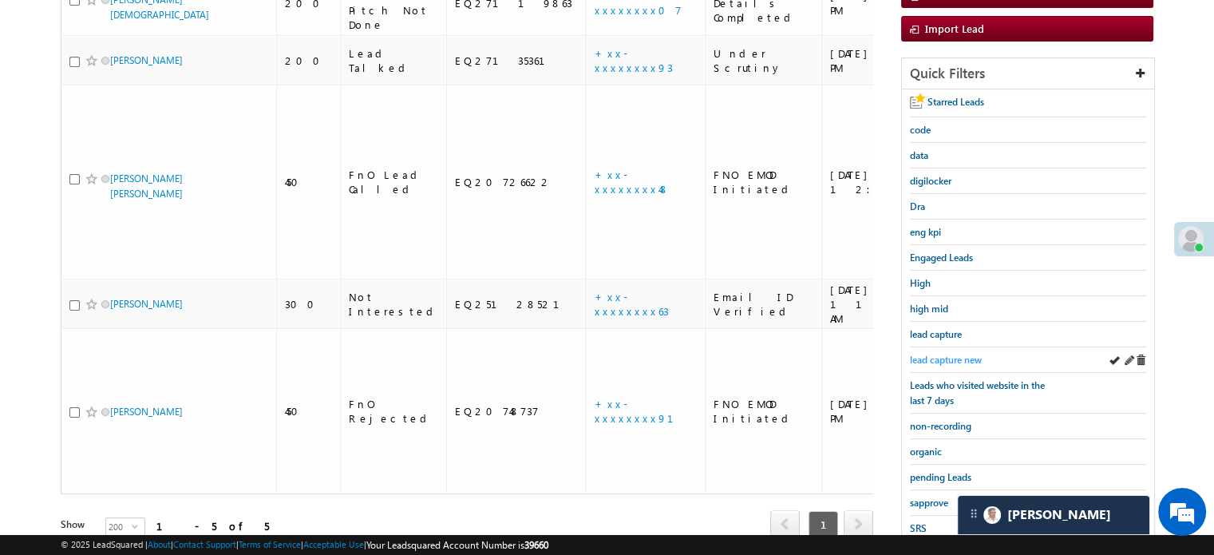
click at [942, 354] on span "lead capture new" at bounding box center [946, 360] width 72 height 12
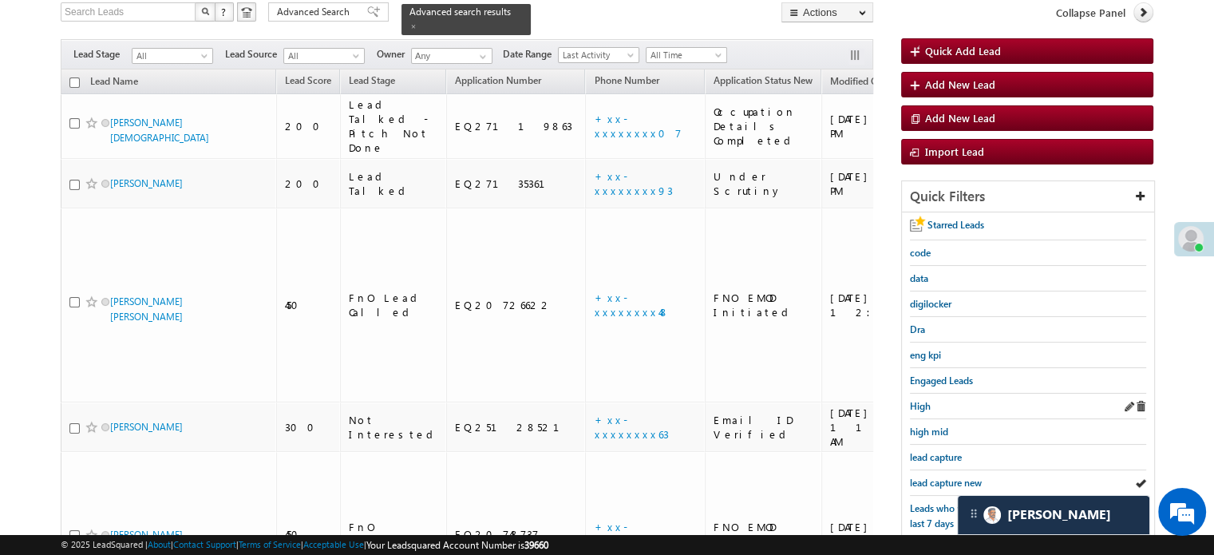
scroll to position [72, 0]
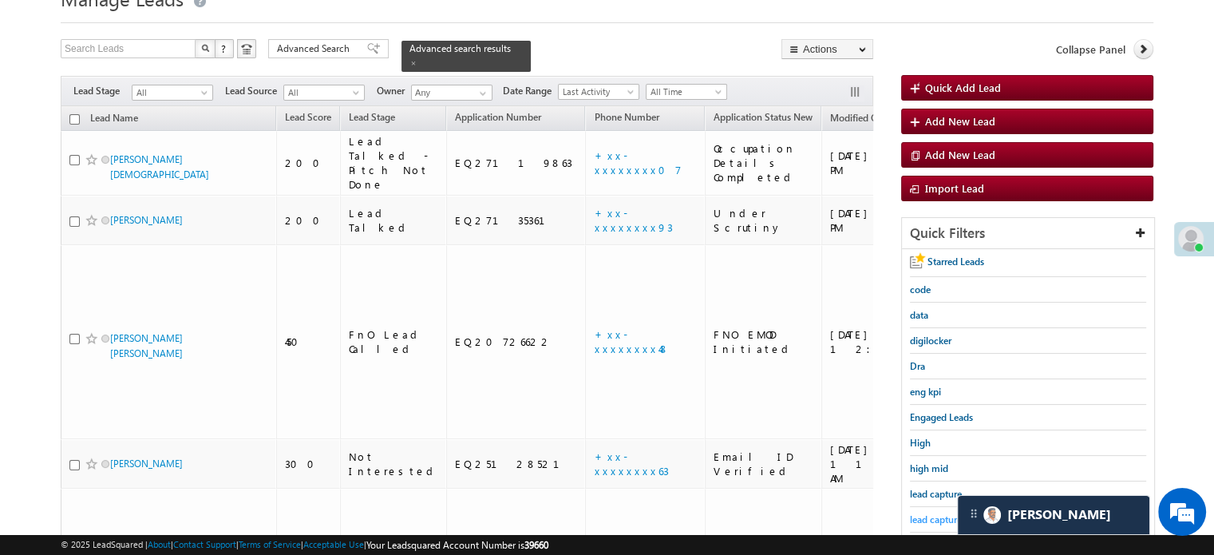
click at [932, 513] on span "lead capture new" at bounding box center [946, 519] width 72 height 12
click at [920, 514] on span "lead capture new" at bounding box center [946, 519] width 72 height 12
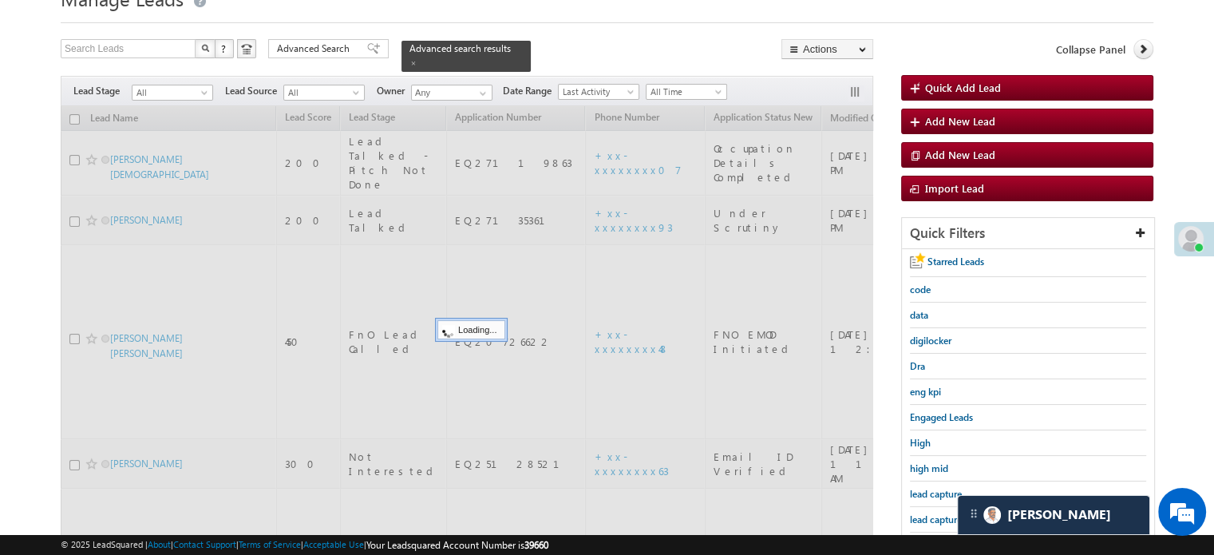
click at [917, 514] on span "lead capture new" at bounding box center [946, 519] width 72 height 12
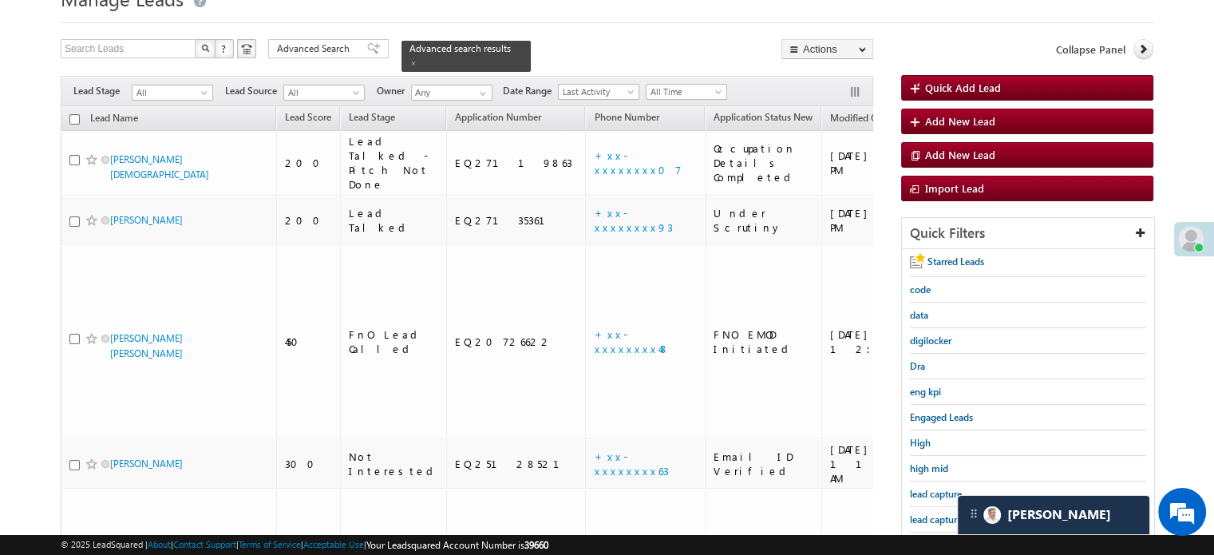
click at [917, 514] on span "lead capture new" at bounding box center [946, 519] width 72 height 12
click at [937, 513] on span "lead capture new" at bounding box center [946, 519] width 72 height 12
click at [933, 513] on span "lead capture new" at bounding box center [946, 519] width 72 height 12
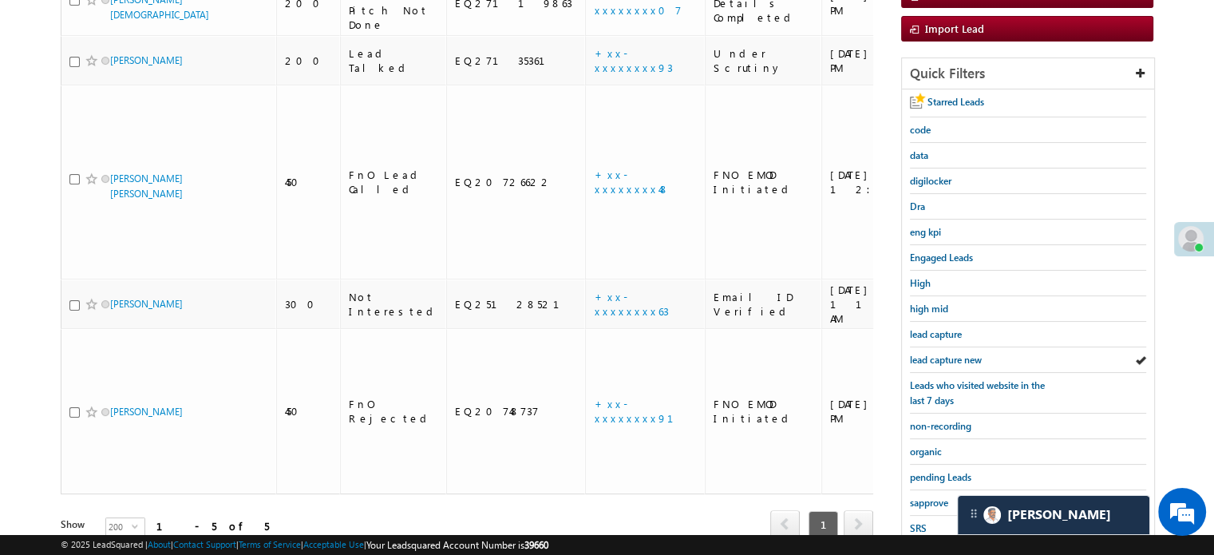
scroll to position [311, 0]
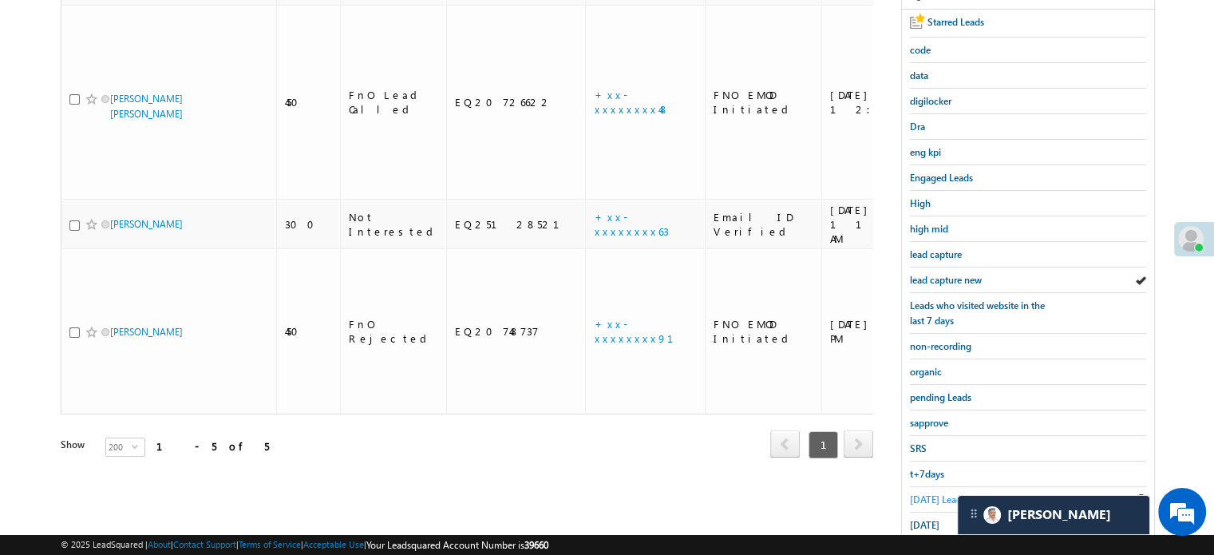
click at [928, 493] on span "Today's Leads" at bounding box center [938, 499] width 56 height 12
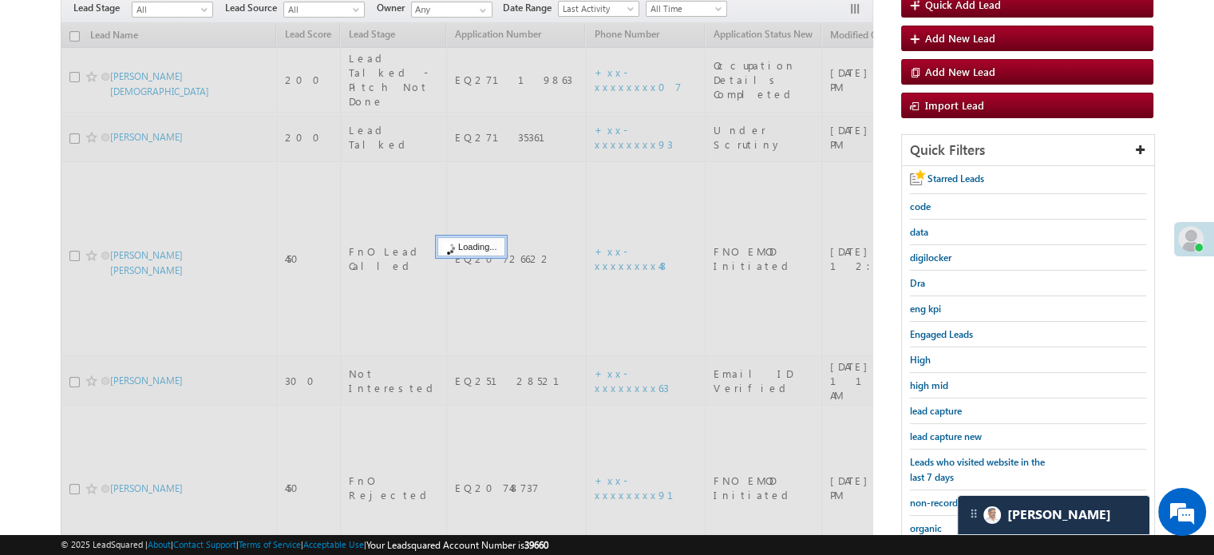
scroll to position [152, 0]
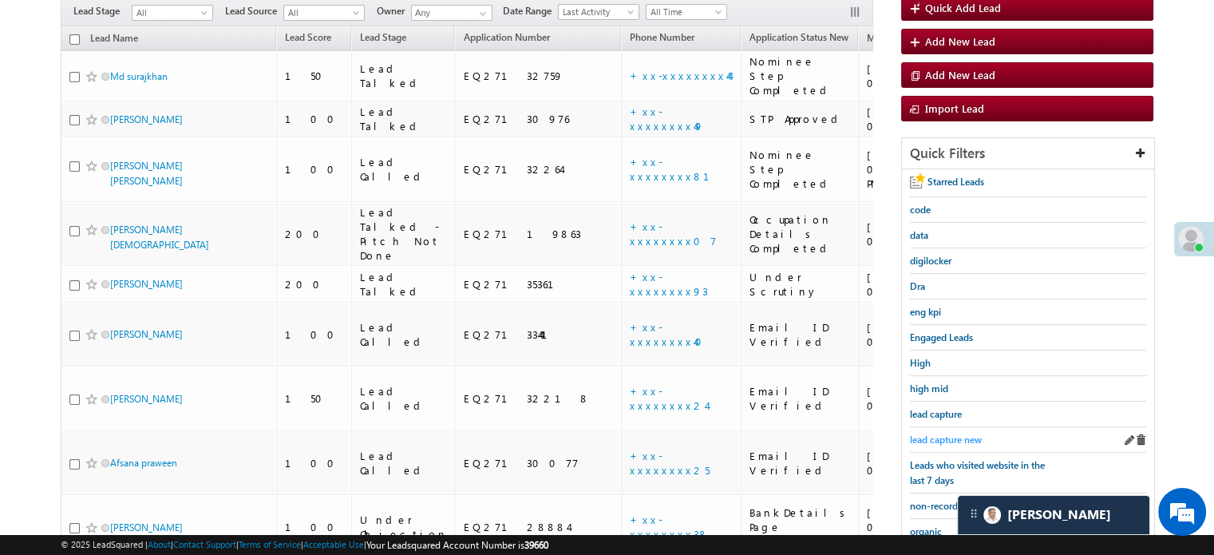
click at [942, 441] on link "lead capture new" at bounding box center [946, 439] width 72 height 15
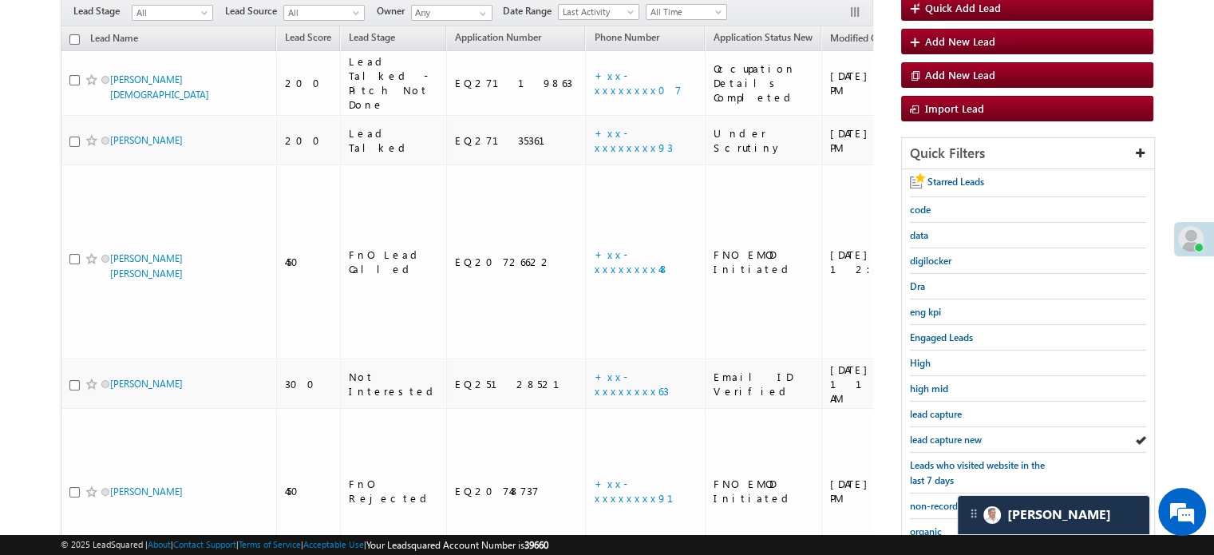
click at [942, 441] on link "lead capture new" at bounding box center [946, 439] width 72 height 15
click at [938, 435] on span "lead capture new" at bounding box center [946, 440] width 72 height 12
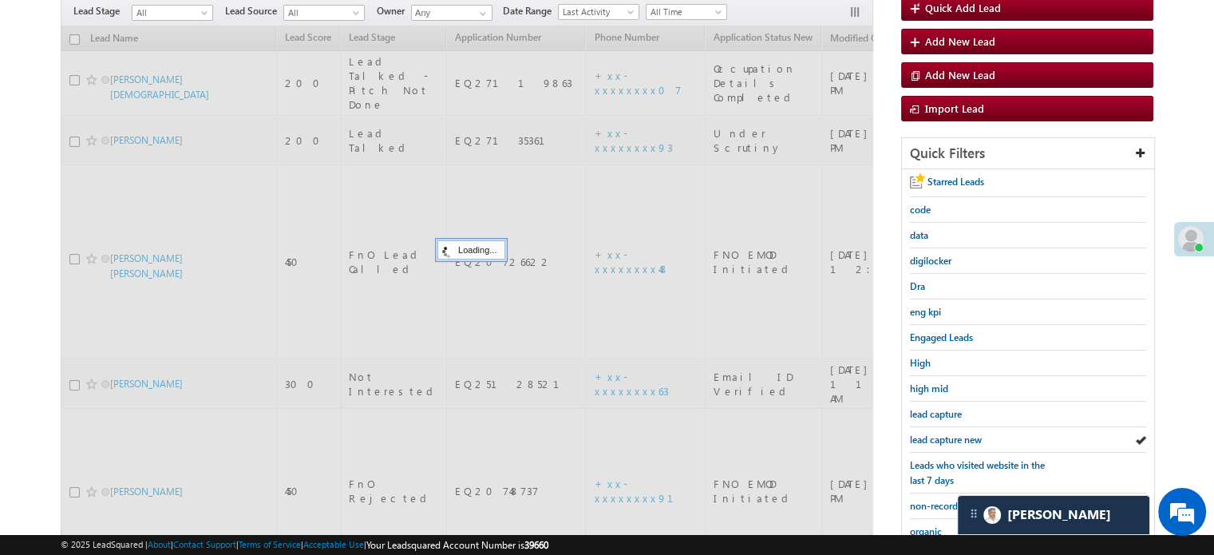
click at [934, 436] on span "lead capture new" at bounding box center [946, 440] width 72 height 12
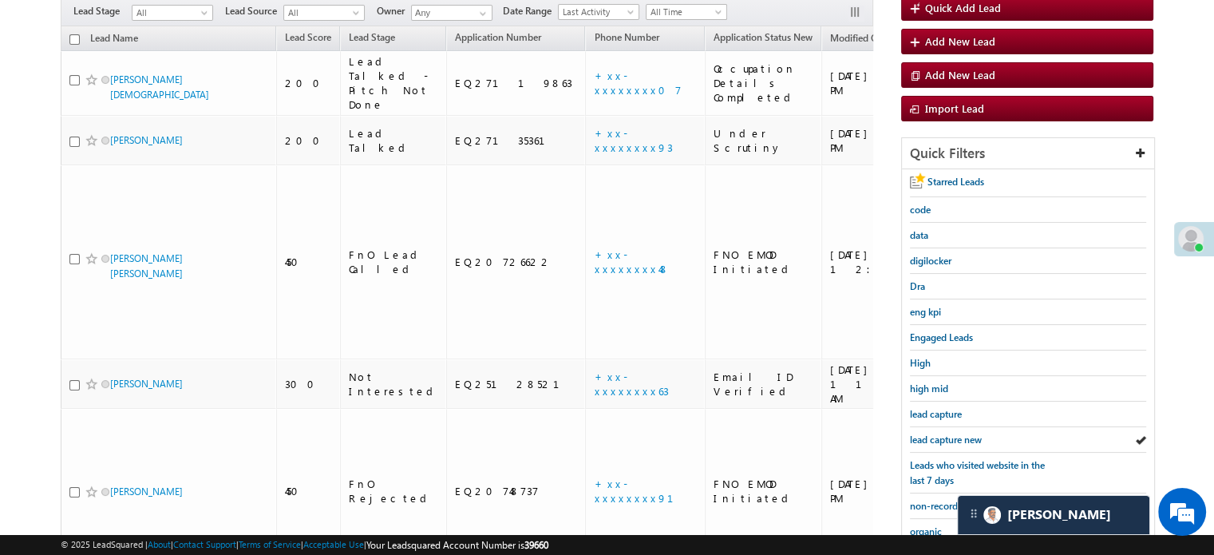
click at [934, 436] on span "lead capture new" at bounding box center [946, 440] width 72 height 12
click at [948, 435] on span "lead capture new" at bounding box center [946, 440] width 72 height 12
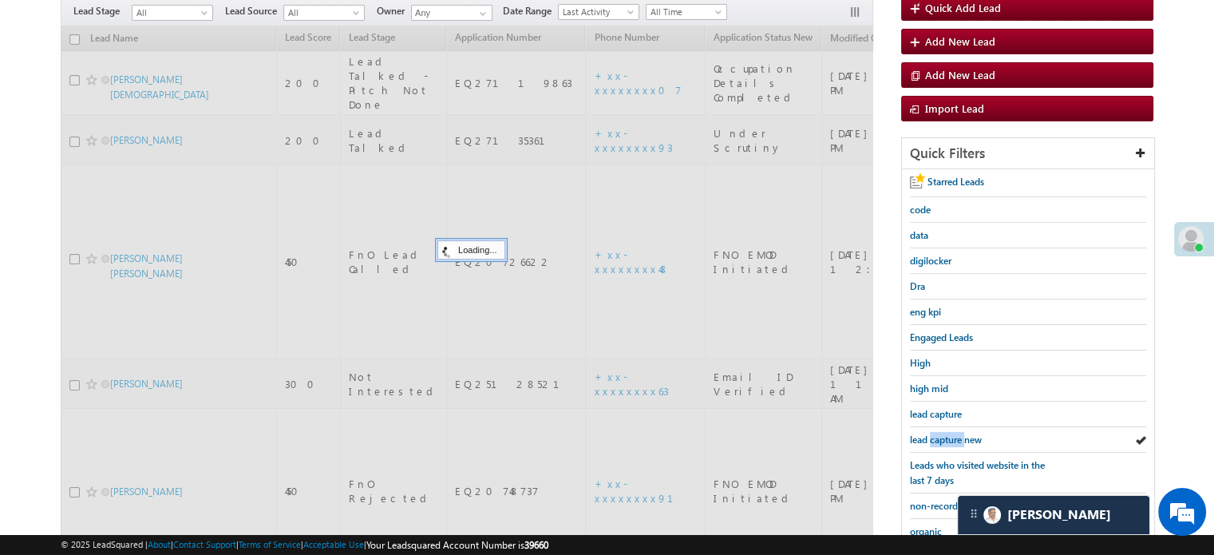
click at [948, 435] on span "lead capture new" at bounding box center [946, 440] width 72 height 12
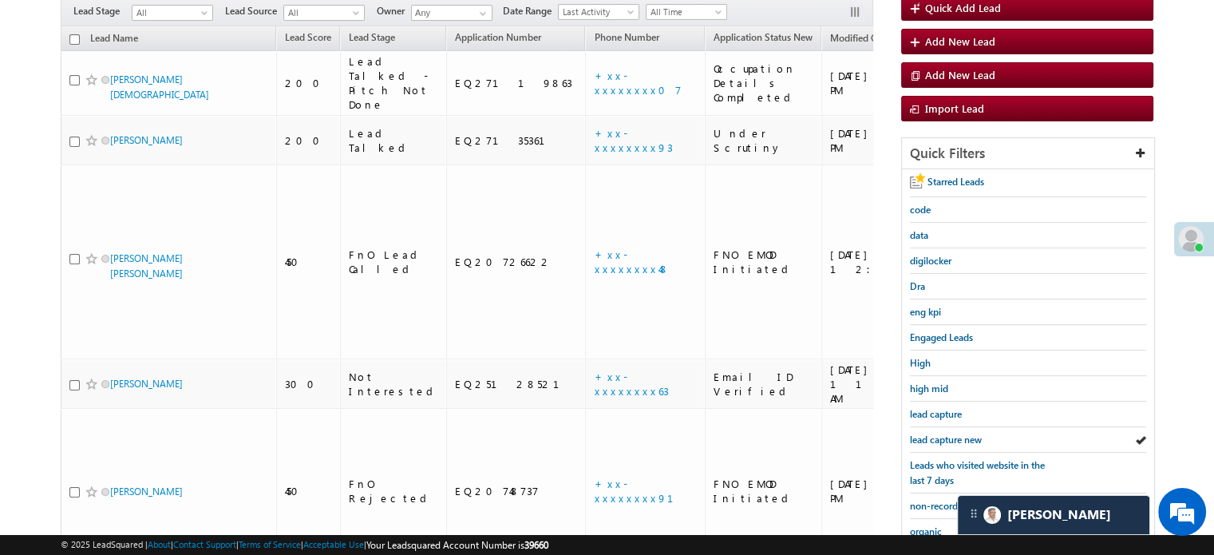
click at [948, 435] on span "lead capture new" at bounding box center [946, 440] width 72 height 12
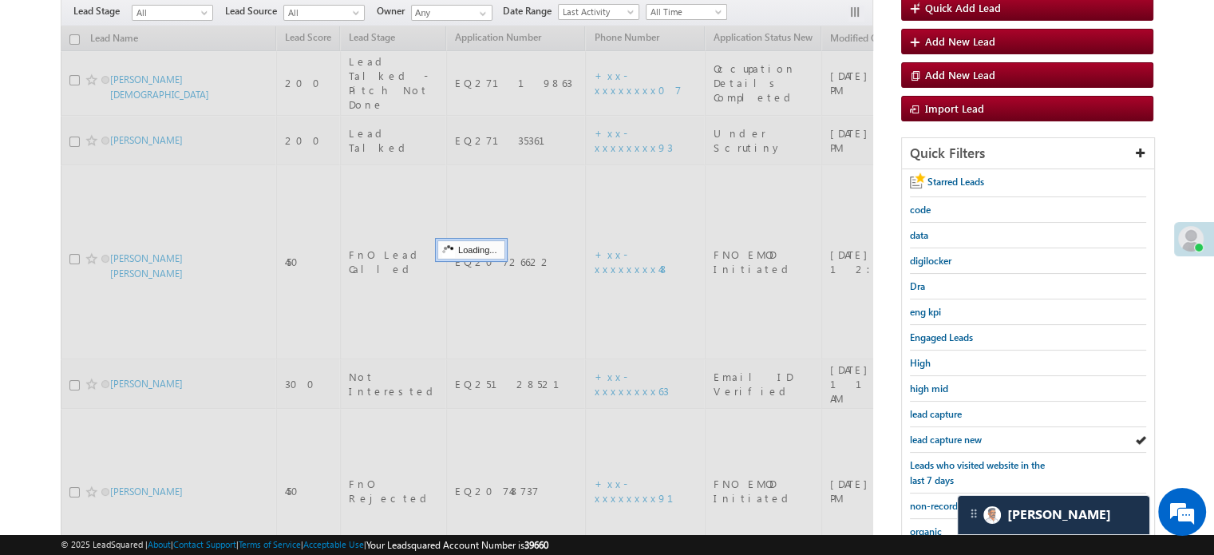
click at [948, 435] on span "lead capture new" at bounding box center [946, 440] width 72 height 12
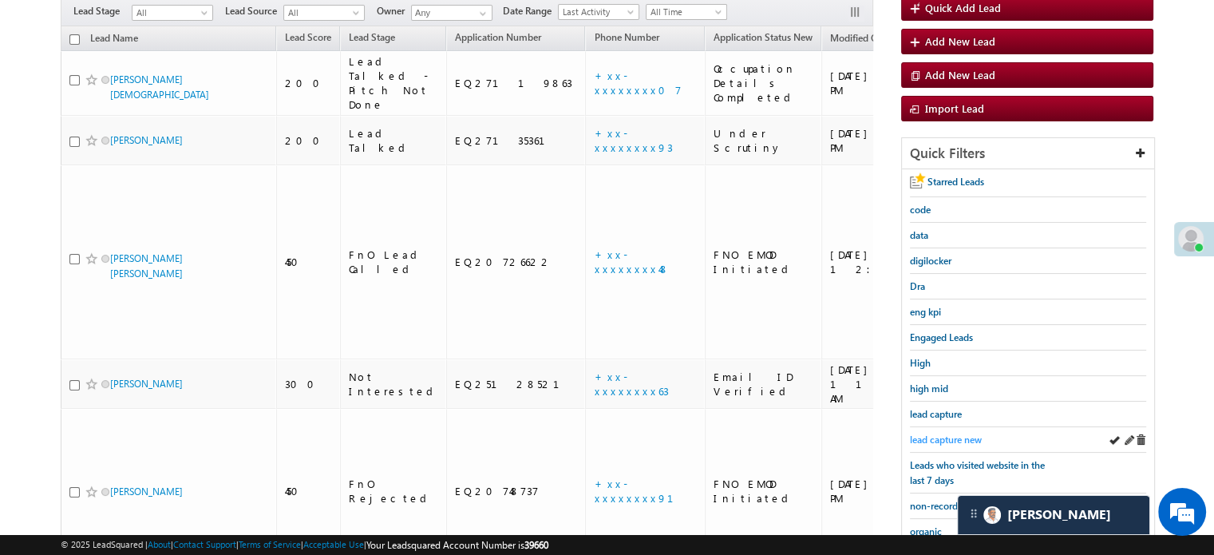
click at [945, 434] on span "lead capture new" at bounding box center [946, 440] width 72 height 12
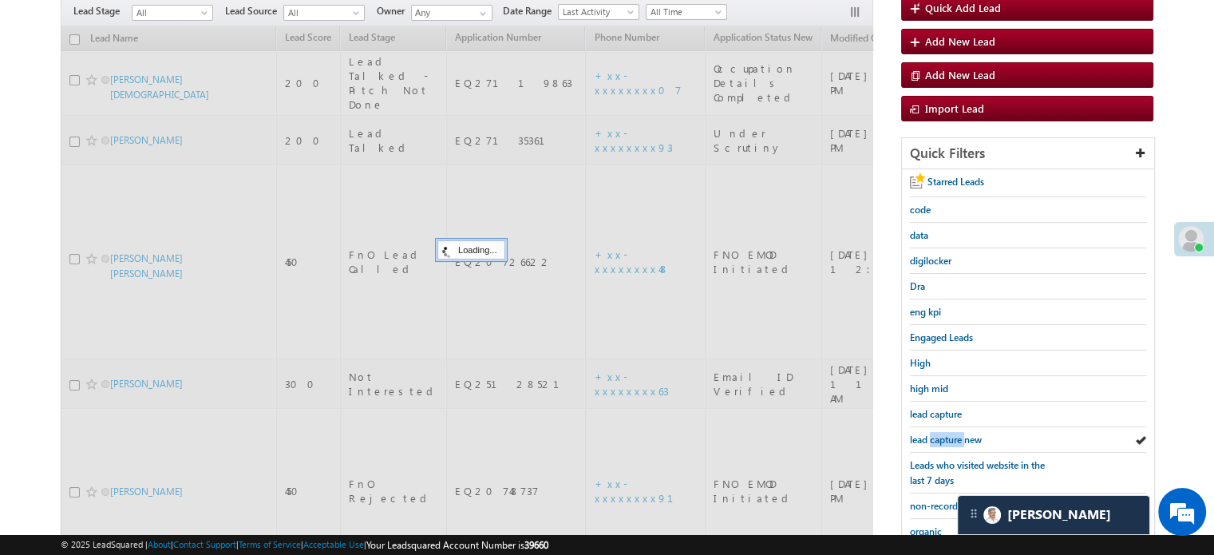
click at [945, 434] on span "lead capture new" at bounding box center [946, 440] width 72 height 12
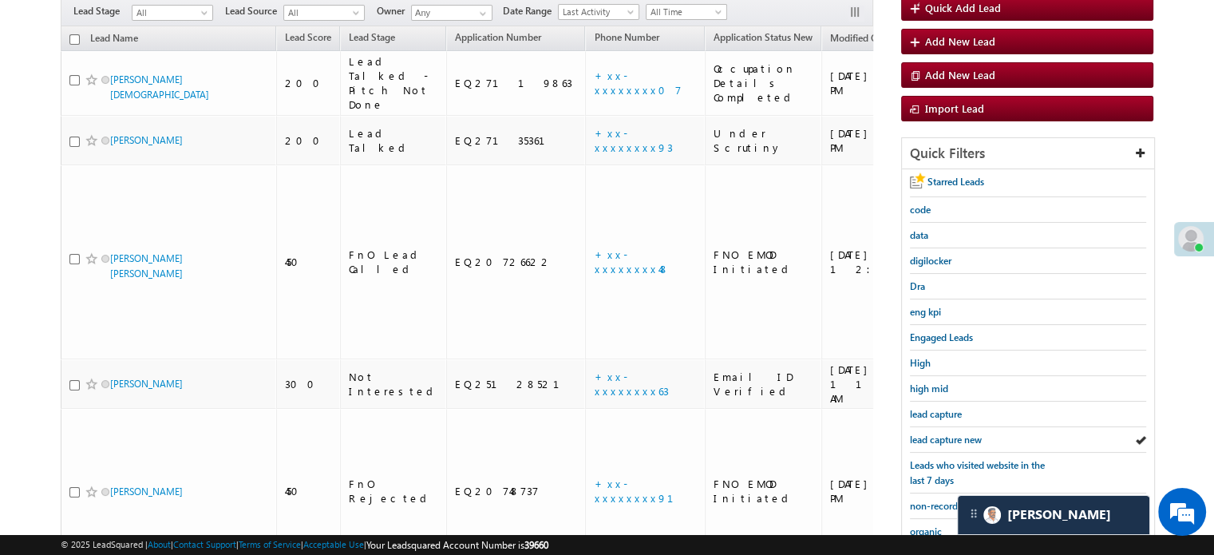
click at [945, 434] on span "lead capture new" at bounding box center [946, 440] width 72 height 12
click at [946, 427] on div "lead capture new" at bounding box center [1028, 440] width 236 height 26
click at [945, 427] on div "lead capture new" at bounding box center [1028, 440] width 236 height 26
click at [945, 434] on span "lead capture new" at bounding box center [946, 440] width 72 height 12
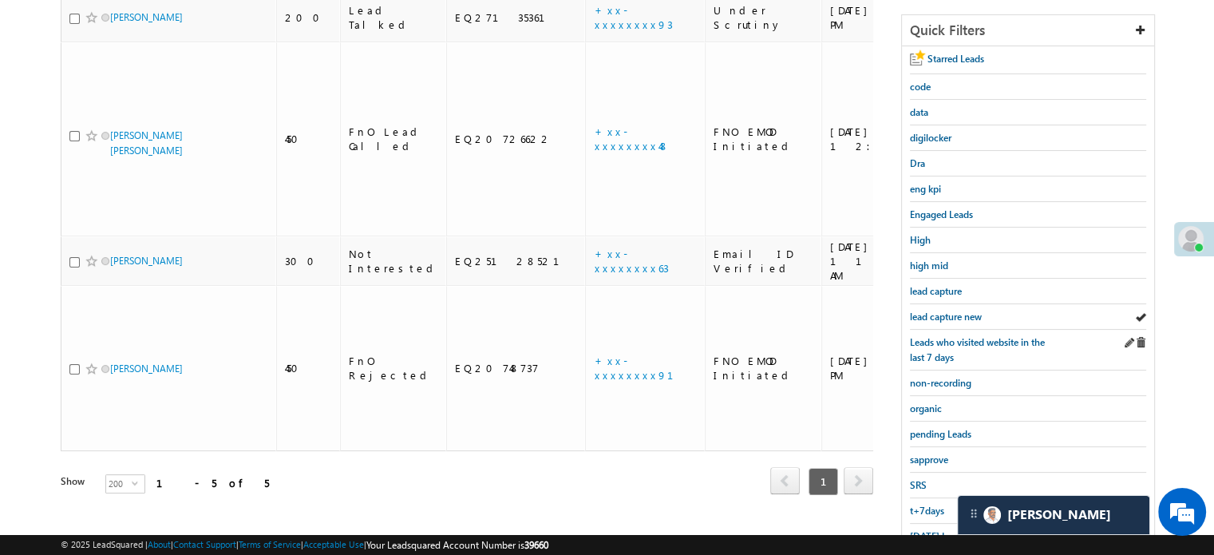
scroll to position [342, 0]
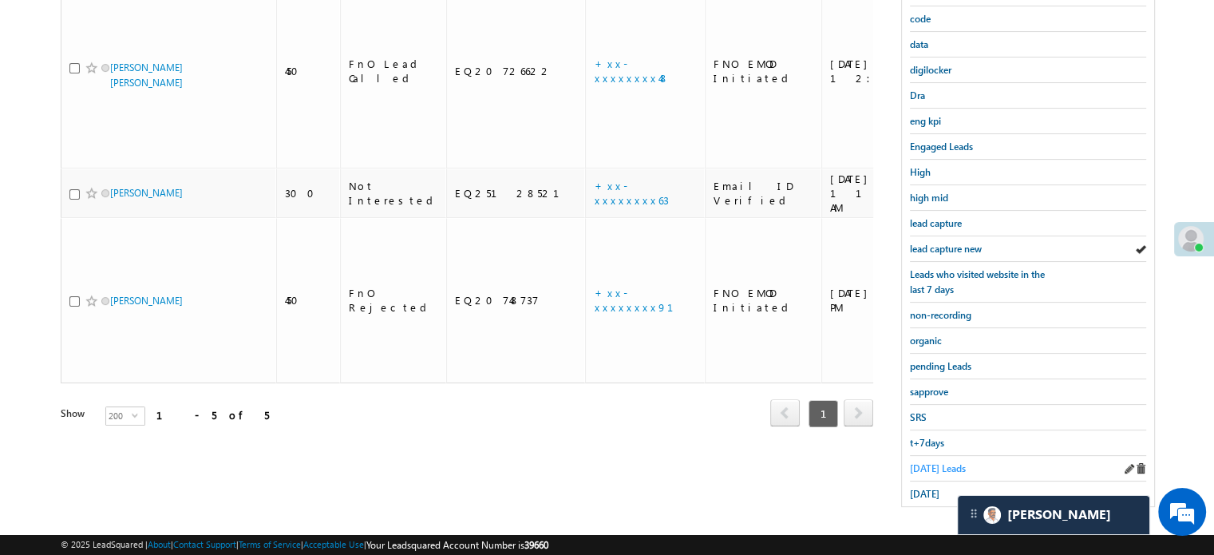
click at [933, 461] on link "Today's Leads" at bounding box center [938, 468] width 56 height 15
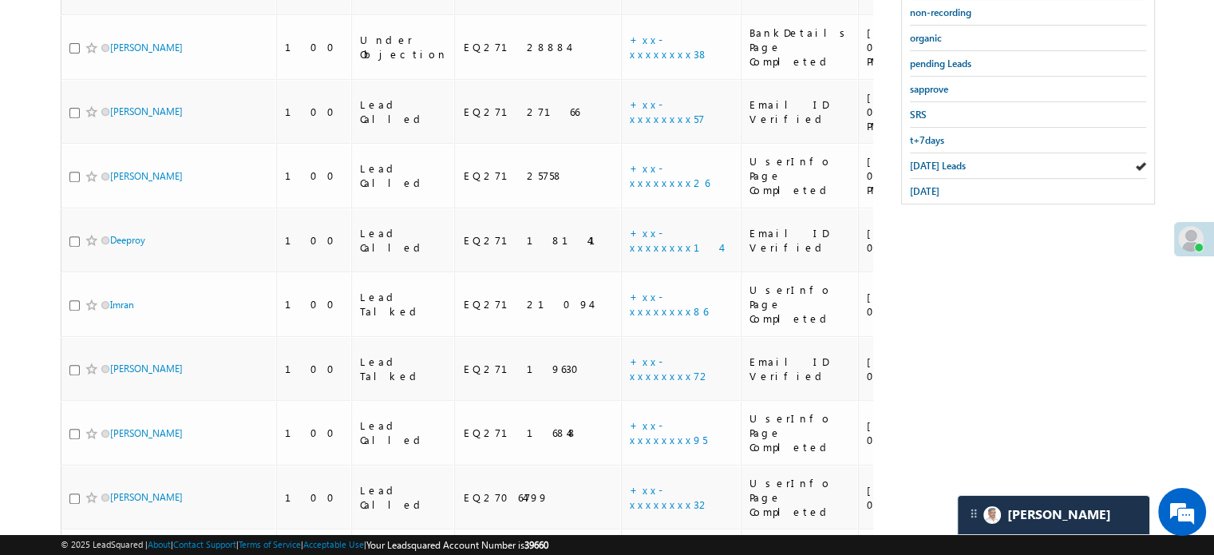
scroll to position [822, 0]
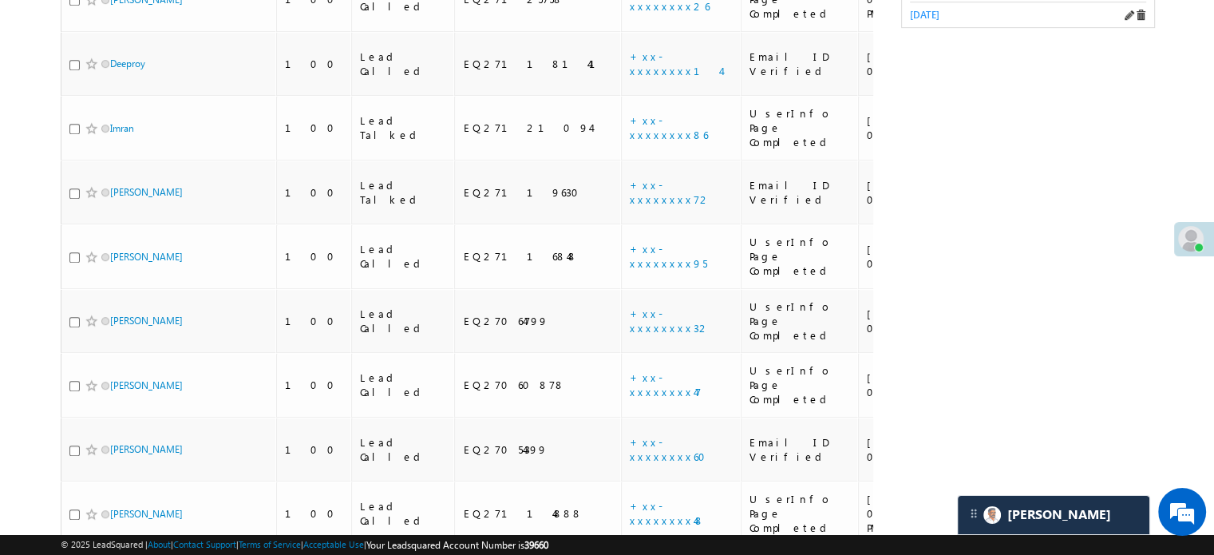
click at [923, 12] on span "[DATE]" at bounding box center [925, 15] width 30 height 12
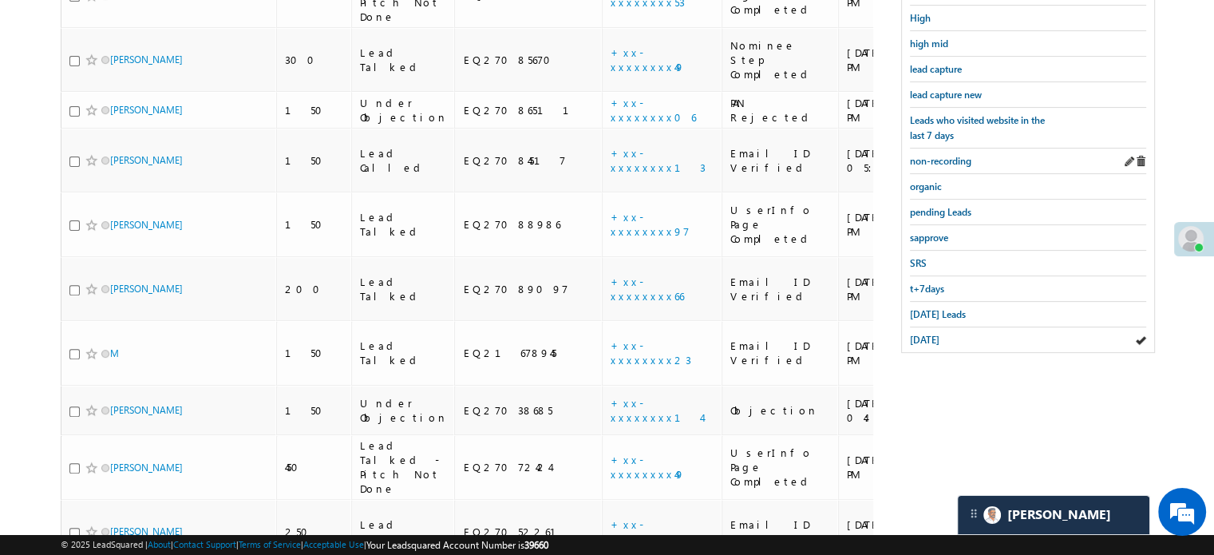
scroll to position [494, 0]
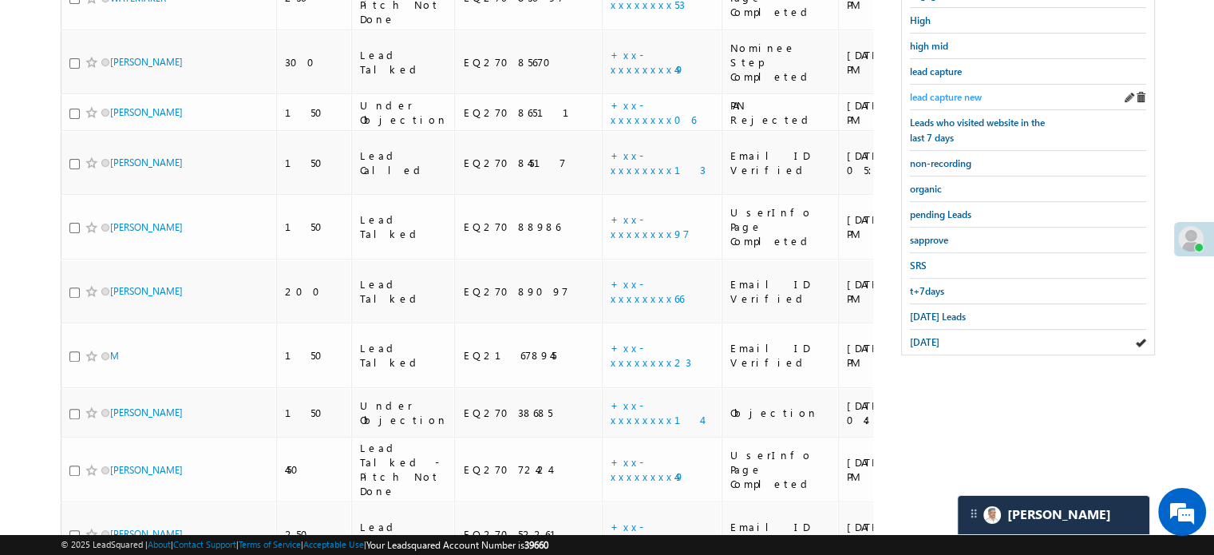
click at [944, 92] on span "lead capture new" at bounding box center [946, 97] width 72 height 12
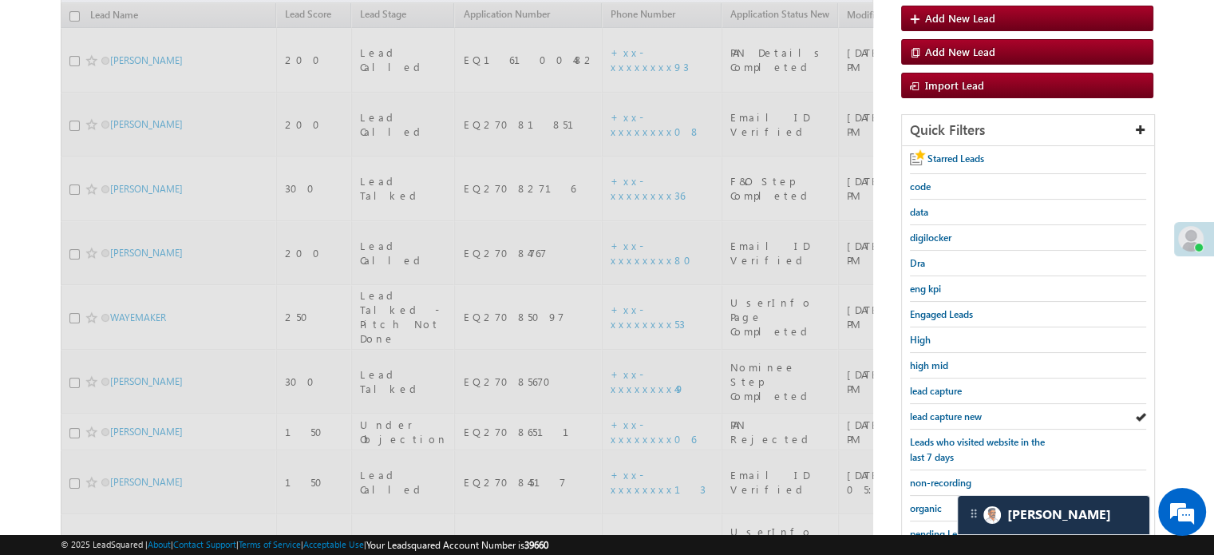
scroll to position [95, 0]
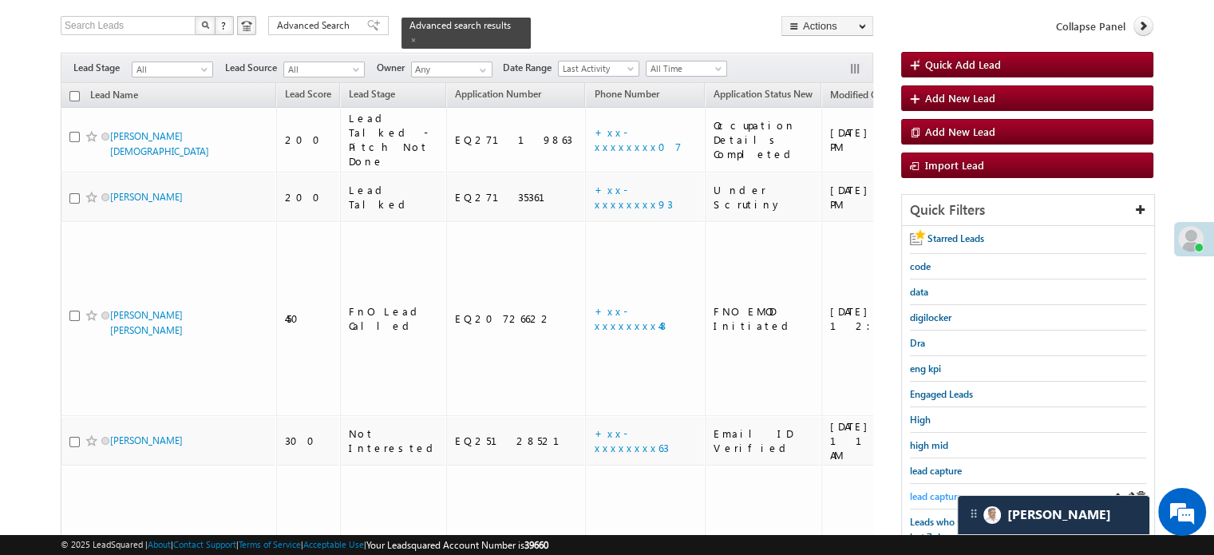
click at [956, 490] on span "lead capture new" at bounding box center [946, 496] width 72 height 12
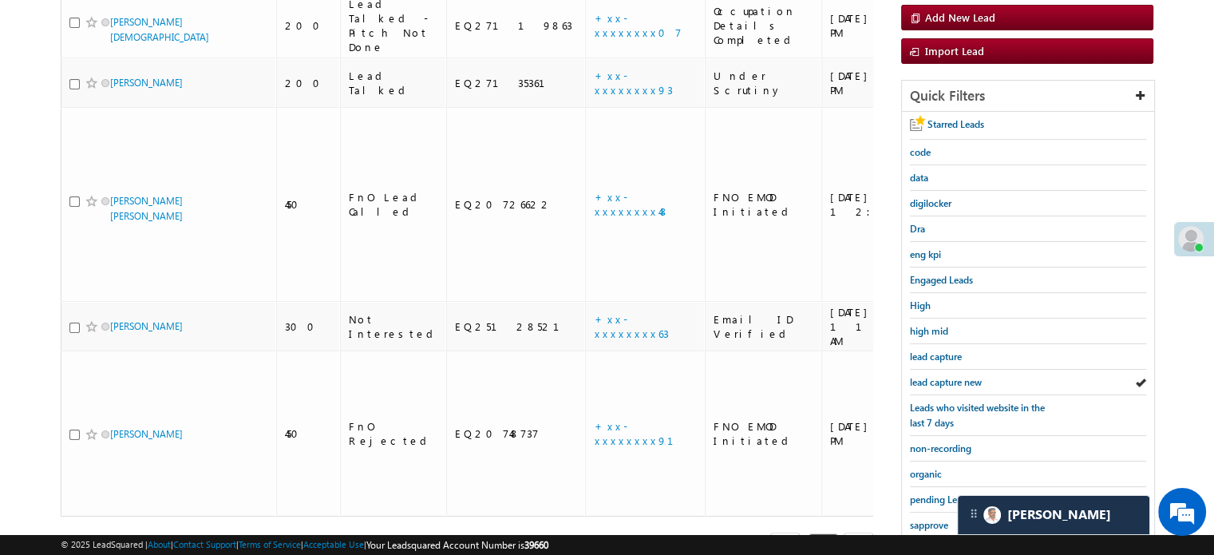
scroll to position [342, 0]
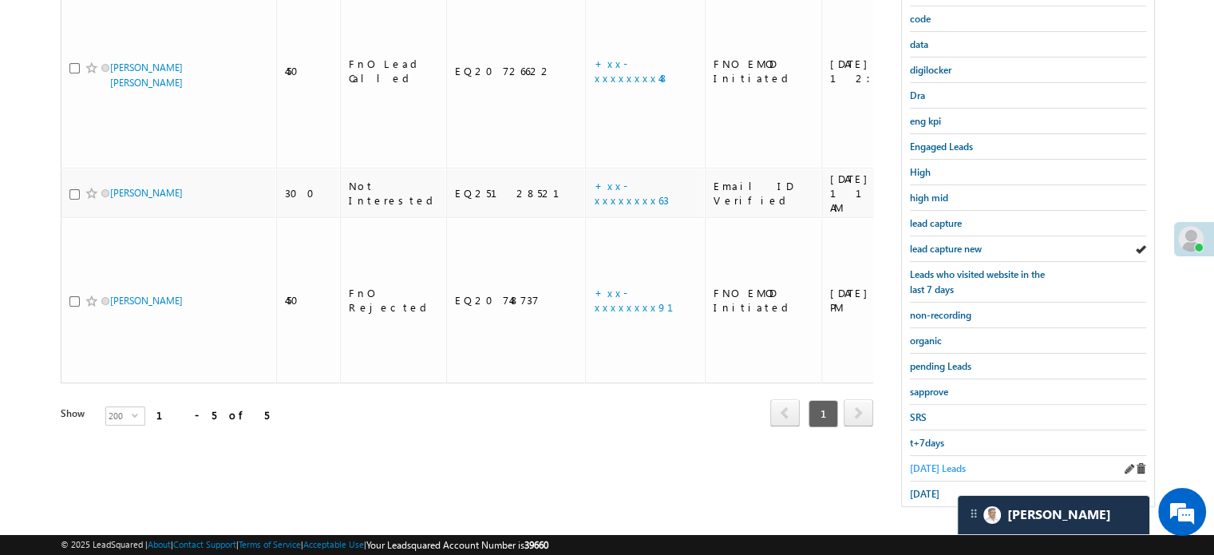
click at [938, 462] on span "Today's Leads" at bounding box center [938, 468] width 56 height 12
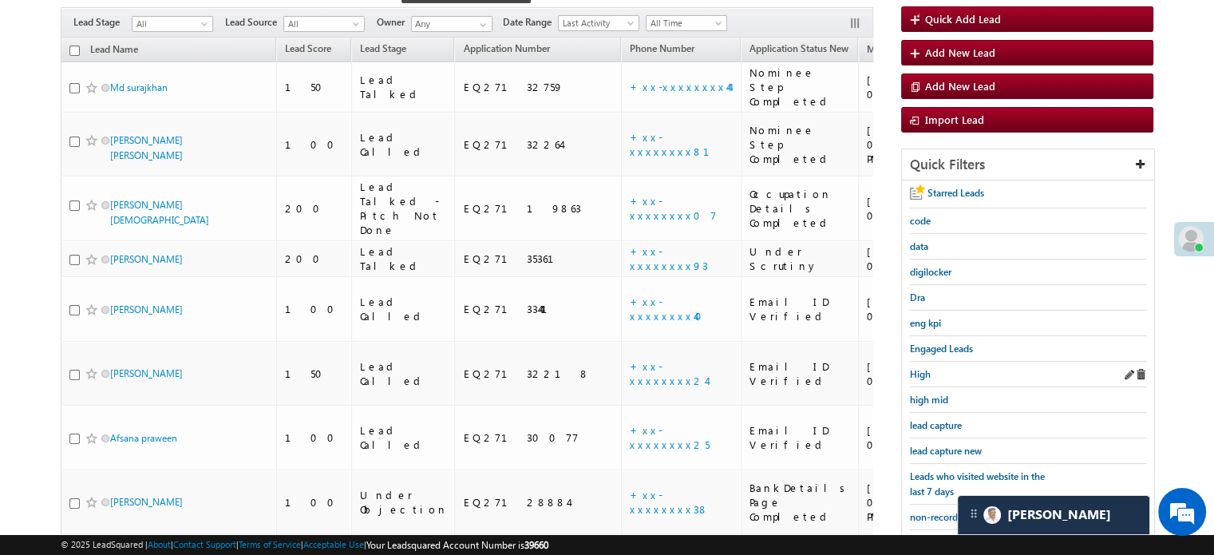
scroll to position [115, 0]
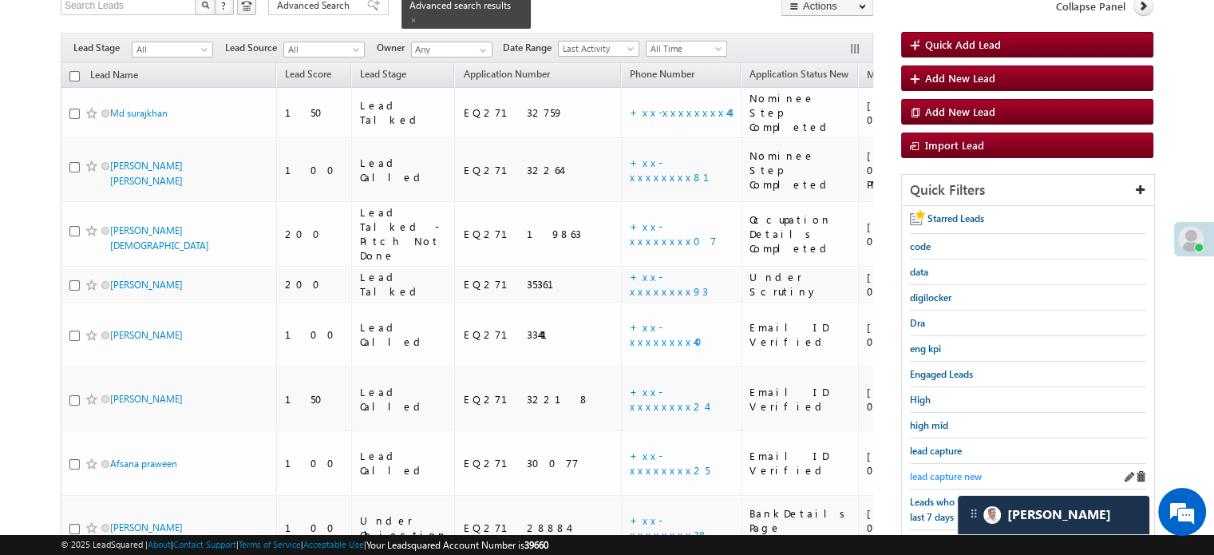
click at [948, 475] on span "lead capture new" at bounding box center [946, 476] width 72 height 12
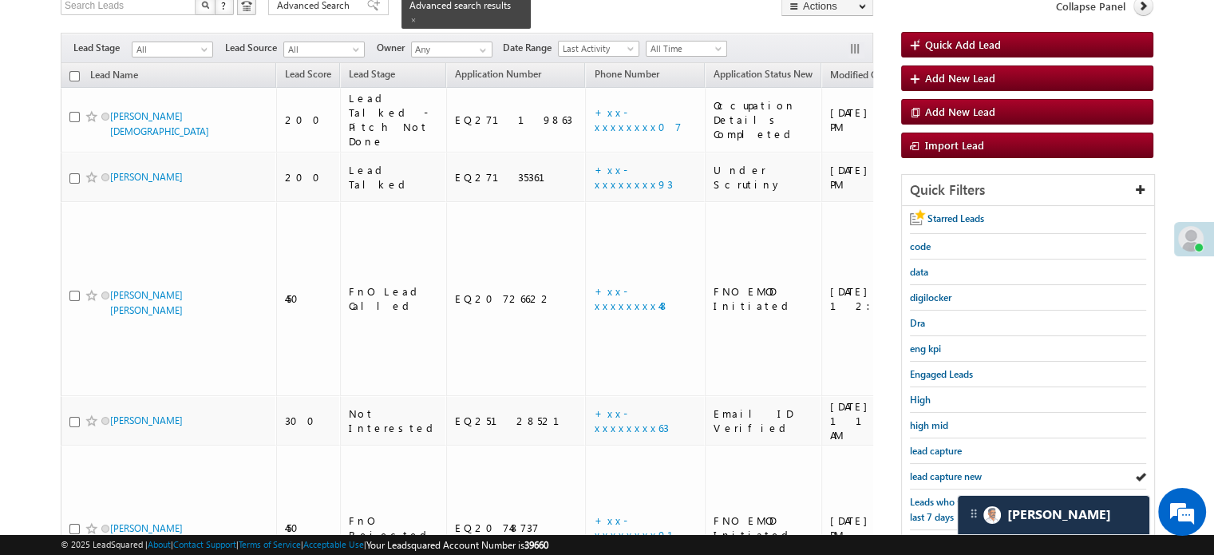
click at [948, 475] on span "lead capture new" at bounding box center [946, 476] width 72 height 12
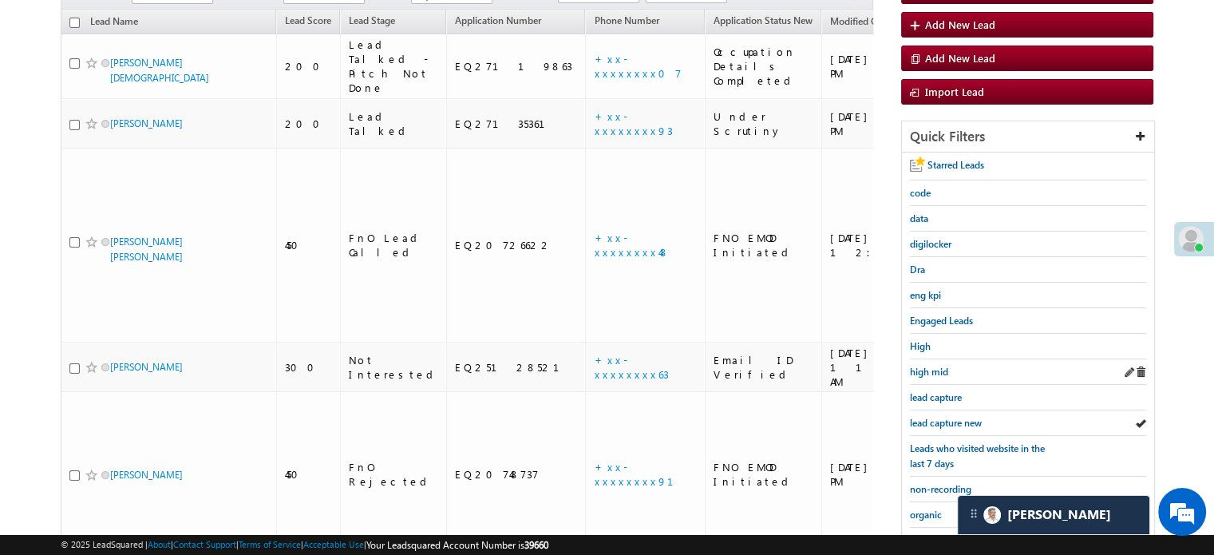
scroll to position [195, 0]
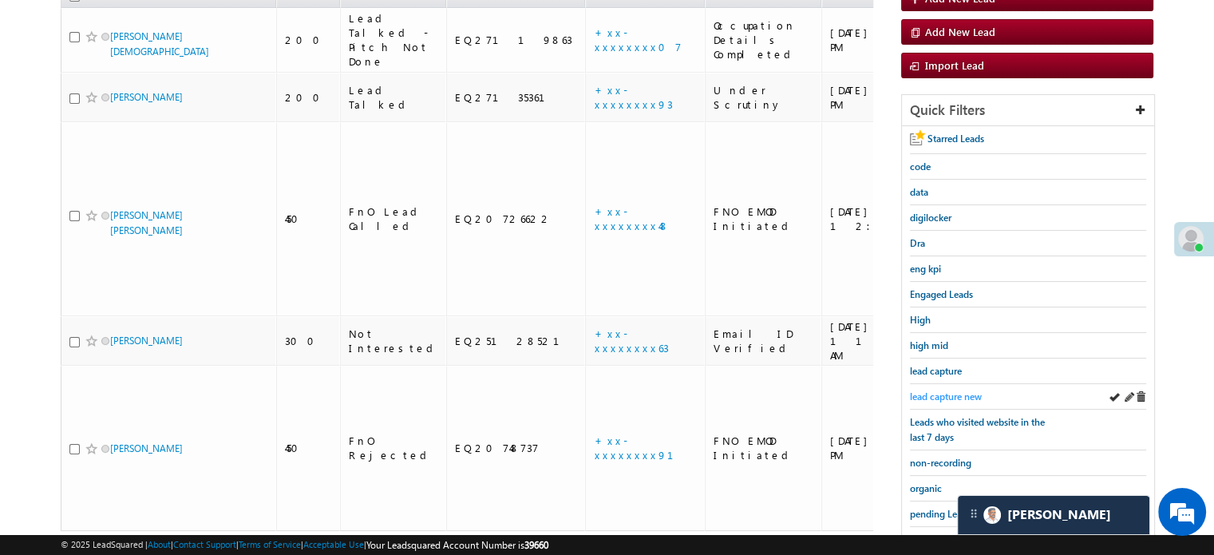
click at [948, 394] on span "lead capture new" at bounding box center [946, 396] width 72 height 12
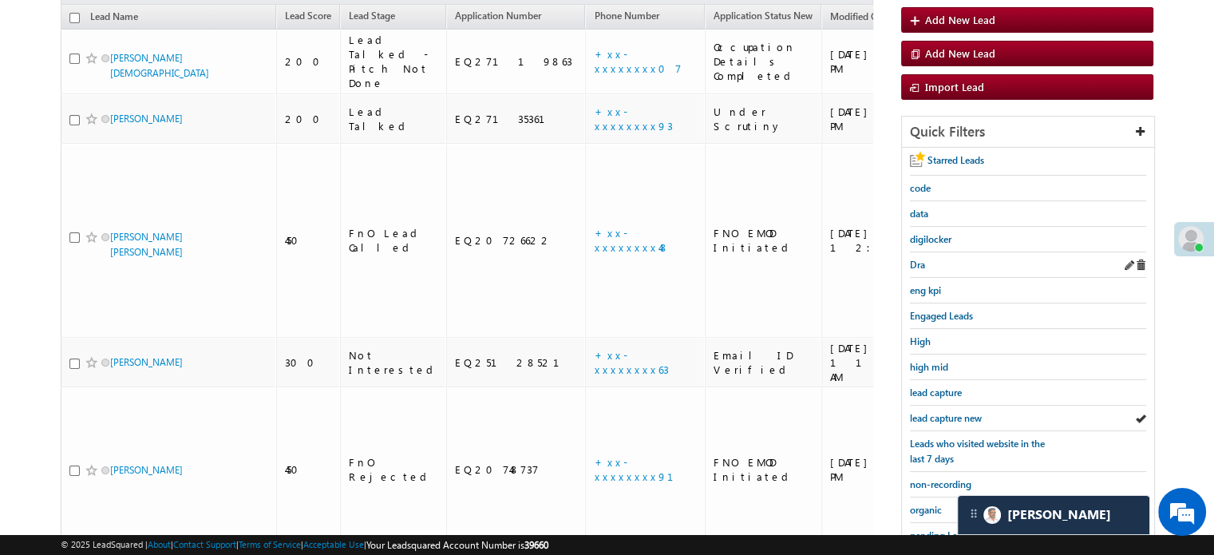
scroll to position [342, 0]
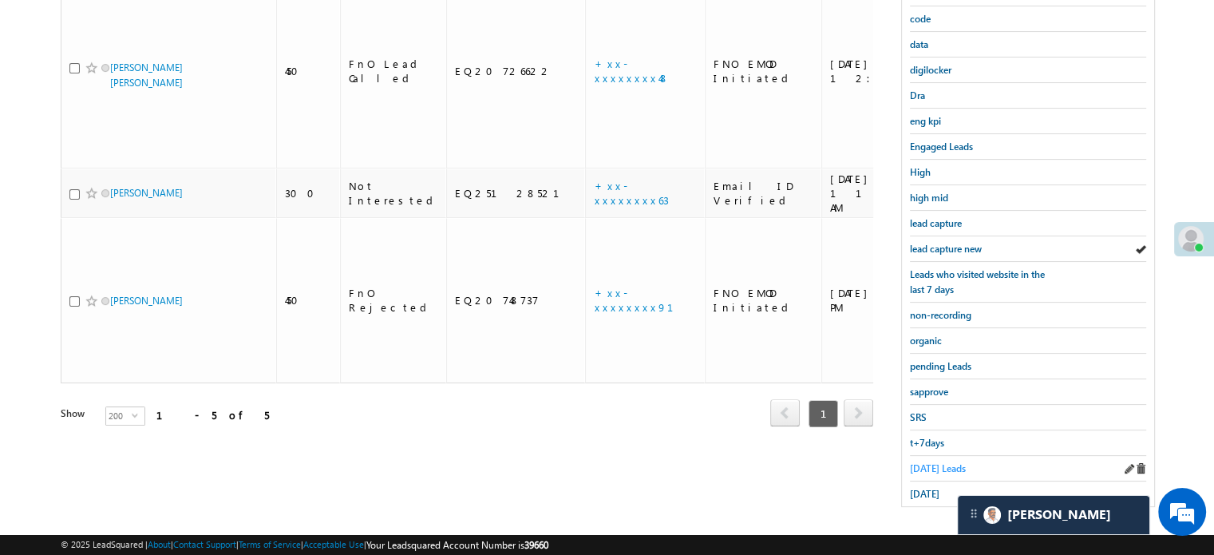
click at [917, 462] on span "Today's Leads" at bounding box center [938, 468] width 56 height 12
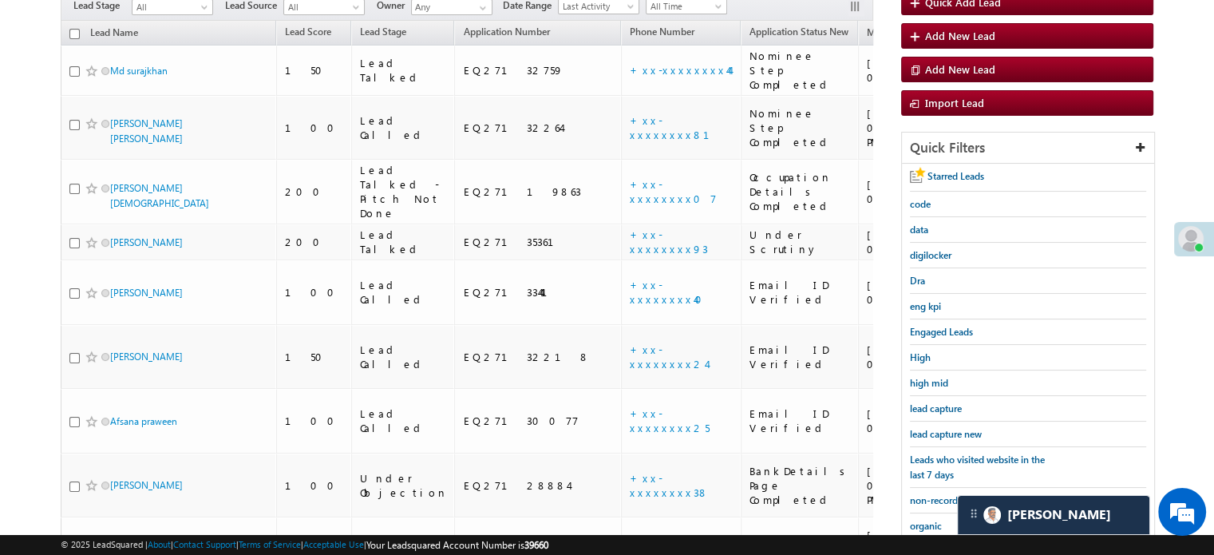
scroll to position [195, 0]
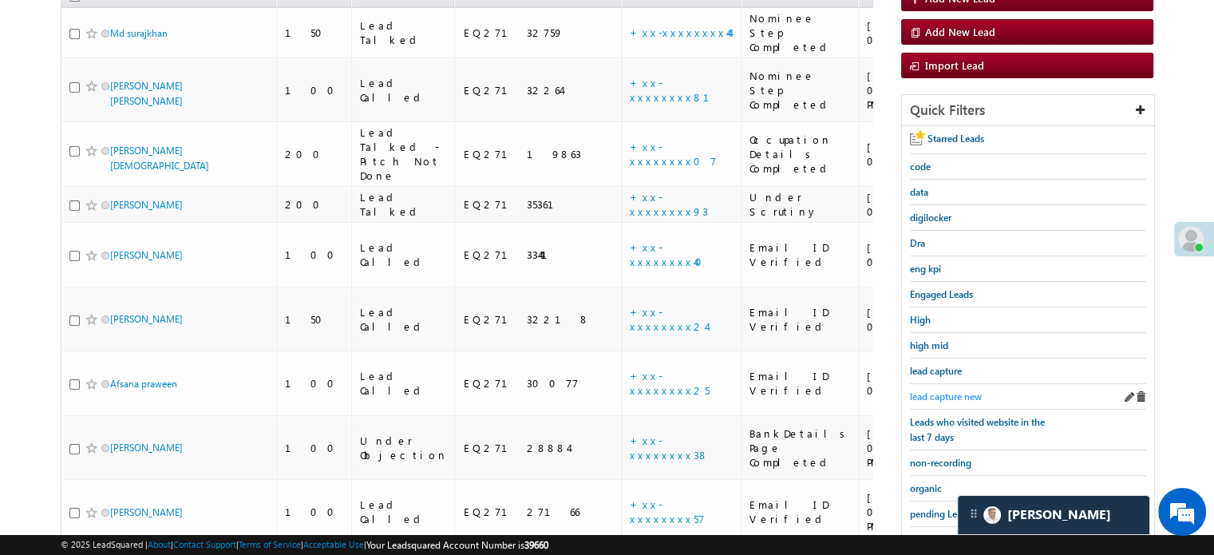
click at [957, 394] on span "lead capture new" at bounding box center [946, 396] width 72 height 12
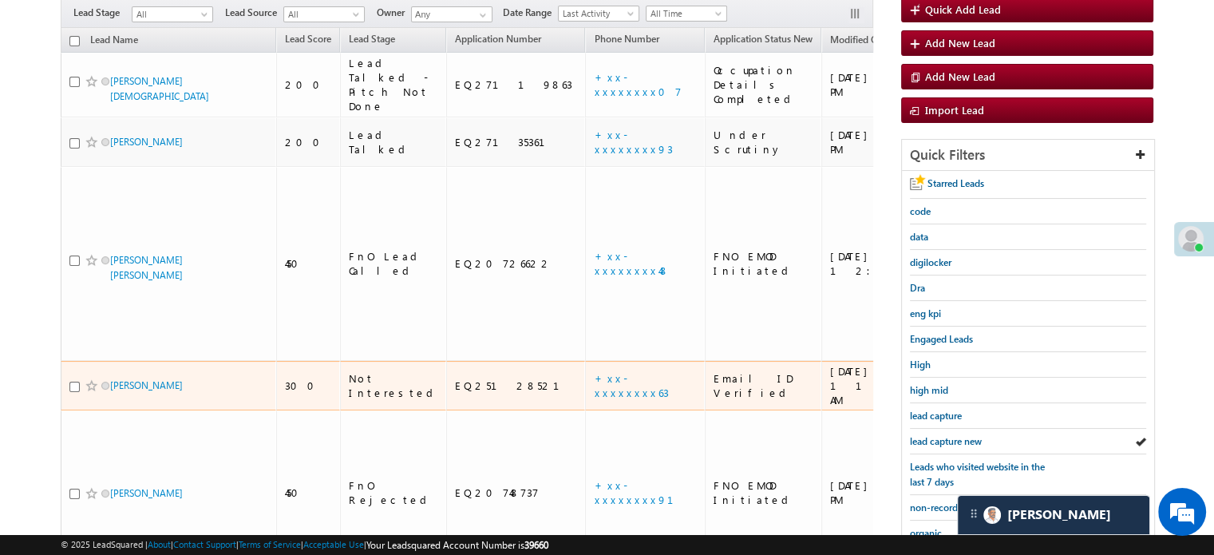
scroll to position [160, 0]
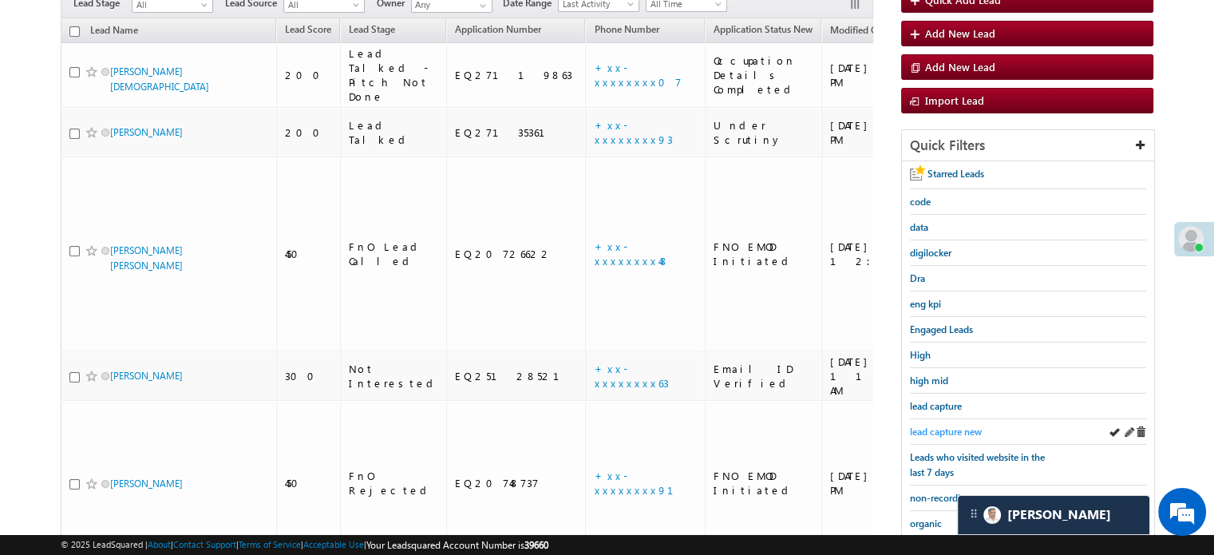
click at [948, 426] on span "lead capture new" at bounding box center [946, 432] width 72 height 12
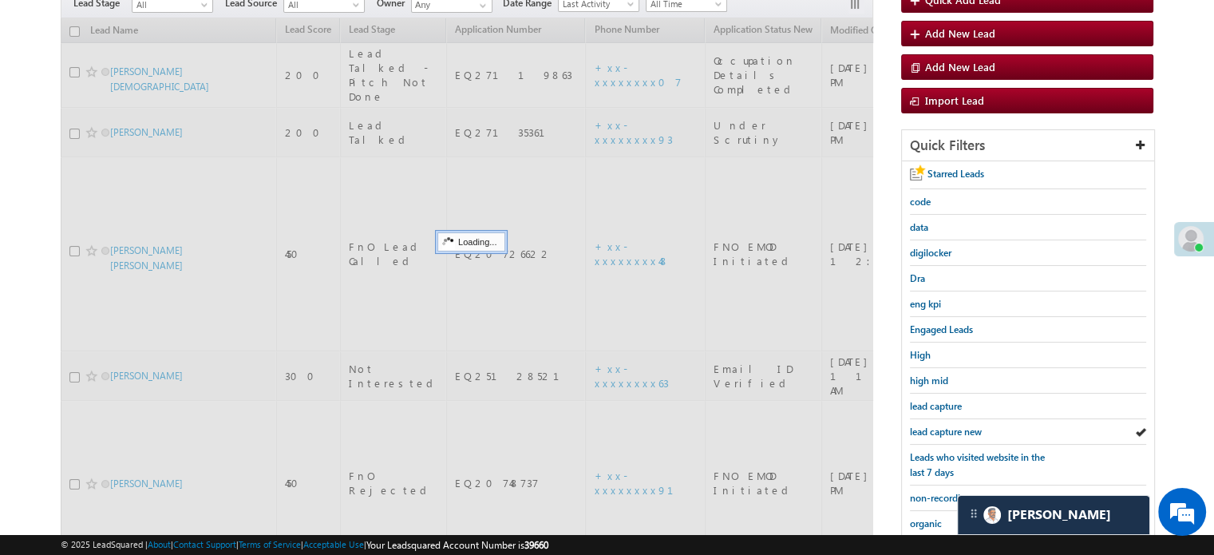
click at [948, 426] on span "lead capture new" at bounding box center [946, 432] width 72 height 12
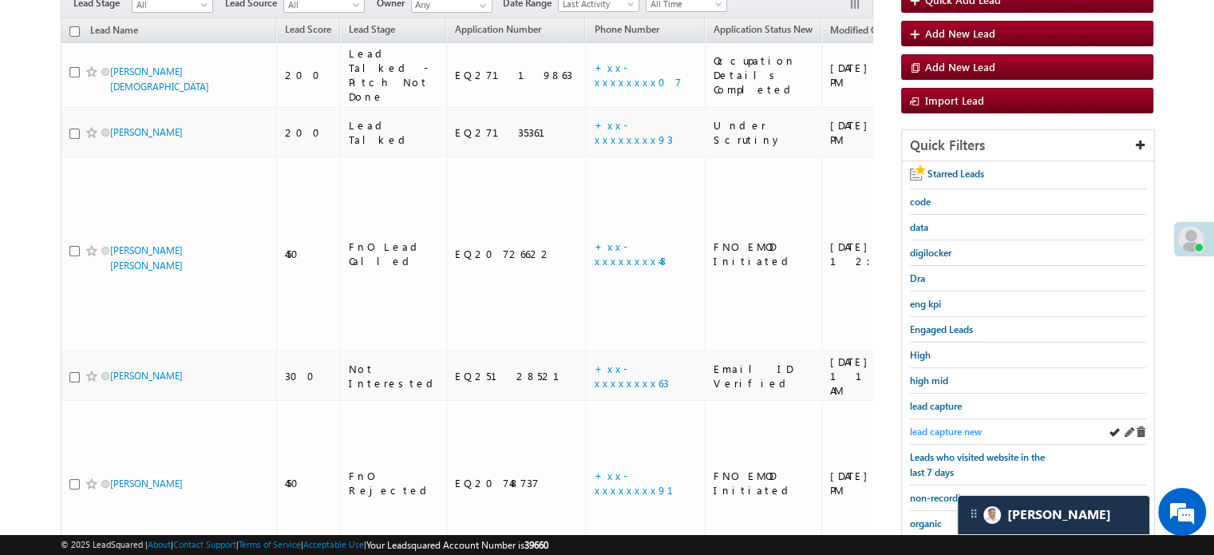
click at [917, 426] on span "lead capture new" at bounding box center [946, 432] width 72 height 12
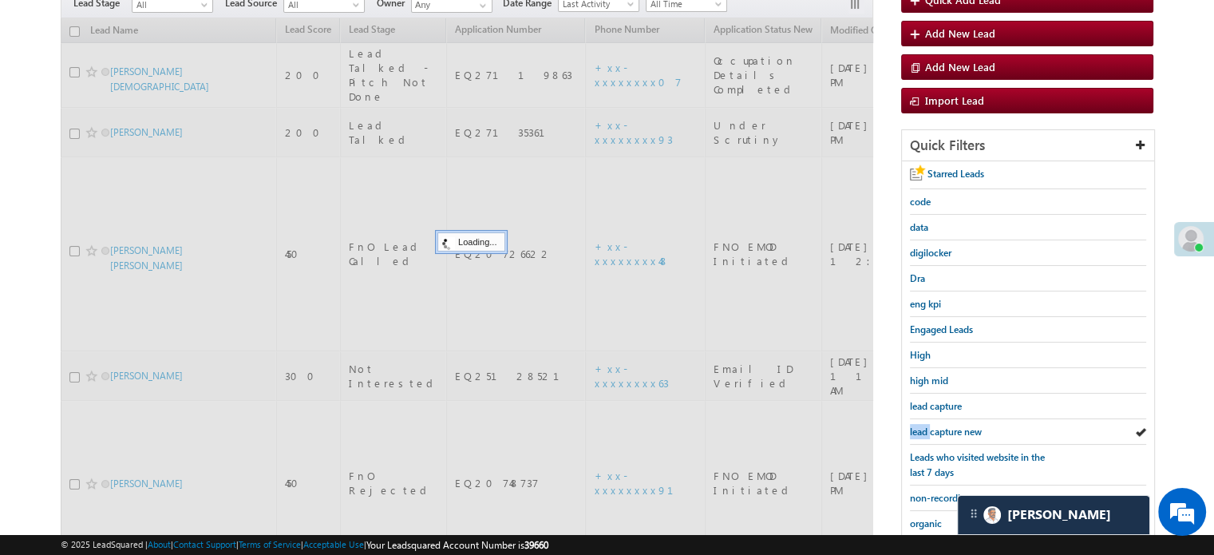
click at [917, 426] on span "lead capture new" at bounding box center [946, 432] width 72 height 12
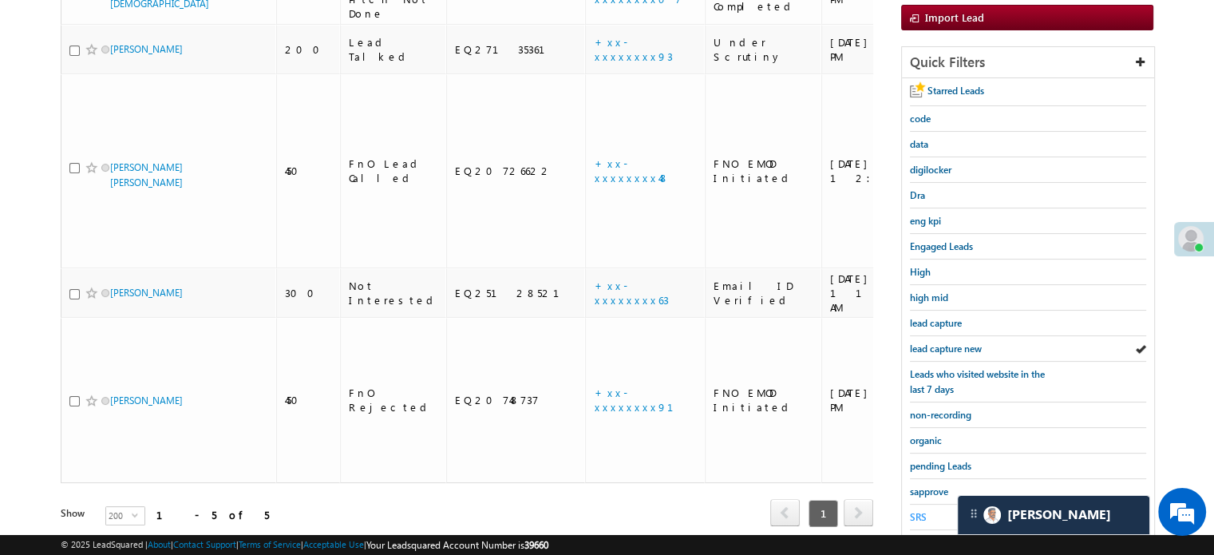
scroll to position [342, 0]
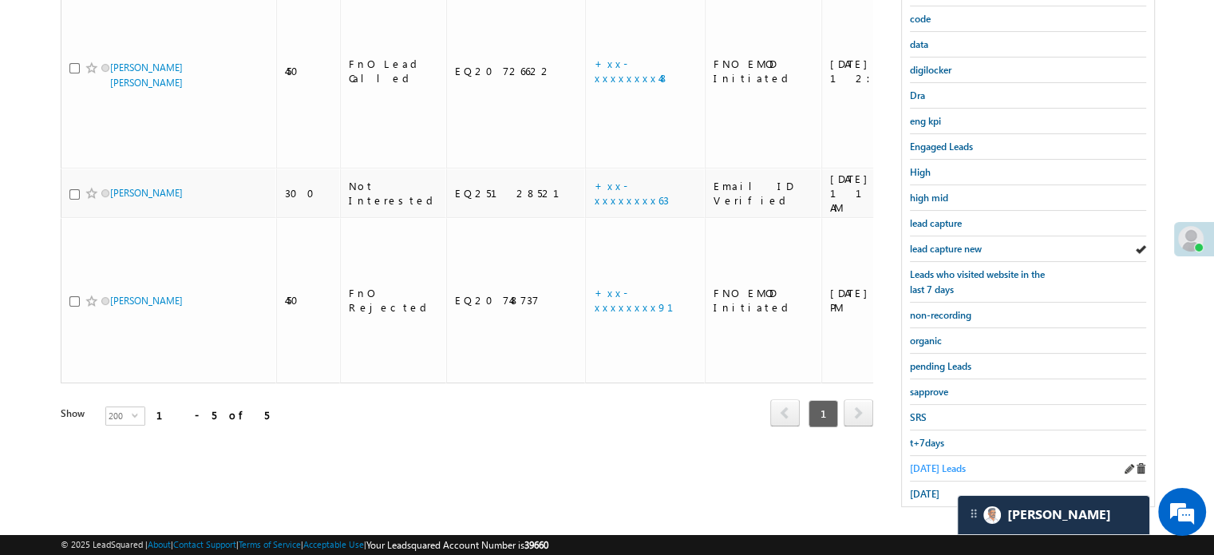
click at [956, 462] on span "Today's Leads" at bounding box center [938, 468] width 56 height 12
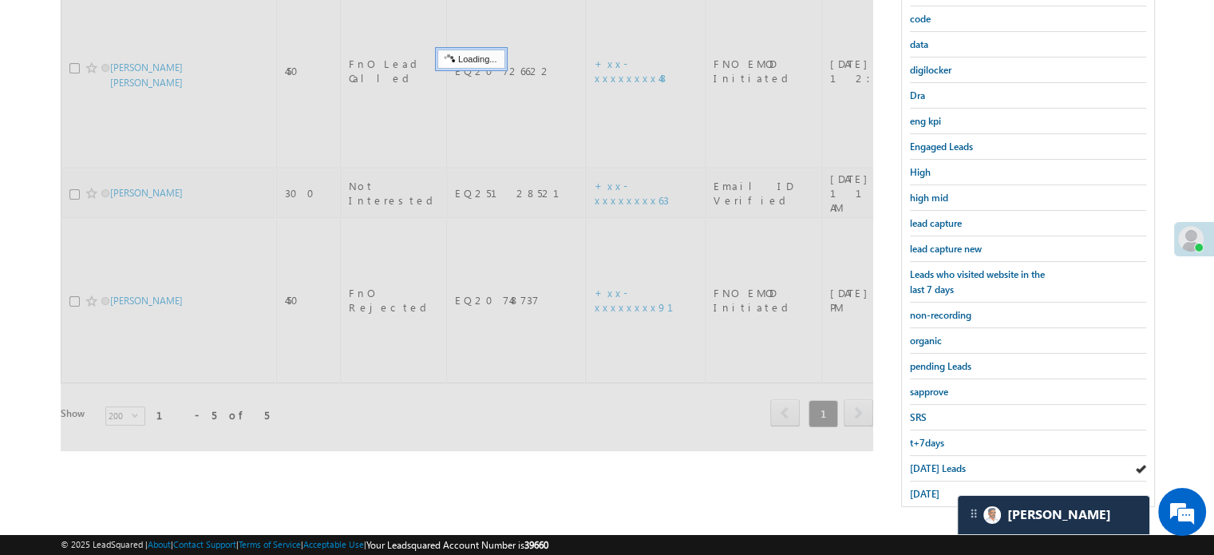
click at [956, 462] on span "Today's Leads" at bounding box center [938, 468] width 56 height 12
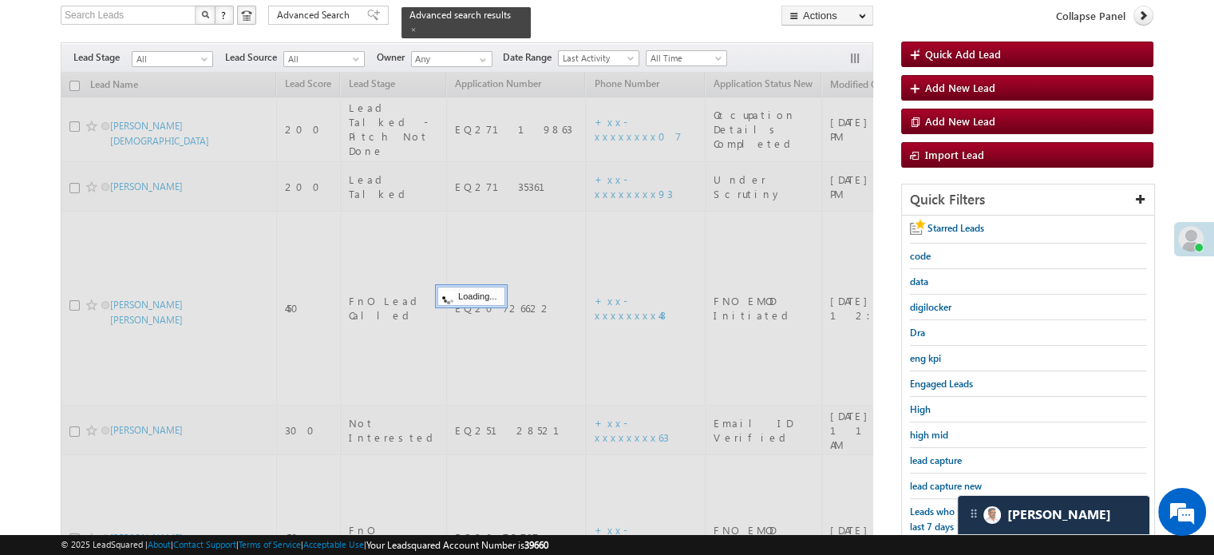
scroll to position [103, 0]
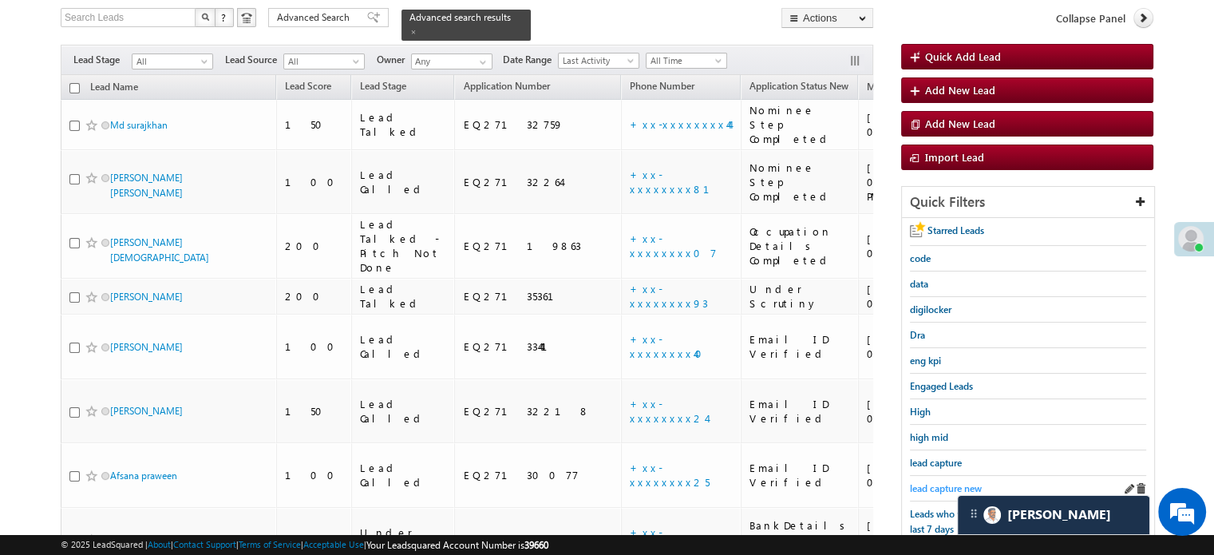
click at [938, 481] on link "lead capture new" at bounding box center [946, 488] width 72 height 15
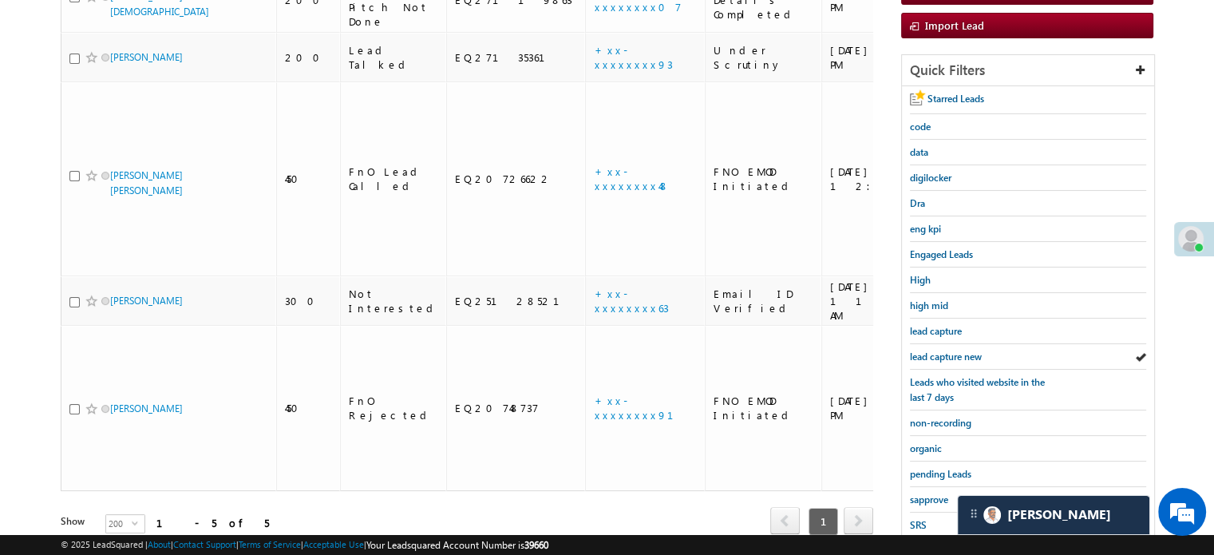
scroll to position [263, 0]
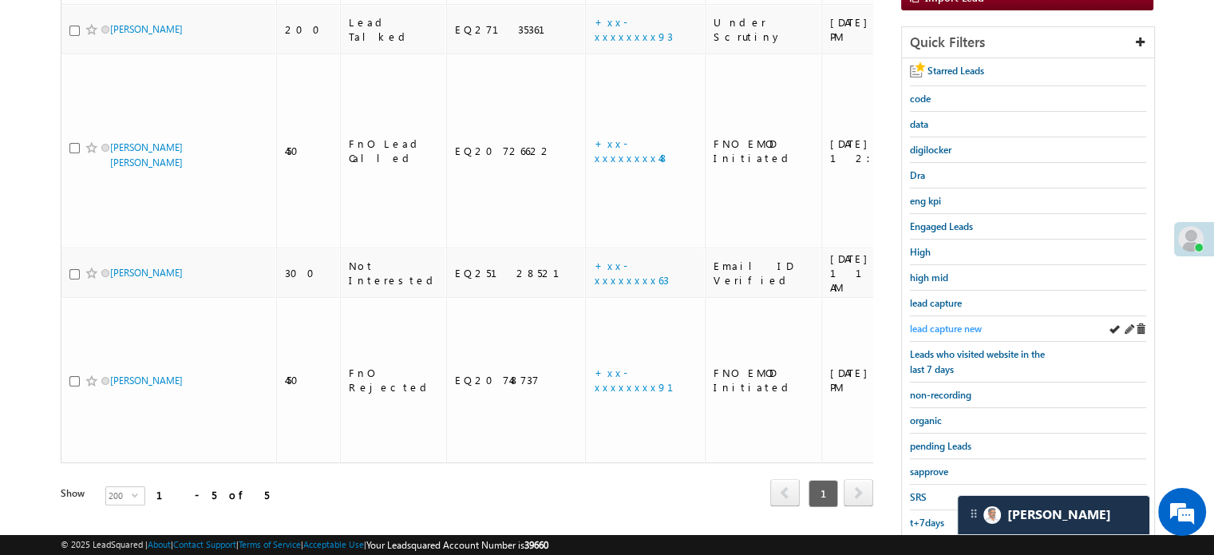
click at [972, 323] on span "lead capture new" at bounding box center [946, 329] width 72 height 12
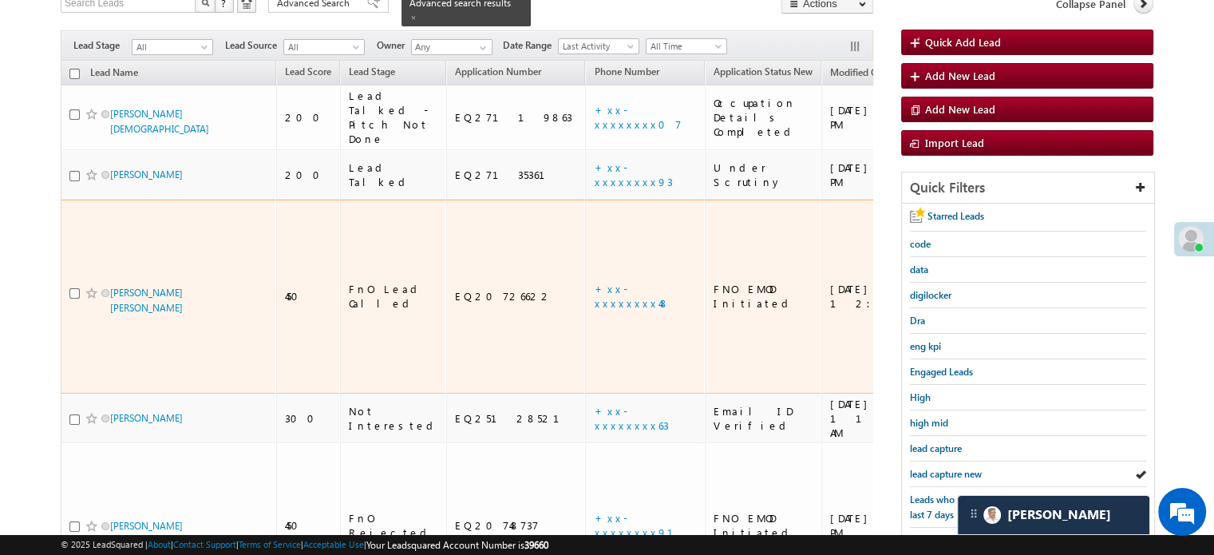
scroll to position [342, 0]
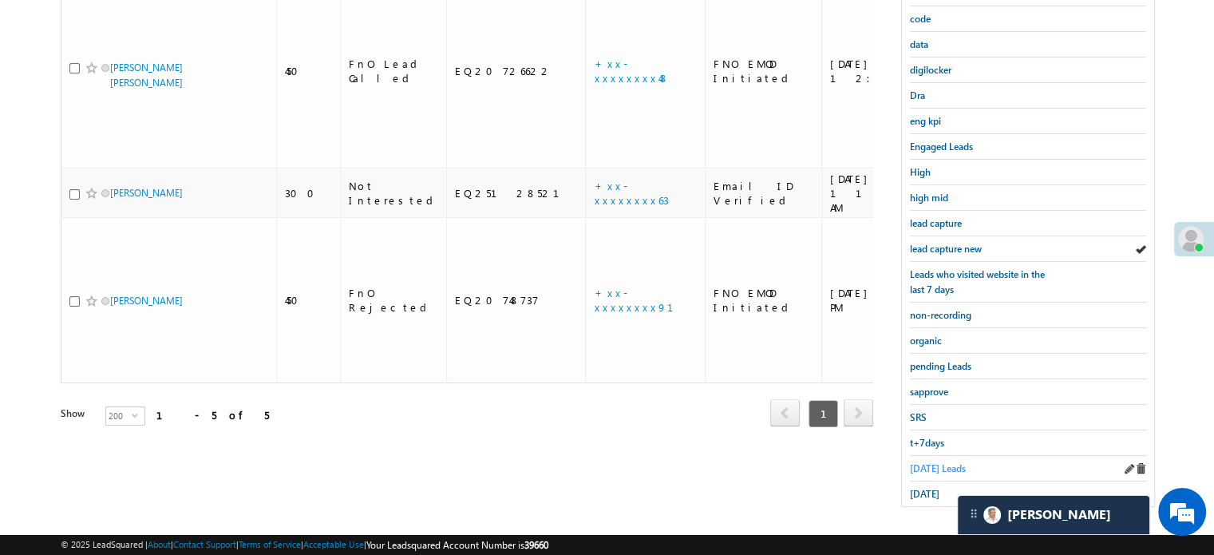
click at [941, 462] on span "Today's Leads" at bounding box center [938, 468] width 56 height 12
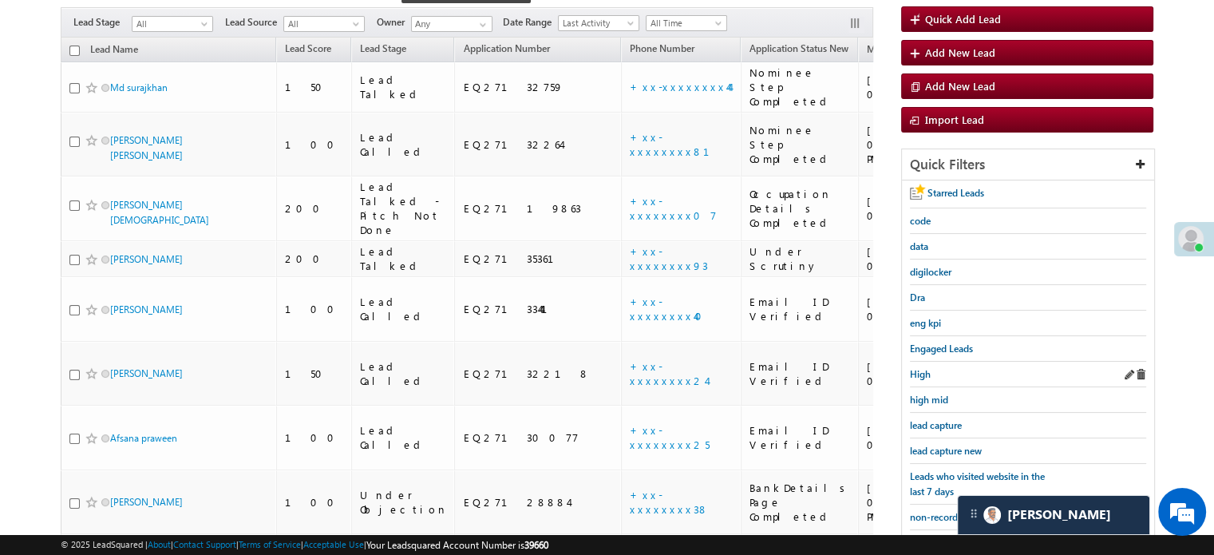
scroll to position [103, 0]
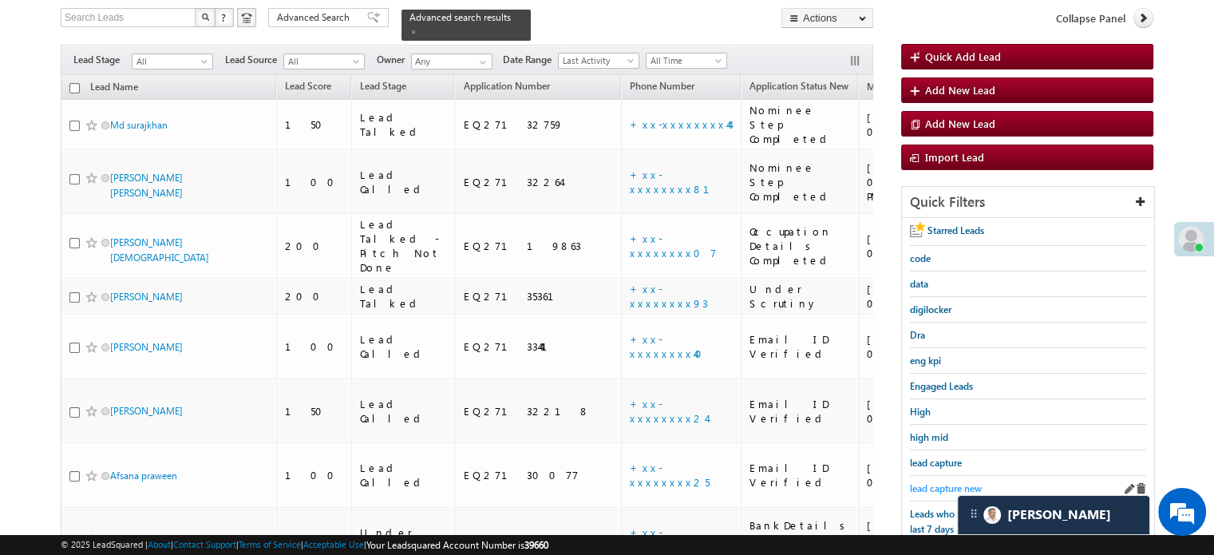
click at [932, 489] on span "lead capture new" at bounding box center [946, 488] width 72 height 12
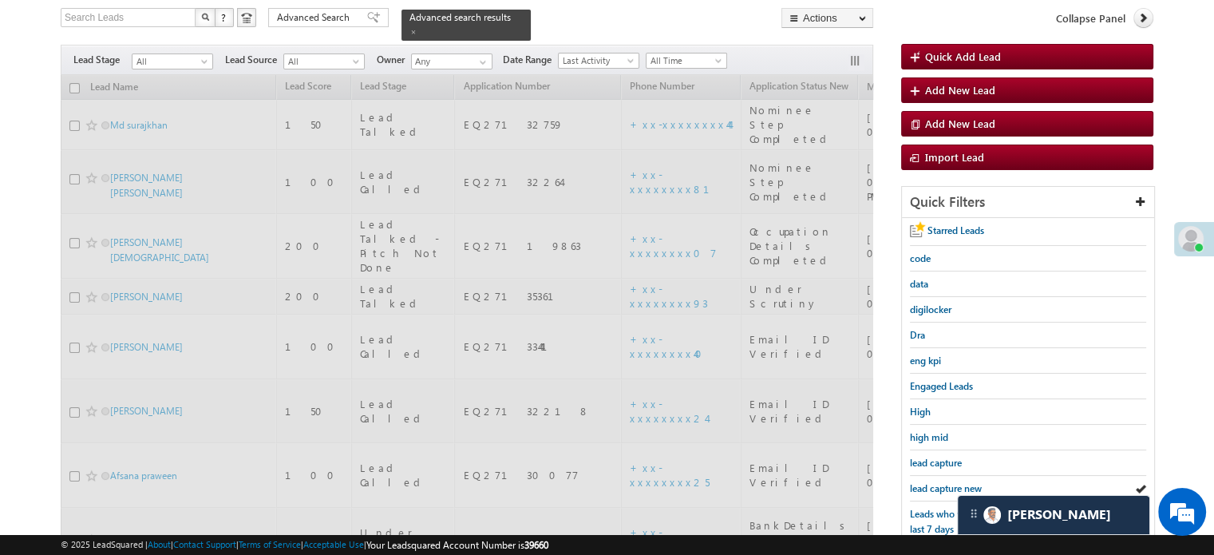
click at [932, 482] on span "lead capture new" at bounding box center [946, 488] width 72 height 12
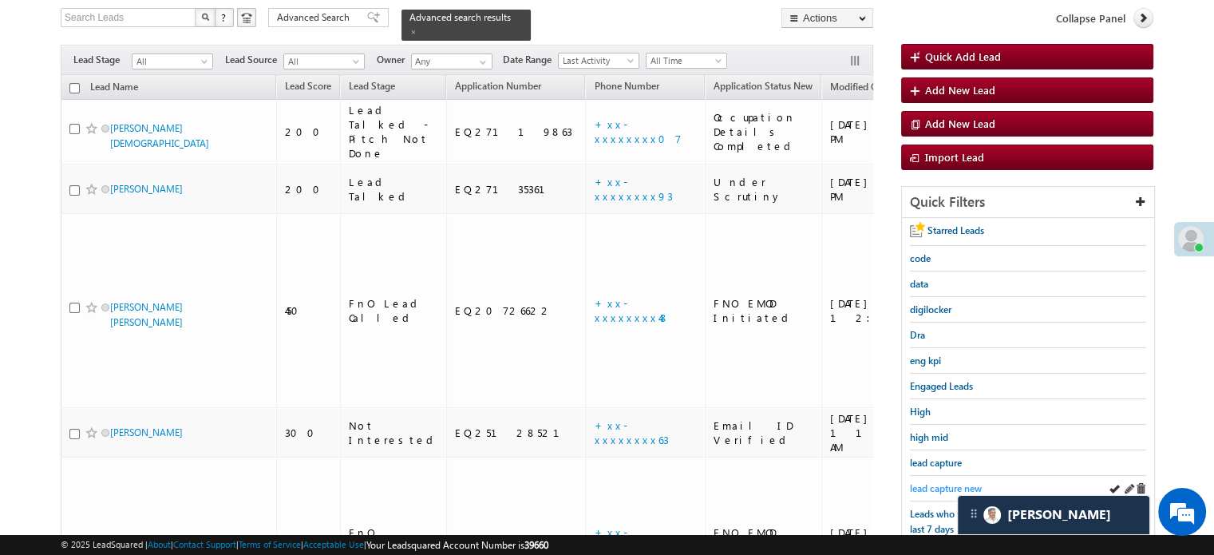
click at [945, 482] on span "lead capture new" at bounding box center [946, 488] width 72 height 12
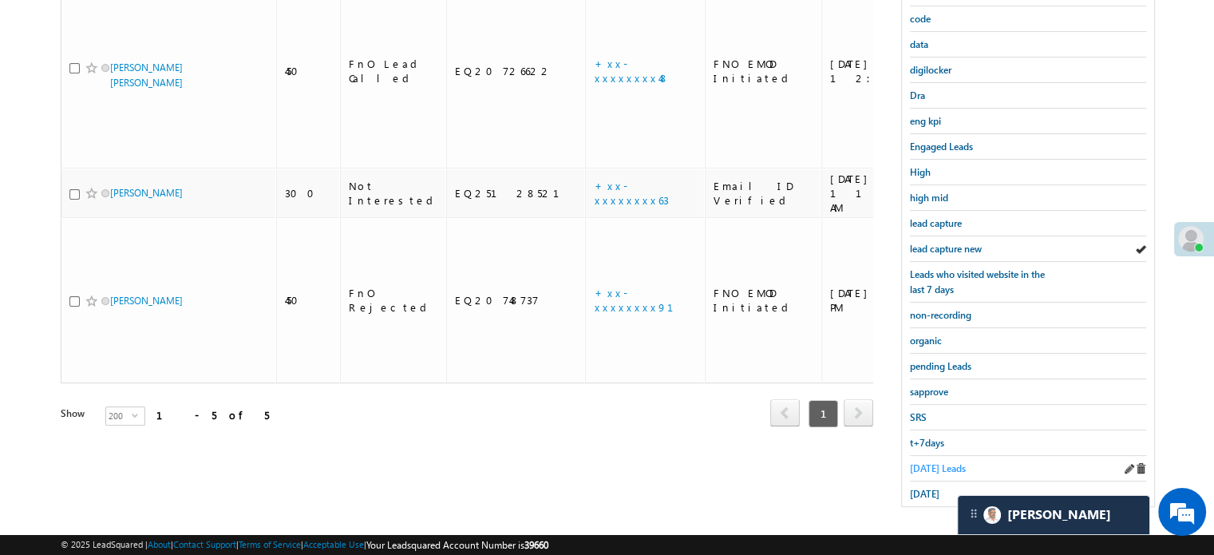
click at [928, 463] on span "Today's Leads" at bounding box center [938, 468] width 56 height 12
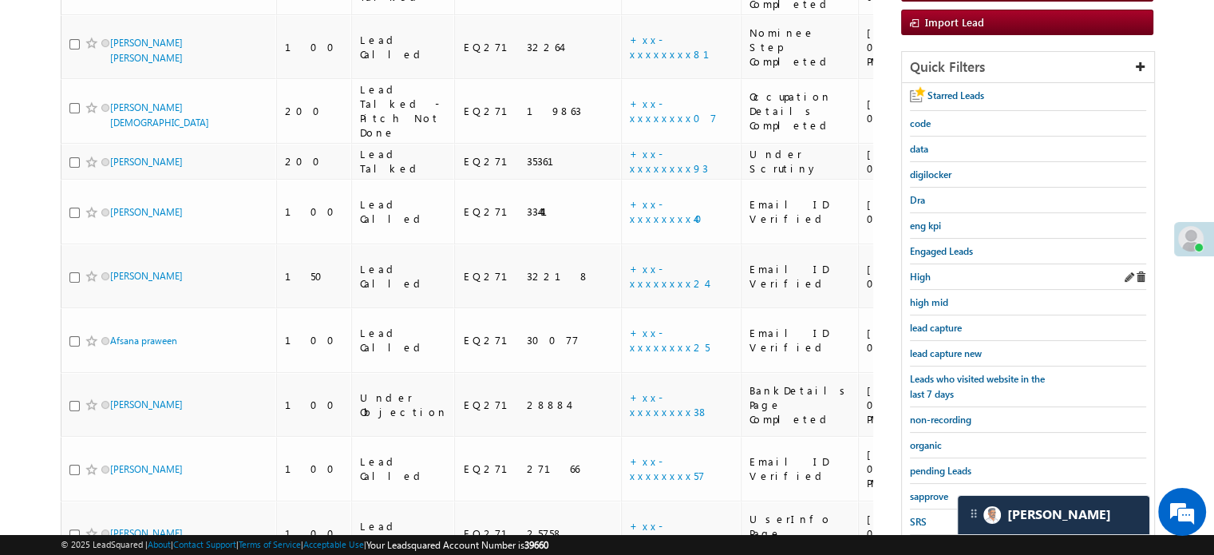
scroll to position [240, 0]
click at [945, 339] on div "lead capture new" at bounding box center [1028, 352] width 236 height 26
click at [948, 346] on span "lead capture new" at bounding box center [946, 352] width 72 height 12
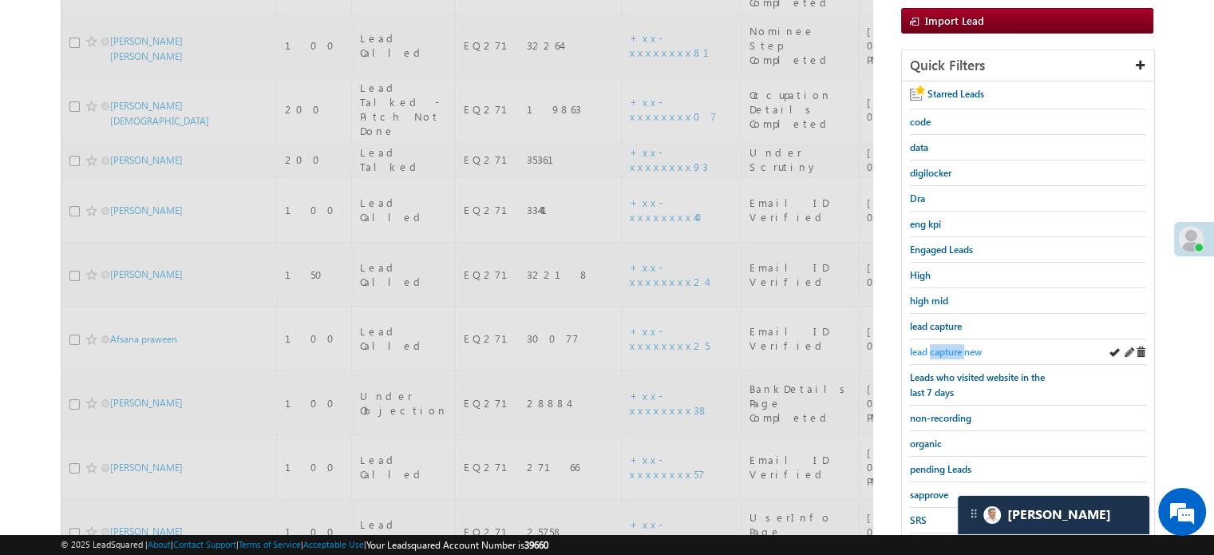
click at [948, 346] on span "lead capture new" at bounding box center [946, 352] width 72 height 12
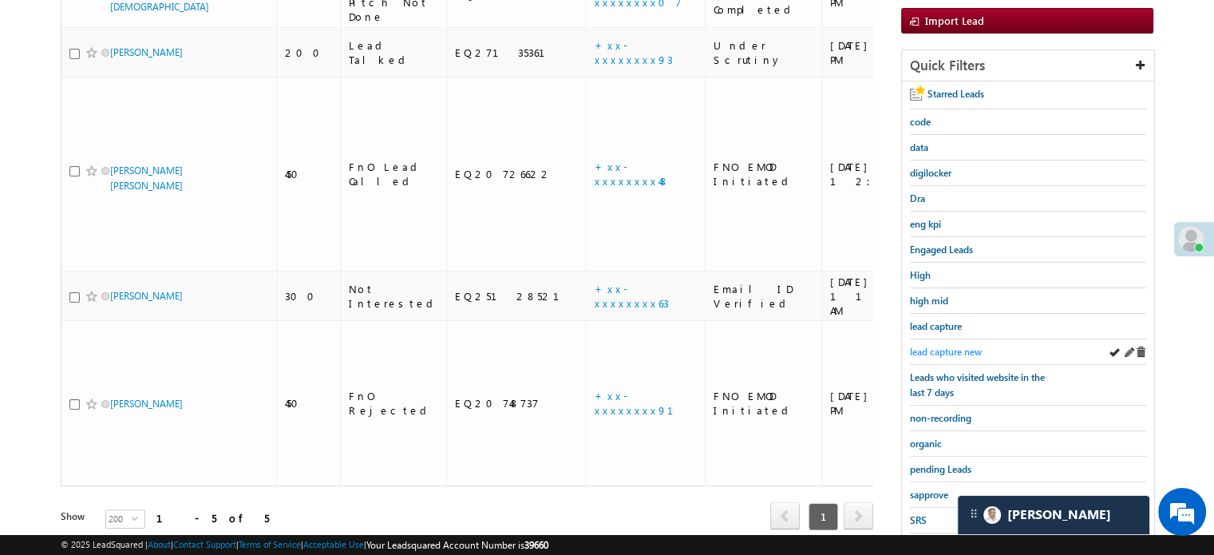
click at [969, 346] on span "lead capture new" at bounding box center [946, 352] width 72 height 12
click at [955, 347] on span "lead capture new" at bounding box center [946, 352] width 72 height 12
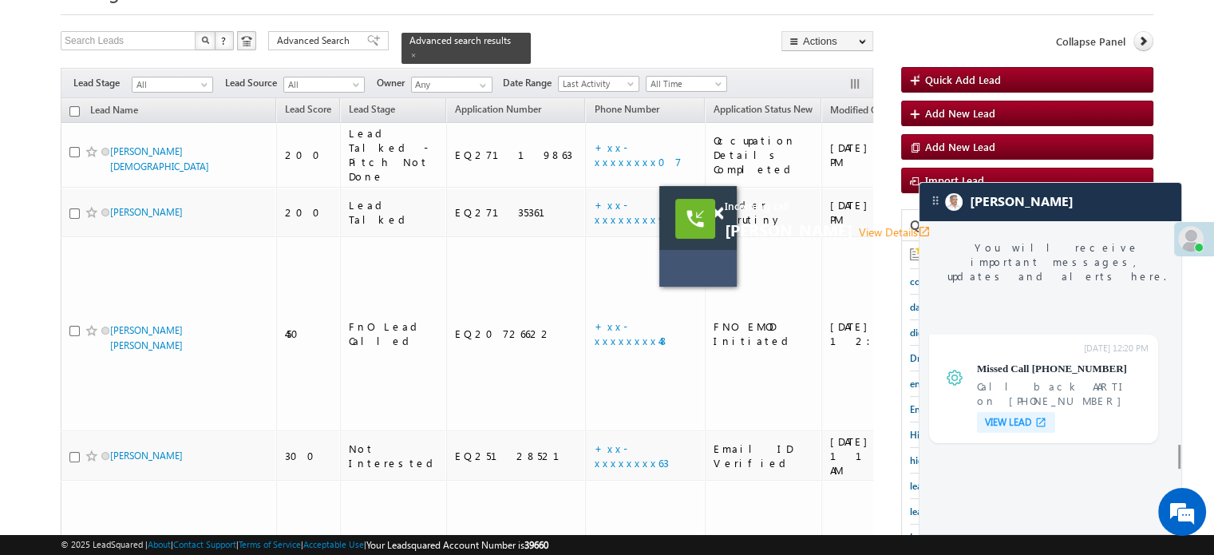
scroll to position [6258, 0]
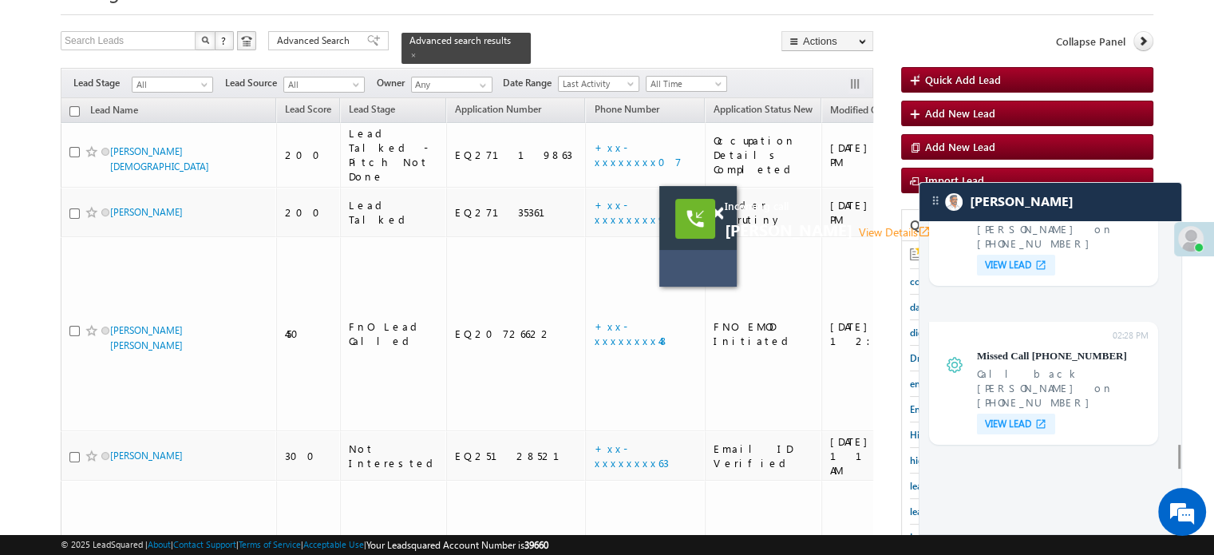
click at [1016, 209] on span "Incoming call" at bounding box center [916, 206] width 383 height 14
click at [715, 210] on span at bounding box center [717, 214] width 12 height 14
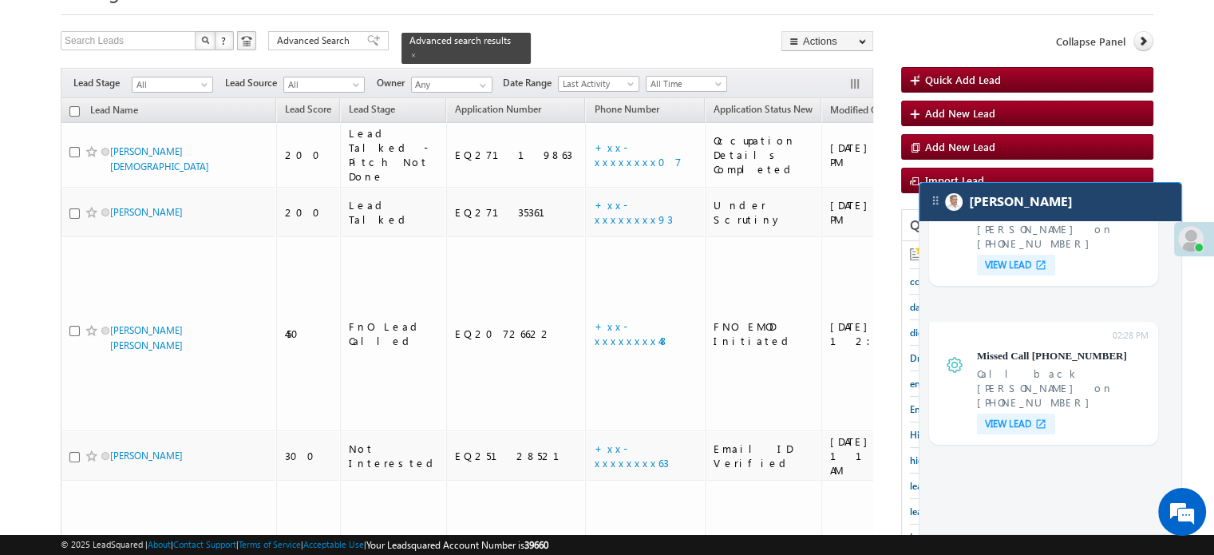
click at [1067, 201] on div "[PERSON_NAME]" at bounding box center [1051, 202] width 262 height 38
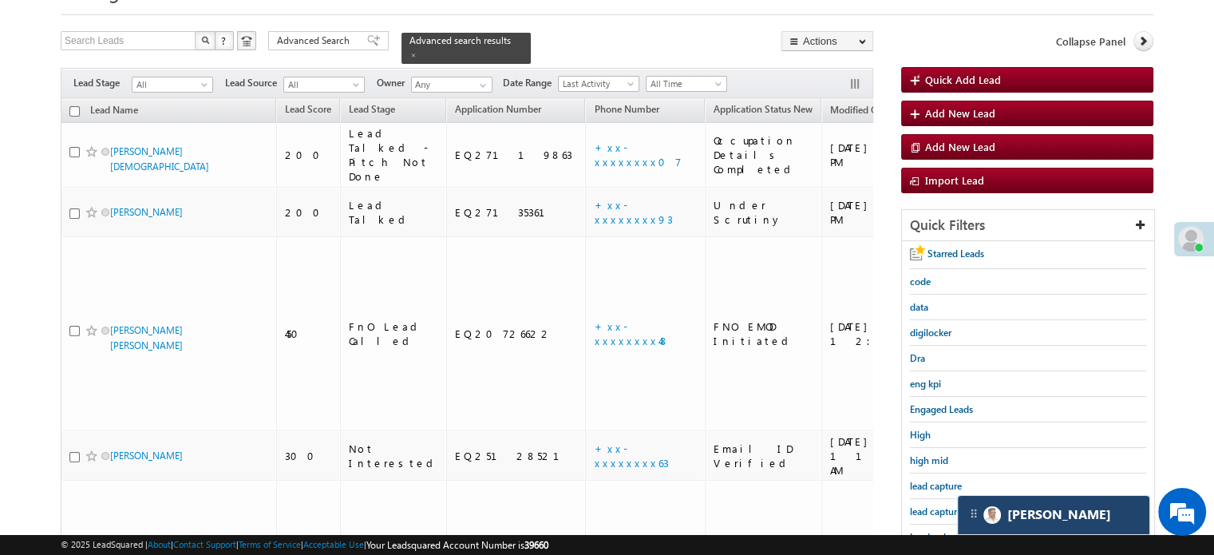
scroll to position [6361, 0]
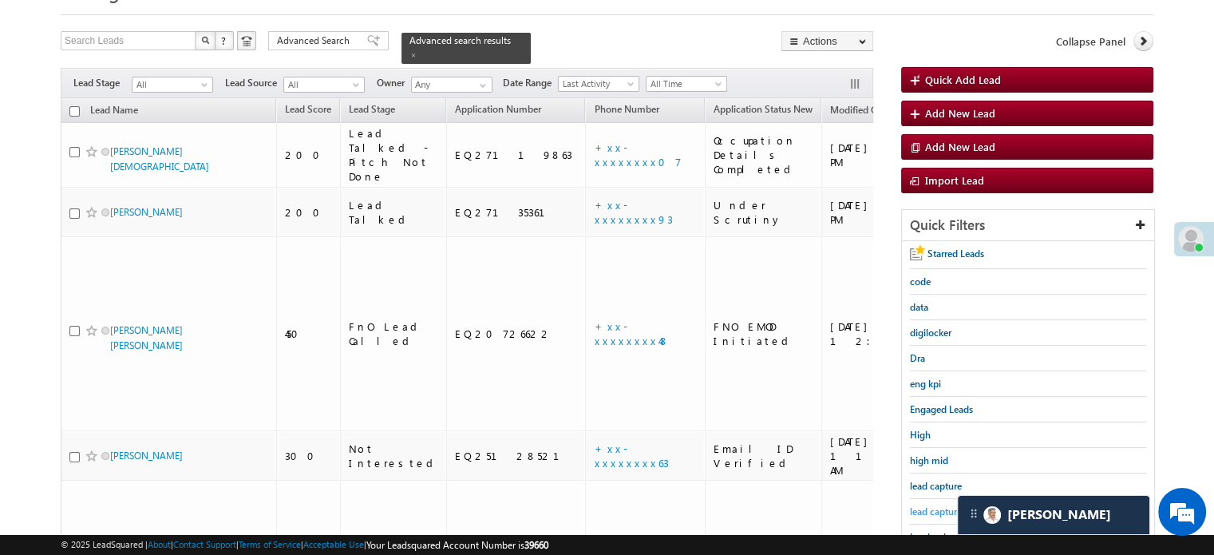
click at [923, 512] on span "lead capture new" at bounding box center [946, 511] width 72 height 12
click at [942, 509] on span "lead capture new" at bounding box center [946, 511] width 72 height 12
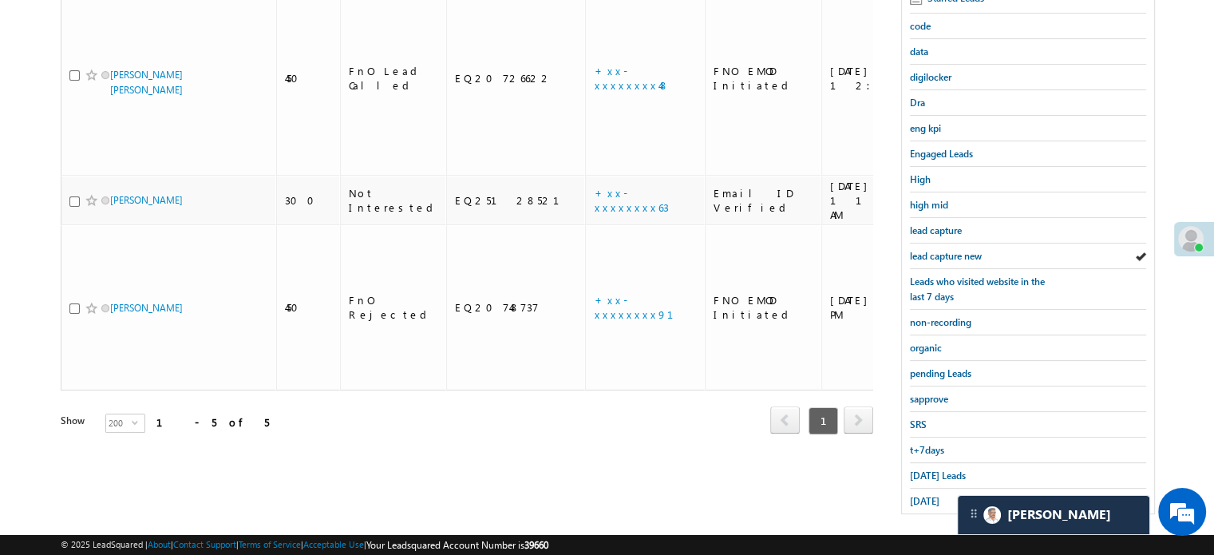
scroll to position [342, 0]
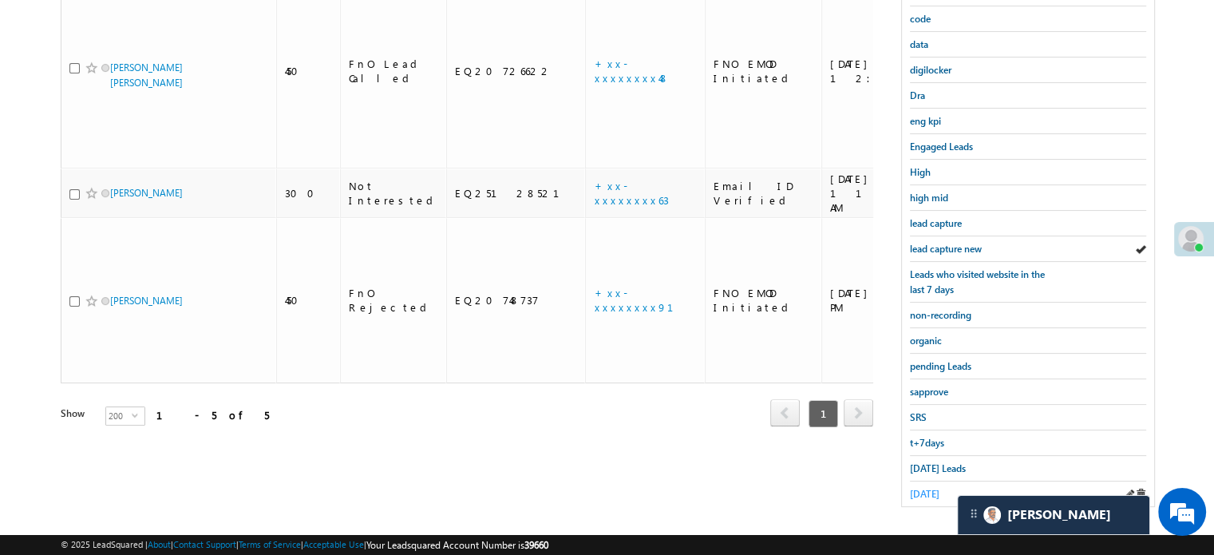
click at [940, 488] on span "[DATE]" at bounding box center [925, 494] width 30 height 12
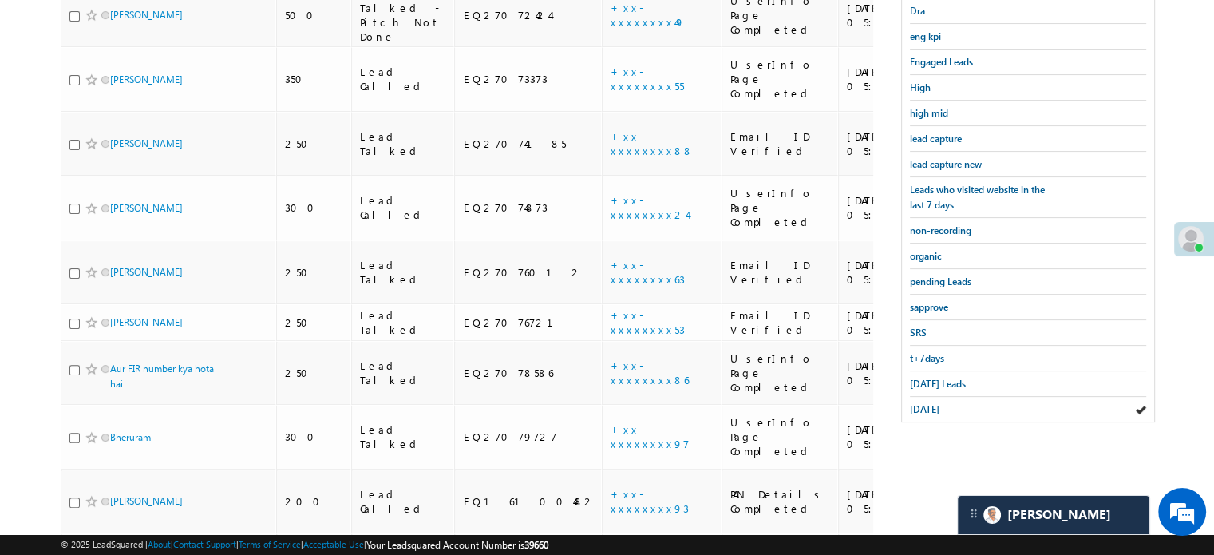
scroll to position [240, 0]
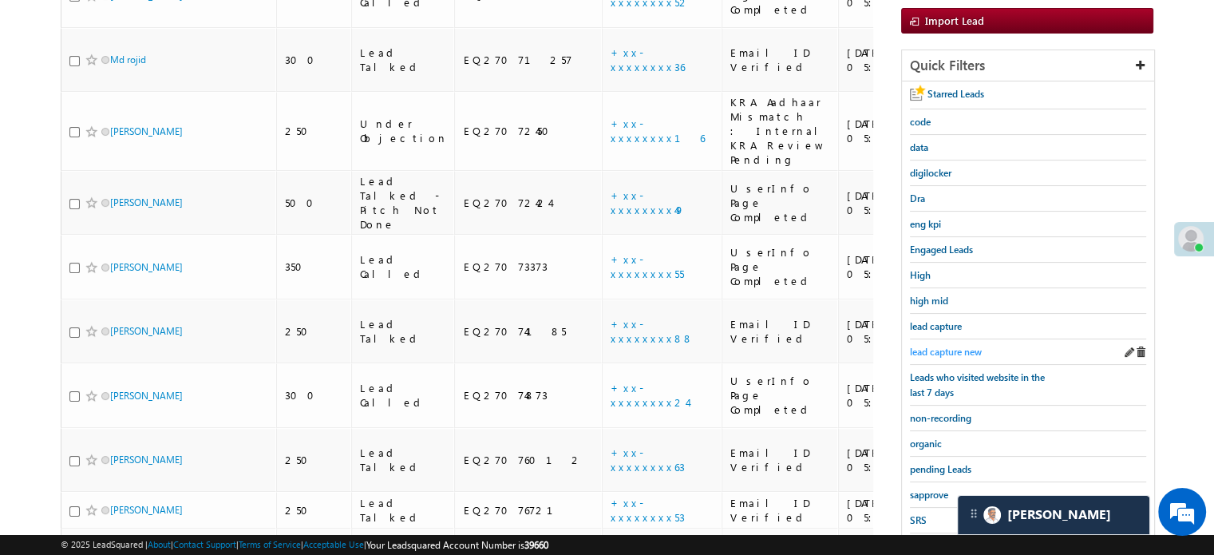
click at [974, 346] on span "lead capture new" at bounding box center [946, 352] width 72 height 12
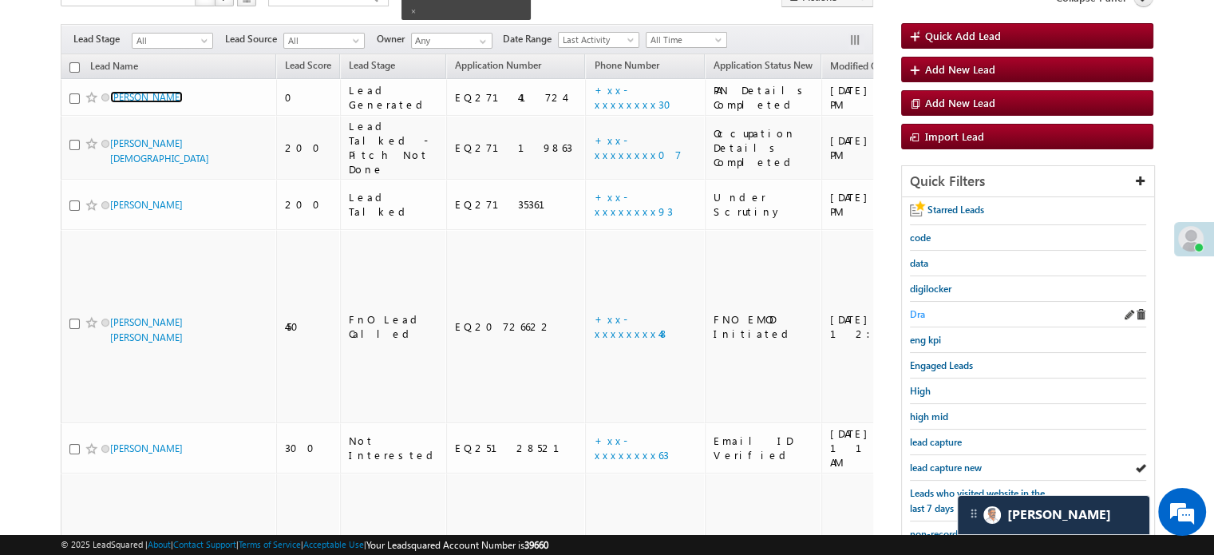
scroll to position [208, 0]
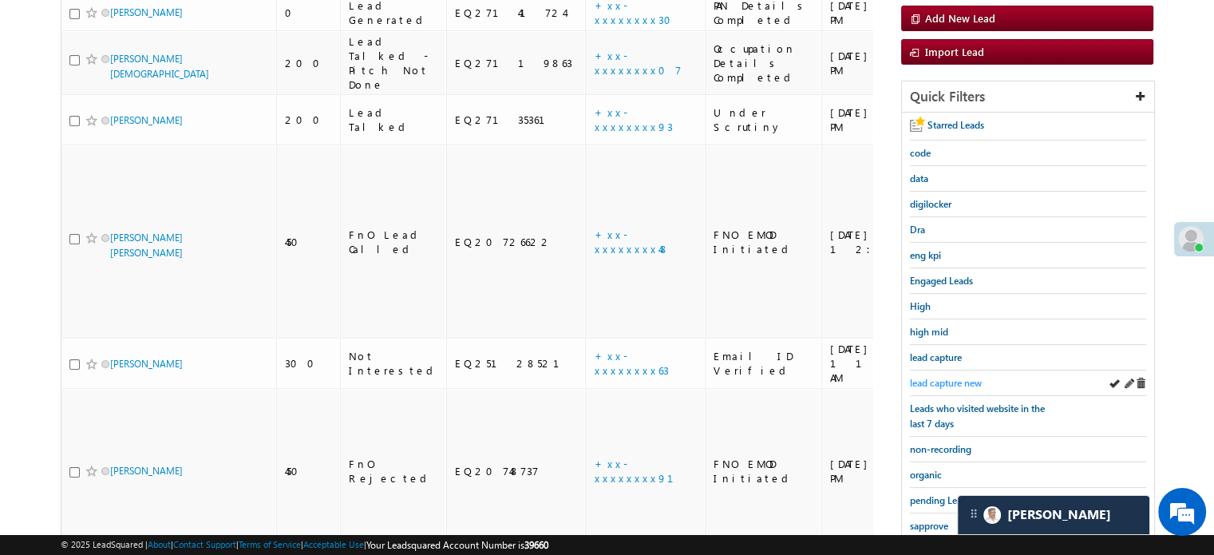
drag, startPoint x: 948, startPoint y: 368, endPoint x: 949, endPoint y: 382, distance: 14.4
click at [950, 374] on div "lead capture new" at bounding box center [1028, 383] width 236 height 26
click at [949, 382] on span "lead capture new" at bounding box center [946, 383] width 72 height 12
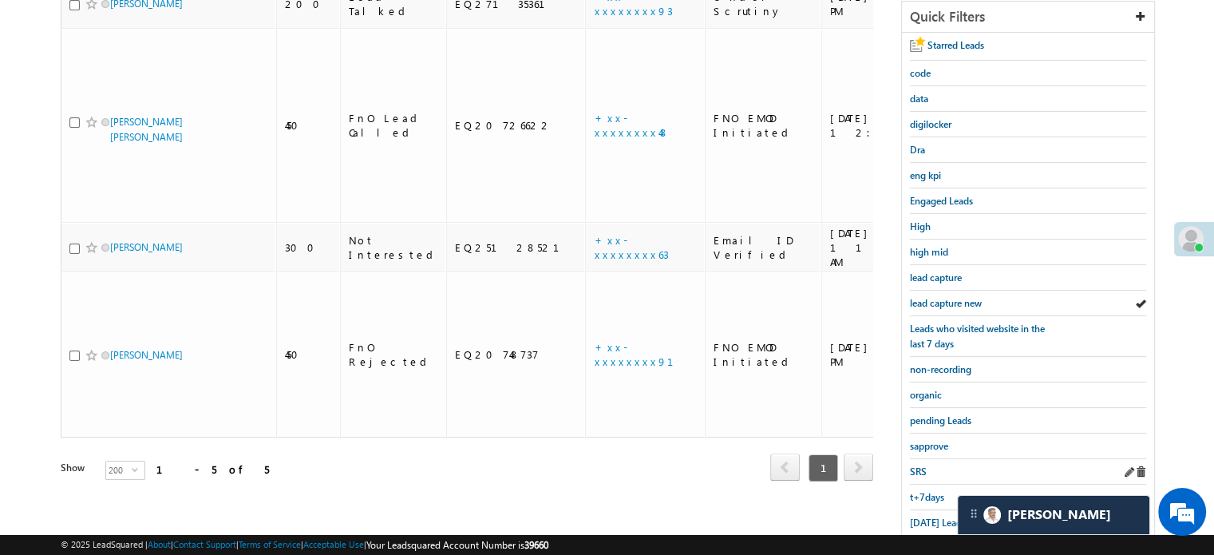
scroll to position [319, 0]
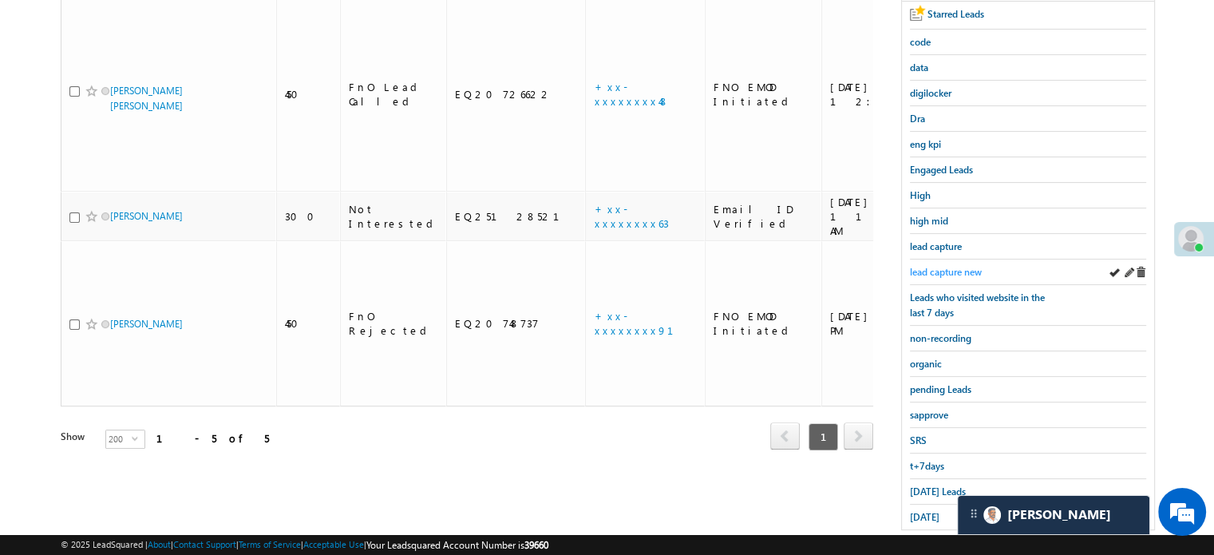
click at [978, 271] on span "lead capture new" at bounding box center [946, 272] width 72 height 12
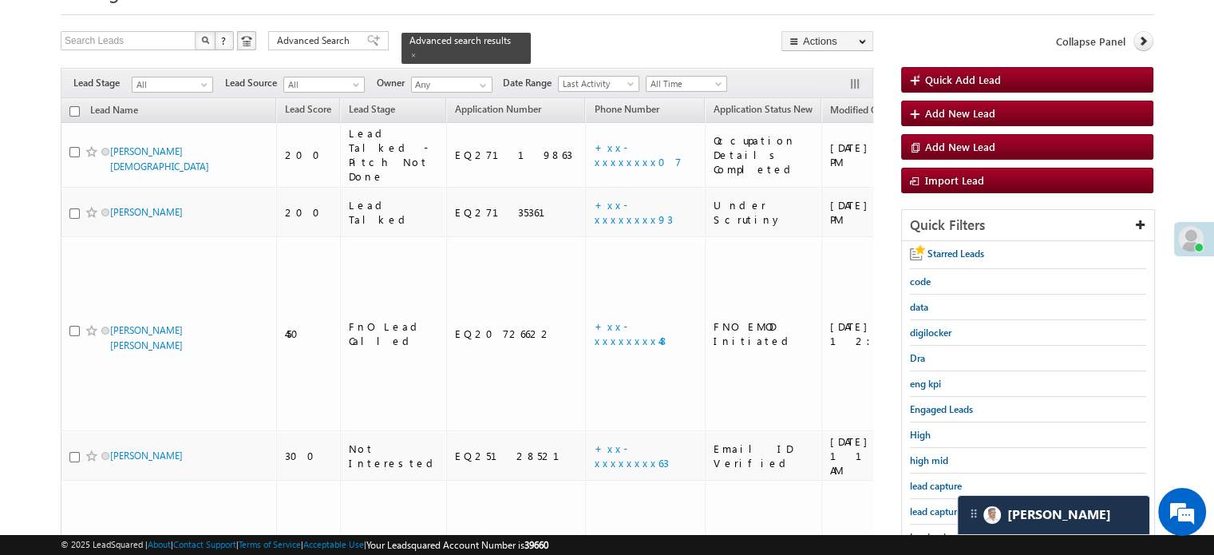
scroll to position [240, 0]
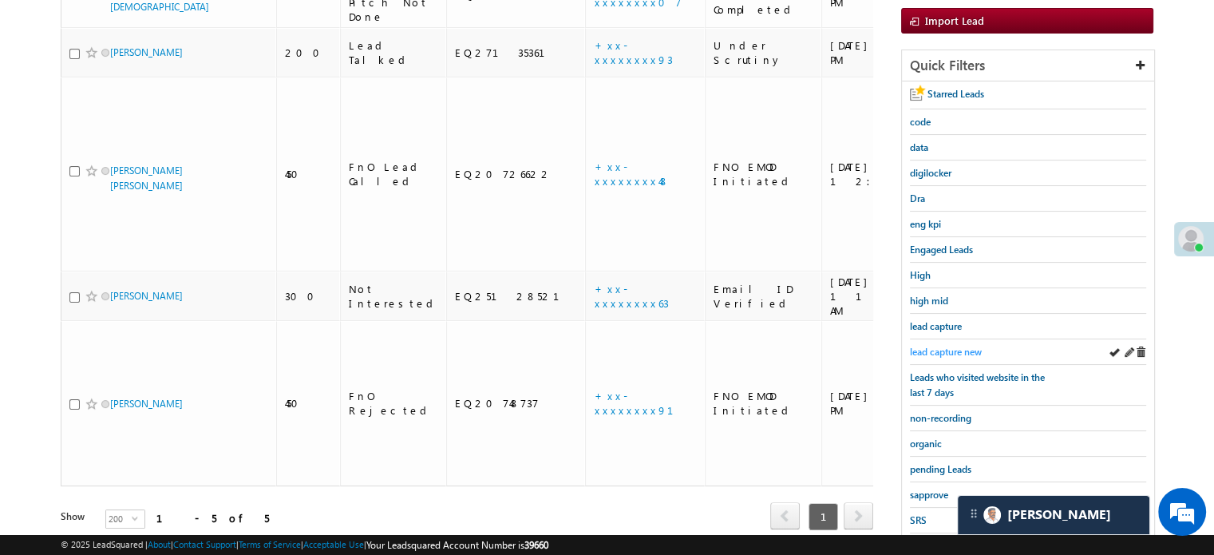
click at [964, 346] on span "lead capture new" at bounding box center [946, 352] width 72 height 12
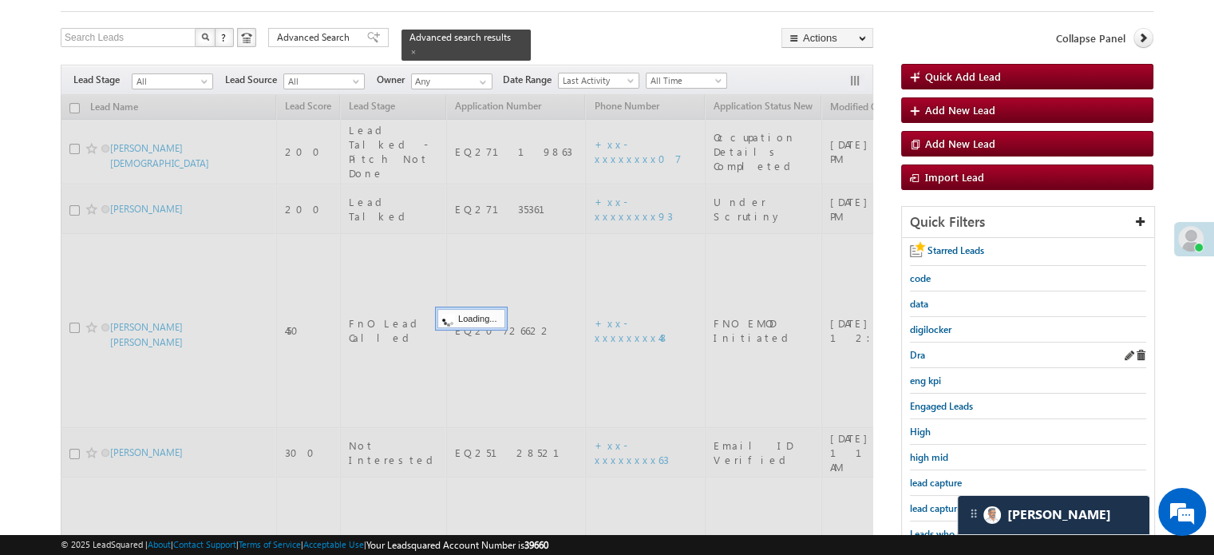
scroll to position [80, 0]
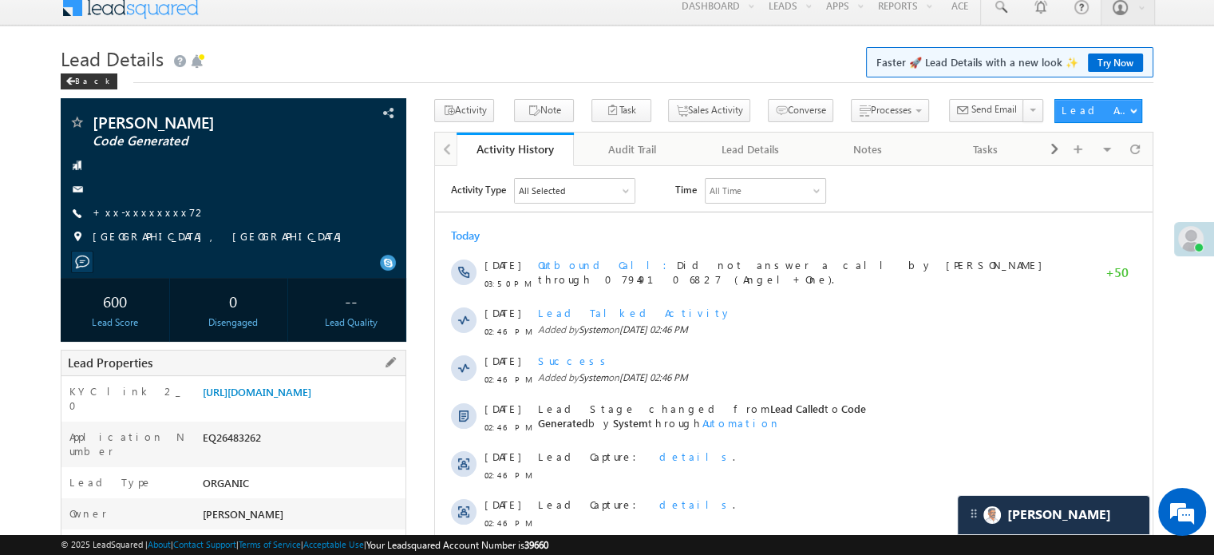
scroll to position [240, 0]
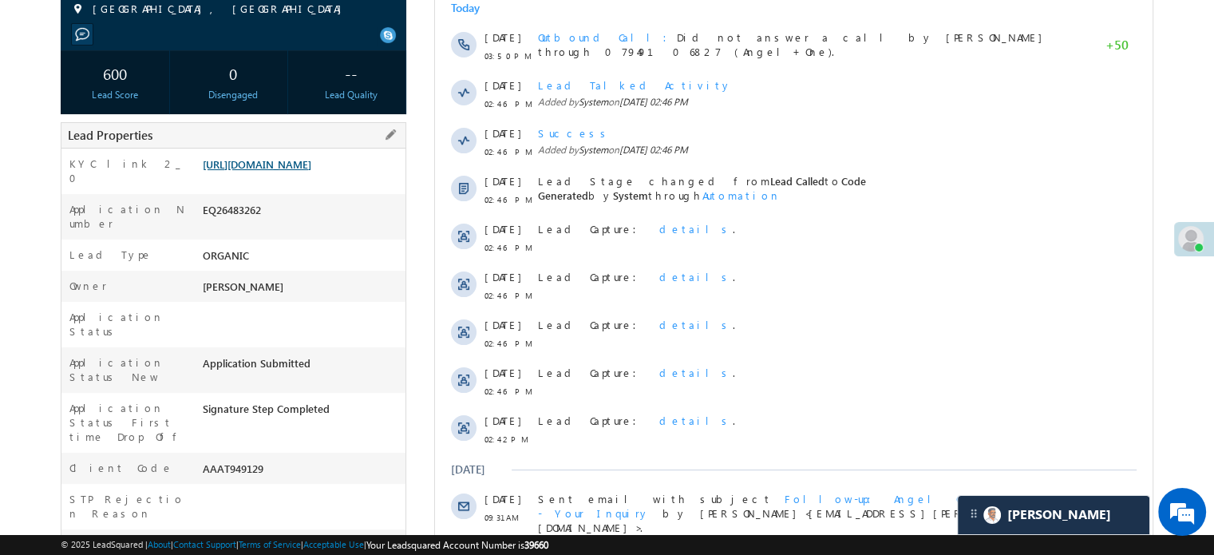
click at [289, 171] on link "https://angelbroking1-pk3em7sa.customui-test.leadsquared.com?leadId=985731a4-e5…" at bounding box center [257, 164] width 109 height 14
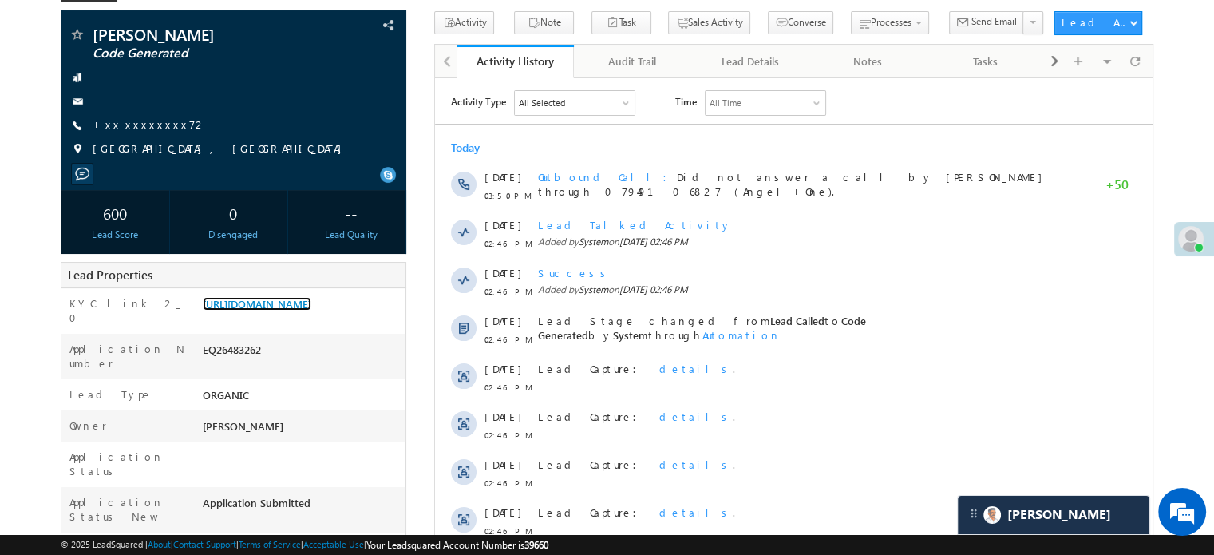
scroll to position [0, 0]
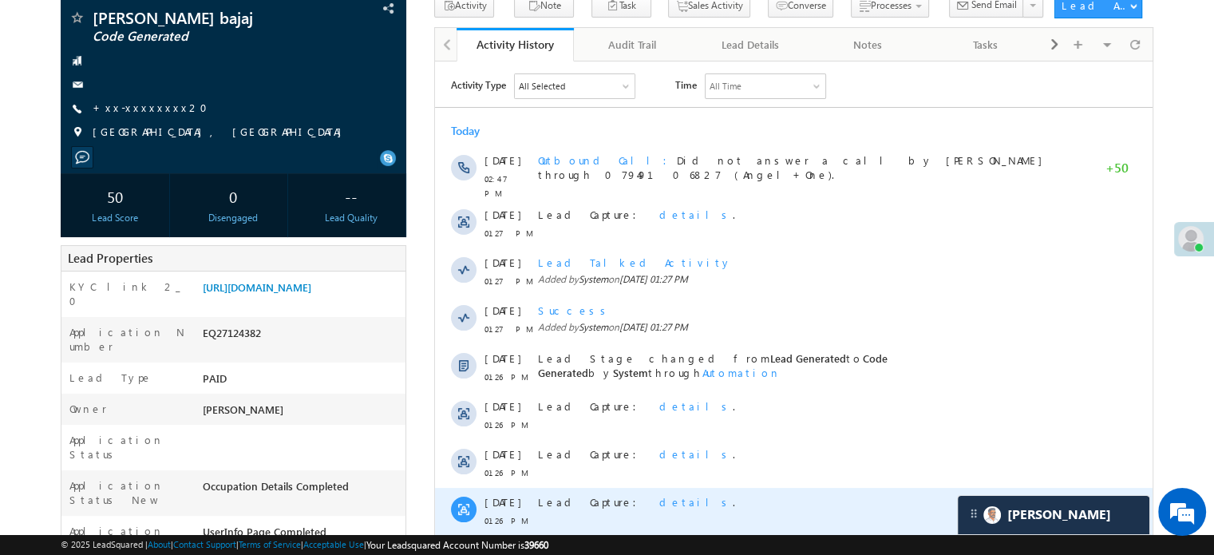
scroll to position [240, 0]
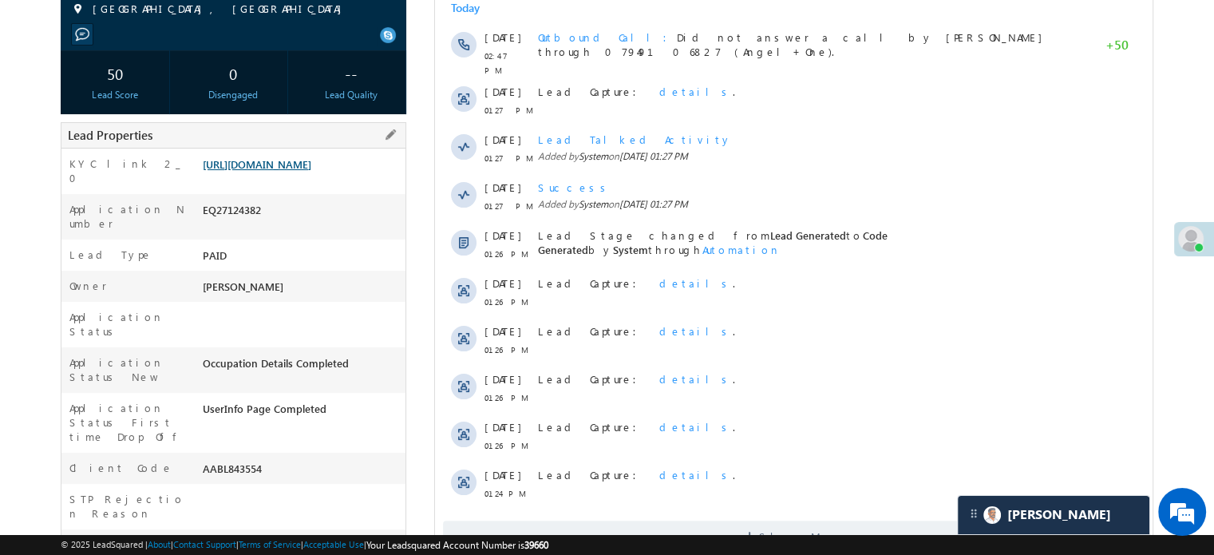
click at [311, 171] on link "[URL][DOMAIN_NAME]" at bounding box center [257, 164] width 109 height 14
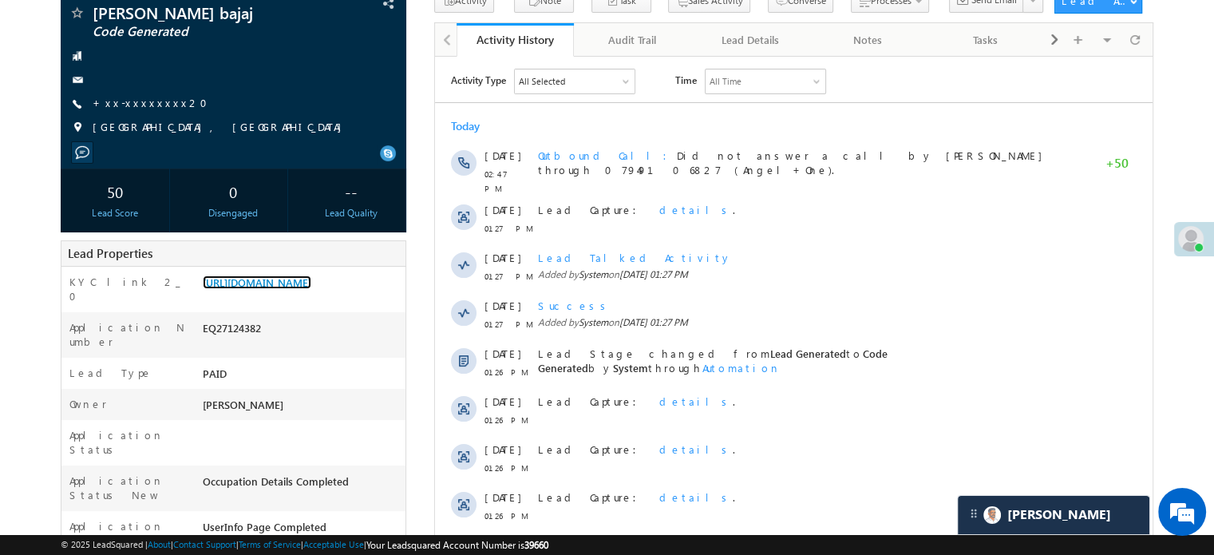
scroll to position [0, 0]
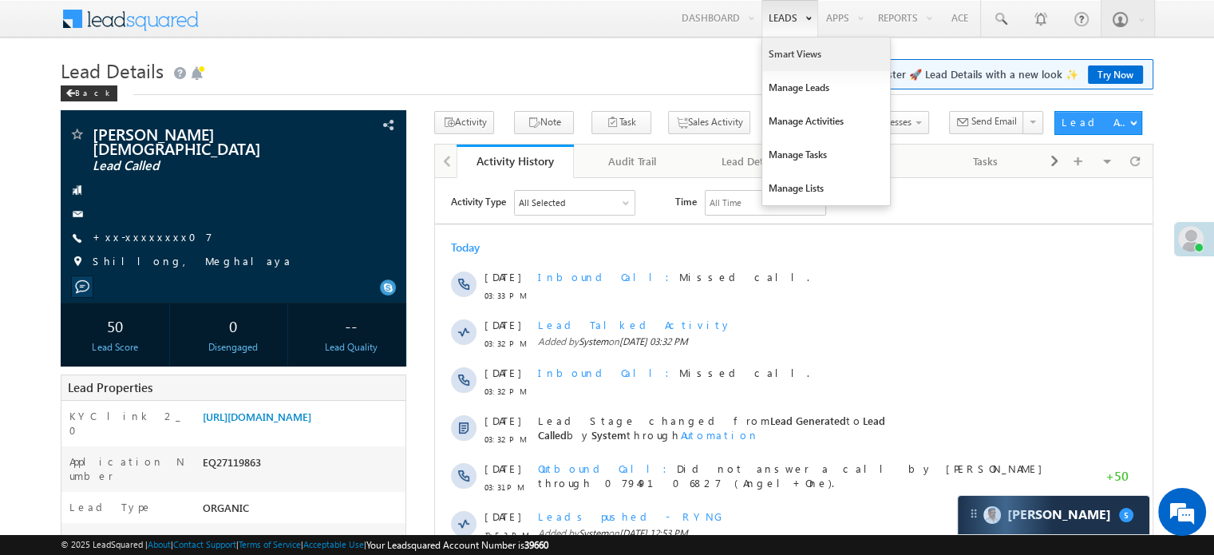
click at [785, 53] on link "Smart Views" at bounding box center [826, 55] width 128 height 34
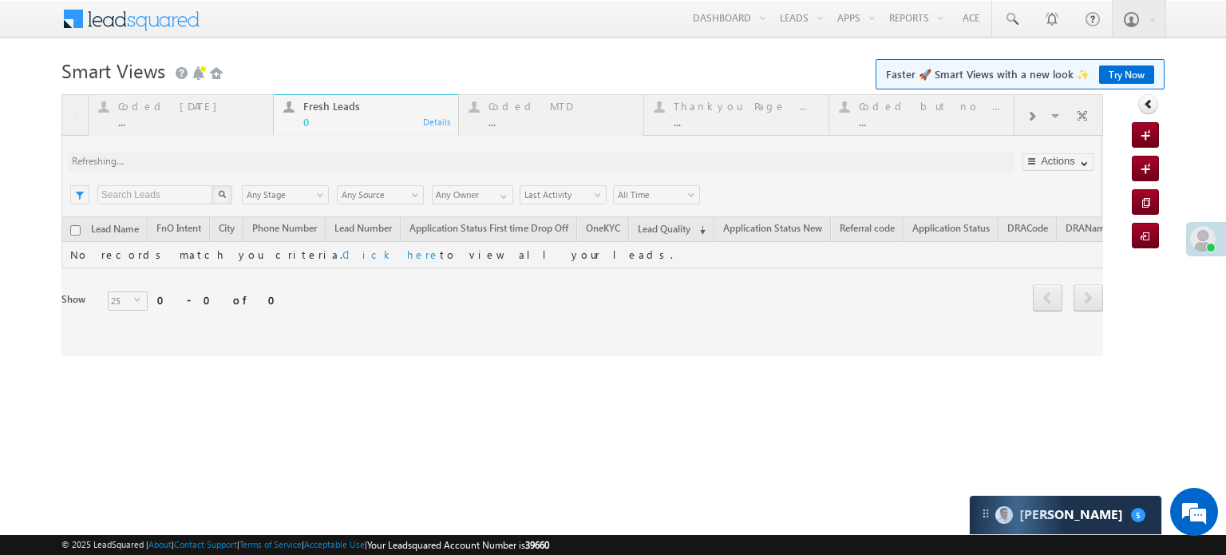
click at [161, 114] on div at bounding box center [582, 225] width 1042 height 262
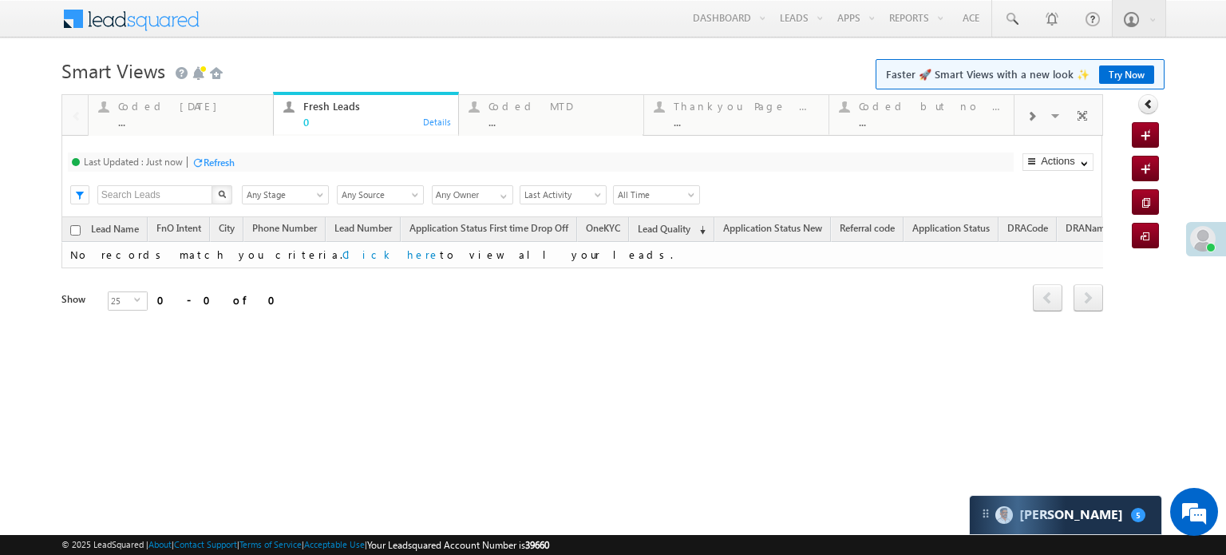
click at [161, 114] on div "Coded Today ..." at bounding box center [190, 112] width 145 height 31
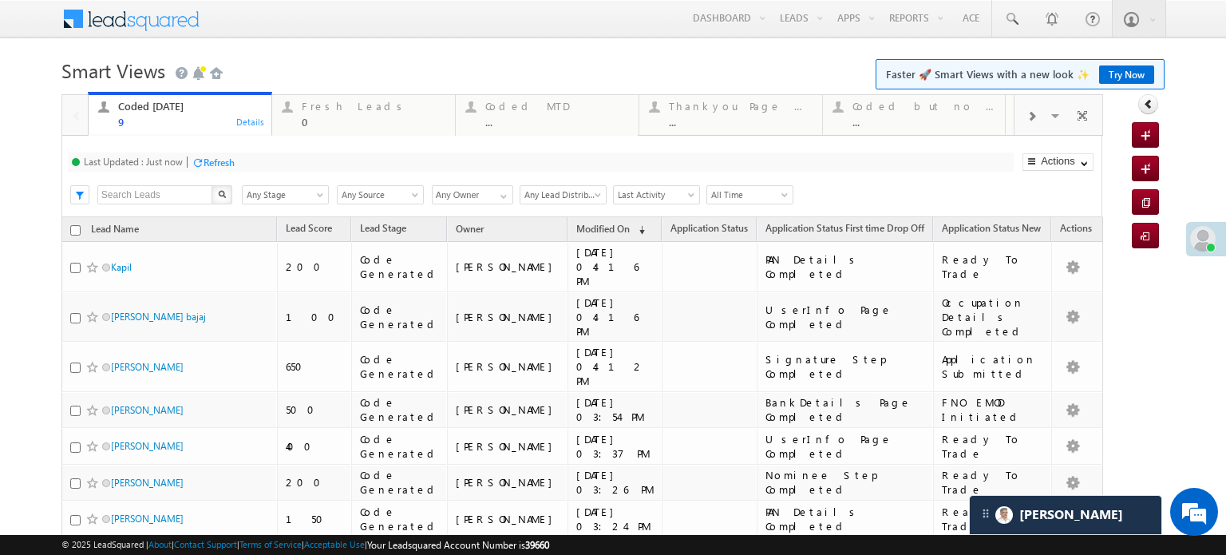
click at [220, 171] on div "Last Updated : Just now Refresh Refreshing..." at bounding box center [541, 161] width 946 height 19
click at [232, 165] on div "Refresh" at bounding box center [219, 162] width 31 height 12
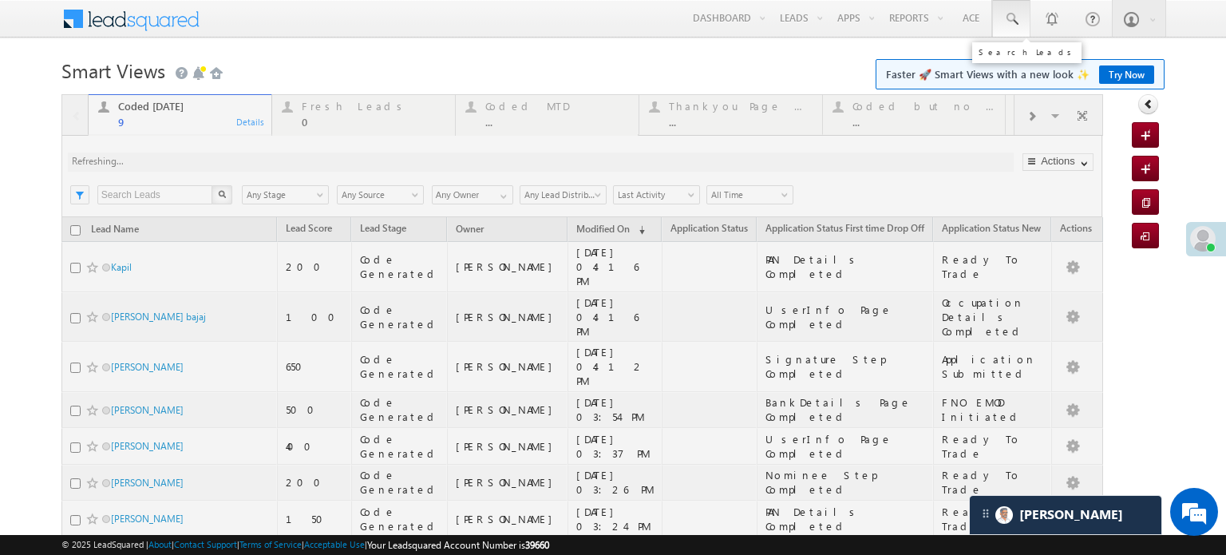
click at [1004, 22] on span at bounding box center [1012, 19] width 16 height 16
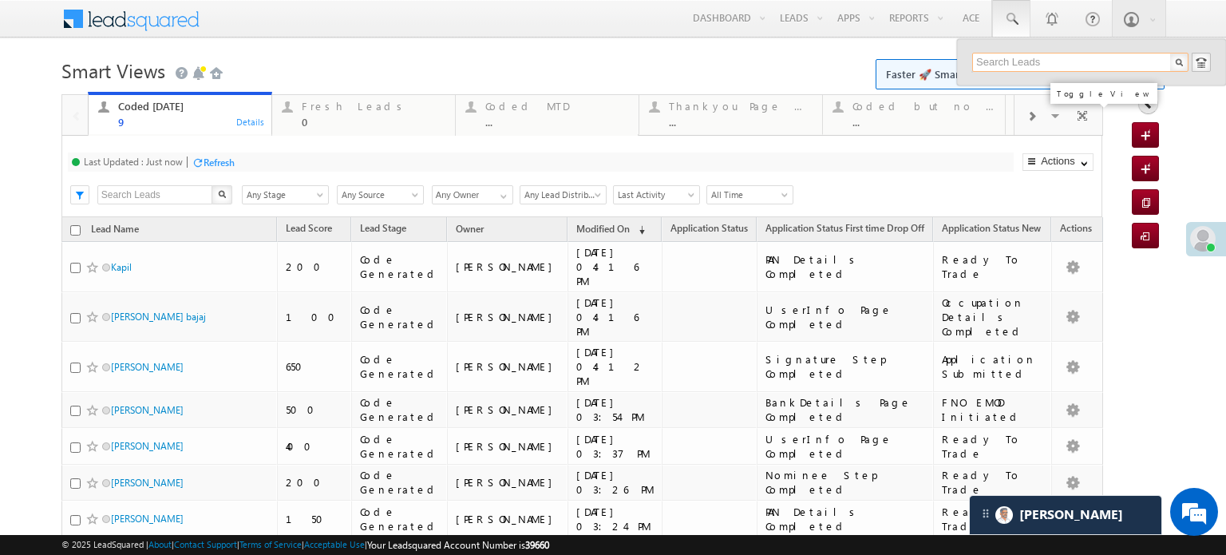
paste input "EQ27128175"
type input "EQ27128175"
click at [1051, 96] on div "+xx-xxxxxxxx95" at bounding box center [1087, 103] width 214 height 19
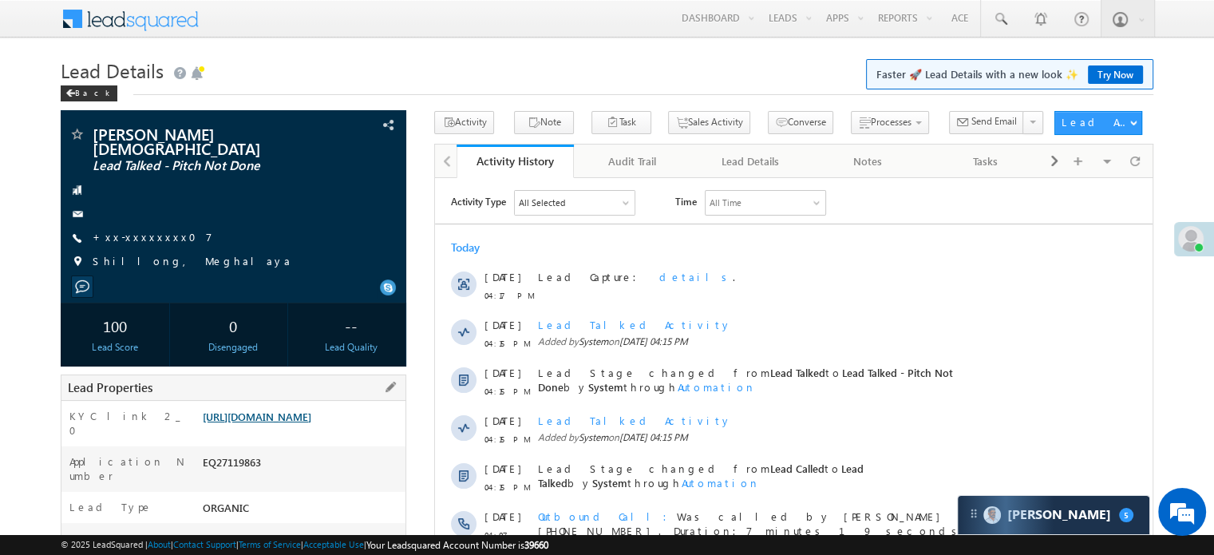
click at [298, 410] on link "[URL][DOMAIN_NAME]" at bounding box center [257, 417] width 109 height 14
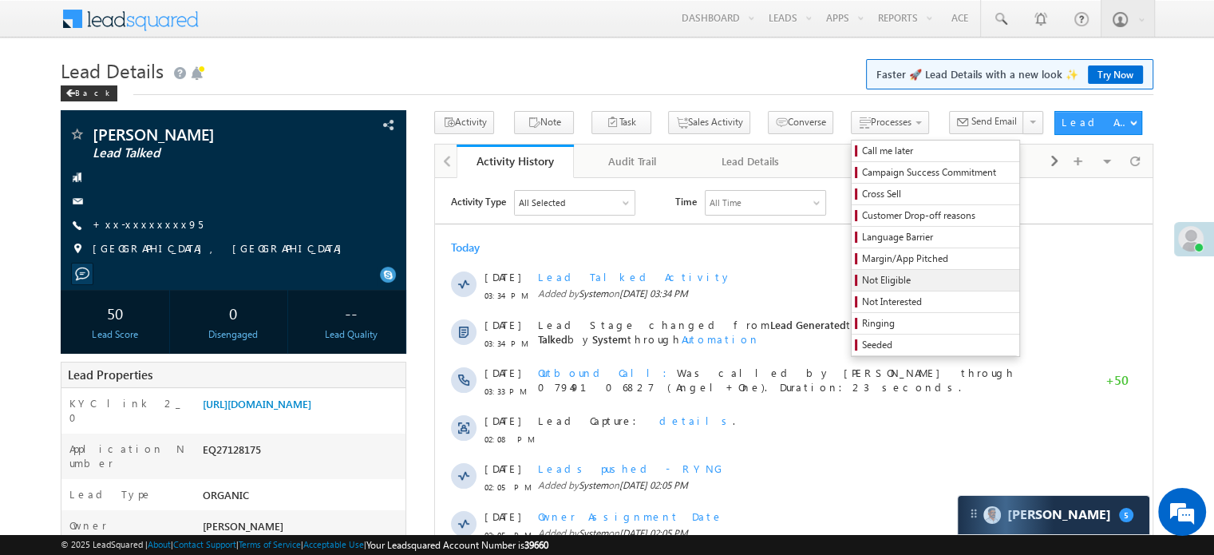
click at [862, 275] on span "Not Eligible" at bounding box center [938, 280] width 152 height 14
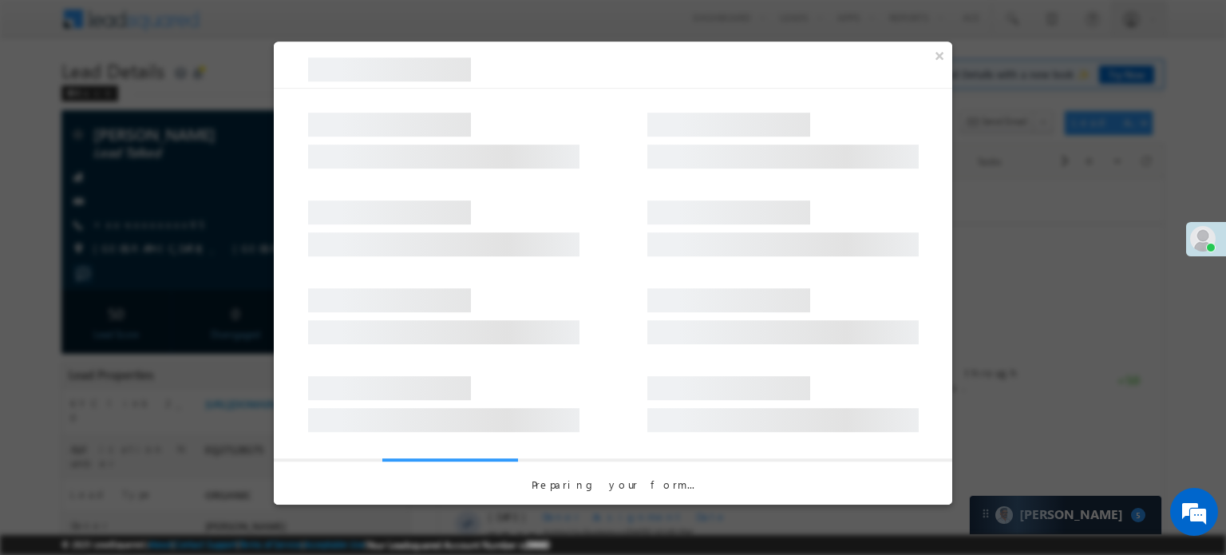
click at [678, 193] on div at bounding box center [613, 220] width 679 height 88
click at [675, 194] on div at bounding box center [613, 220] width 679 height 88
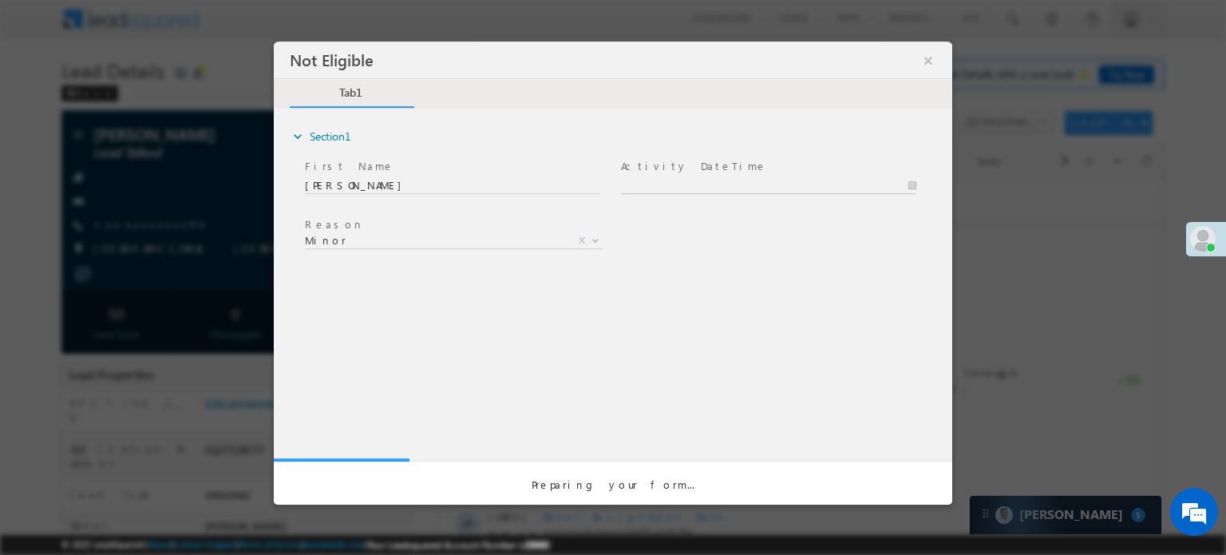
type input "[DATE] 4:18 PM"
click at [673, 188] on body "Not Eligible ×" at bounding box center [613, 248] width 679 height 414
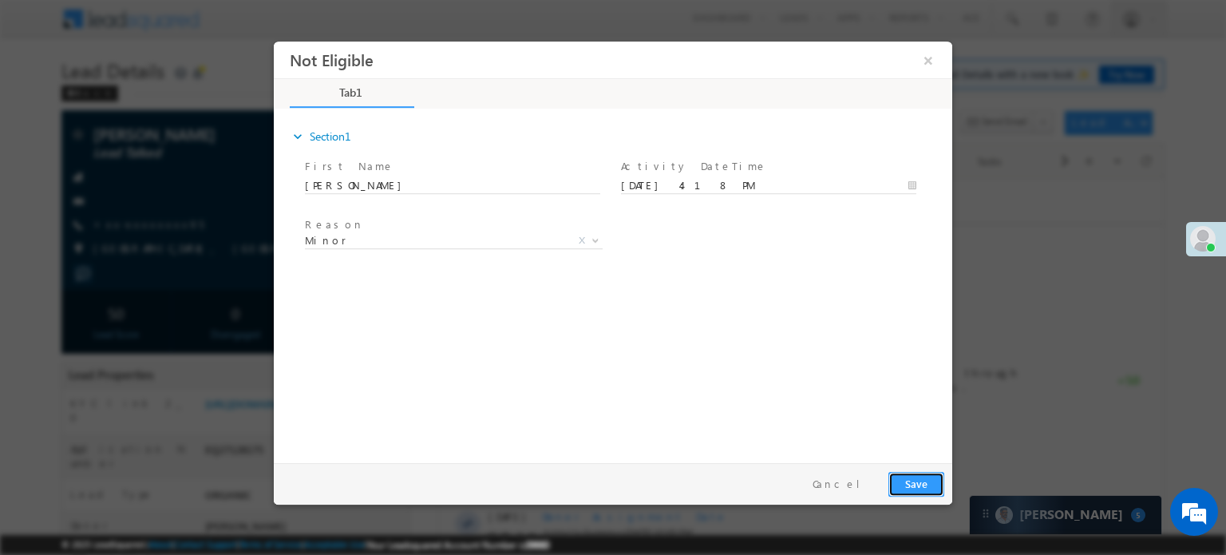
click at [900, 477] on button "Save" at bounding box center [917, 483] width 56 height 25
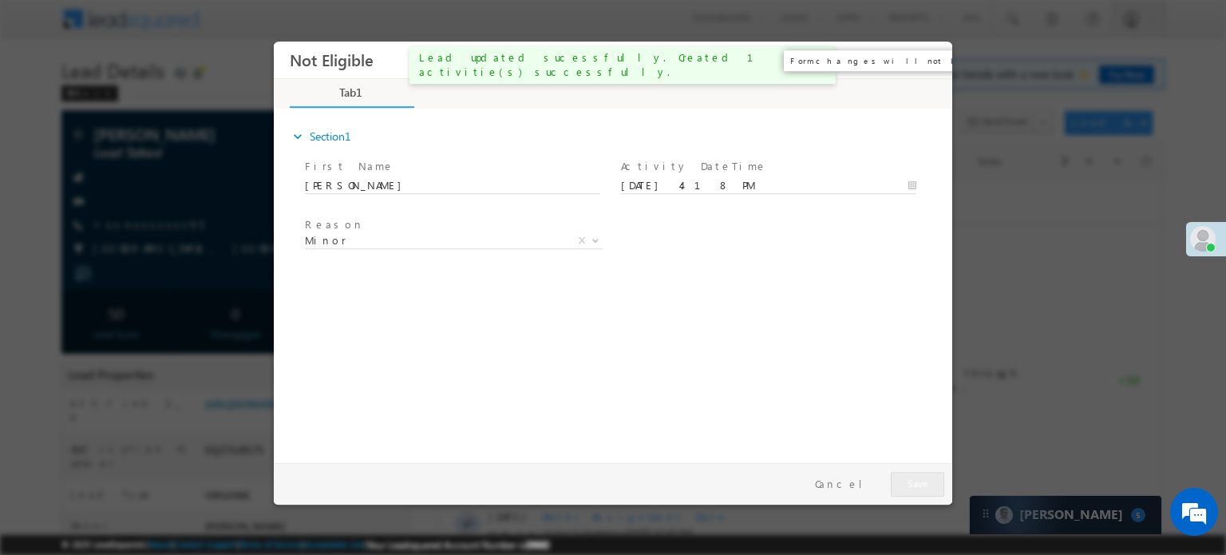
click at [922, 59] on button "×" at bounding box center [928, 60] width 27 height 30
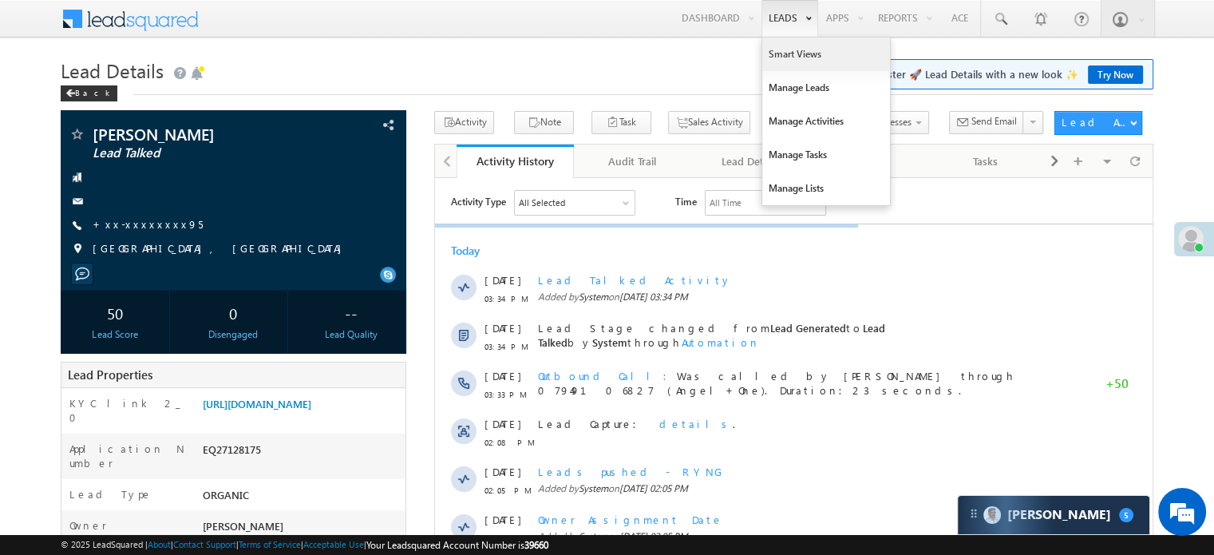
click at [794, 49] on link "Smart Views" at bounding box center [826, 55] width 128 height 34
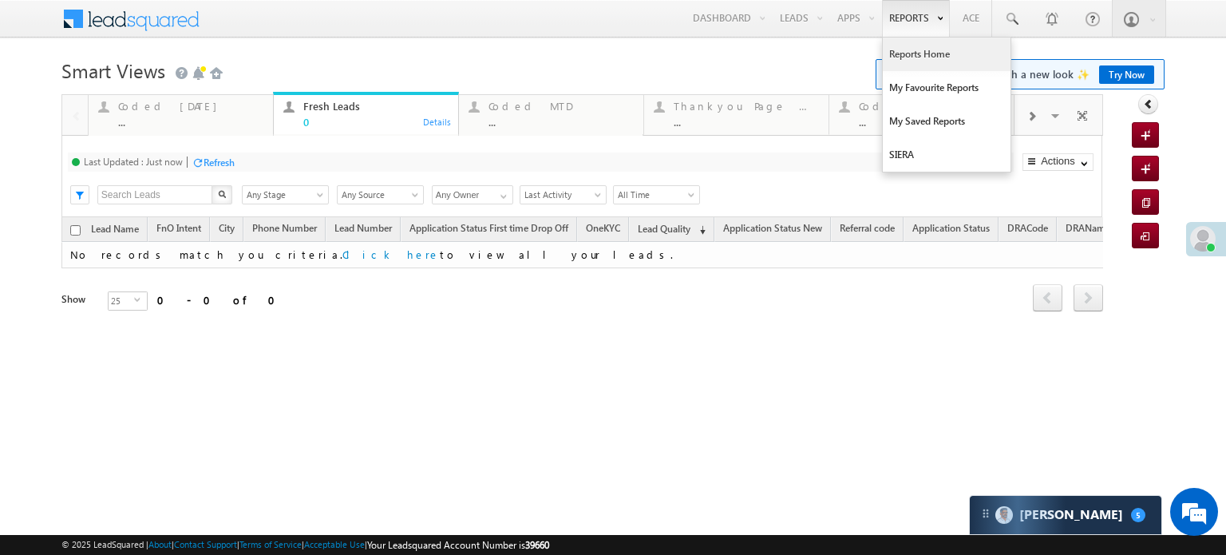
click at [925, 44] on link "Reports Home" at bounding box center [947, 55] width 128 height 34
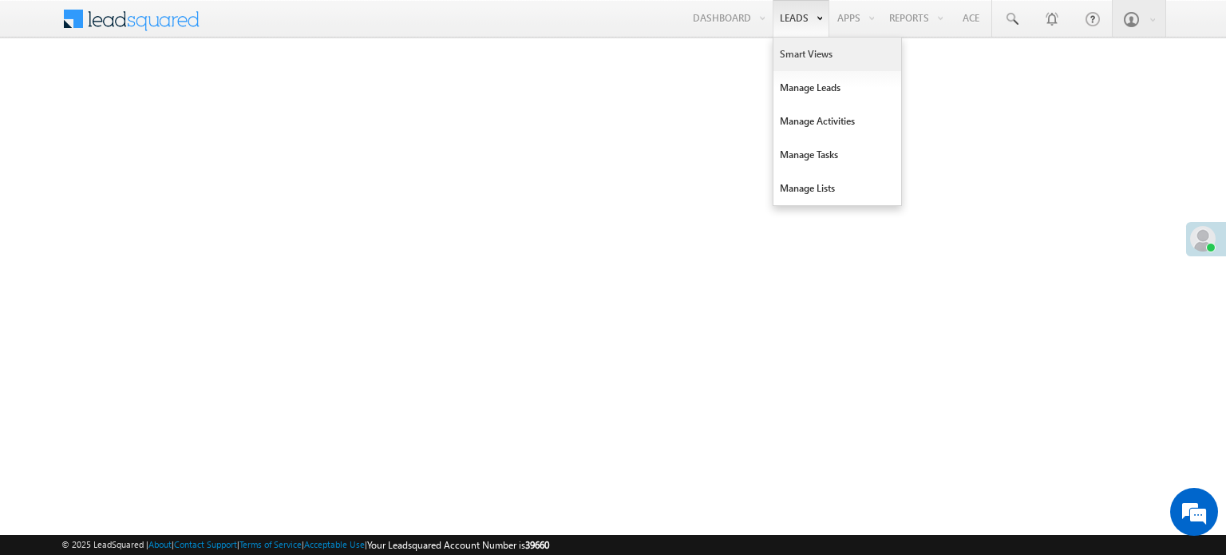
click at [798, 57] on link "Smart Views" at bounding box center [838, 55] width 128 height 34
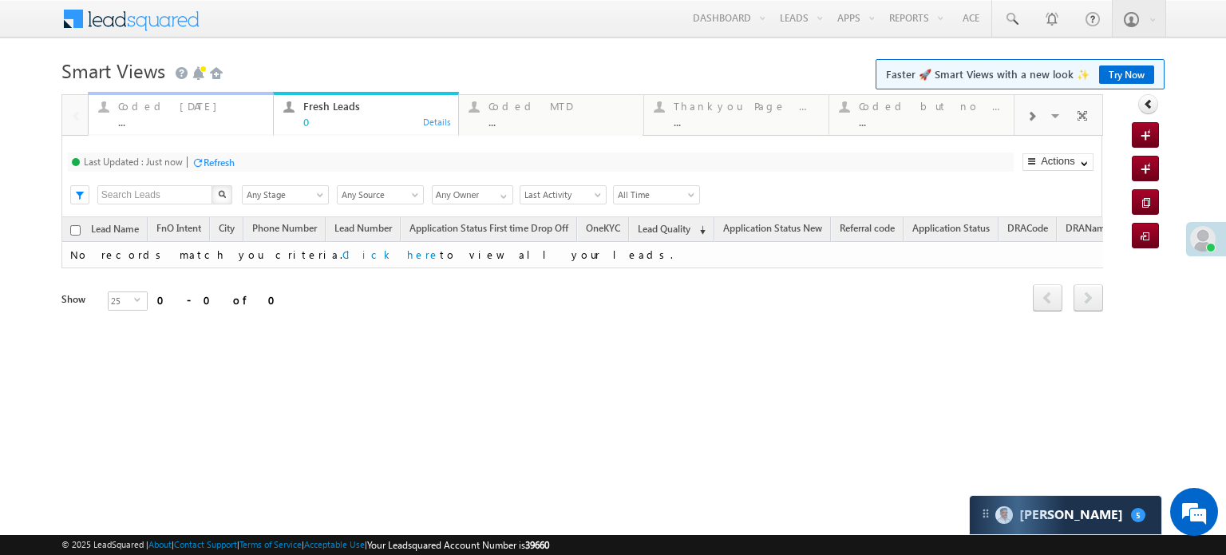
click at [185, 113] on div "Coded [DATE] ..." at bounding box center [190, 112] width 145 height 31
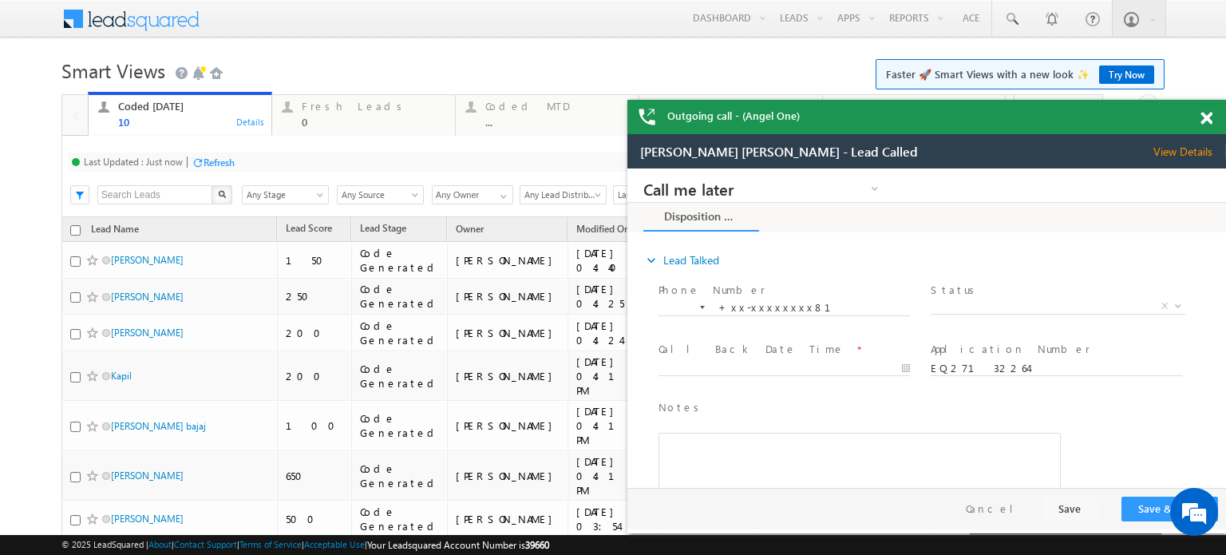
drag, startPoint x: 202, startPoint y: 161, endPoint x: 204, endPoint y: 148, distance: 13.8
click at [202, 161] on div at bounding box center [198, 162] width 12 height 12
click at [285, 167] on div "Refresh" at bounding box center [278, 162] width 31 height 12
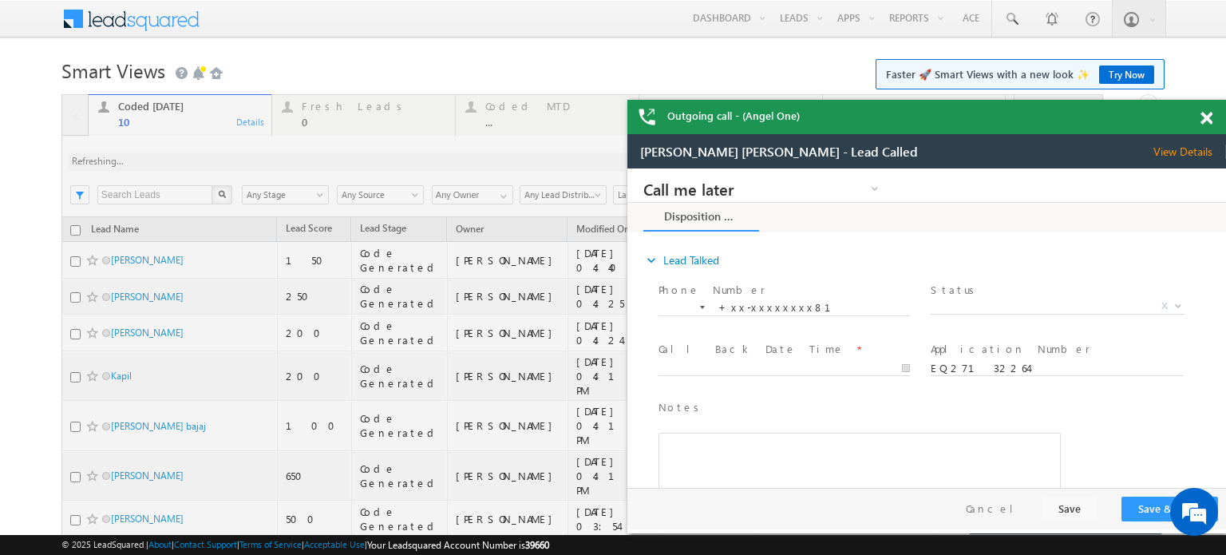
click at [1206, 116] on span at bounding box center [1207, 119] width 12 height 14
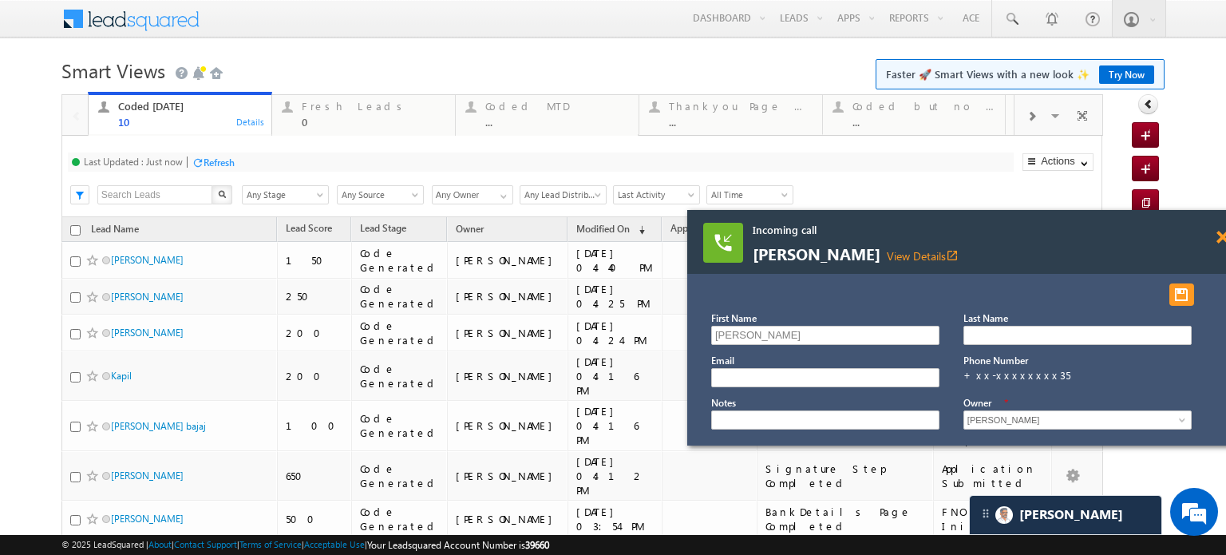
click at [1223, 234] on span at bounding box center [1223, 238] width 12 height 14
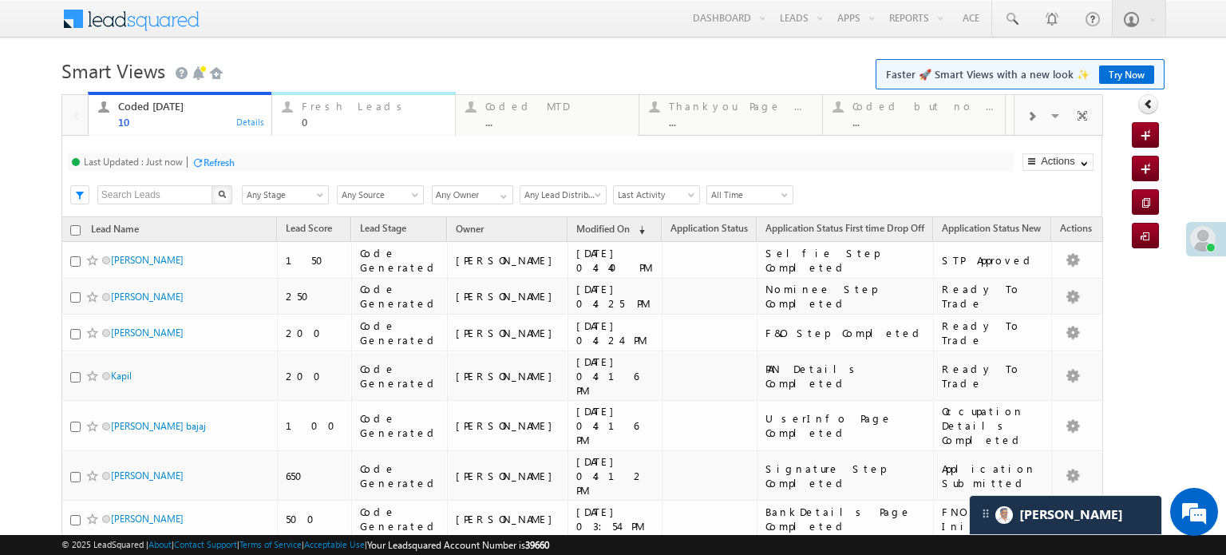
click at [342, 117] on div "0" at bounding box center [374, 122] width 144 height 12
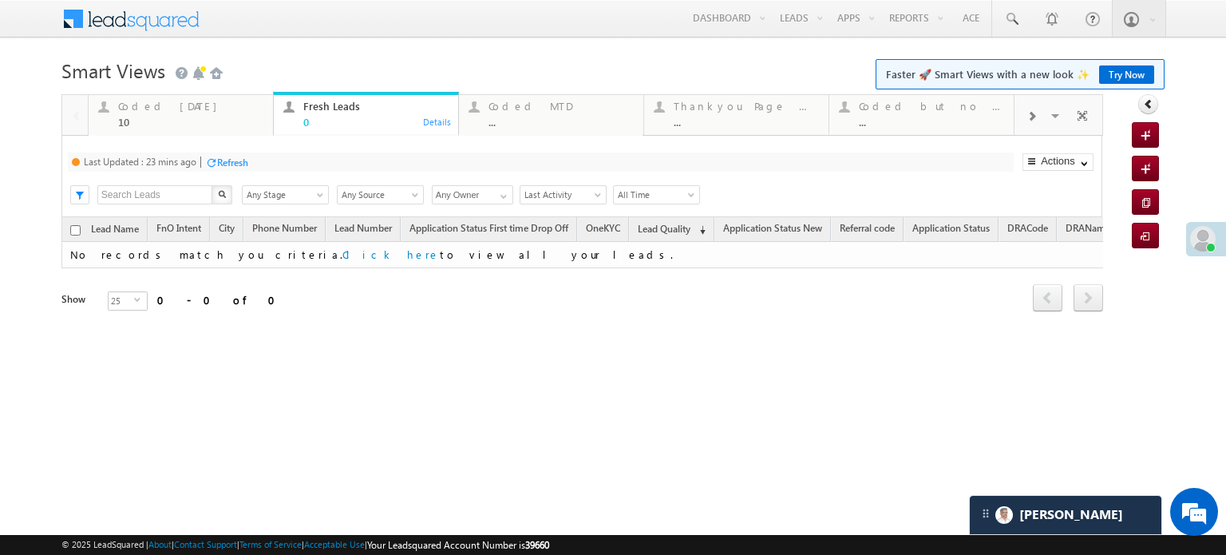
click at [224, 156] on div "Refresh" at bounding box center [232, 162] width 31 height 12
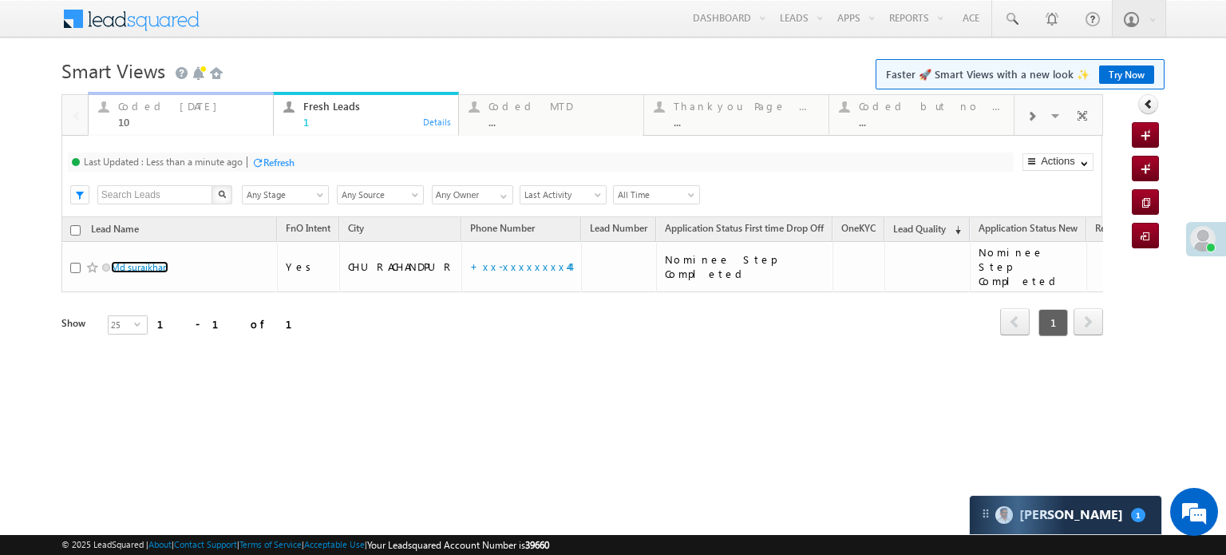
click at [168, 109] on div "Coded [DATE]" at bounding box center [190, 106] width 145 height 13
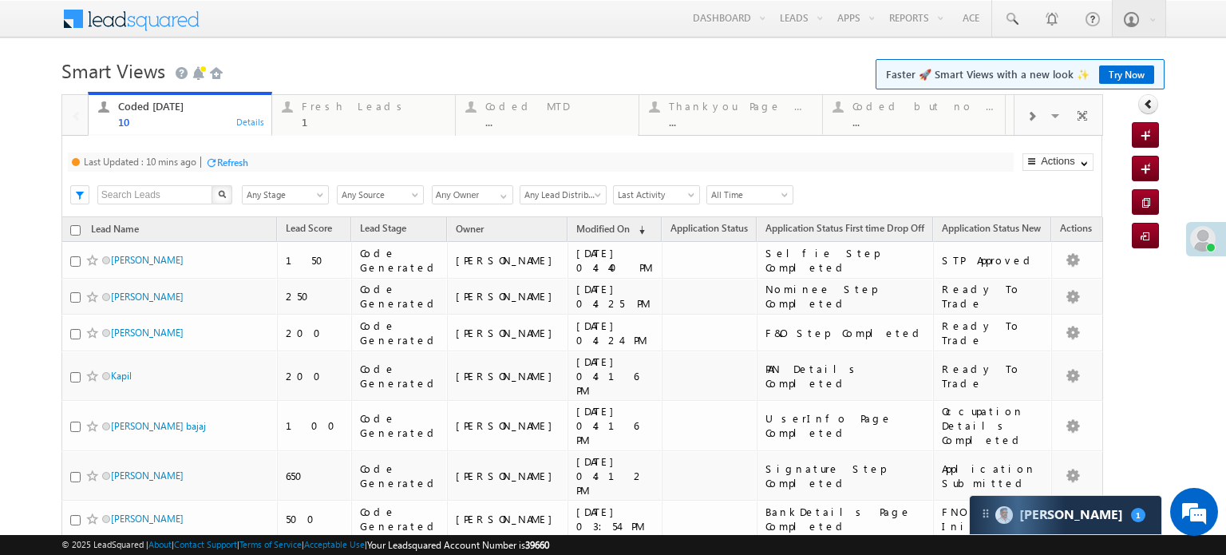
click at [215, 159] on div at bounding box center [211, 162] width 12 height 12
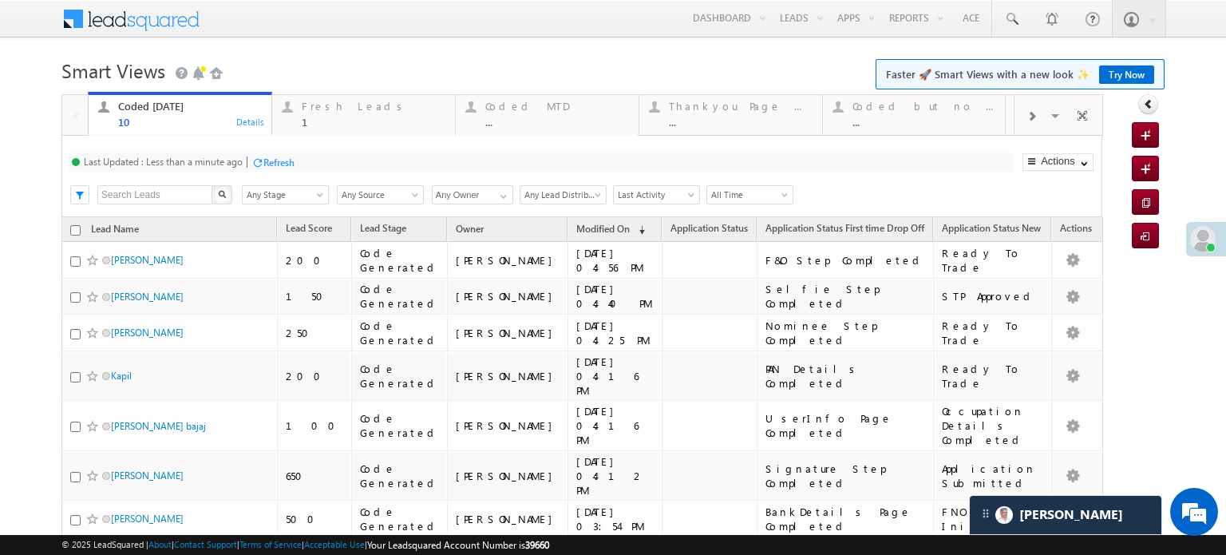
click at [289, 152] on div "Last Updated : Less than a minute ago Refresh Refreshing..." at bounding box center [541, 161] width 946 height 19
click at [282, 156] on div "Refresh" at bounding box center [278, 162] width 31 height 12
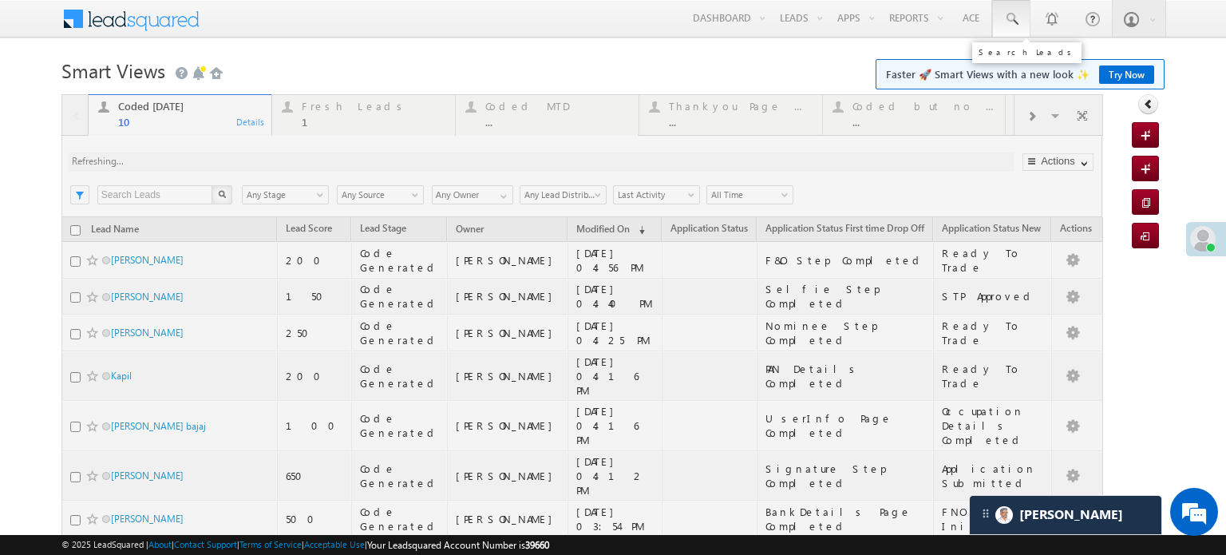
click at [1004, 12] on span at bounding box center [1012, 19] width 16 height 16
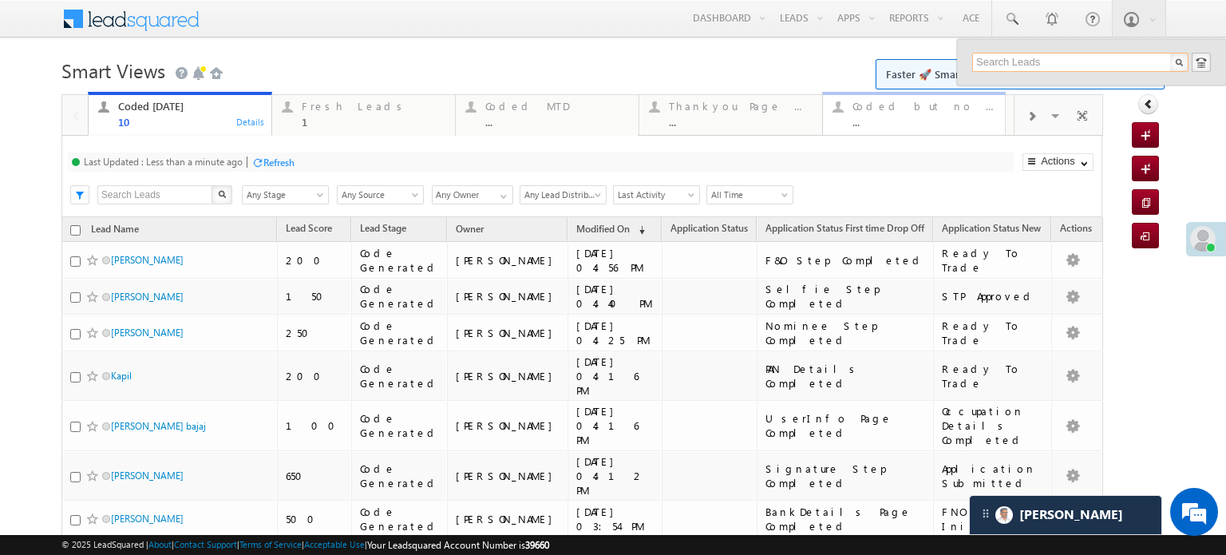
paste input "EQ27087670"
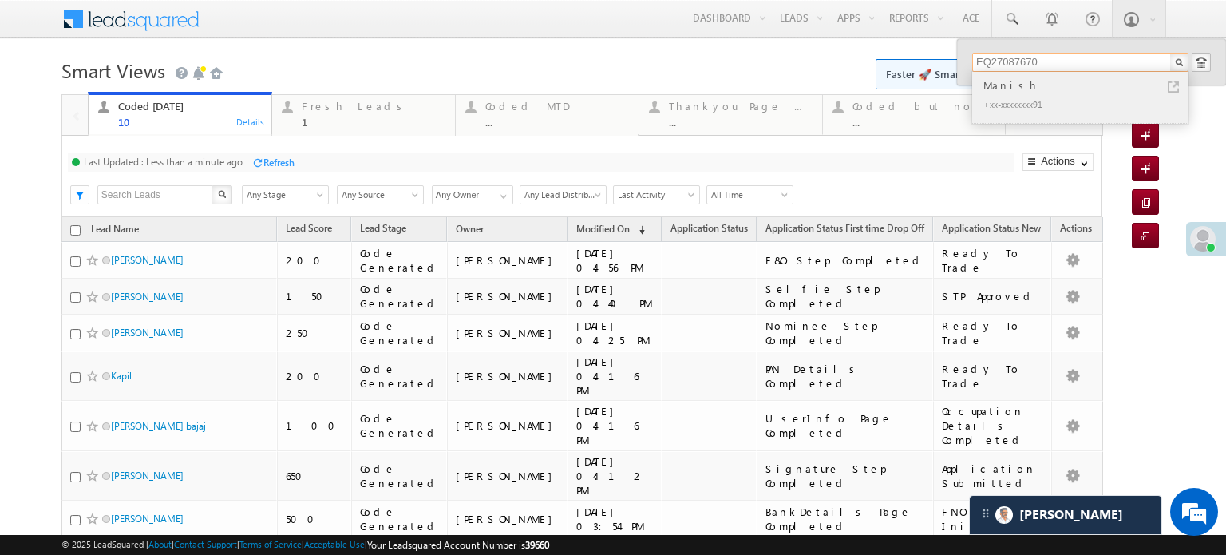
type input "EQ27087670"
click at [1095, 82] on div "Manish" at bounding box center [1087, 86] width 214 height 18
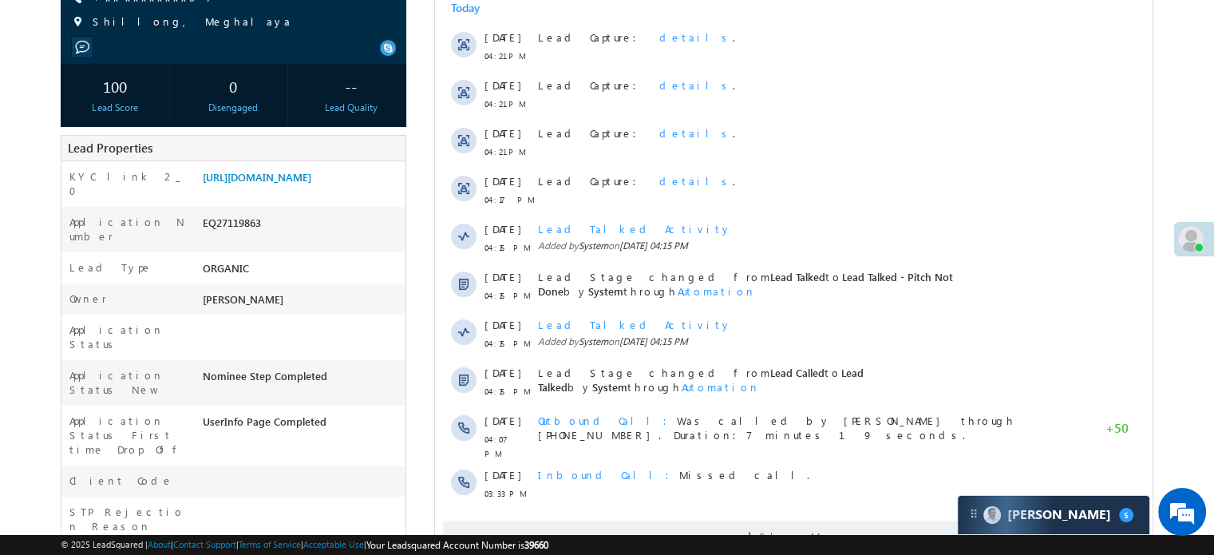
scroll to position [80, 0]
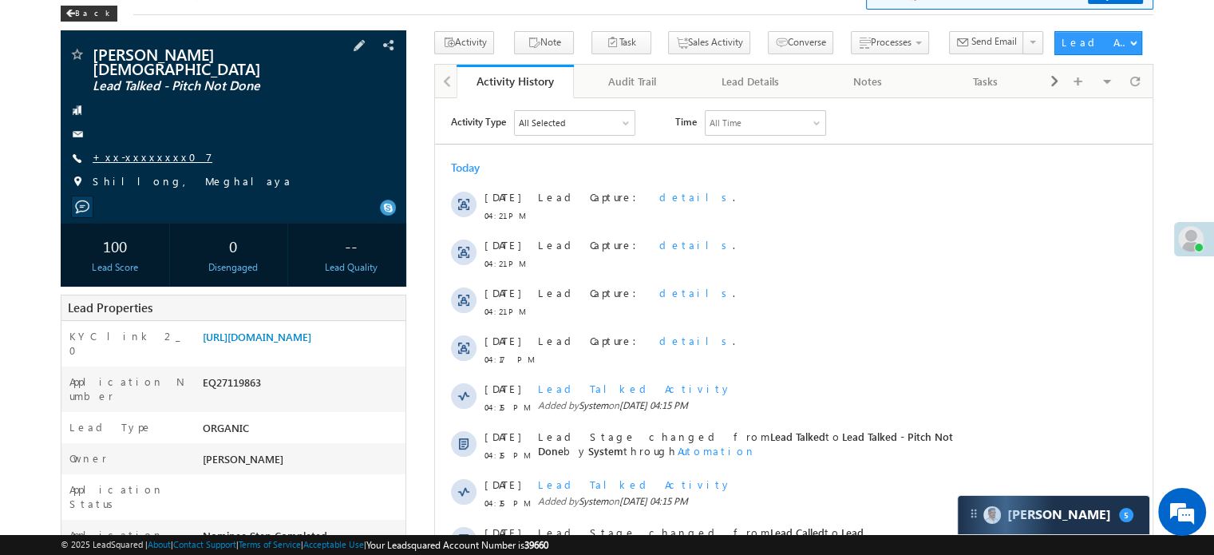
click at [142, 150] on link "+xx-xxxxxxxx07" at bounding box center [153, 157] width 120 height 14
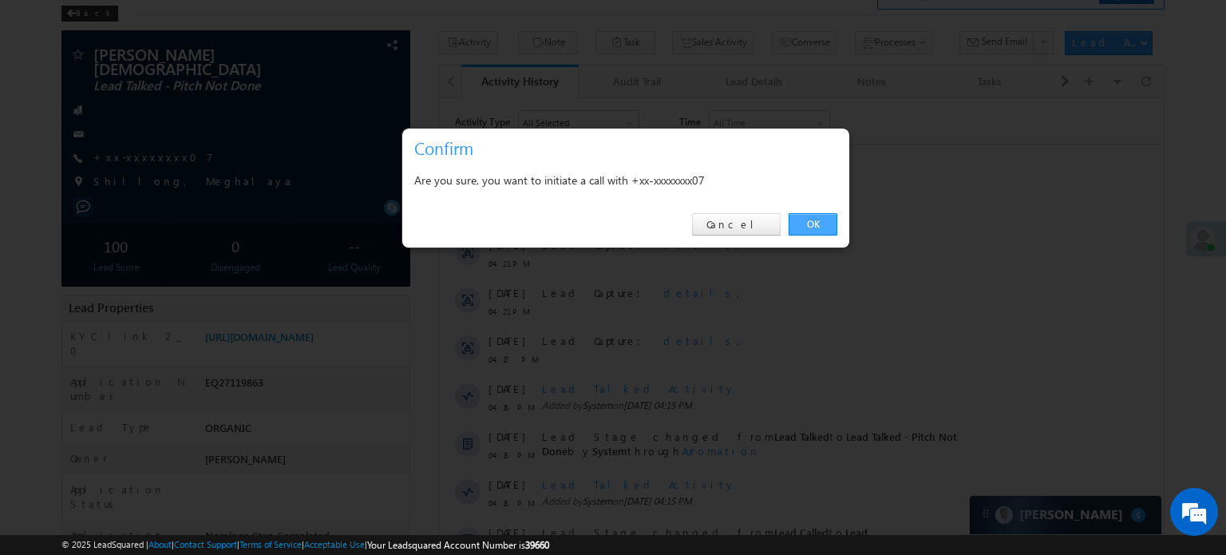
click at [806, 225] on link "OK" at bounding box center [813, 224] width 49 height 22
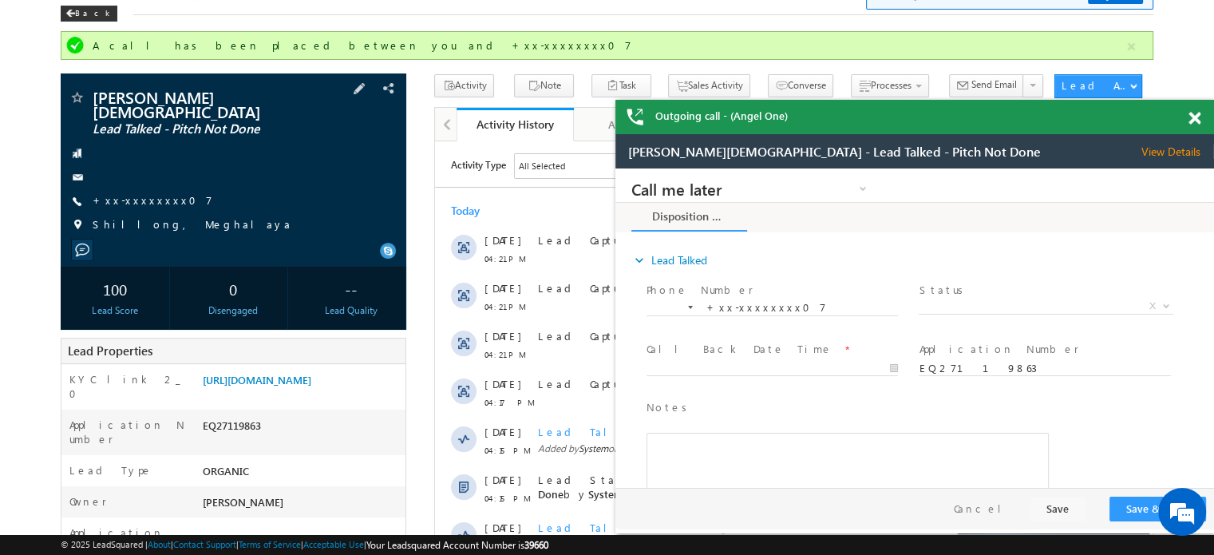
scroll to position [0, 0]
click at [124, 193] on link "+xx-xxxxxxxx07" at bounding box center [153, 200] width 120 height 14
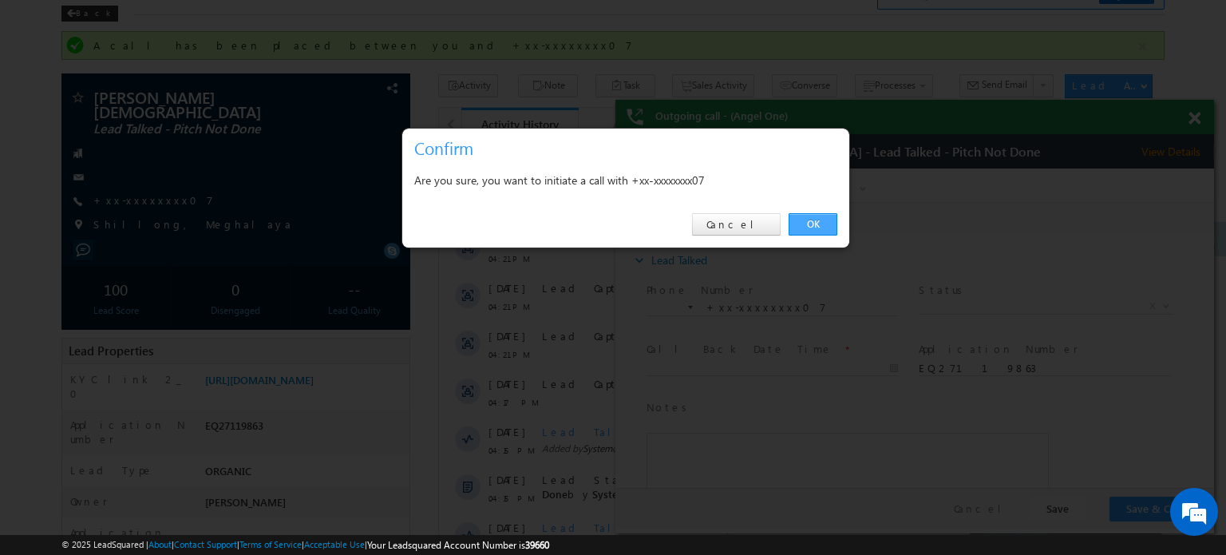
click at [798, 224] on link "OK" at bounding box center [813, 224] width 49 height 22
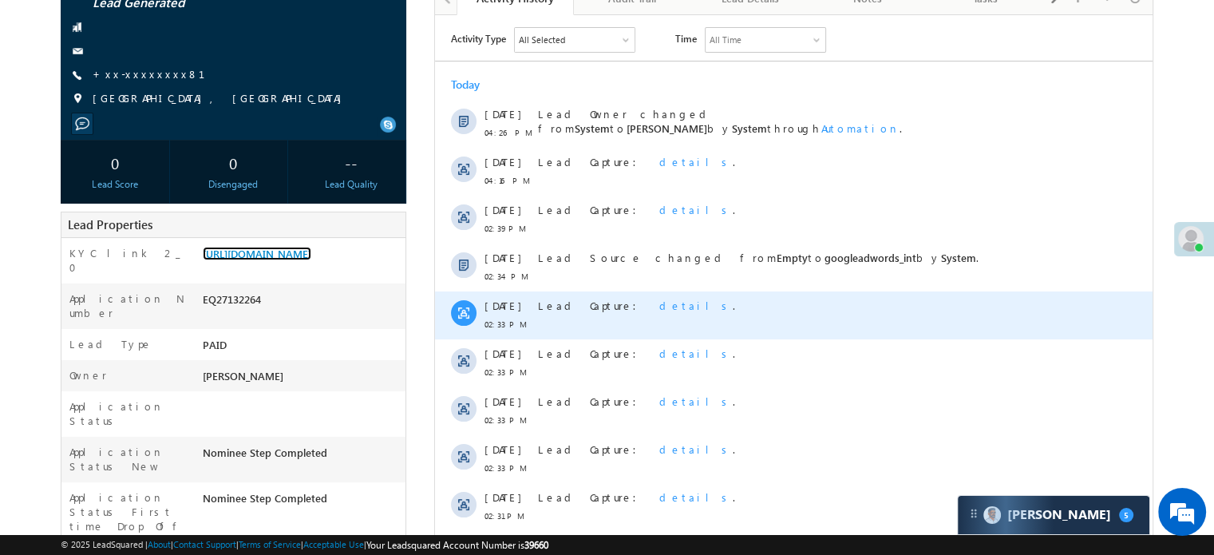
scroll to position [80, 0]
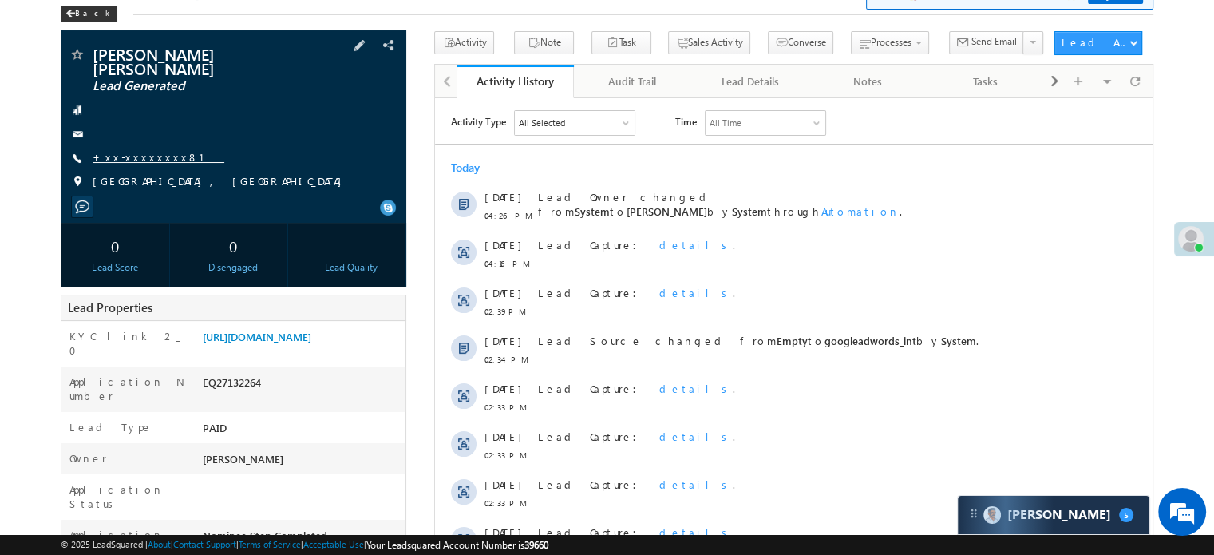
click at [152, 150] on link "+xx-xxxxxxxx81" at bounding box center [159, 157] width 132 height 14
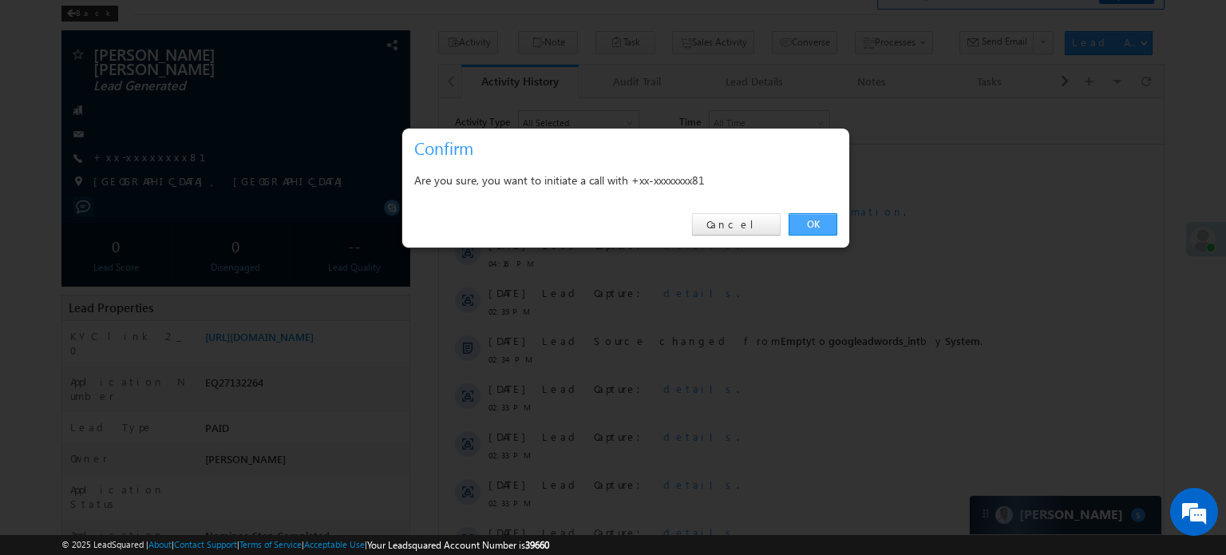
click at [827, 220] on link "OK" at bounding box center [813, 224] width 49 height 22
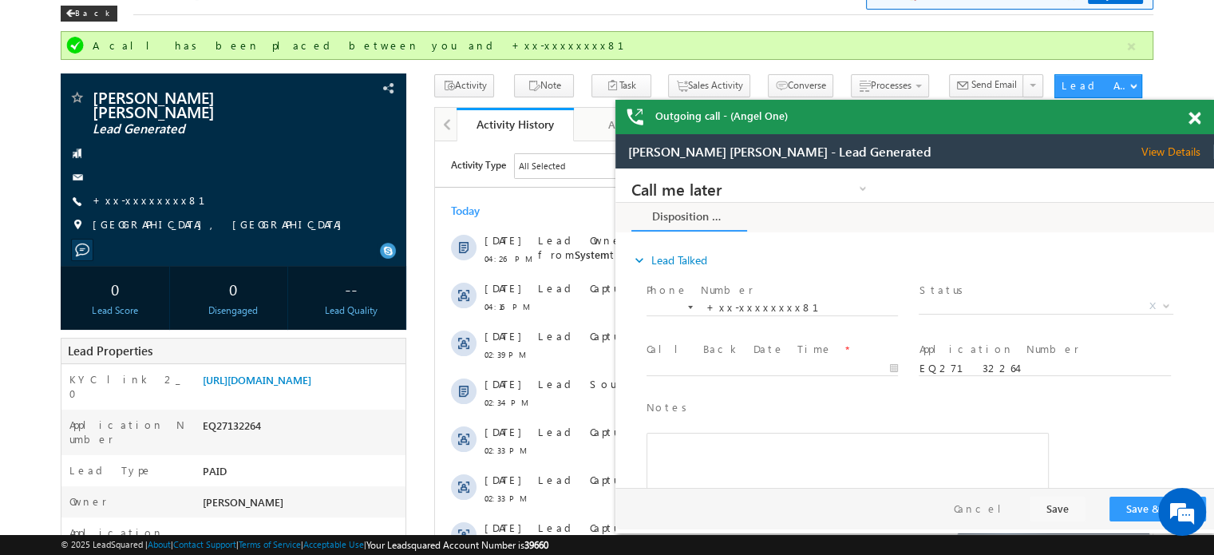
scroll to position [0, 0]
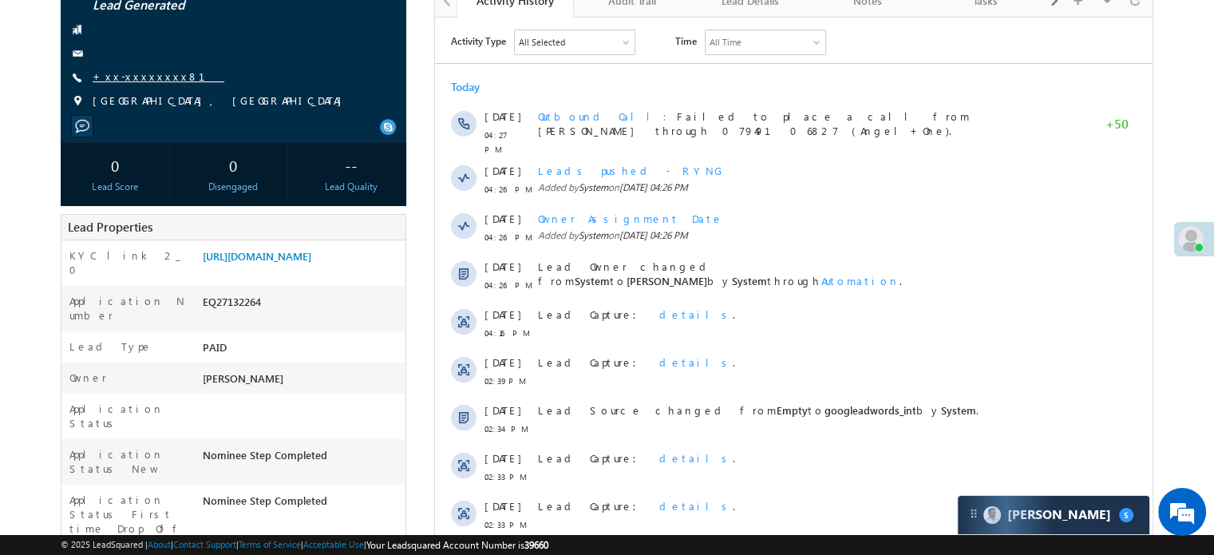
click at [158, 69] on link "+xx-xxxxxxxx81" at bounding box center [159, 76] width 132 height 14
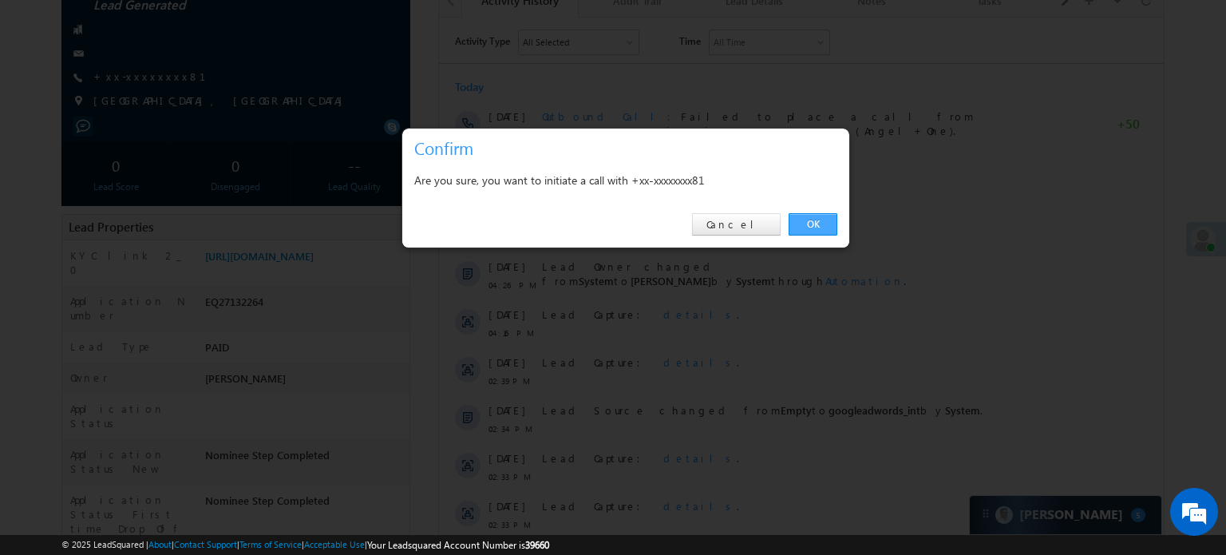
click at [829, 213] on link "OK" at bounding box center [813, 224] width 49 height 22
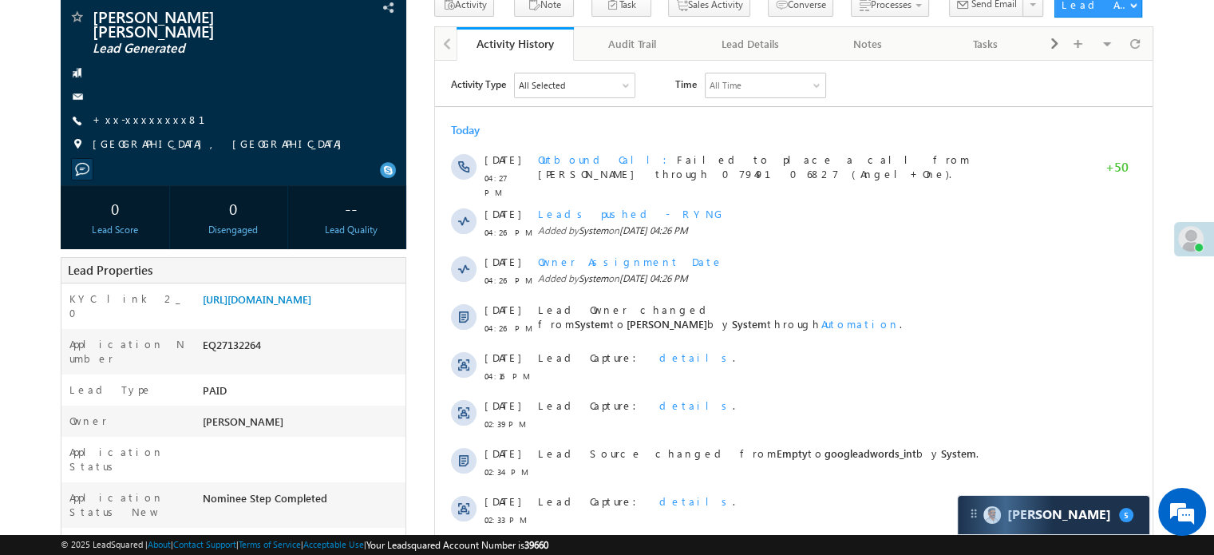
scroll to position [204, 0]
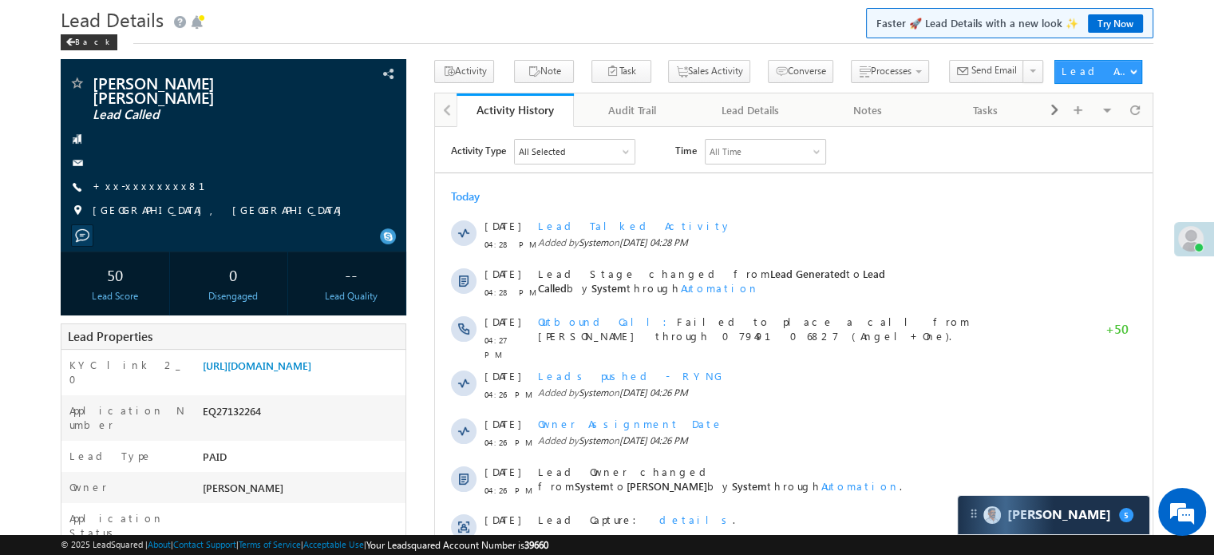
scroll to position [44, 0]
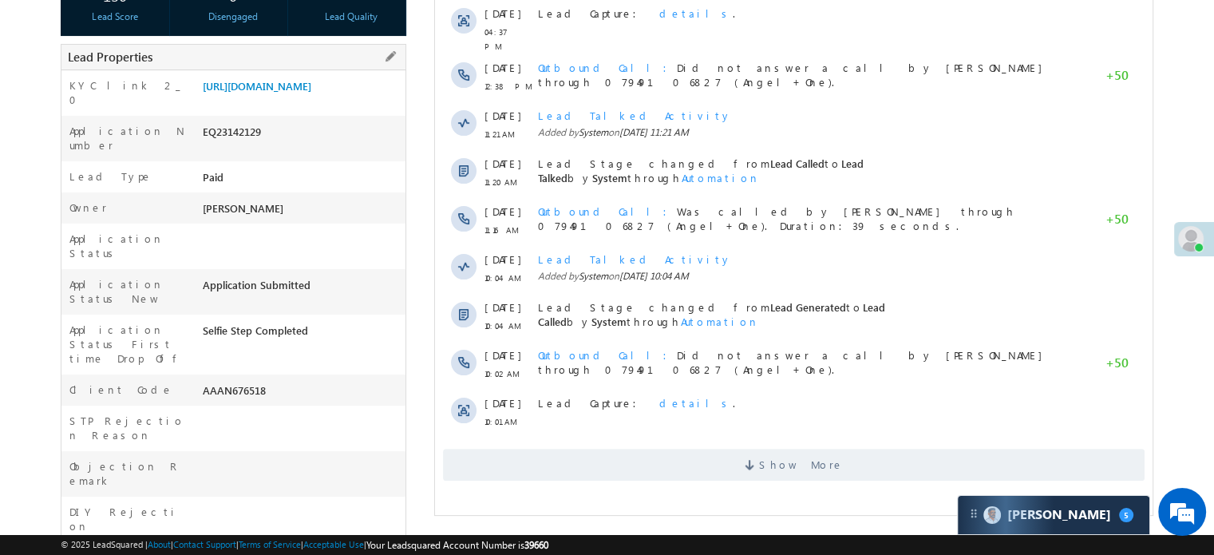
scroll to position [319, 0]
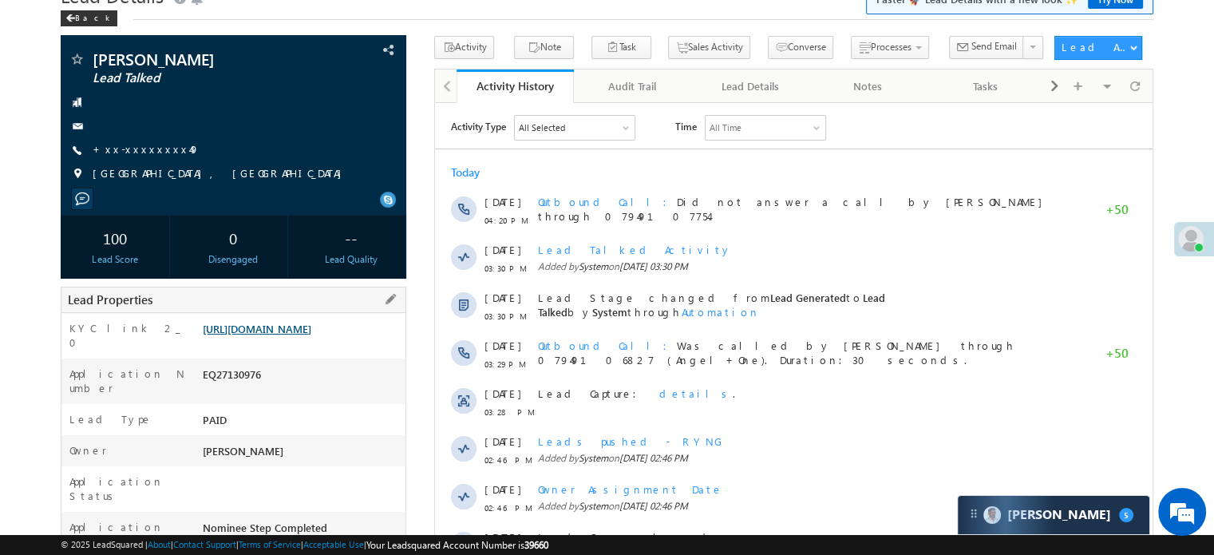
scroll to position [240, 0]
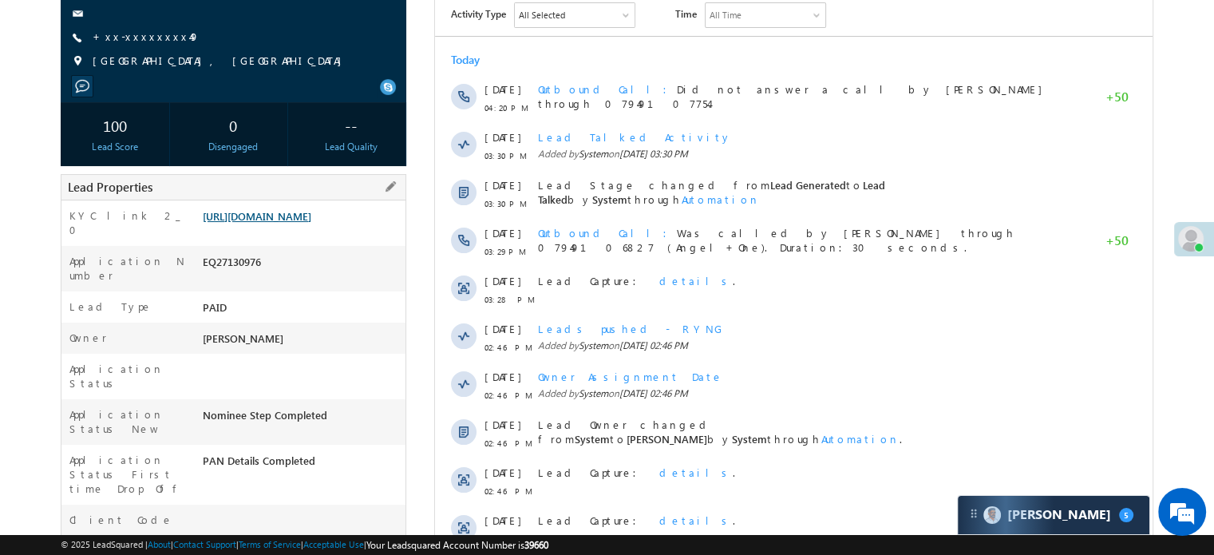
scroll to position [160, 0]
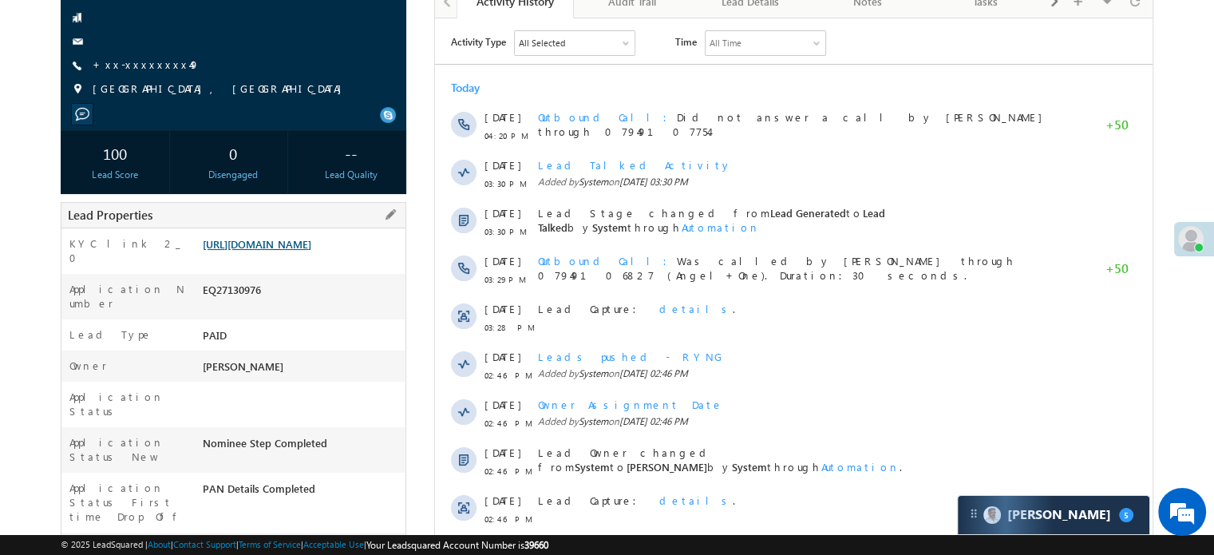
click at [309, 247] on link "https://angelbroking1-pk3em7sa.customui-test.leadsquared.com?leadId=1aef377d-76…" at bounding box center [257, 244] width 109 height 14
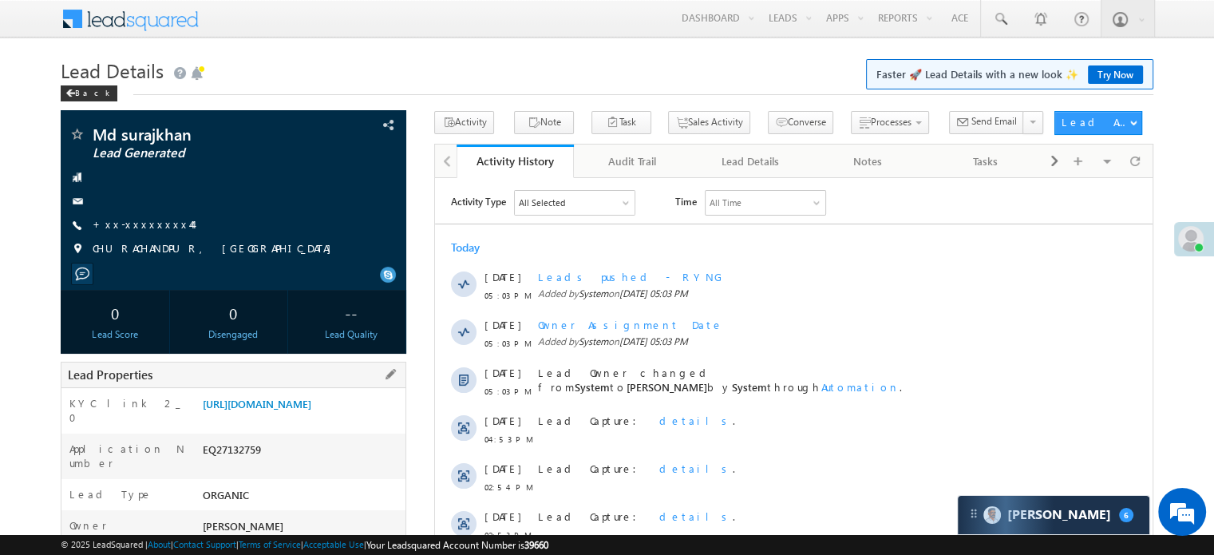
click at [313, 381] on div "Lead Properties" at bounding box center [234, 375] width 346 height 26
click at [311, 410] on link "[URL][DOMAIN_NAME]" at bounding box center [257, 404] width 109 height 14
click at [148, 213] on div "Md surajkhan Lead Generated +xx-xxxxxxxx44" at bounding box center [234, 195] width 330 height 139
click at [148, 225] on link "+xx-xxxxxxxx44" at bounding box center [143, 224] width 100 height 14
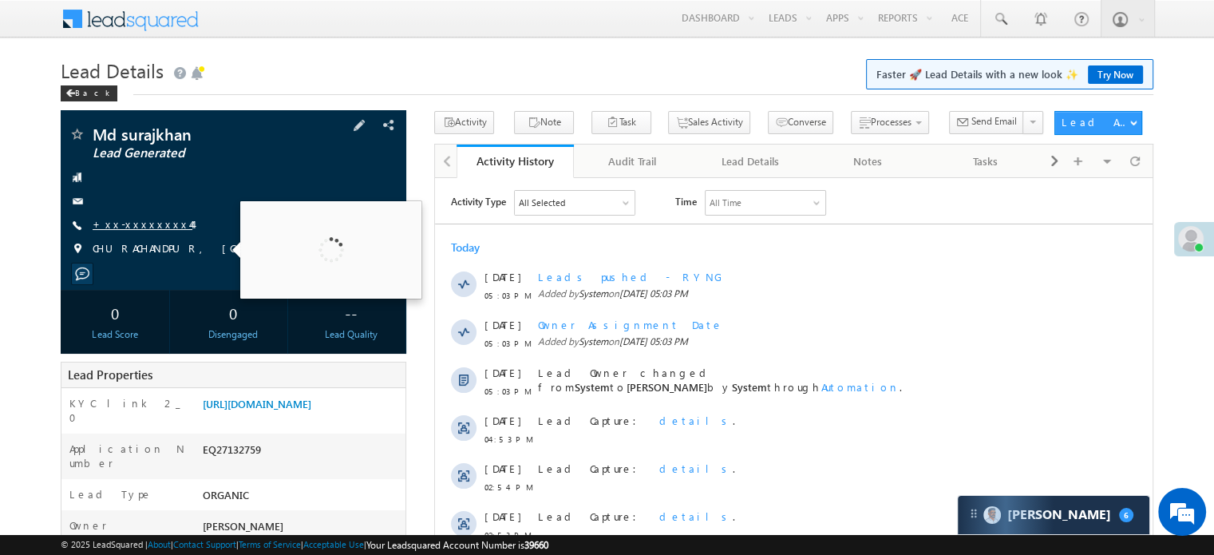
click at [150, 228] on link "+xx-xxxxxxxx44" at bounding box center [143, 224] width 100 height 14
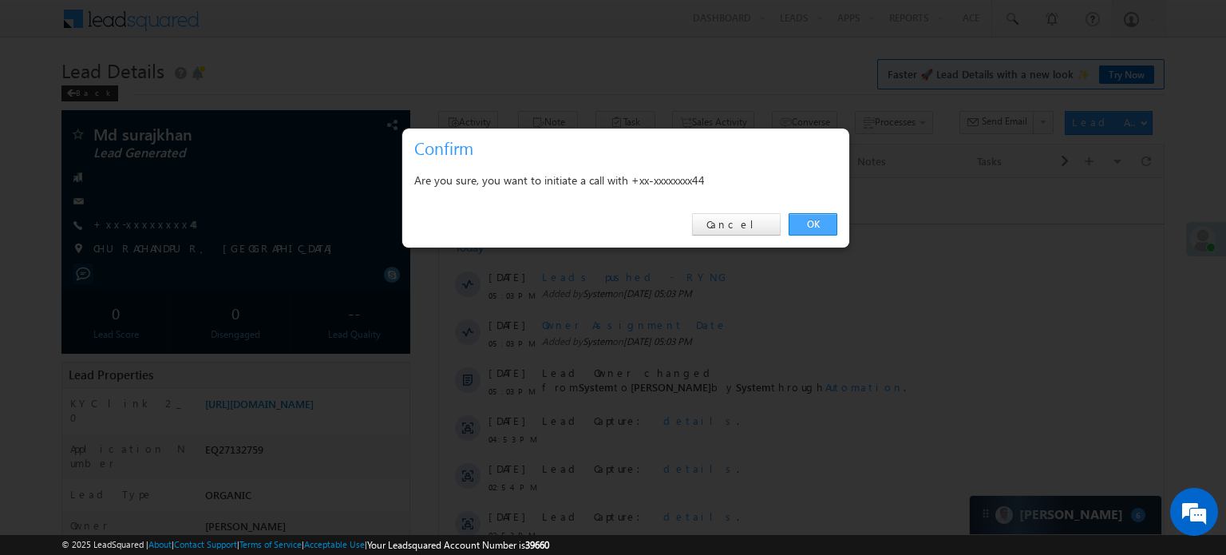
click at [806, 226] on link "OK" at bounding box center [813, 224] width 49 height 22
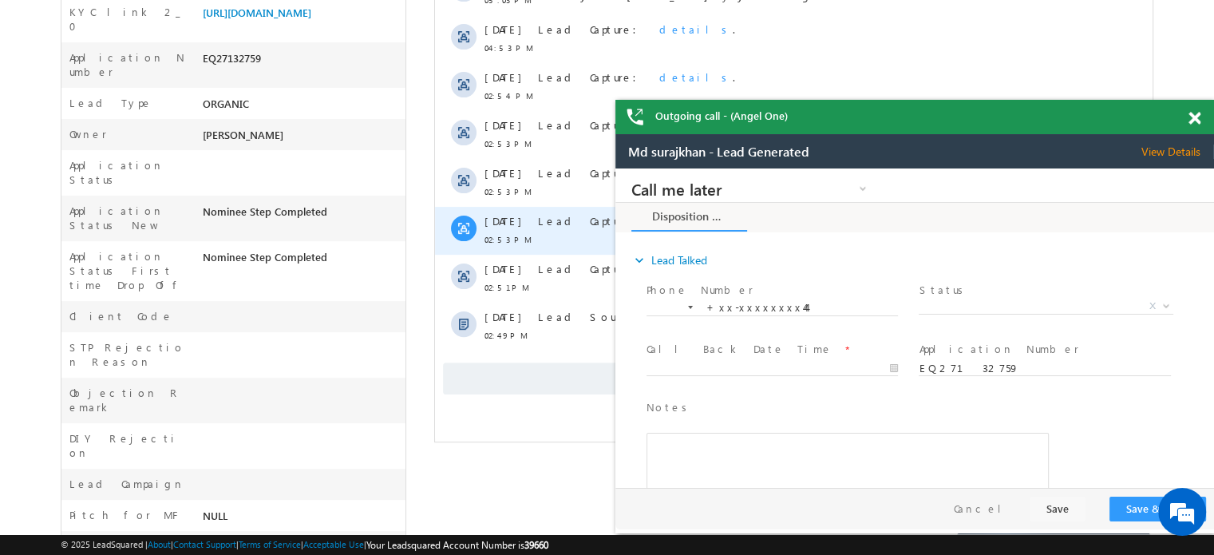
scroll to position [441, 0]
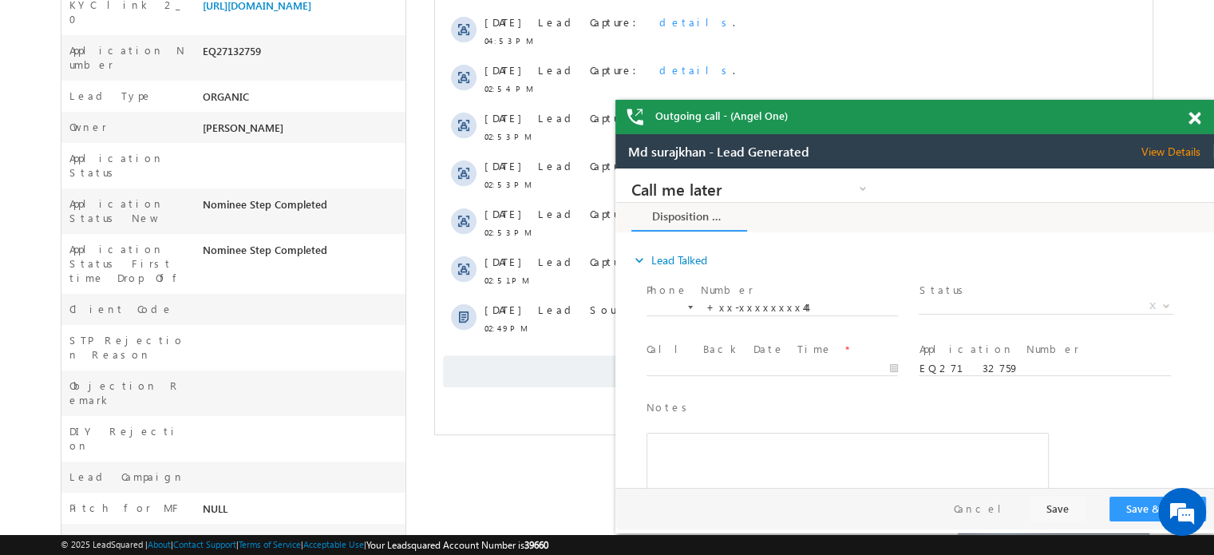
click at [509, 372] on span "Show More" at bounding box center [794, 371] width 702 height 32
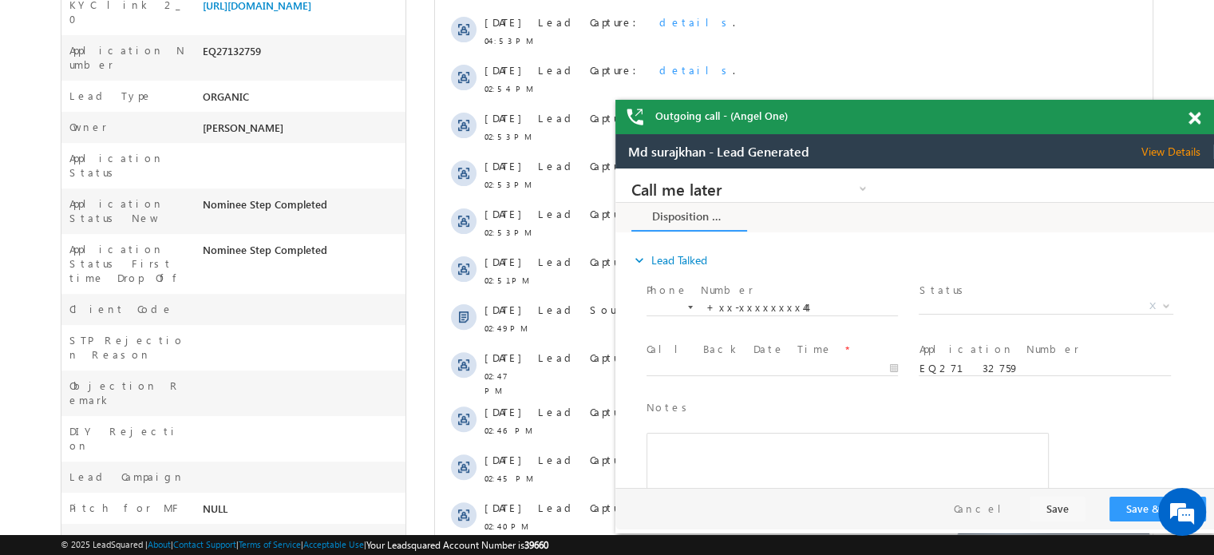
click at [1189, 115] on span at bounding box center [1195, 119] width 12 height 14
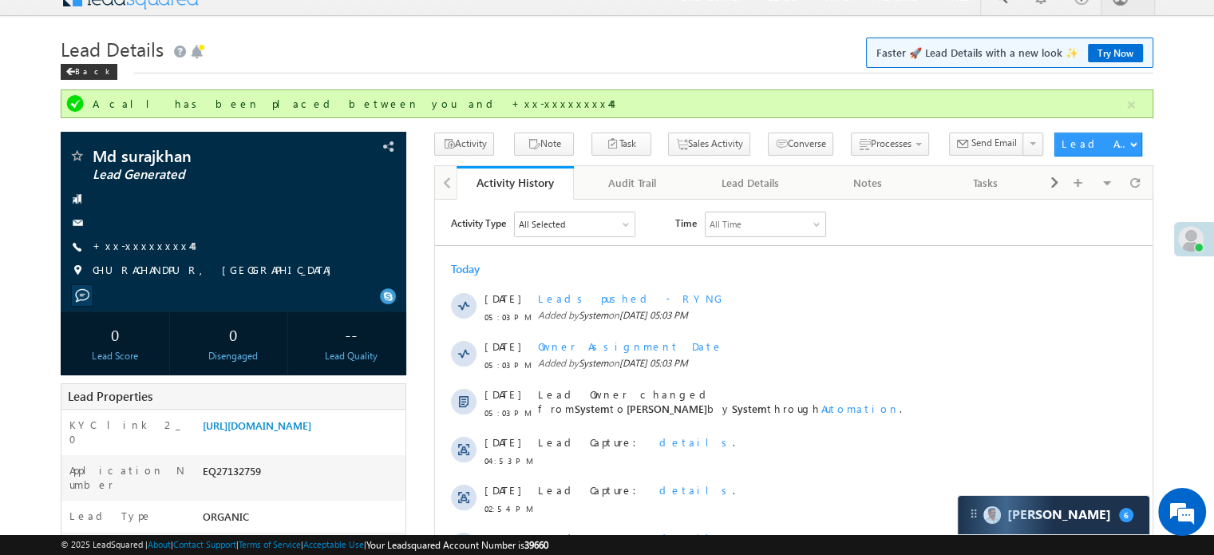
scroll to position [12, 0]
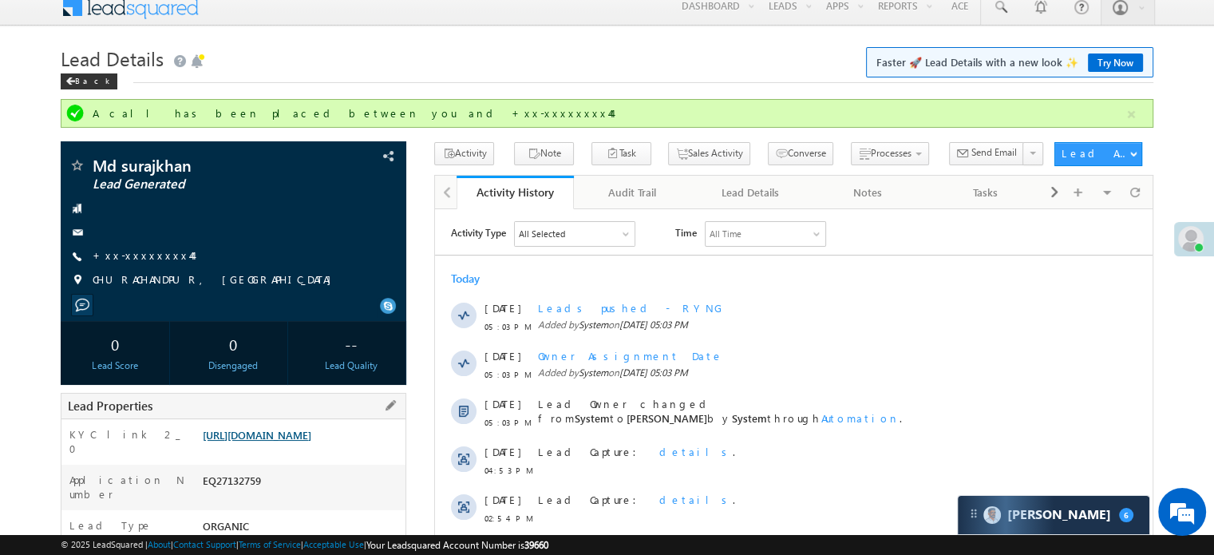
click at [273, 440] on link "[URL][DOMAIN_NAME]" at bounding box center [257, 435] width 109 height 14
click at [137, 259] on link "+xx-xxxxxxxx44" at bounding box center [143, 255] width 100 height 14
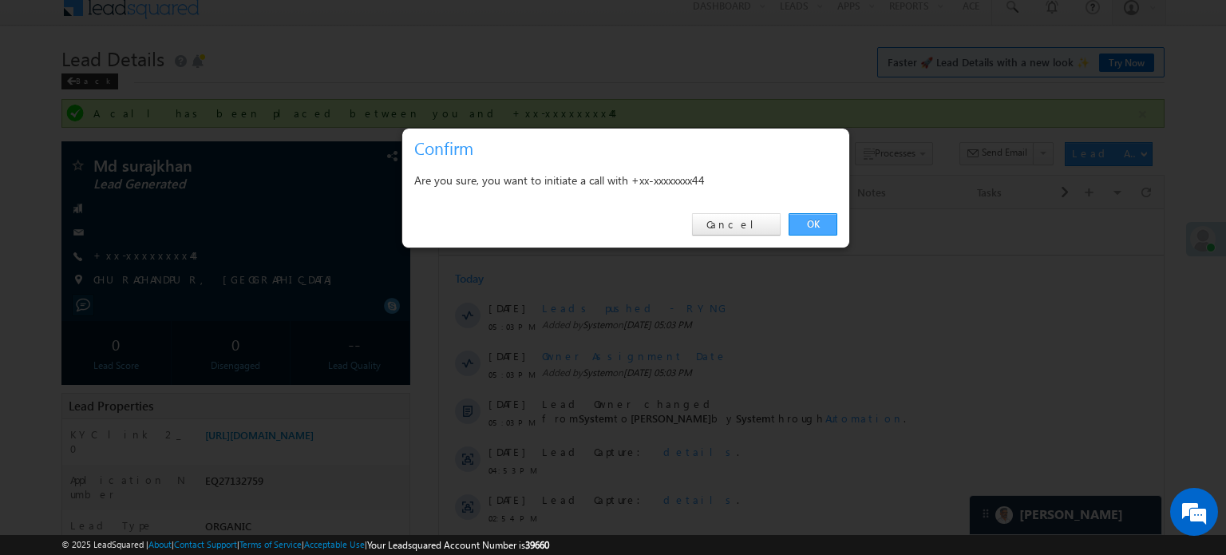
click at [833, 219] on link "OK" at bounding box center [813, 224] width 49 height 22
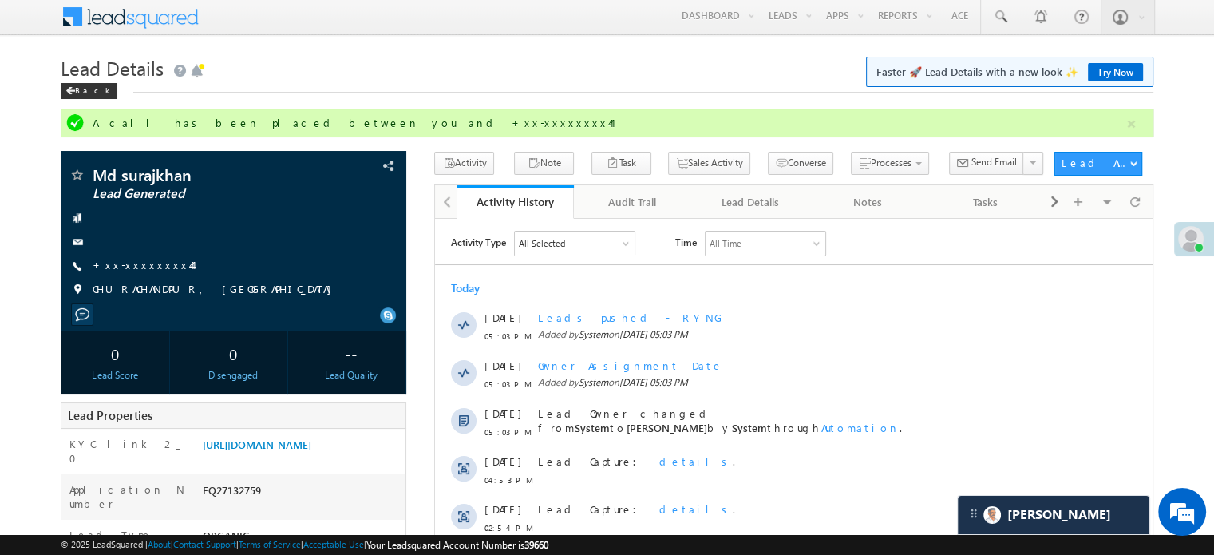
scroll to position [0, 0]
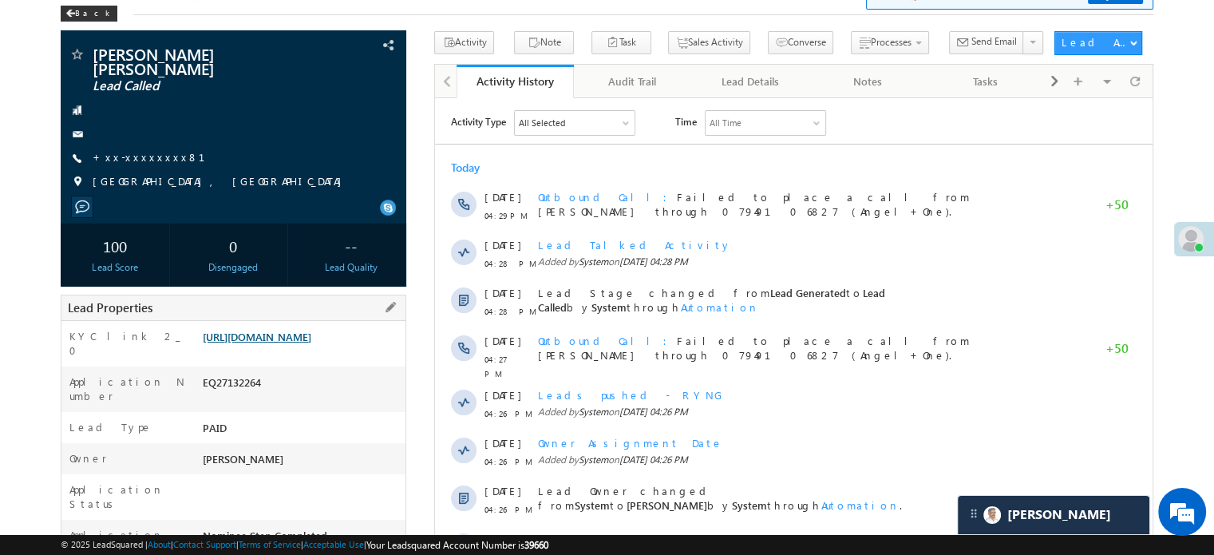
scroll to position [160, 0]
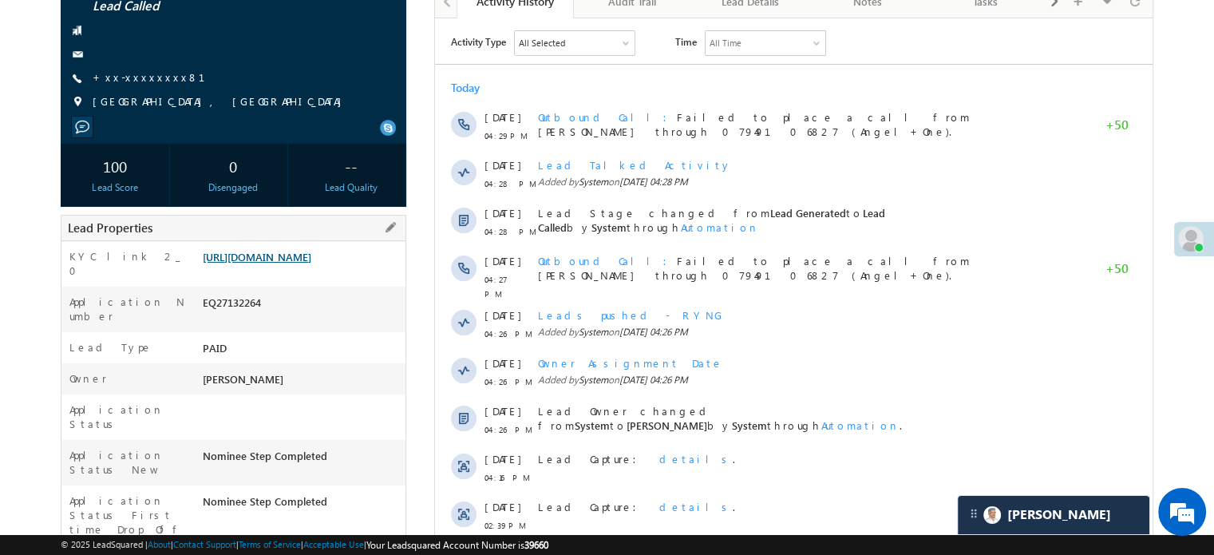
click at [311, 258] on link "[URL][DOMAIN_NAME]" at bounding box center [257, 257] width 109 height 14
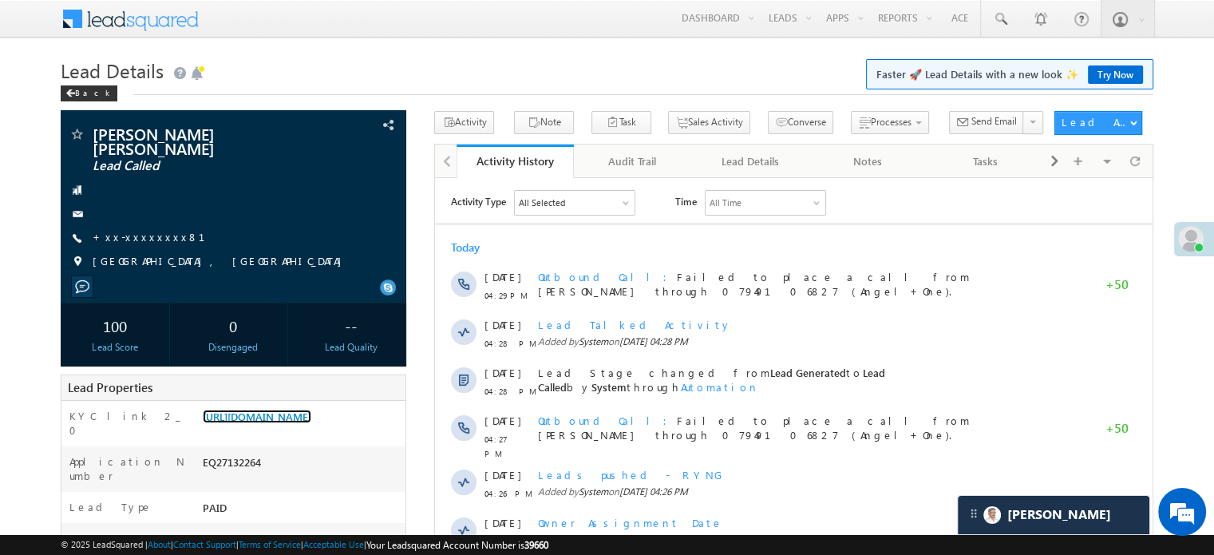
scroll to position [7354, 0]
click at [137, 230] on link "+xx-xxxxxxxx81" at bounding box center [159, 237] width 132 height 14
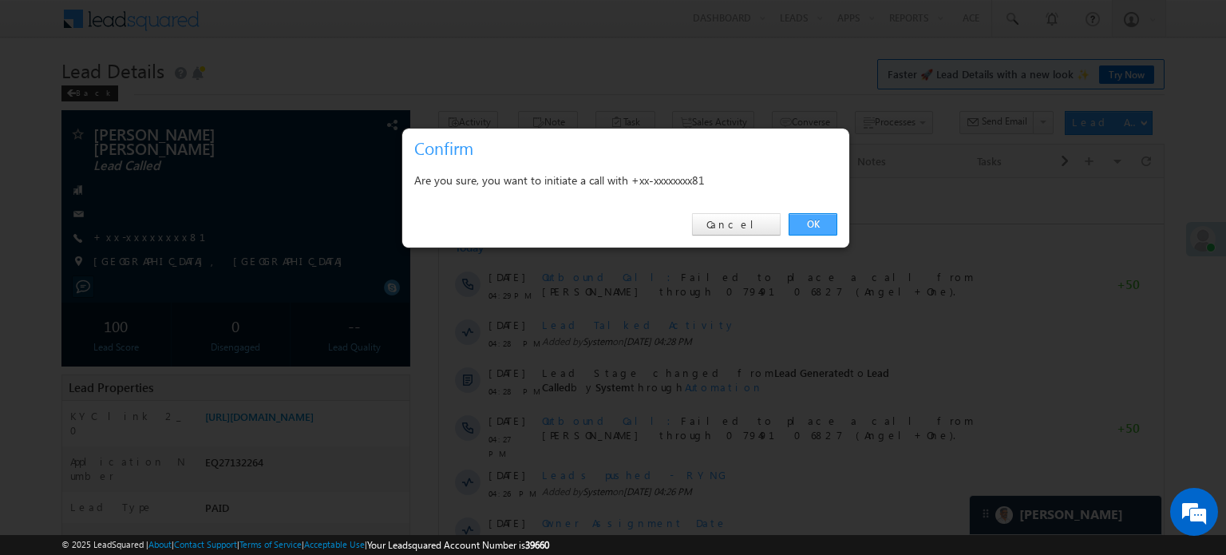
click at [798, 220] on link "OK" at bounding box center [813, 224] width 49 height 22
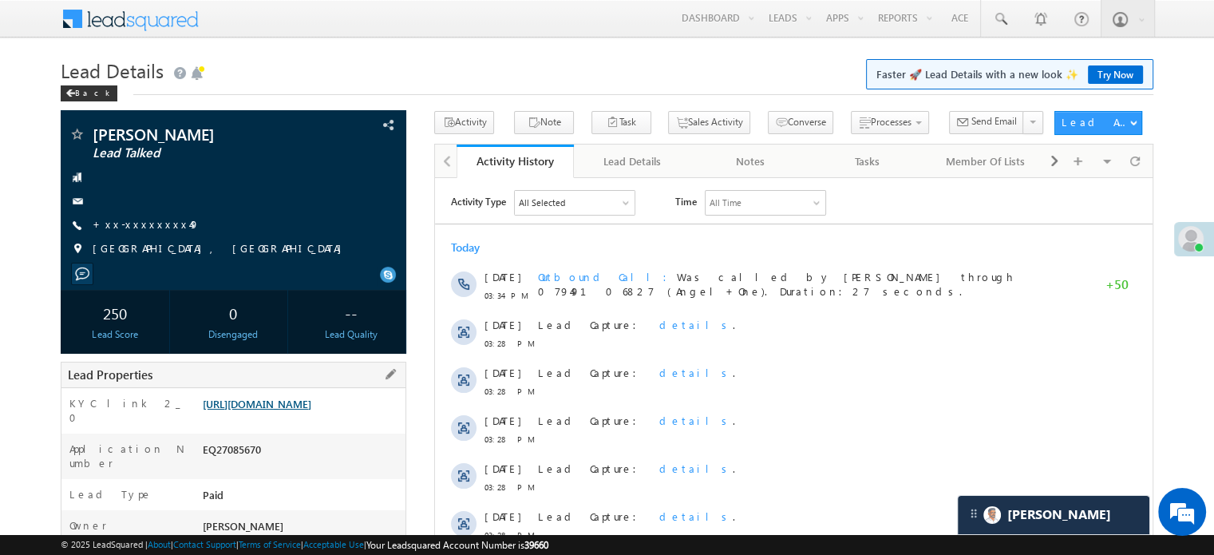
click at [295, 410] on link "https://angelbroking1-pk3em7sa.customui-test.leadsquared.com?leadId=f7d3f0a3-3f…" at bounding box center [257, 404] width 109 height 14
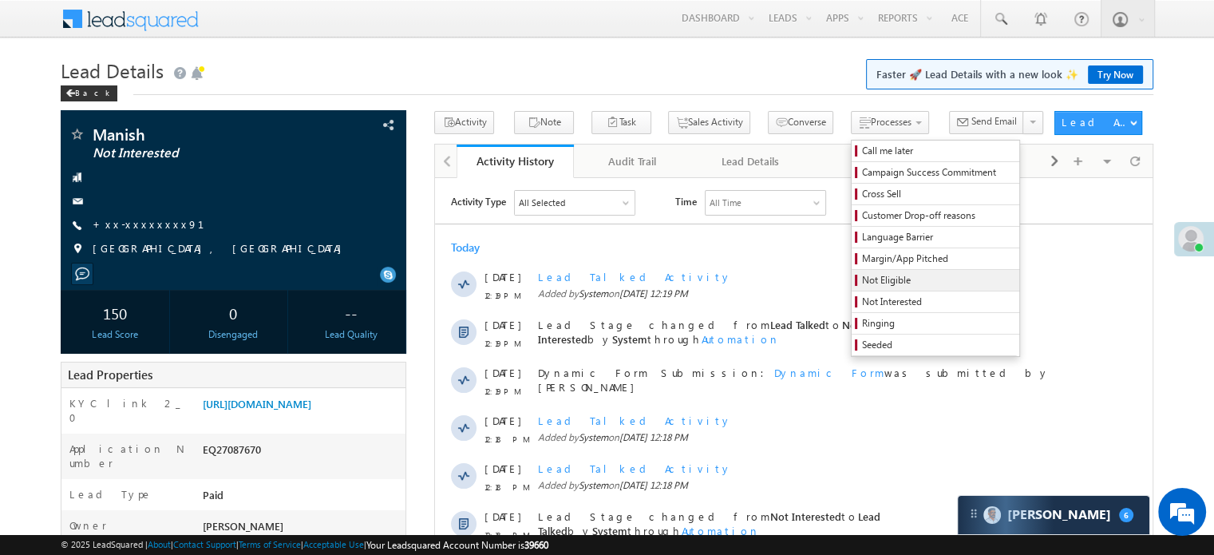
click at [852, 272] on link "Not Eligible" at bounding box center [936, 280] width 168 height 21
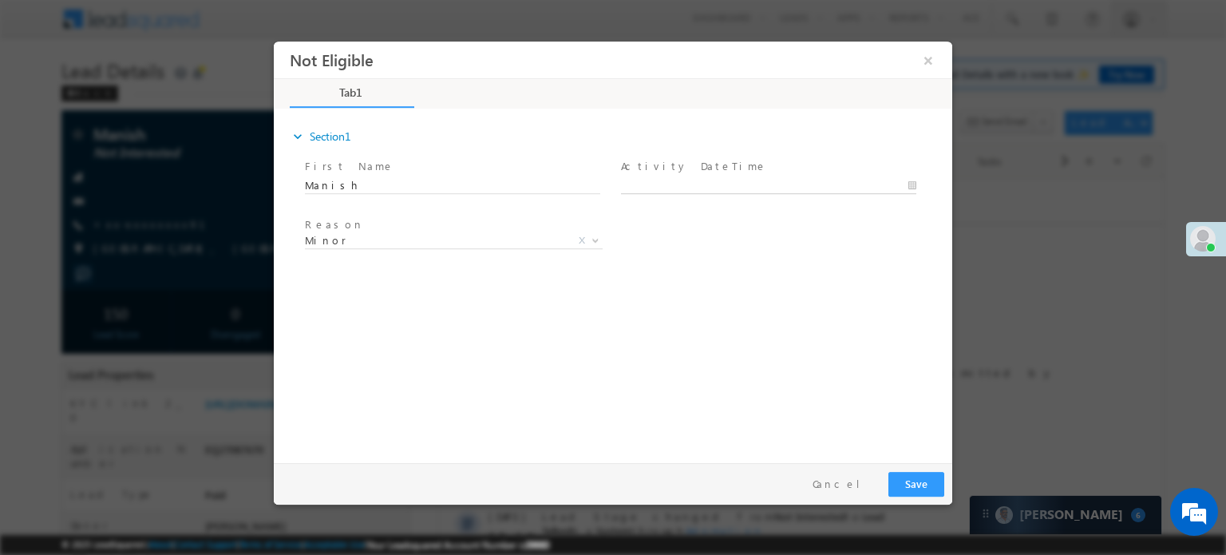
type input "[DATE] 5:13 PM"
click at [687, 188] on input "[DATE] 5:13 PM" at bounding box center [768, 185] width 295 height 16
click at [906, 494] on button "Save" at bounding box center [917, 483] width 56 height 25
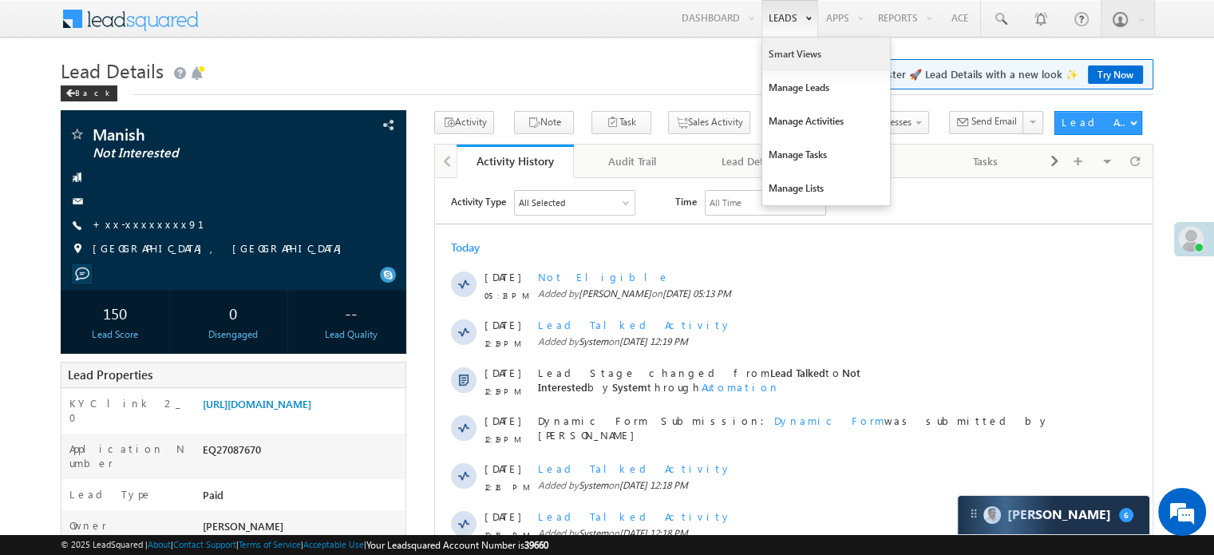
click at [782, 50] on link "Smart Views" at bounding box center [826, 55] width 128 height 34
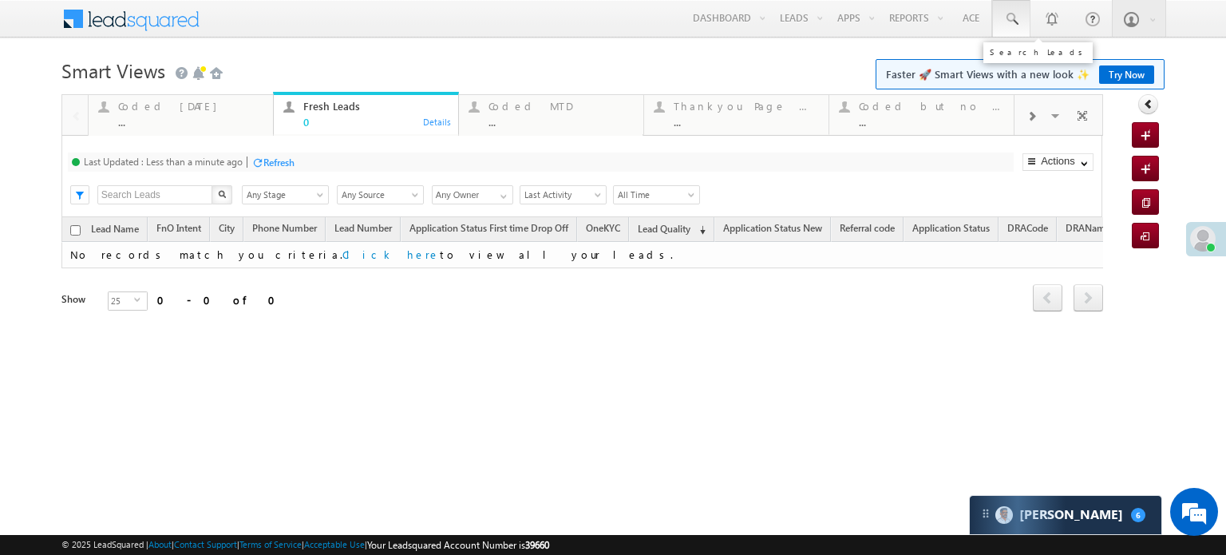
click at [1010, 22] on span at bounding box center [1012, 19] width 16 height 16
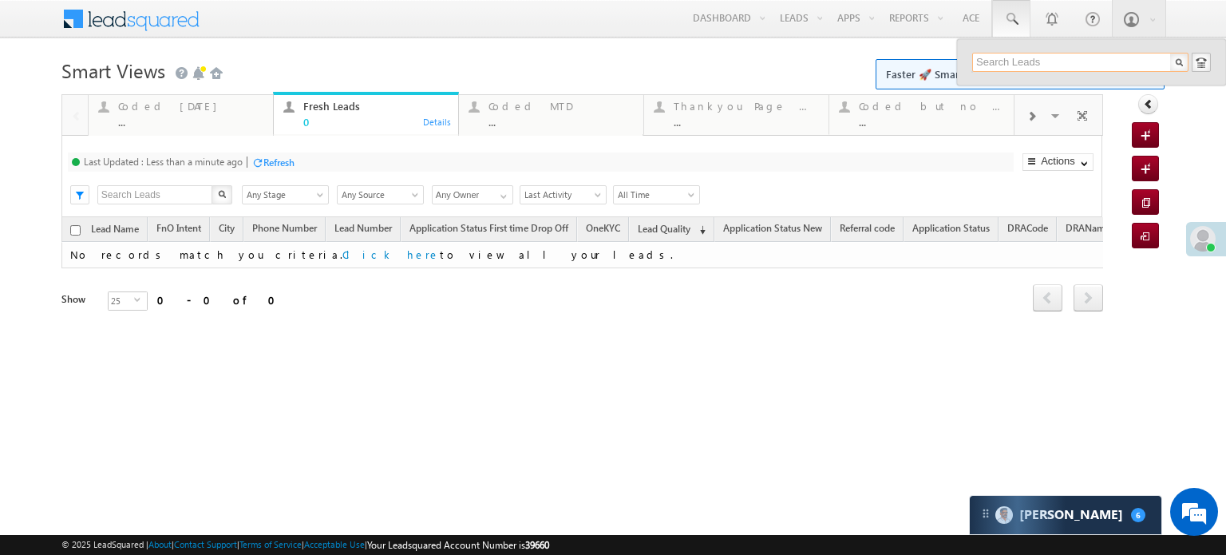
paste input "EQ27086511"
type input "EQ27086511"
click at [1035, 90] on div "[PERSON_NAME]" at bounding box center [1087, 86] width 214 height 18
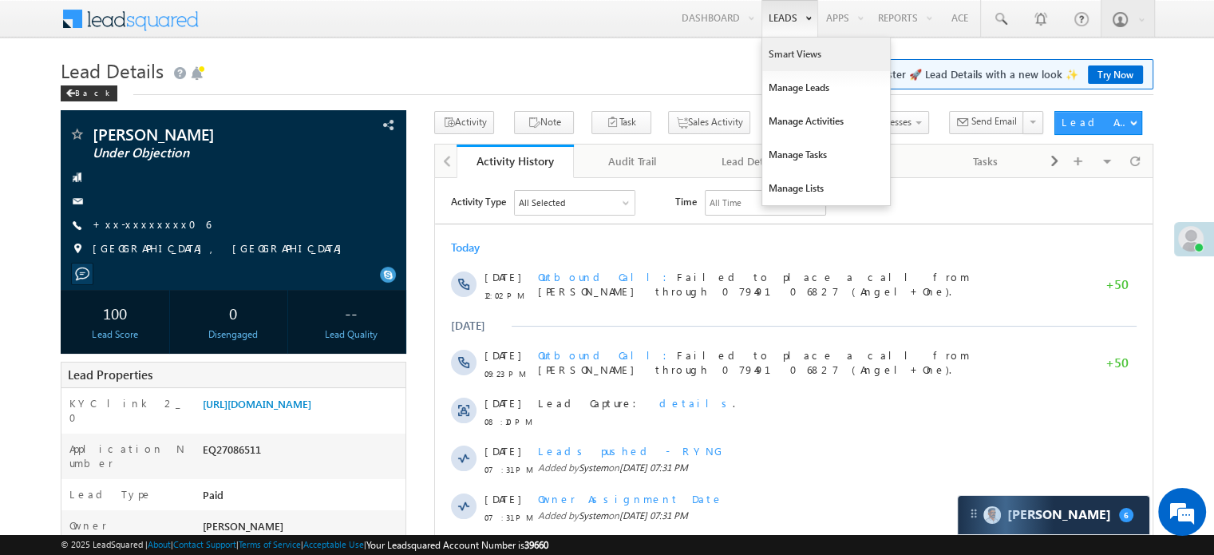
click at [802, 61] on link "Smart Views" at bounding box center [826, 55] width 128 height 34
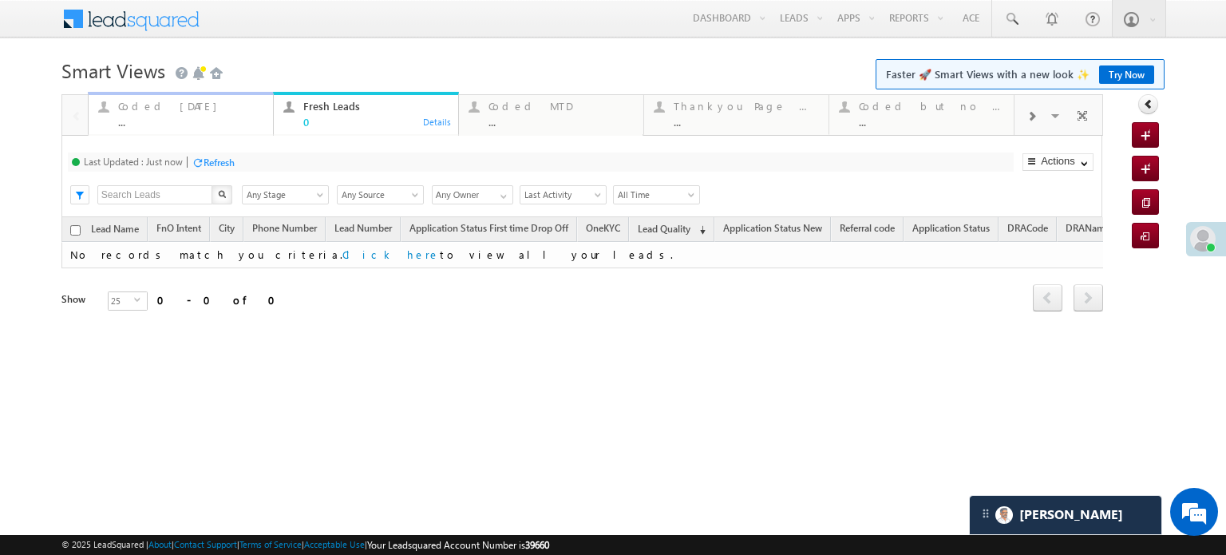
click at [165, 109] on div "Coded [DATE]" at bounding box center [190, 106] width 145 height 13
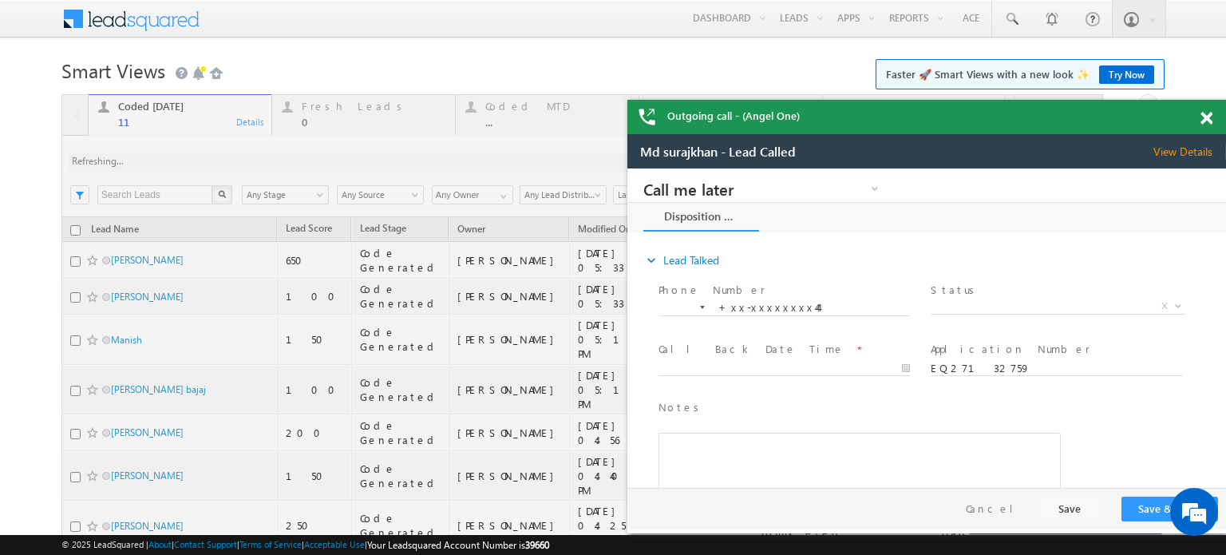
click at [1207, 122] on span at bounding box center [1207, 119] width 12 height 14
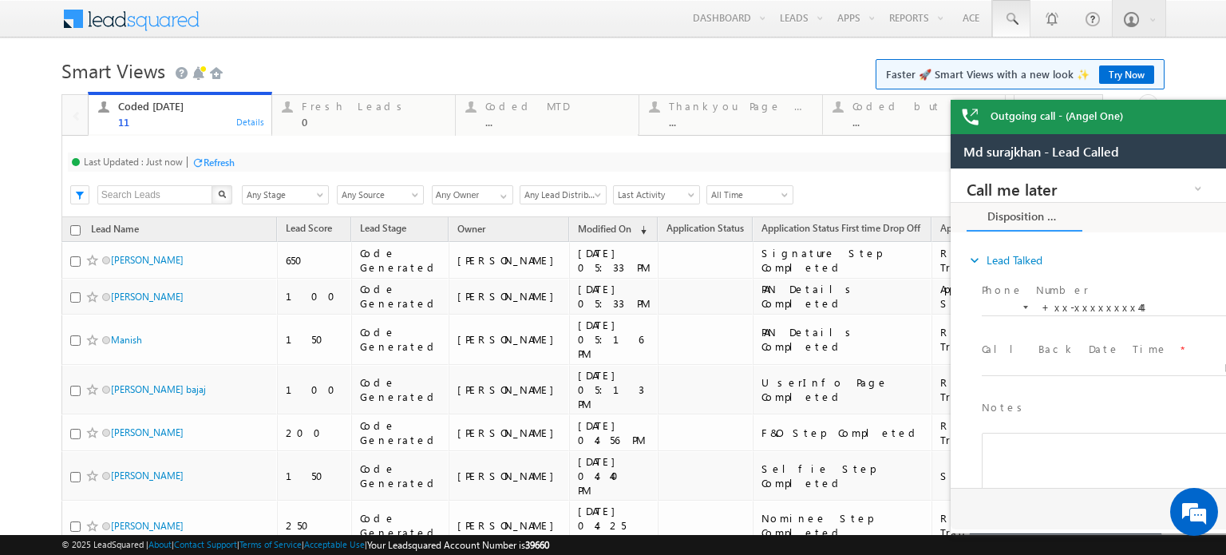
click at [1008, 22] on span at bounding box center [1012, 19] width 16 height 16
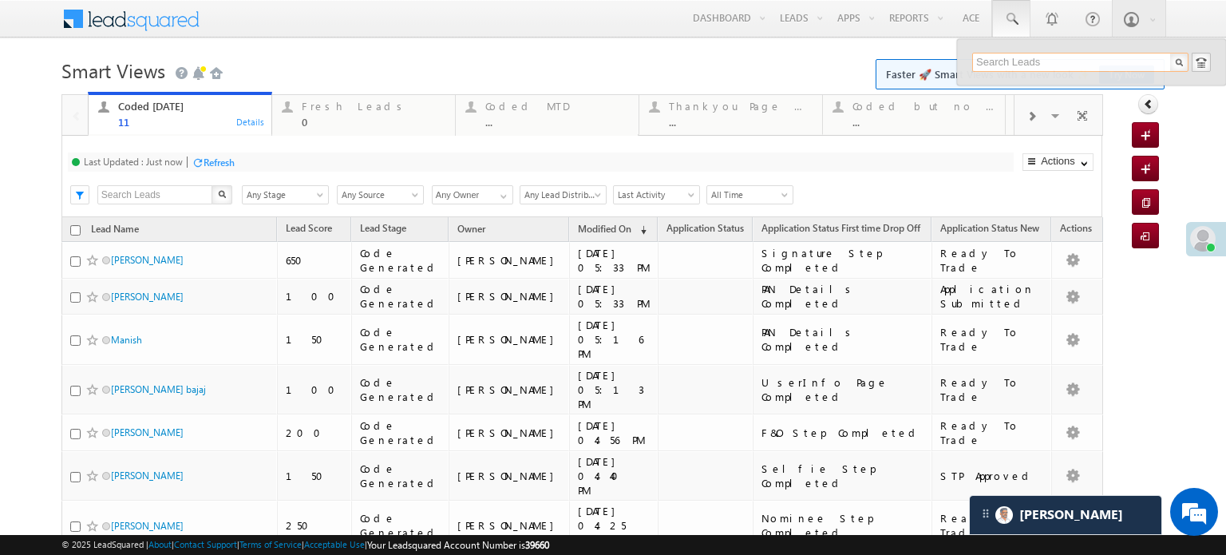
paste input "EQ27071257"
type input "EQ27071257"
click at [1065, 105] on div "+xx-xxxxxxxx36" at bounding box center [1087, 103] width 214 height 19
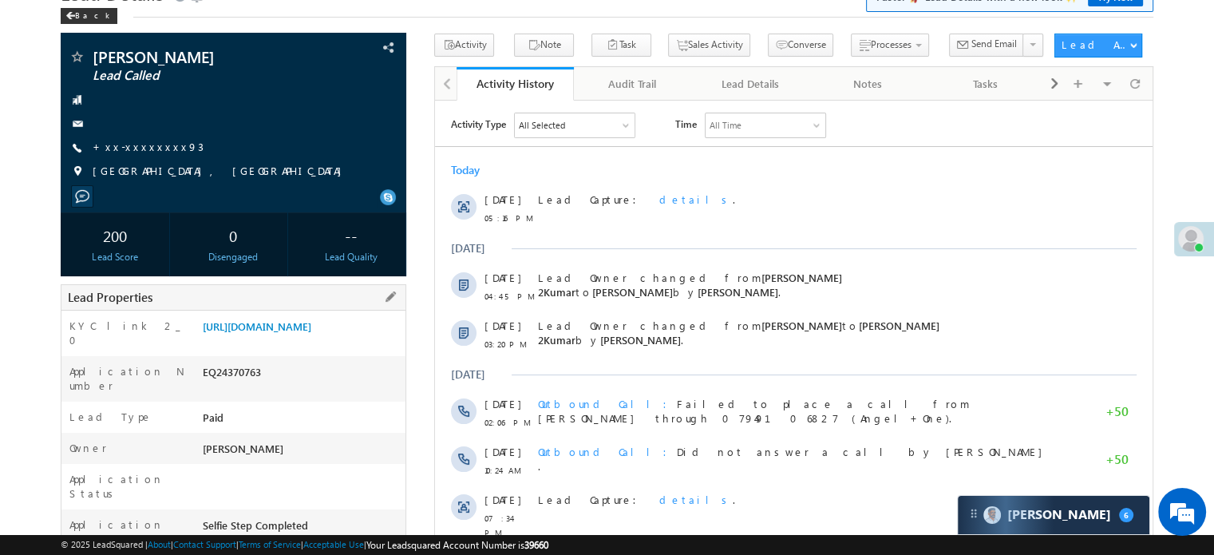
scroll to position [160, 0]
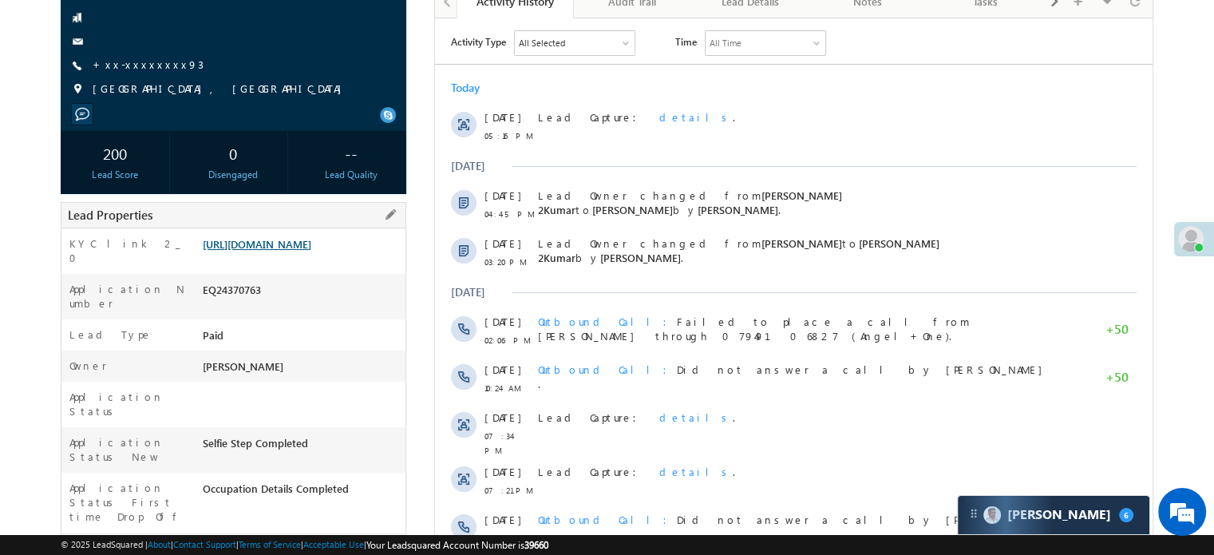
click at [303, 251] on link "[URL][DOMAIN_NAME]" at bounding box center [257, 244] width 109 height 14
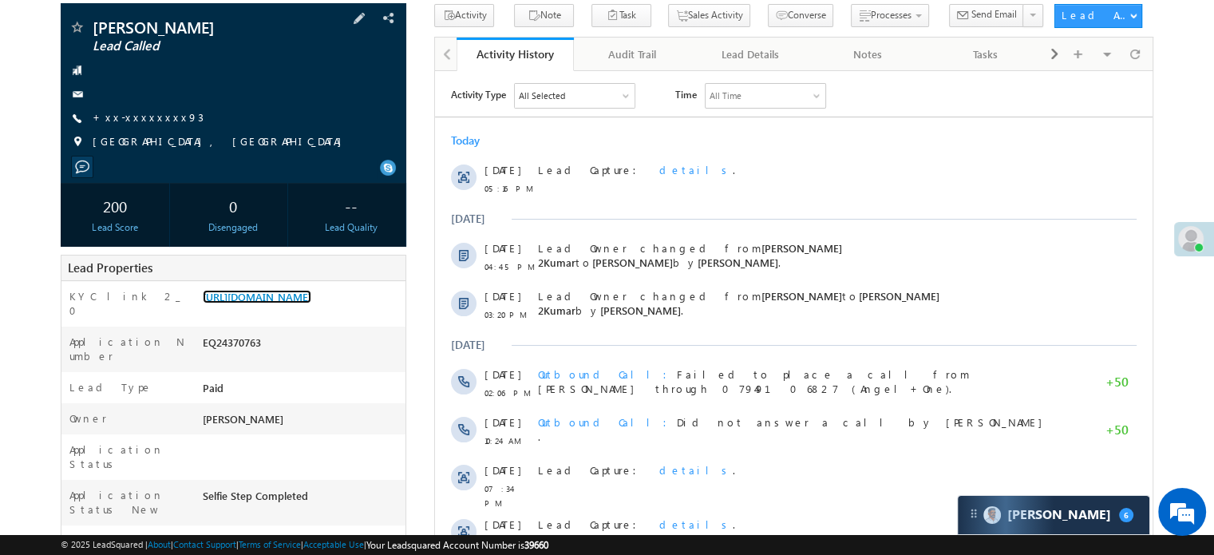
scroll to position [80, 0]
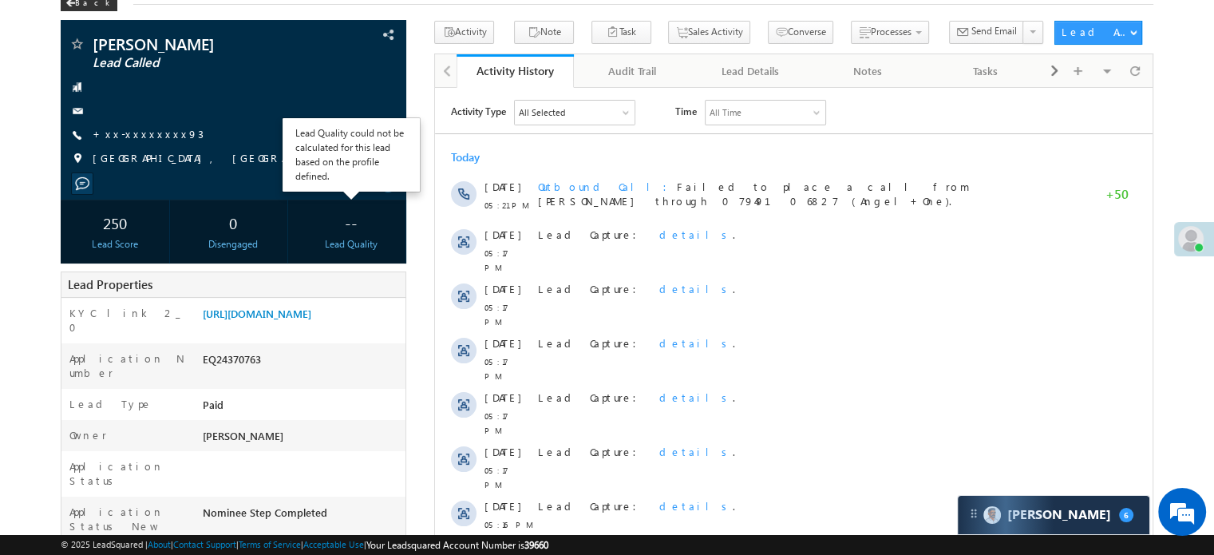
scroll to position [81, 0]
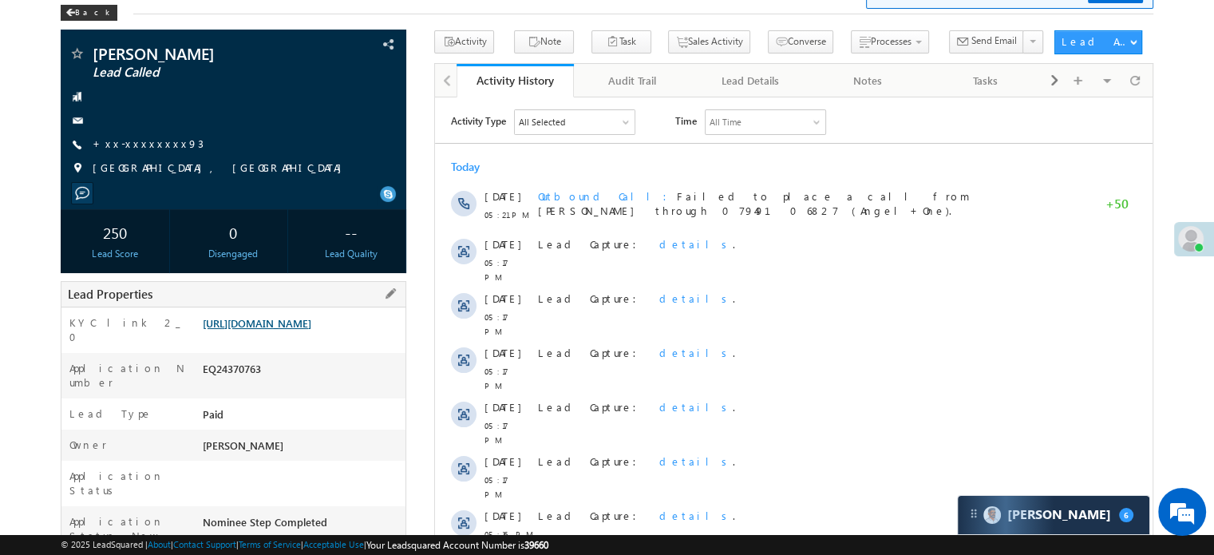
click at [287, 330] on link "[URL][DOMAIN_NAME]" at bounding box center [257, 323] width 109 height 14
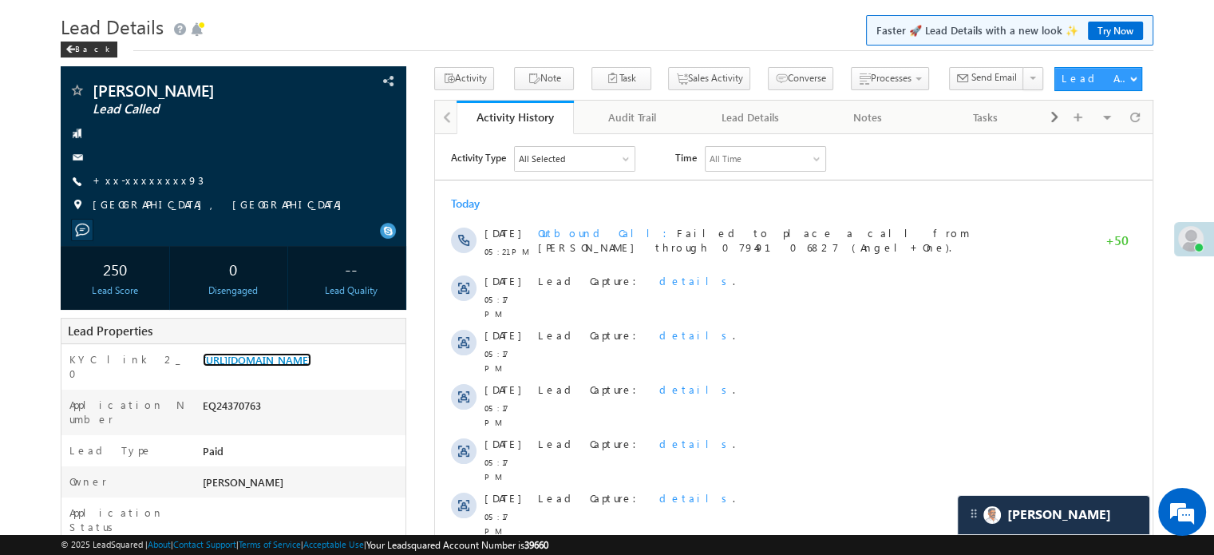
scroll to position [0, 0]
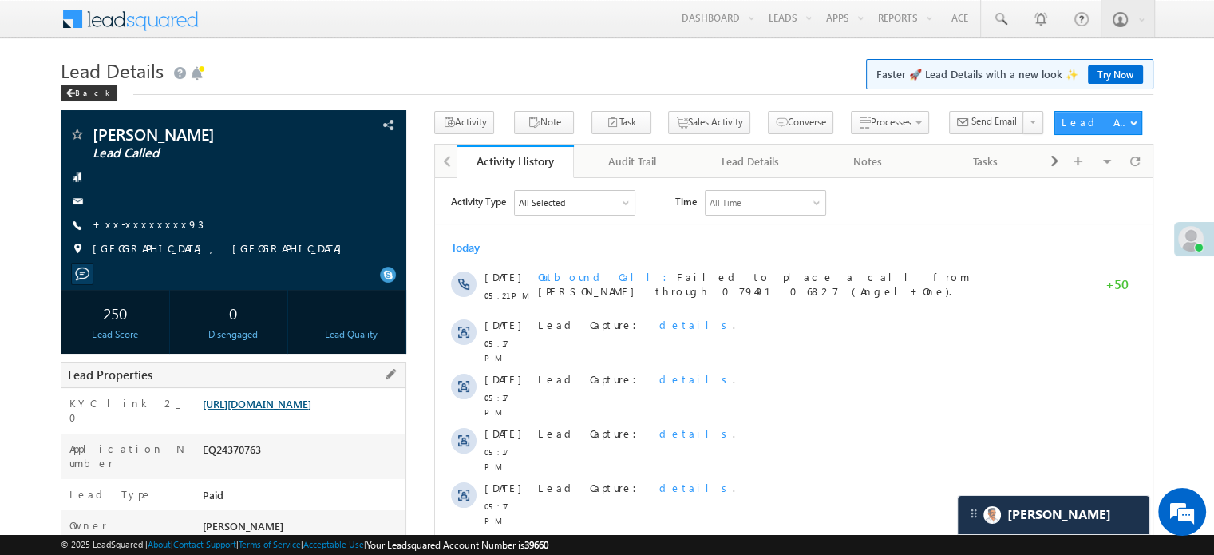
click at [267, 410] on link "[URL][DOMAIN_NAME]" at bounding box center [257, 404] width 109 height 14
click at [309, 410] on link "https://angelbroking1-pk3em7sa.customui-test.leadsquared.com?leadId=a8ccedea-f7…" at bounding box center [257, 404] width 109 height 14
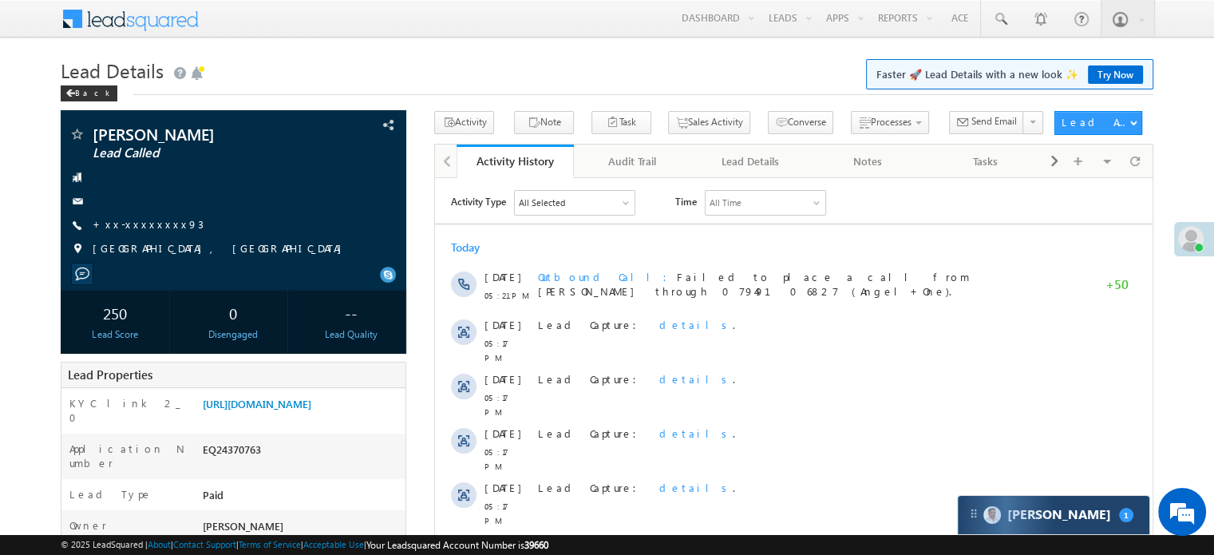
click at [1069, 513] on div "Carter 1" at bounding box center [1054, 515] width 192 height 38
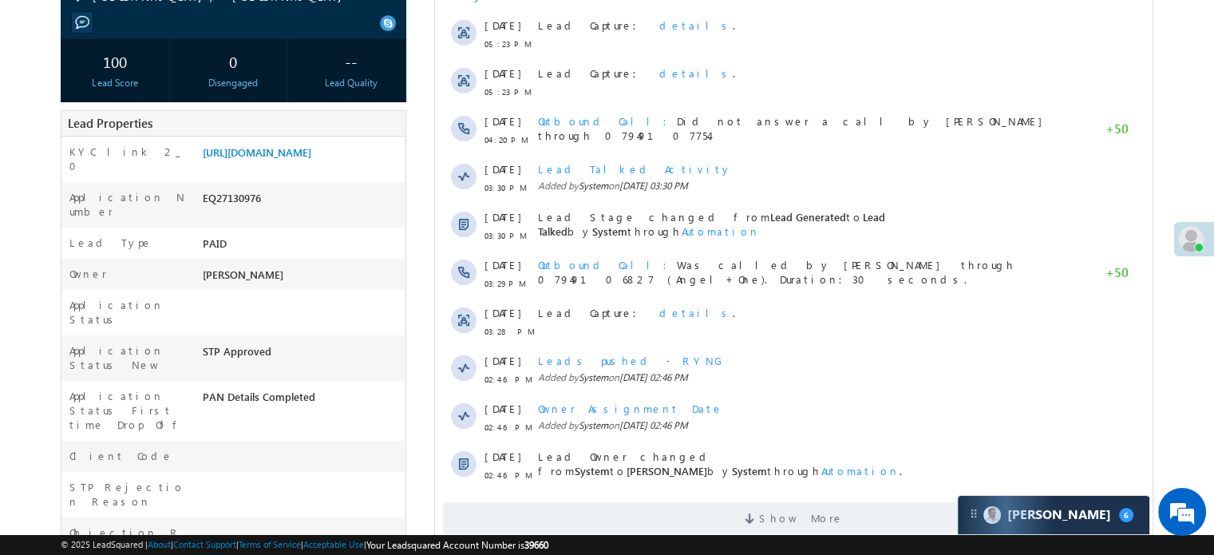
scroll to position [80, 0]
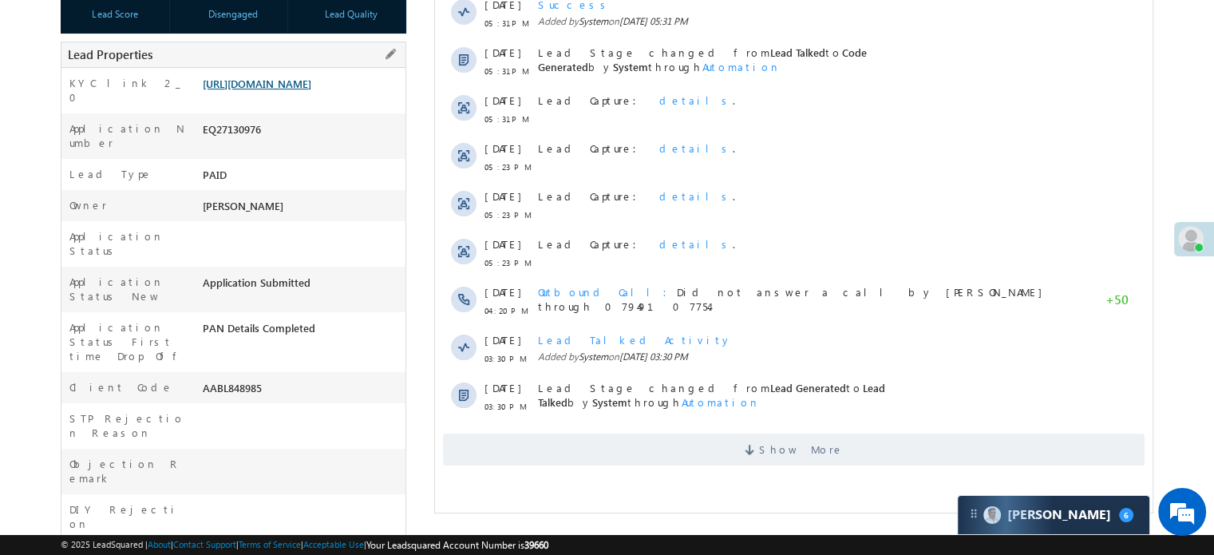
click at [309, 90] on link "[URL][DOMAIN_NAME]" at bounding box center [257, 84] width 109 height 14
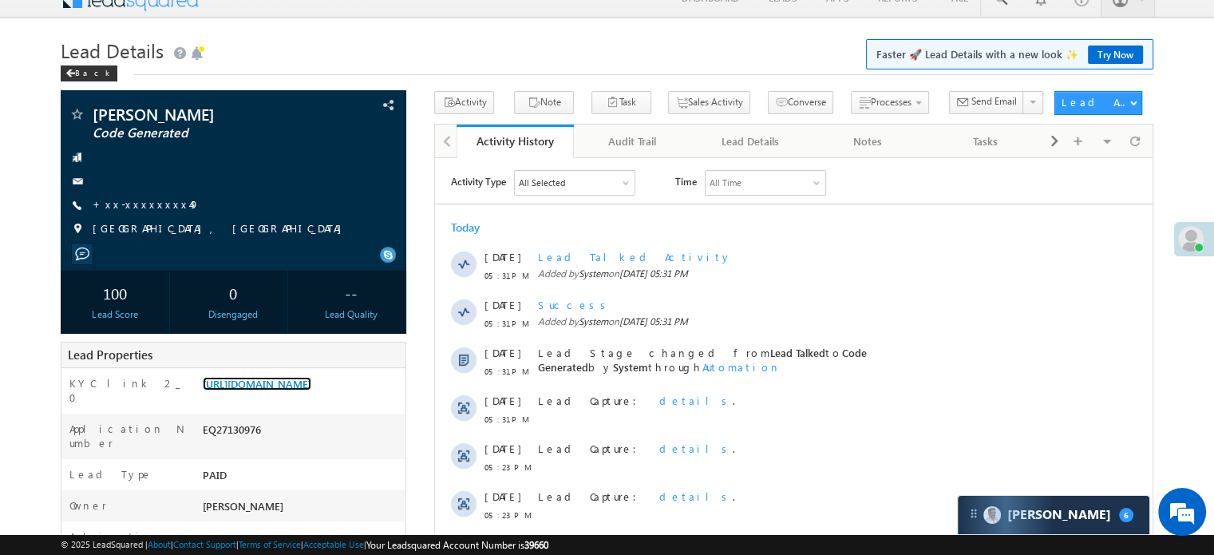
scroll to position [1, 0]
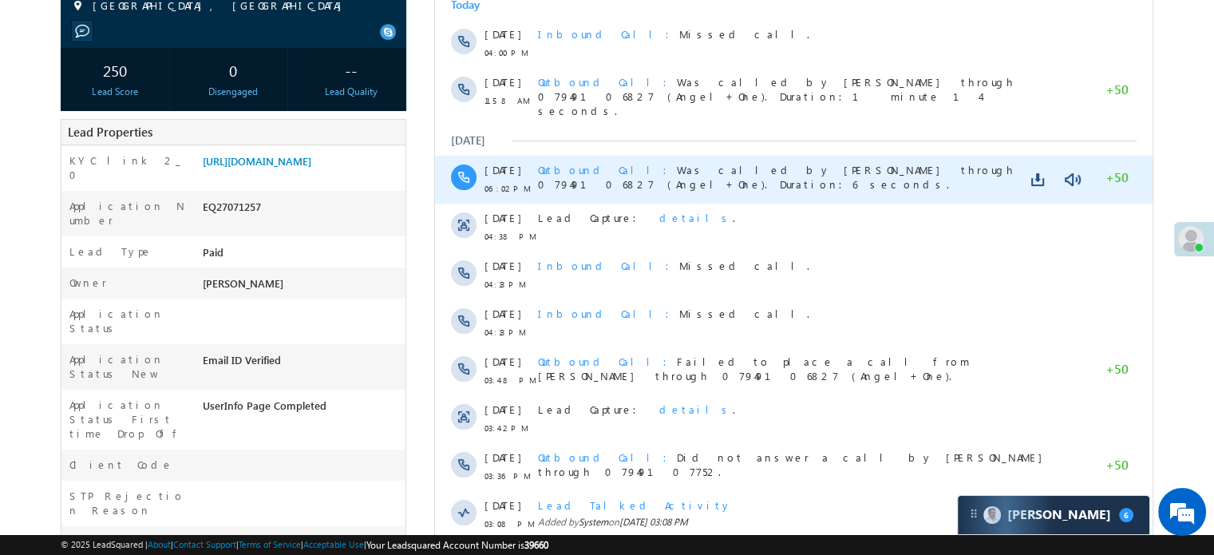
scroll to position [160, 0]
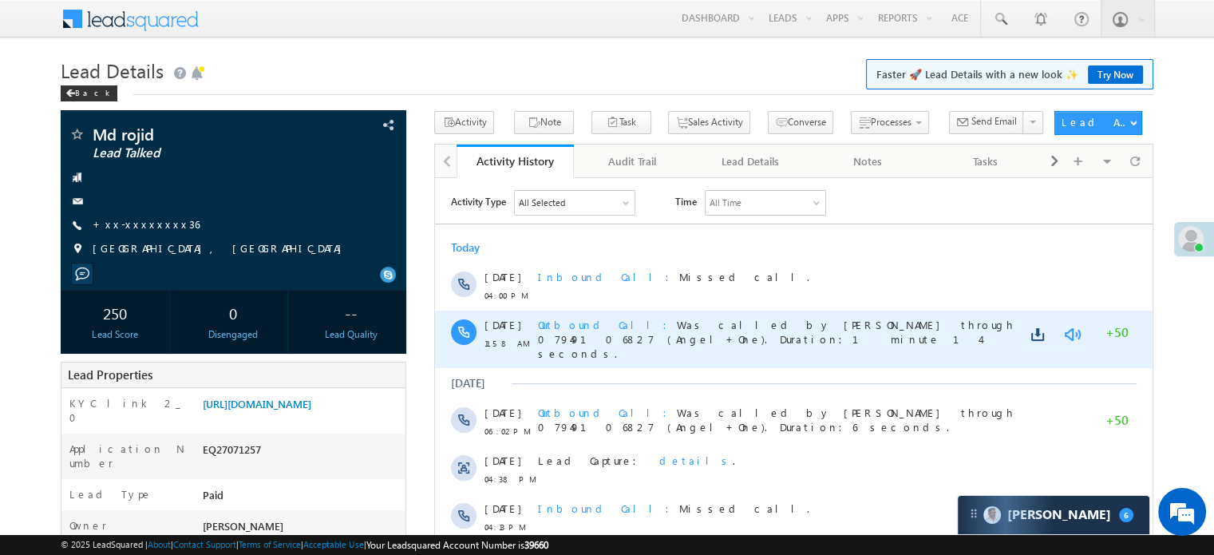
click at [1073, 328] on link at bounding box center [1072, 334] width 19 height 16
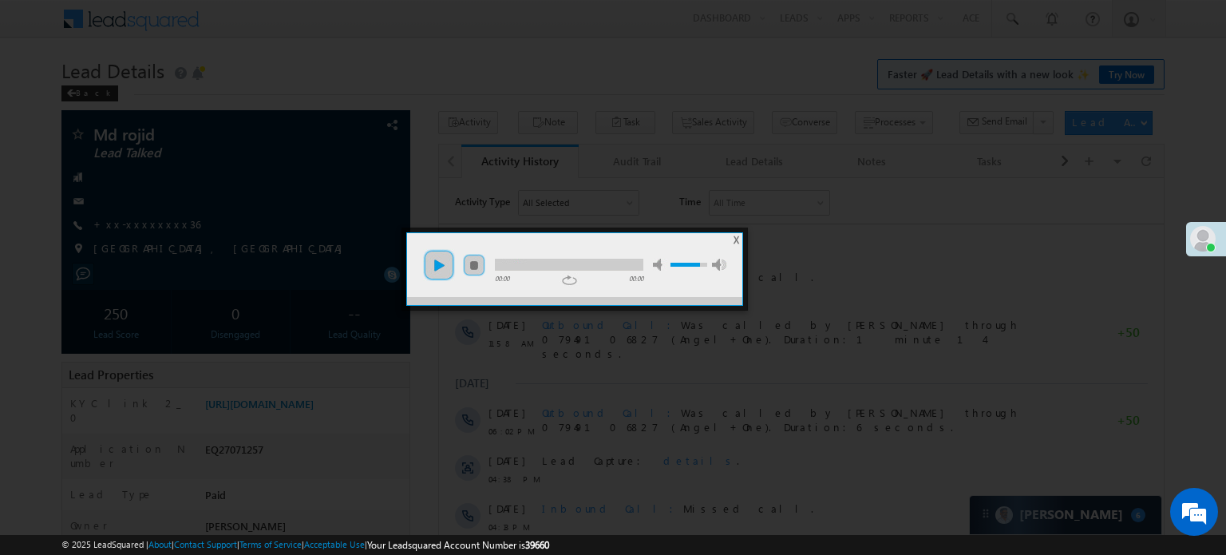
click at [438, 272] on link "play" at bounding box center [439, 265] width 32 height 32
click at [550, 271] on ul "play pause stop mute unmute max volume" at bounding box center [574, 257] width 335 height 48
click at [556, 267] on div at bounding box center [569, 265] width 148 height 12
click at [617, 265] on div at bounding box center [569, 265] width 148 height 12
click at [433, 252] on link "pause" at bounding box center [439, 265] width 32 height 32
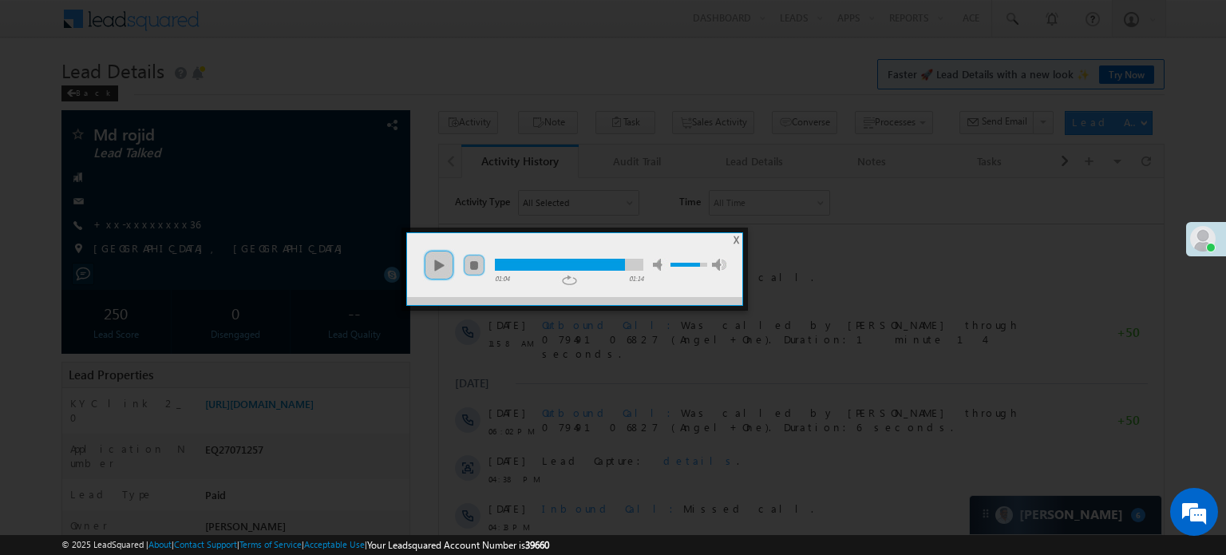
click at [467, 73] on div at bounding box center [613, 277] width 1226 height 555
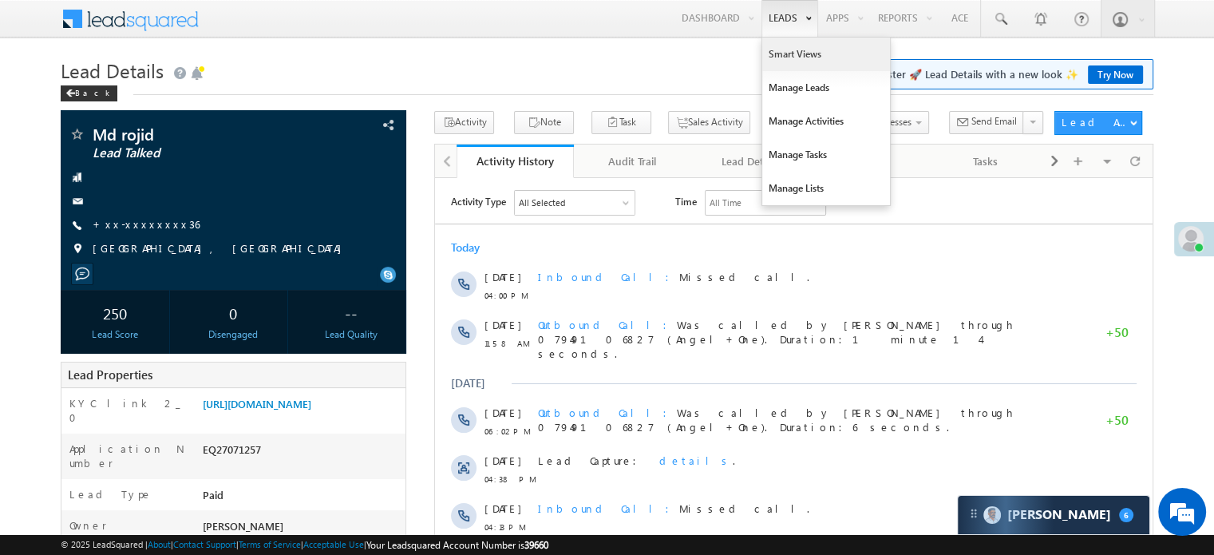
click at [782, 64] on link "Smart Views" at bounding box center [826, 55] width 128 height 34
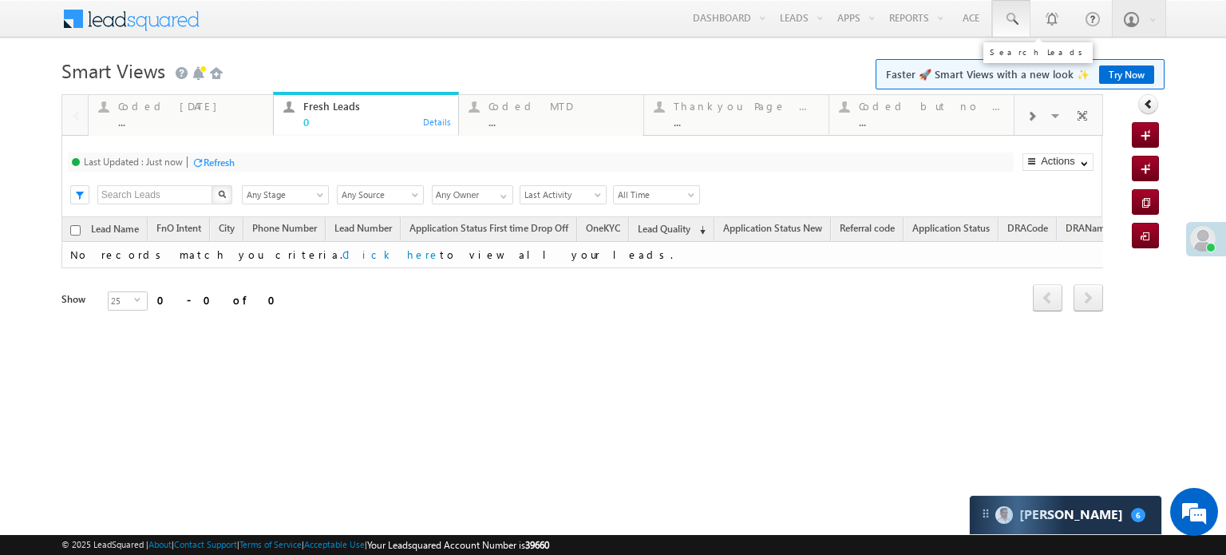
click at [1007, 22] on span at bounding box center [1012, 19] width 16 height 16
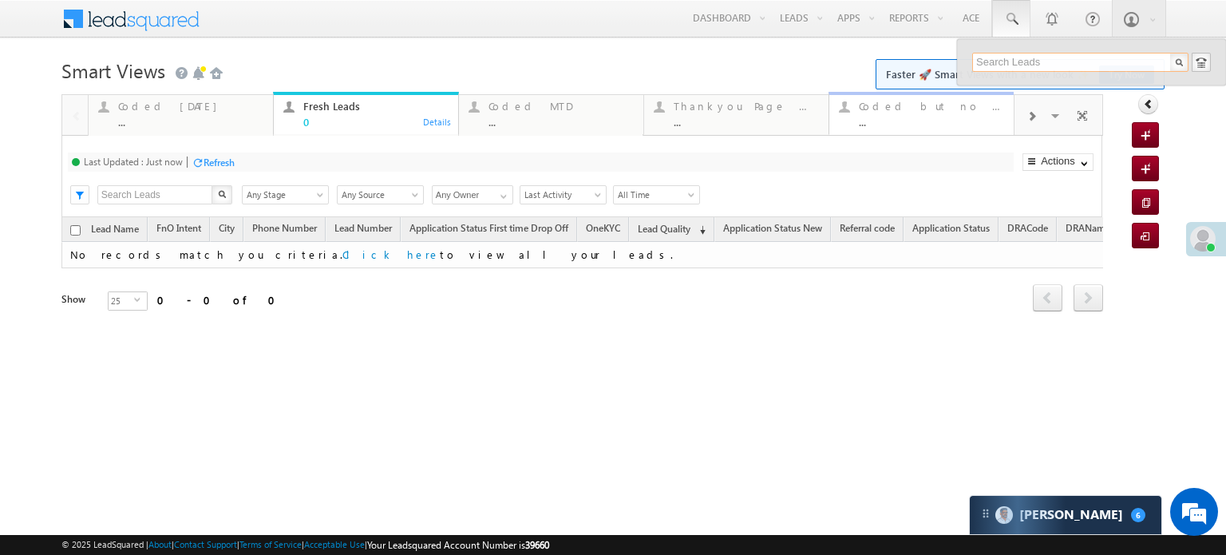
paste input "EQ27069741"
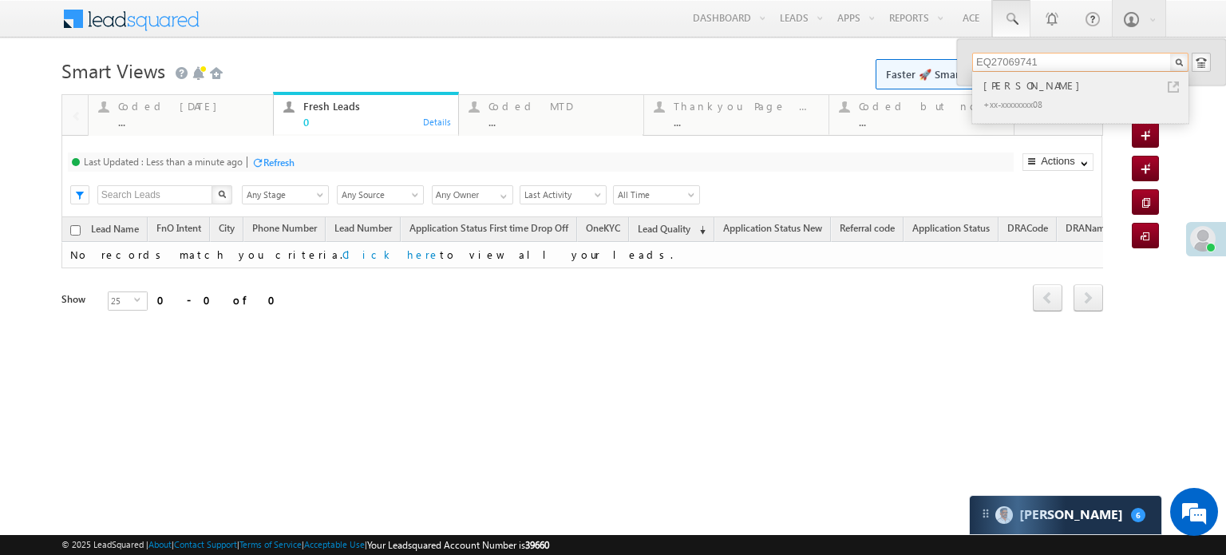
type input "EQ27069741"
click at [1070, 80] on div "[PERSON_NAME]" at bounding box center [1087, 86] width 214 height 18
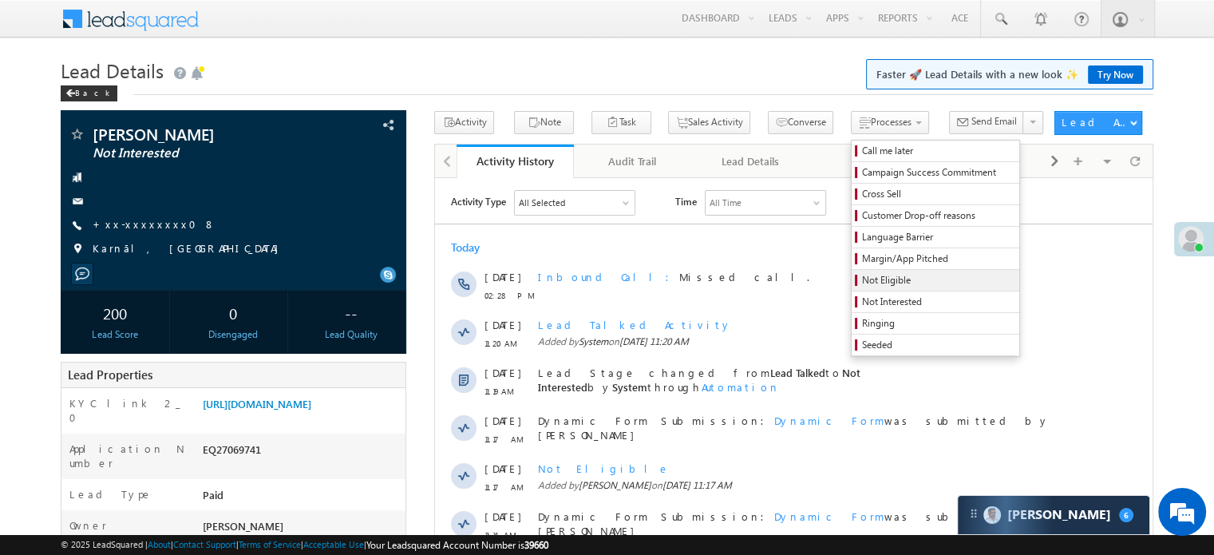
click at [862, 274] on span "Not Eligible" at bounding box center [938, 280] width 152 height 14
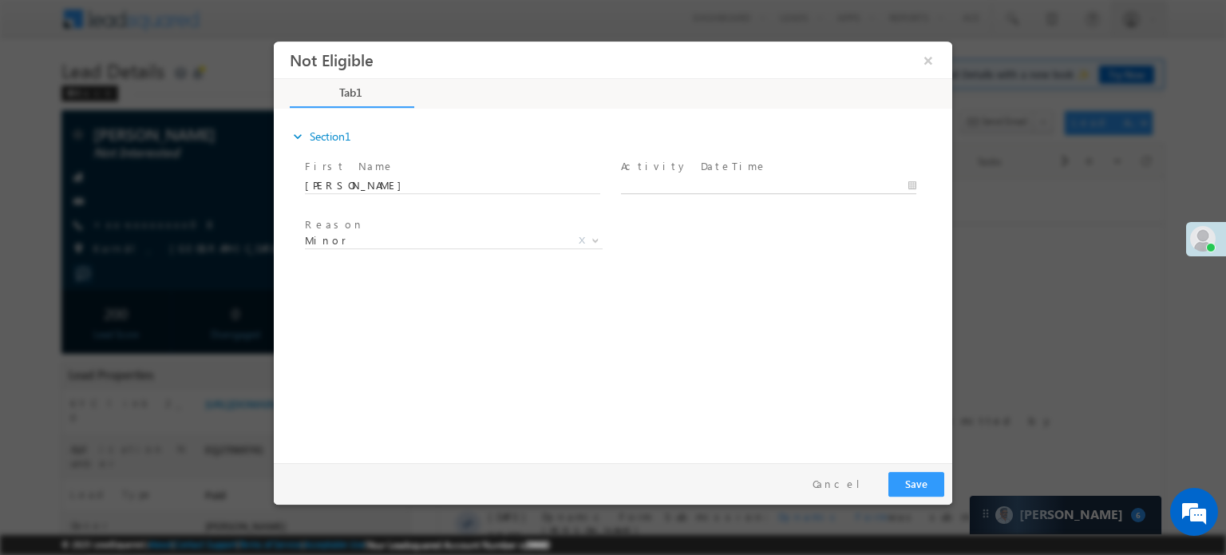
type input "08/13/25 5:42 PM"
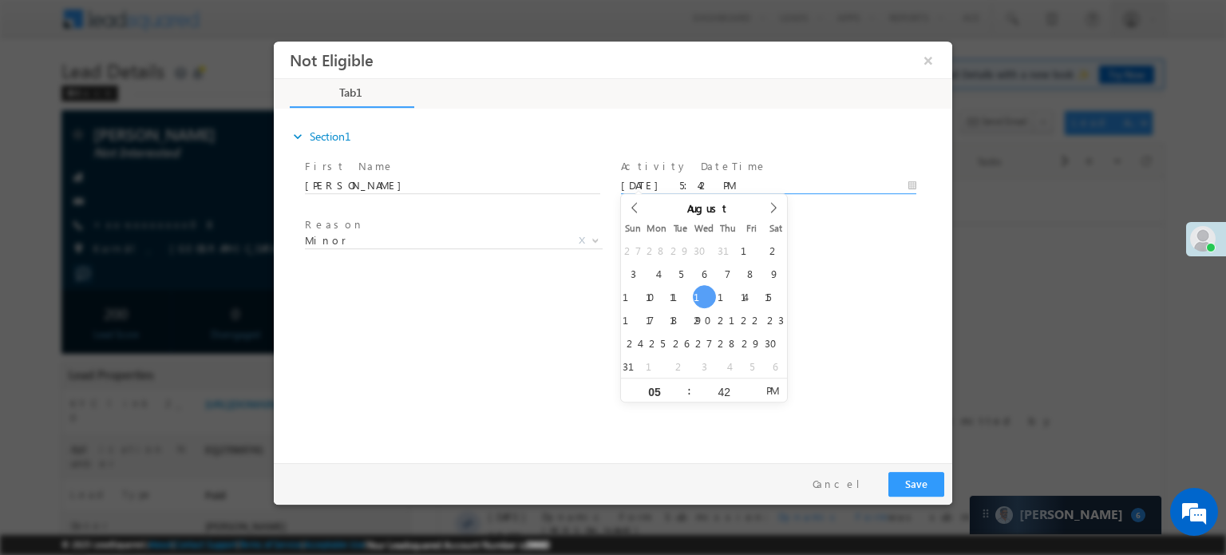
click at [683, 183] on input "08/13/25 5:42 PM" at bounding box center [768, 185] width 295 height 16
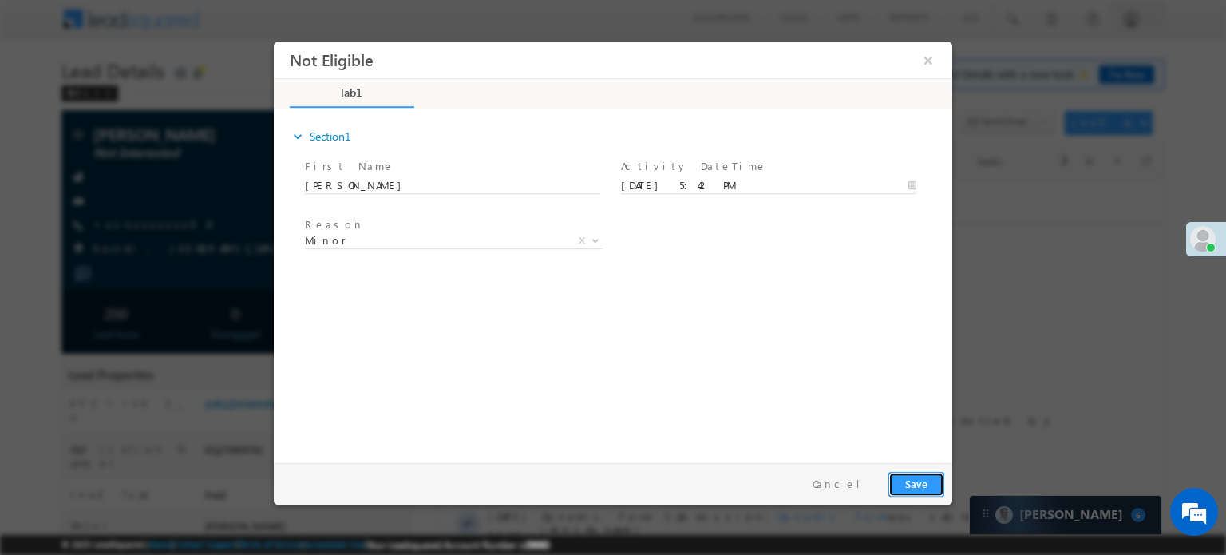
click at [928, 477] on button "Save" at bounding box center [917, 483] width 56 height 25
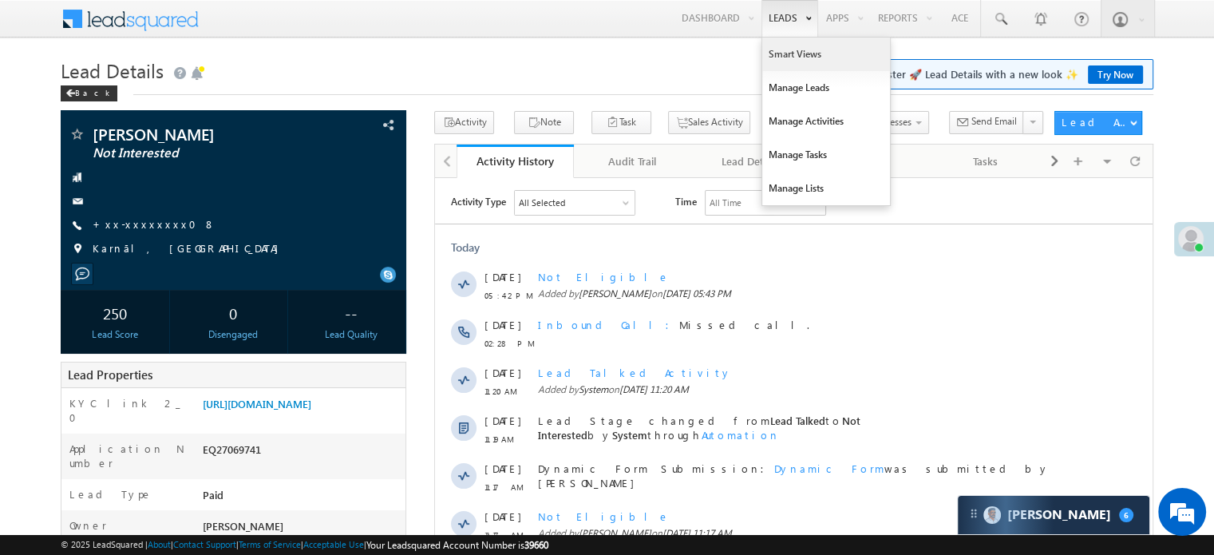
click at [778, 49] on link "Smart Views" at bounding box center [826, 55] width 128 height 34
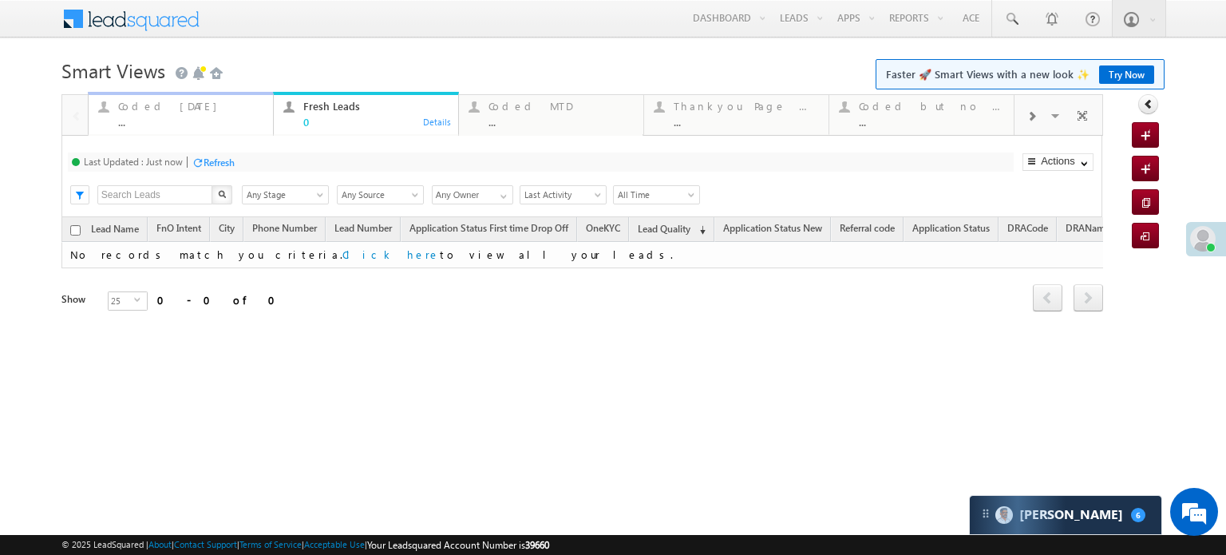
click at [172, 110] on div "Coded [DATE]" at bounding box center [190, 106] width 145 height 13
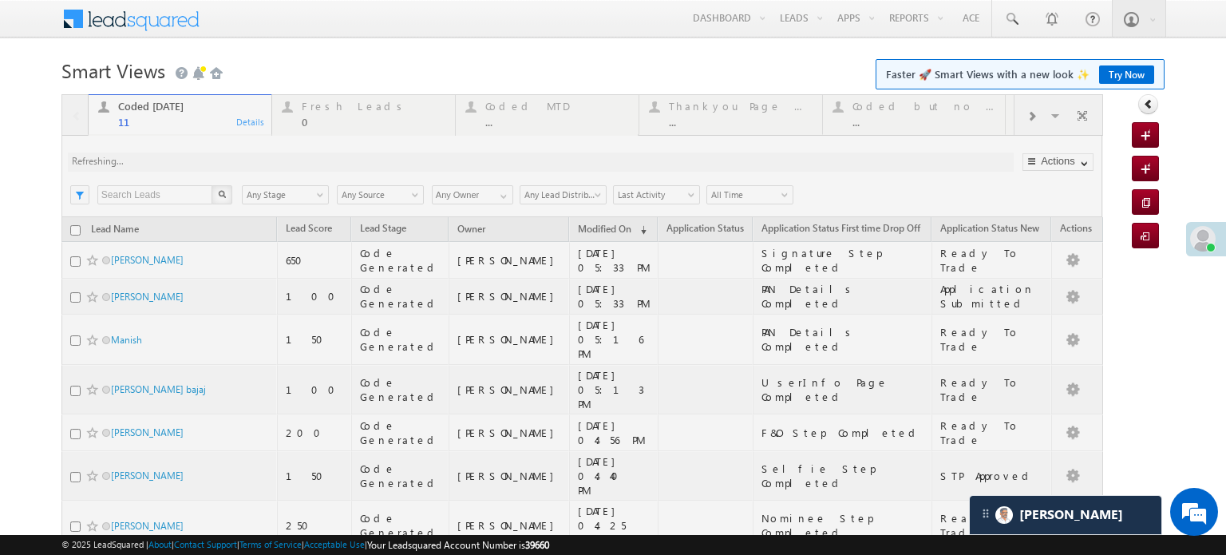
scroll to position [7354, 0]
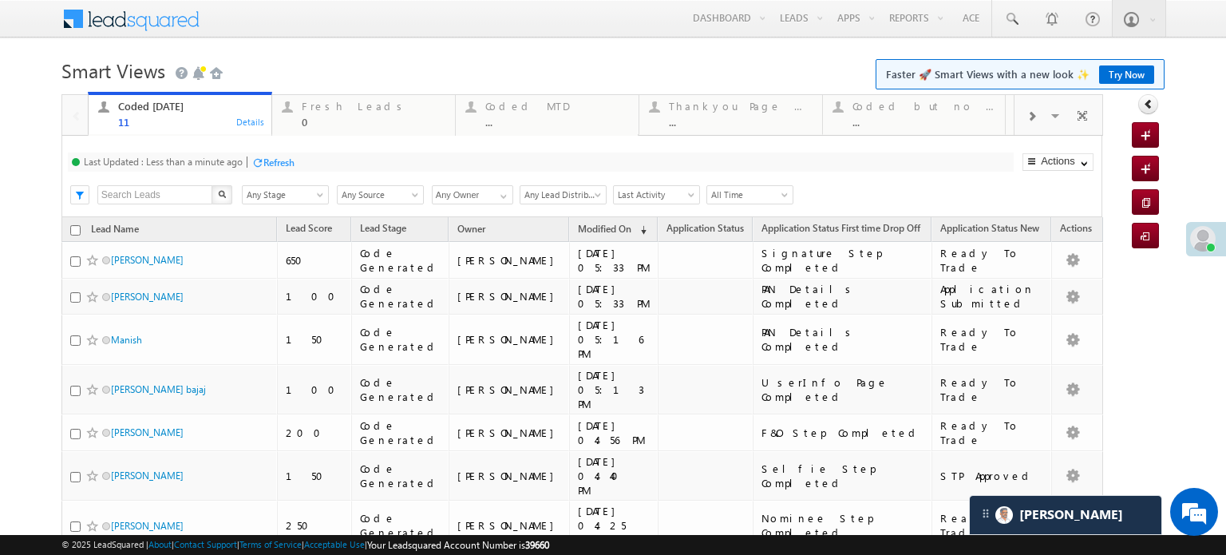
click at [275, 158] on div "Refresh" at bounding box center [278, 162] width 31 height 12
click at [268, 168] on div "Refresh" at bounding box center [278, 162] width 31 height 12
click at [222, 160] on div "Refresh" at bounding box center [219, 162] width 31 height 12
click at [275, 164] on div "Refresh" at bounding box center [278, 162] width 31 height 12
click at [221, 165] on div "Refresh" at bounding box center [219, 162] width 31 height 12
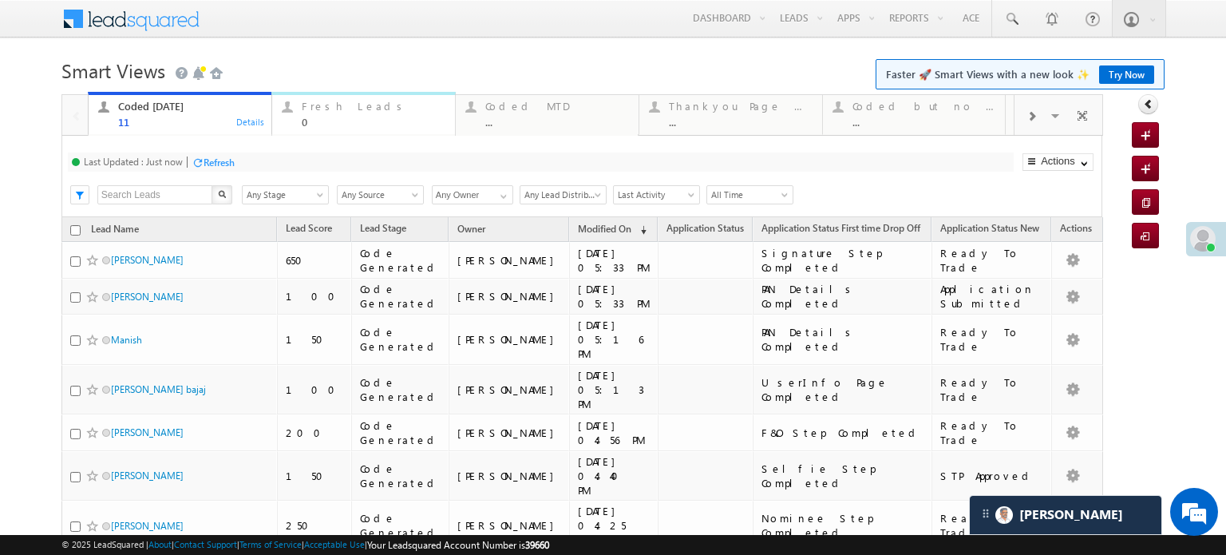
click at [358, 101] on div "Fresh Leads" at bounding box center [374, 106] width 144 height 13
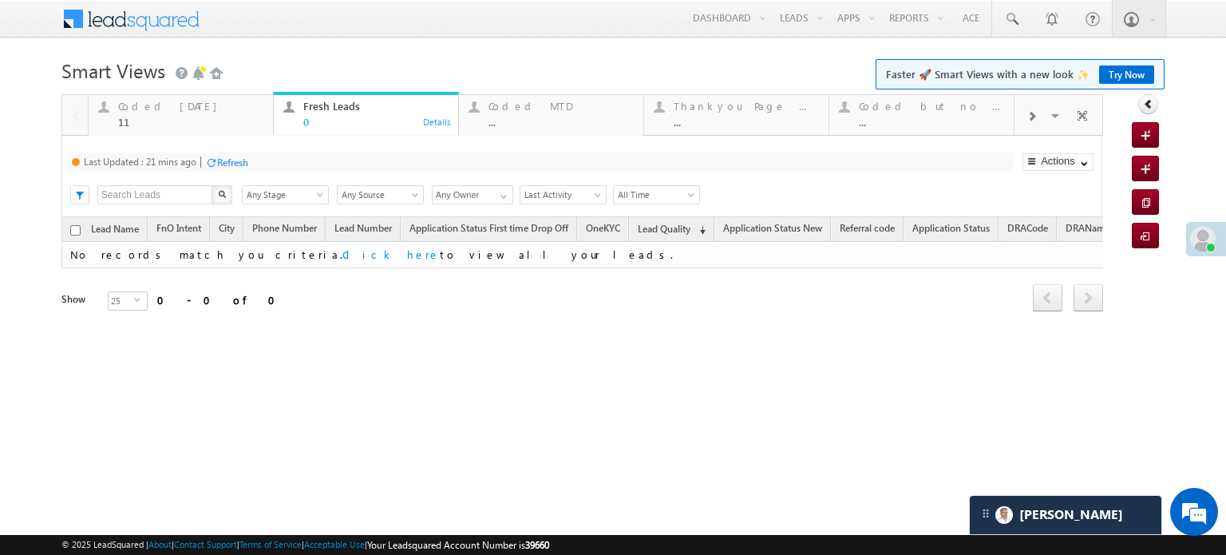
click at [230, 165] on div "Refresh" at bounding box center [232, 162] width 31 height 12
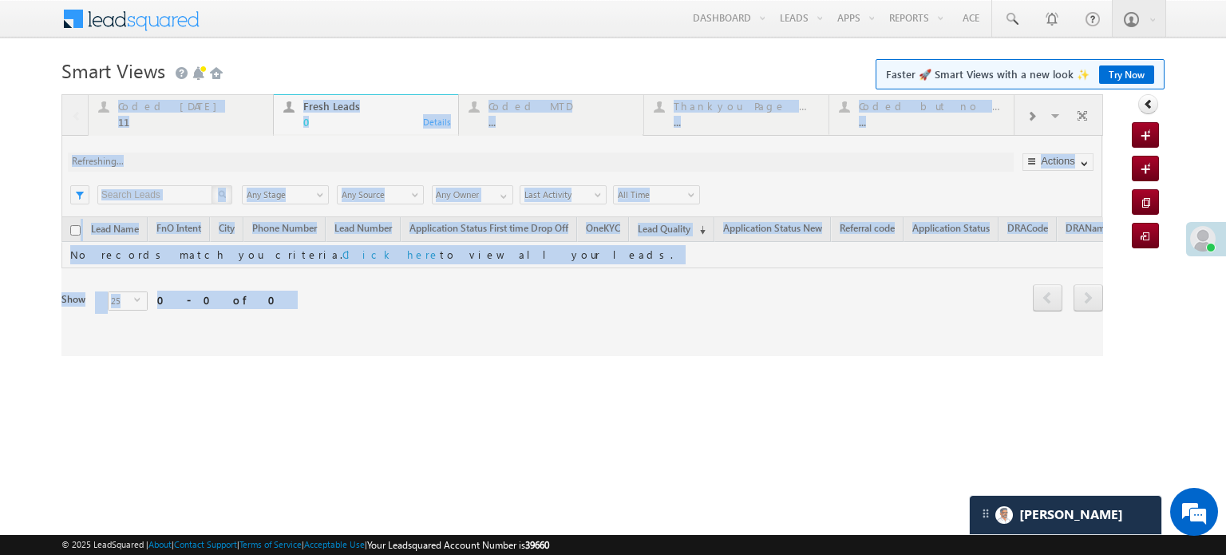
click at [230, 165] on div at bounding box center [582, 225] width 1042 height 262
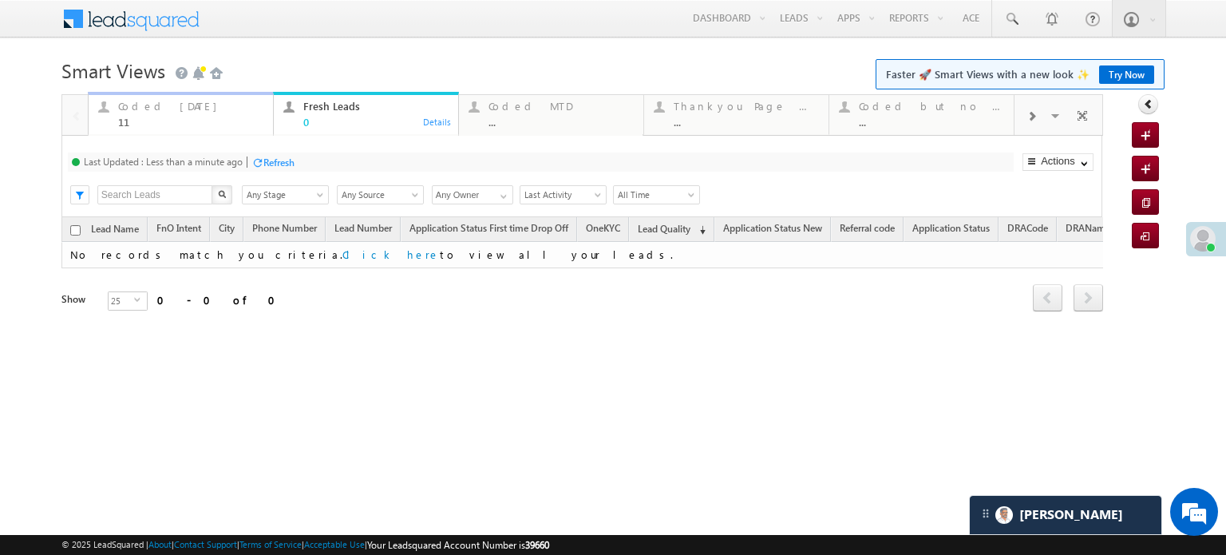
click at [179, 115] on div "Coded [DATE] 11" at bounding box center [190, 112] width 145 height 31
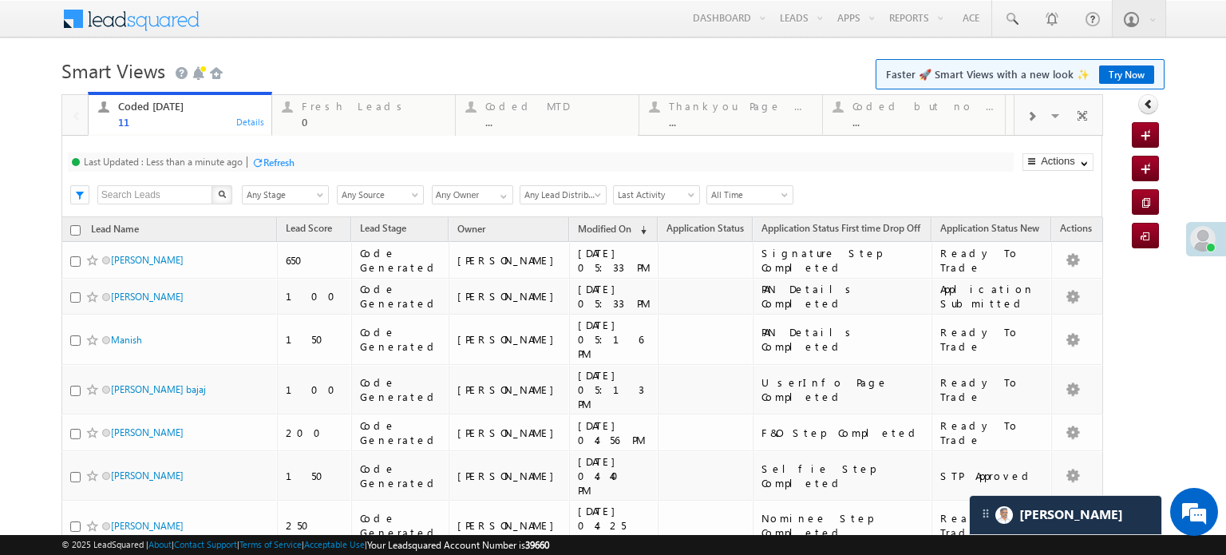
click at [262, 161] on div at bounding box center [257, 162] width 12 height 12
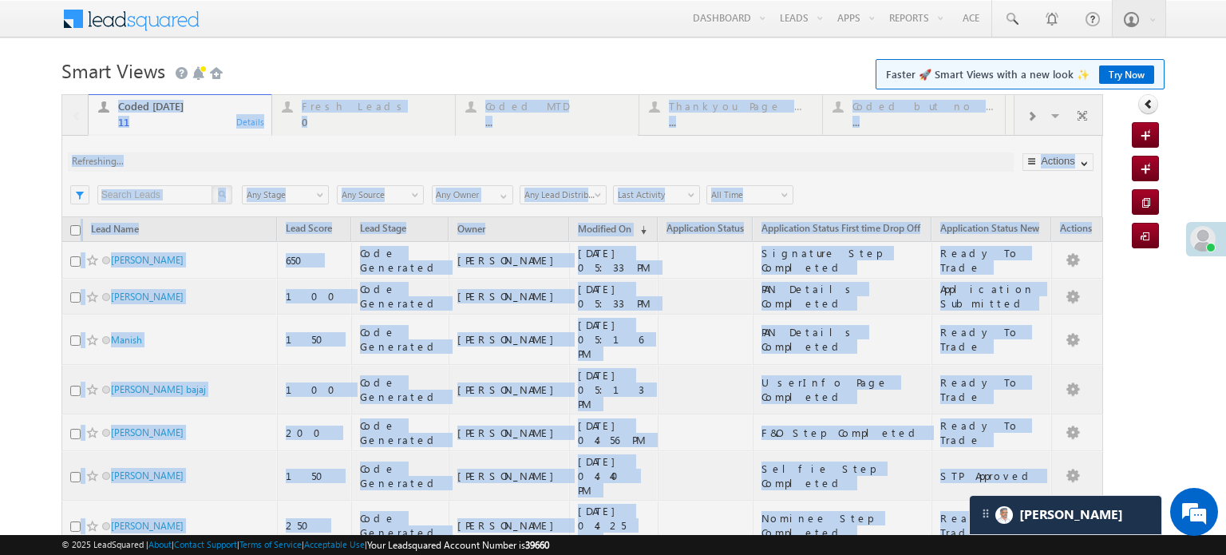
click at [262, 161] on div at bounding box center [582, 459] width 1042 height 731
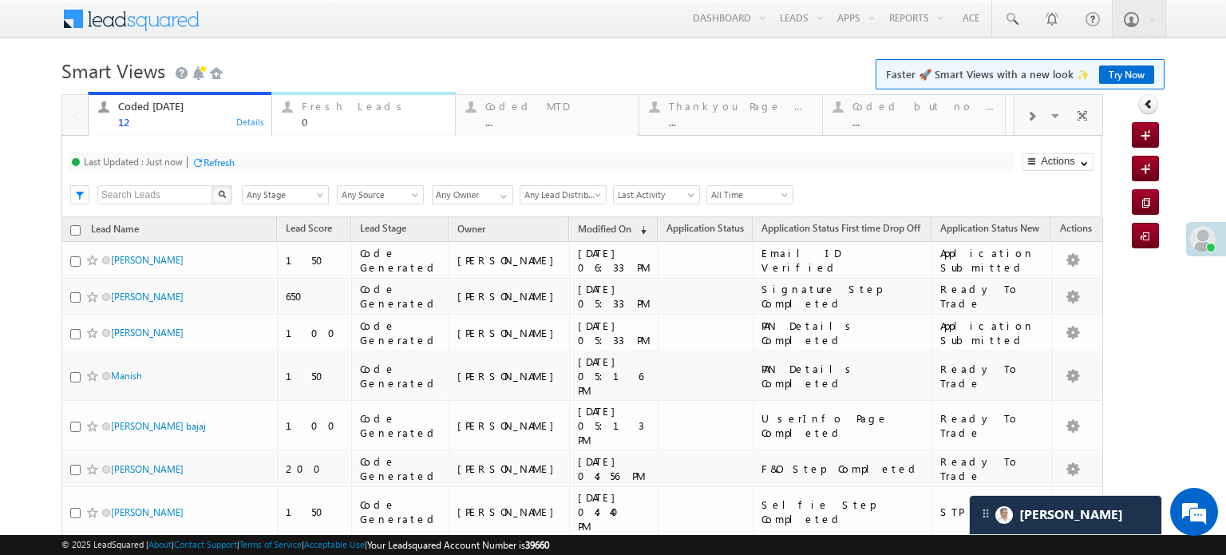
click at [342, 114] on div "Fresh Leads 0" at bounding box center [374, 112] width 144 height 31
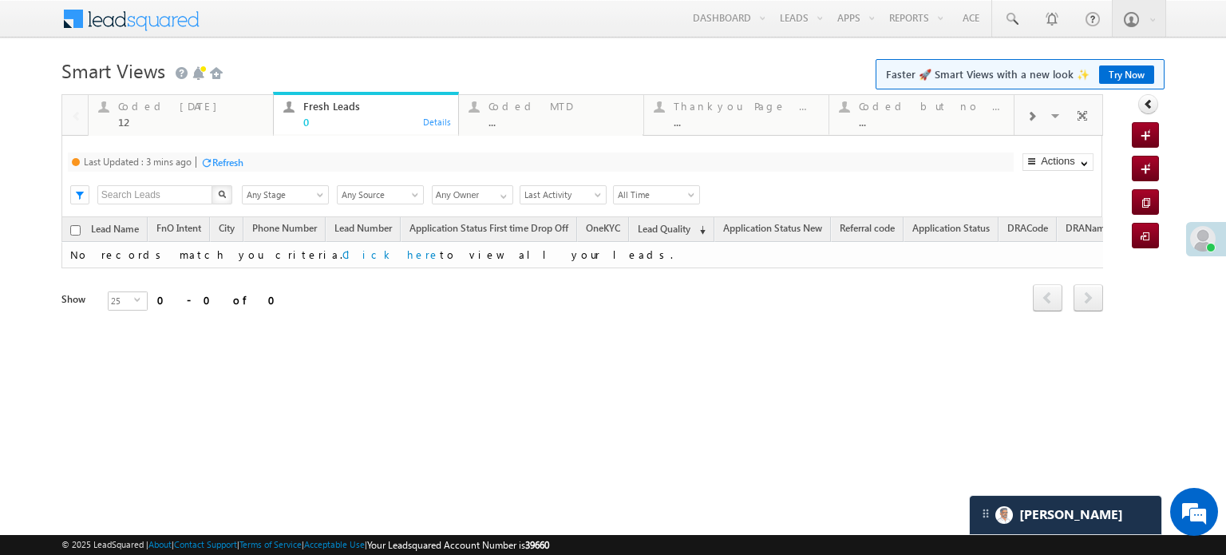
click at [221, 159] on div "Refresh" at bounding box center [227, 162] width 31 height 12
click at [208, 111] on div "Coded [DATE]" at bounding box center [190, 106] width 145 height 13
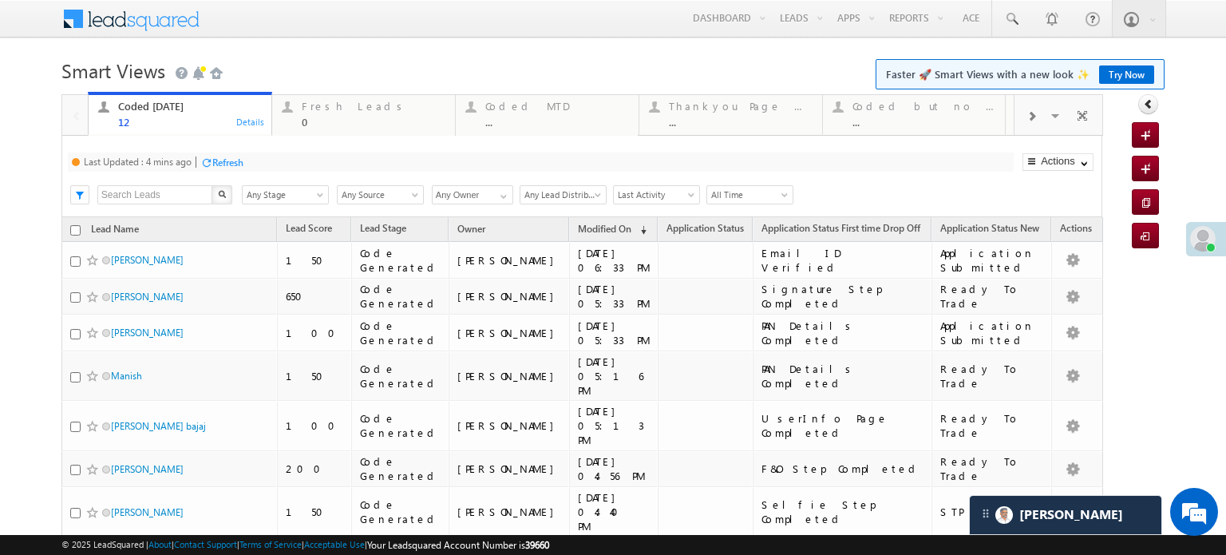
click at [221, 164] on div "Refresh" at bounding box center [227, 162] width 31 height 12
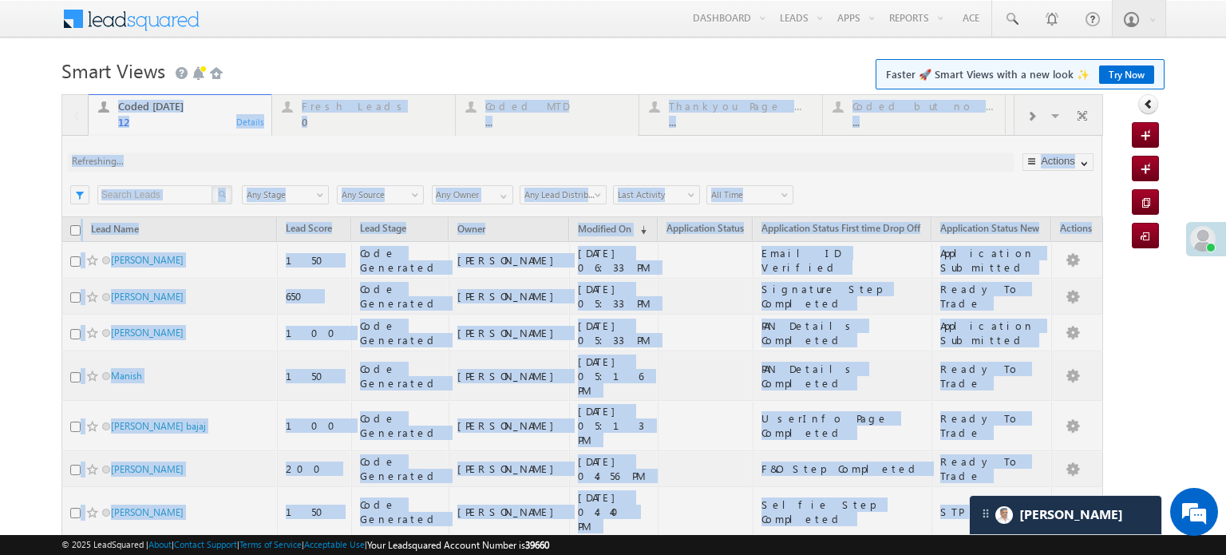
click at [221, 164] on div at bounding box center [582, 477] width 1042 height 767
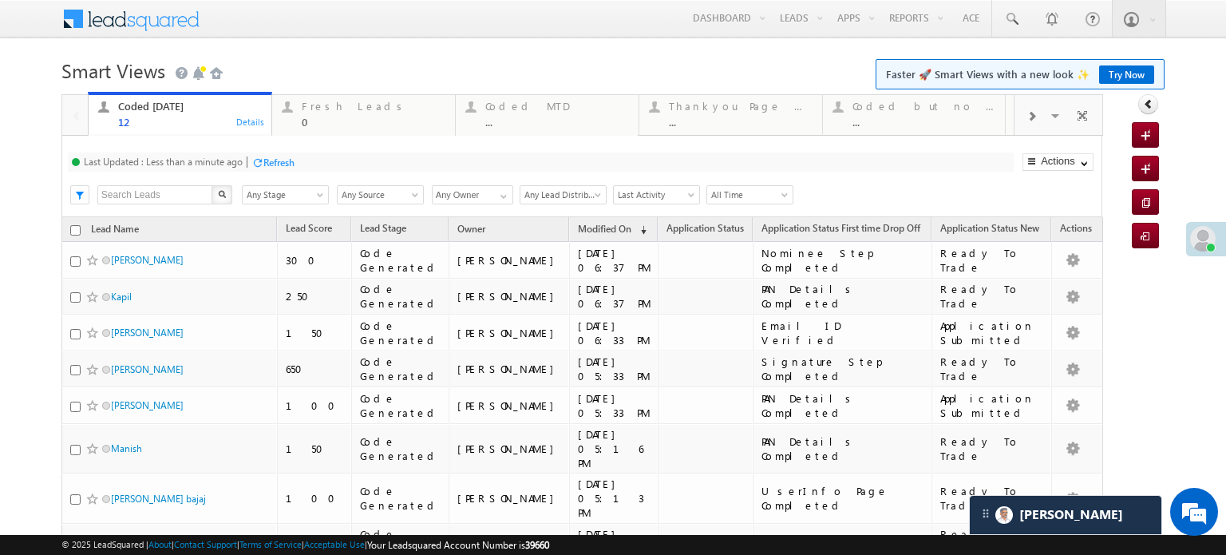
click at [275, 156] on div "Refresh" at bounding box center [278, 162] width 31 height 12
click at [220, 161] on div "Refresh" at bounding box center [219, 162] width 31 height 12
click at [348, 105] on div "Fresh Leads" at bounding box center [374, 106] width 144 height 13
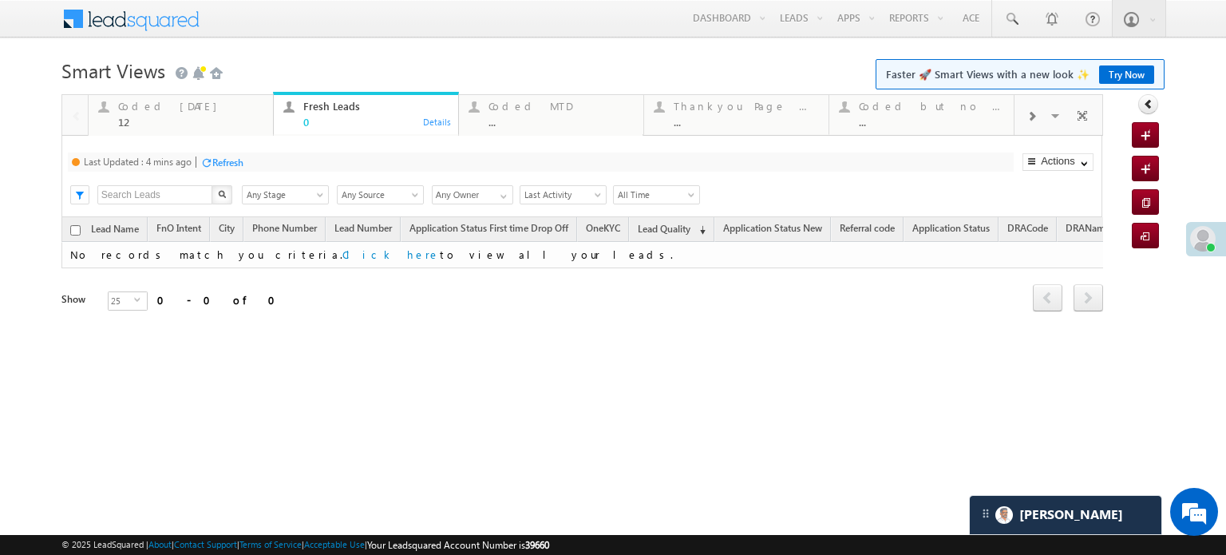
click at [246, 162] on div "Last Updated : 4 mins ago Refresh Refreshing..." at bounding box center [541, 161] width 946 height 19
click at [222, 156] on div "Refresh" at bounding box center [227, 162] width 31 height 12
click at [199, 113] on div "Coded [DATE]" at bounding box center [190, 106] width 145 height 13
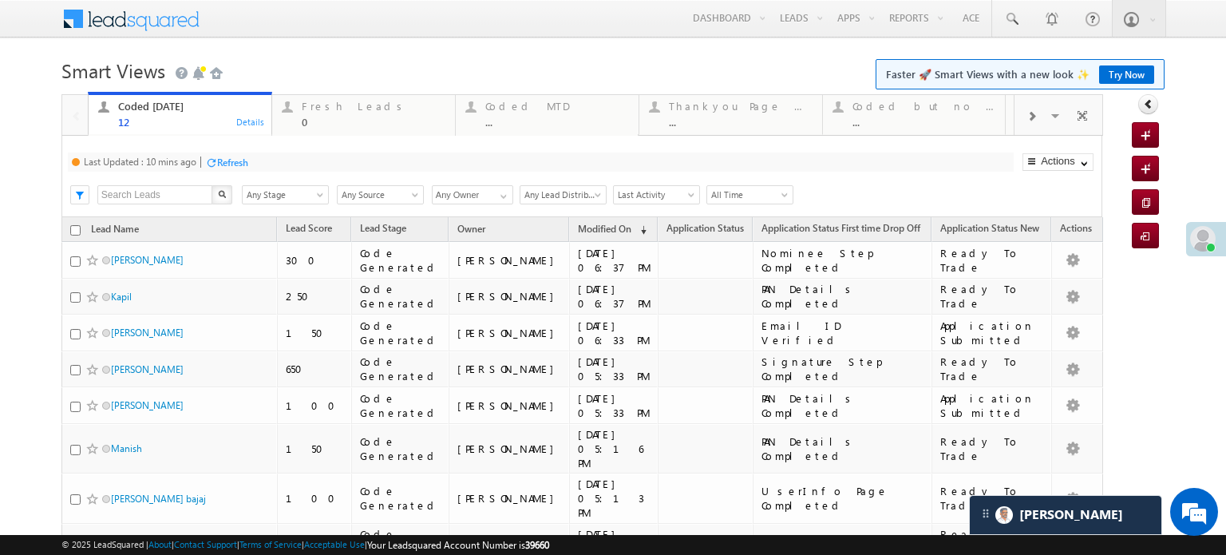
click at [199, 113] on div "Coded [DATE]" at bounding box center [190, 106] width 144 height 13
drag, startPoint x: 237, startPoint y: 170, endPoint x: 239, endPoint y: 156, distance: 14.5
click at [239, 156] on div "Refresh" at bounding box center [226, 161] width 43 height 15
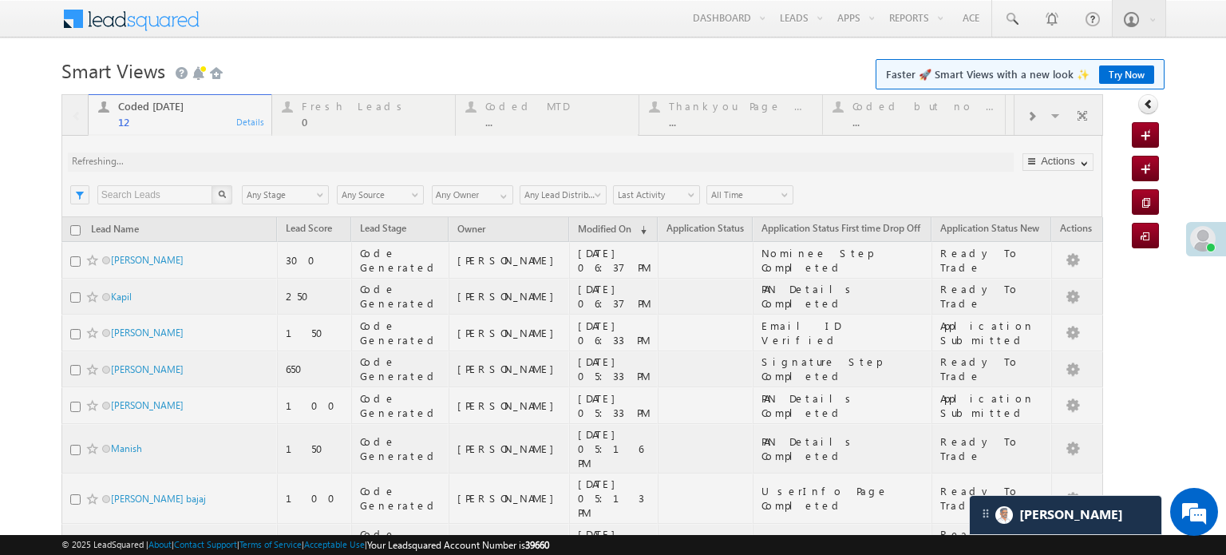
click at [239, 156] on div at bounding box center [582, 464] width 1042 height 740
click at [570, 125] on div at bounding box center [582, 464] width 1042 height 740
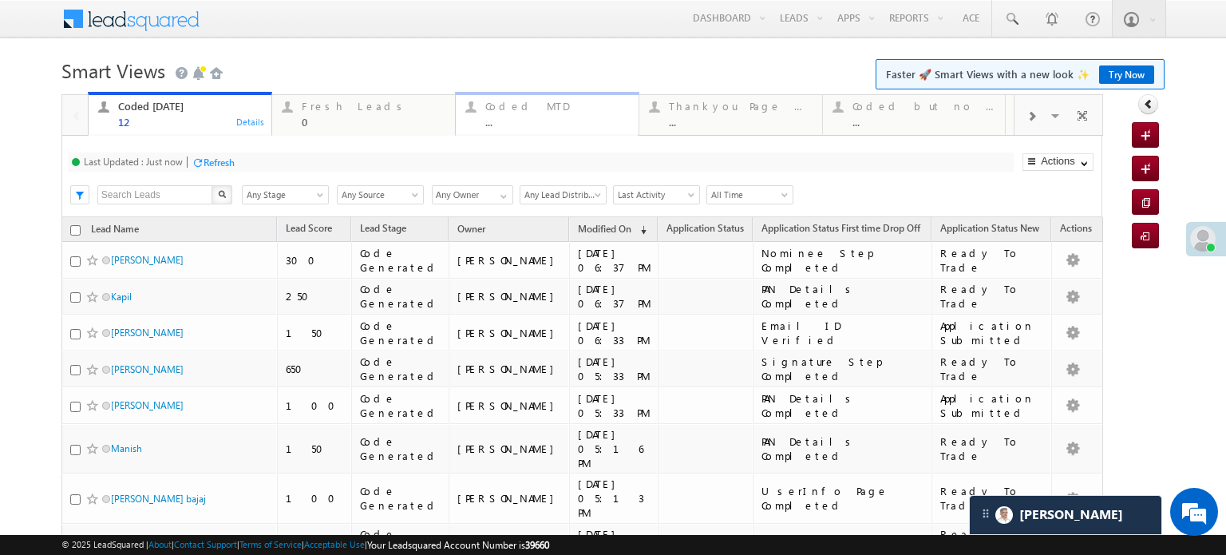
click at [494, 128] on div "..." at bounding box center [557, 122] width 144 height 12
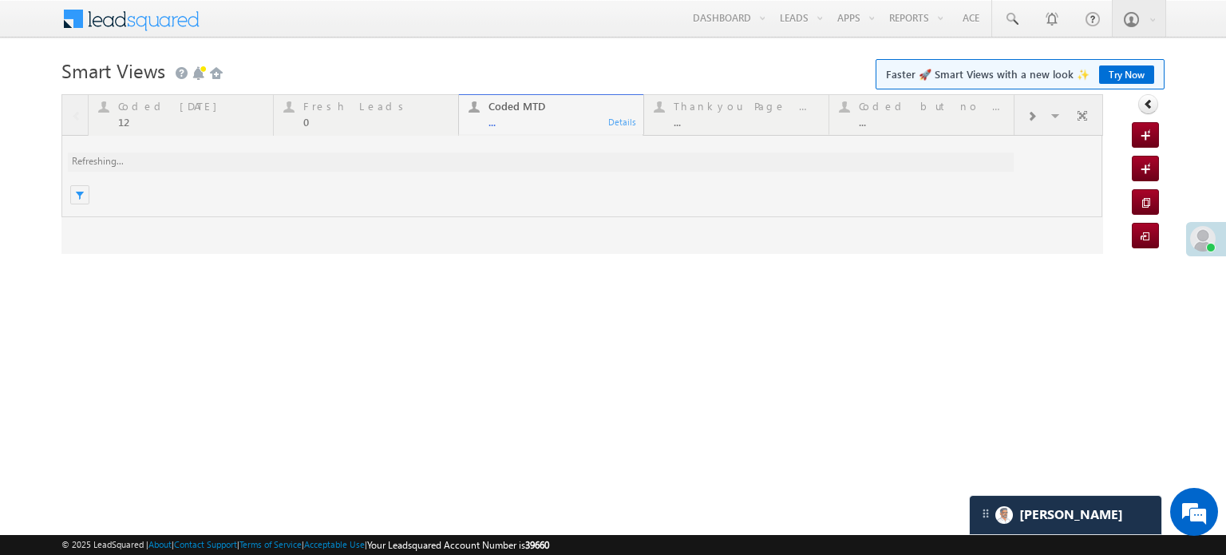
scroll to position [0, 0]
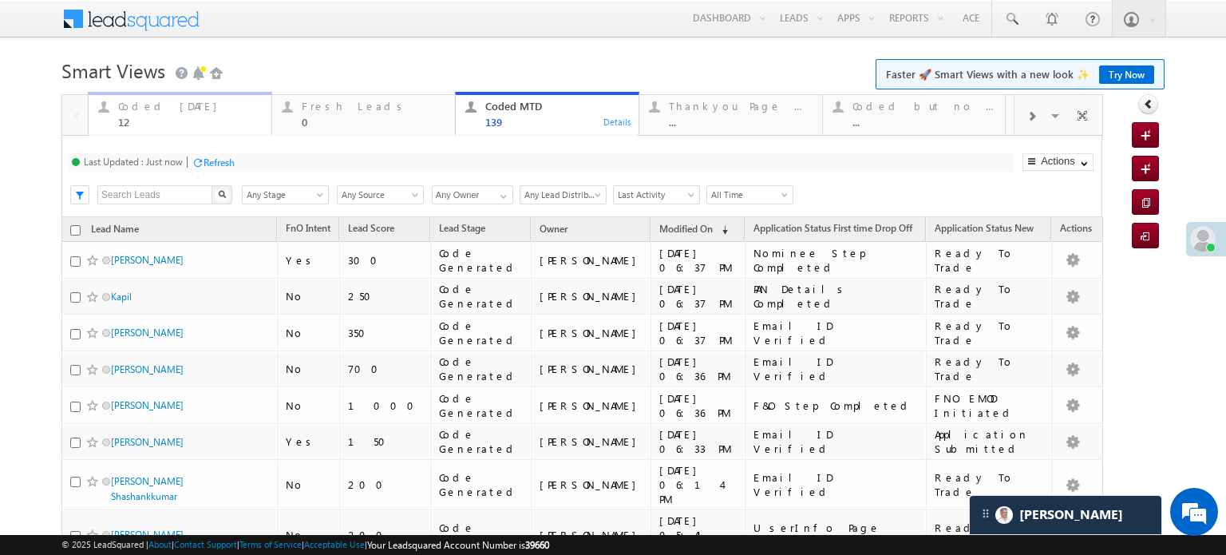
click at [173, 121] on div "12" at bounding box center [190, 122] width 144 height 12
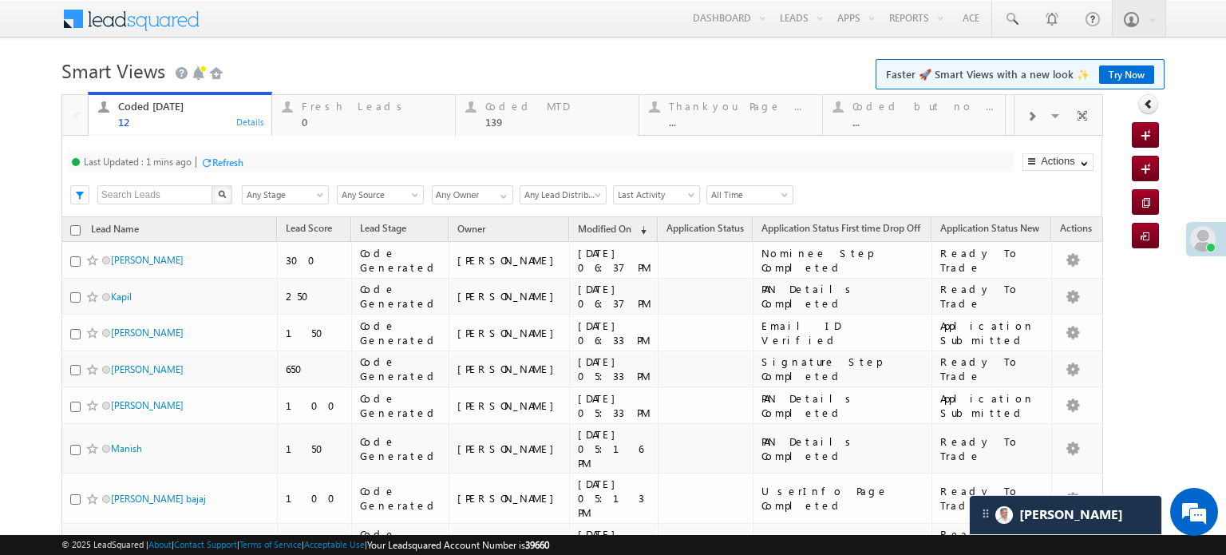
click at [243, 162] on div "Refresh" at bounding box center [227, 162] width 31 height 12
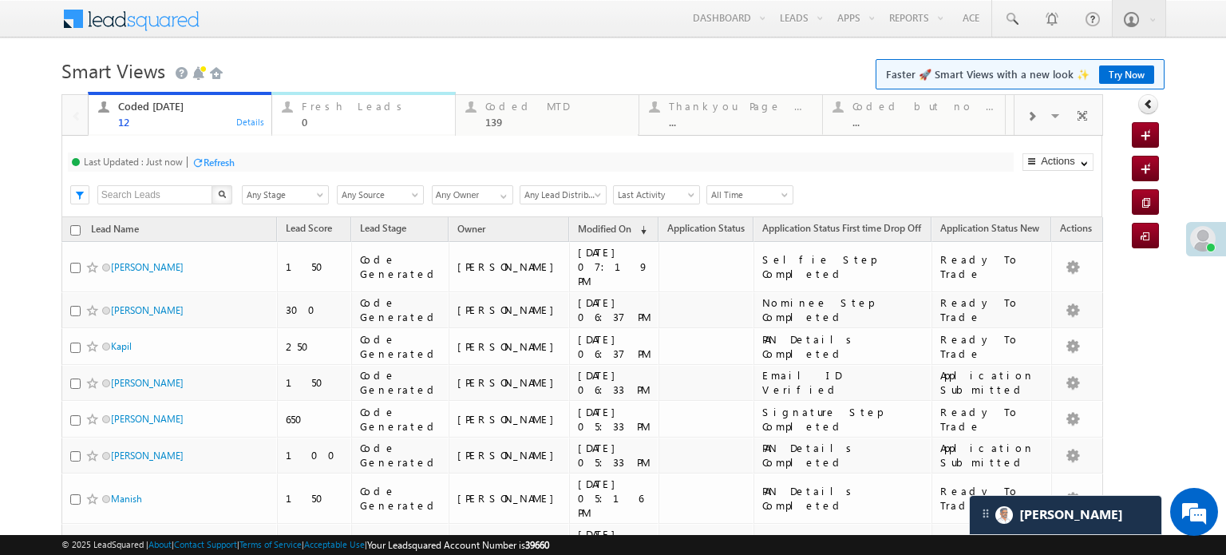
click at [339, 112] on div "Fresh Leads" at bounding box center [374, 106] width 144 height 13
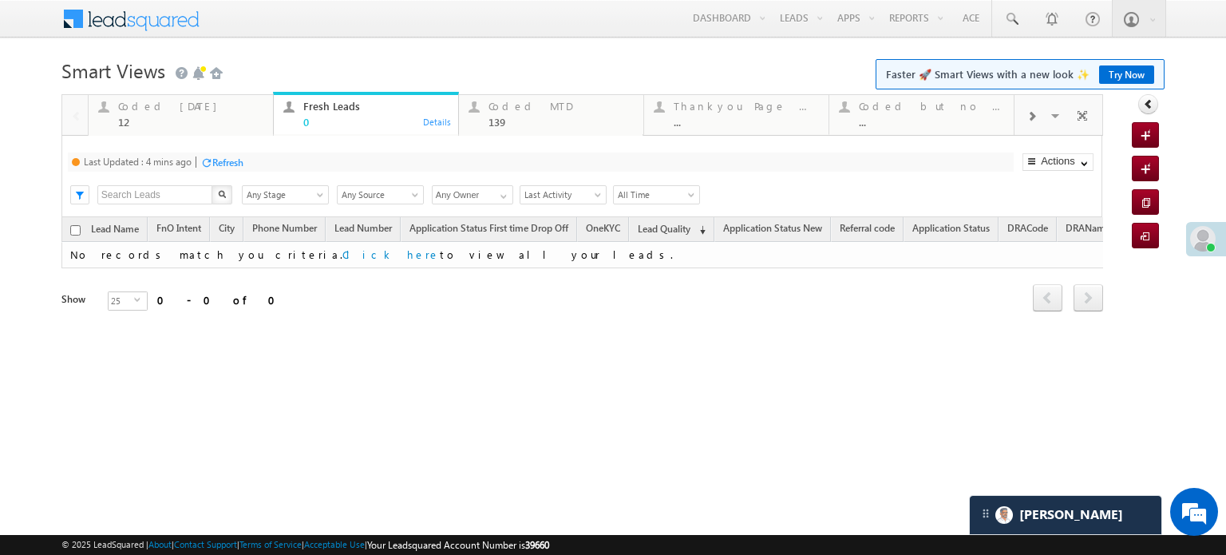
click at [217, 159] on div "Refresh" at bounding box center [227, 162] width 31 height 12
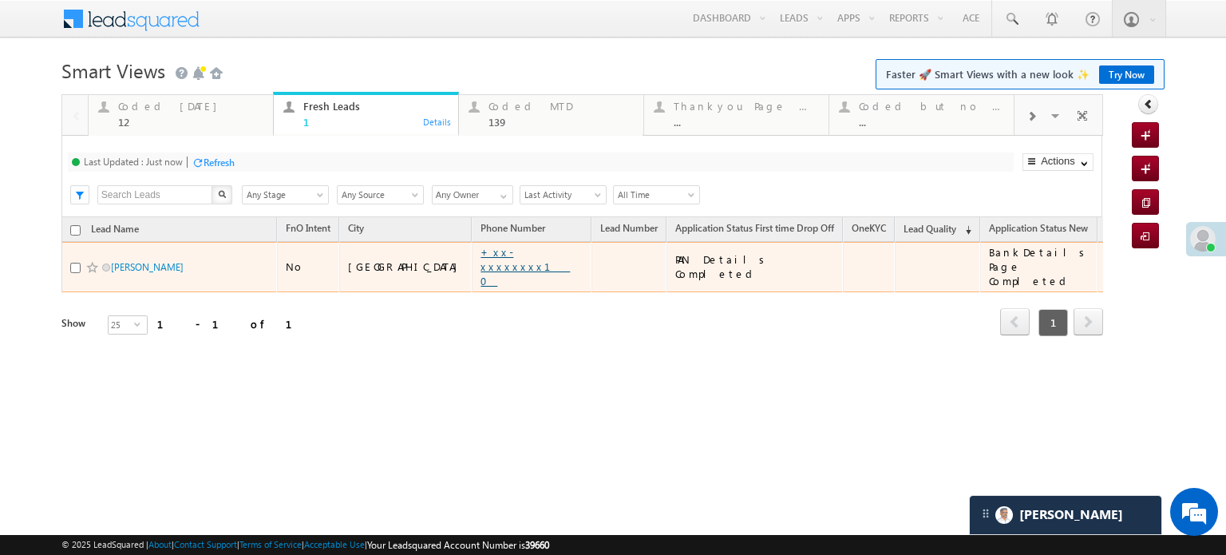
click at [481, 261] on link "+xx-xxxxxxxx10" at bounding box center [525, 266] width 89 height 42
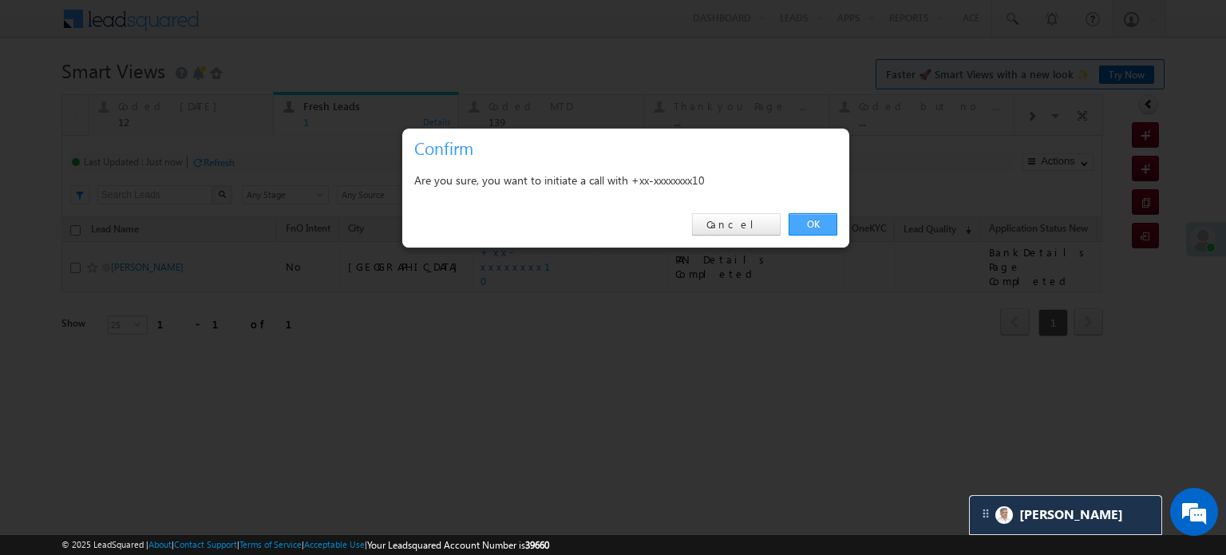
click at [830, 220] on link "OK" at bounding box center [813, 224] width 49 height 22
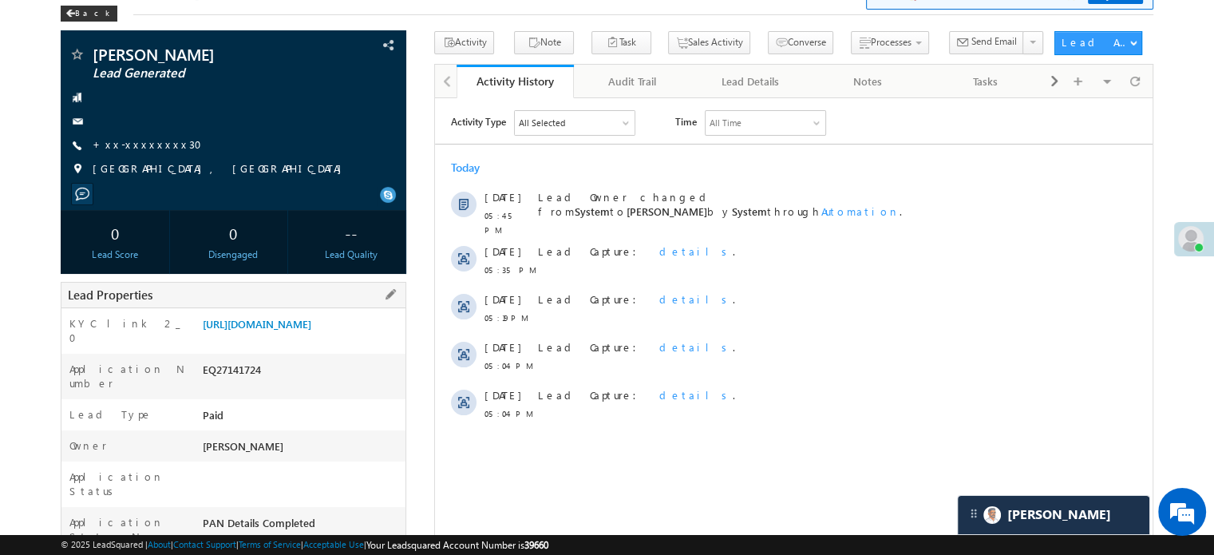
scroll to position [160, 0]
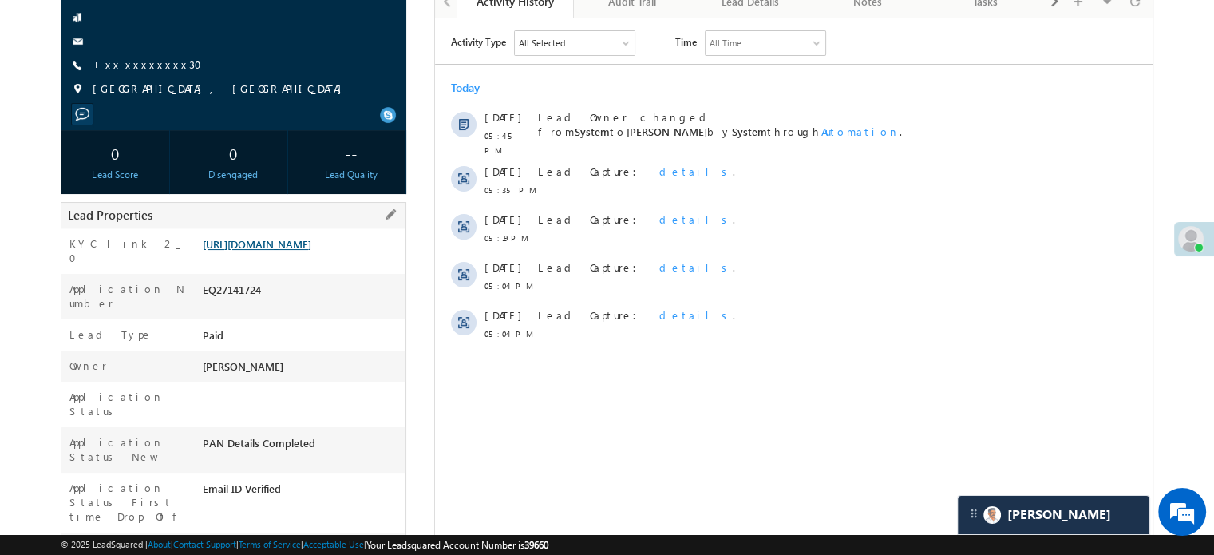
click at [311, 251] on link "[URL][DOMAIN_NAME]" at bounding box center [257, 244] width 109 height 14
click at [111, 71] on span "+xx-xxxxxxxx30" at bounding box center [152, 65] width 119 height 16
click at [111, 71] on link "+xx-xxxxxxxx30" at bounding box center [152, 64] width 119 height 14
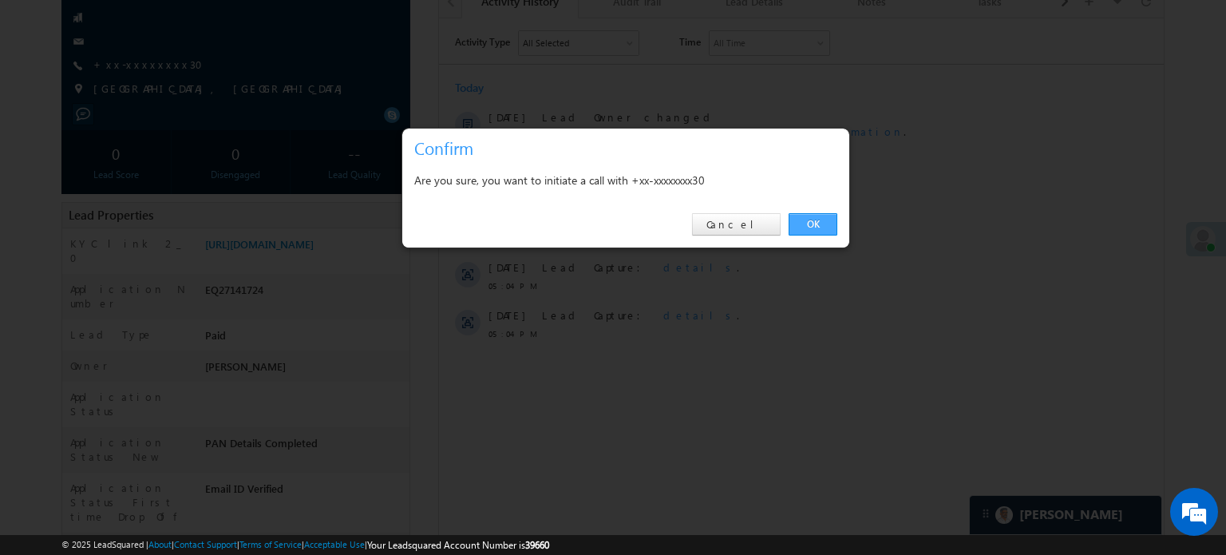
click at [826, 223] on link "OK" at bounding box center [813, 224] width 49 height 22
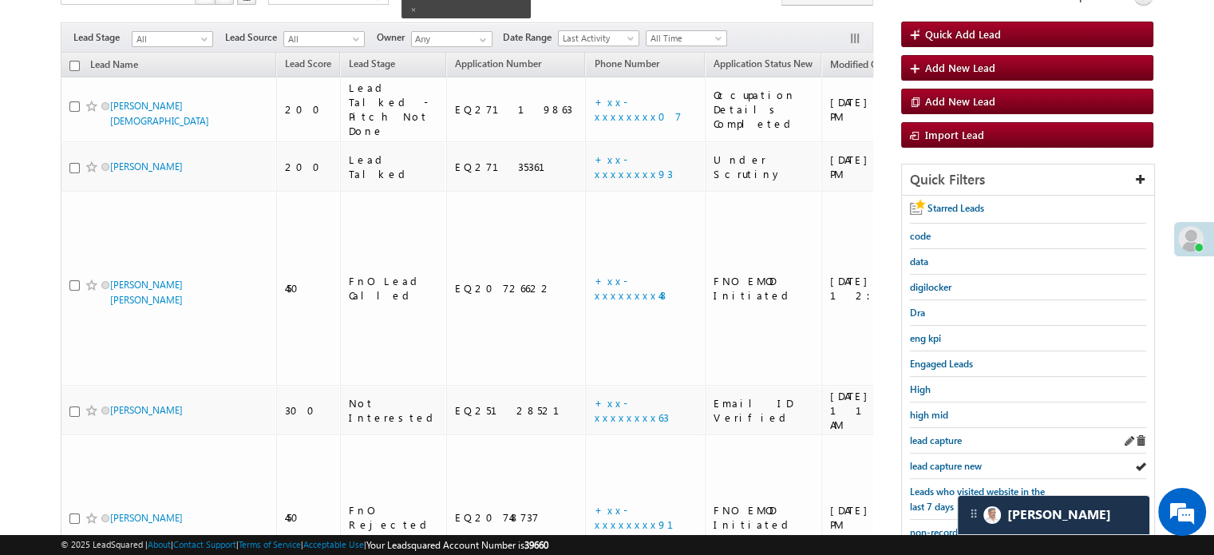
scroll to position [240, 0]
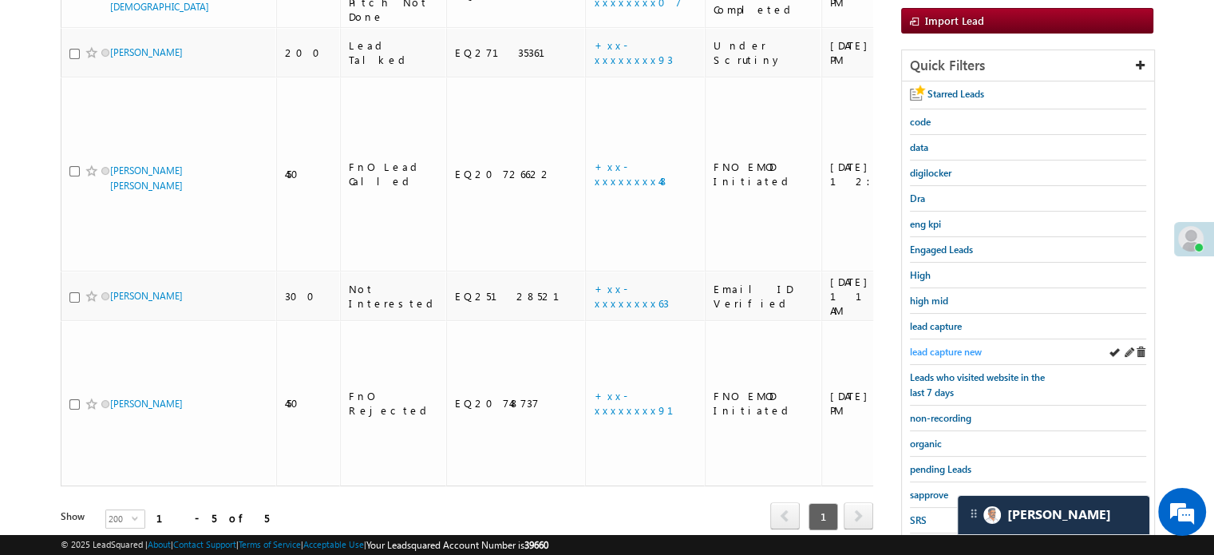
click at [944, 346] on span "lead capture new" at bounding box center [946, 352] width 72 height 12
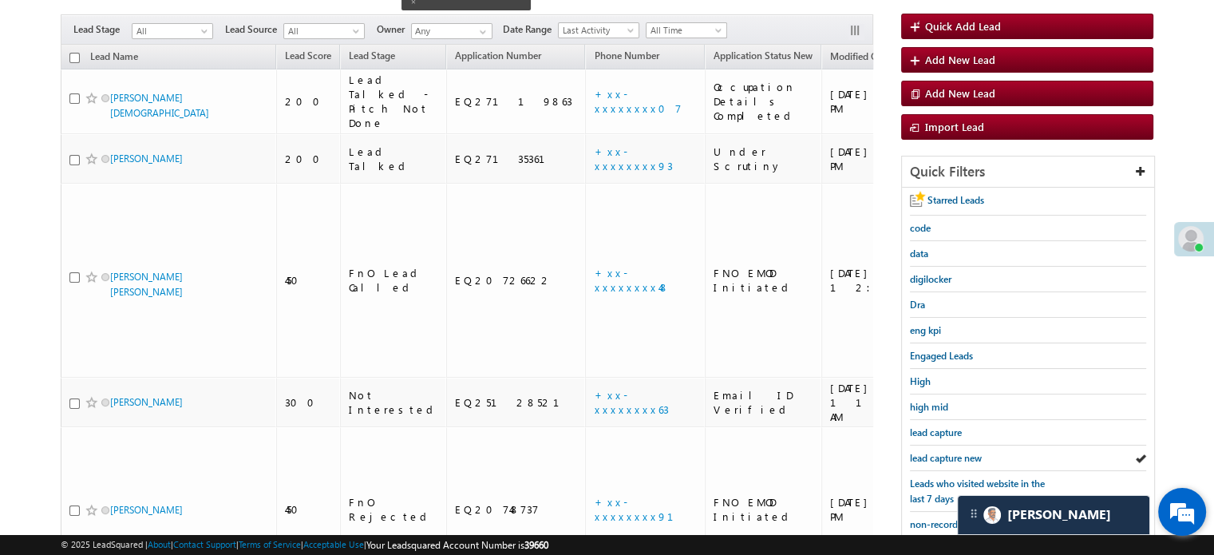
scroll to position [160, 0]
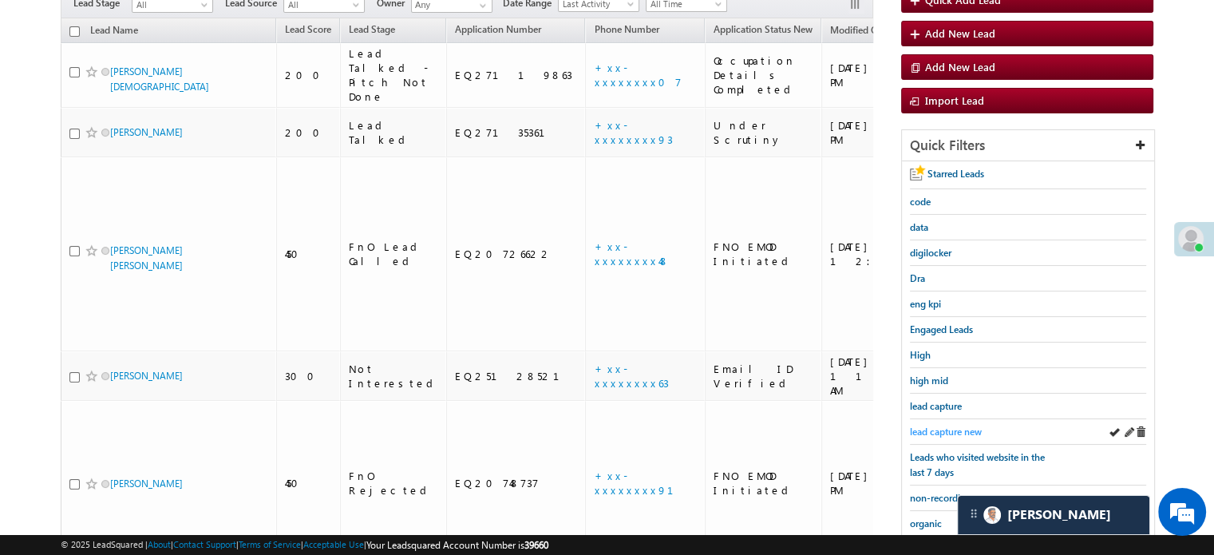
click at [948, 428] on span "lead capture new" at bounding box center [946, 432] width 72 height 12
click at [930, 426] on span "lead capture new" at bounding box center [946, 432] width 72 height 12
click at [942, 419] on div "lead capture new" at bounding box center [1028, 432] width 236 height 26
click at [935, 426] on span "lead capture new" at bounding box center [946, 432] width 72 height 12
click at [942, 430] on span "lead capture new" at bounding box center [946, 432] width 72 height 12
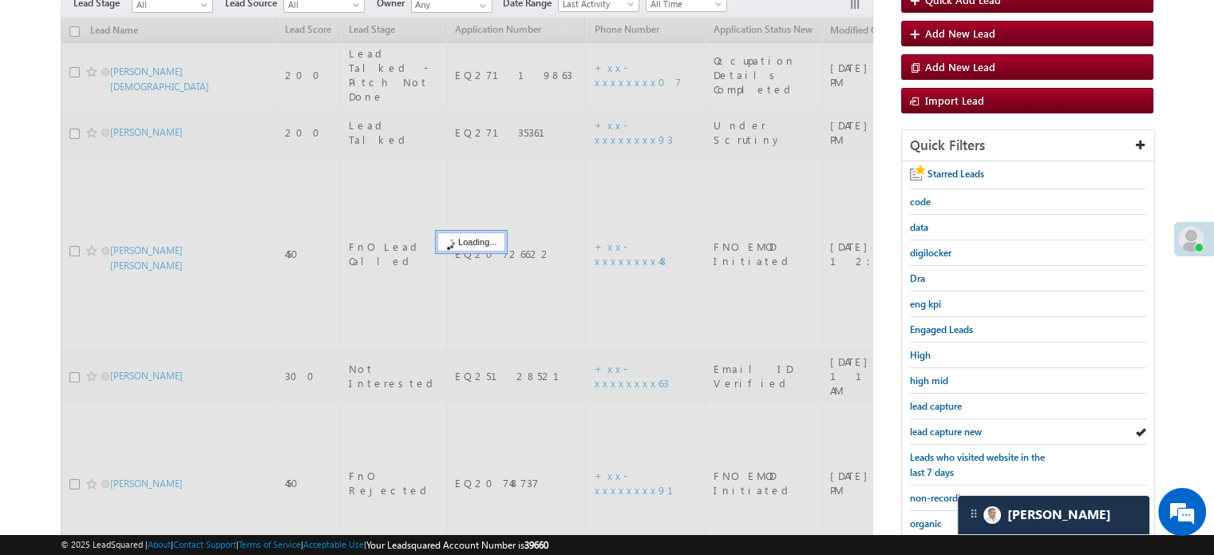
click at [936, 430] on span "lead capture new" at bounding box center [946, 432] width 72 height 12
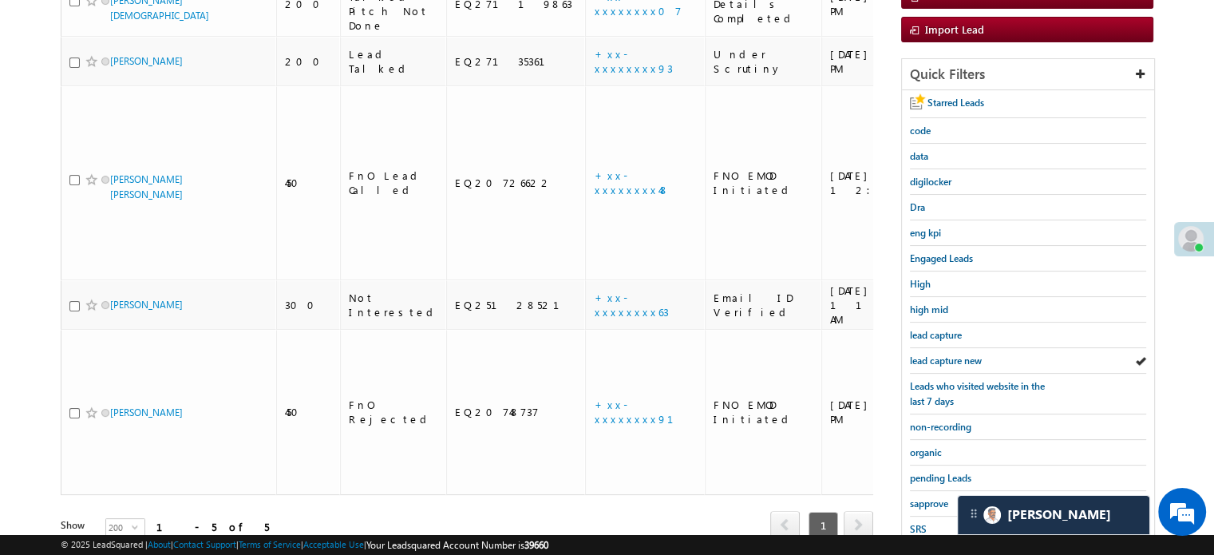
scroll to position [342, 0]
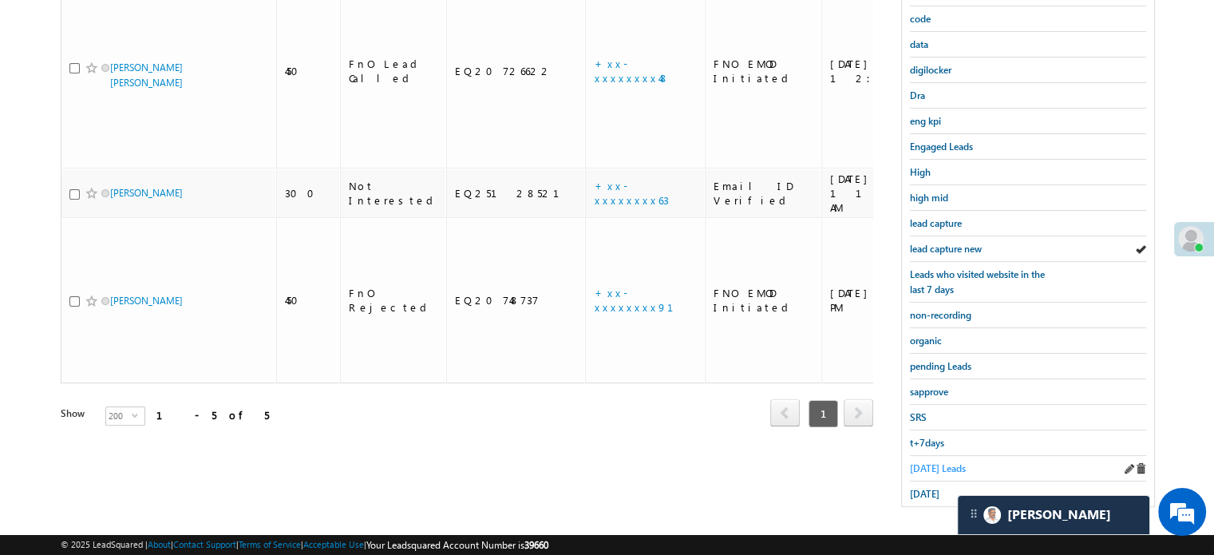
click at [929, 461] on link "Today's Leads" at bounding box center [938, 468] width 56 height 15
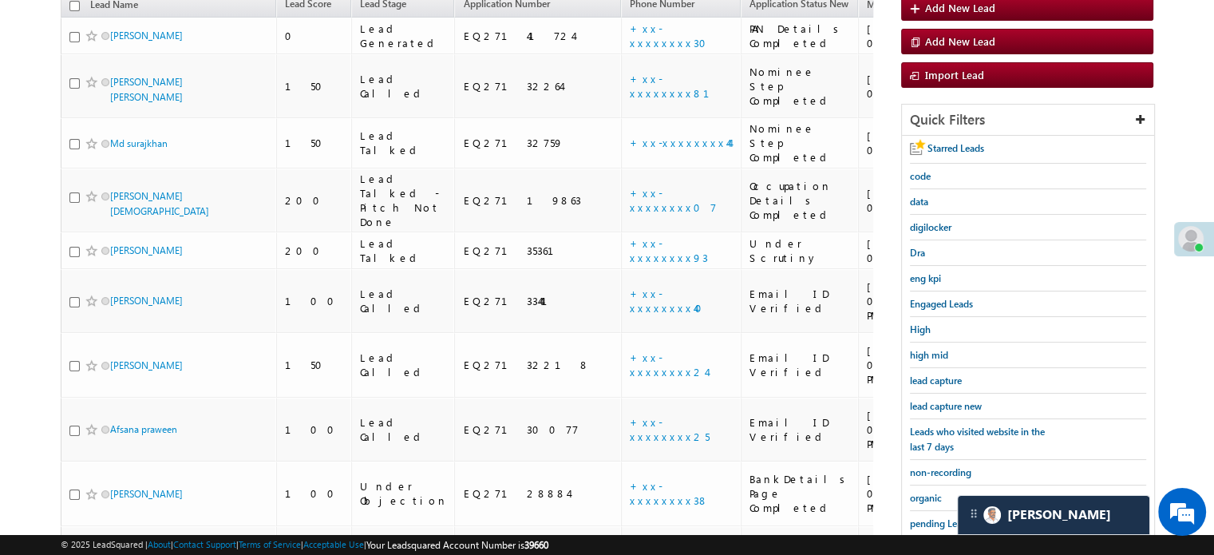
scroll to position [183, 0]
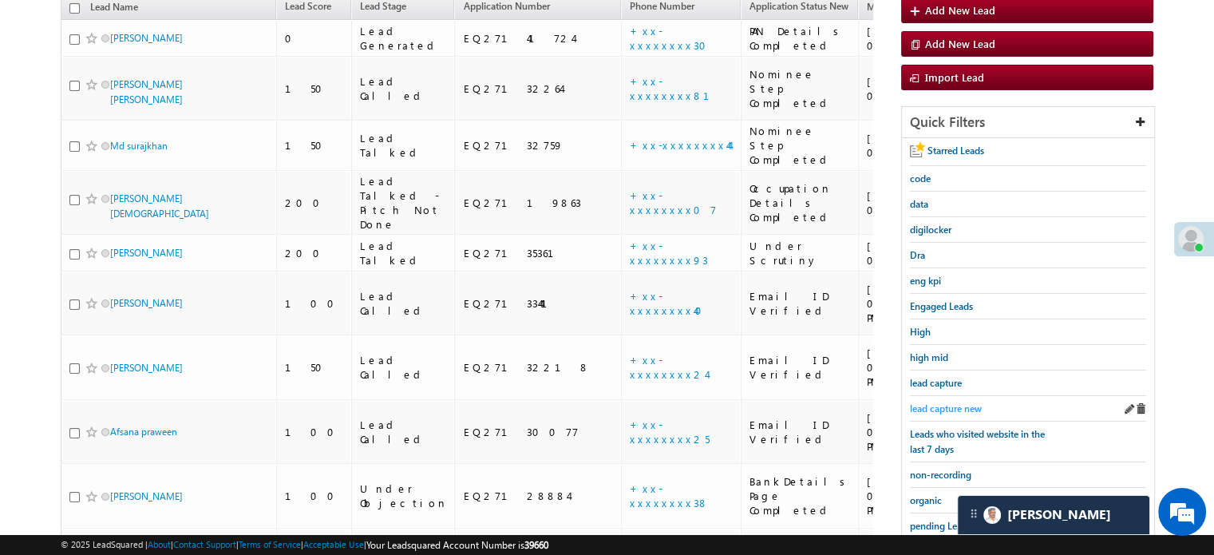
click at [938, 408] on span "lead capture new" at bounding box center [946, 408] width 72 height 12
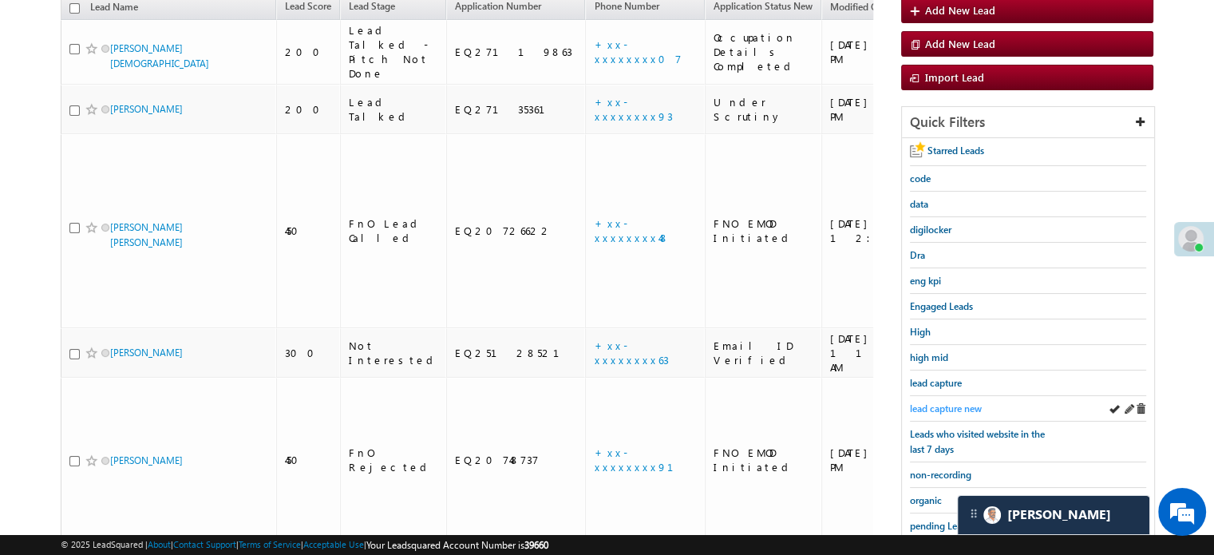
click at [947, 402] on span "lead capture new" at bounding box center [946, 408] width 72 height 12
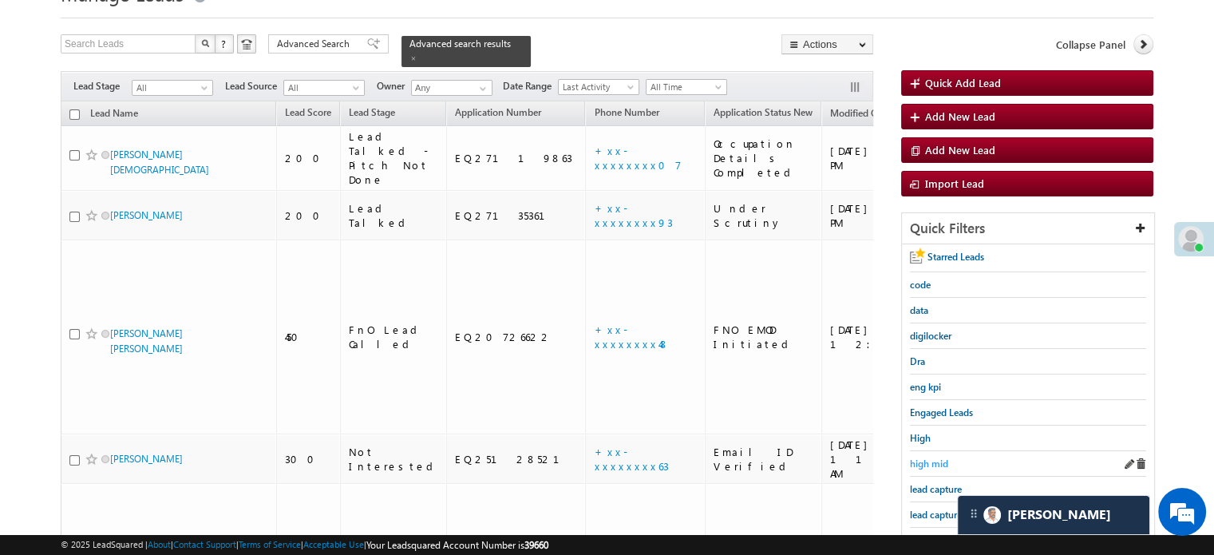
scroll to position [103, 0]
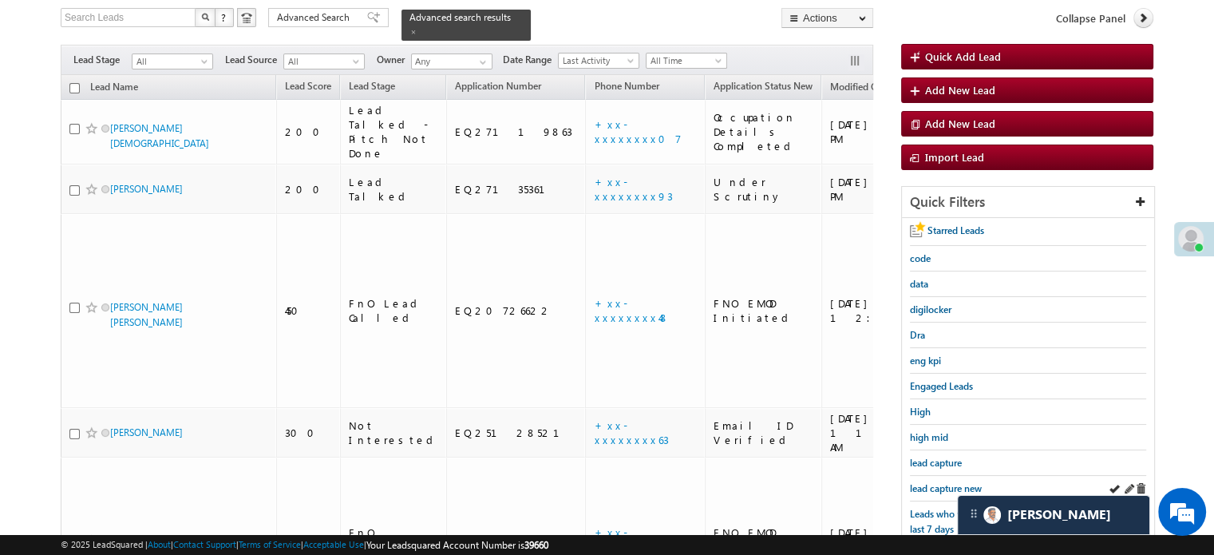
click at [939, 476] on div "lead capture new" at bounding box center [1028, 489] width 236 height 26
click at [936, 482] on span "lead capture new" at bounding box center [946, 488] width 72 height 12
click at [931, 476] on div "lead capture new" at bounding box center [1028, 489] width 236 height 26
click at [935, 482] on span "lead capture new" at bounding box center [946, 488] width 72 height 12
click at [921, 482] on span "lead capture new" at bounding box center [946, 488] width 72 height 12
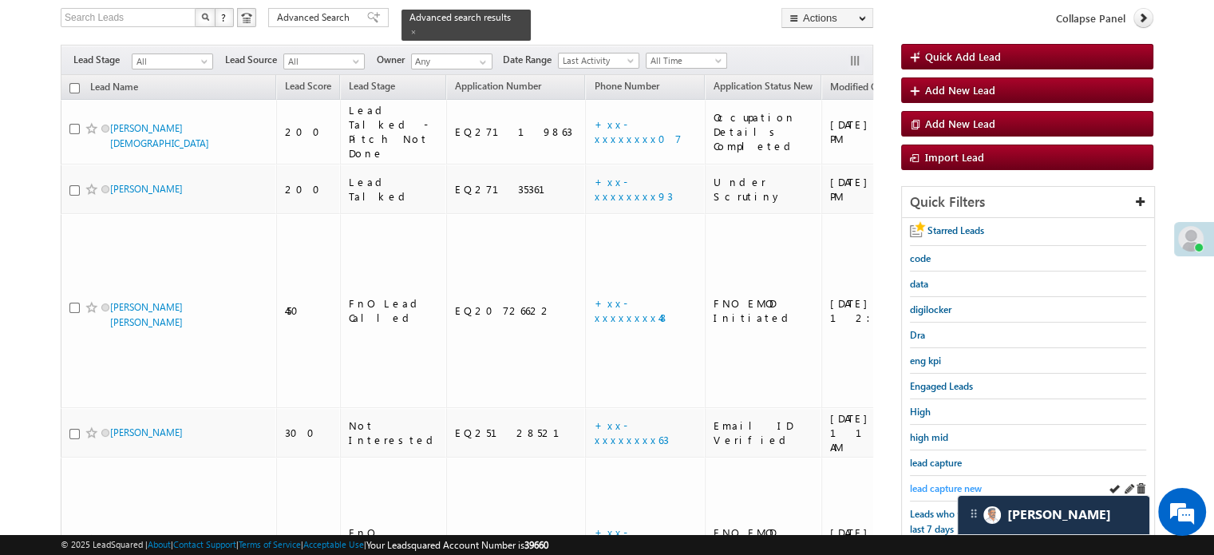
click at [932, 485] on span "lead capture new" at bounding box center [946, 488] width 72 height 12
click at [945, 482] on span "lead capture new" at bounding box center [946, 488] width 72 height 12
click at [940, 482] on span "lead capture new" at bounding box center [946, 488] width 72 height 12
click at [915, 481] on link "lead capture new" at bounding box center [946, 488] width 72 height 15
click at [923, 488] on span "lead capture new" at bounding box center [946, 488] width 72 height 12
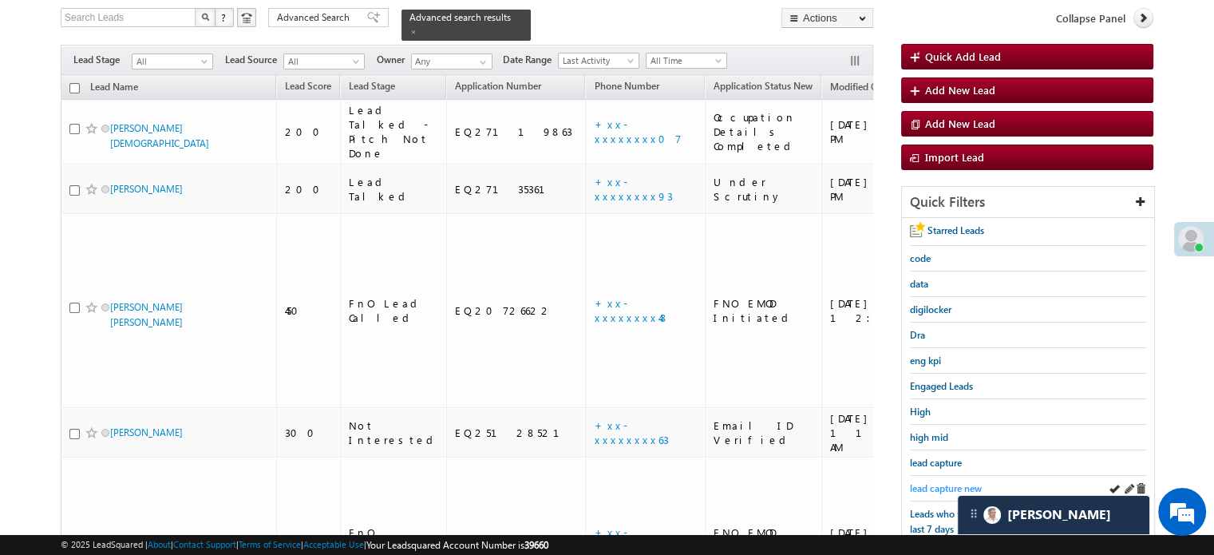
click at [923, 488] on span "lead capture new" at bounding box center [946, 488] width 72 height 12
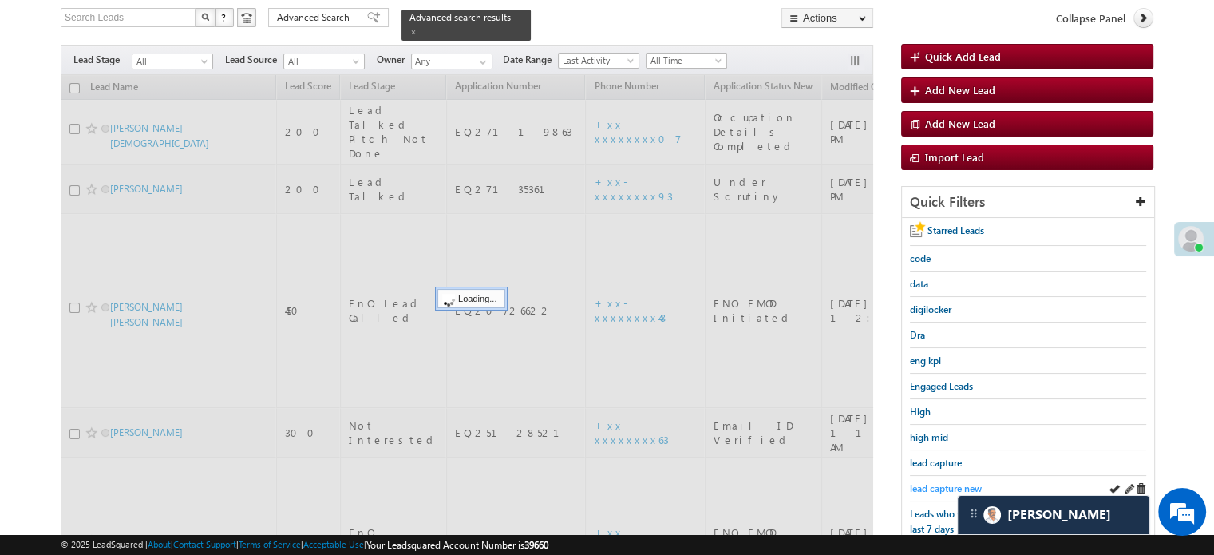
click at [926, 485] on span "lead capture new" at bounding box center [946, 488] width 72 height 12
drag, startPoint x: 926, startPoint y: 485, endPoint x: 936, endPoint y: 488, distance: 9.9
click at [936, 488] on span "lead capture new" at bounding box center [946, 488] width 72 height 12
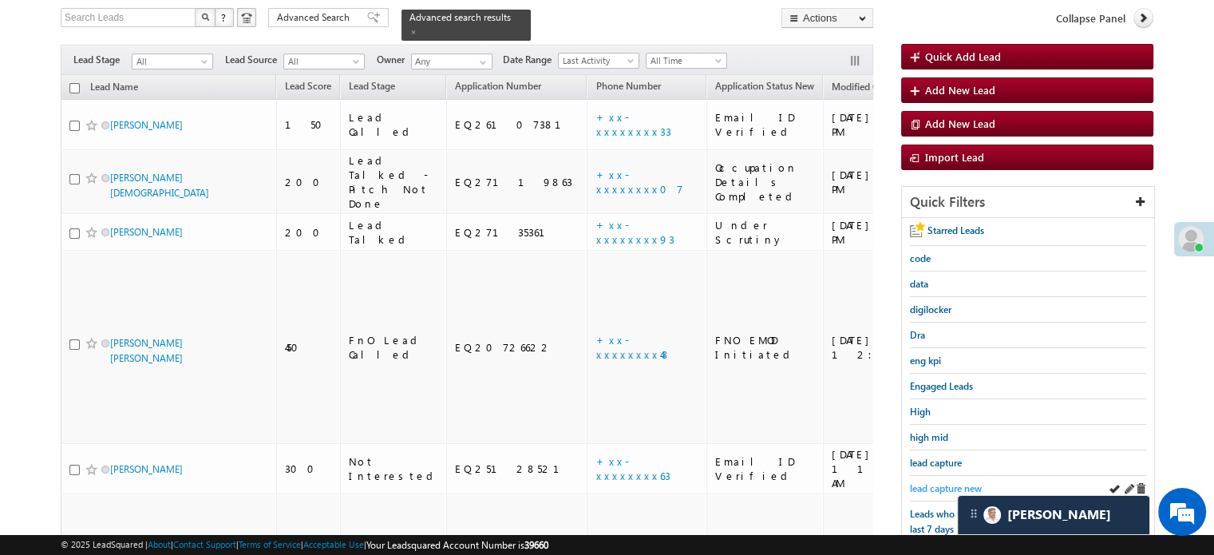
click at [948, 476] on div "lead capture new" at bounding box center [1028, 489] width 236 height 26
click at [945, 485] on span "lead capture new" at bounding box center [946, 488] width 72 height 12
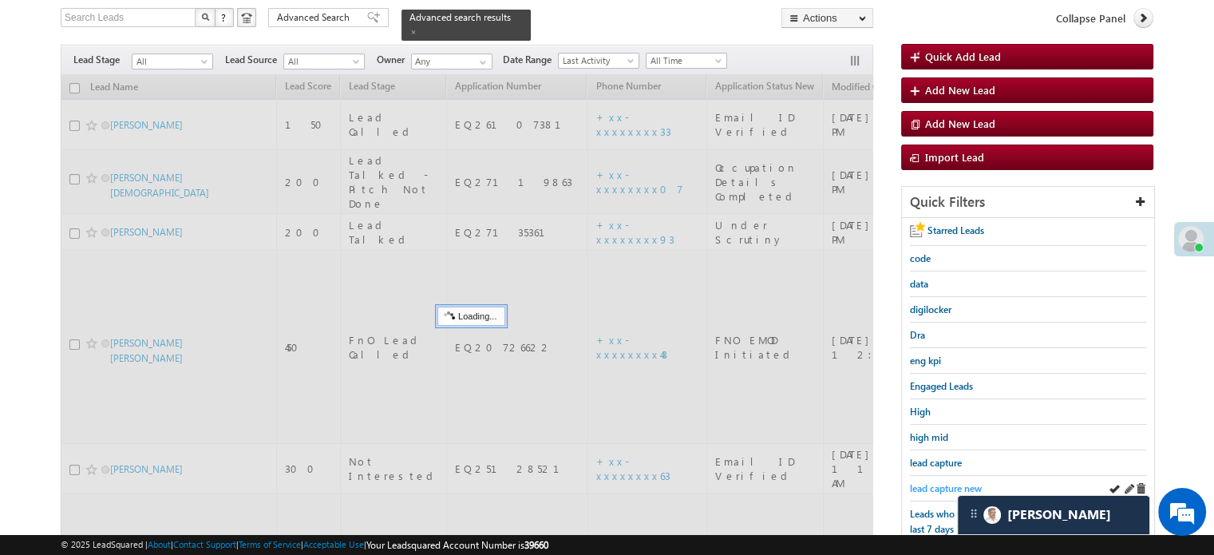
click at [942, 485] on span "lead capture new" at bounding box center [946, 488] width 72 height 12
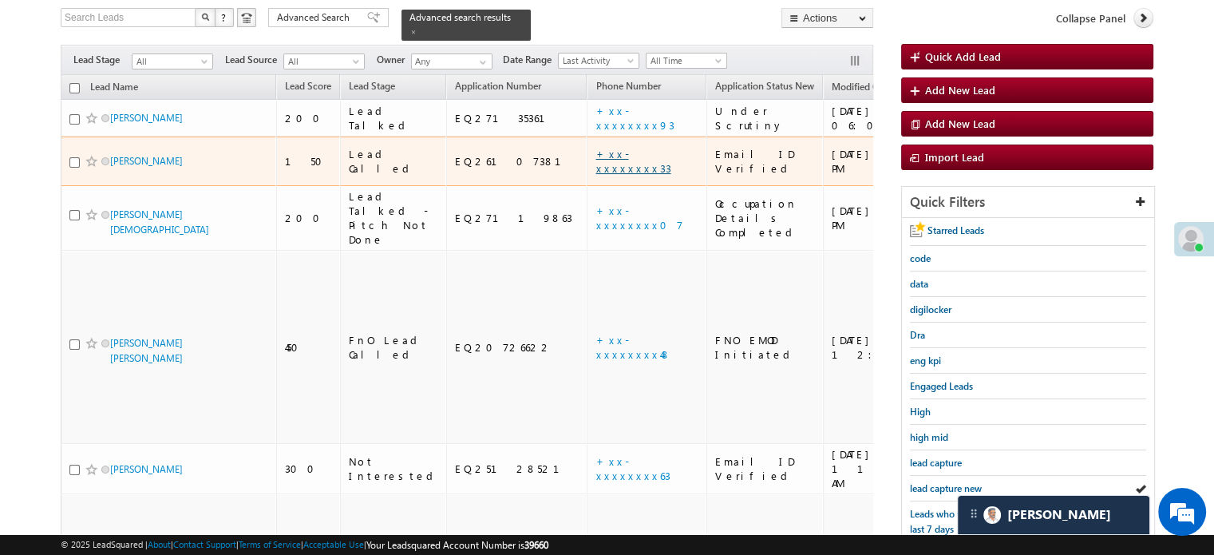
click at [596, 147] on link "+xx-xxxxxxxx33" at bounding box center [633, 161] width 75 height 28
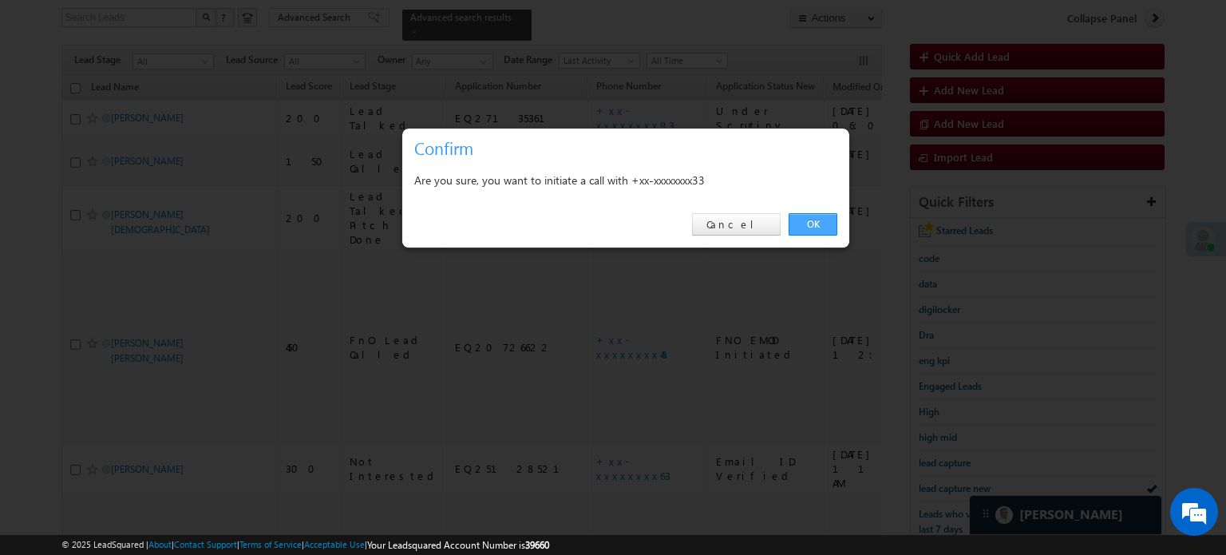
click at [814, 219] on link "OK" at bounding box center [813, 224] width 49 height 22
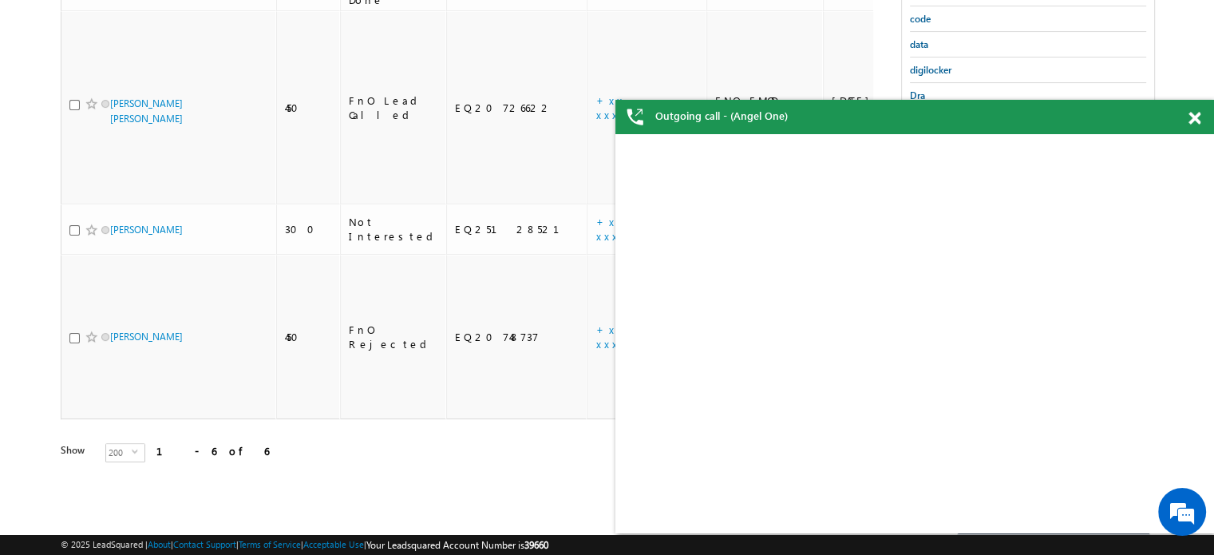
scroll to position [0, 0]
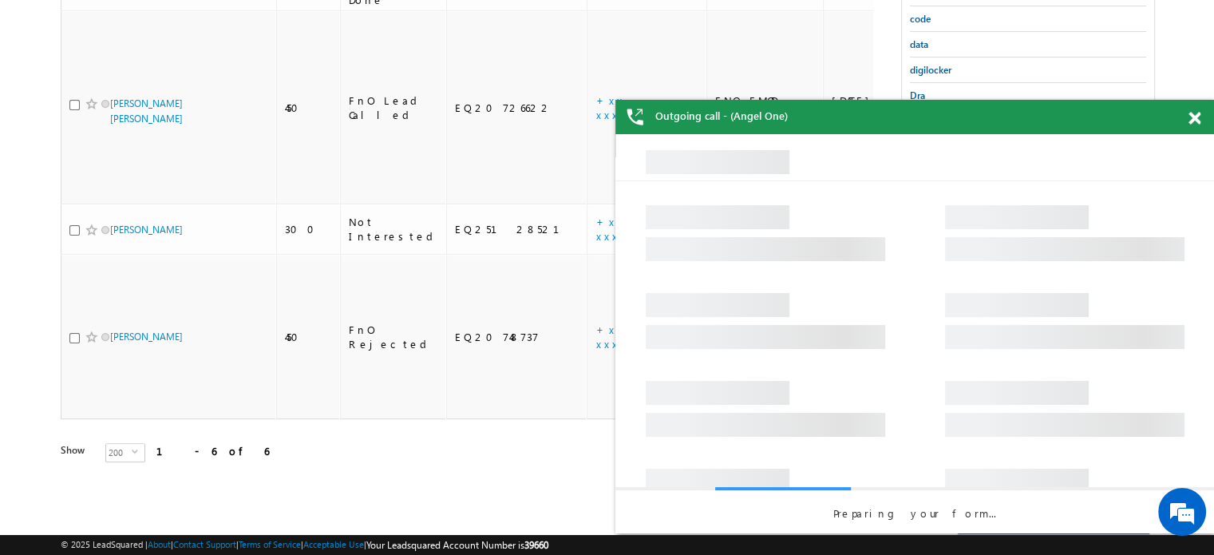
click at [1189, 120] on span at bounding box center [1195, 119] width 12 height 14
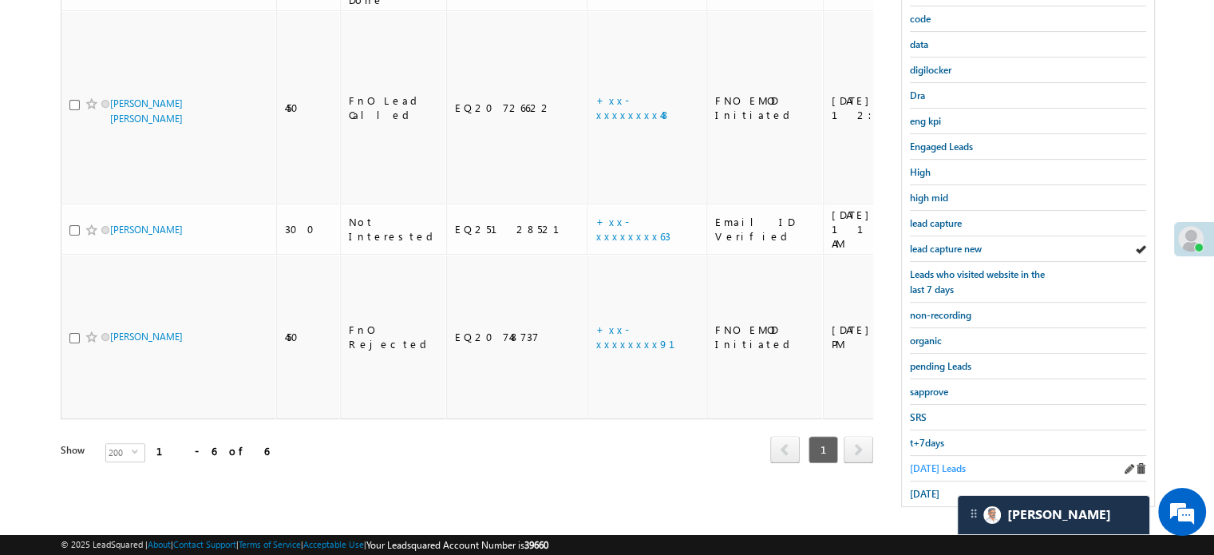
click at [932, 462] on span "Today's Leads" at bounding box center [938, 468] width 56 height 12
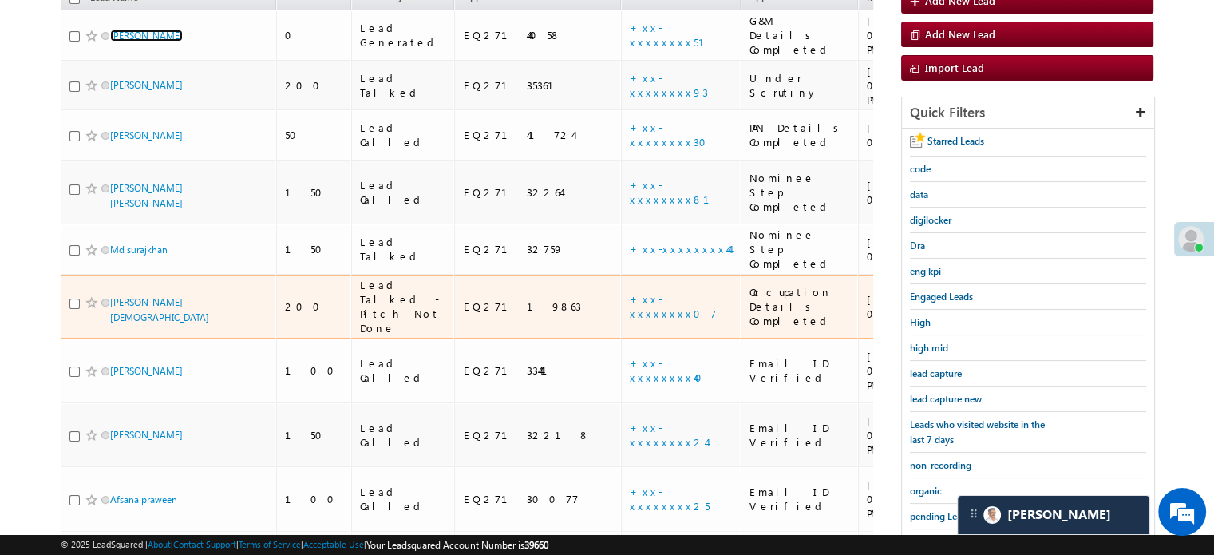
scroll to position [226, 0]
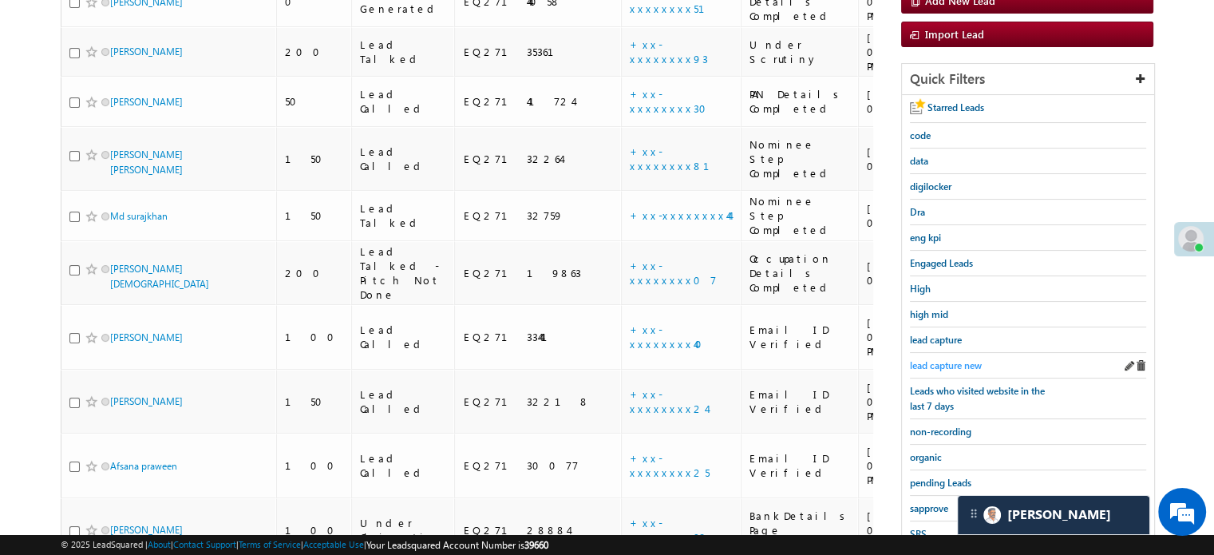
click at [952, 360] on span "lead capture new" at bounding box center [946, 365] width 72 height 12
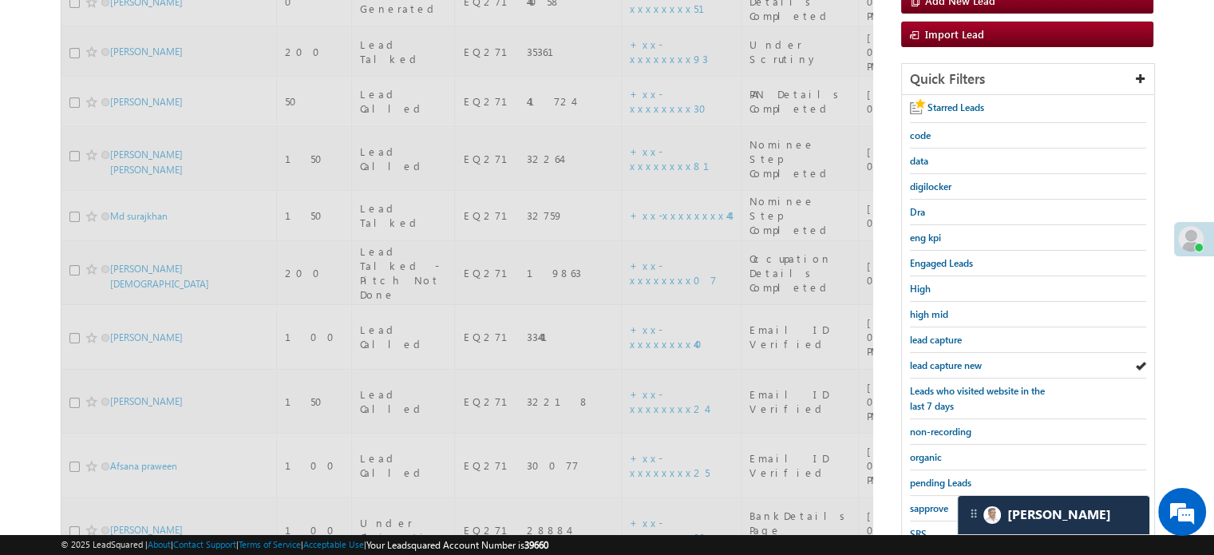
click at [952, 360] on span "lead capture new" at bounding box center [946, 365] width 72 height 12
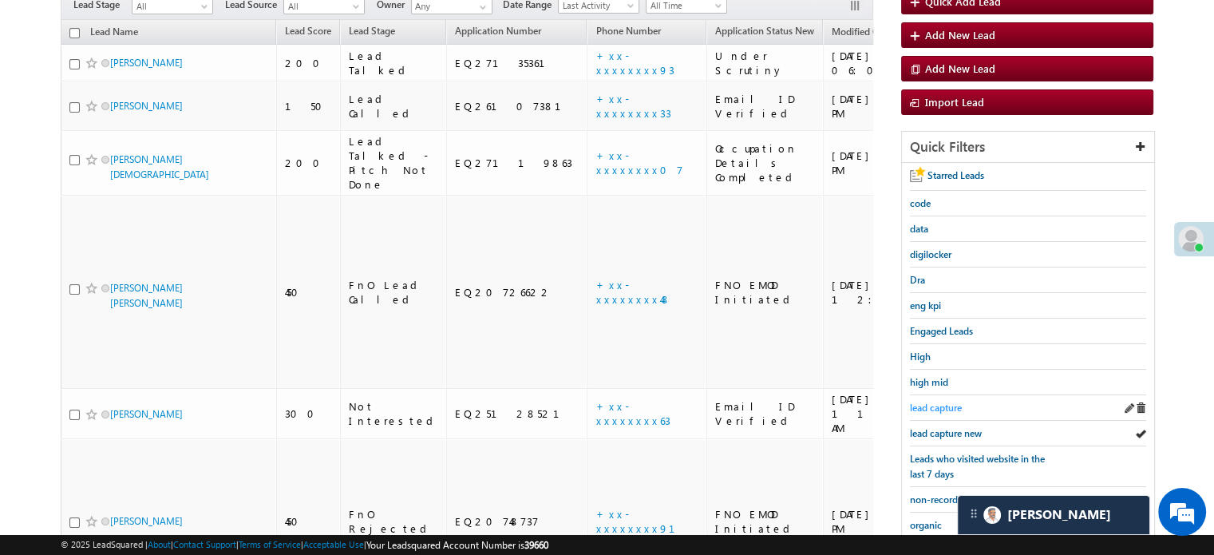
scroll to position [66, 0]
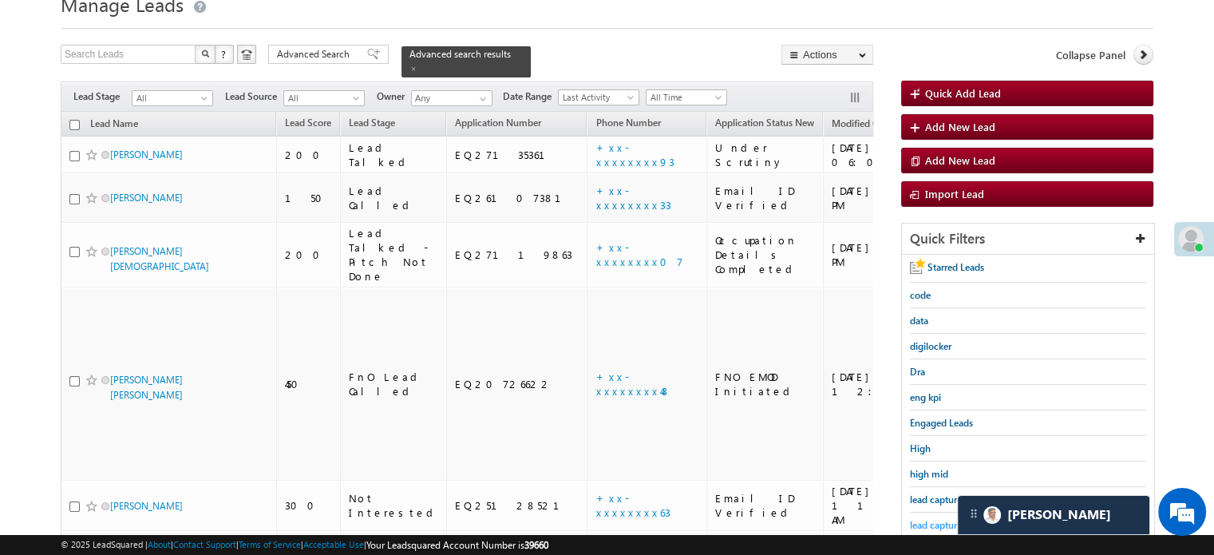
click at [936, 519] on span "lead capture new" at bounding box center [946, 525] width 72 height 12
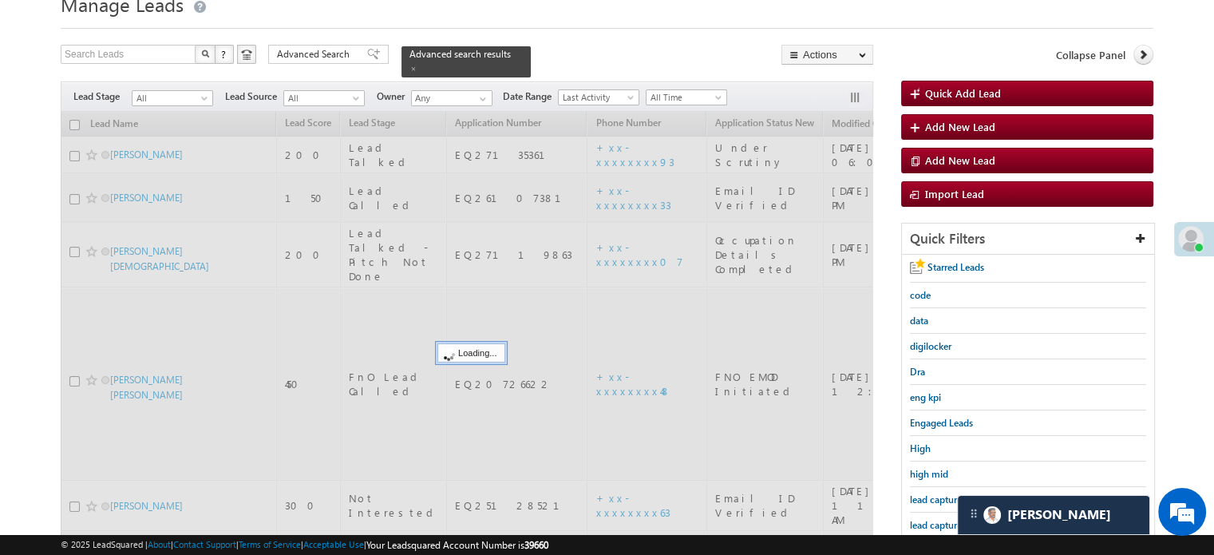
click at [936, 519] on span "lead capture new" at bounding box center [946, 525] width 72 height 12
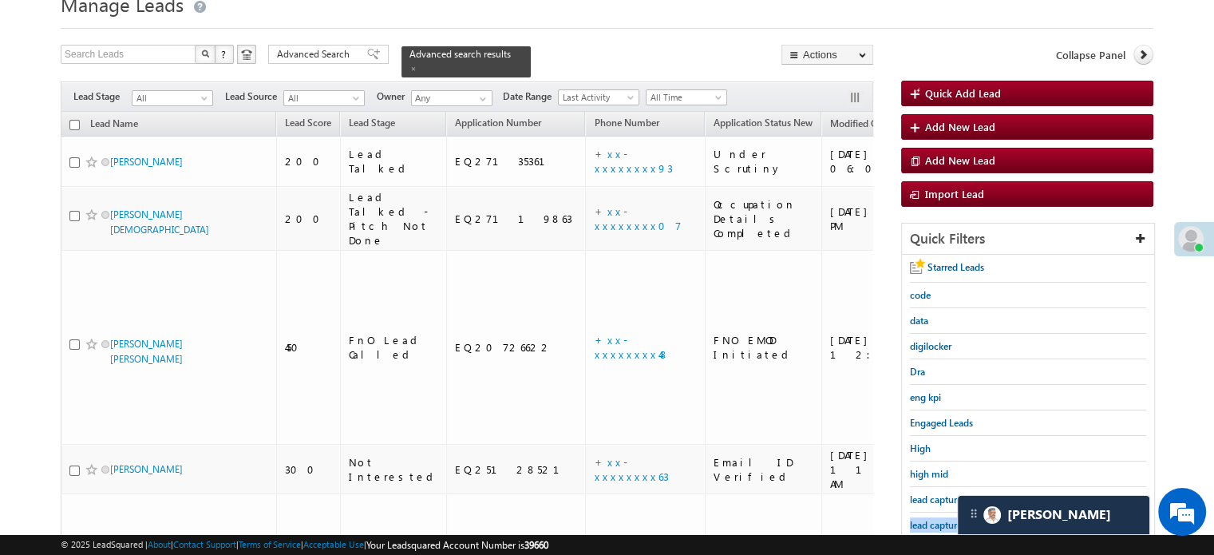
click at [936, 519] on span "lead capture new" at bounding box center [946, 525] width 72 height 12
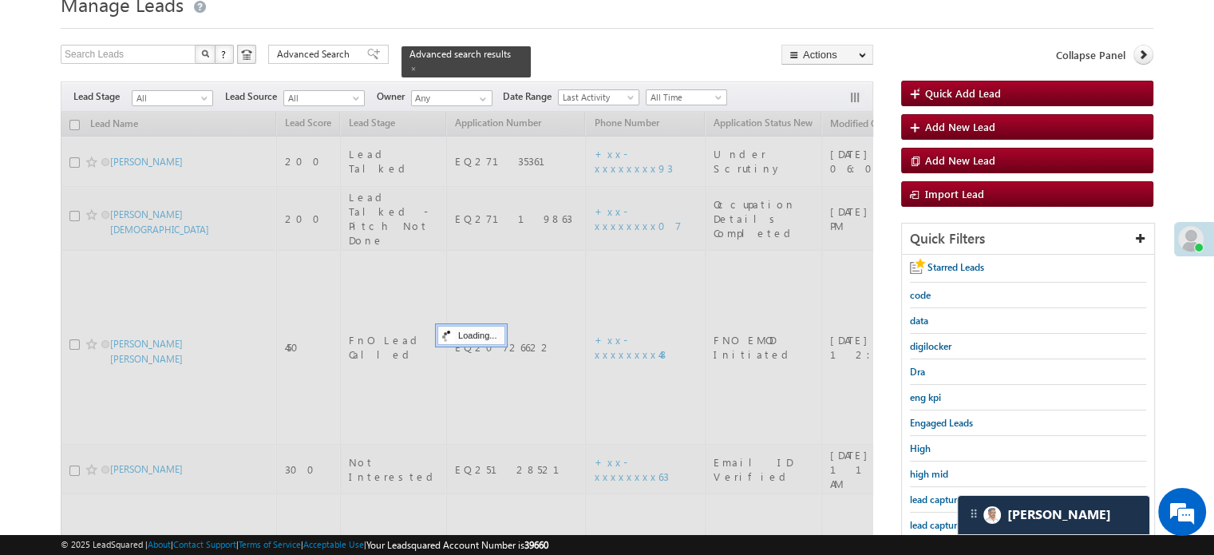
click at [936, 519] on span "lead capture new" at bounding box center [946, 525] width 72 height 12
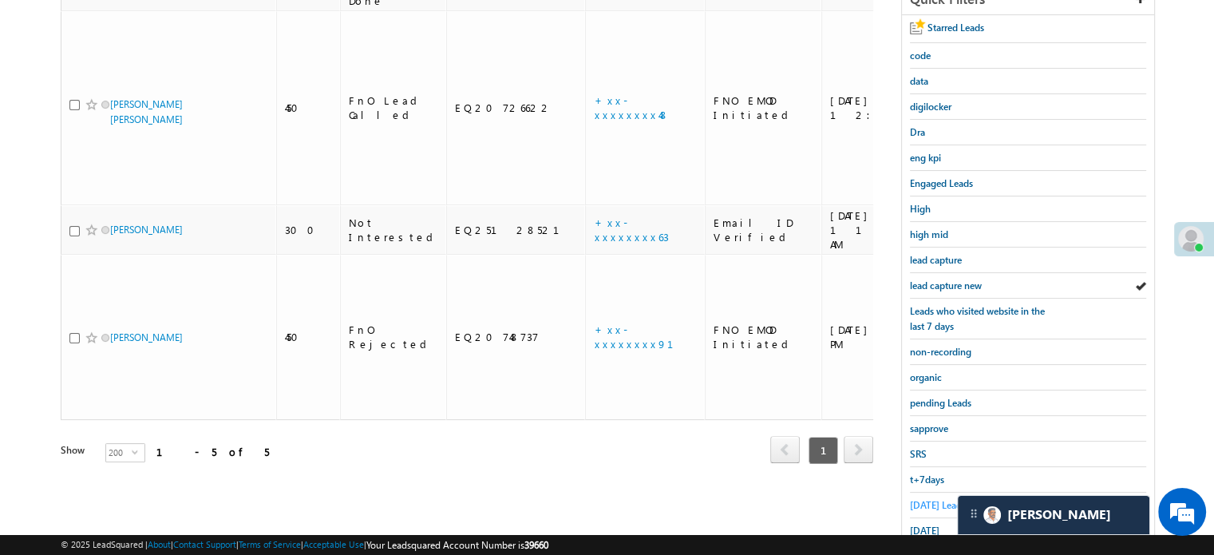
click at [925, 504] on span "Today's Leads" at bounding box center [938, 505] width 56 height 12
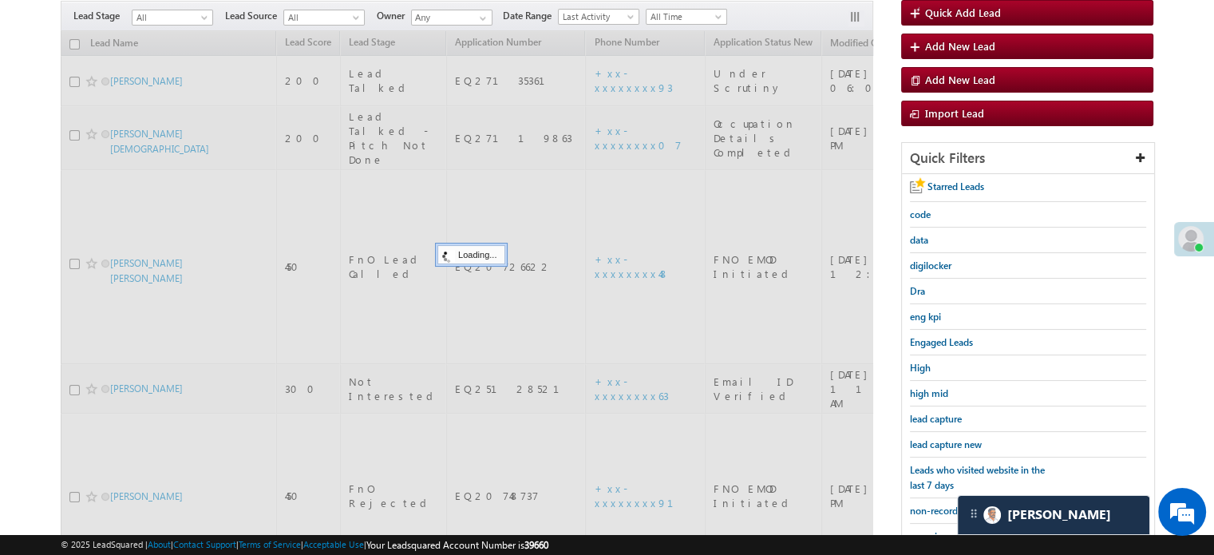
scroll to position [146, 0]
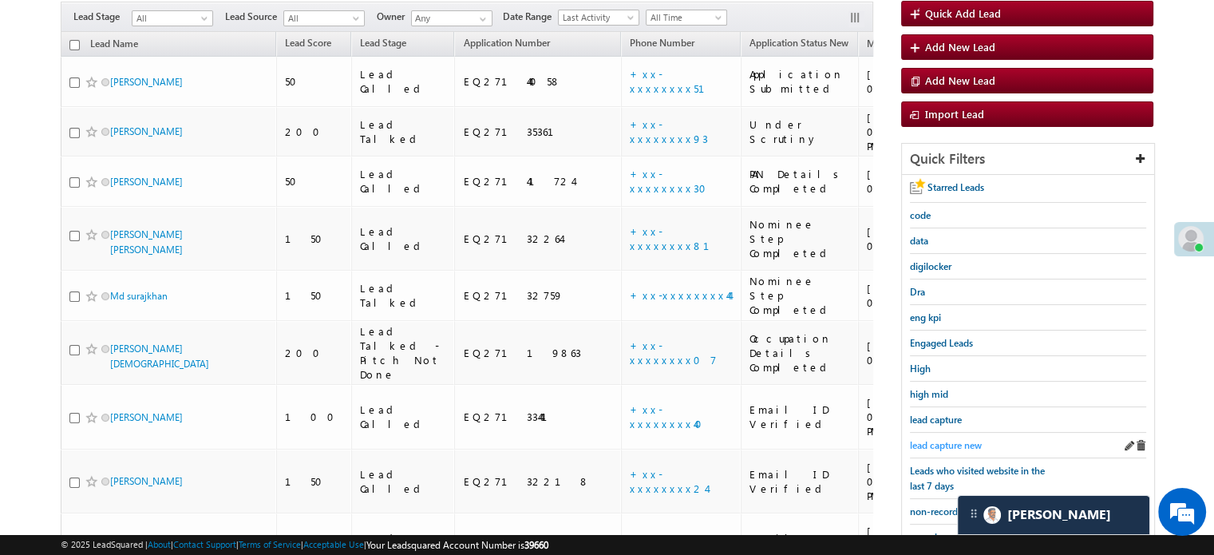
click at [950, 443] on span "lead capture new" at bounding box center [946, 445] width 72 height 12
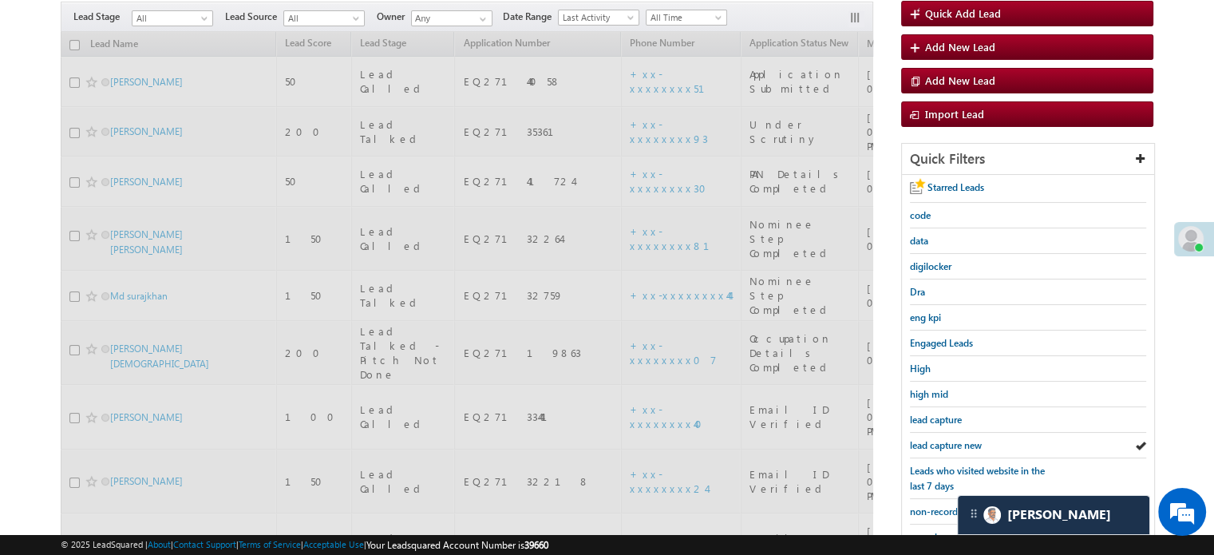
click at [950, 443] on span "lead capture new" at bounding box center [946, 445] width 72 height 12
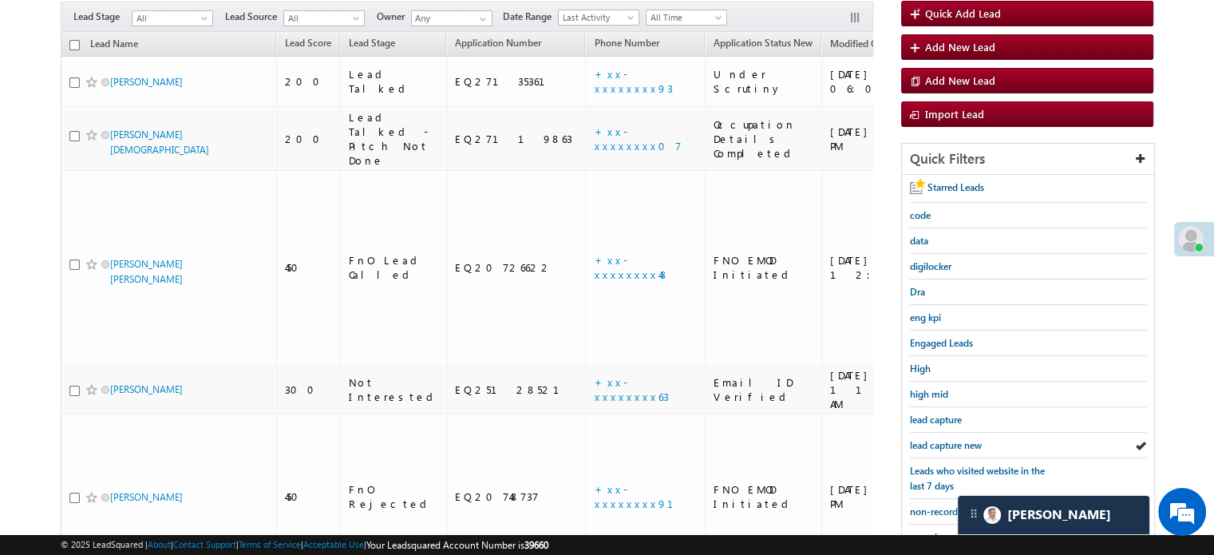
click at [950, 443] on span "lead capture new" at bounding box center [946, 445] width 72 height 12
click at [953, 439] on span "lead capture new" at bounding box center [946, 445] width 72 height 12
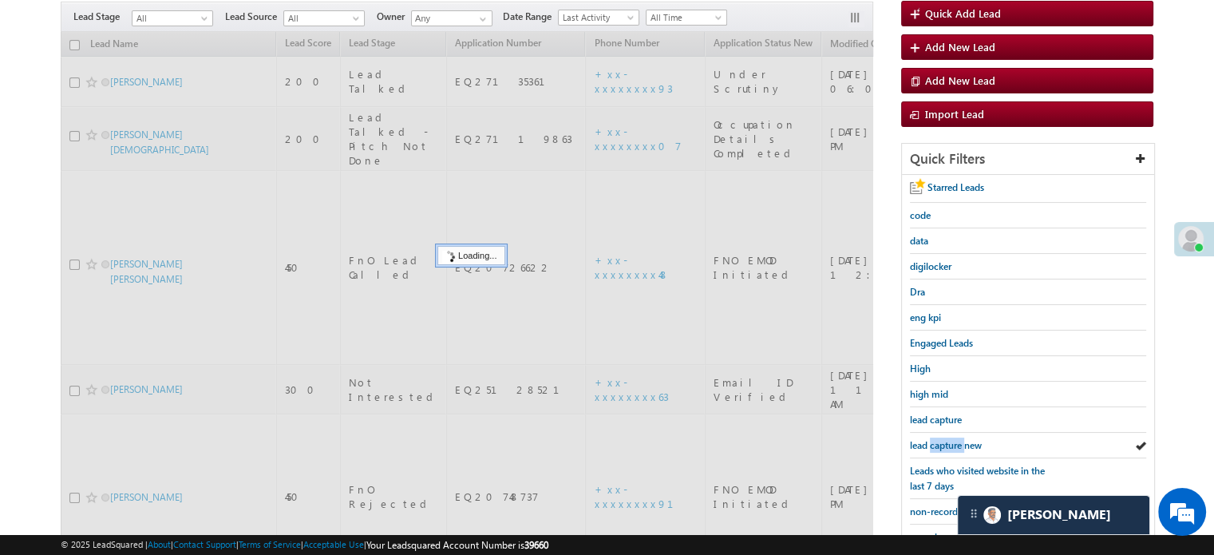
click at [953, 439] on span "lead capture new" at bounding box center [946, 445] width 72 height 12
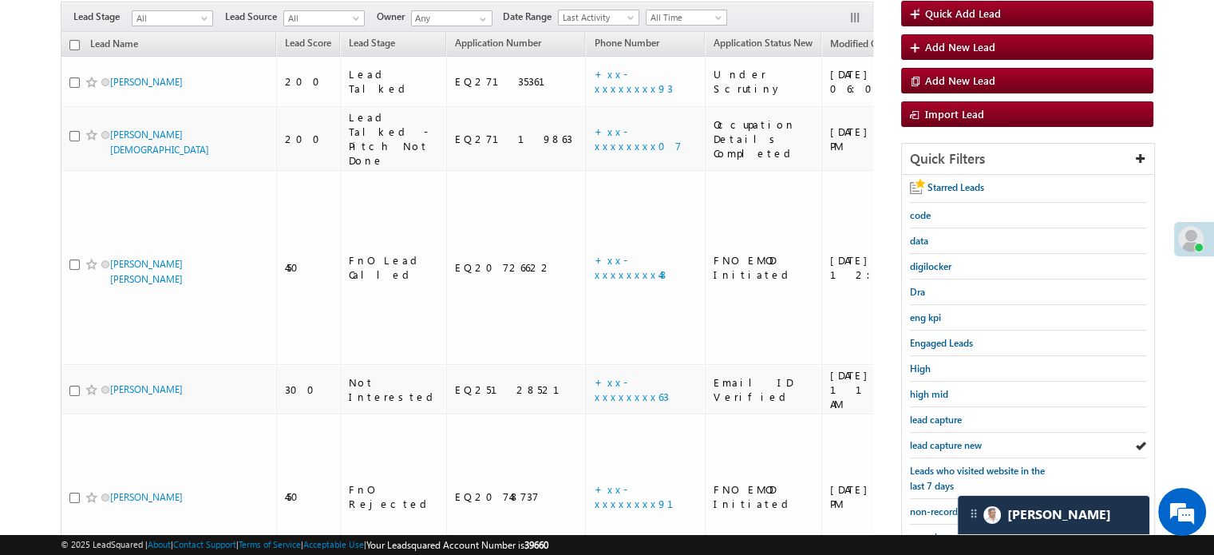
click at [953, 439] on span "lead capture new" at bounding box center [946, 445] width 72 height 12
click at [952, 441] on span "lead capture new" at bounding box center [946, 445] width 72 height 12
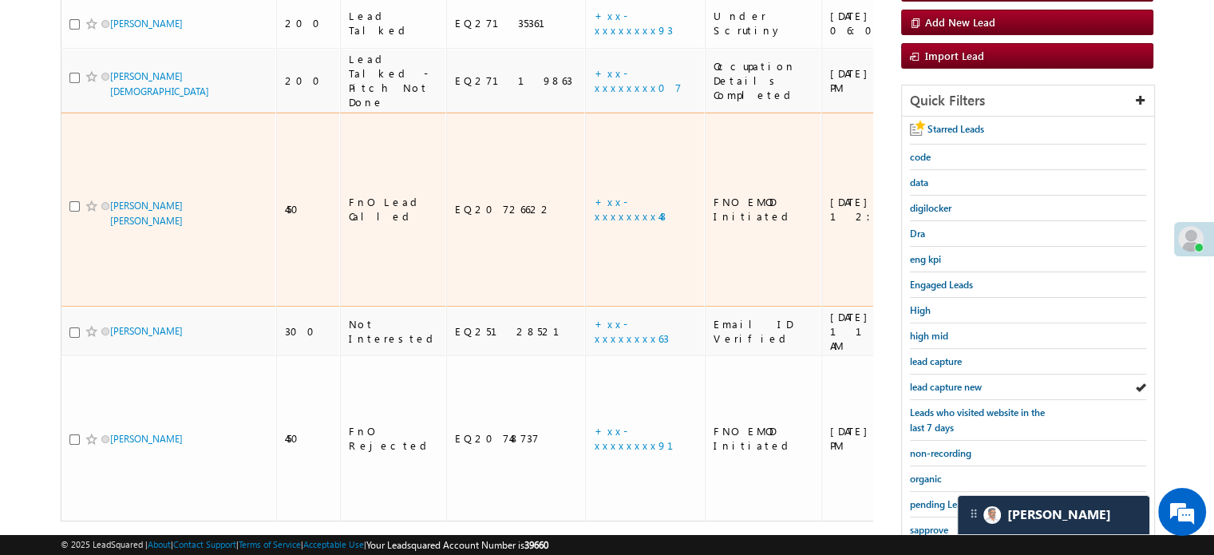
scroll to position [342, 0]
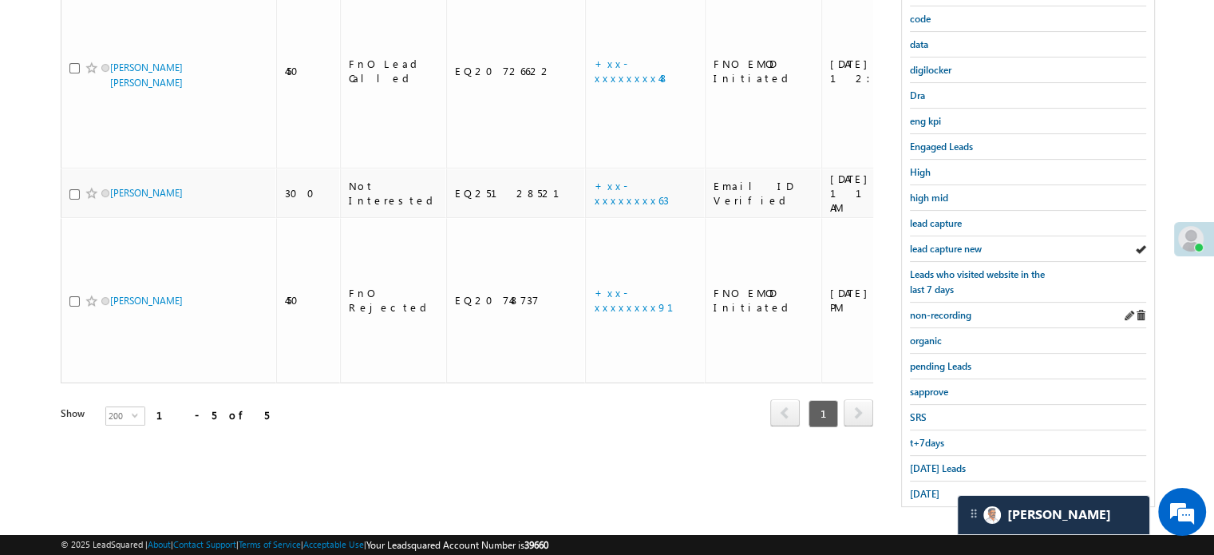
click at [927, 303] on div "non-recording" at bounding box center [1028, 316] width 236 height 26
click at [923, 309] on span "non-recording" at bounding box center [940, 315] width 61 height 12
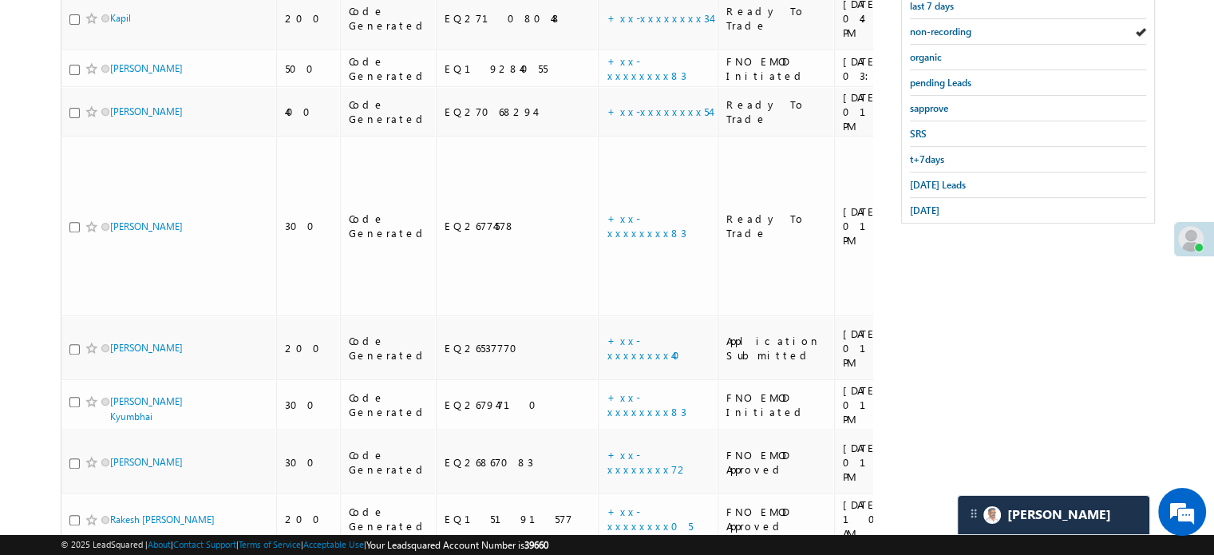
scroll to position [906, 0]
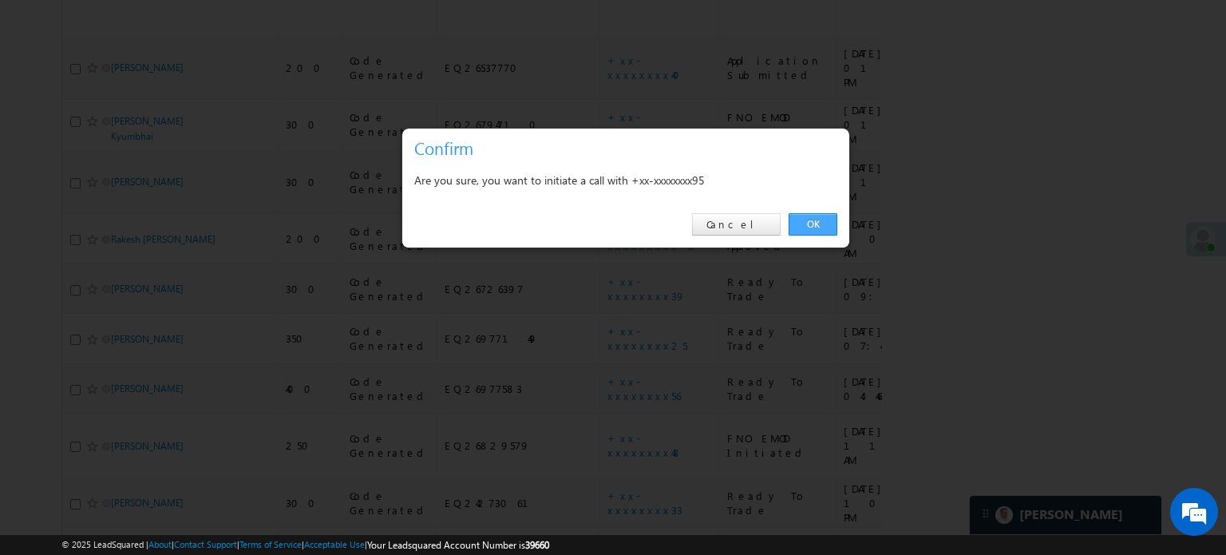
click at [799, 229] on link "OK" at bounding box center [813, 224] width 49 height 22
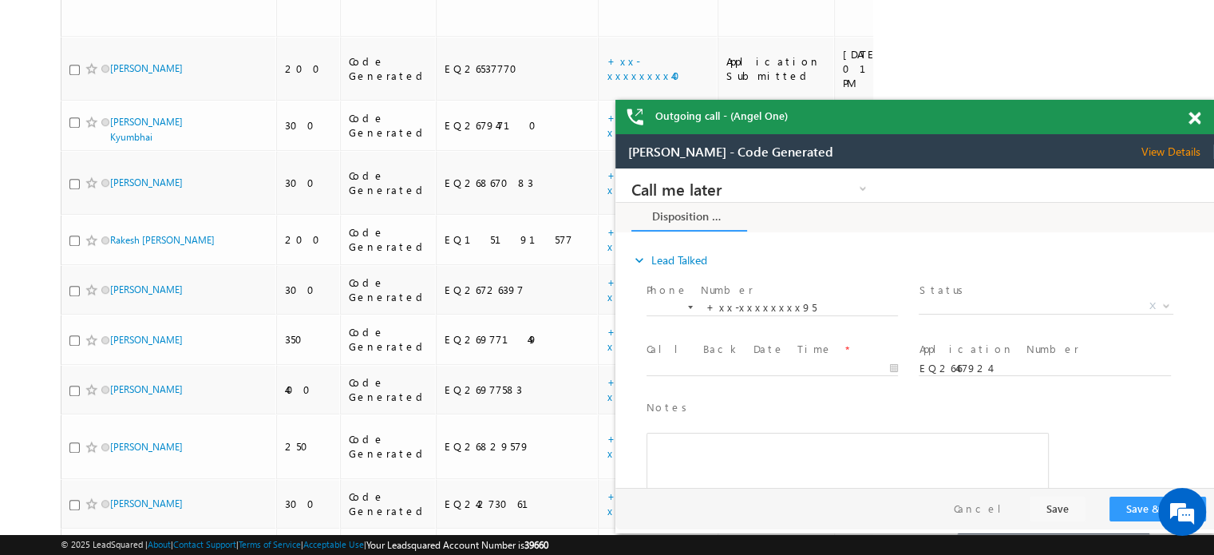
scroll to position [0, 0]
click at [1191, 113] on span at bounding box center [1195, 119] width 12 height 14
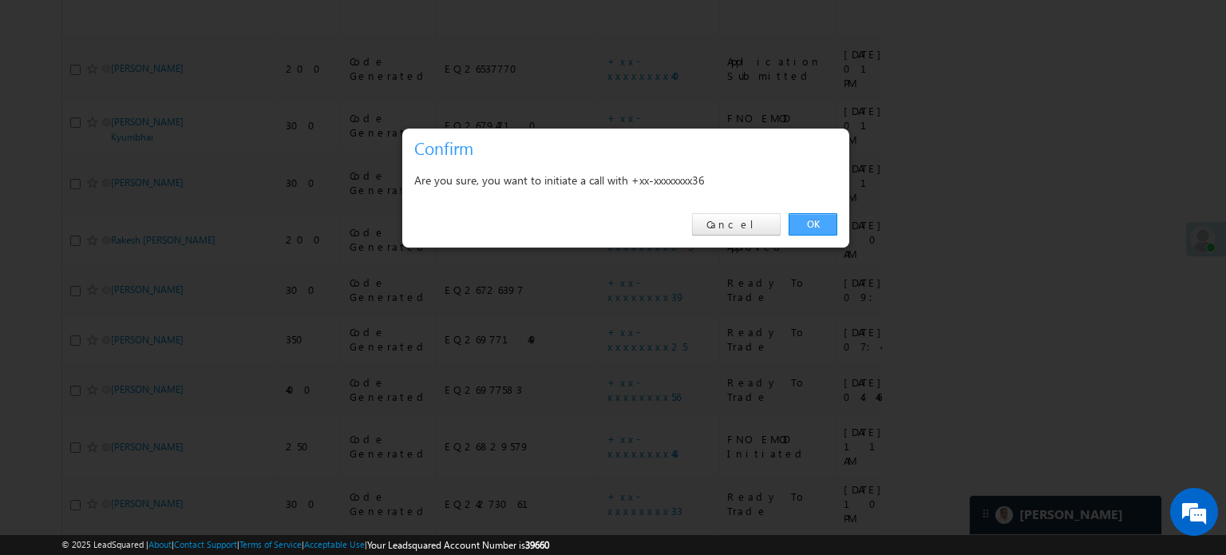
click at [810, 217] on link "OK" at bounding box center [813, 224] width 49 height 22
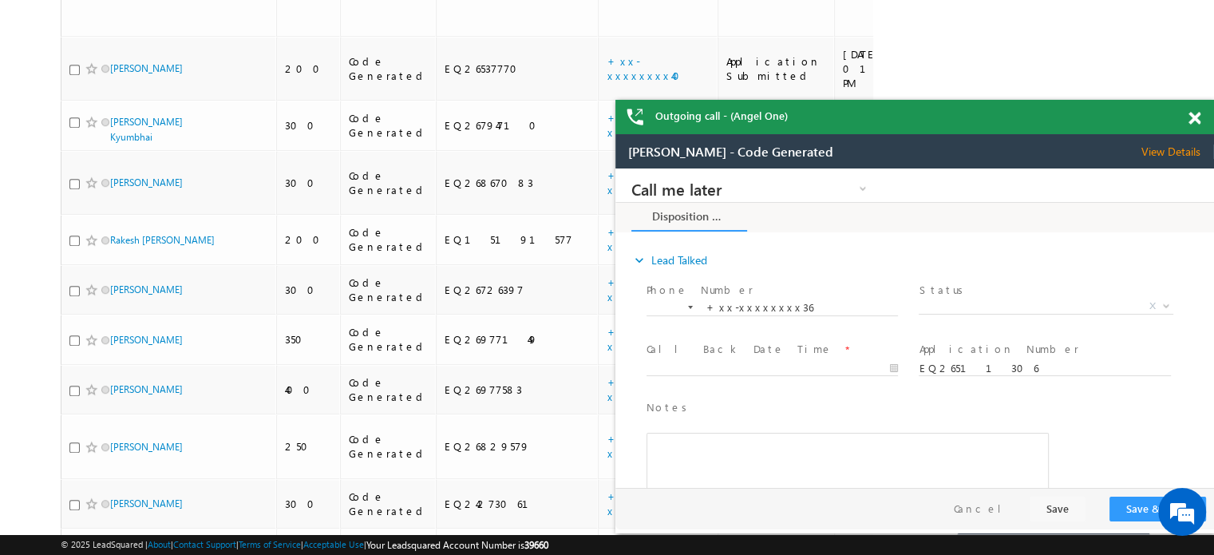
click at [1198, 121] on span at bounding box center [1195, 119] width 12 height 14
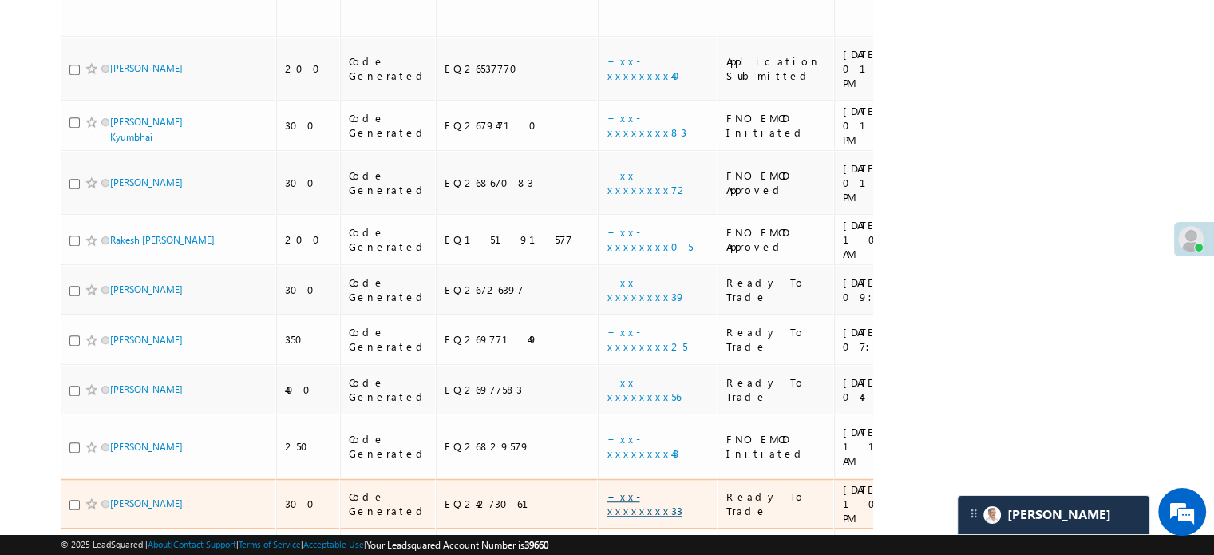
click at [607, 489] on link "+xx-xxxxxxxx33" at bounding box center [644, 503] width 75 height 28
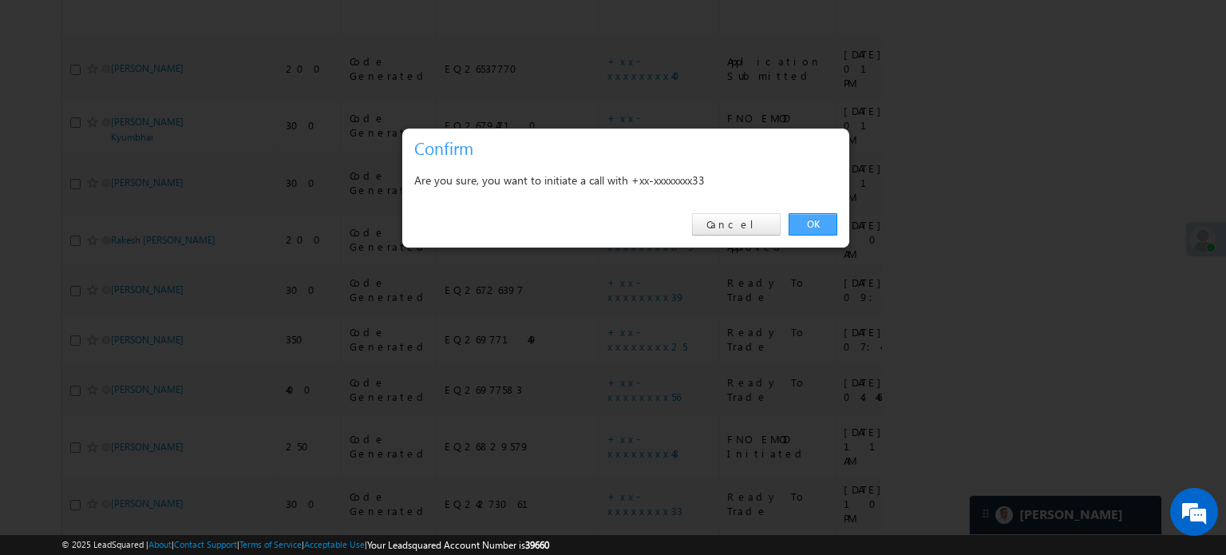
click at [815, 221] on link "OK" at bounding box center [813, 224] width 49 height 22
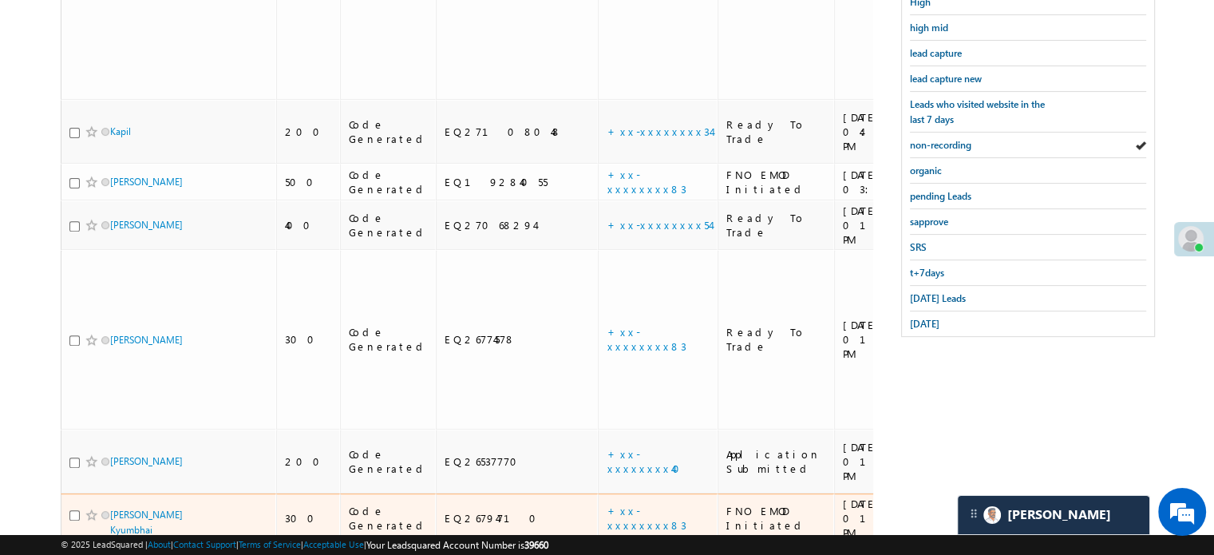
scroll to position [469, 0]
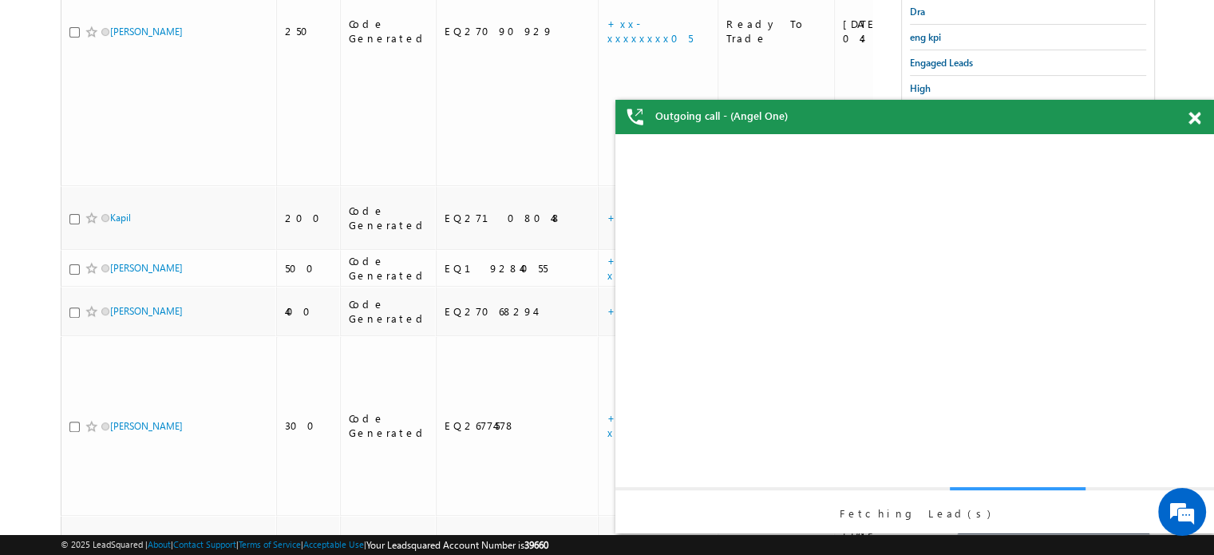
click at [971, 162] on div "View Details Change Lead View Details Change Opportunity Fetching Lead(s)" at bounding box center [915, 333] width 567 height 399
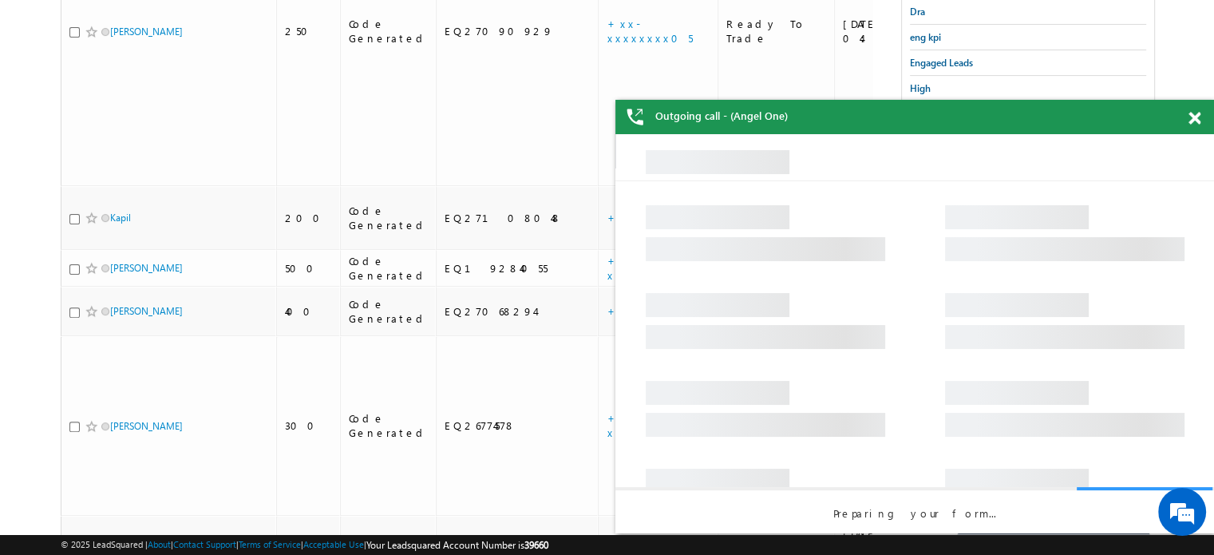
click at [1194, 117] on span at bounding box center [1195, 119] width 12 height 14
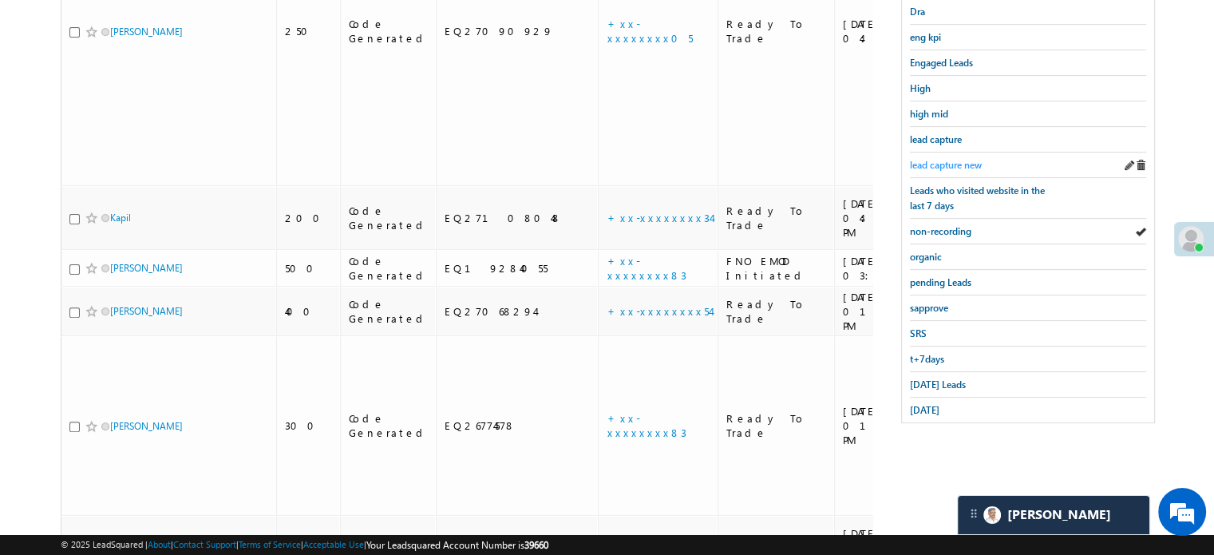
click at [956, 160] on span "lead capture new" at bounding box center [946, 165] width 72 height 12
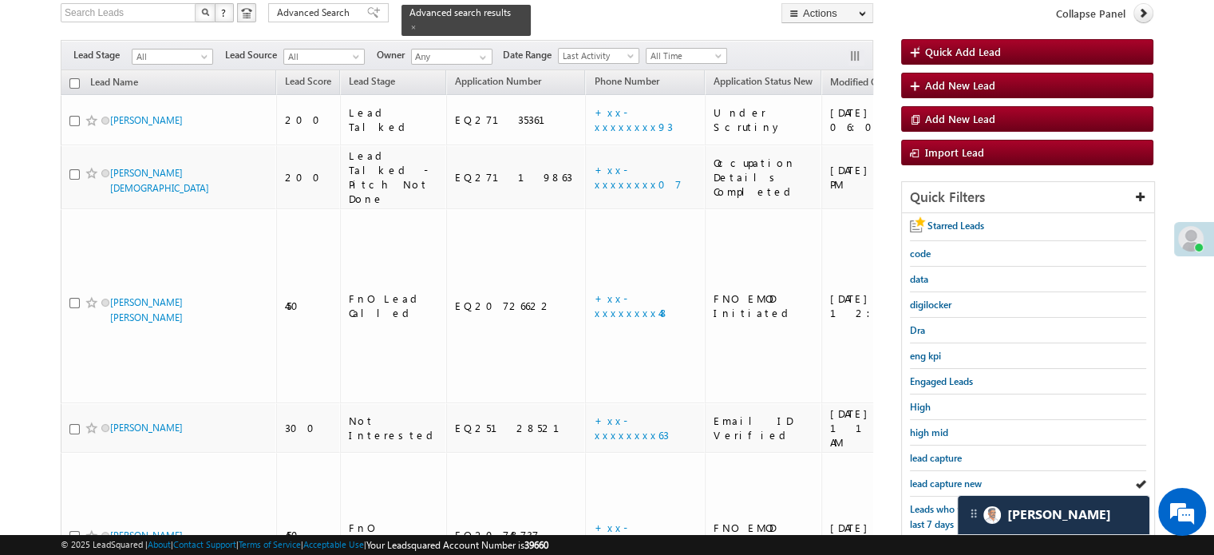
scroll to position [342, 0]
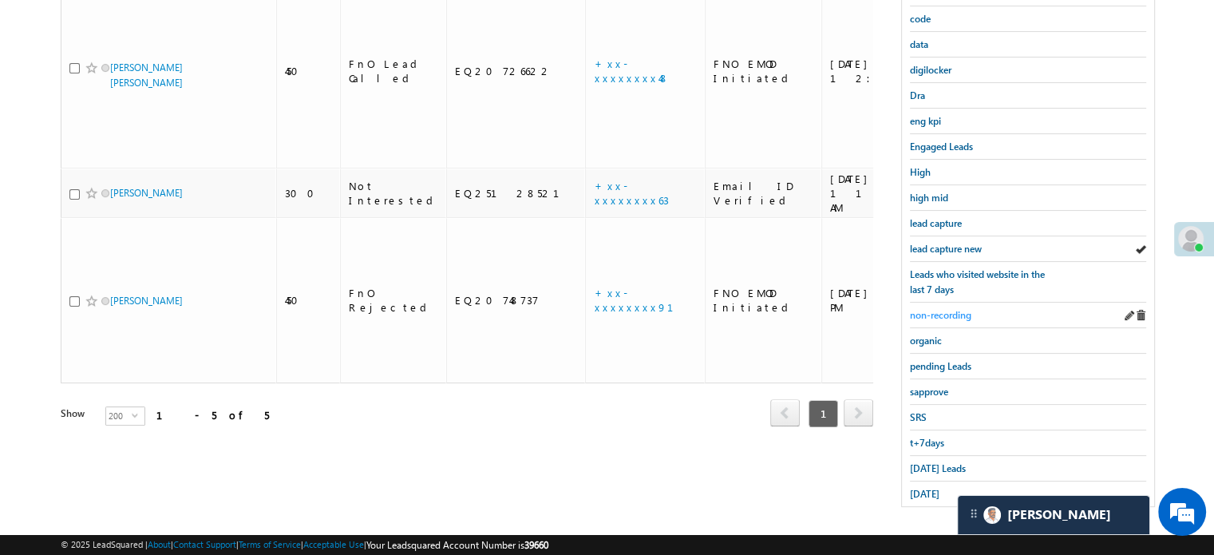
click at [945, 311] on span "non-recording" at bounding box center [940, 315] width 61 height 12
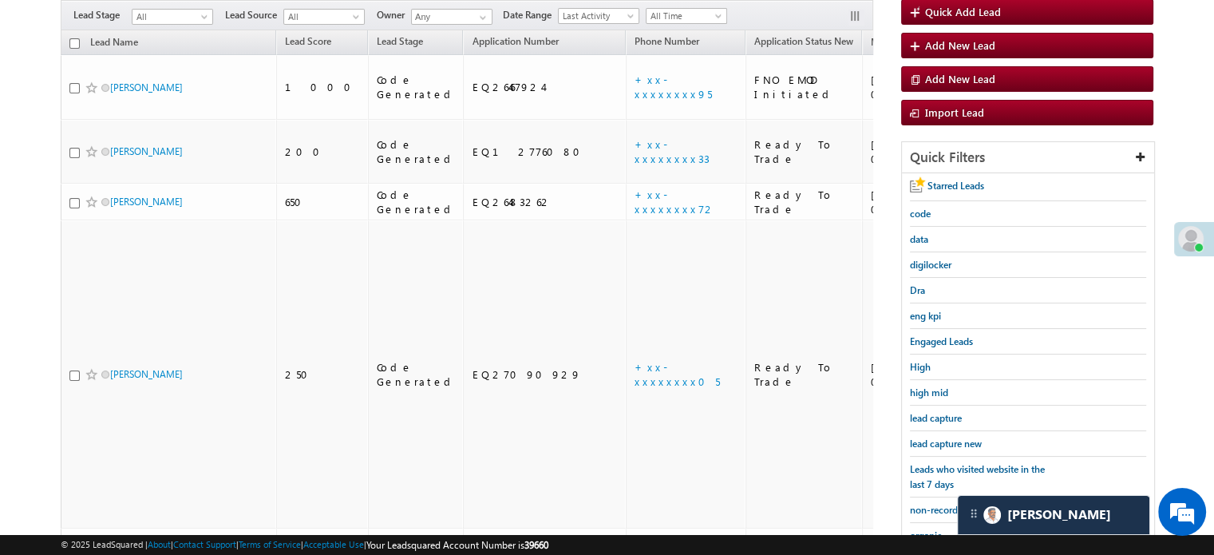
scroll to position [263, 0]
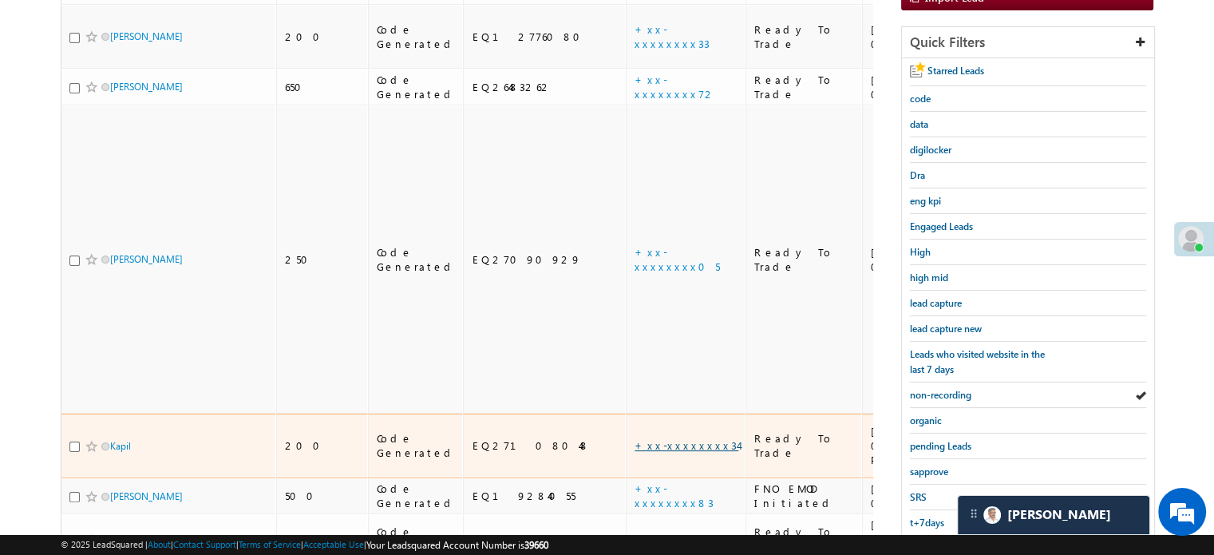
click at [635, 438] on link "+xx-xxxxxxxx34" at bounding box center [687, 445] width 104 height 14
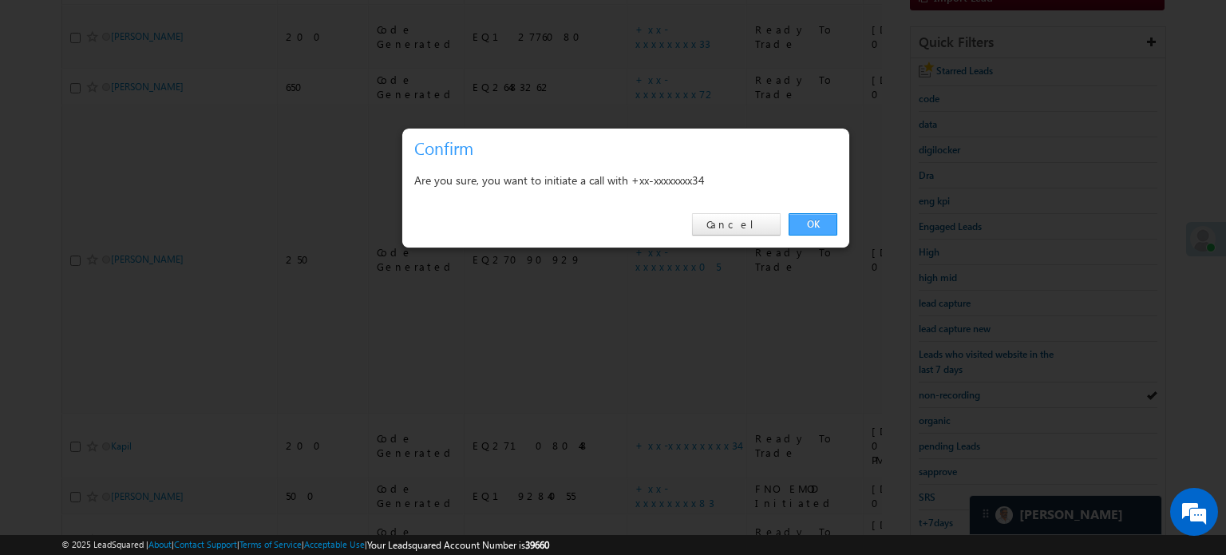
click at [807, 221] on link "OK" at bounding box center [813, 224] width 49 height 22
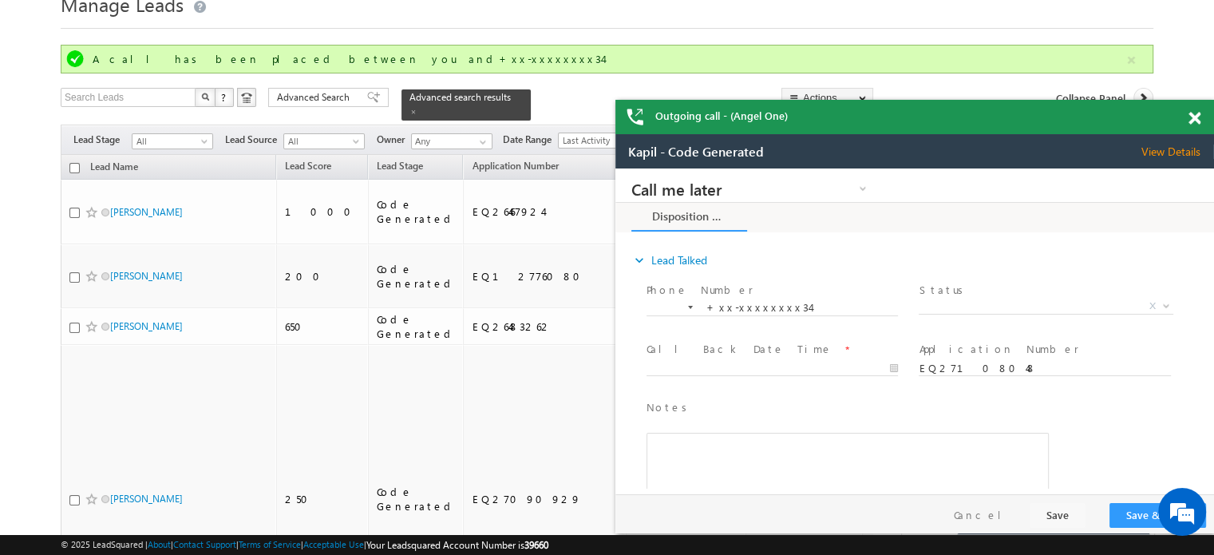
scroll to position [0, 0]
drag, startPoint x: 1194, startPoint y: 121, endPoint x: 490, endPoint y: 28, distance: 709.4
click at [1194, 121] on span at bounding box center [1195, 119] width 12 height 14
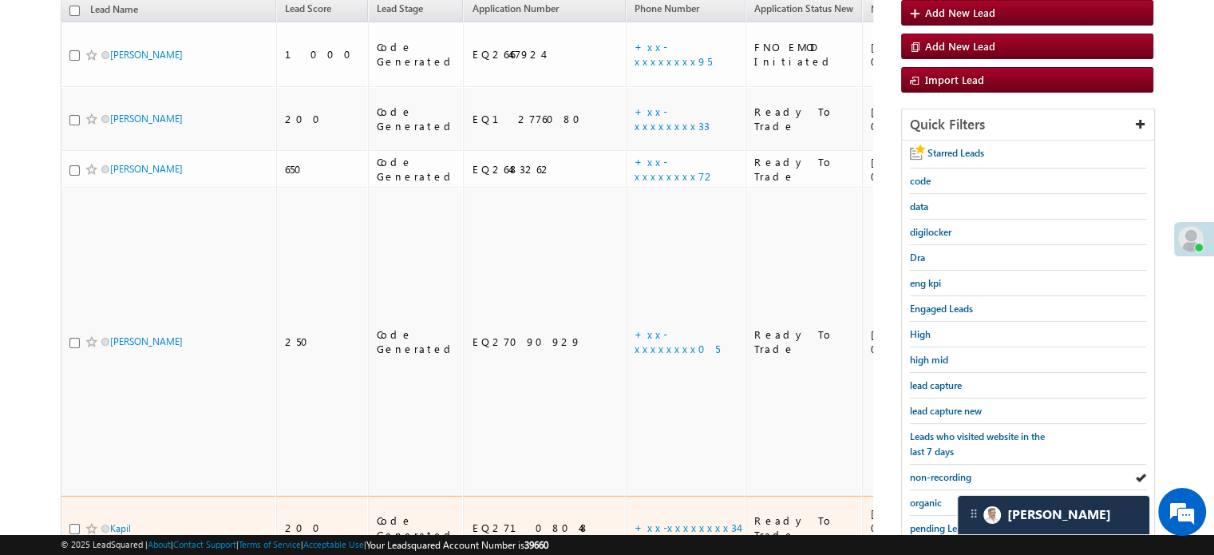
scroll to position [226, 0]
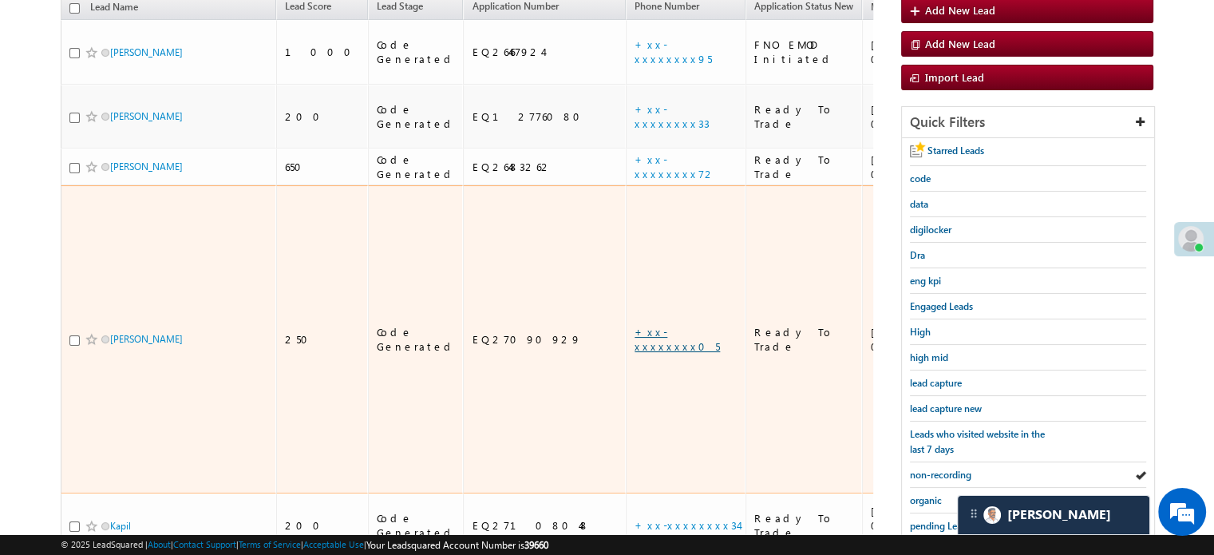
click at [635, 325] on link "+xx-xxxxxxxx05" at bounding box center [677, 339] width 85 height 28
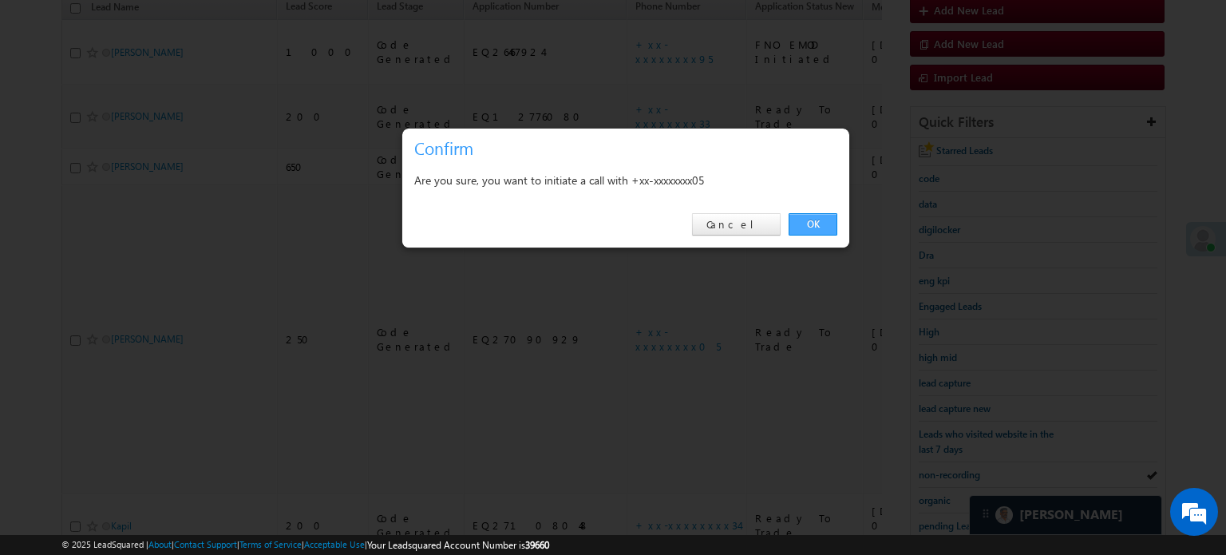
click at [817, 220] on link "OK" at bounding box center [813, 224] width 49 height 22
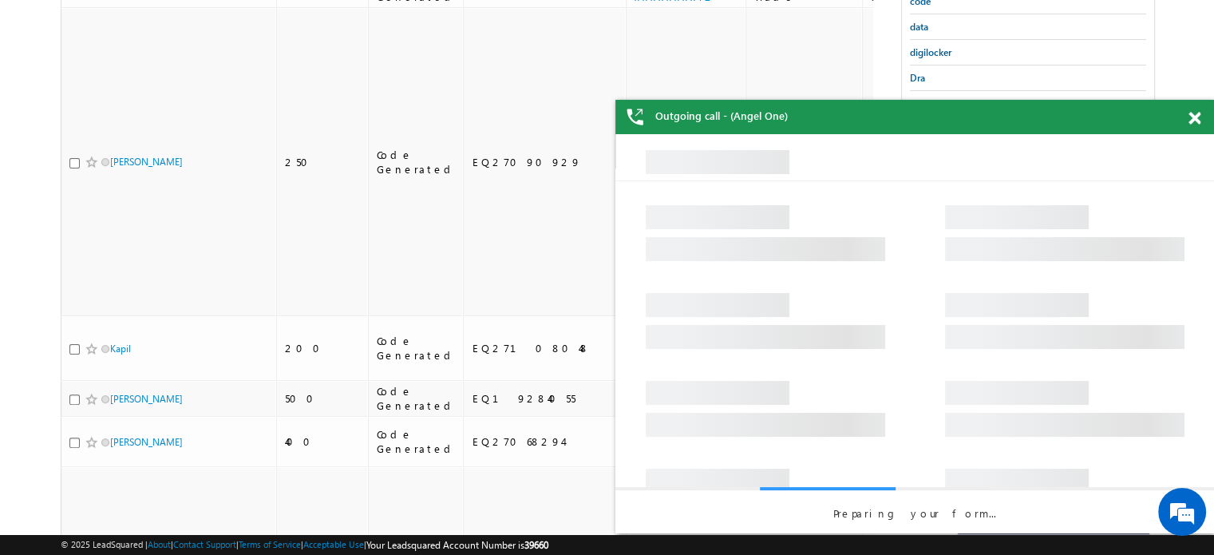
scroll to position [0, 0]
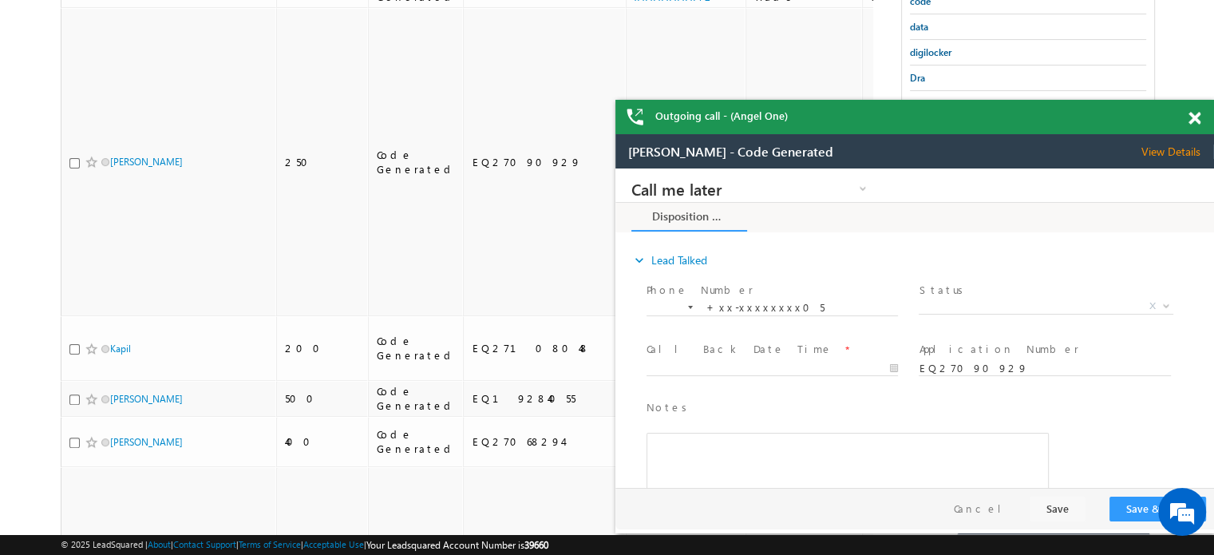
click at [1197, 117] on span at bounding box center [1195, 119] width 12 height 14
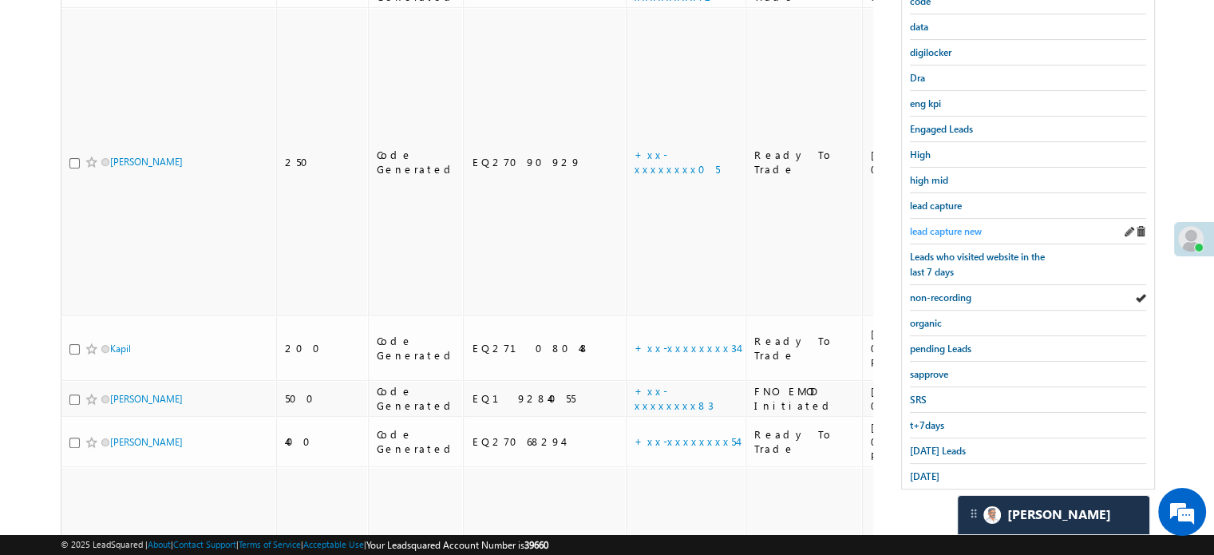
click at [960, 224] on link "lead capture new" at bounding box center [946, 231] width 72 height 15
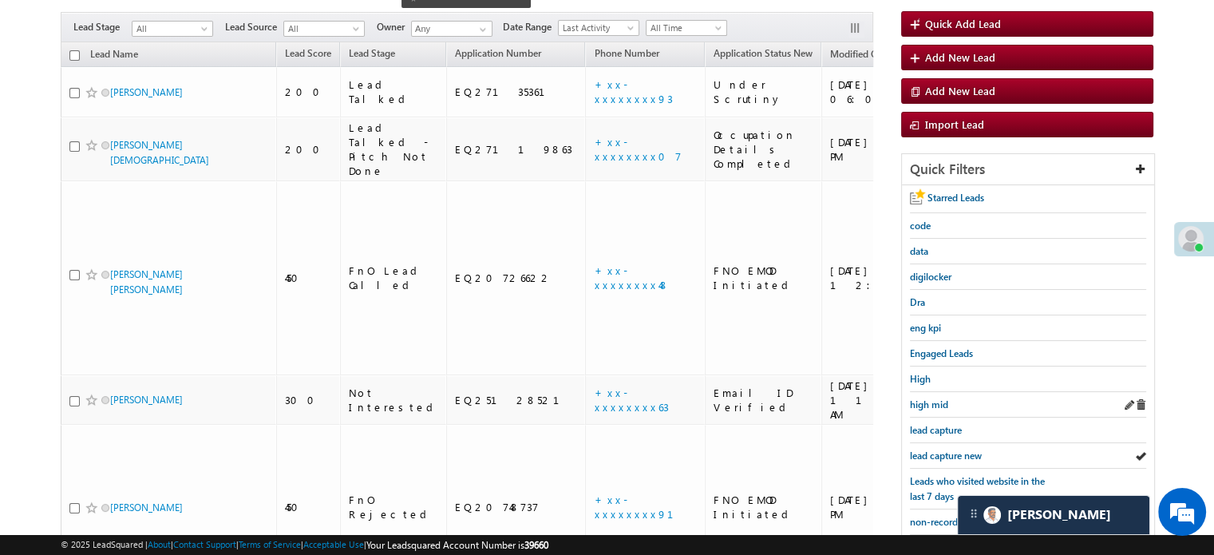
scroll to position [164, 0]
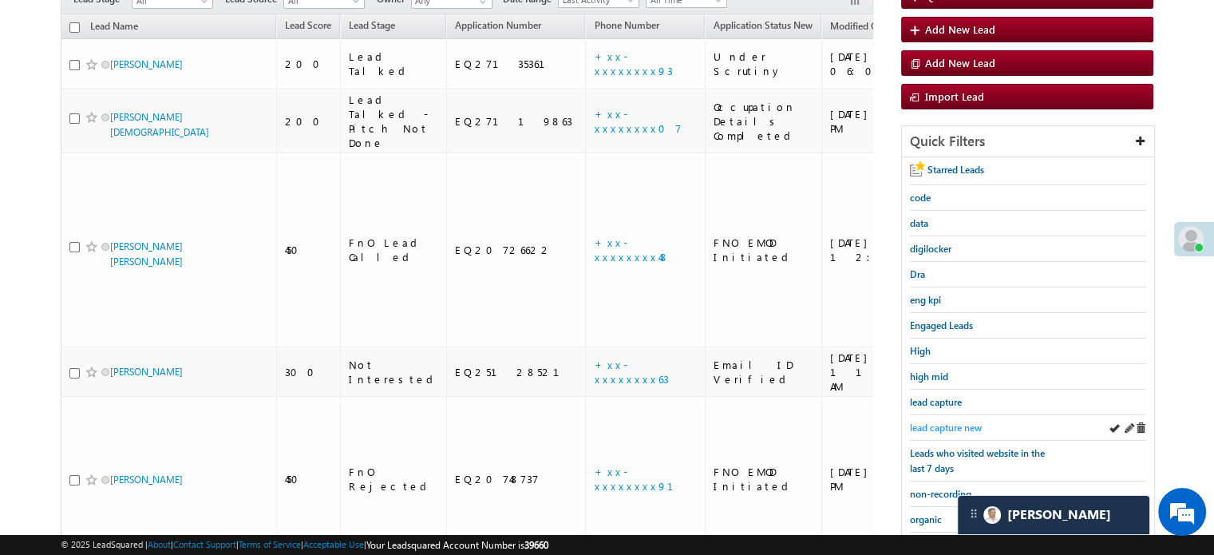
click at [943, 422] on span "lead capture new" at bounding box center [946, 428] width 72 height 12
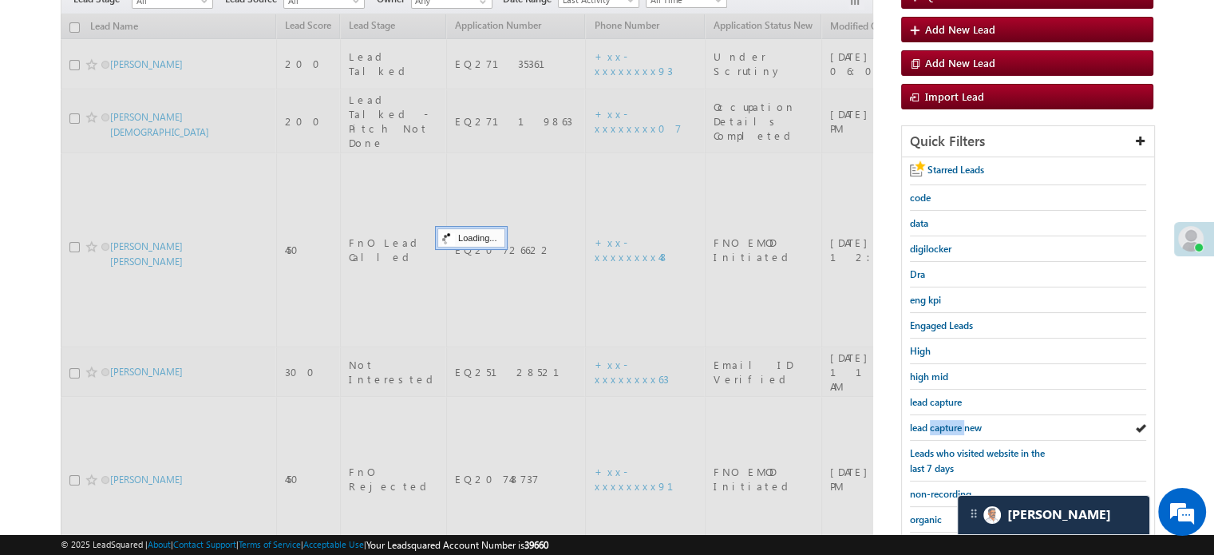
click at [943, 422] on span "lead capture new" at bounding box center [946, 428] width 72 height 12
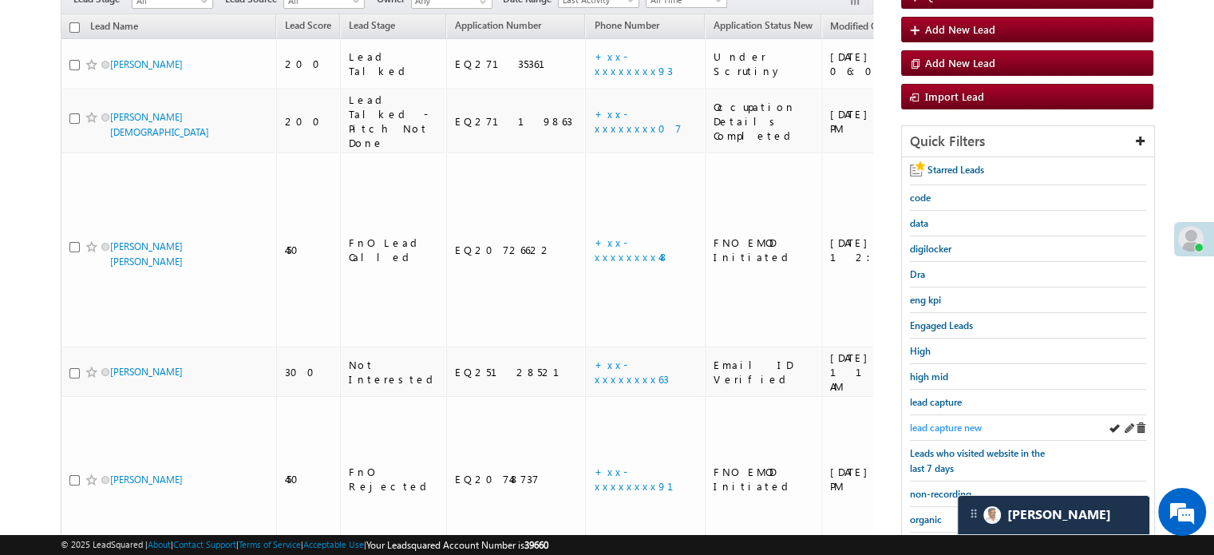
click at [945, 422] on span "lead capture new" at bounding box center [946, 428] width 72 height 12
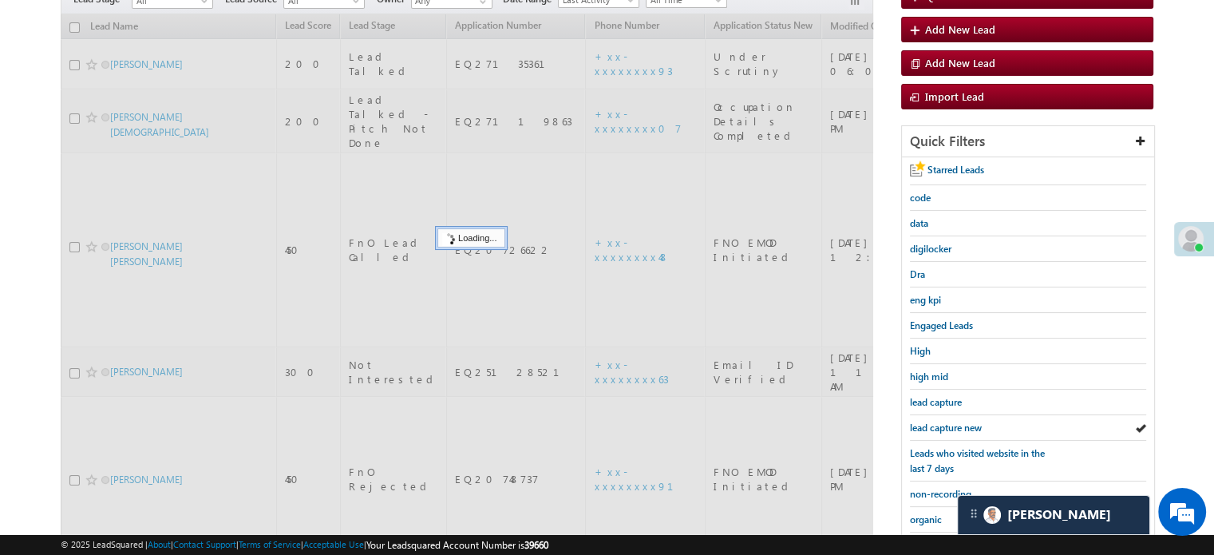
click at [945, 422] on span "lead capture new" at bounding box center [946, 428] width 72 height 12
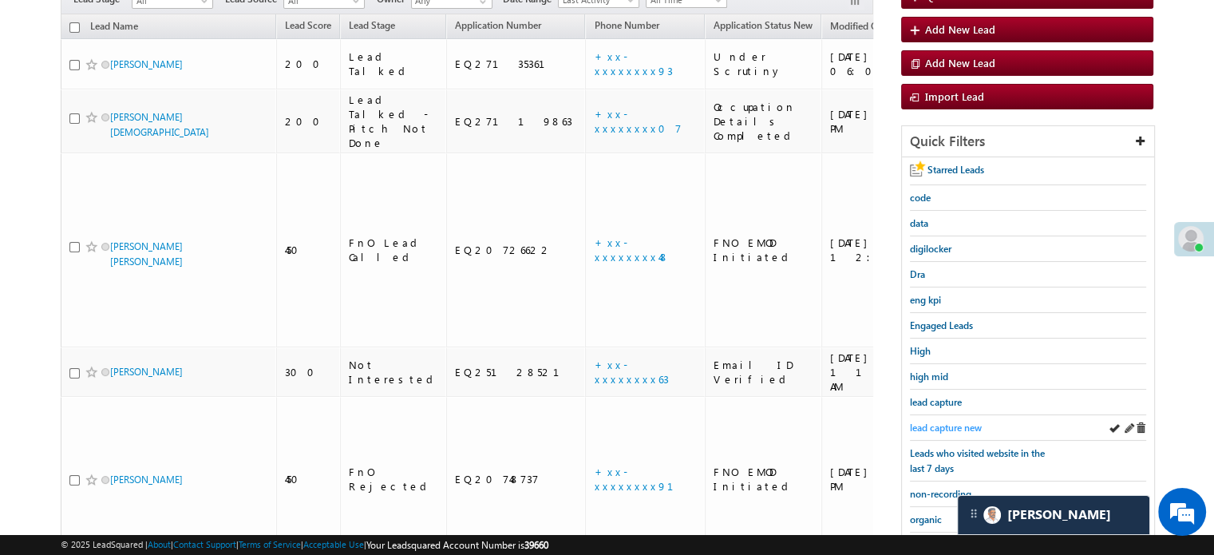
click at [946, 422] on span "lead capture new" at bounding box center [946, 428] width 72 height 12
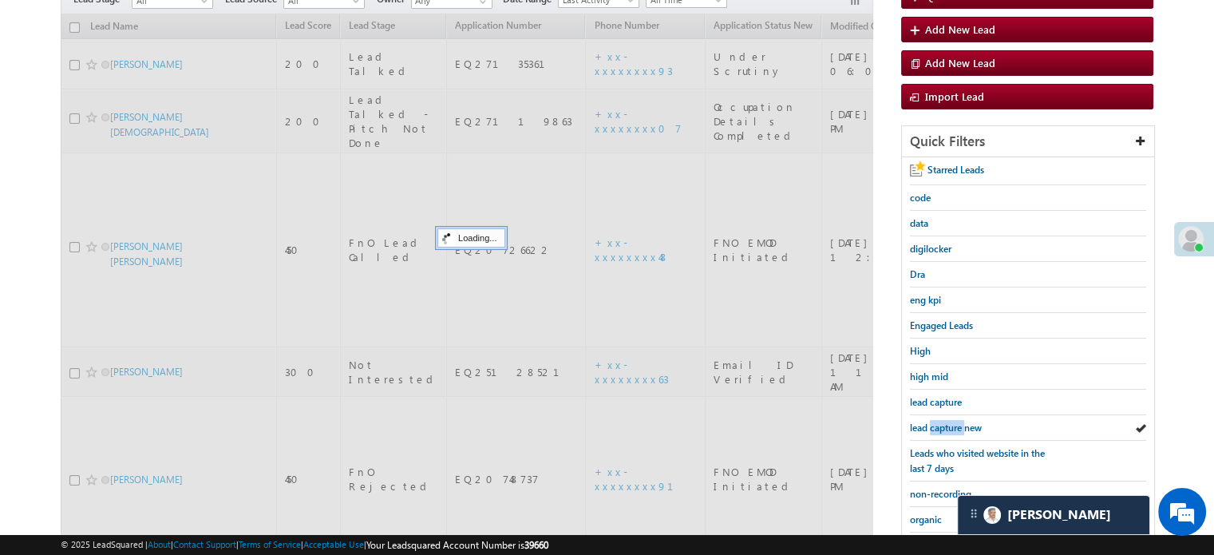
click at [945, 423] on span "lead capture new" at bounding box center [946, 428] width 72 height 12
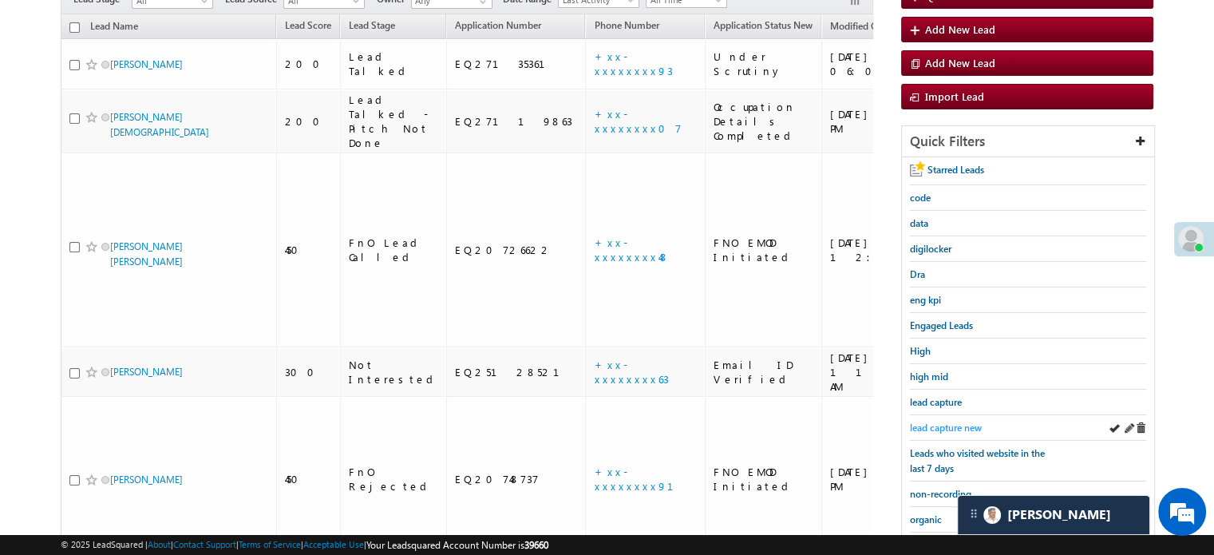
click at [920, 422] on span "lead capture new" at bounding box center [946, 428] width 72 height 12
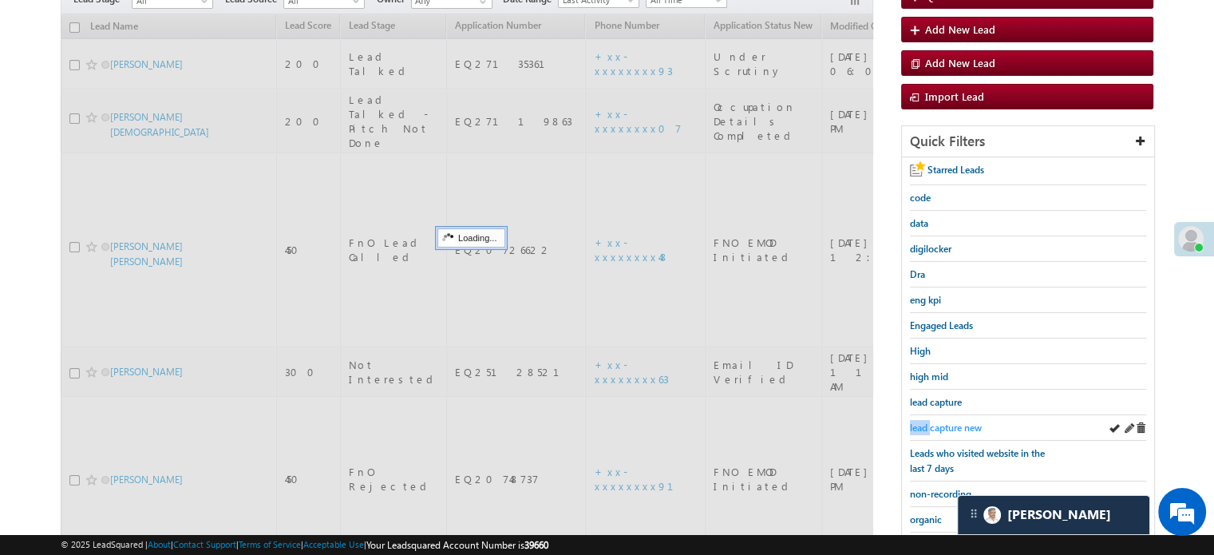
click at [920, 422] on span "lead capture new" at bounding box center [946, 428] width 72 height 12
click at [922, 422] on span "lead capture new" at bounding box center [946, 428] width 72 height 12
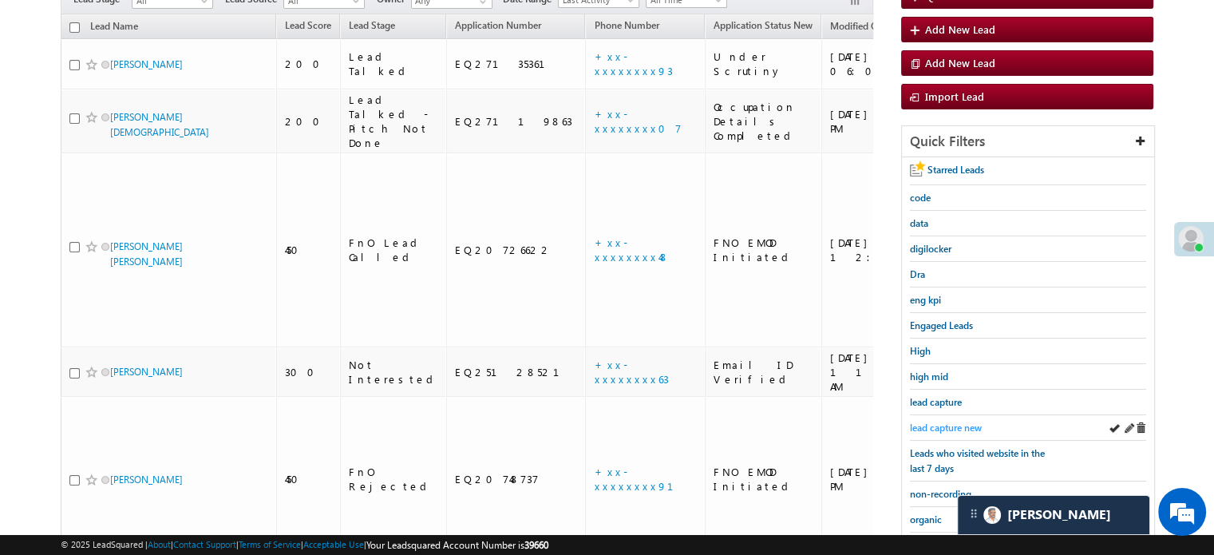
click at [922, 422] on span "lead capture new" at bounding box center [946, 428] width 72 height 12
click at [937, 422] on span "lead capture new" at bounding box center [946, 428] width 72 height 12
click at [939, 424] on span "lead capture new" at bounding box center [946, 428] width 72 height 12
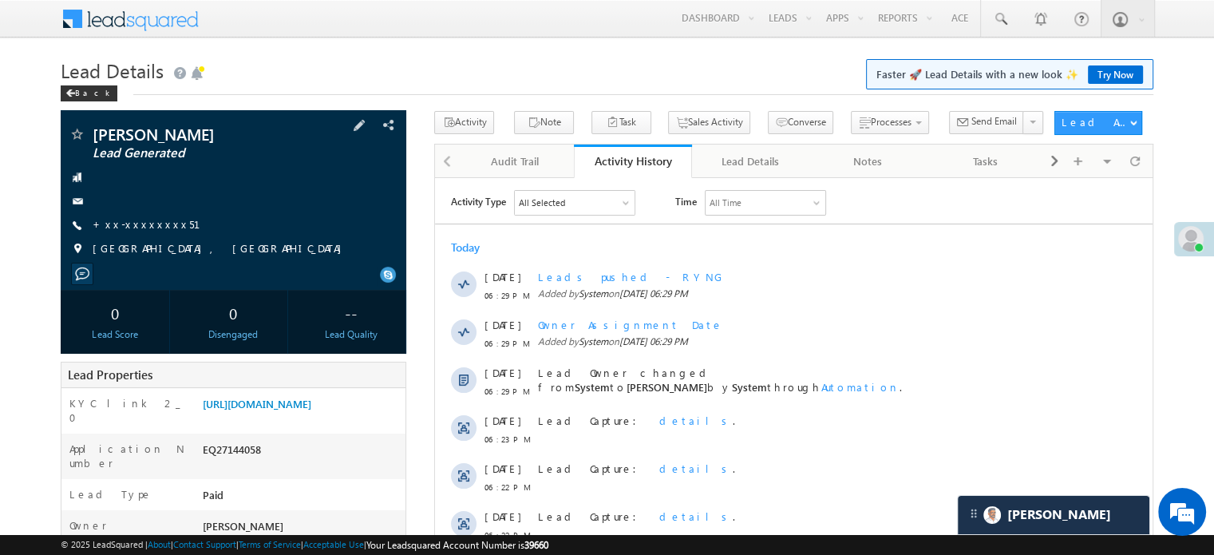
click at [144, 216] on div "[PERSON_NAME] Lead Generated +xx-xxxxxxxx51" at bounding box center [234, 195] width 330 height 139
click at [145, 231] on link "+xx-xxxxxxxx51" at bounding box center [156, 224] width 127 height 14
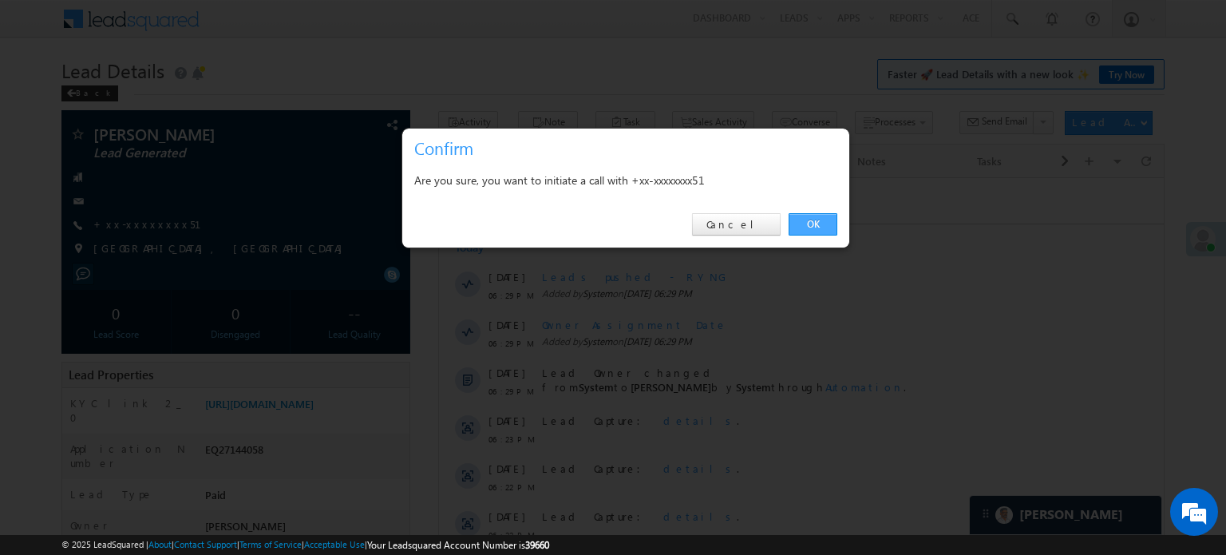
drag, startPoint x: 827, startPoint y: 218, endPoint x: 390, endPoint y: 41, distance: 471.3
click at [827, 218] on link "OK" at bounding box center [813, 224] width 49 height 22
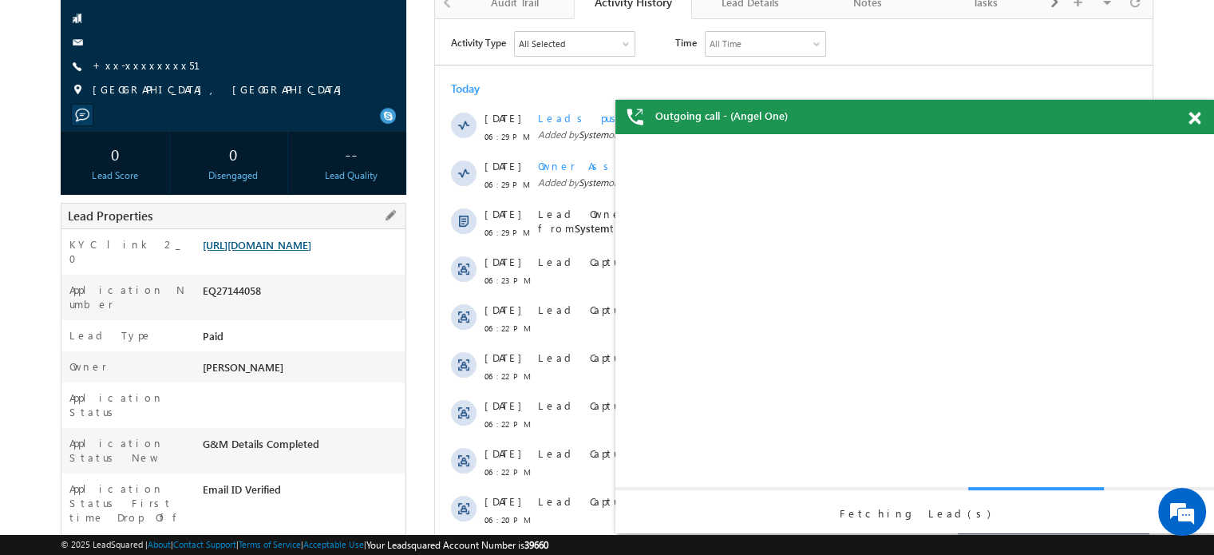
scroll to position [0, 0]
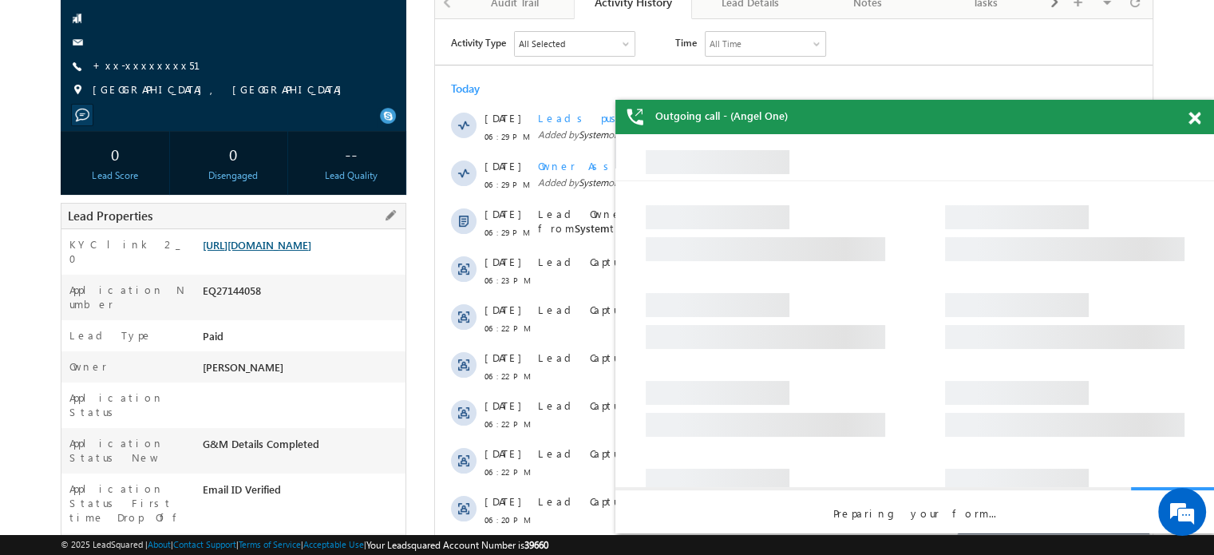
click at [269, 251] on link "[URL][DOMAIN_NAME]" at bounding box center [257, 245] width 109 height 14
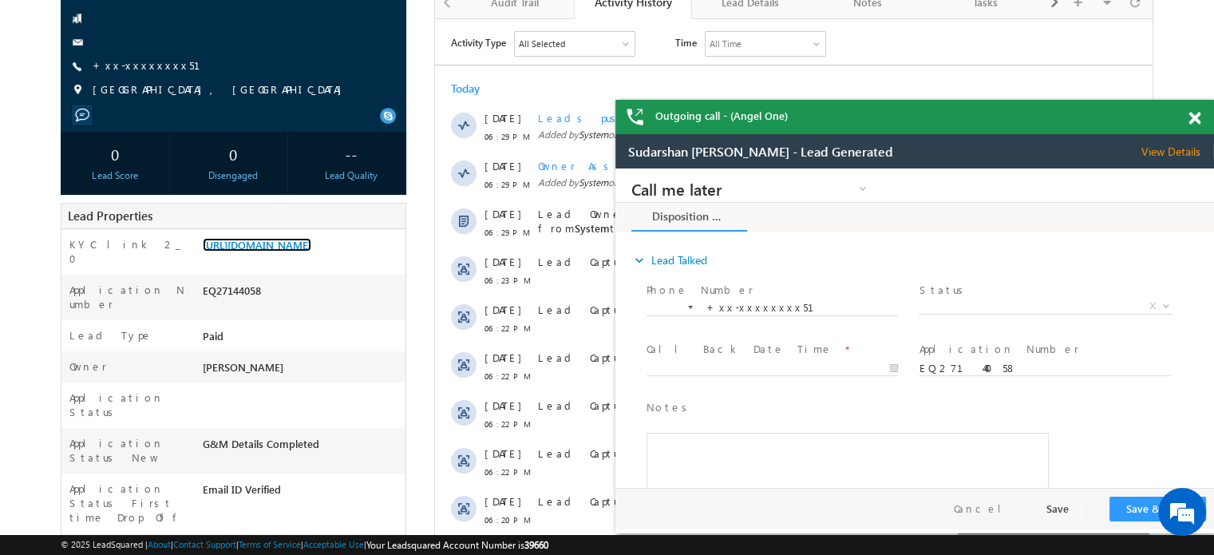
click at [1190, 114] on span at bounding box center [1195, 119] width 12 height 14
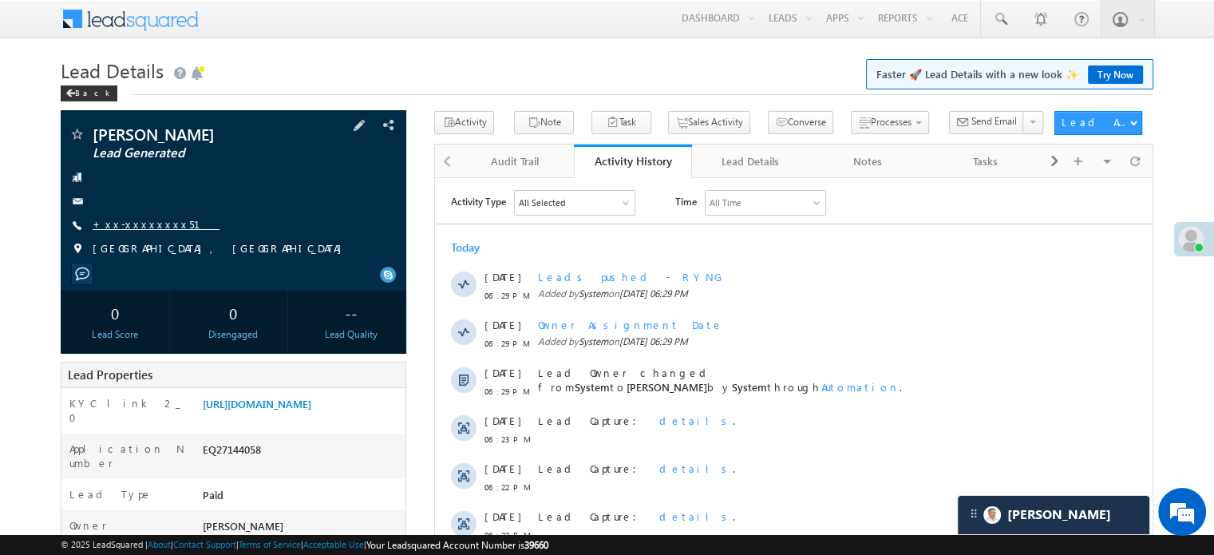
click at [148, 229] on link "+xx-xxxxxxxx51" at bounding box center [156, 224] width 127 height 14
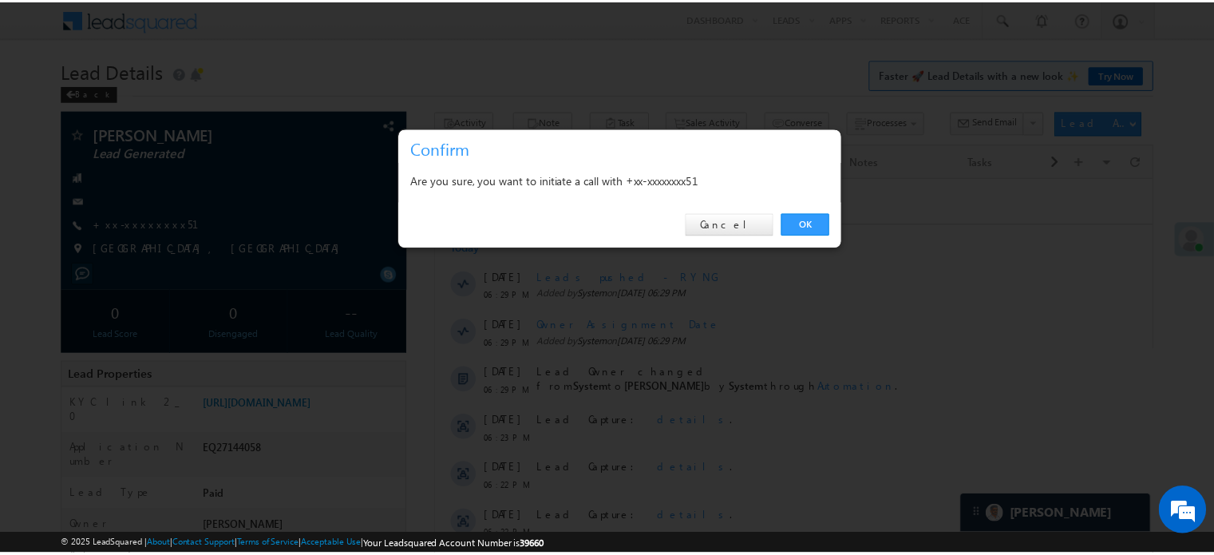
scroll to position [7283, 0]
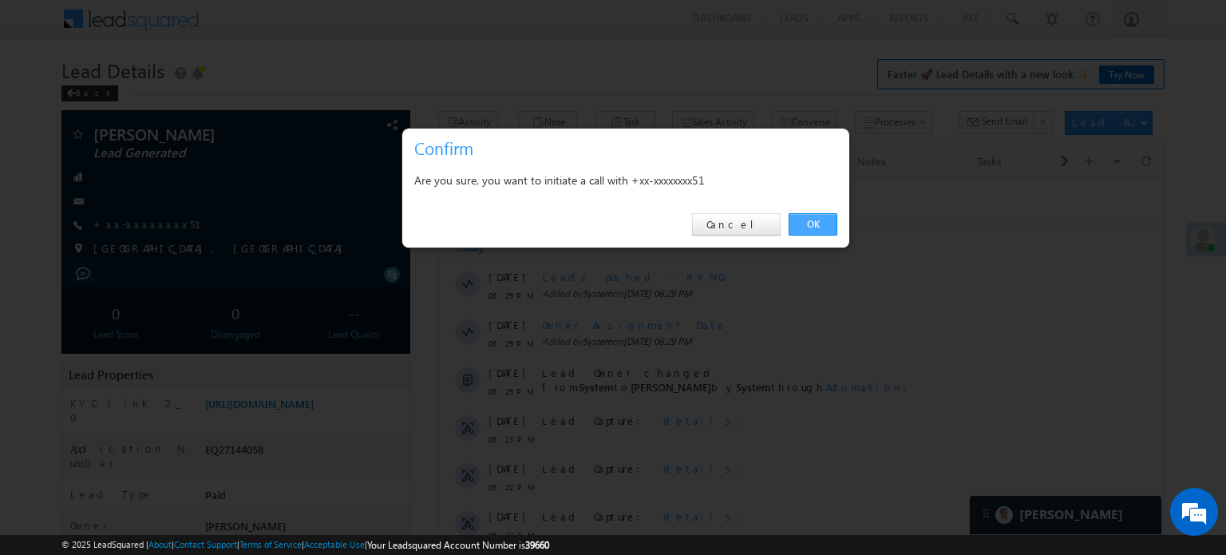
click at [789, 220] on link "OK" at bounding box center [813, 224] width 49 height 22
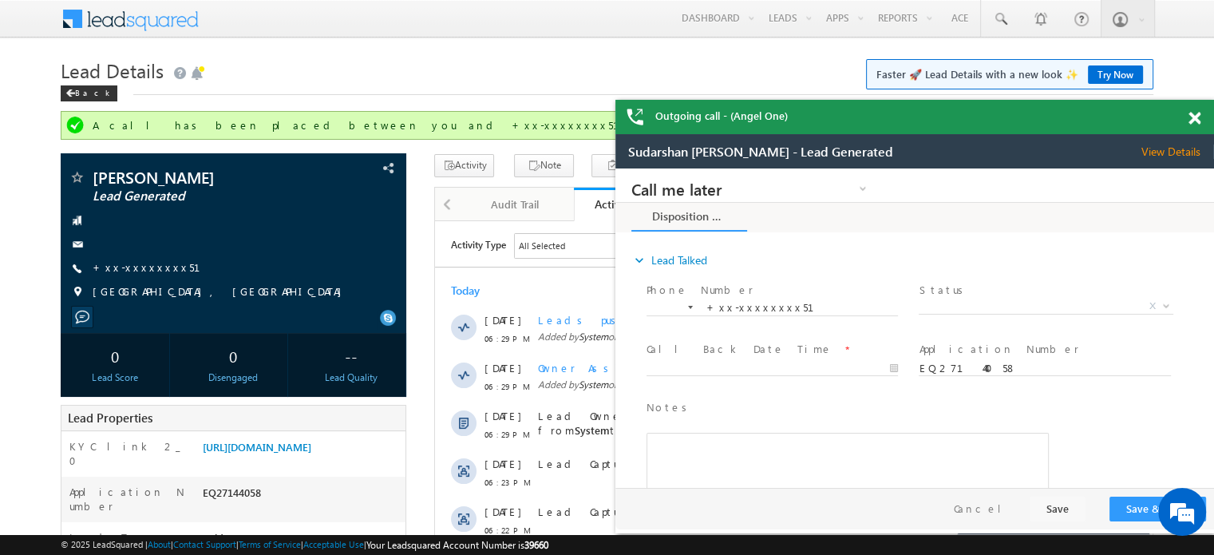
scroll to position [0, 0]
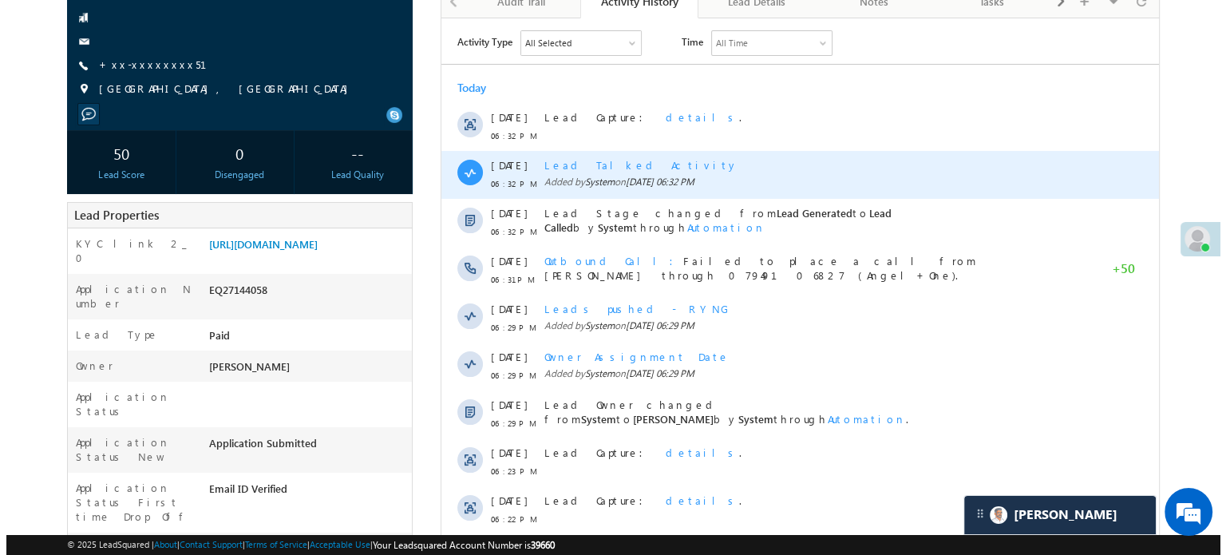
scroll to position [7283, 0]
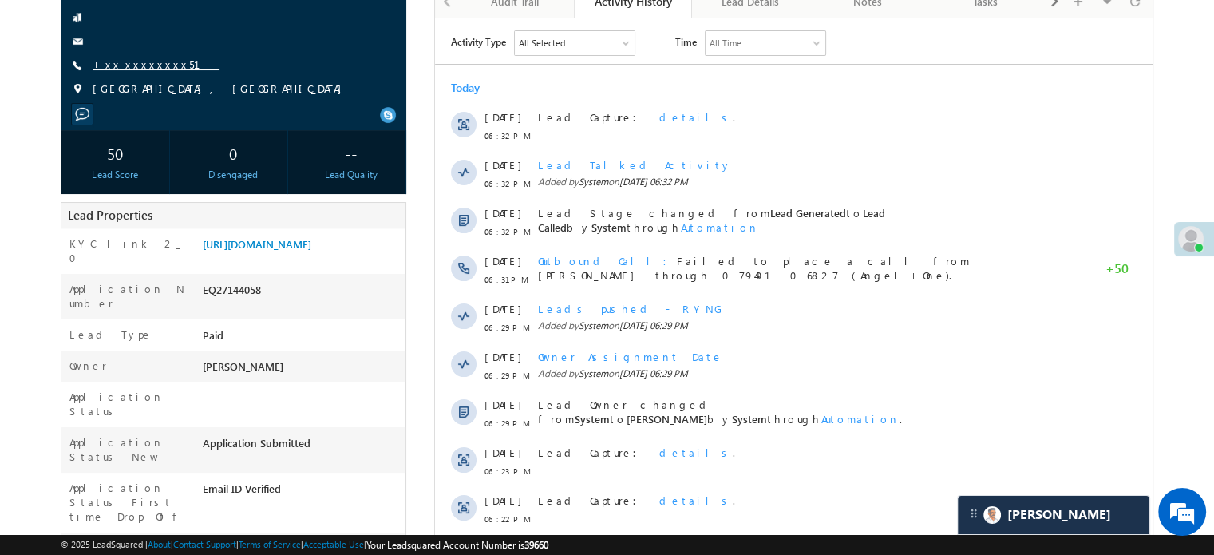
click at [117, 60] on link "+xx-xxxxxxxx51" at bounding box center [156, 64] width 127 height 14
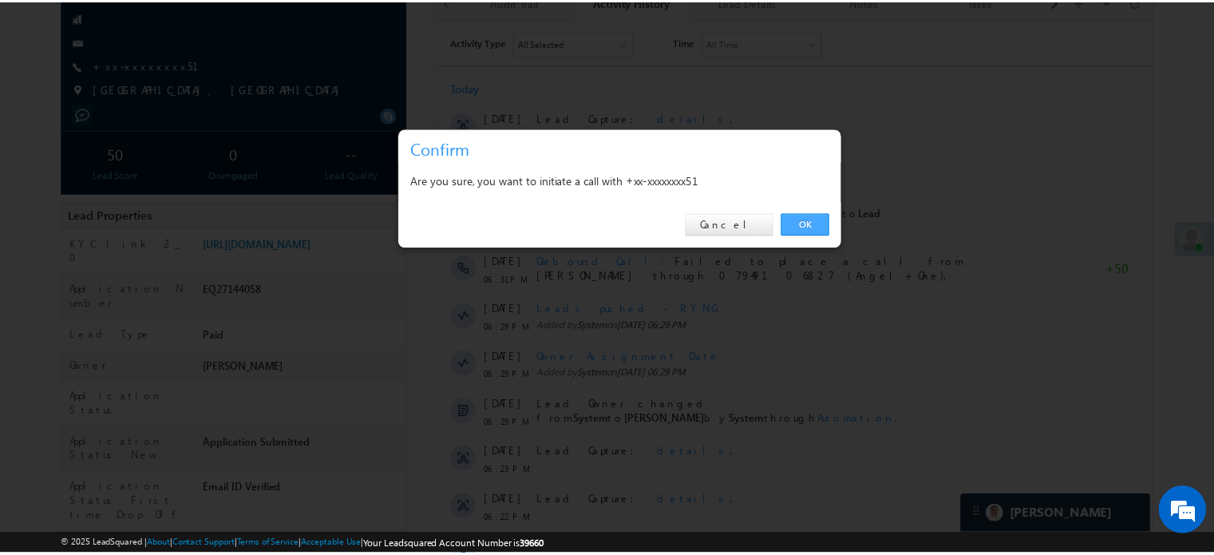
scroll to position [0, 0]
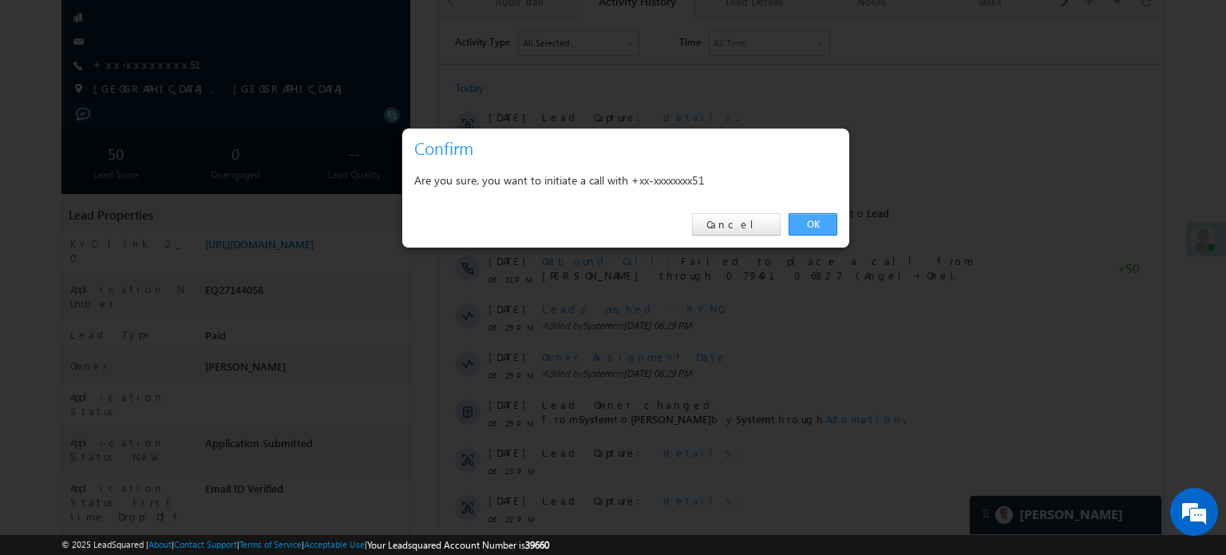
click at [805, 220] on link "OK" at bounding box center [813, 224] width 49 height 22
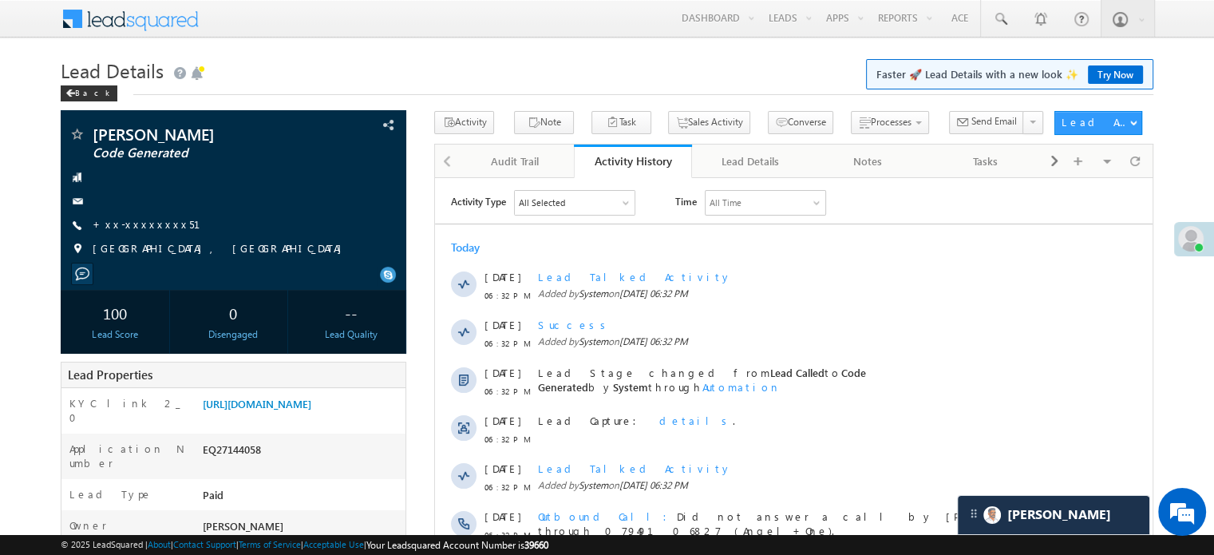
scroll to position [7283, 0]
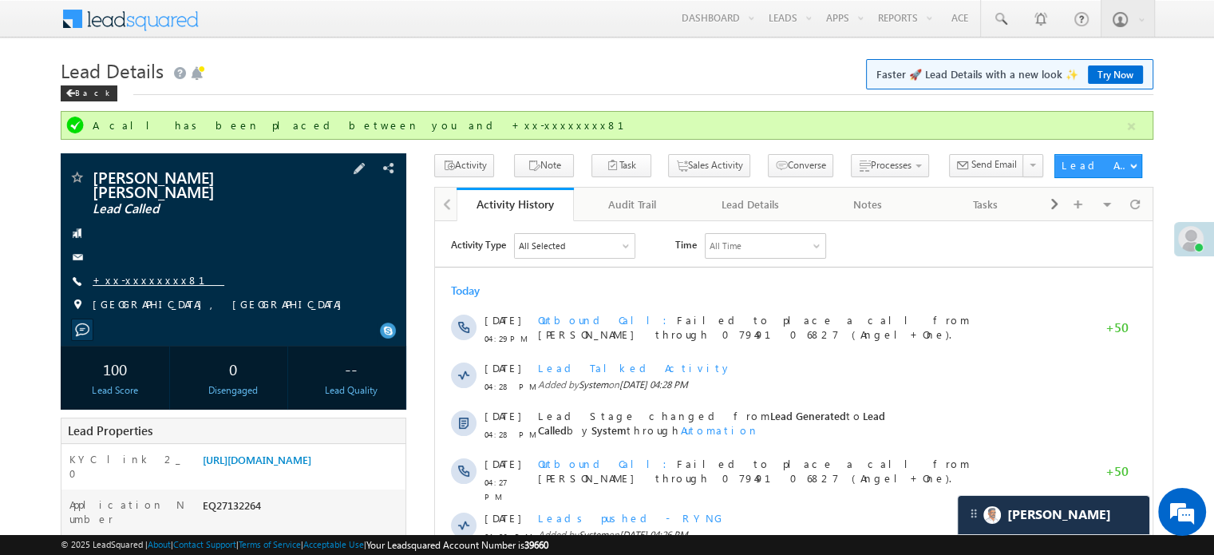
scroll to position [7354, 0]
click at [128, 273] on link "+xx-xxxxxxxx81" at bounding box center [159, 280] width 132 height 14
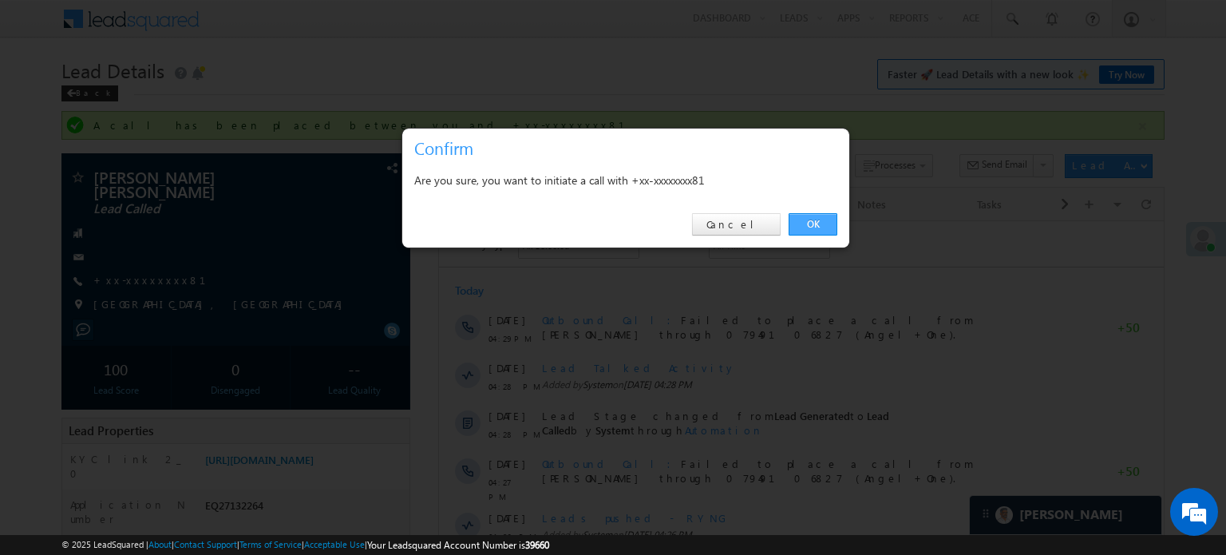
click at [817, 223] on link "OK" at bounding box center [813, 224] width 49 height 22
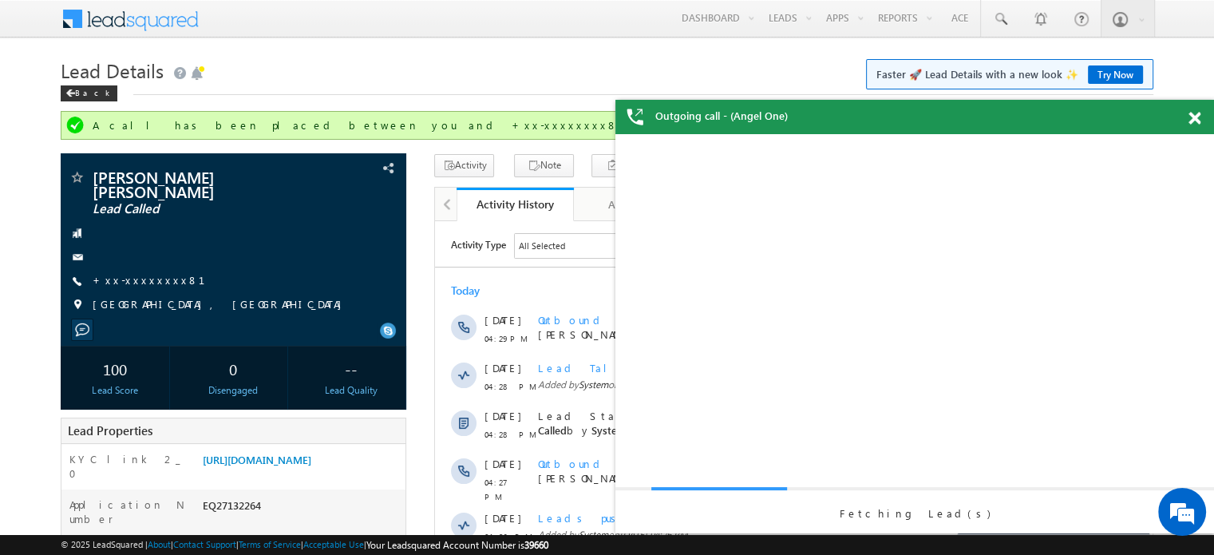
scroll to position [0, 0]
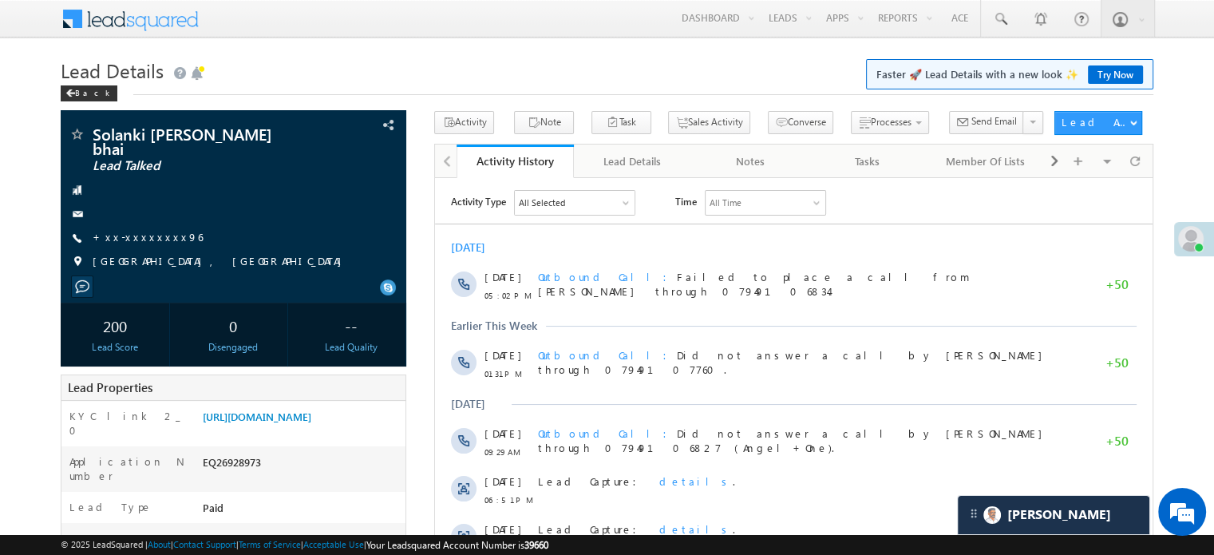
scroll to position [7354, 0]
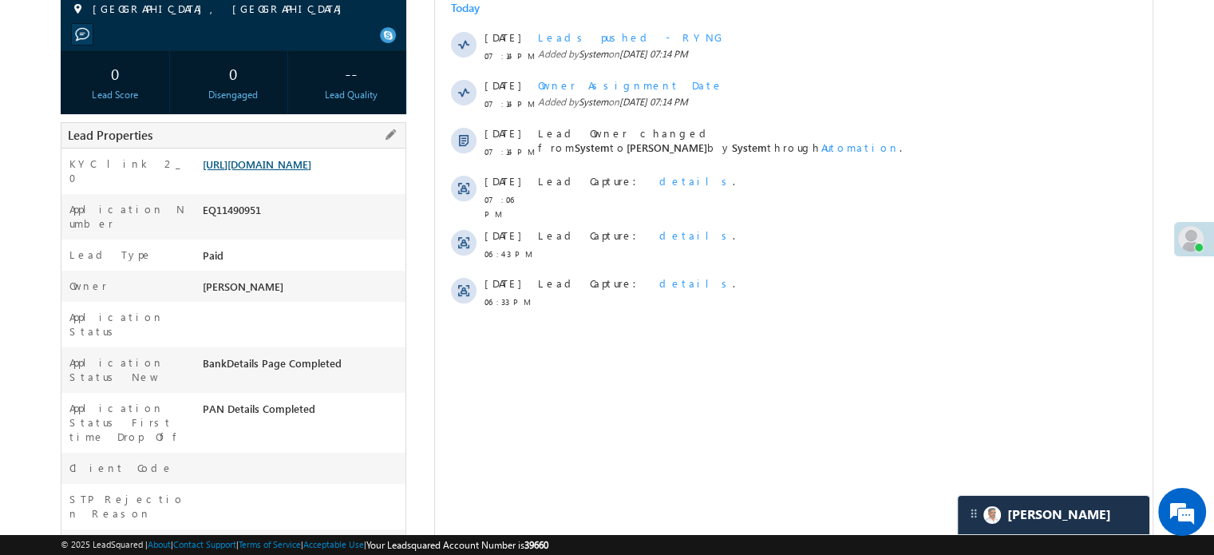
scroll to position [7283, 0]
click at [311, 171] on link "https://angelbroking1-pk3em7sa.customui-test.leadsquared.com?leadId=4cc4433f-c1…" at bounding box center [257, 164] width 109 height 14
